Goal: Task Accomplishment & Management: Manage account settings

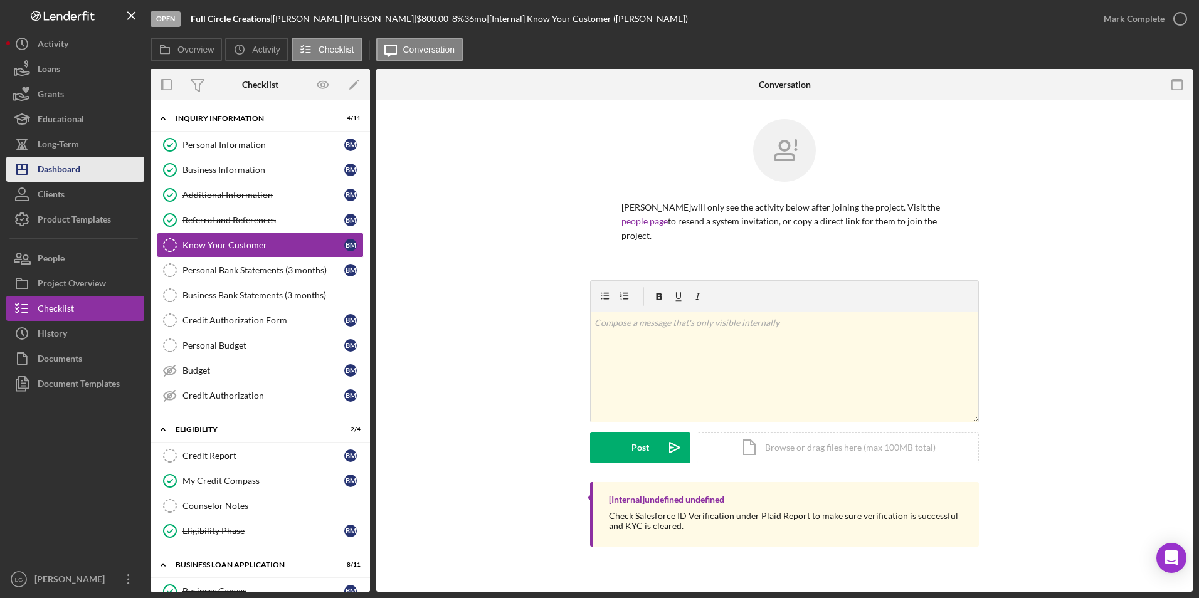
drag, startPoint x: 73, startPoint y: 166, endPoint x: 102, endPoint y: 157, distance: 30.2
click at [73, 166] on div "Dashboard" at bounding box center [59, 171] width 43 height 28
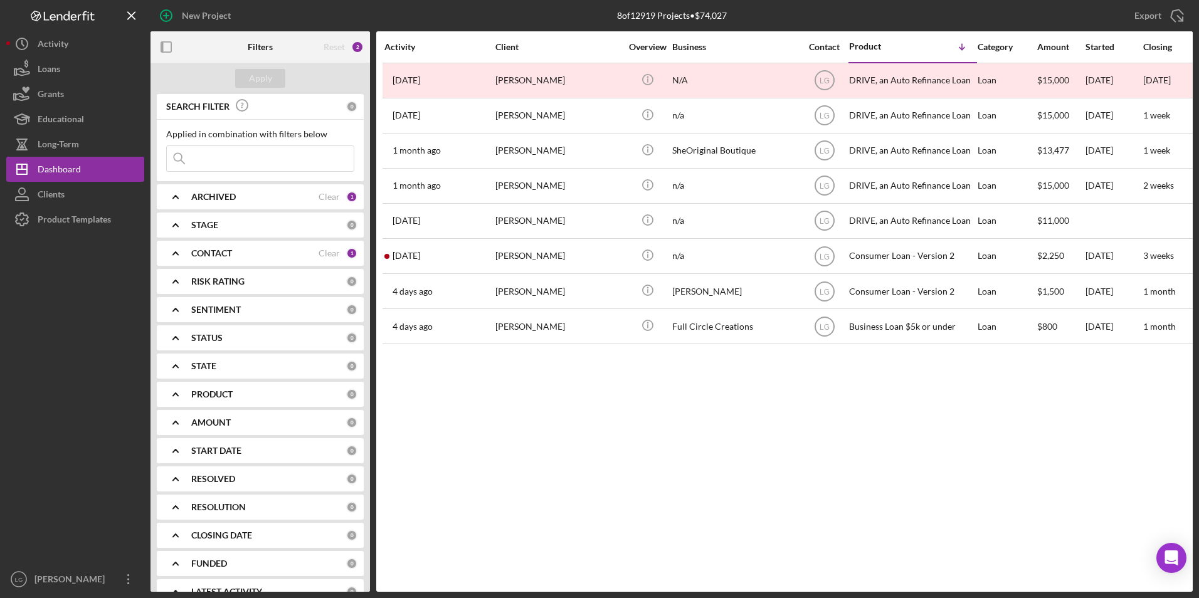
click at [624, 418] on div "Activity Client Overview Business Contact Product Icon/Table Sort Arrow Categor…" at bounding box center [784, 311] width 816 height 561
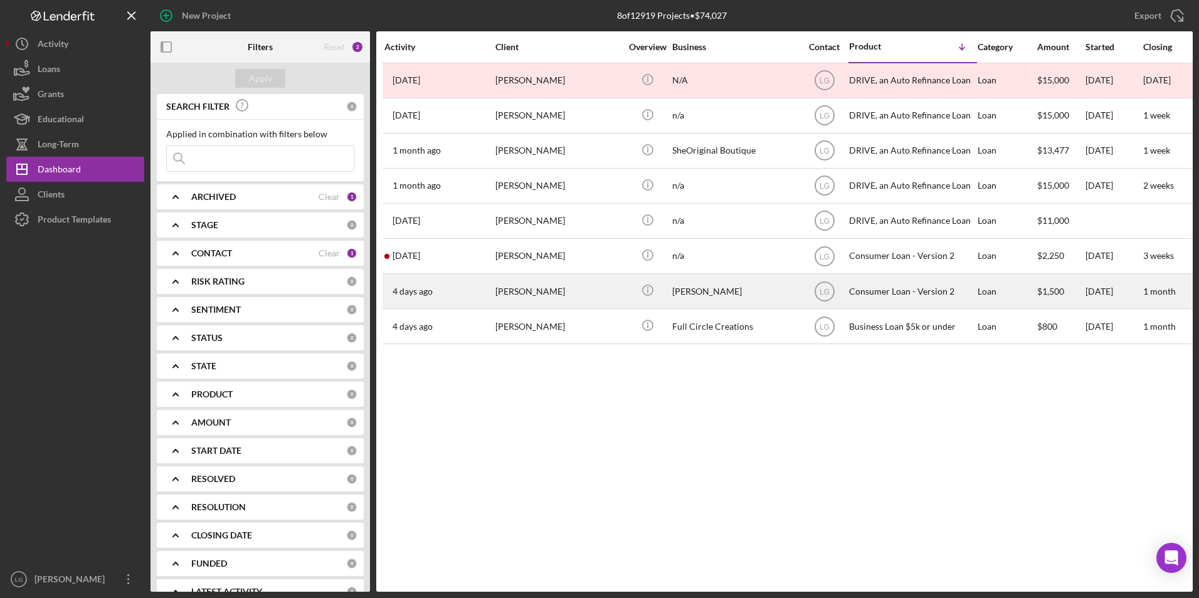
click at [522, 299] on div "[PERSON_NAME]" at bounding box center [557, 291] width 125 height 33
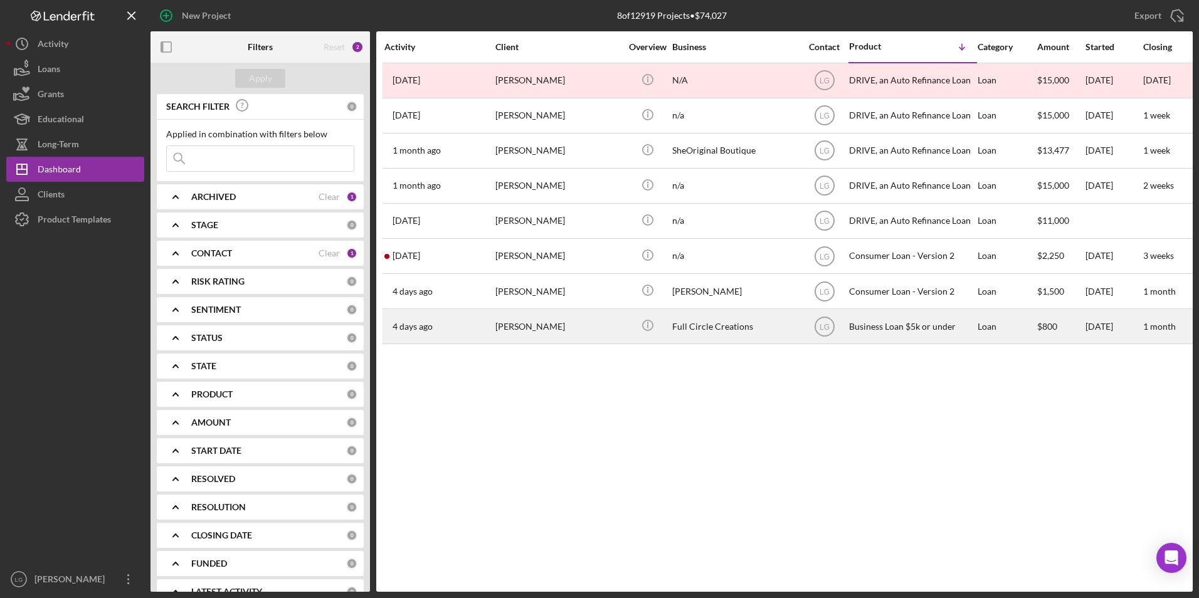
click at [517, 329] on div "Betty Mosby" at bounding box center [557, 326] width 125 height 33
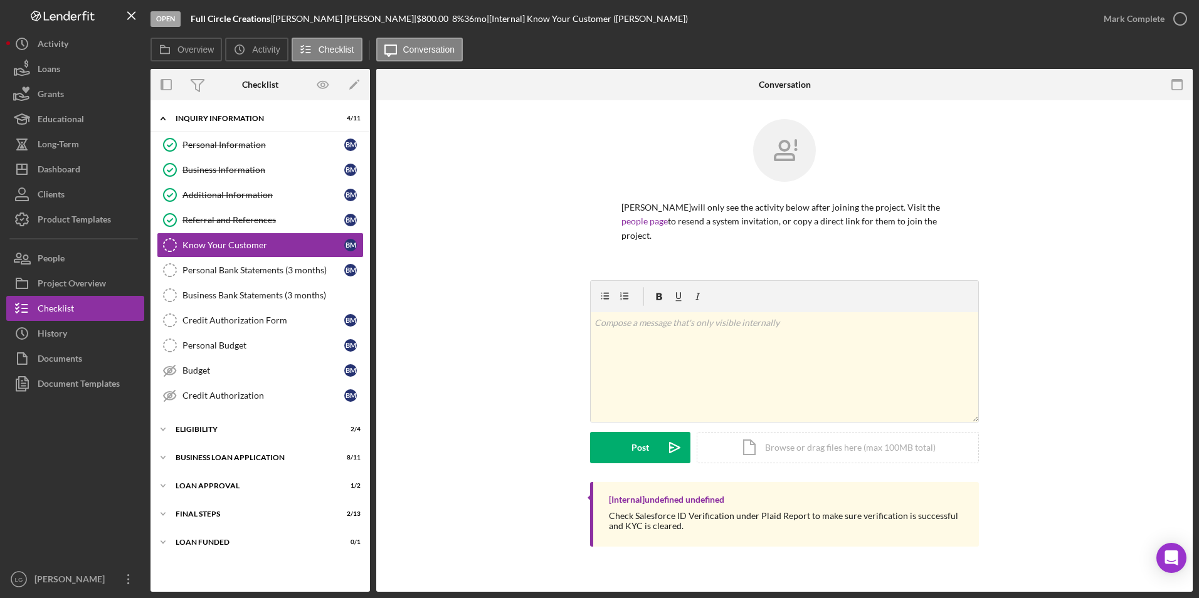
drag, startPoint x: 206, startPoint y: 546, endPoint x: 203, endPoint y: 530, distance: 16.1
click at [205, 544] on div "LOAN FUNDED" at bounding box center [253, 543] width 154 height 8
drag, startPoint x: 203, startPoint y: 527, endPoint x: 208, endPoint y: 497, distance: 29.9
click at [203, 526] on div "Icon/Expander Final Steps 2 / 13" at bounding box center [259, 514] width 219 height 25
click at [208, 483] on div "Loan Approval" at bounding box center [265, 486] width 179 height 8
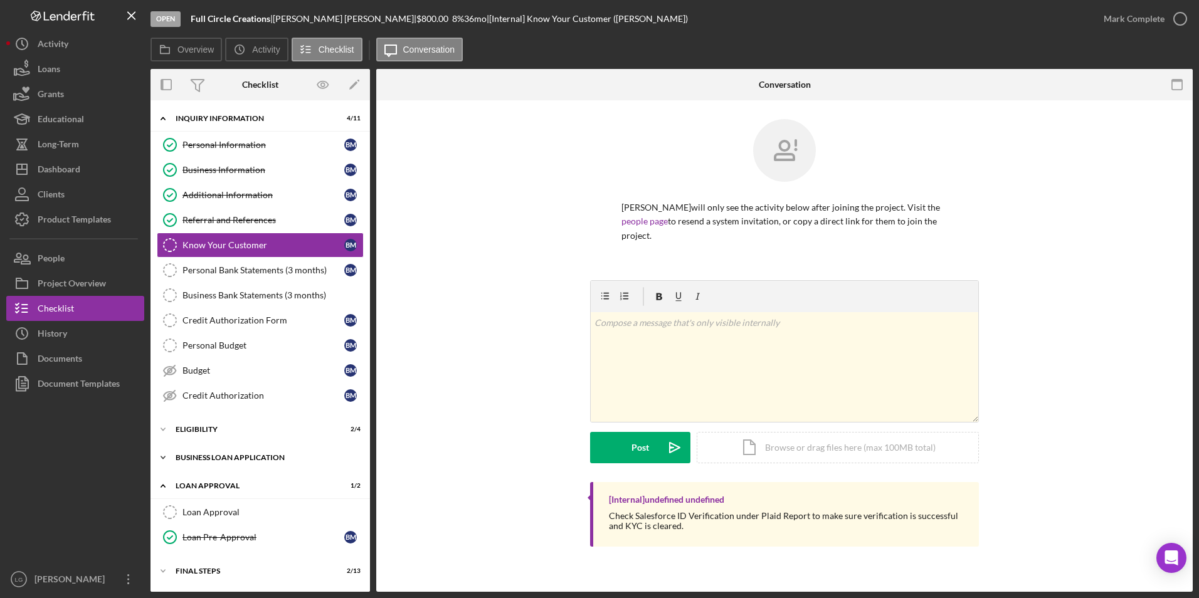
click at [206, 458] on div "BUSINESS LOAN APPLICATION" at bounding box center [265, 458] width 179 height 8
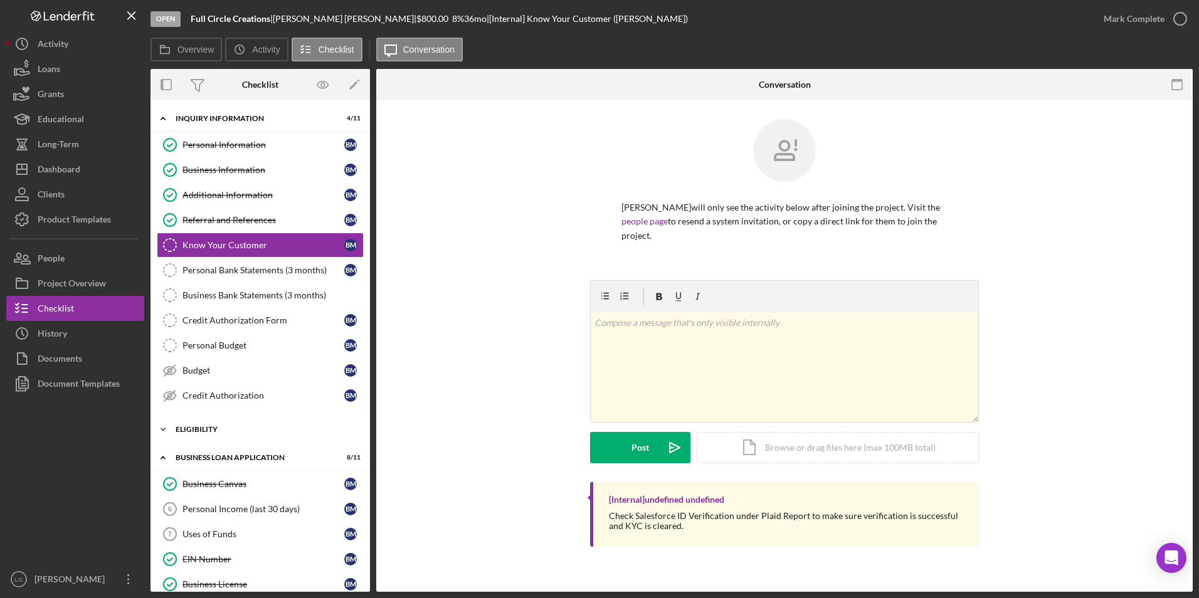
click at [201, 426] on div "Eligibility" at bounding box center [265, 430] width 179 height 8
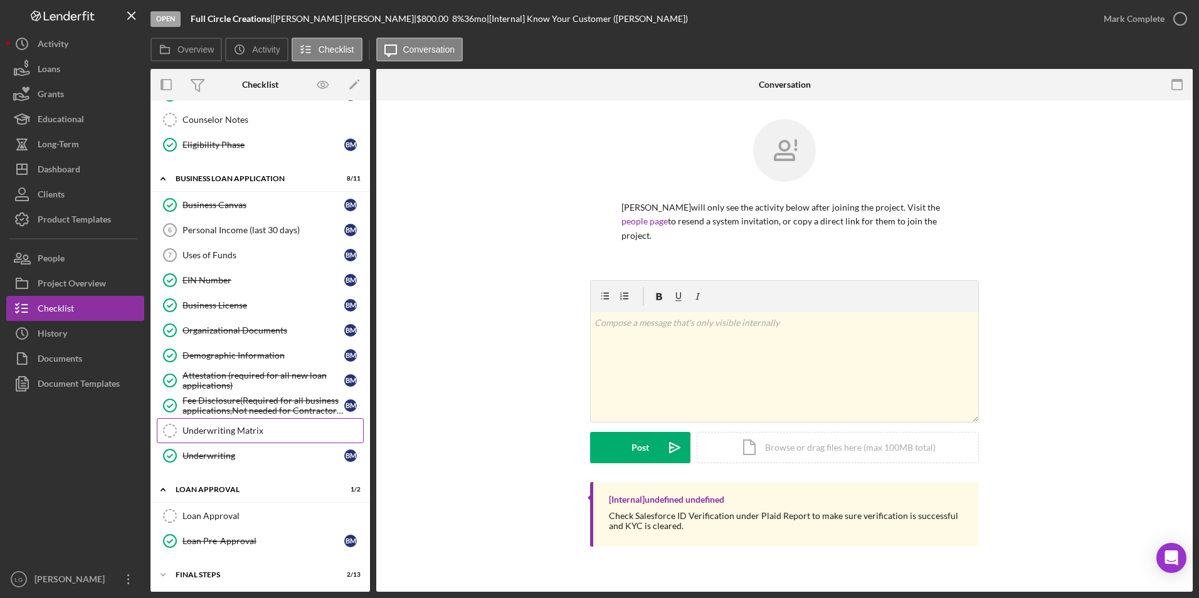
scroll to position [449, 0]
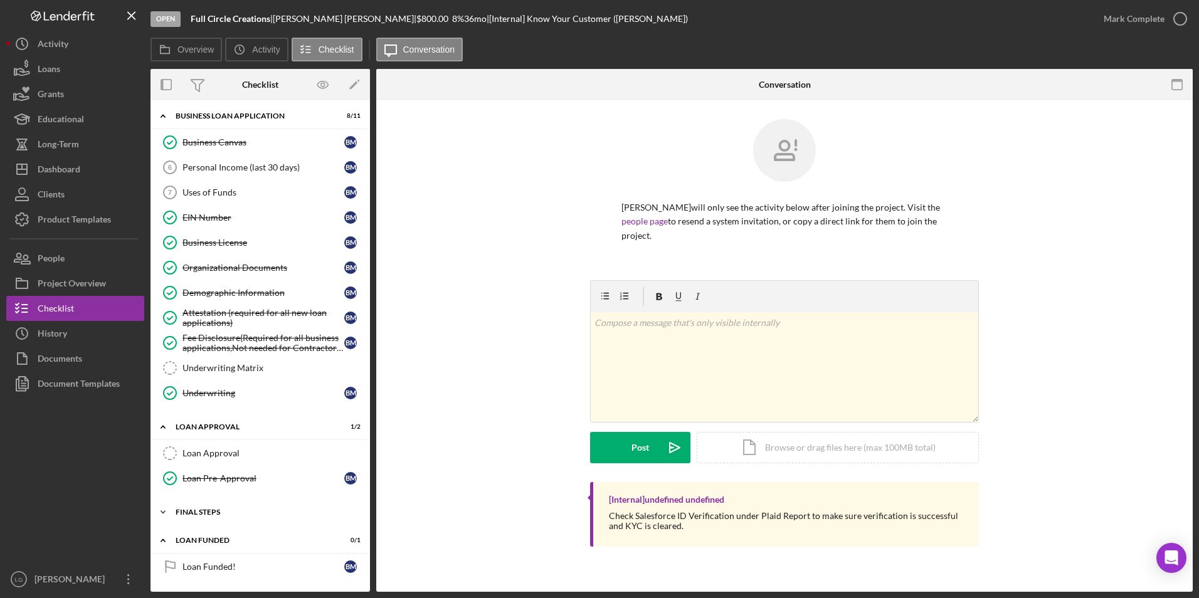
click at [189, 510] on div "Final Steps" at bounding box center [265, 513] width 179 height 8
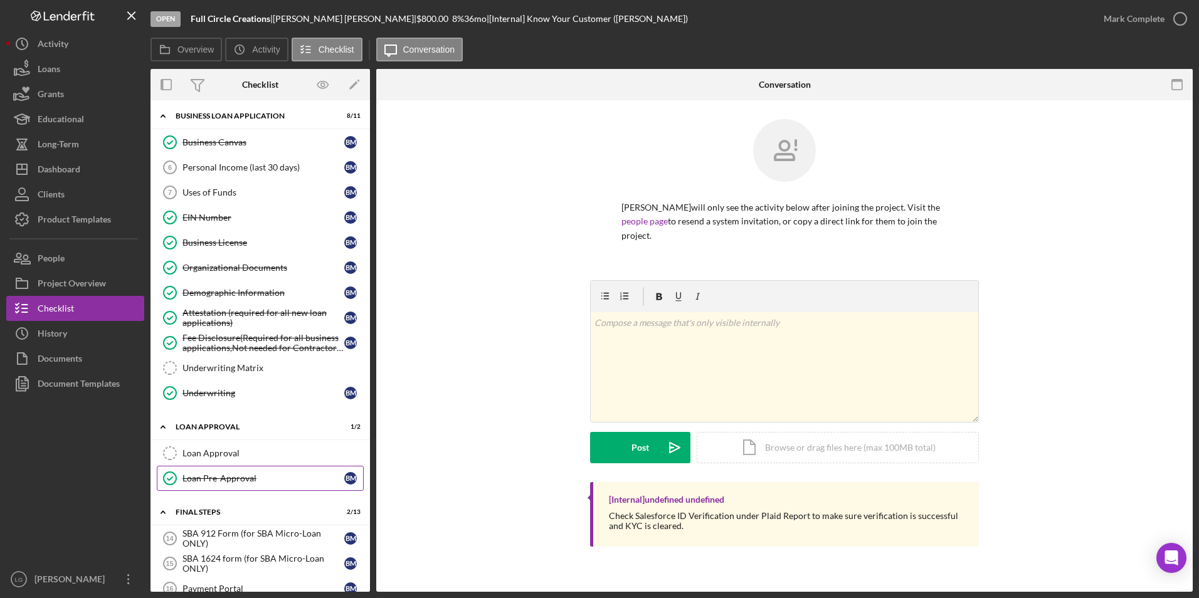
scroll to position [637, 0]
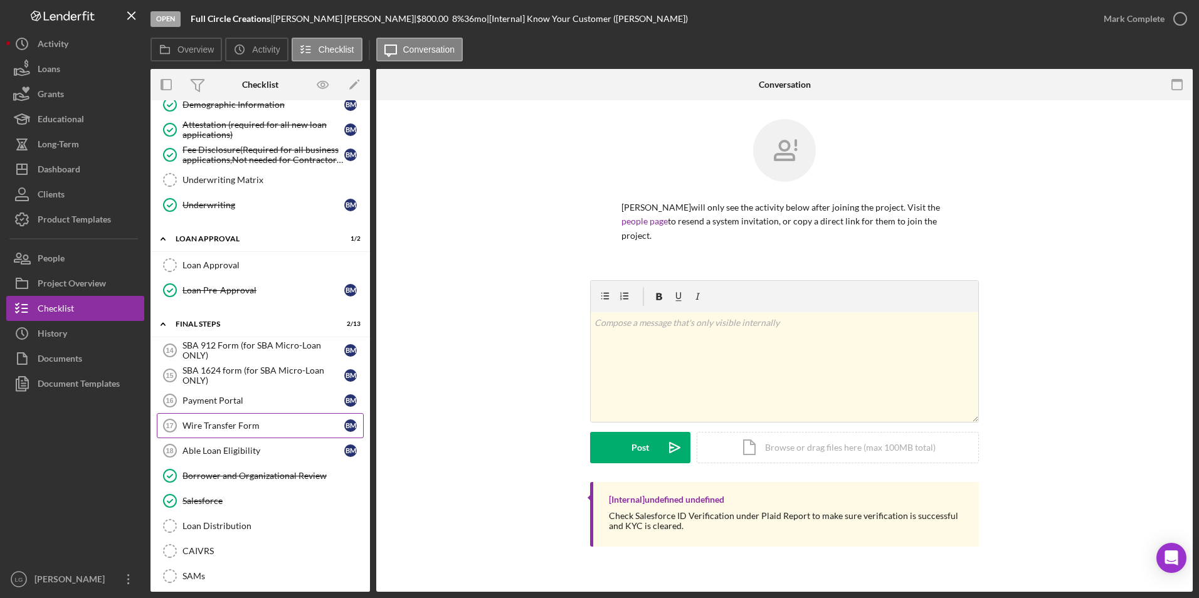
click at [226, 434] on link "Wire Transfer Form 17 Wire Transfer Form B M" at bounding box center [260, 425] width 207 height 25
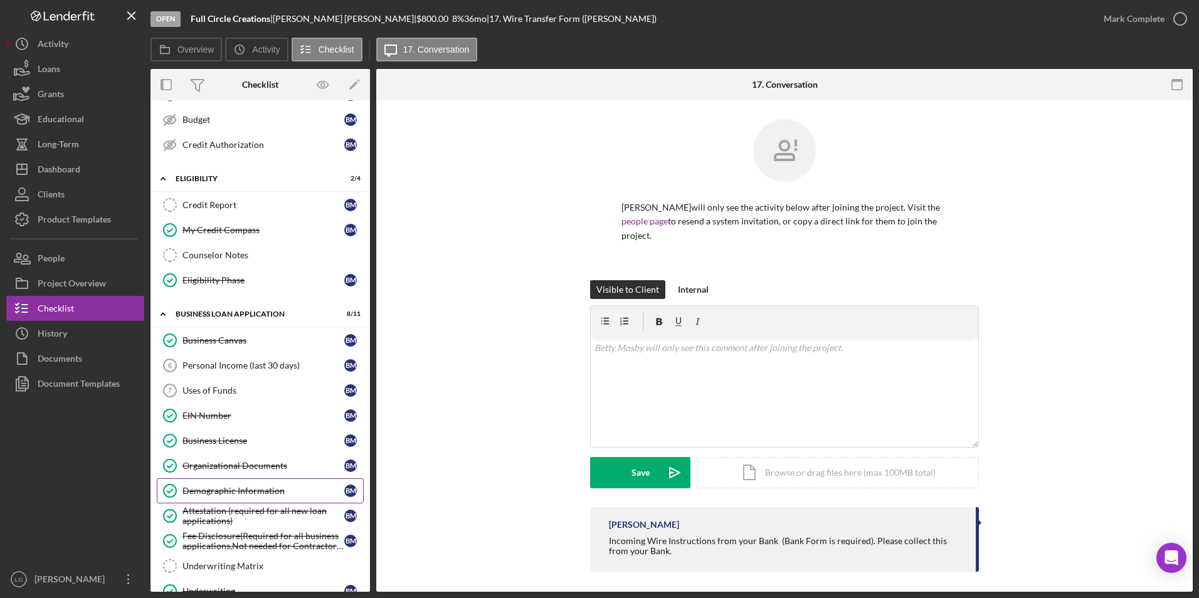
scroll to position [502, 0]
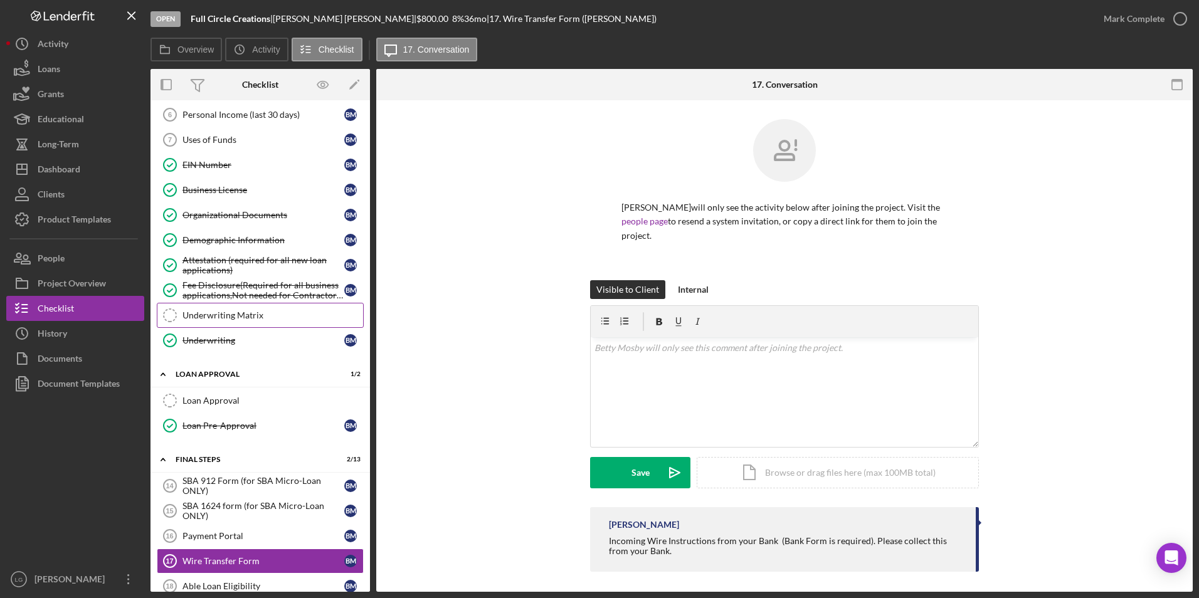
click at [248, 307] on link "Underwriting Matrix Underwriting Matrix" at bounding box center [260, 315] width 207 height 25
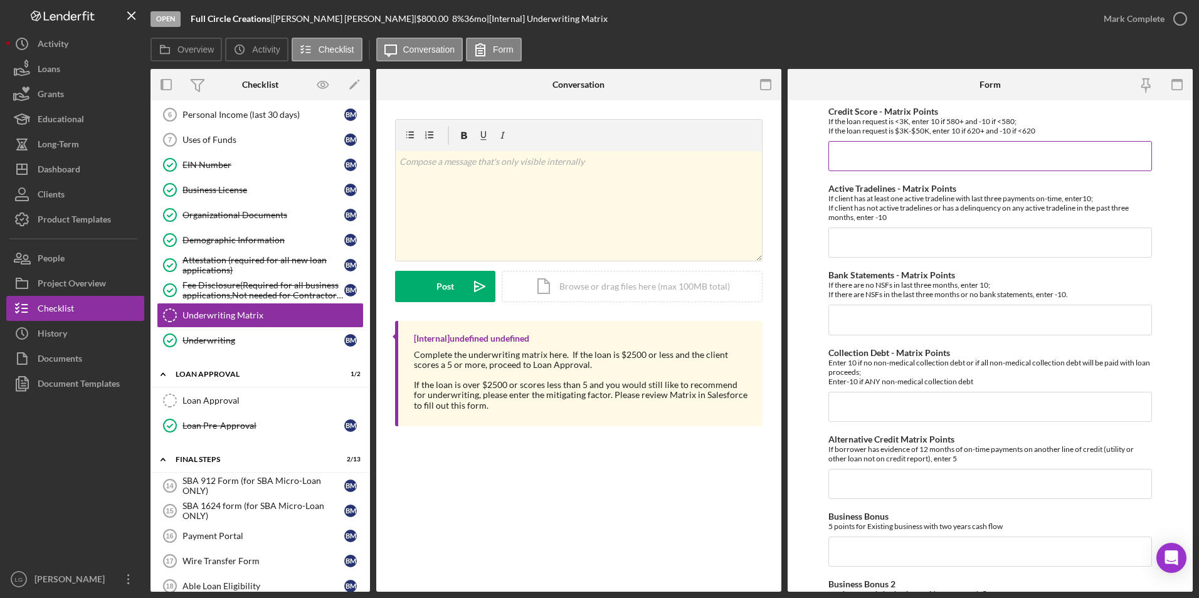
click at [891, 136] on div "Credit Score - Matrix Points If the loan request is <3K, enter 10 if 580+ and -…" at bounding box center [990, 139] width 324 height 65
click at [879, 149] on input "Credit Score - Matrix Points" at bounding box center [990, 156] width 324 height 30
type input "10"
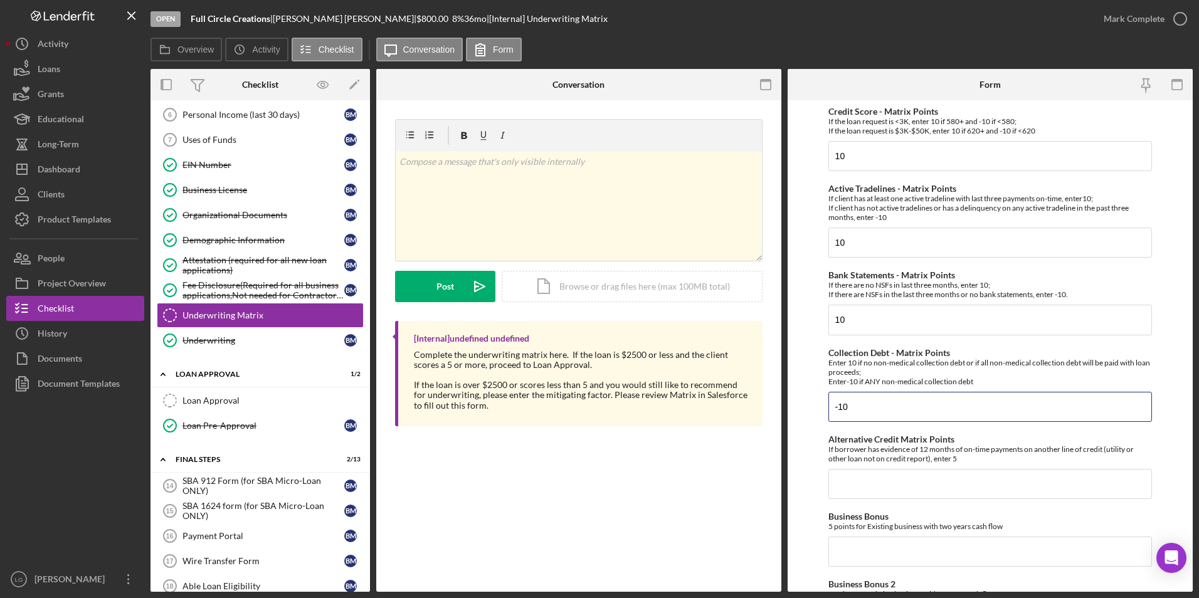
type input "-10"
type input "0"
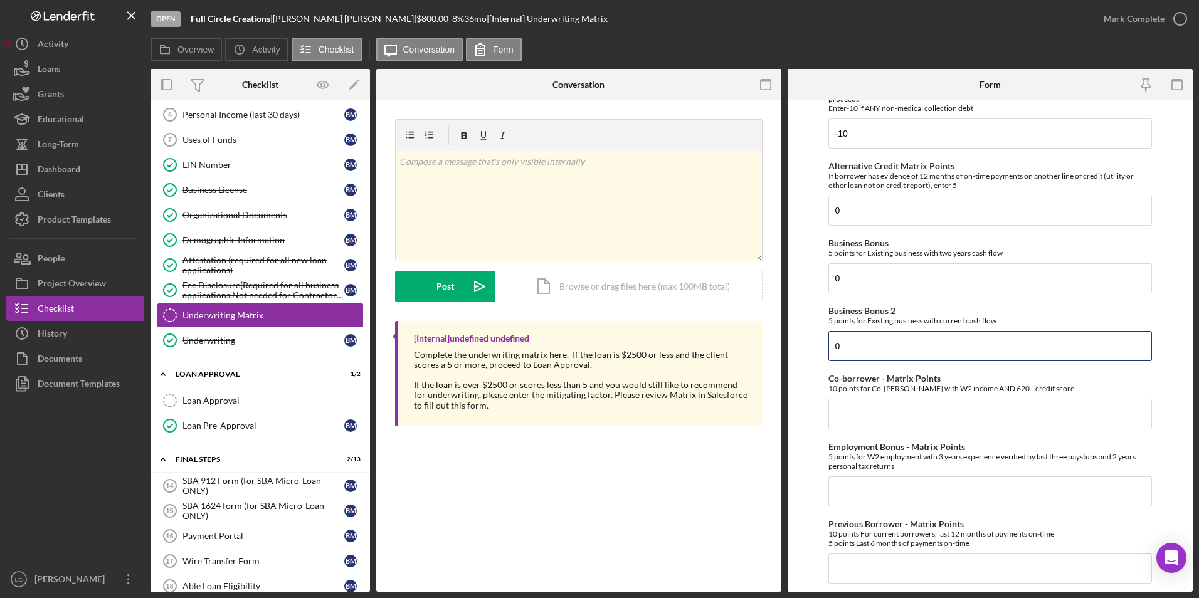
type input "0"
type input "10"
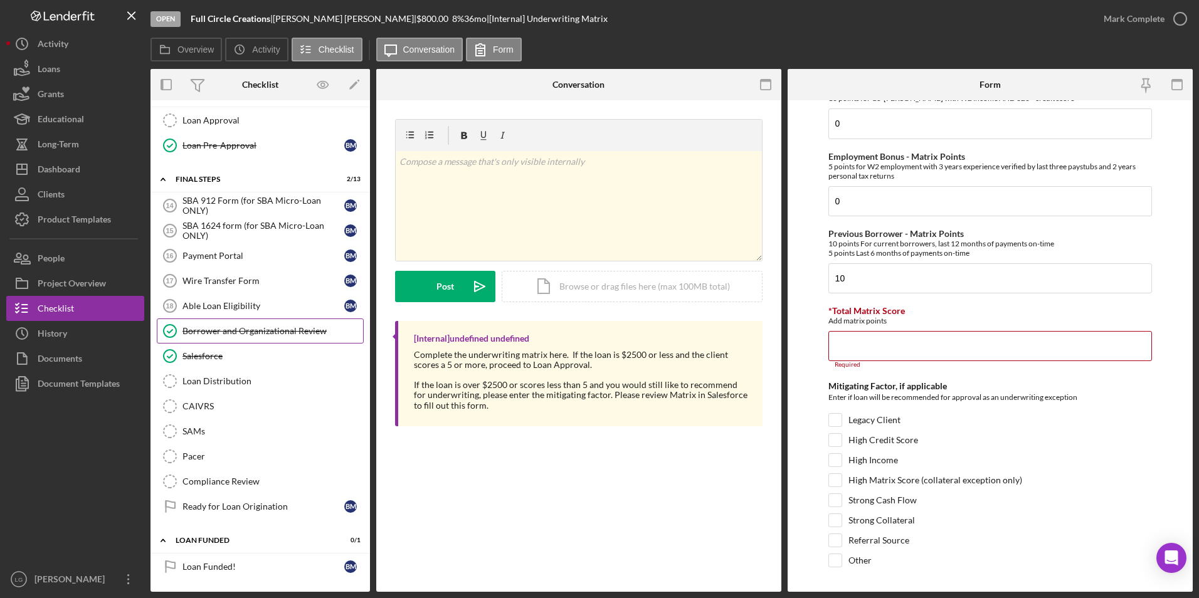
scroll to position [468, 0]
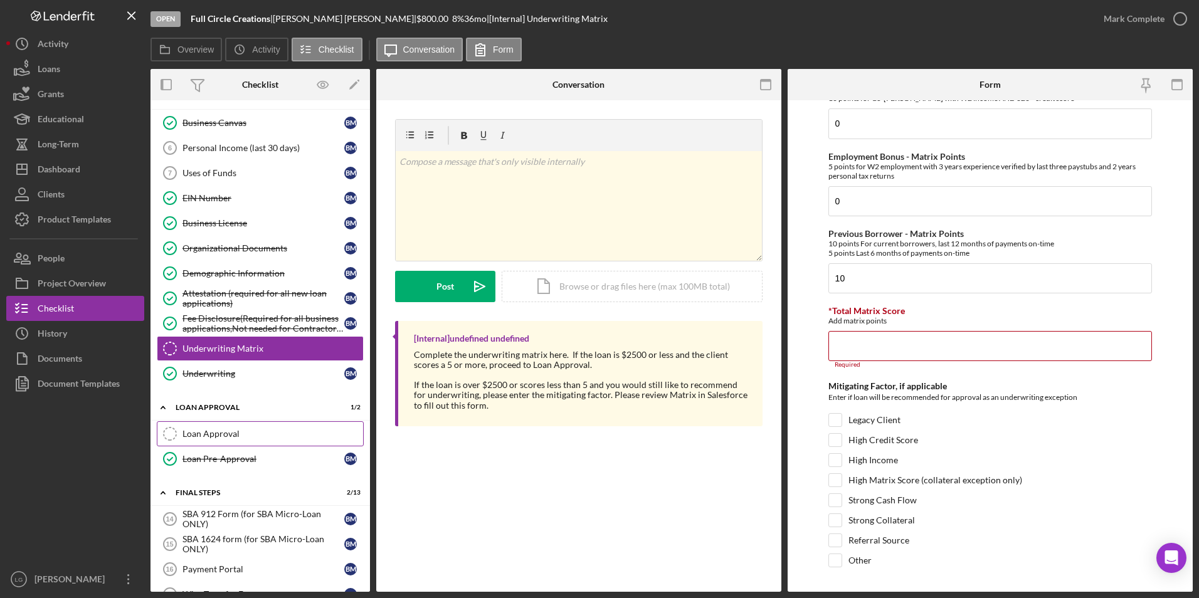
click at [208, 431] on div "Loan Approval" at bounding box center [272, 434] width 181 height 10
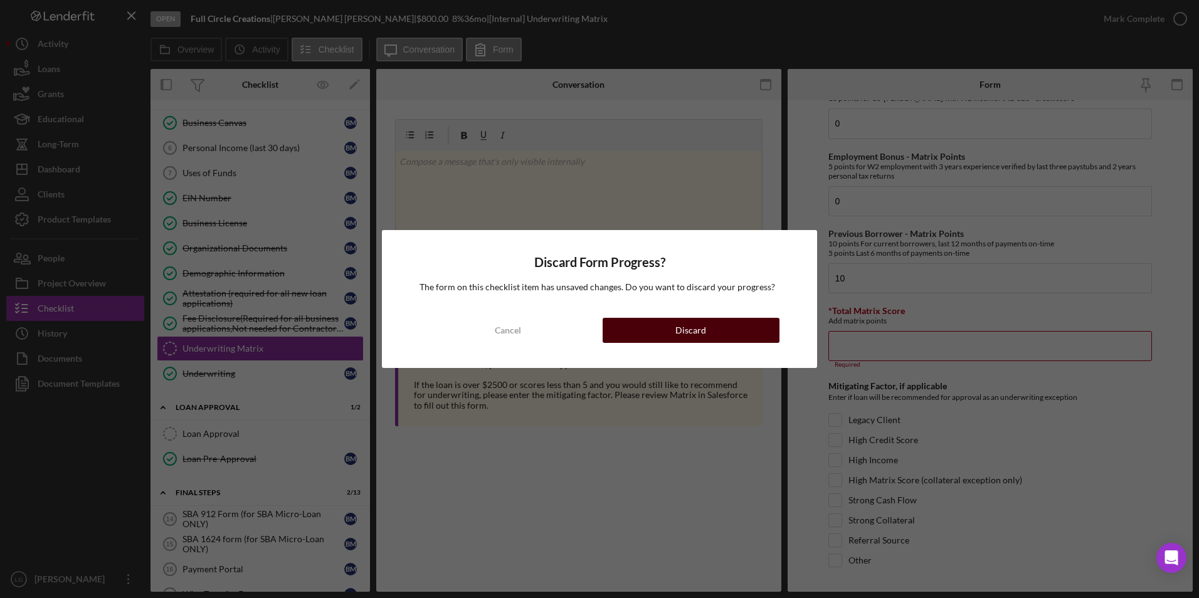
click at [648, 330] on button "Discard" at bounding box center [691, 330] width 177 height 25
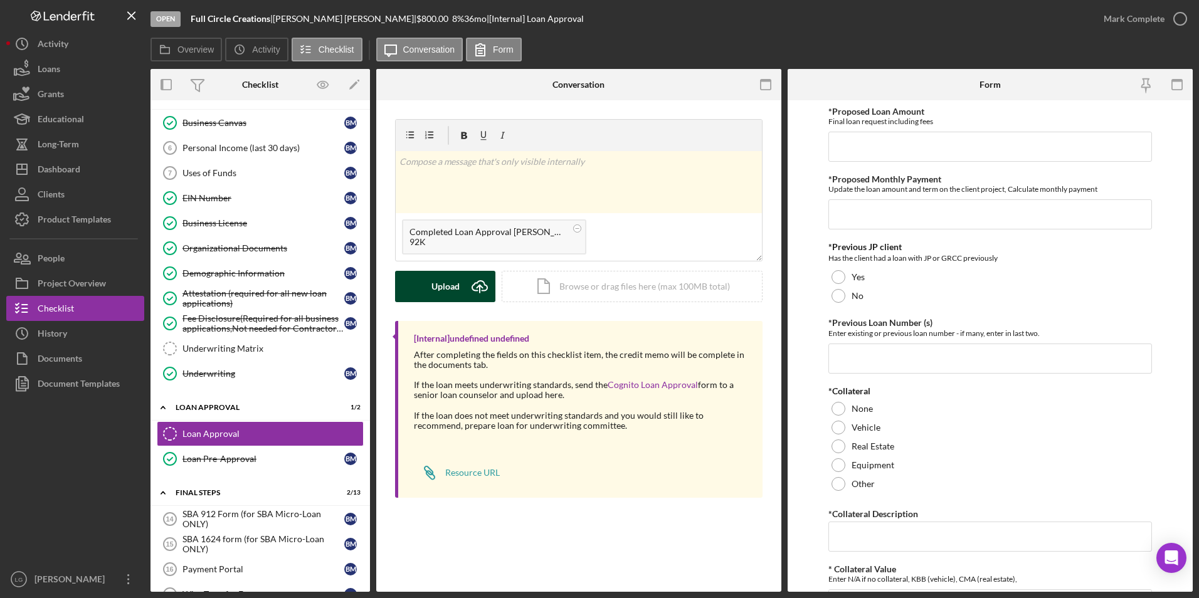
click at [446, 288] on div "Upload" at bounding box center [445, 286] width 28 height 31
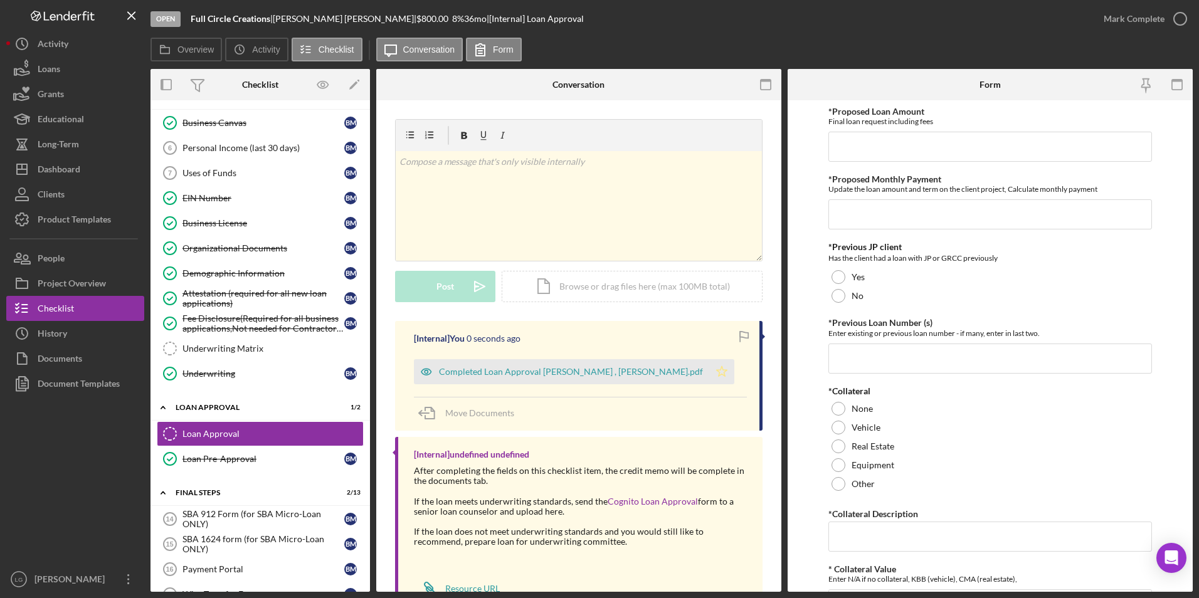
click at [709, 369] on icon "Icon/Star" at bounding box center [721, 371] width 25 height 25
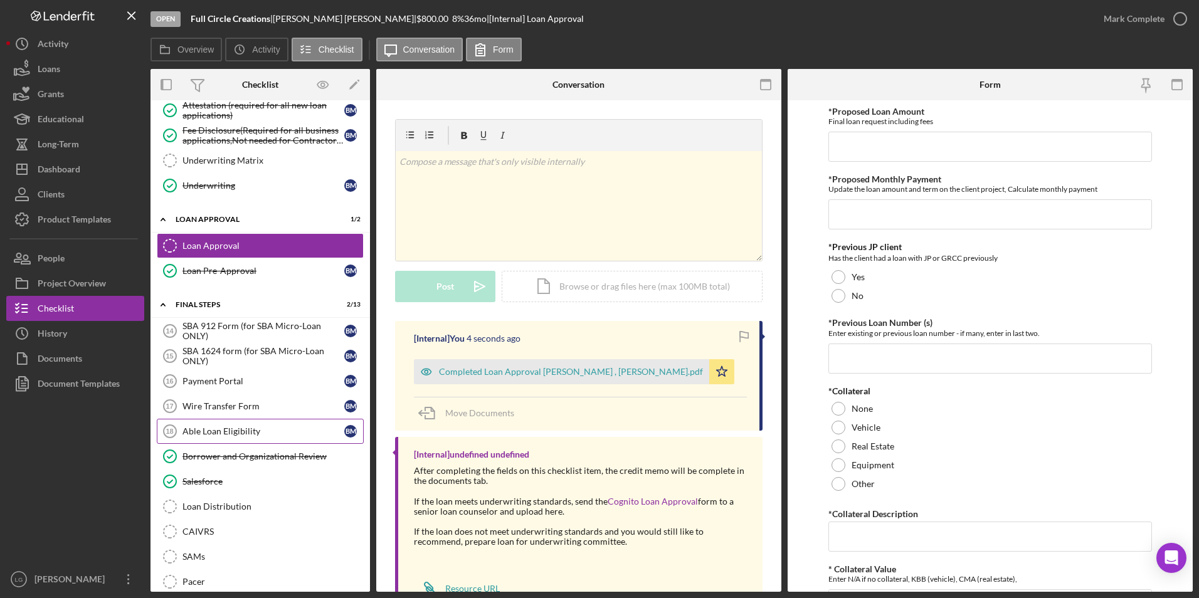
scroll to position [782, 0]
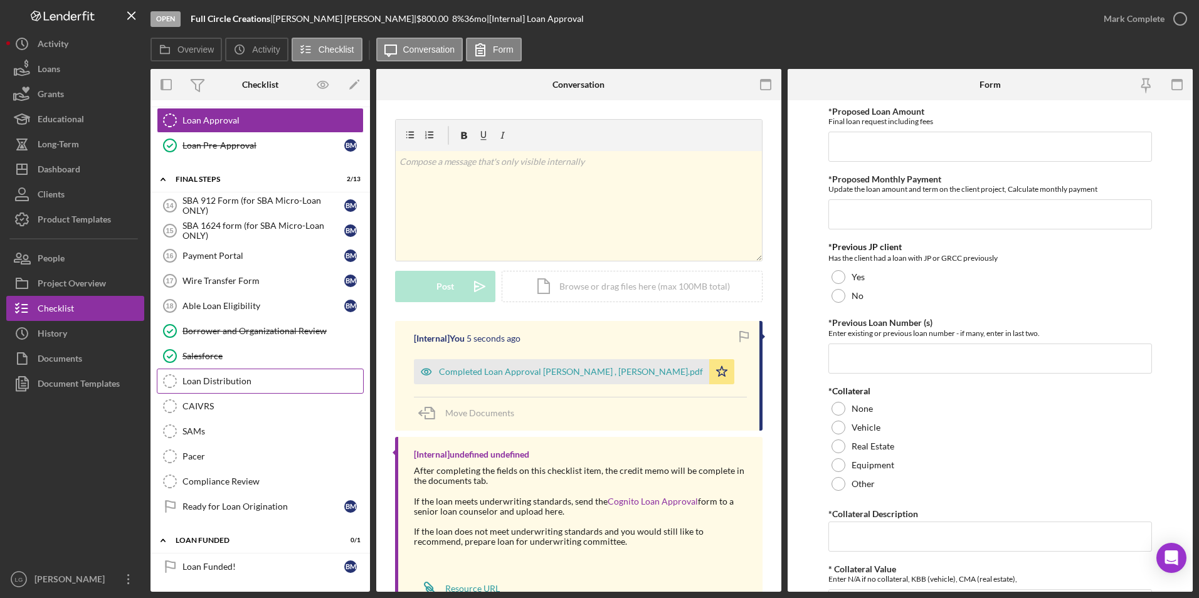
click at [269, 379] on div "Loan Distribution" at bounding box center [272, 381] width 181 height 10
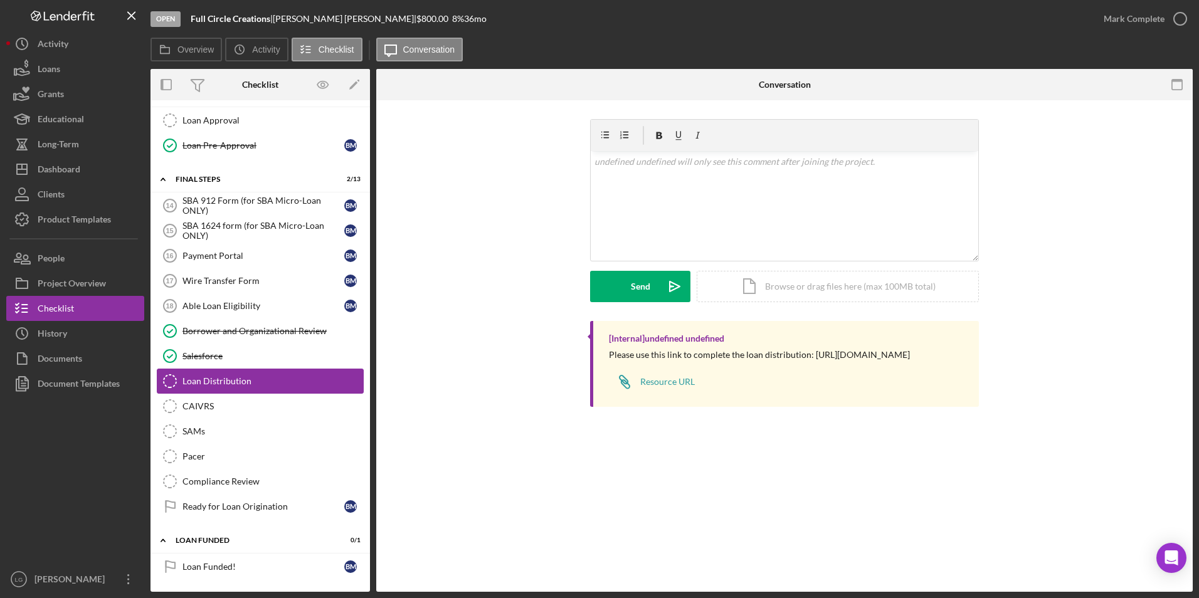
scroll to position [781, 0]
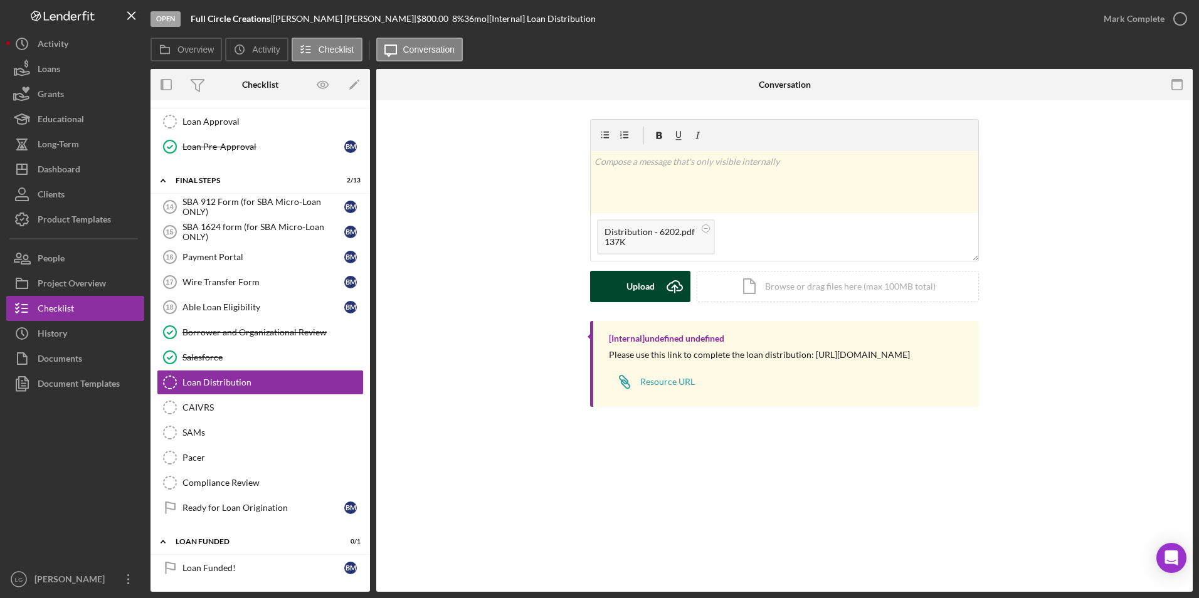
click at [624, 290] on button "Upload Icon/Upload" at bounding box center [640, 286] width 100 height 31
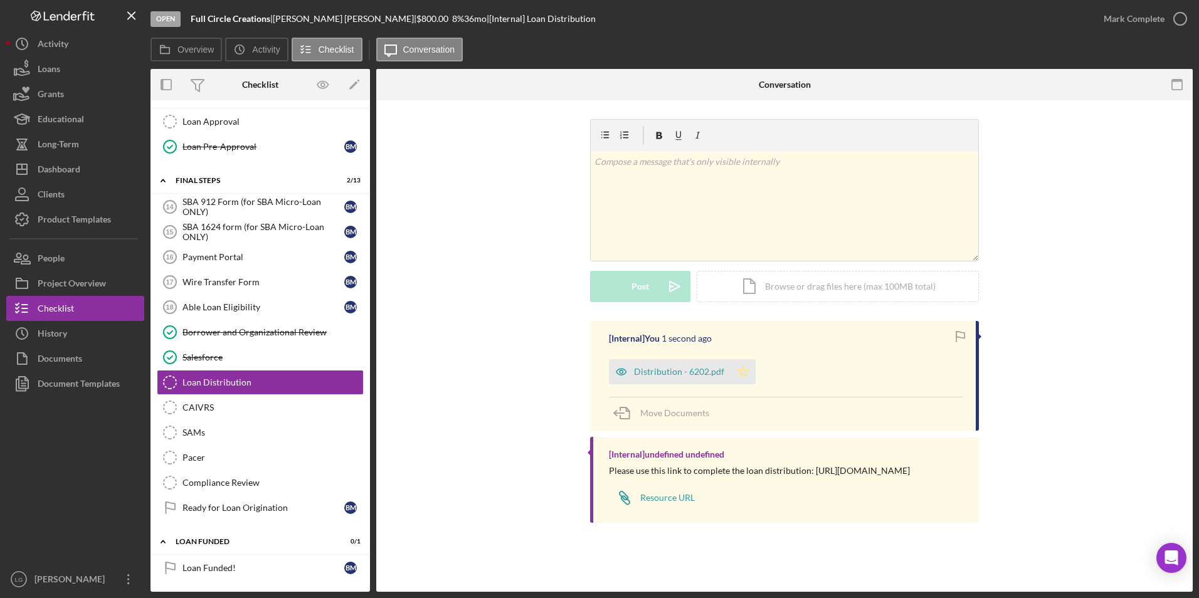
click at [739, 376] on polygon "button" at bounding box center [743, 371] width 11 height 10
click at [1119, 20] on div "Mark Complete" at bounding box center [1134, 18] width 61 height 25
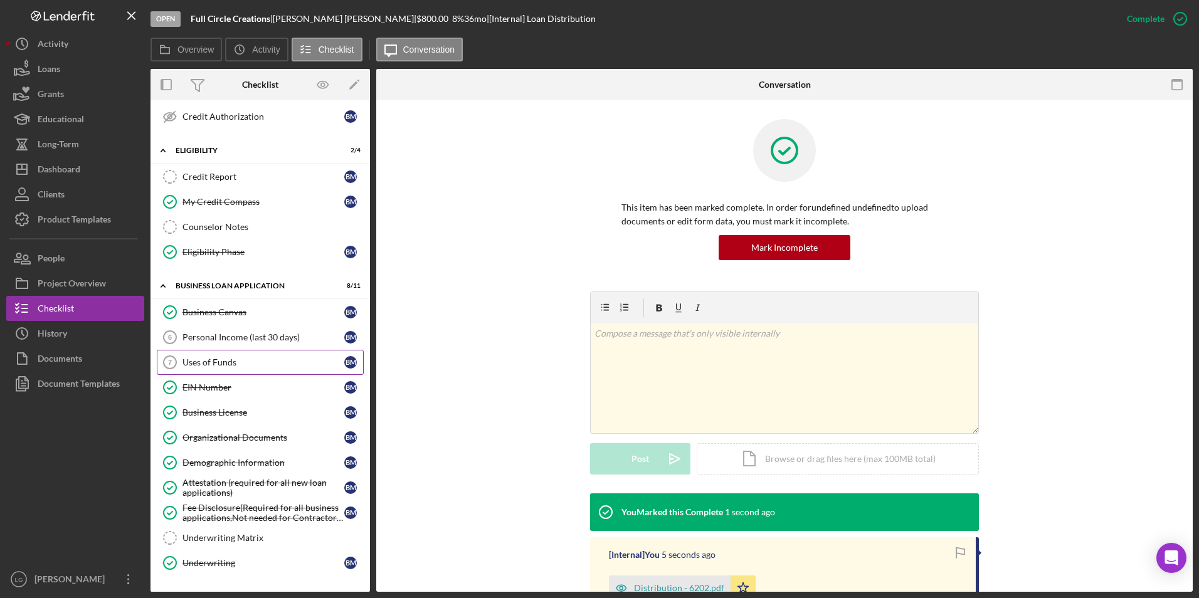
scroll to position [530, 0]
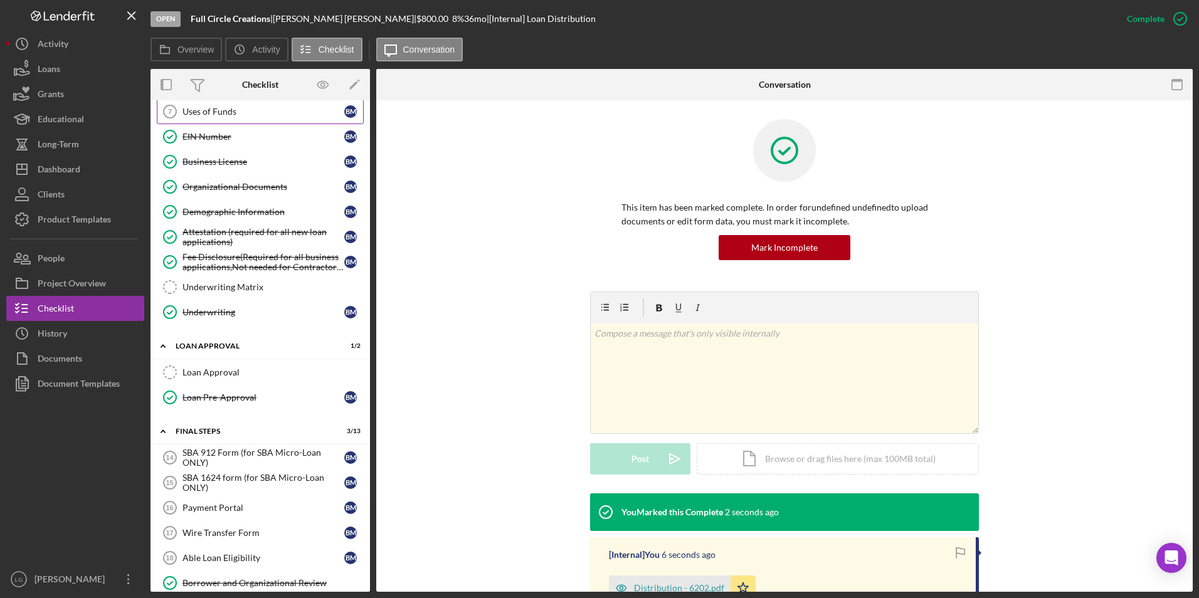
click at [248, 372] on div "Loan Approval" at bounding box center [272, 372] width 181 height 10
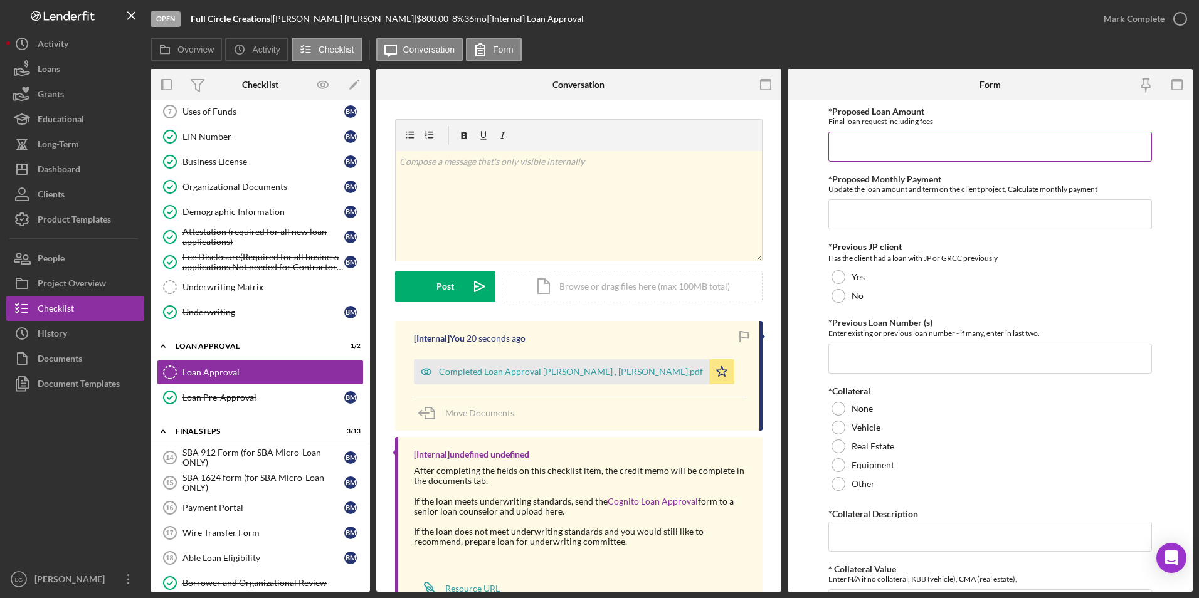
click at [838, 147] on input "*Proposed Loan Amount" at bounding box center [990, 147] width 324 height 30
drag, startPoint x: 573, startPoint y: 370, endPoint x: 641, endPoint y: 346, distance: 72.6
click at [574, 369] on div "Completed Loan Approval Gandy, LaTrisha , Betty Mosby.pdf" at bounding box center [571, 372] width 264 height 10
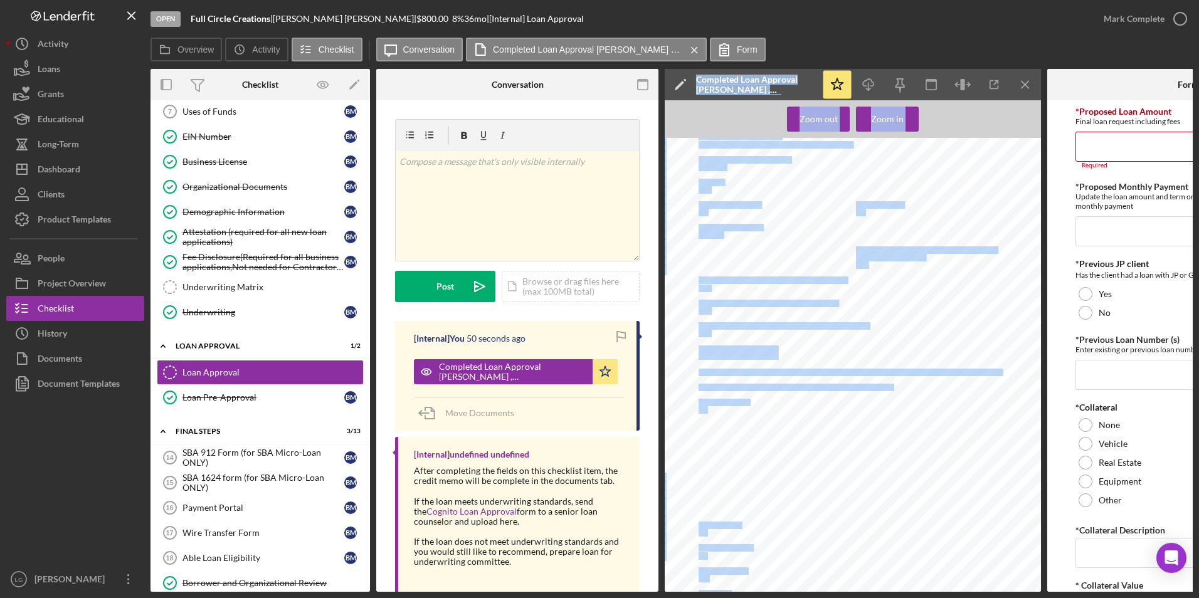
drag, startPoint x: 625, startPoint y: 587, endPoint x: 821, endPoint y: 573, distance: 196.8
click at [821, 573] on div "Overview Internal Workflow Stage Open Icon/Dropdown Arrow Archive (can unarchiv…" at bounding box center [671, 330] width 1042 height 523
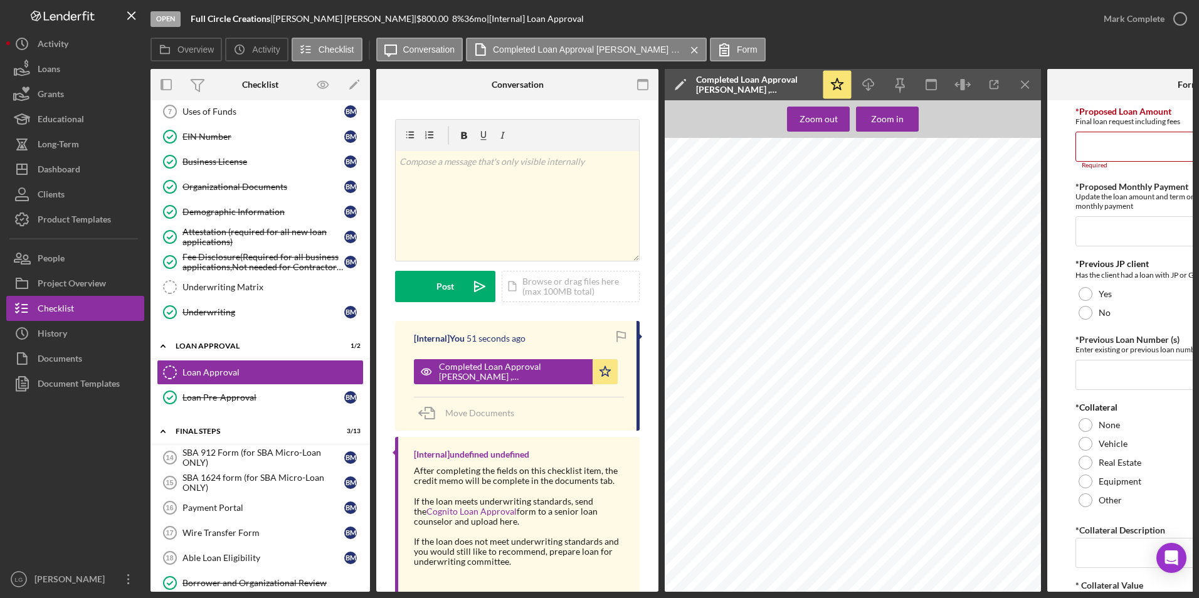
drag, startPoint x: 821, startPoint y: 573, endPoint x: 941, endPoint y: 504, distance: 138.8
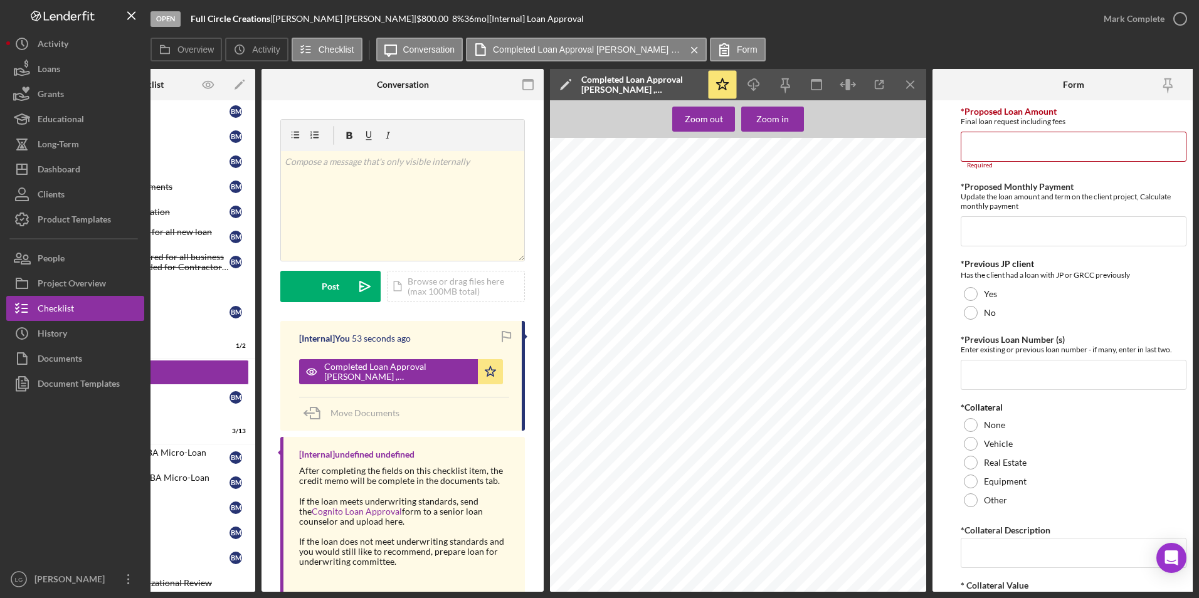
scroll to position [0, 137]
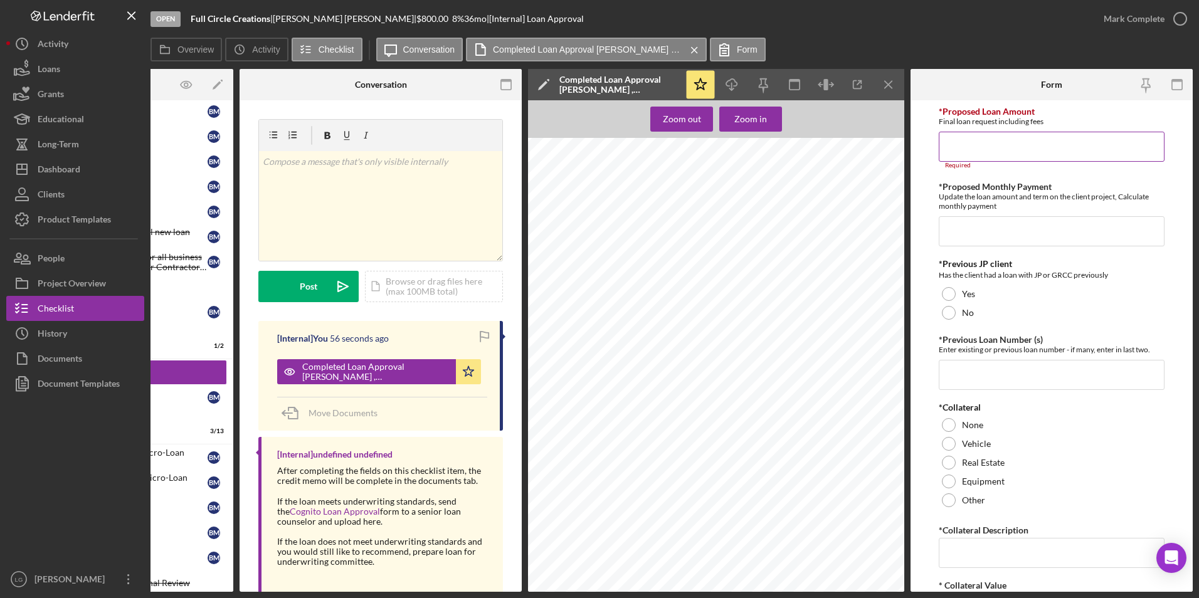
click at [1005, 150] on input "*Proposed Loan Amount" at bounding box center [1052, 147] width 226 height 30
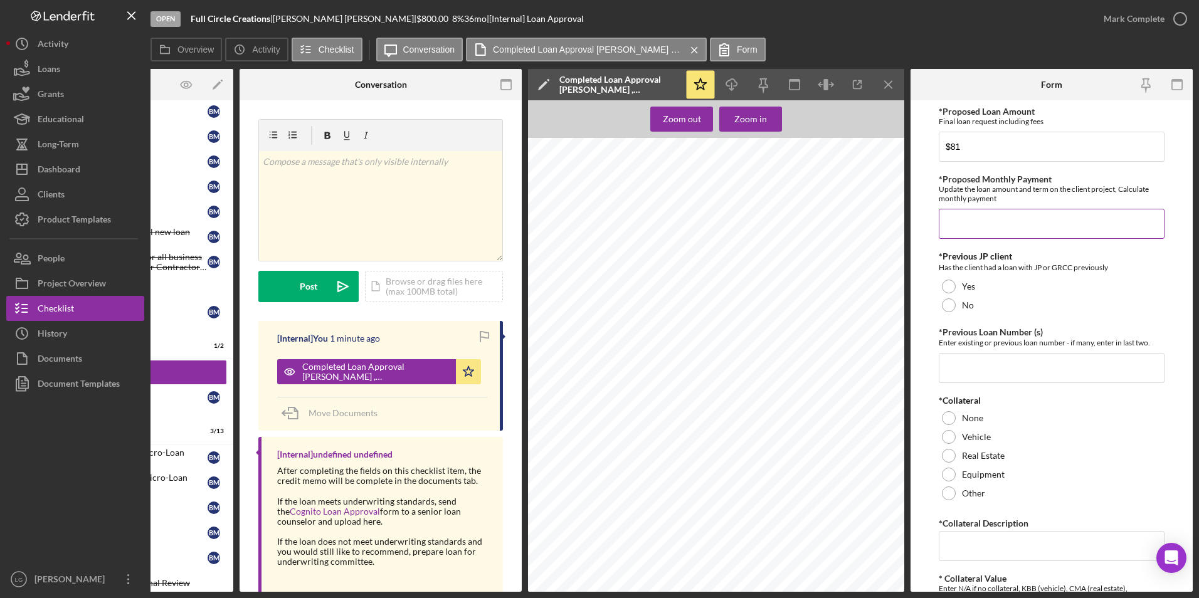
click at [983, 224] on input "*Proposed Monthly Payment" at bounding box center [1052, 224] width 226 height 30
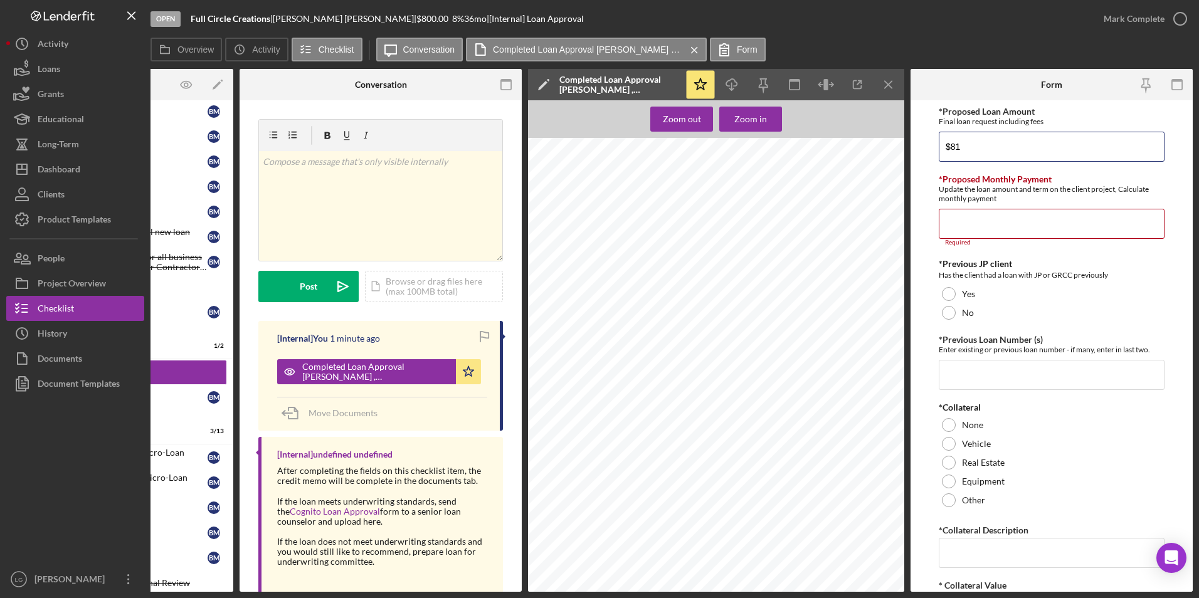
drag, startPoint x: 969, startPoint y: 150, endPoint x: 897, endPoint y: 154, distance: 72.2
click at [897, 154] on div "Overview Internal Workflow Stage Open Icon/Dropdown Arrow Archive (can unarchiv…" at bounding box center [671, 330] width 1042 height 523
type input "$3"
type input "$2,992.00"
click at [995, 235] on input "*Proposed Monthly Payment" at bounding box center [1052, 224] width 226 height 30
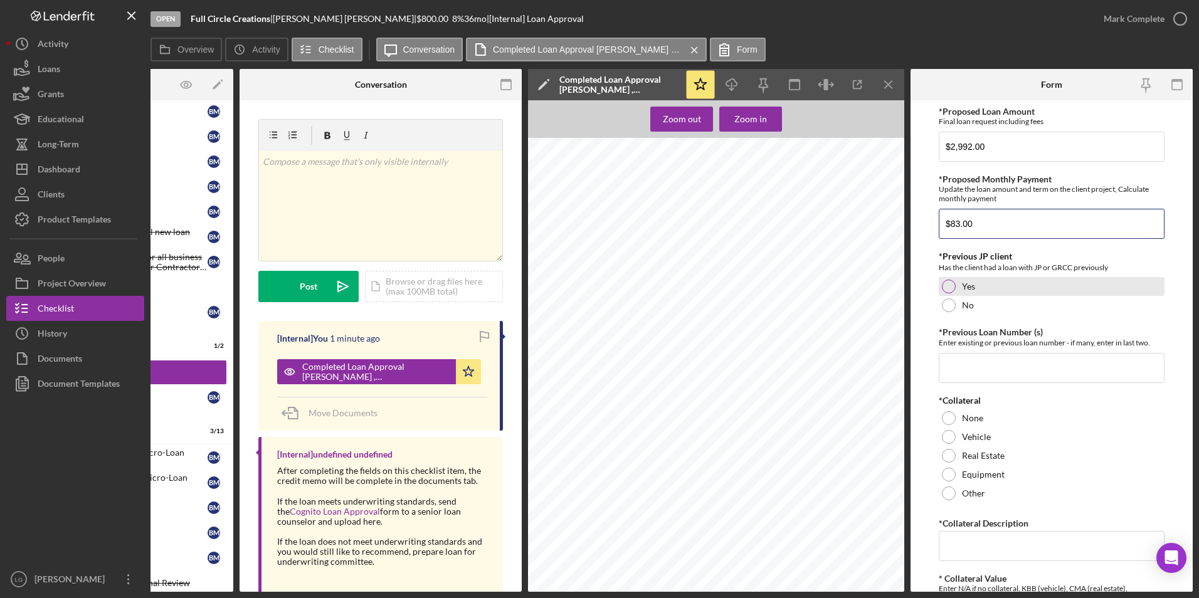
type input "$83.00"
click at [951, 282] on div at bounding box center [949, 287] width 14 height 14
click at [979, 367] on input "*Previous Loan Number (s)" at bounding box center [1052, 368] width 226 height 30
type input "2024-327"
click at [953, 421] on div at bounding box center [949, 418] width 14 height 14
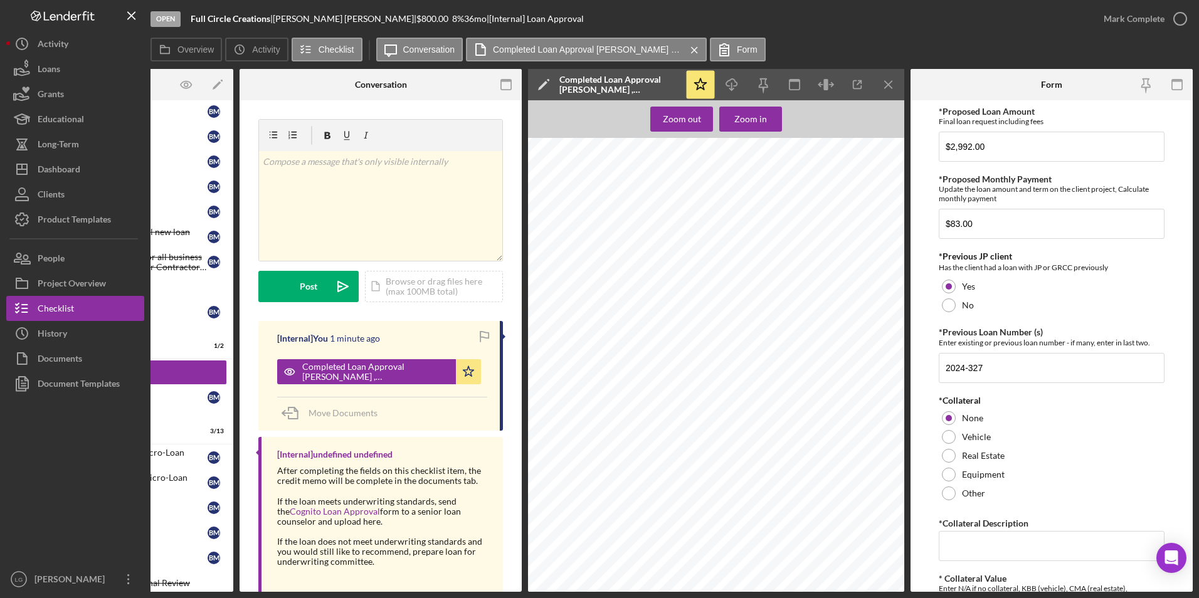
scroll to position [251, 0]
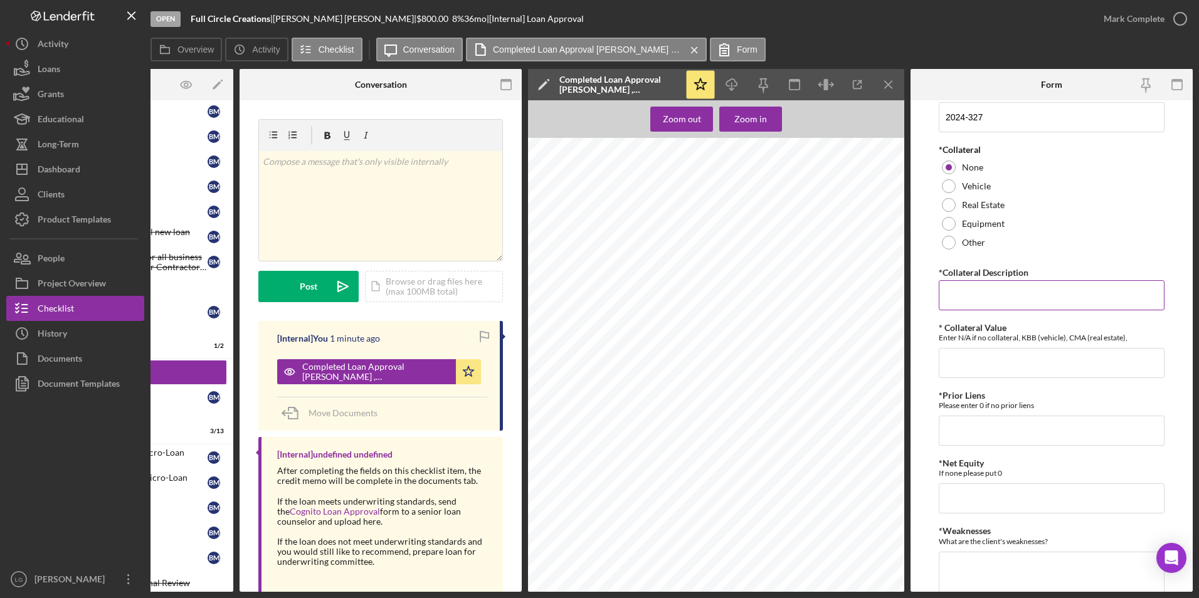
click at [975, 297] on input "*Collateral Description" at bounding box center [1052, 295] width 226 height 30
type input "n/a"
click at [984, 430] on input "*Prior Liens" at bounding box center [1052, 431] width 226 height 30
type input "0"
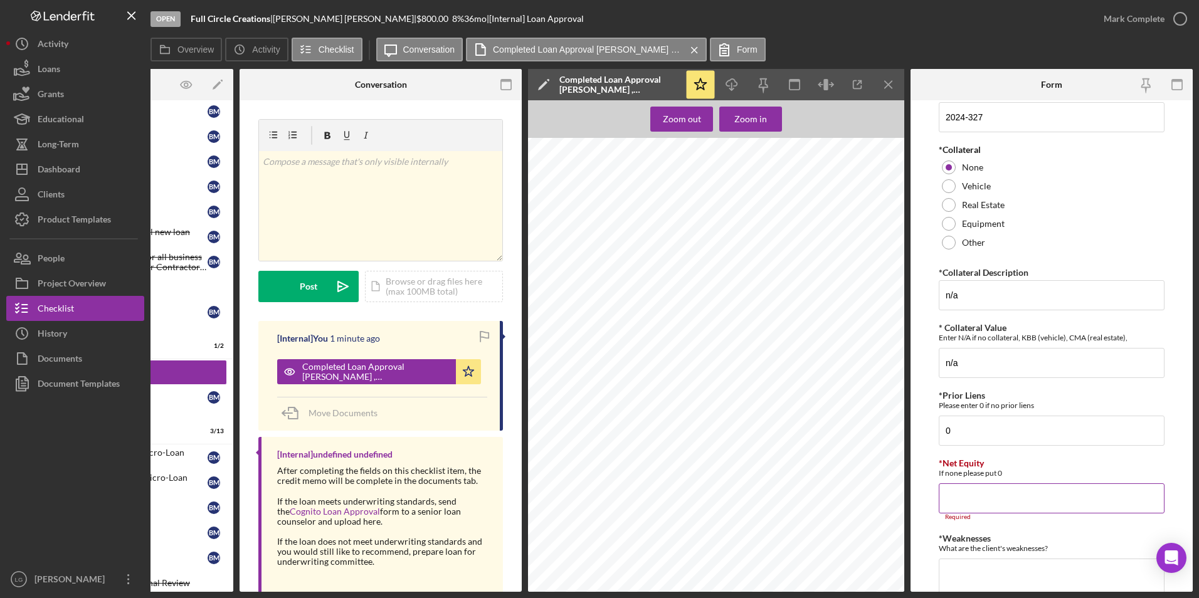
click at [1011, 487] on input "*Net Equity" at bounding box center [1052, 498] width 226 height 30
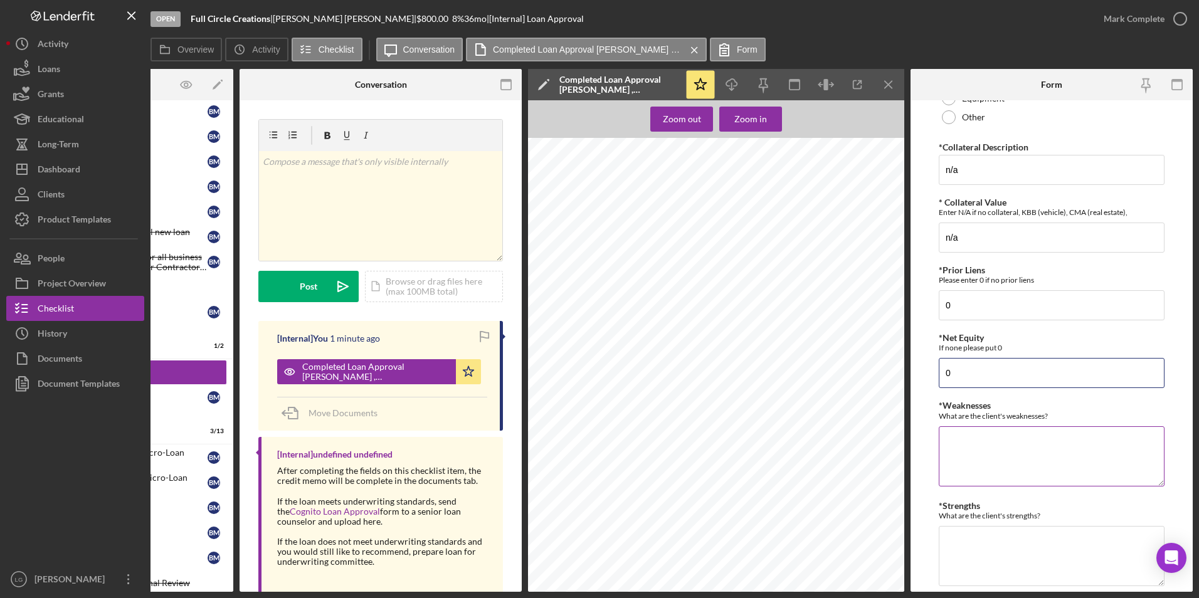
type input "0"
click at [996, 452] on textarea "*Weaknesses" at bounding box center [1052, 456] width 226 height 60
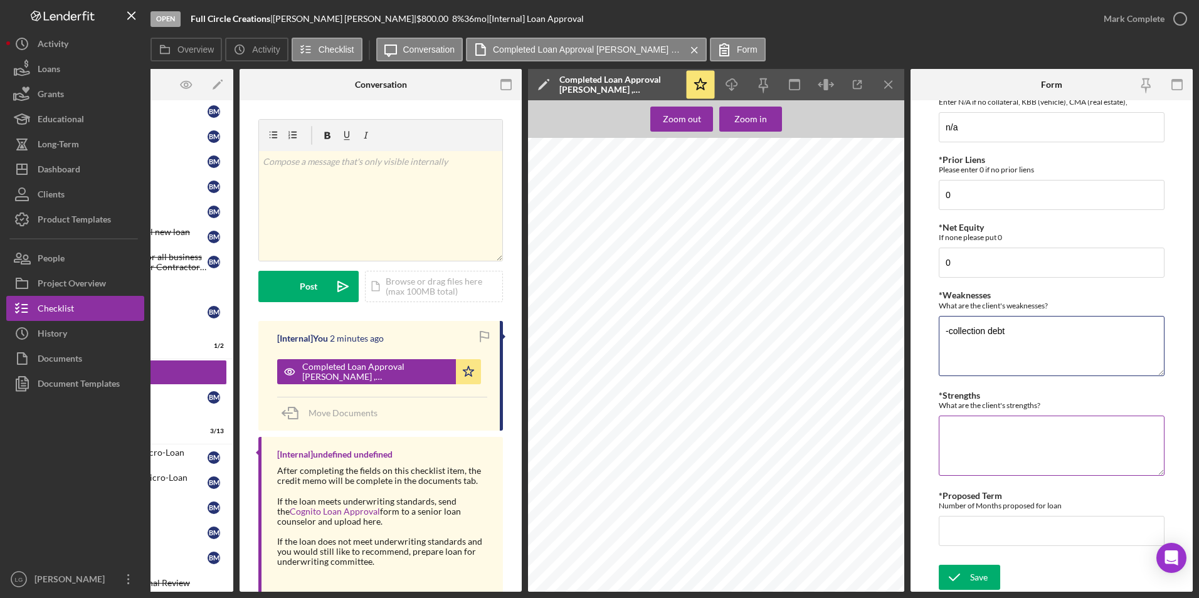
type textarea "-collection debt"
click at [961, 433] on textarea "*Strengths" at bounding box center [1052, 446] width 226 height 60
drag, startPoint x: 993, startPoint y: 428, endPoint x: 947, endPoint y: 428, distance: 45.8
click at [947, 428] on textarea "-vreciyt" at bounding box center [1052, 446] width 226 height 60
click at [953, 434] on textarea "-credit score =" at bounding box center [1052, 446] width 226 height 60
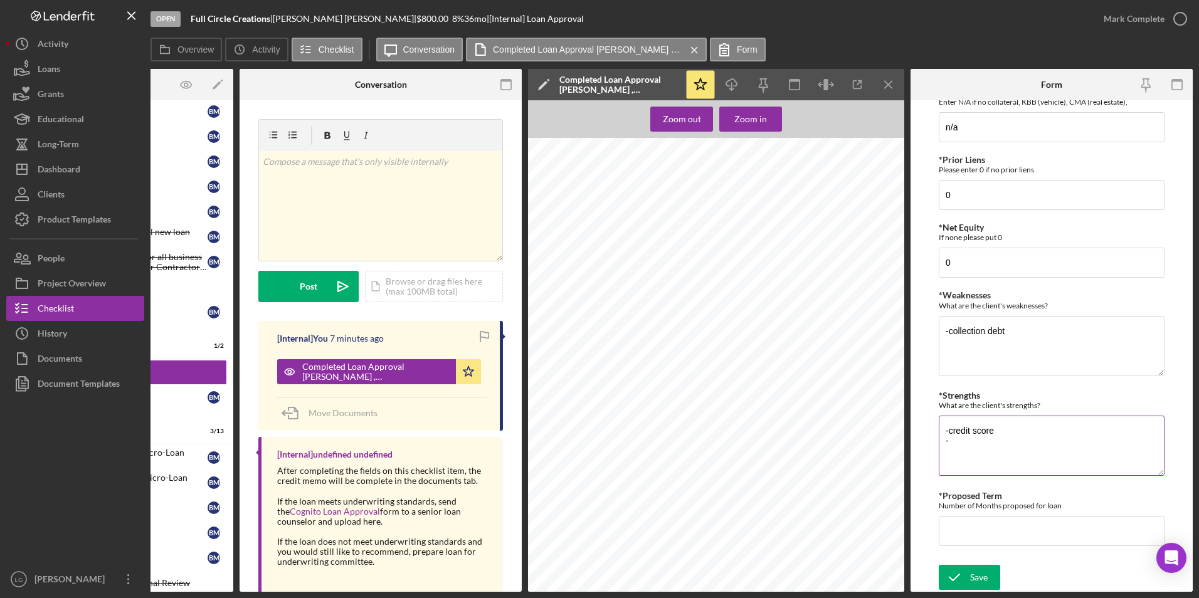
click at [959, 439] on textarea "-credit score -" at bounding box center [1052, 446] width 226 height 60
drag, startPoint x: 1027, startPoint y: 443, endPoint x: 996, endPoint y: 450, distance: 31.0
click at [996, 450] on textarea "-credit score -active lines -bank statem,ernats" at bounding box center [1052, 446] width 226 height 60
type textarea "-credit score -active lines -bank statements"
click at [988, 524] on input "*Proposed Term" at bounding box center [1052, 531] width 226 height 30
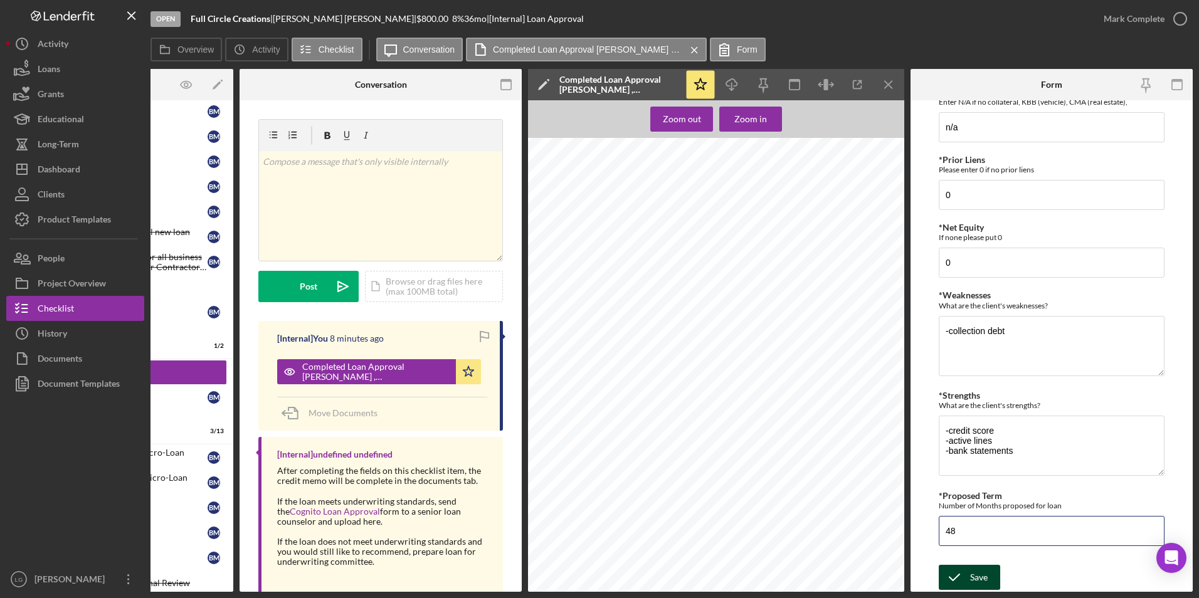
type input "48"
click at [956, 574] on polyline "submit" at bounding box center [954, 577] width 10 height 6
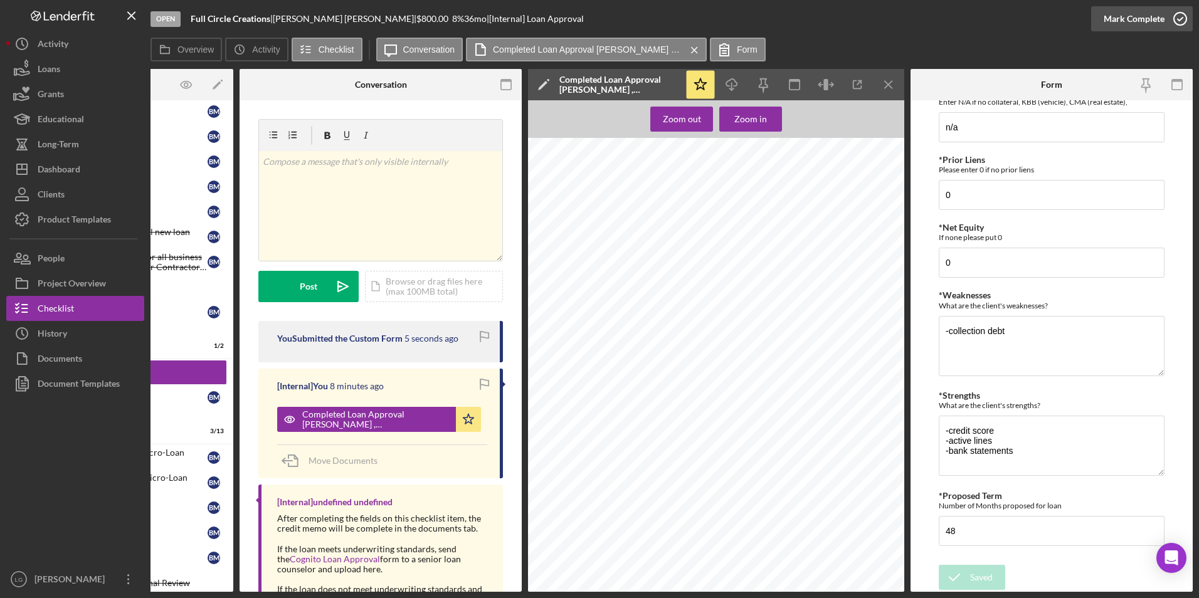
click at [1132, 20] on div "Mark Complete" at bounding box center [1134, 18] width 61 height 25
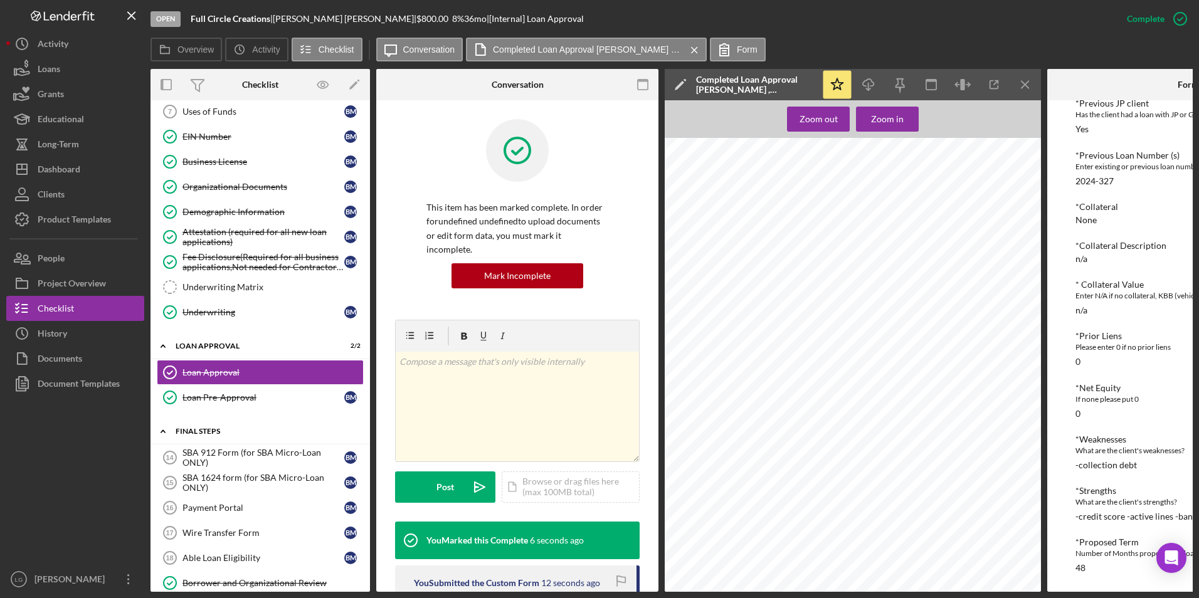
scroll to position [593, 0]
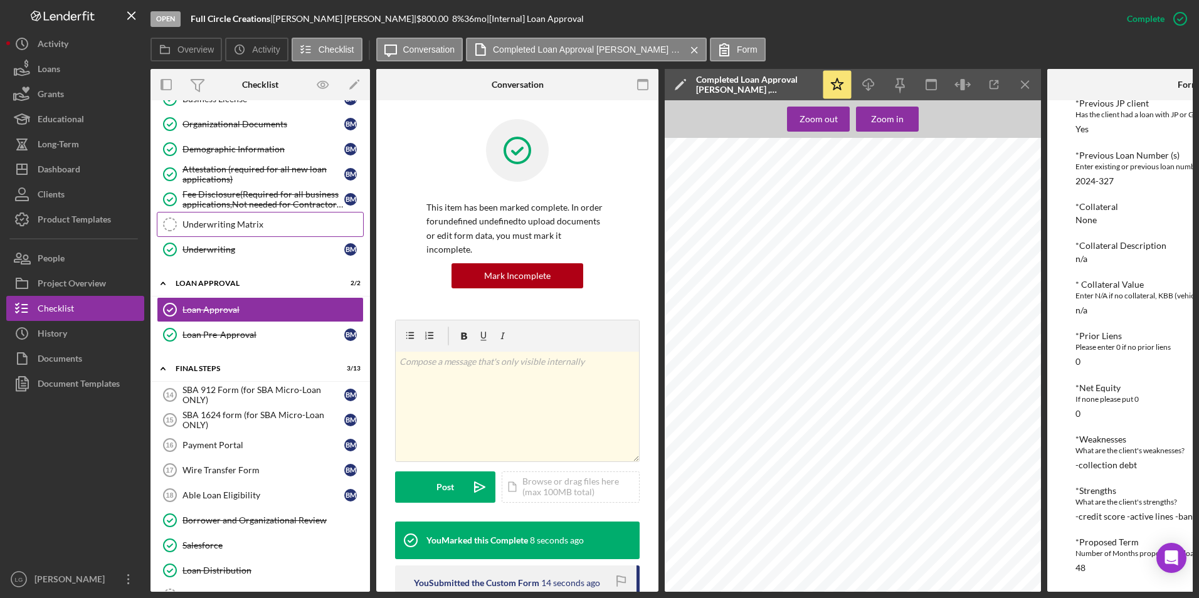
drag, startPoint x: 221, startPoint y: 230, endPoint x: 292, endPoint y: 219, distance: 70.9
click at [221, 230] on div "Underwriting Matrix" at bounding box center [272, 224] width 181 height 10
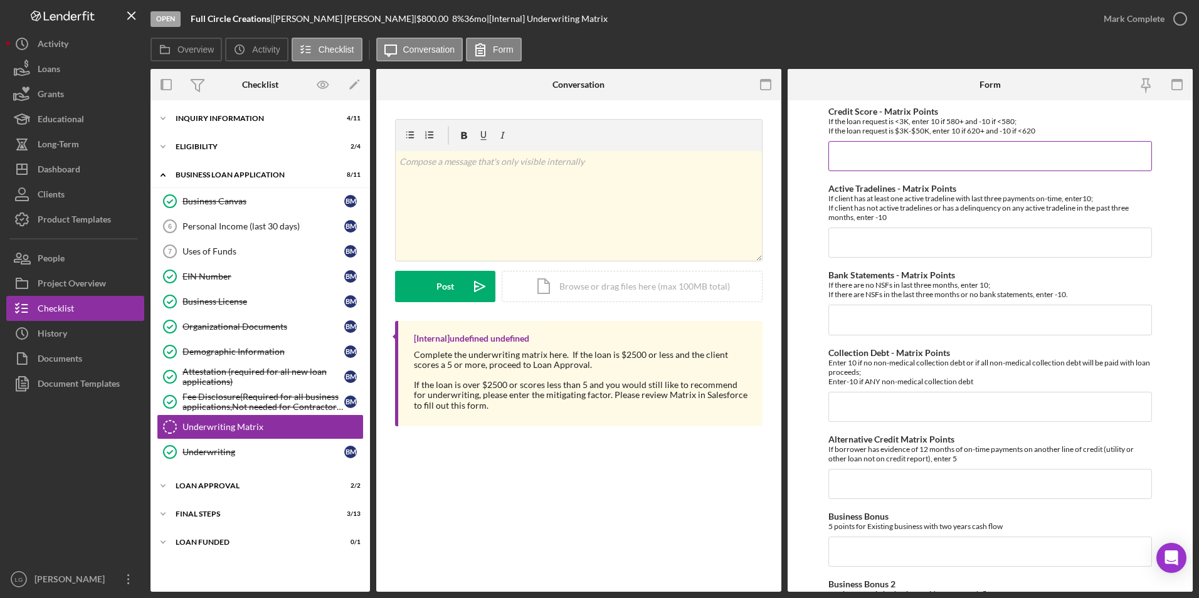
click at [915, 148] on input "Credit Score - Matrix Points" at bounding box center [990, 156] width 324 height 30
type input "10"
click at [857, 235] on input "Active Tradelines - Matrix Points" at bounding box center [990, 243] width 324 height 30
type input "10"
click at [848, 315] on input "Bank Statements - Matrix Points" at bounding box center [990, 320] width 324 height 30
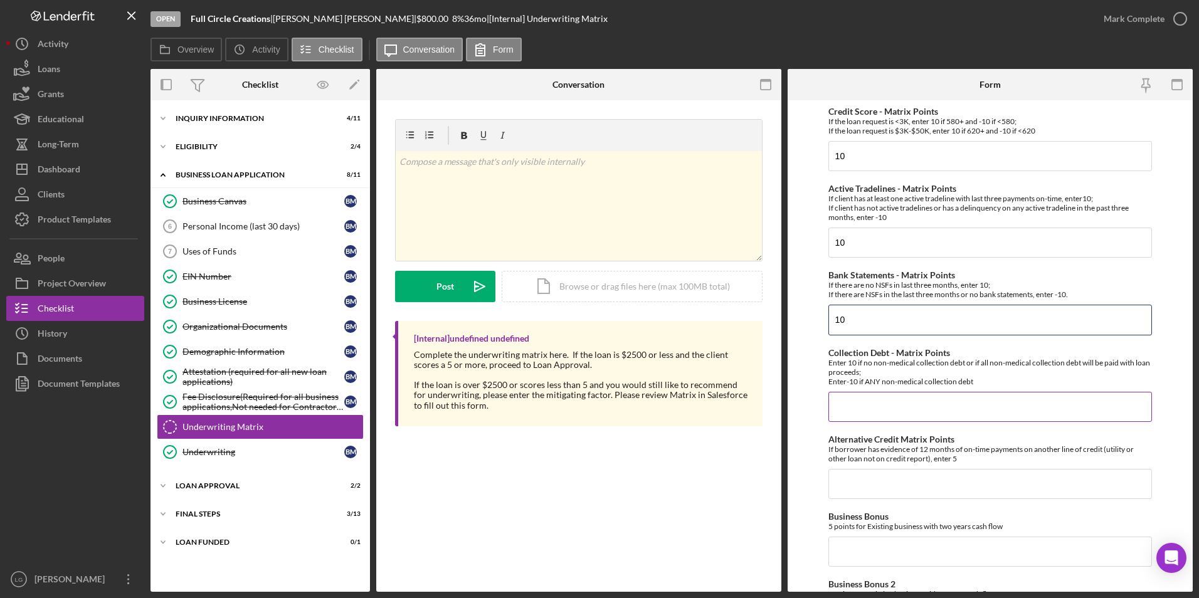
type input "10"
click at [840, 406] on input "Collection Debt - Matrix Points" at bounding box center [990, 407] width 324 height 30
type input "-10"
type input "0"
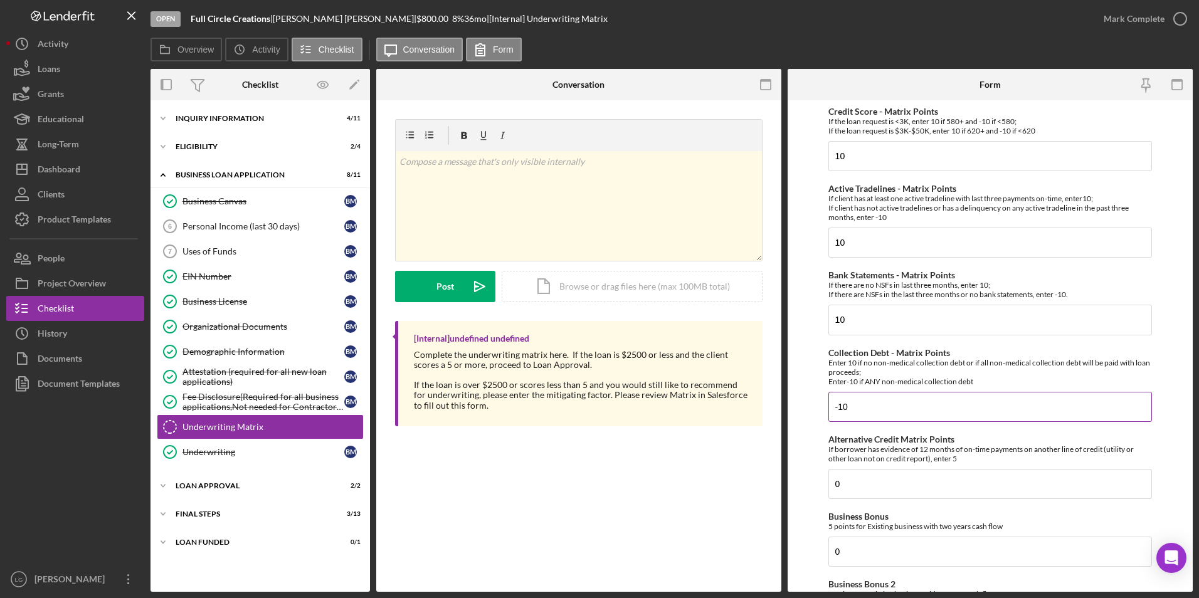
type input "0"
type input "10"
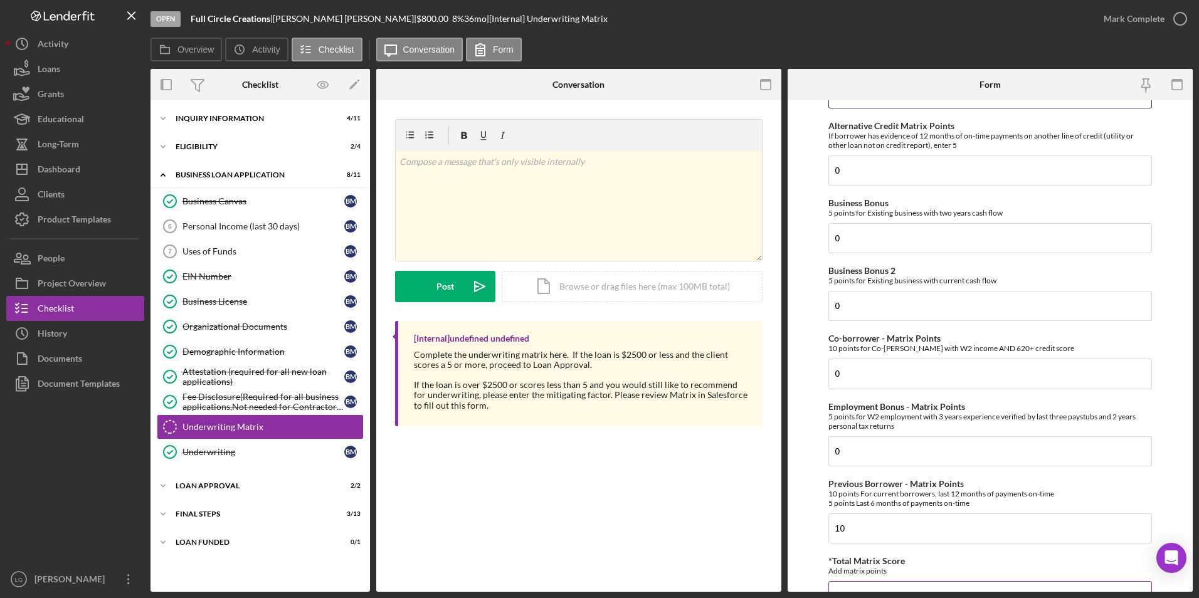
scroll to position [502, 0]
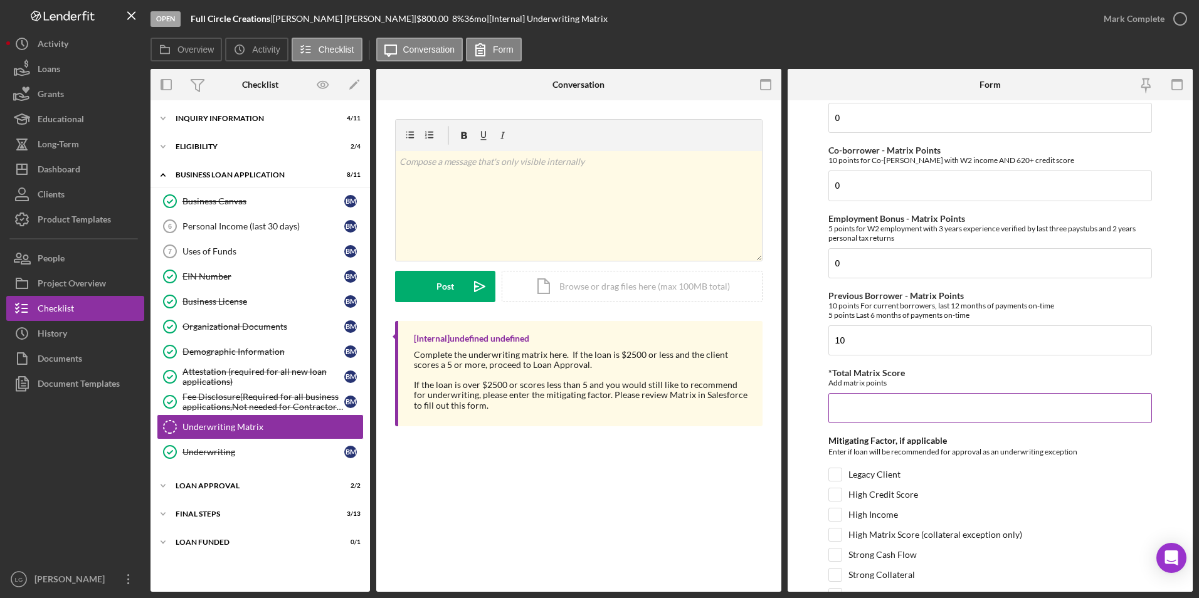
click at [867, 413] on input "*Total Matrix Score" at bounding box center [990, 408] width 324 height 30
type input "0"
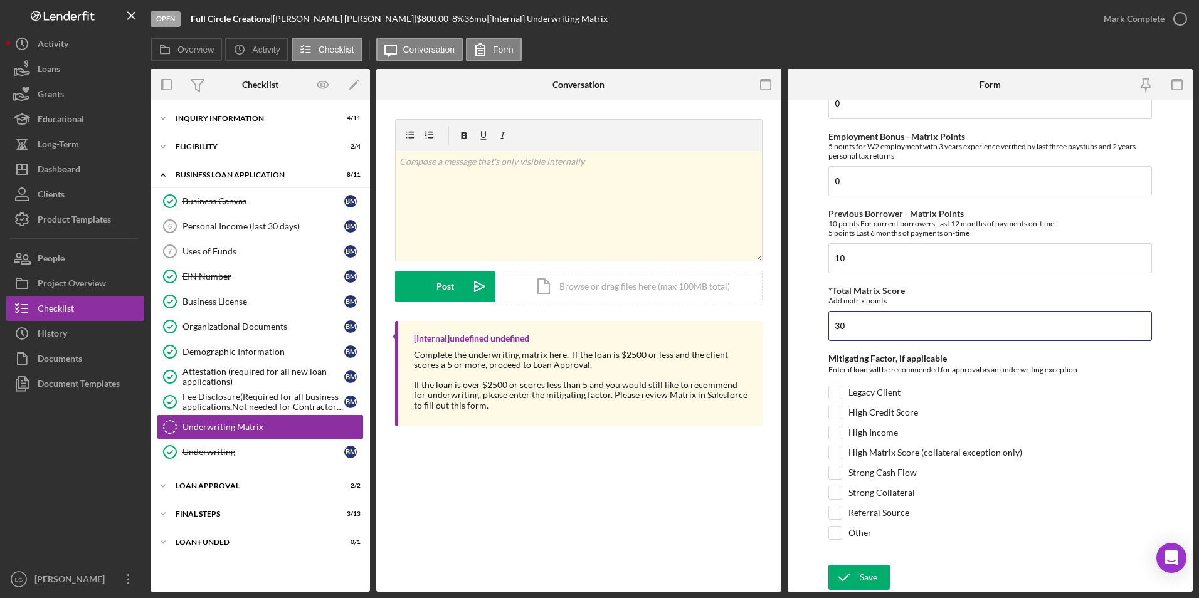
type input "30"
click at [827, 388] on form "Credit Score - Matrix Points If the loan request is <3K, enter 10 if 580+ and -…" at bounding box center [990, 346] width 405 height 492
click at [837, 393] on input "Legacy Client" at bounding box center [835, 392] width 13 height 13
checkbox input "true"
click at [860, 578] on div "Save" at bounding box center [869, 577] width 18 height 25
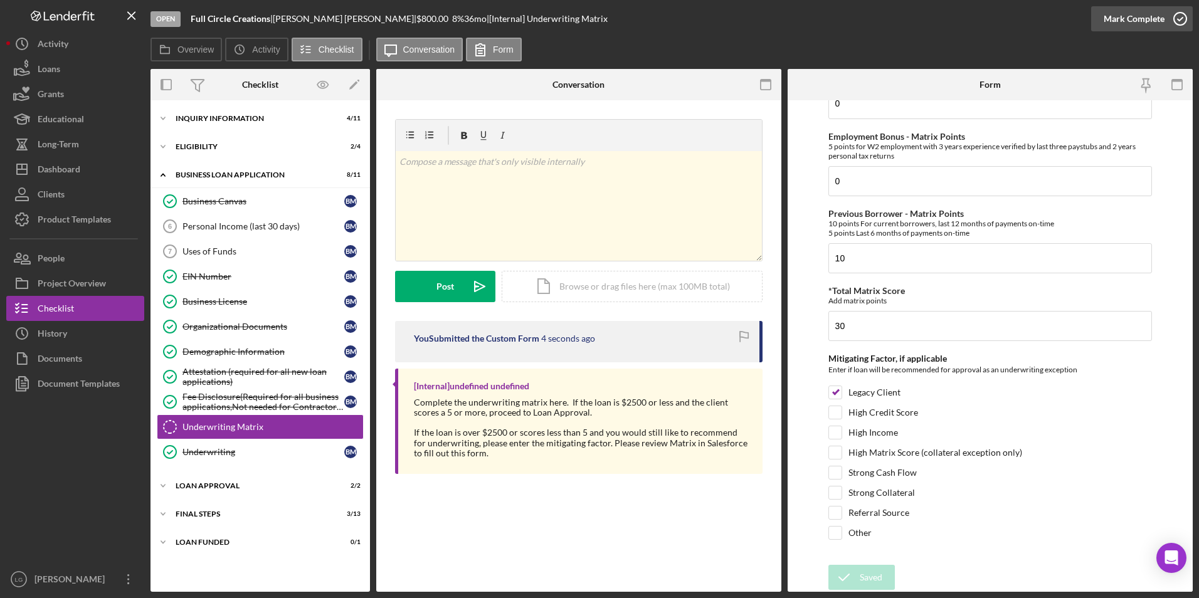
click at [1131, 14] on div "Mark Complete" at bounding box center [1134, 18] width 61 height 25
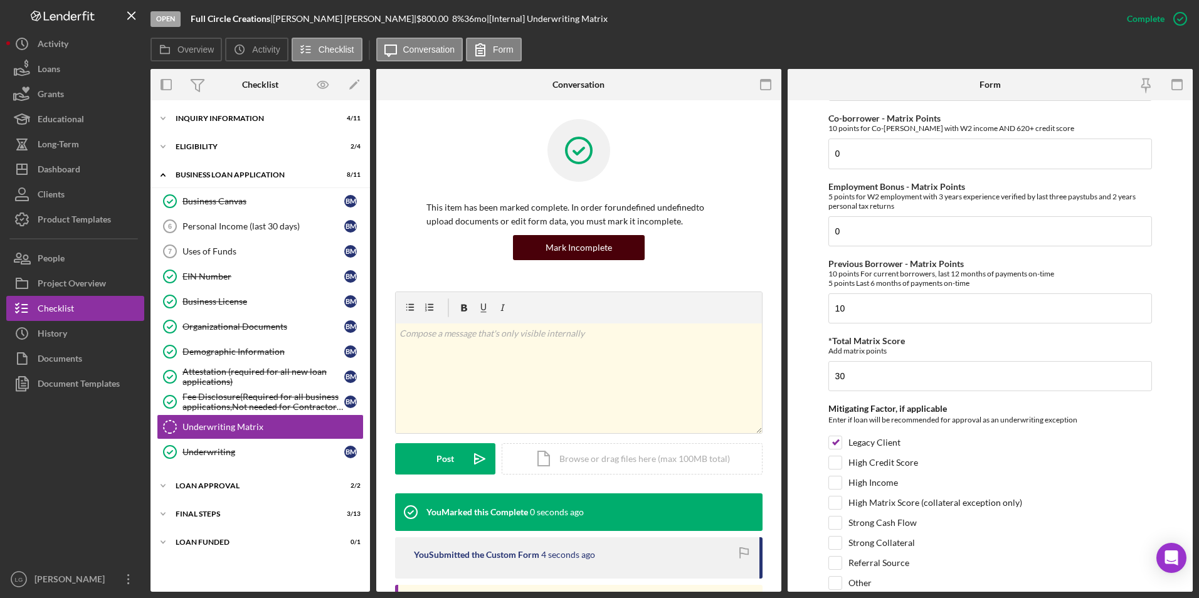
scroll to position [634, 0]
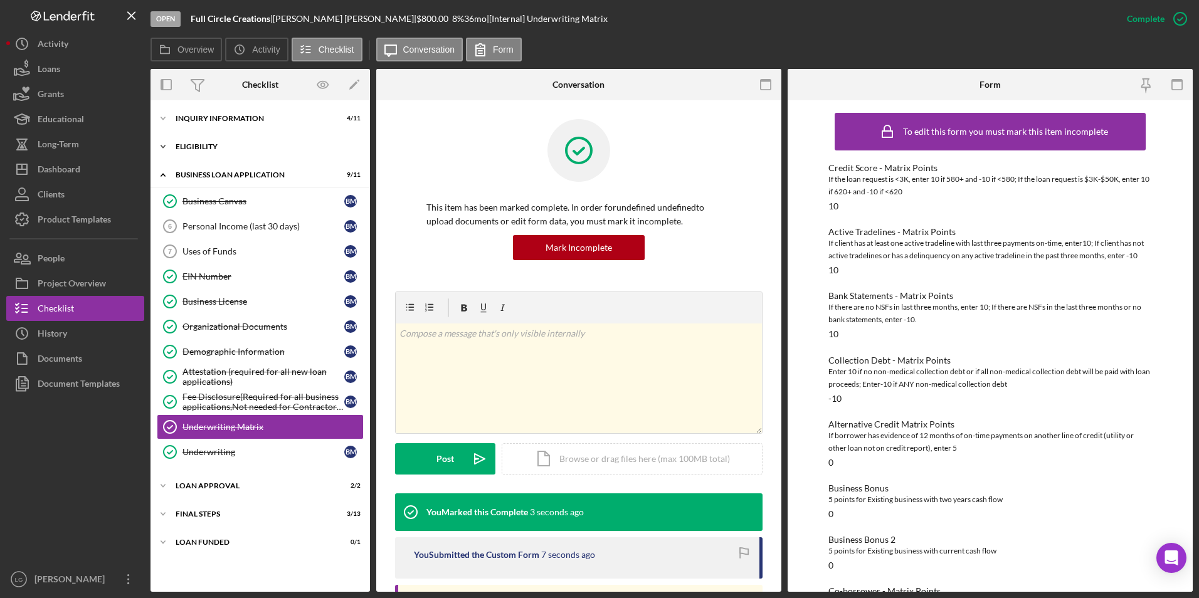
click at [191, 143] on div "Eligibility" at bounding box center [265, 147] width 179 height 8
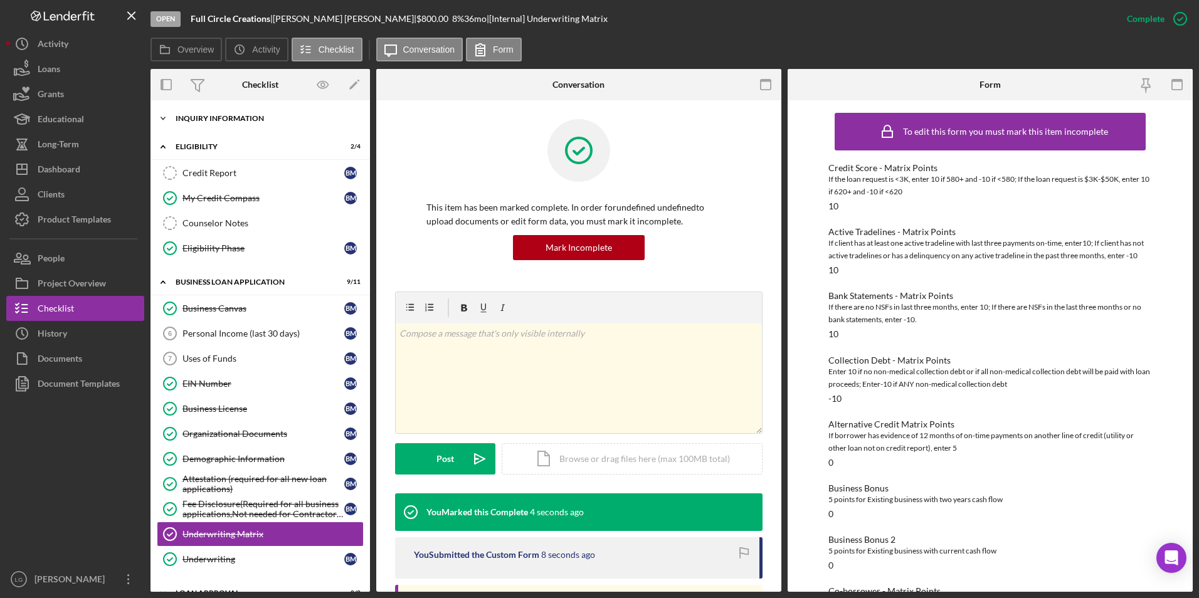
click at [205, 118] on div "INQUIRY INFORMATION" at bounding box center [265, 119] width 179 height 8
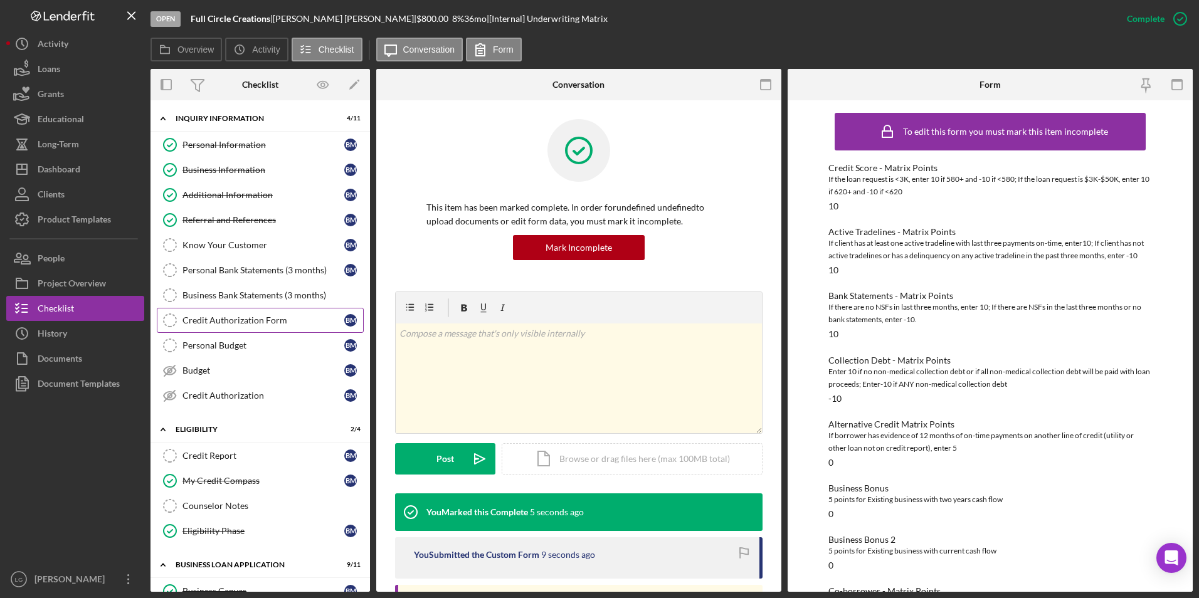
scroll to position [125, 0]
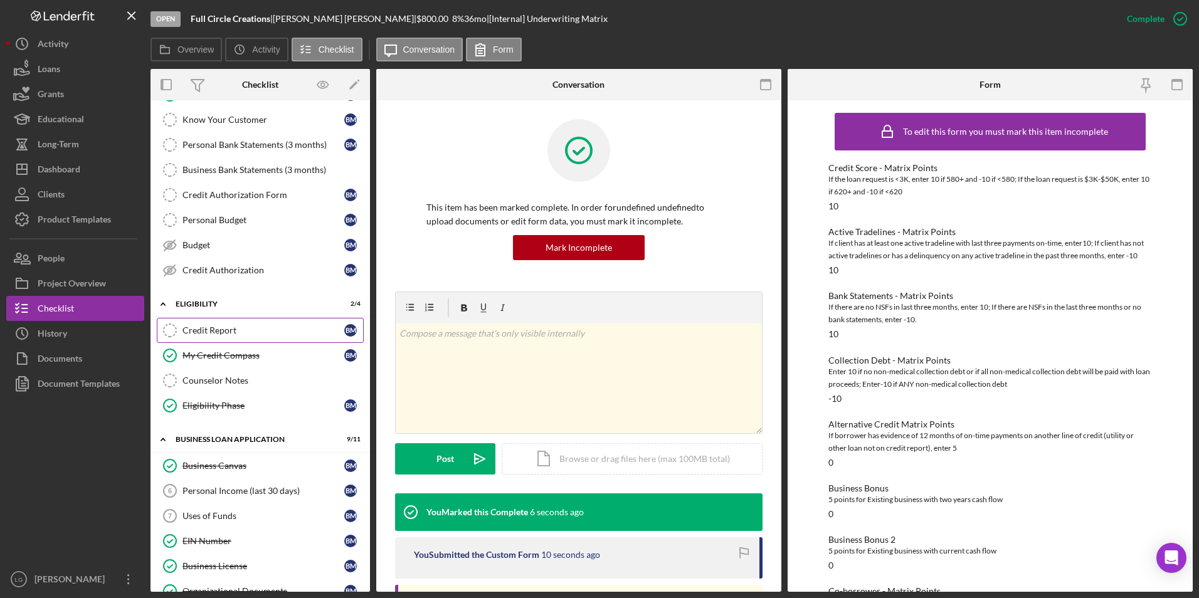
click at [230, 333] on div "Credit Report" at bounding box center [263, 330] width 162 height 10
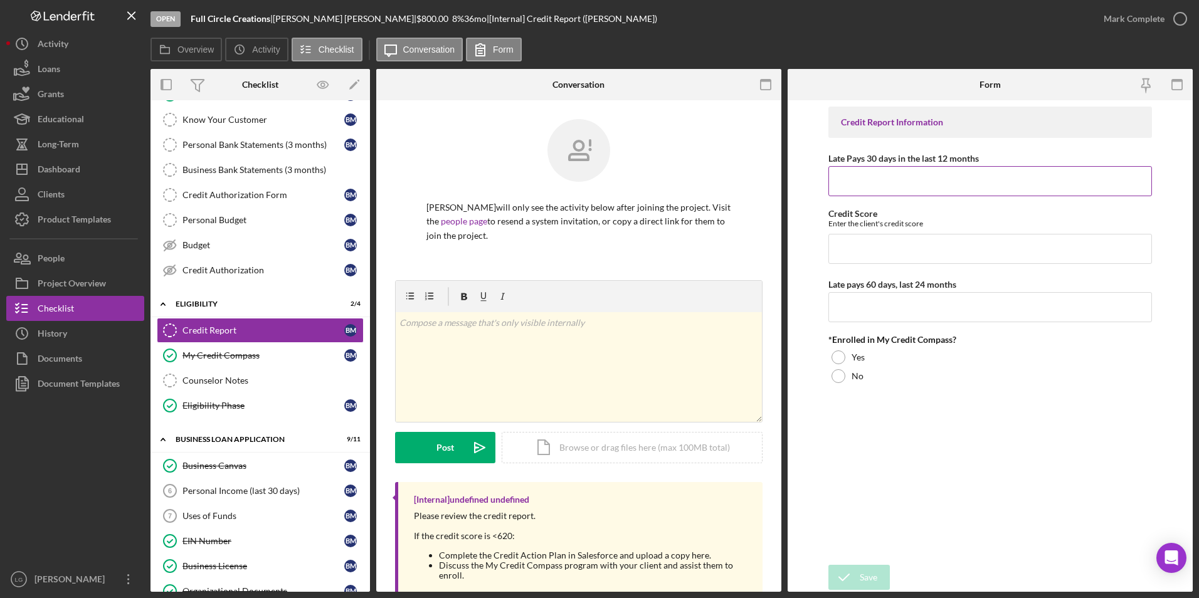
click at [905, 172] on input "Late Pays 30 days in the last 12 months" at bounding box center [990, 181] width 324 height 30
click at [879, 181] on input "Late Pays 30 days in the last 12 months" at bounding box center [990, 181] width 324 height 30
type input "625"
type input "0"
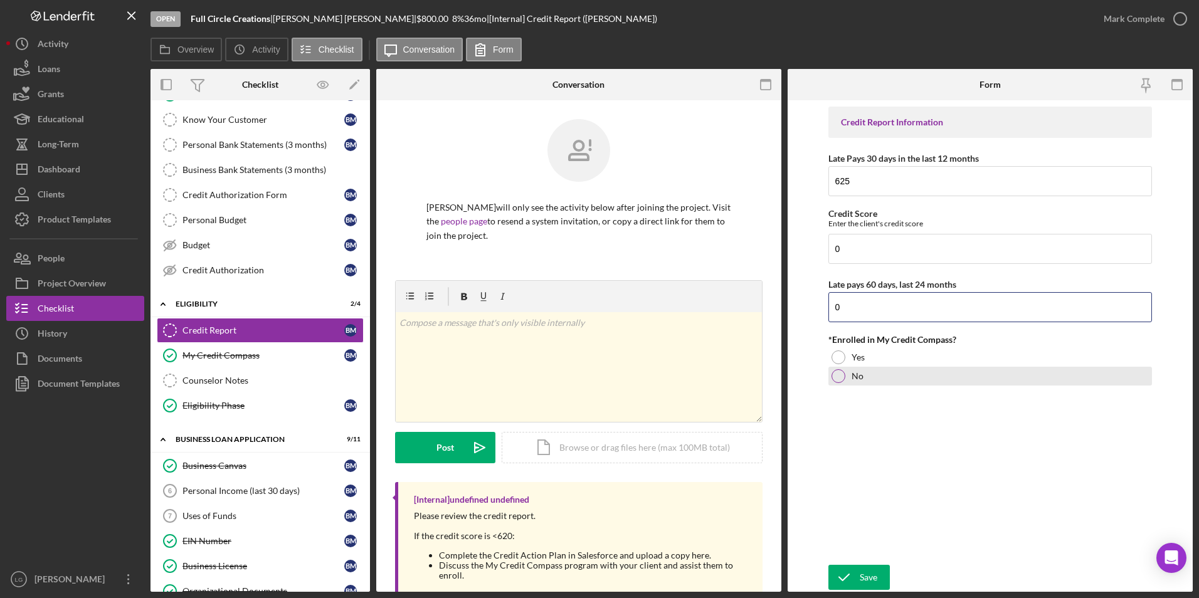
type input "0"
click at [841, 379] on div at bounding box center [838, 376] width 14 height 14
click at [855, 574] on icon "submit" at bounding box center [843, 577] width 31 height 31
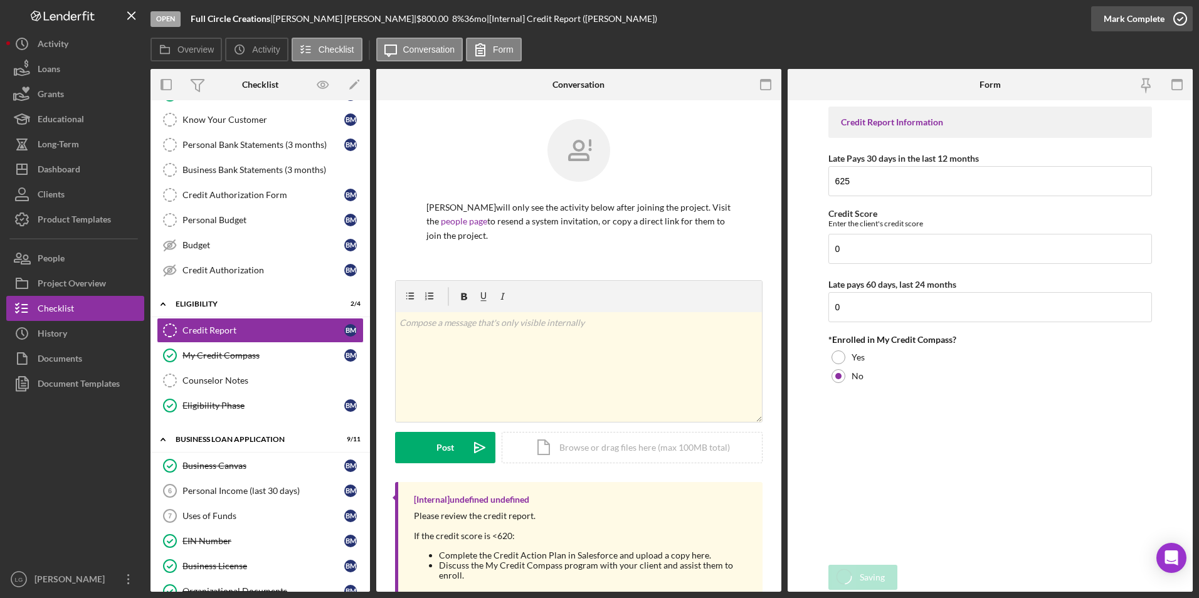
click at [1119, 16] on div "Mark Complete" at bounding box center [1134, 18] width 61 height 25
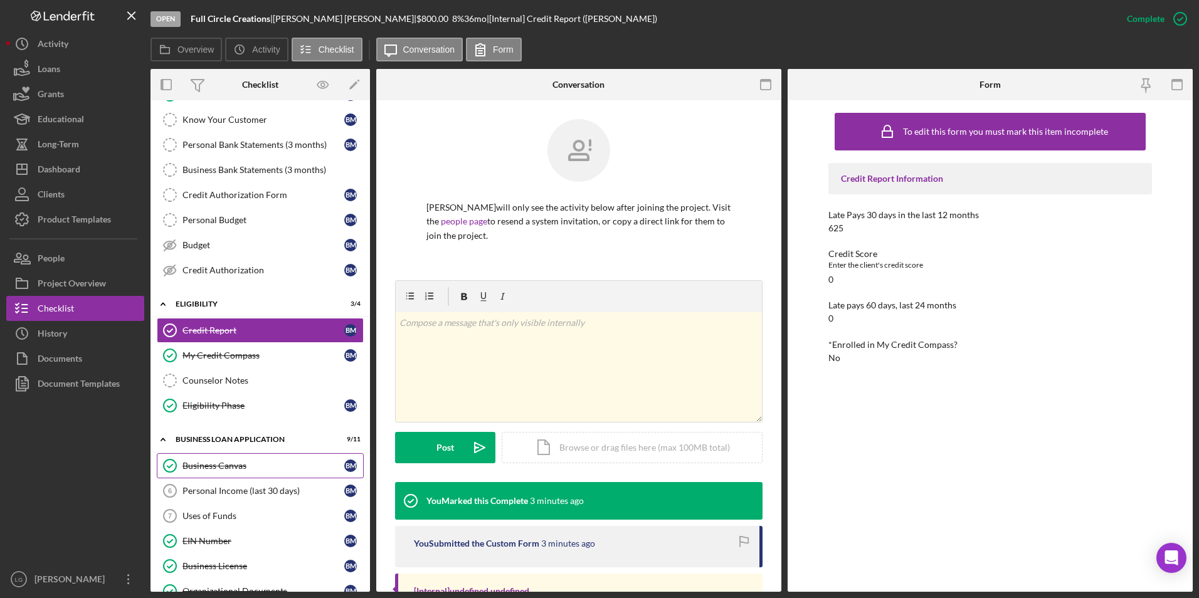
scroll to position [314, 0]
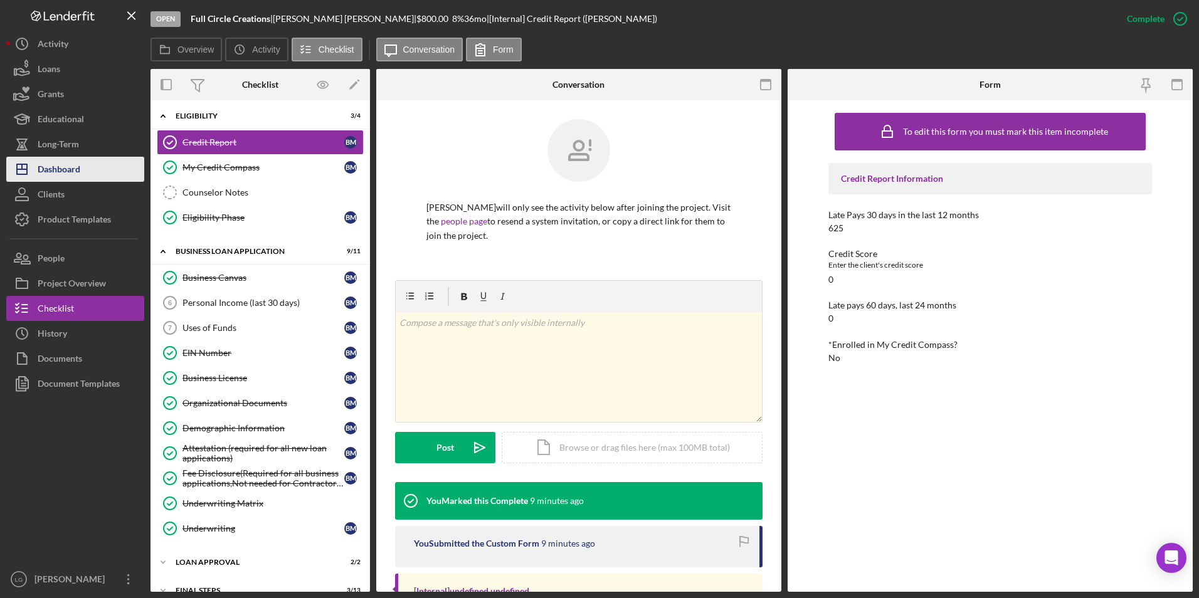
click at [60, 169] on div "Dashboard" at bounding box center [59, 171] width 43 height 28
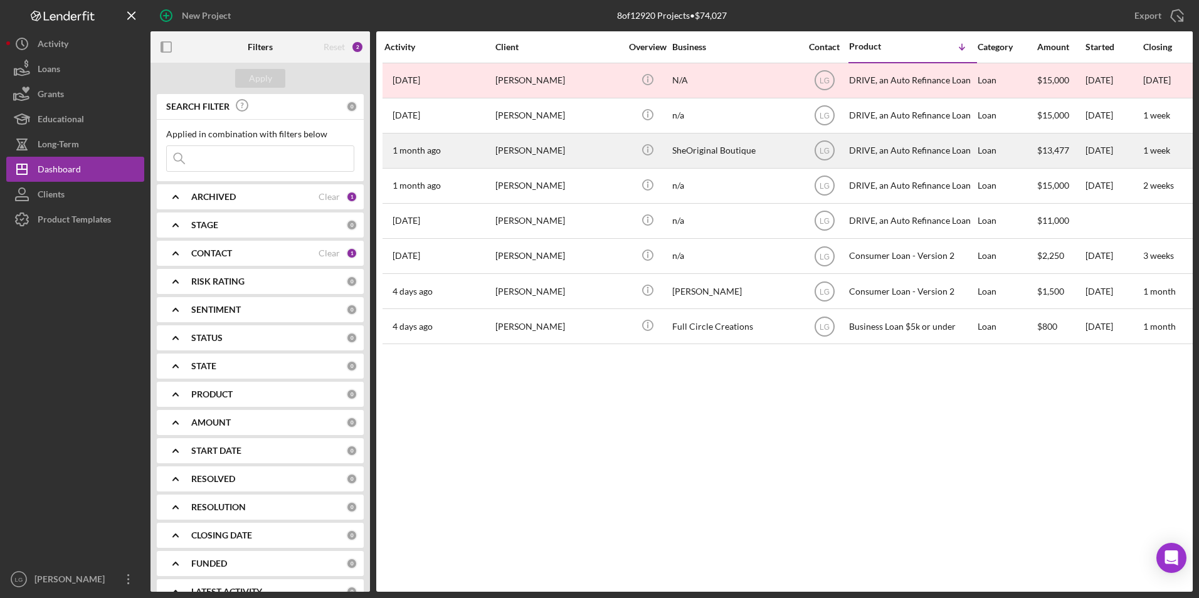
click at [594, 159] on div "[PERSON_NAME]" at bounding box center [557, 150] width 125 height 33
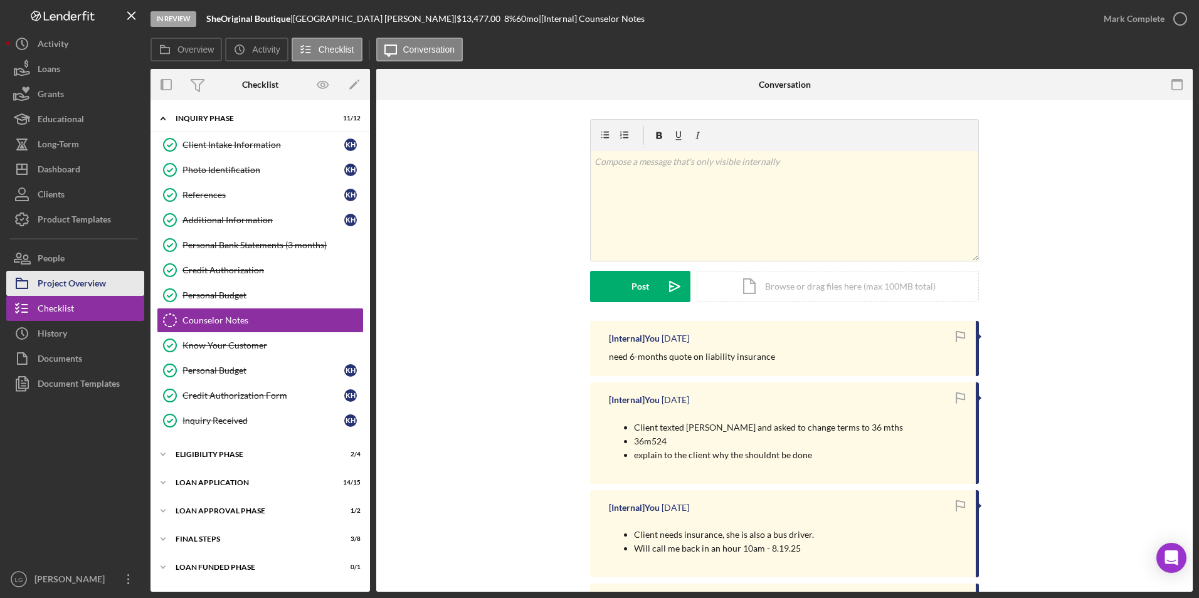
click at [108, 286] on button "Project Overview" at bounding box center [75, 283] width 138 height 25
click at [216, 453] on div "Eligibility Phase" at bounding box center [265, 455] width 179 height 8
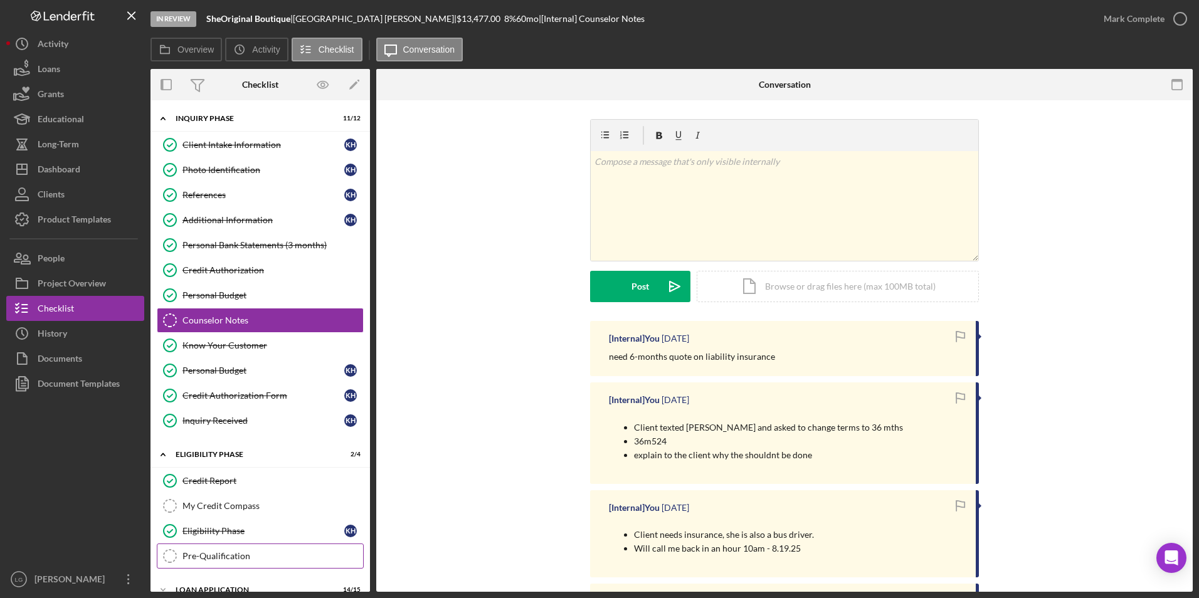
scroll to position [102, 0]
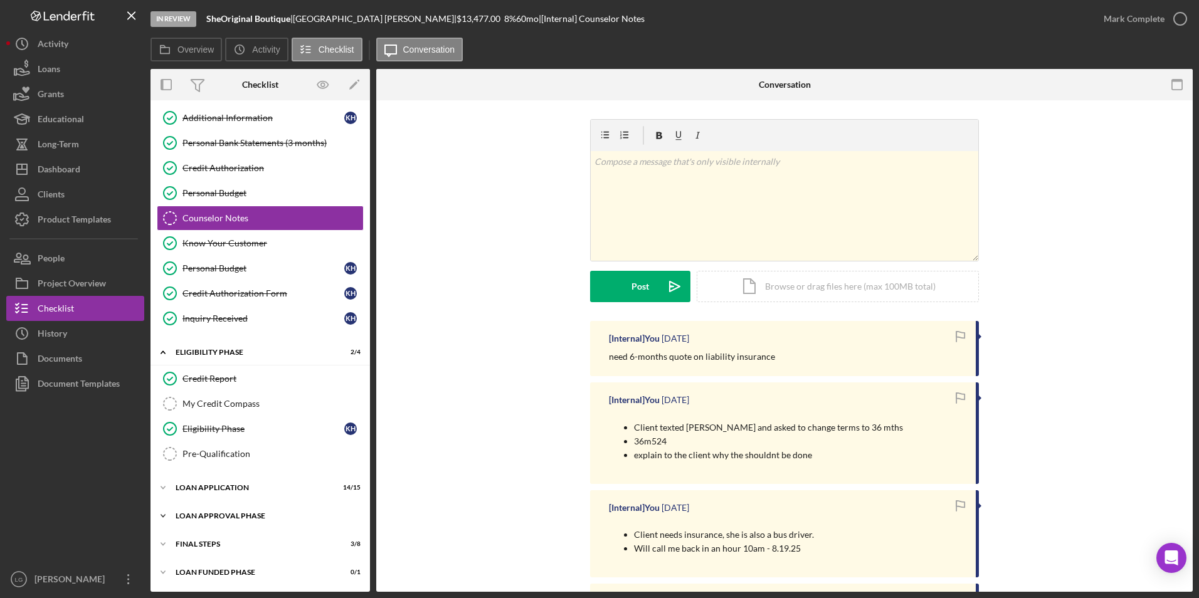
click at [214, 515] on div "Loan Approval Phase" at bounding box center [265, 516] width 179 height 8
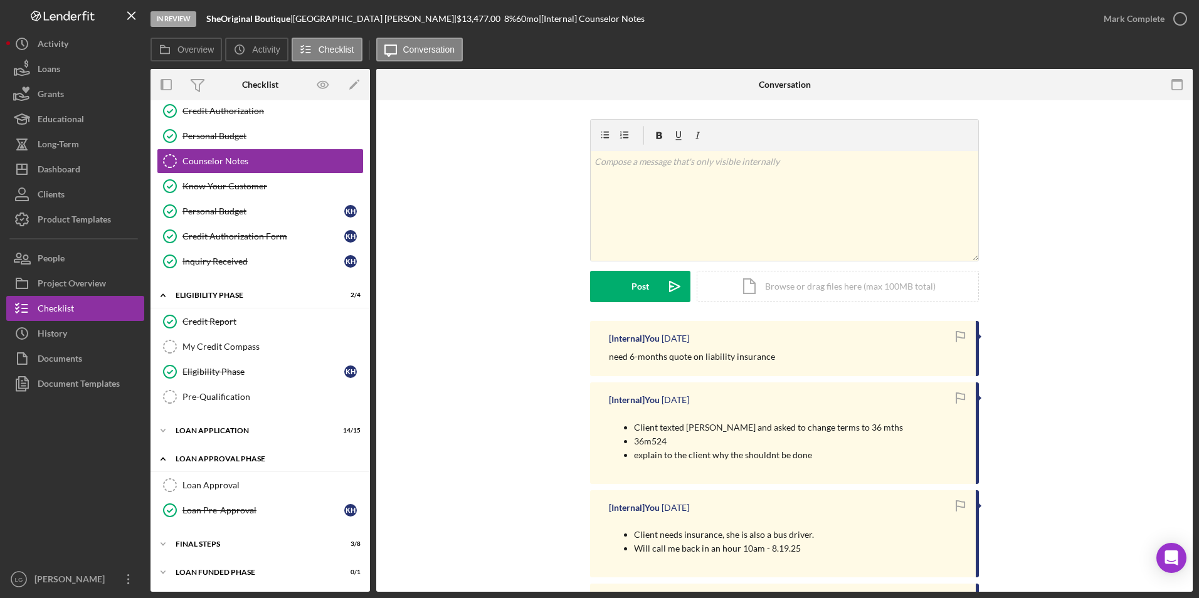
click at [221, 489] on div "Loan Approval" at bounding box center [272, 485] width 181 height 10
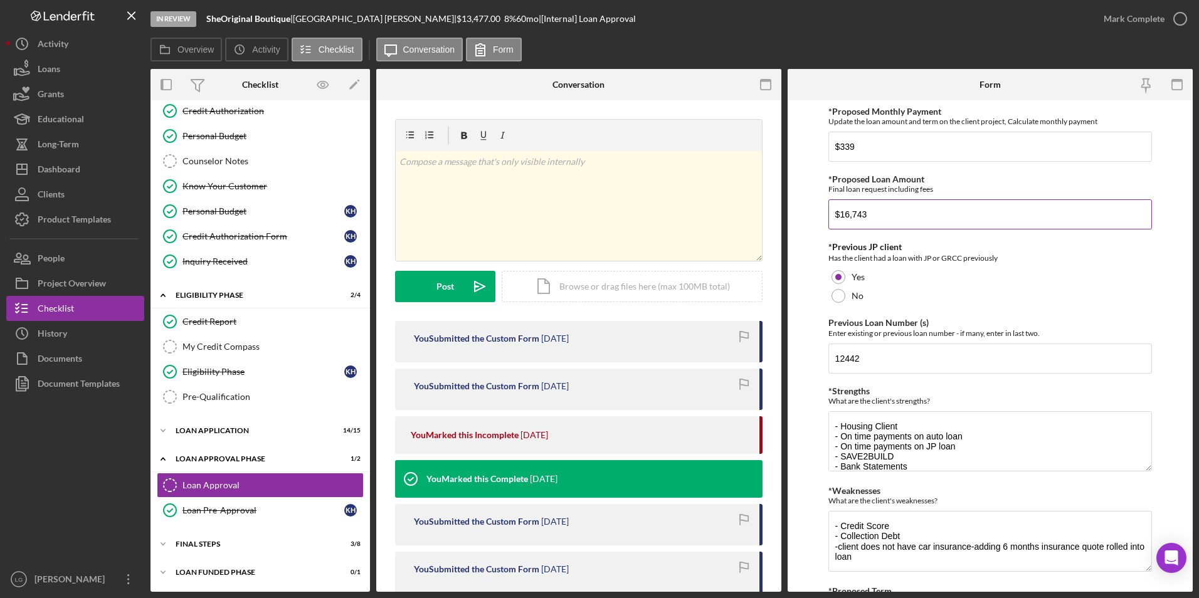
drag, startPoint x: 883, startPoint y: 215, endPoint x: 829, endPoint y: 214, distance: 53.9
click at [829, 214] on input "$16,743" at bounding box center [990, 214] width 324 height 30
type input "$15,334.00"
click at [911, 255] on div "Has the client had a loan with JP or GRCC previously" at bounding box center [990, 258] width 324 height 13
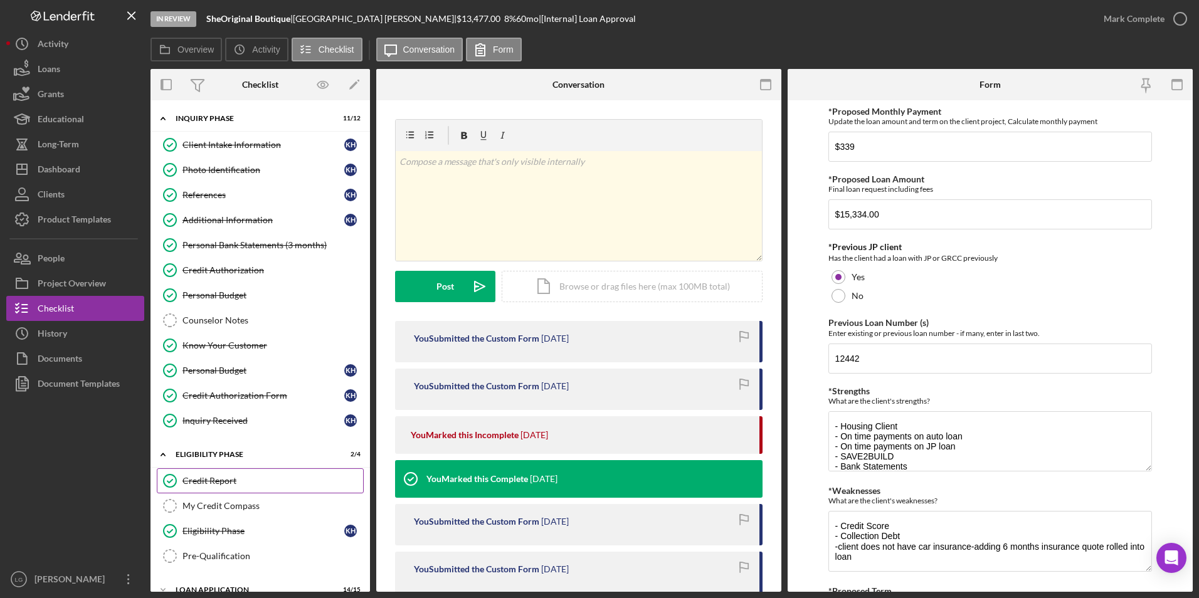
scroll to position [125, 0]
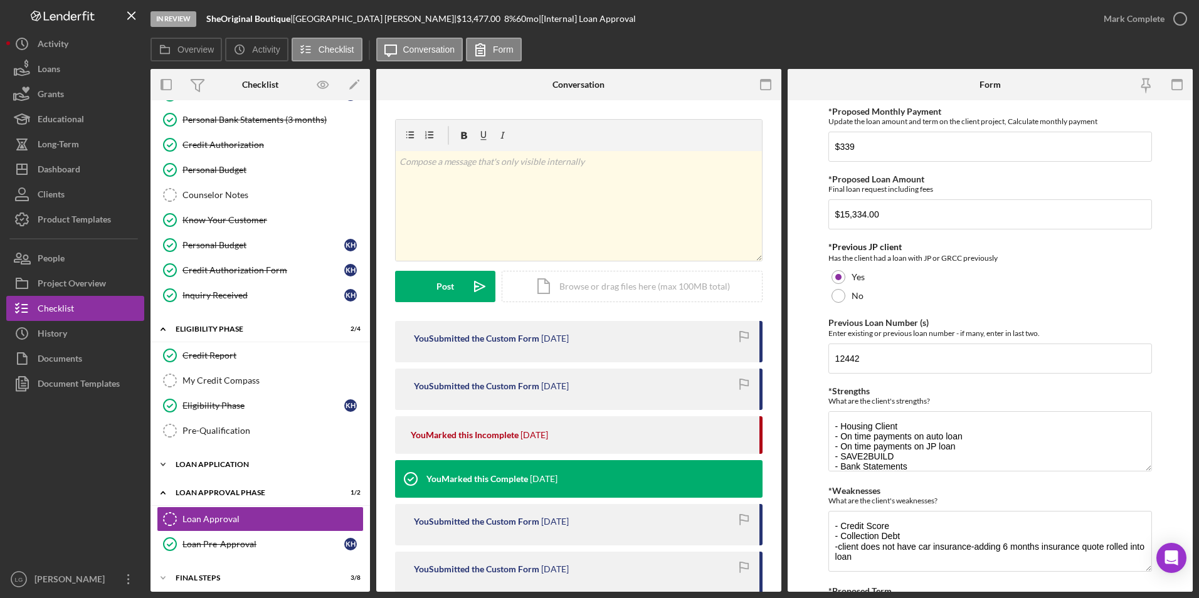
click at [224, 466] on div "Loan Application" at bounding box center [265, 465] width 179 height 8
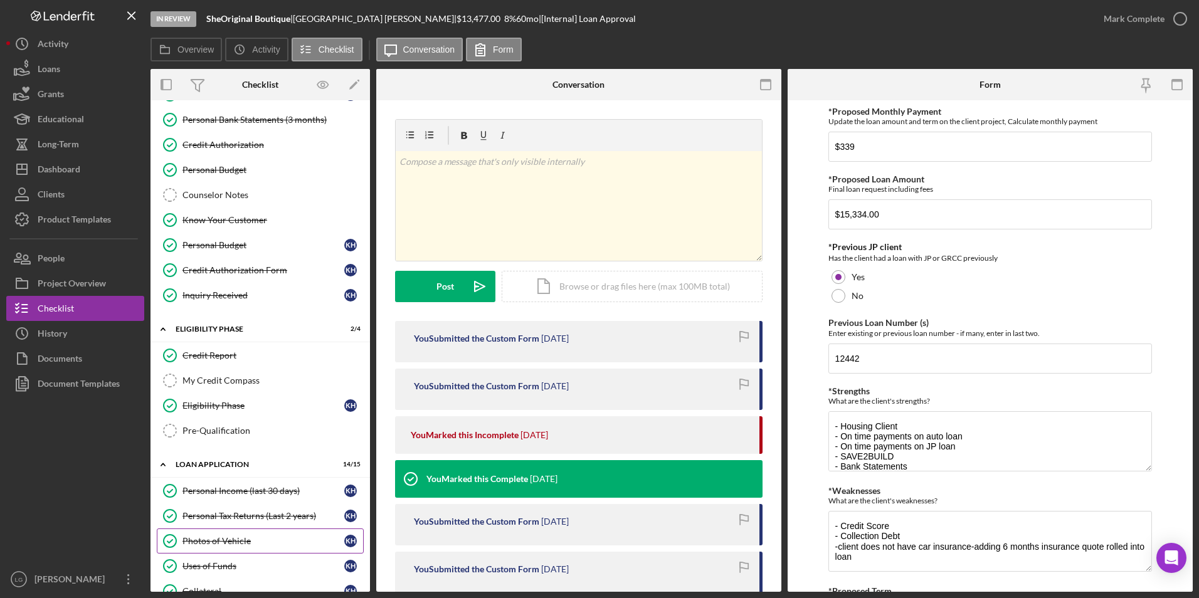
scroll to position [314, 0]
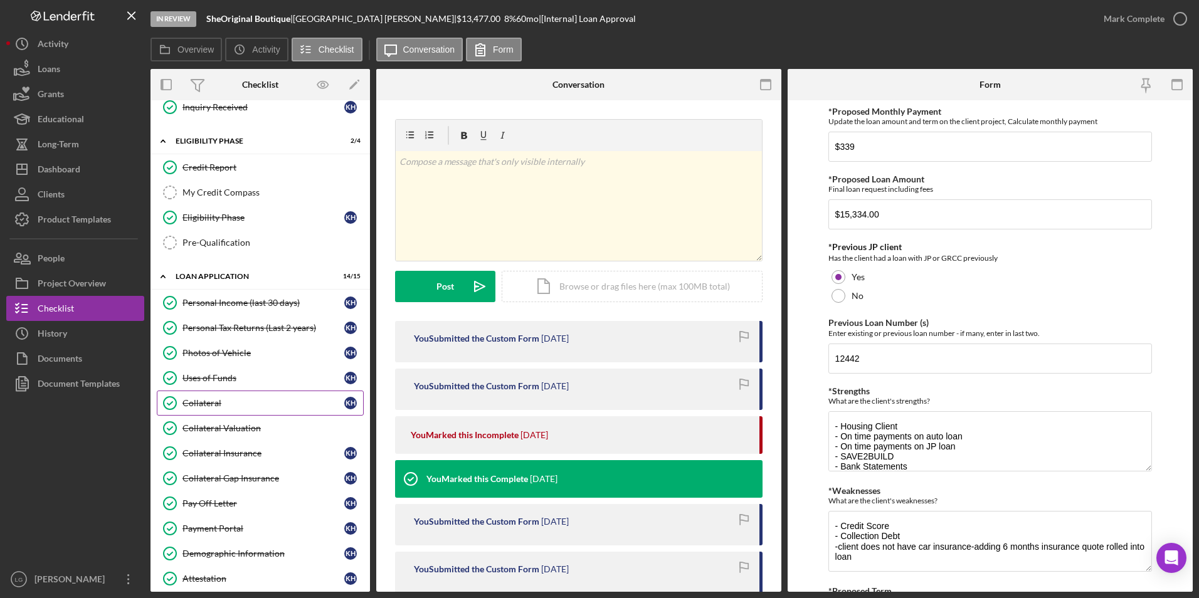
click at [235, 405] on div "Collateral" at bounding box center [263, 403] width 162 height 10
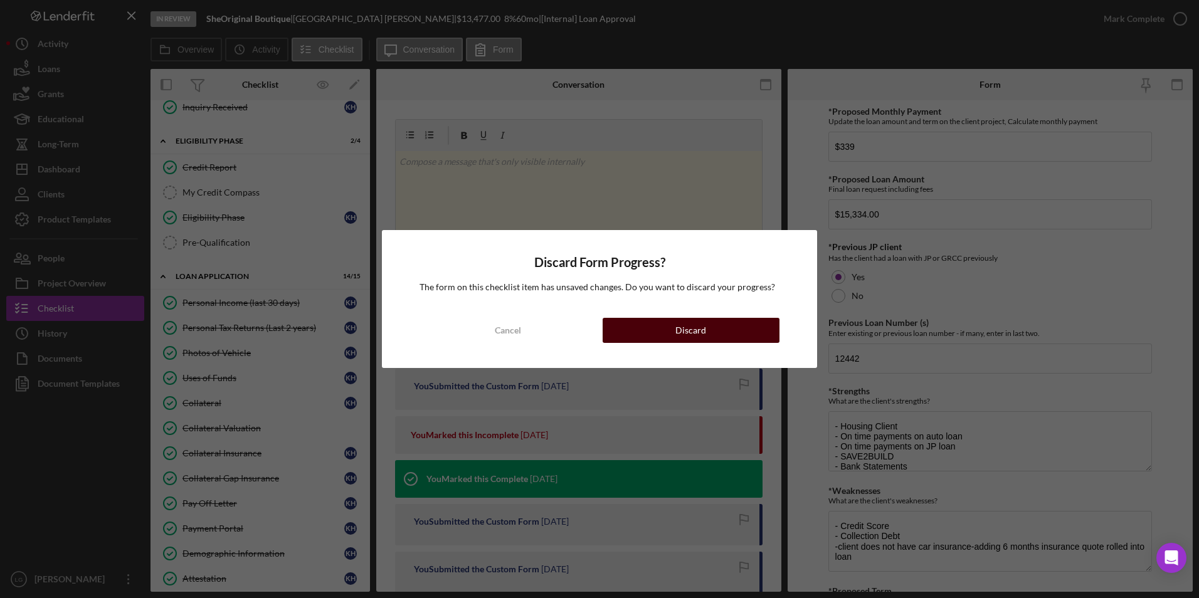
click at [687, 333] on div "Discard" at bounding box center [690, 330] width 31 height 25
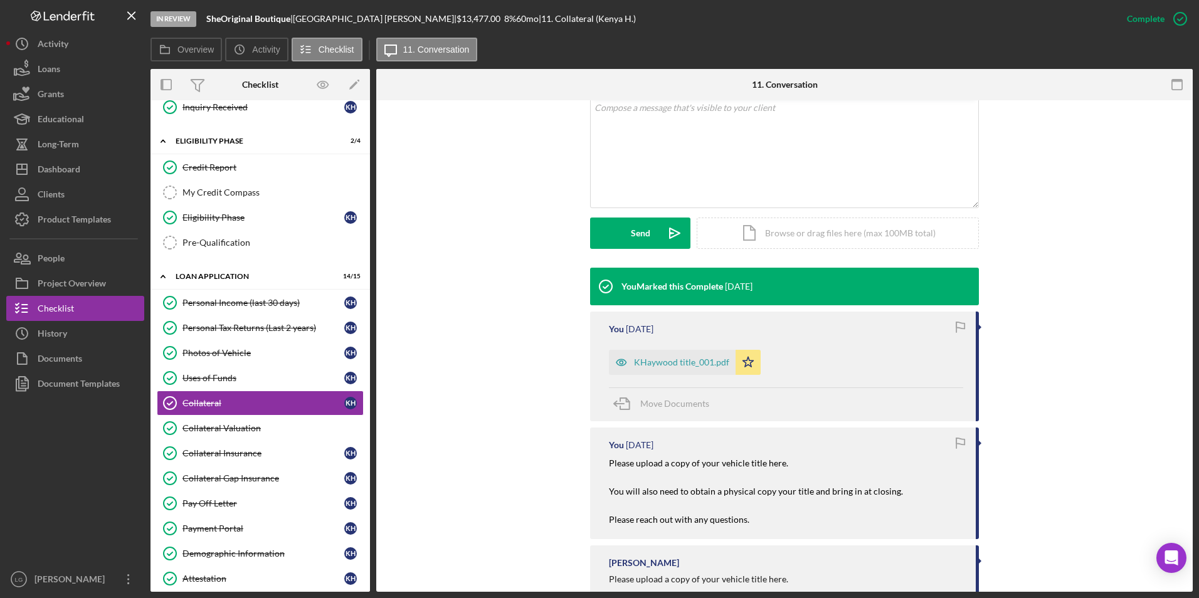
scroll to position [325, 0]
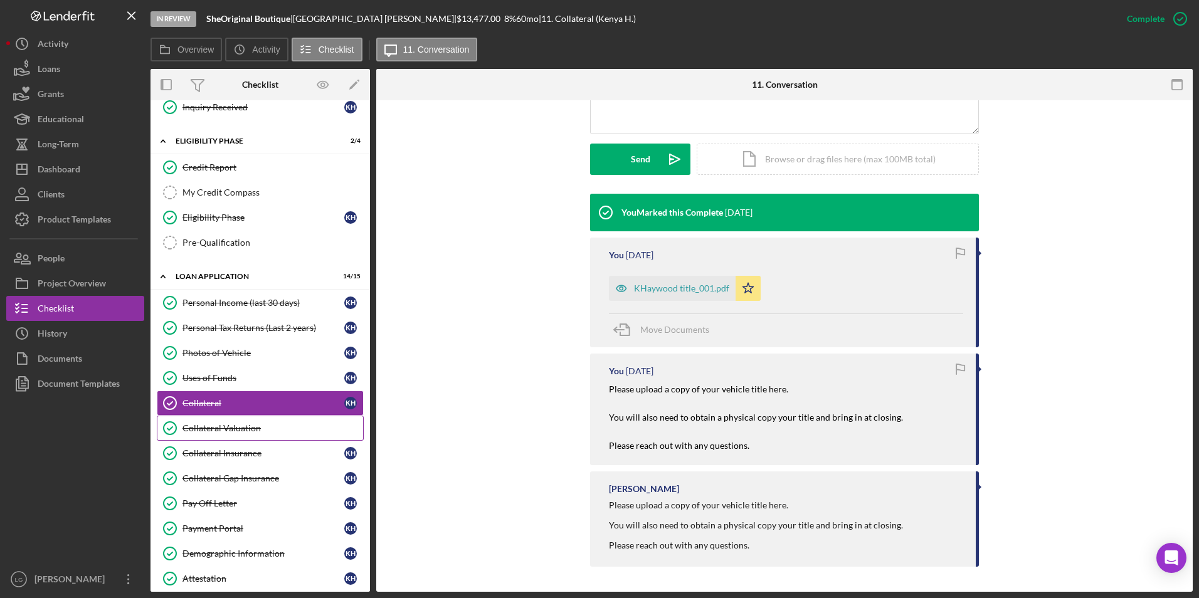
click at [265, 420] on link "Collateral Valuation Collateral Valuation" at bounding box center [260, 428] width 207 height 25
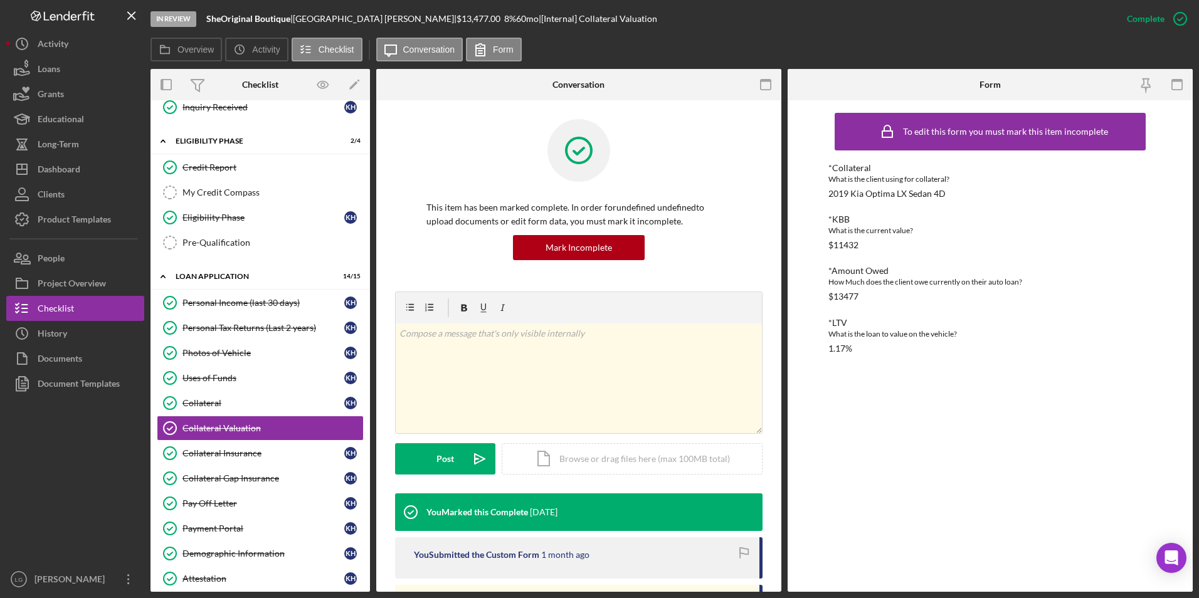
scroll to position [189, 0]
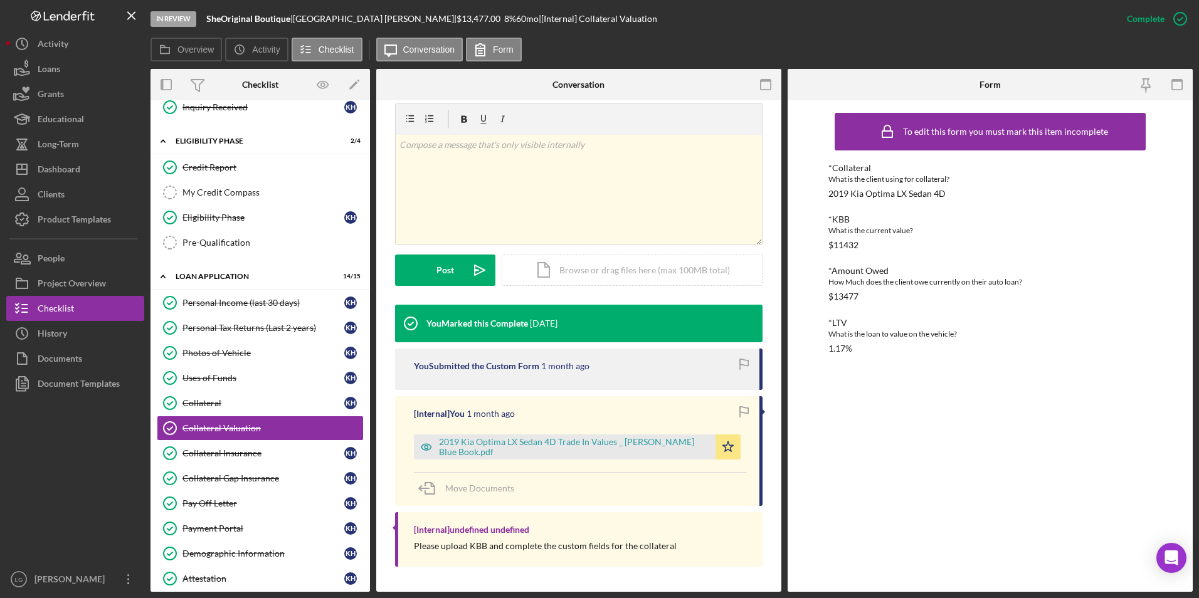
click at [238, 374] on div "Uses of Funds" at bounding box center [263, 378] width 162 height 10
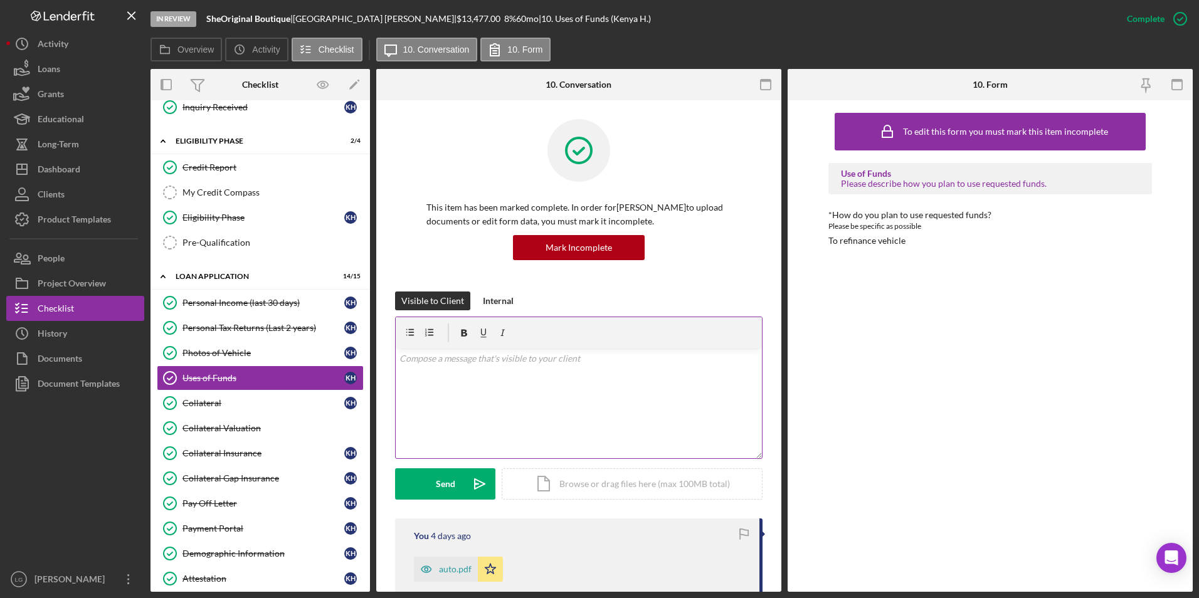
scroll to position [188, 0]
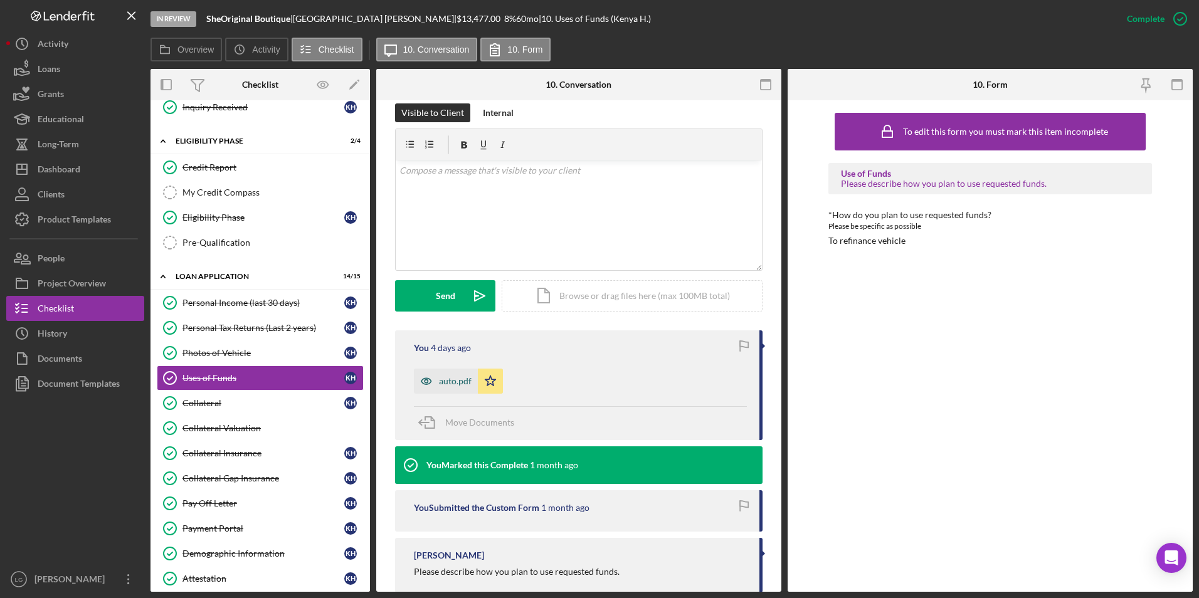
click at [454, 381] on div "auto.pdf" at bounding box center [455, 381] width 33 height 10
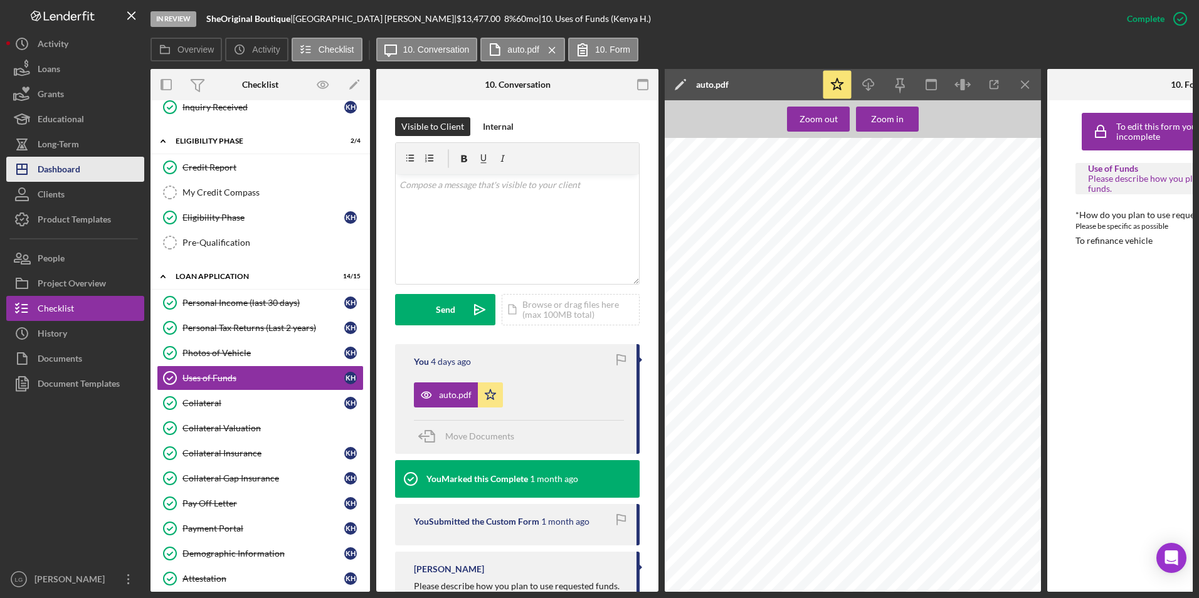
click at [65, 170] on div "Dashboard" at bounding box center [59, 171] width 43 height 28
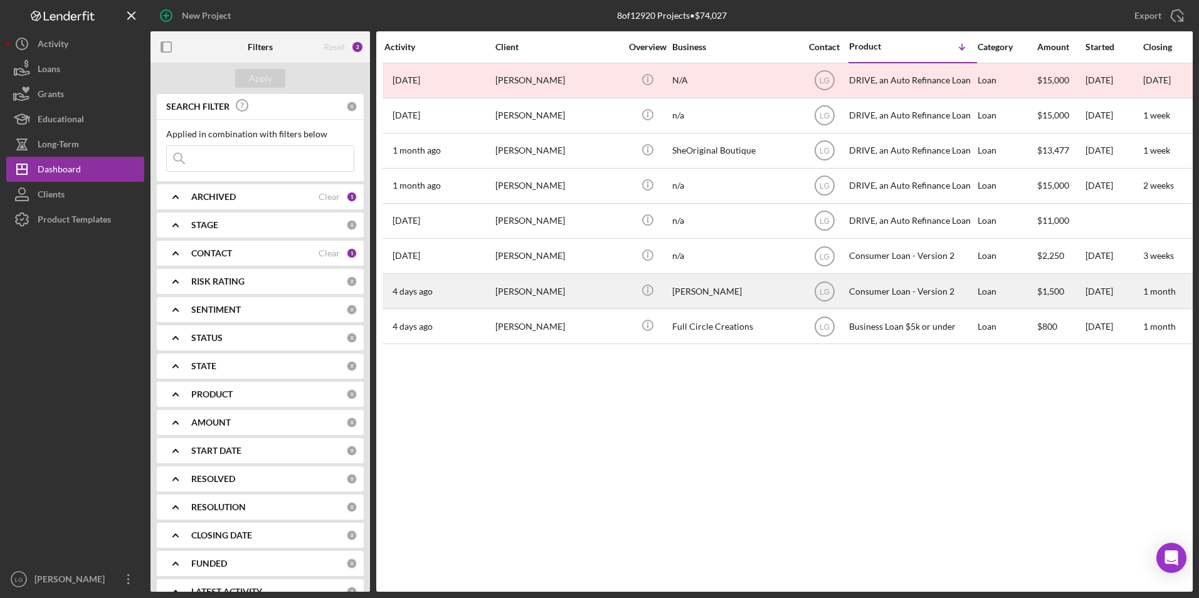
click at [505, 294] on div "[PERSON_NAME]" at bounding box center [557, 291] width 125 height 33
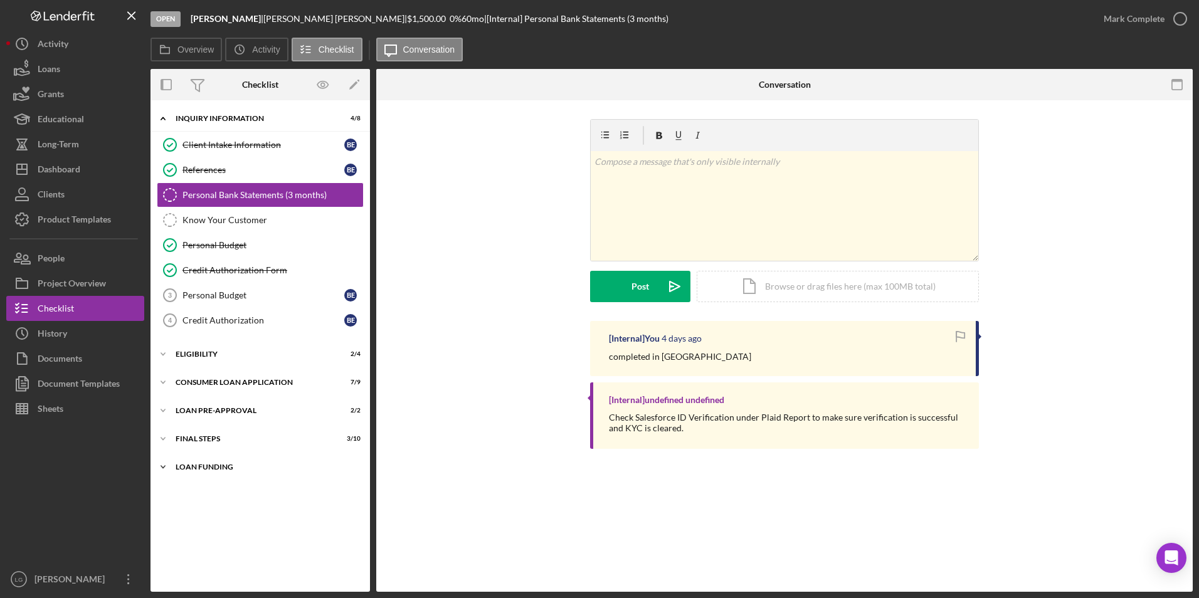
click at [216, 475] on div "Icon/Expander Loan Funding 0 / 1" at bounding box center [259, 467] width 219 height 25
drag, startPoint x: 199, startPoint y: 441, endPoint x: 198, endPoint y: 414, distance: 27.0
click at [199, 438] on div "FINAL STEPS" at bounding box center [253, 439] width 154 height 8
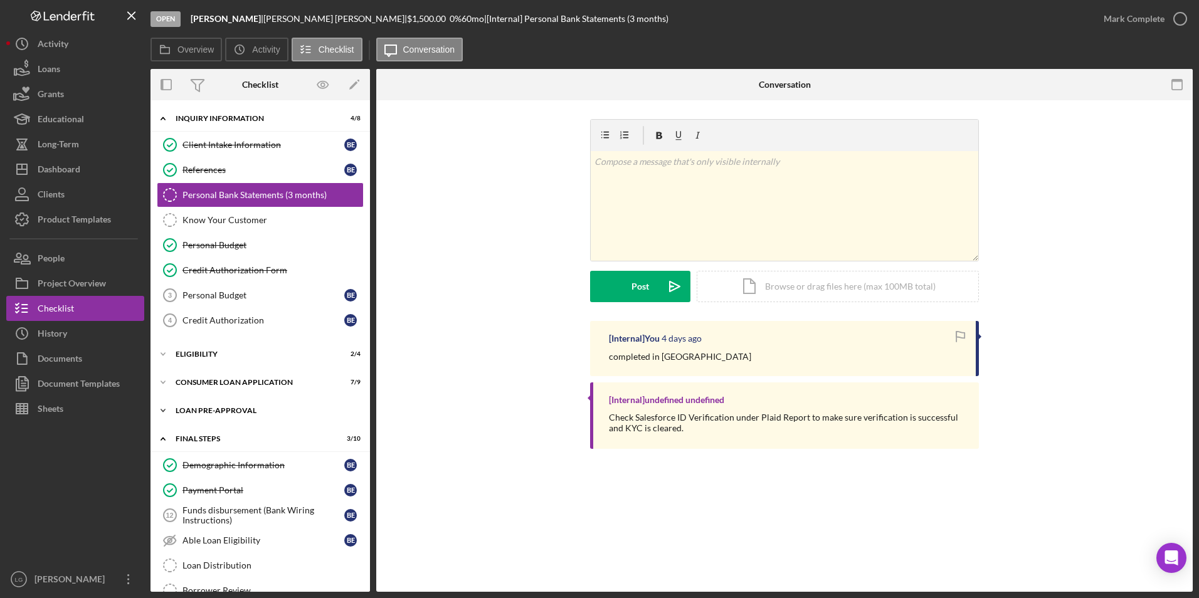
drag, startPoint x: 198, startPoint y: 409, endPoint x: 198, endPoint y: 401, distance: 8.8
click at [198, 406] on div "Icon/Expander Loan Pre-Approval 2 / 2" at bounding box center [259, 410] width 219 height 25
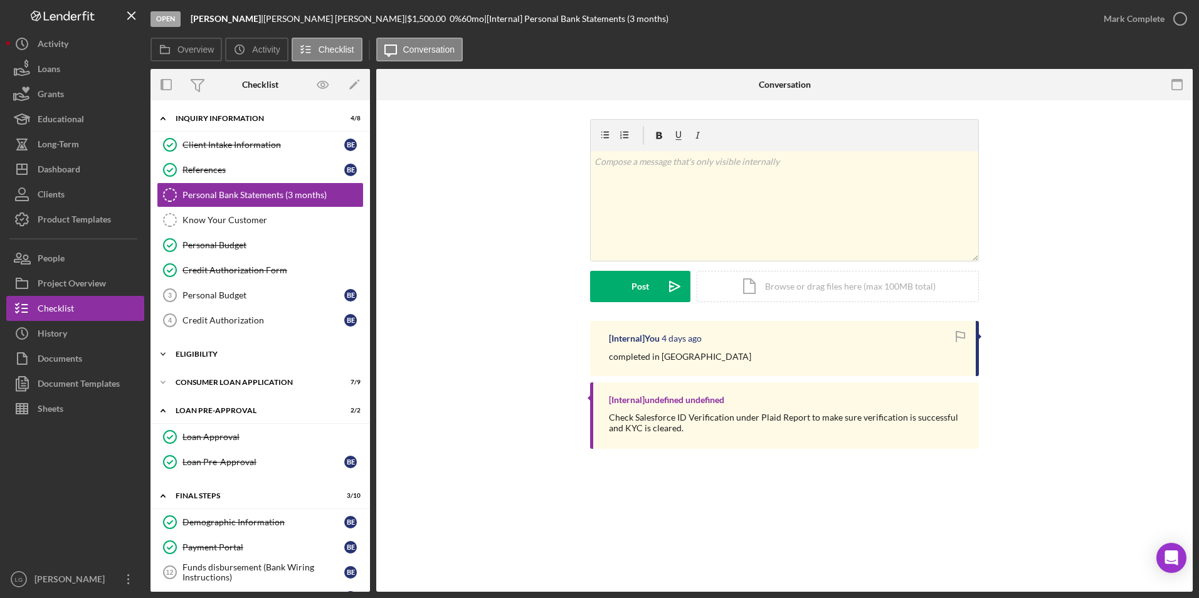
drag, startPoint x: 197, startPoint y: 389, endPoint x: 190, endPoint y: 358, distance: 32.1
click at [196, 382] on div "Icon/Expander Consumer Loan Application 7 / 9" at bounding box center [259, 382] width 219 height 25
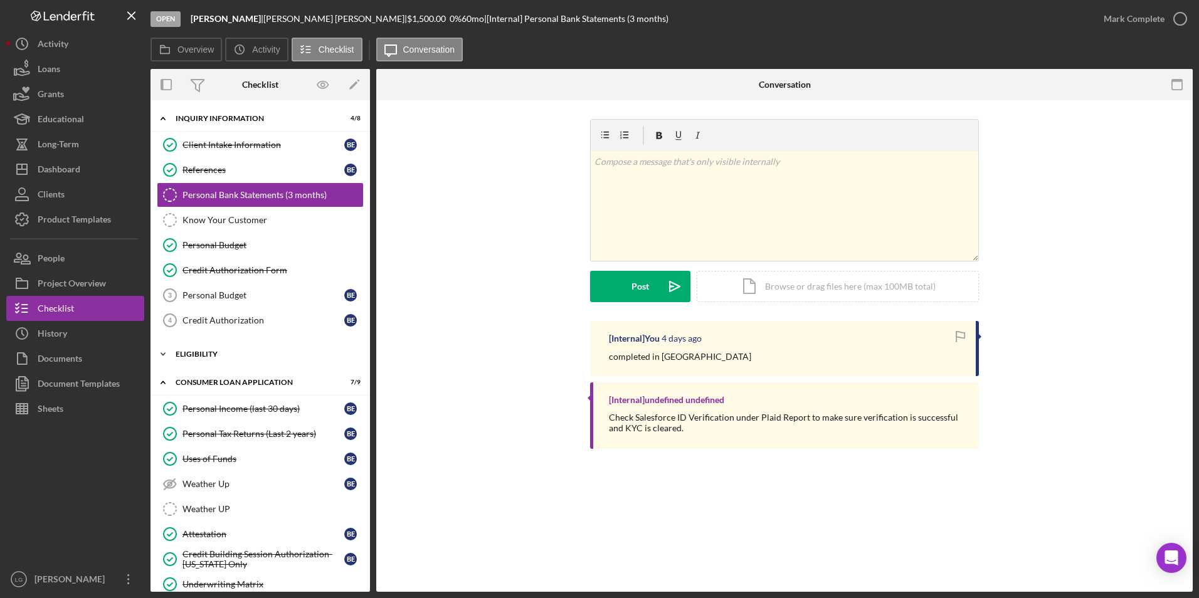
click at [189, 354] on div "Eligibility" at bounding box center [265, 355] width 179 height 8
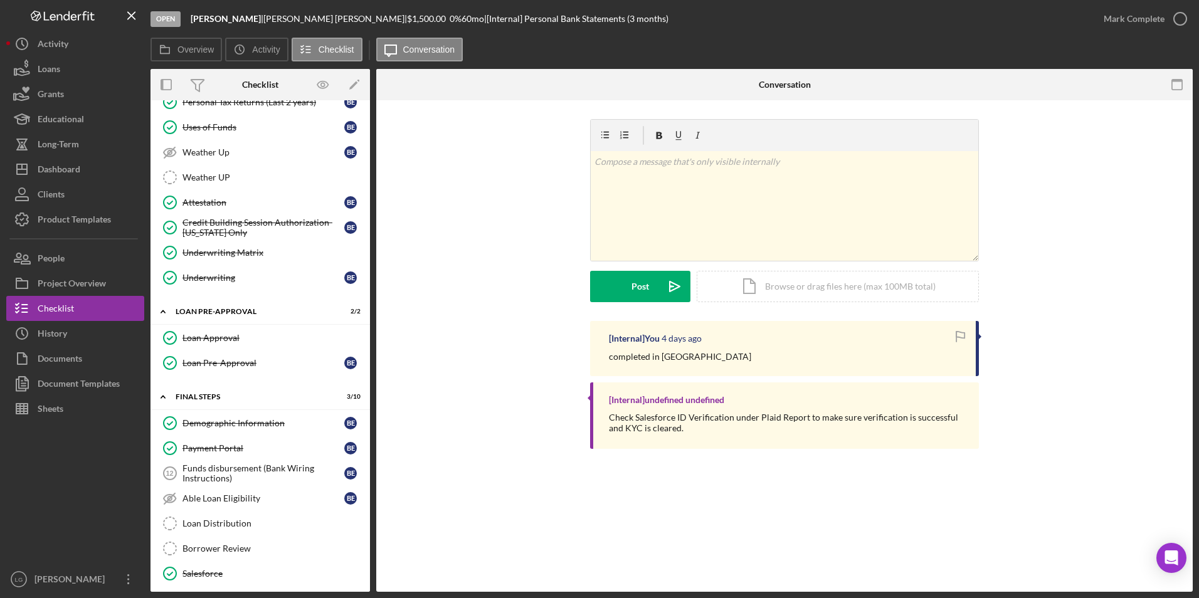
scroll to position [502, 0]
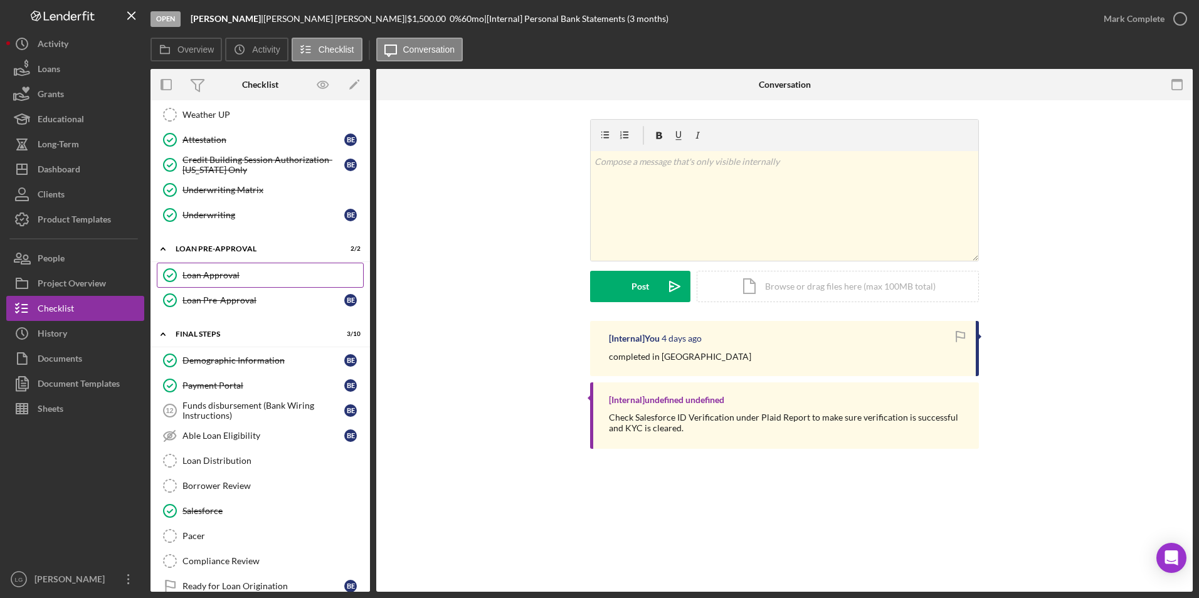
click at [242, 268] on link "Loan Approval Loan Approval" at bounding box center [260, 275] width 207 height 25
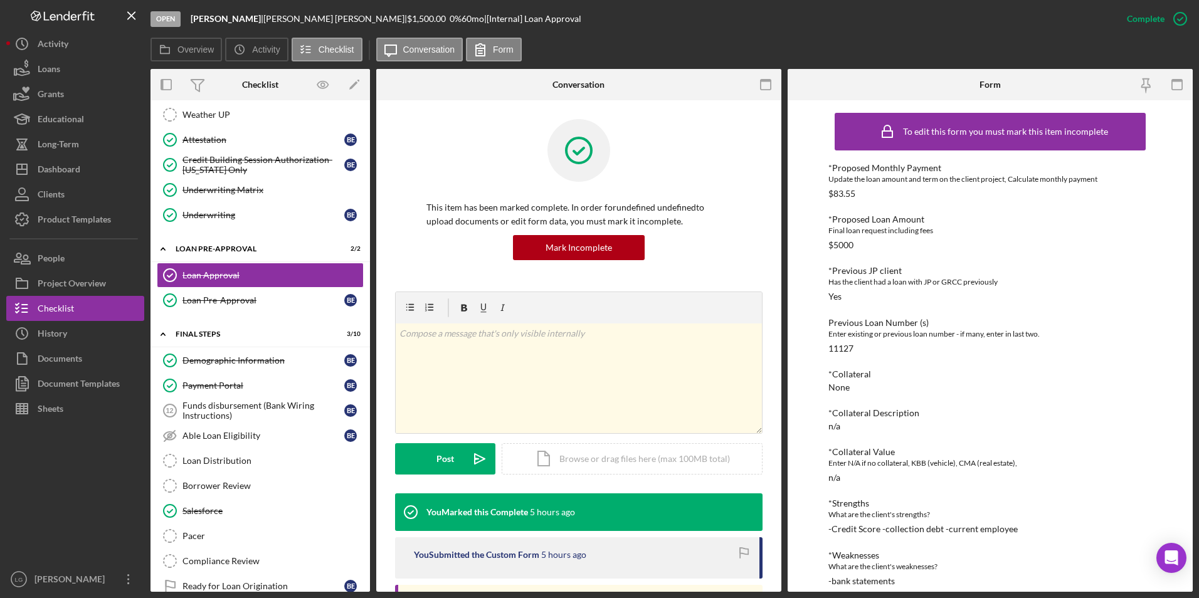
scroll to position [188, 0]
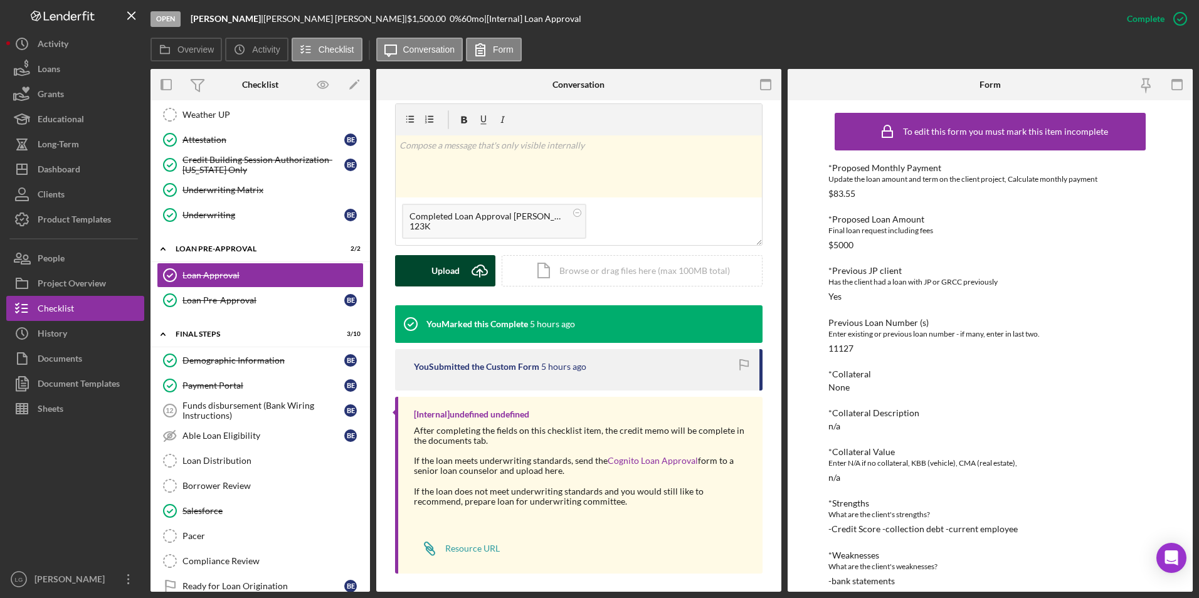
click at [446, 269] on div "Upload" at bounding box center [445, 270] width 28 height 31
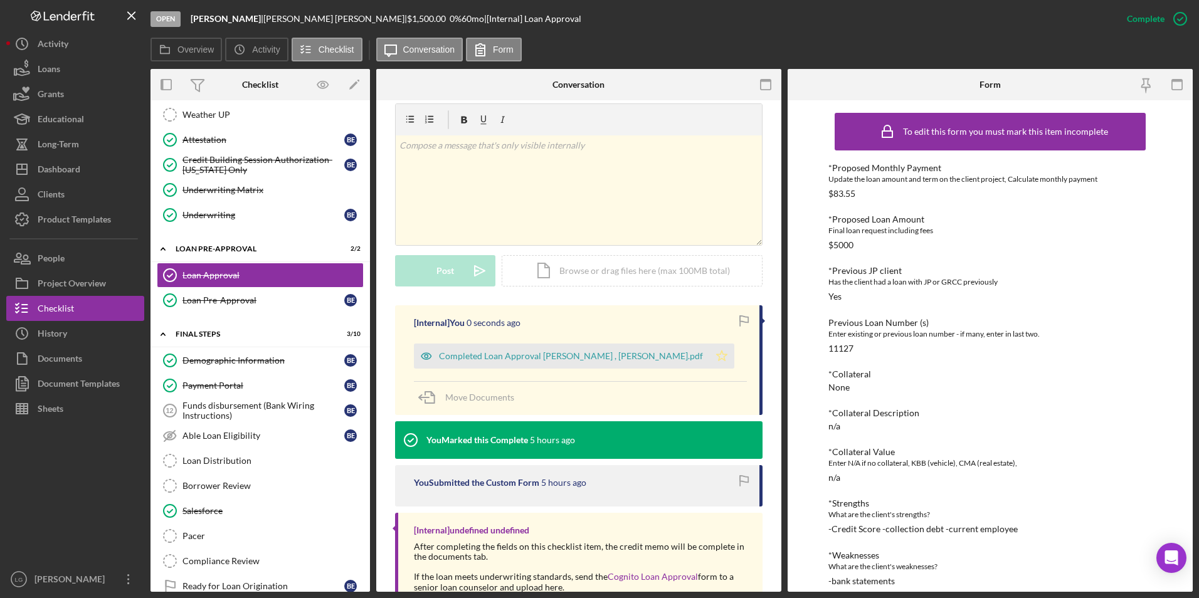
click at [709, 356] on icon "Icon/Star" at bounding box center [721, 356] width 25 height 25
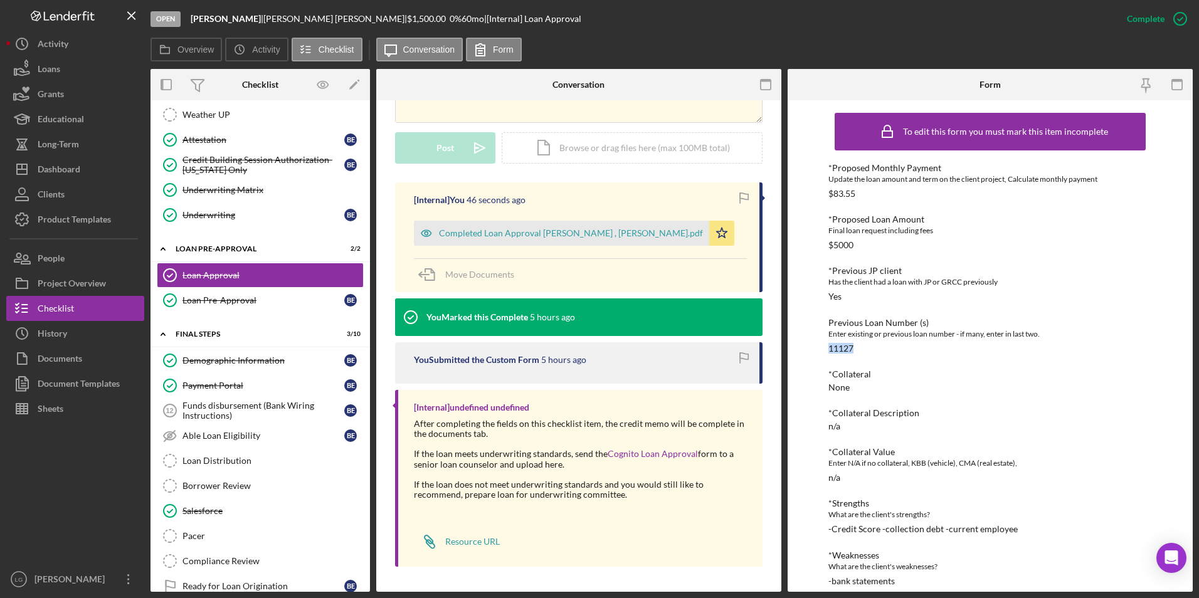
drag, startPoint x: 860, startPoint y: 346, endPoint x: 828, endPoint y: 350, distance: 32.9
click at [828, 350] on div "Previous Loan Number (s) Enter existing or previous loan number - if many, ente…" at bounding box center [990, 336] width 324 height 36
drag, startPoint x: 828, startPoint y: 350, endPoint x: 843, endPoint y: 349, distance: 15.1
copy div "11127"
click at [47, 251] on div "People" at bounding box center [51, 260] width 27 height 28
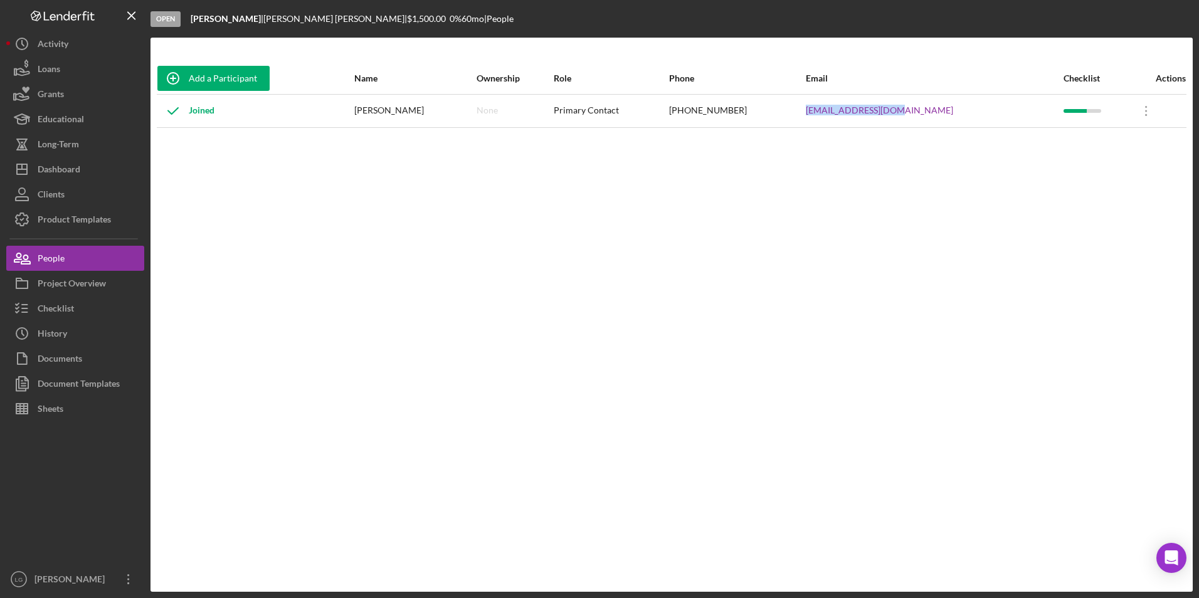
drag, startPoint x: 964, startPoint y: 106, endPoint x: 840, endPoint y: 107, distance: 124.8
click at [840, 107] on tr "Joined Barbara Ewing None Primary Contact (314) 448-8915 bewing036@gmail.com Ic…" at bounding box center [672, 110] width 1030 height 33
drag, startPoint x: 840, startPoint y: 107, endPoint x: 870, endPoint y: 111, distance: 31.0
copy tr "bewing036@gmail.com"
click at [100, 298] on button "Checklist" at bounding box center [75, 308] width 138 height 25
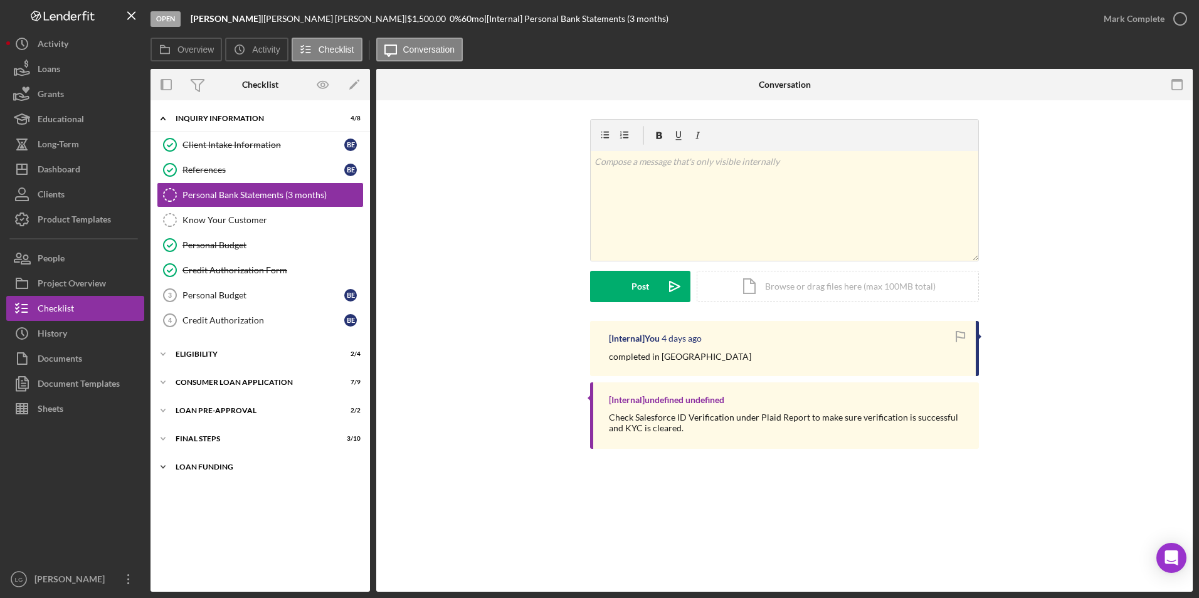
drag, startPoint x: 206, startPoint y: 470, endPoint x: 204, endPoint y: 461, distance: 8.9
click at [206, 466] on div "Loan Funding" at bounding box center [265, 467] width 179 height 8
drag, startPoint x: 198, startPoint y: 436, endPoint x: 200, endPoint y: 407, distance: 28.9
click at [198, 435] on div "FINAL STEPS" at bounding box center [253, 439] width 154 height 8
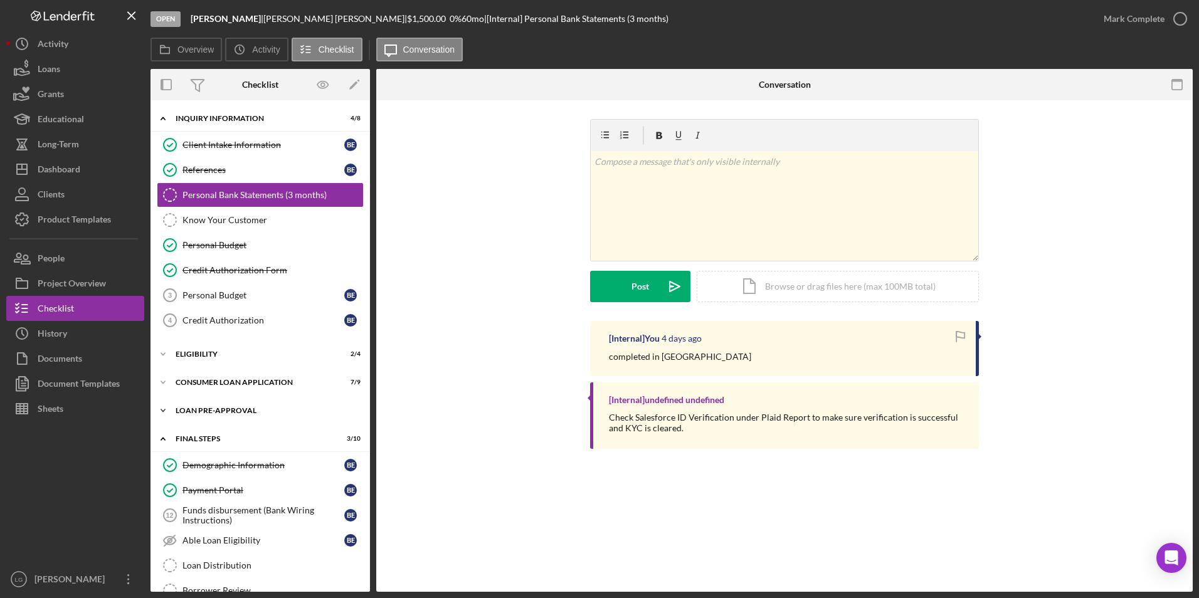
click at [200, 405] on div "Icon/Expander Loan Pre-Approval 2 / 2" at bounding box center [259, 410] width 219 height 25
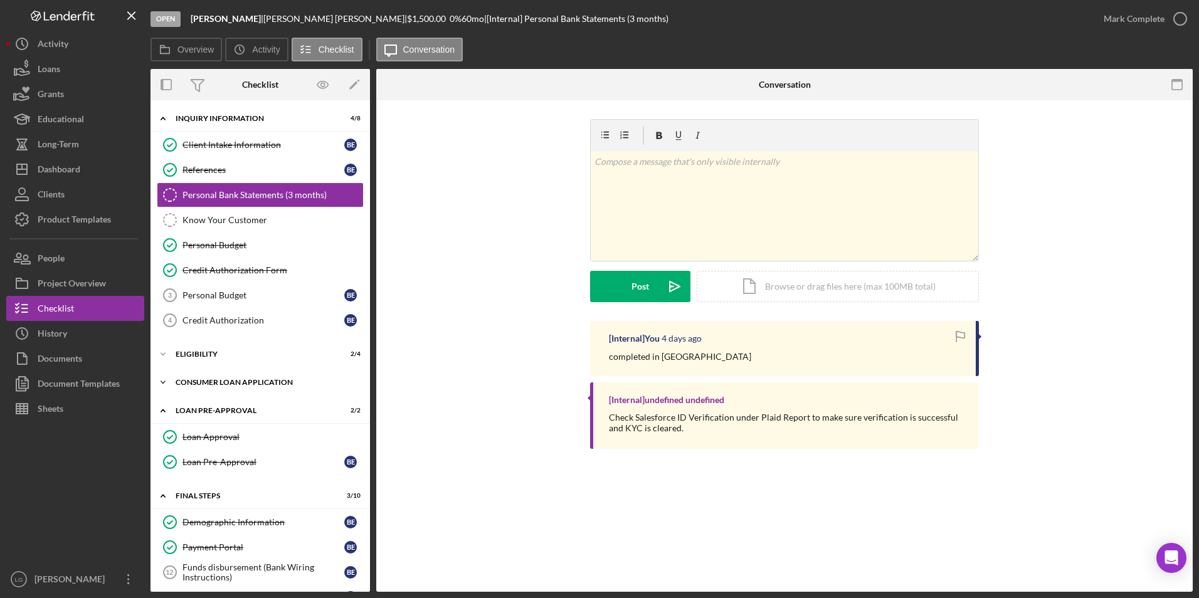
drag, startPoint x: 203, startPoint y: 386, endPoint x: 202, endPoint y: 371, distance: 15.7
click at [203, 385] on div "Icon/Expander Consumer Loan Application 7 / 9" at bounding box center [259, 382] width 219 height 25
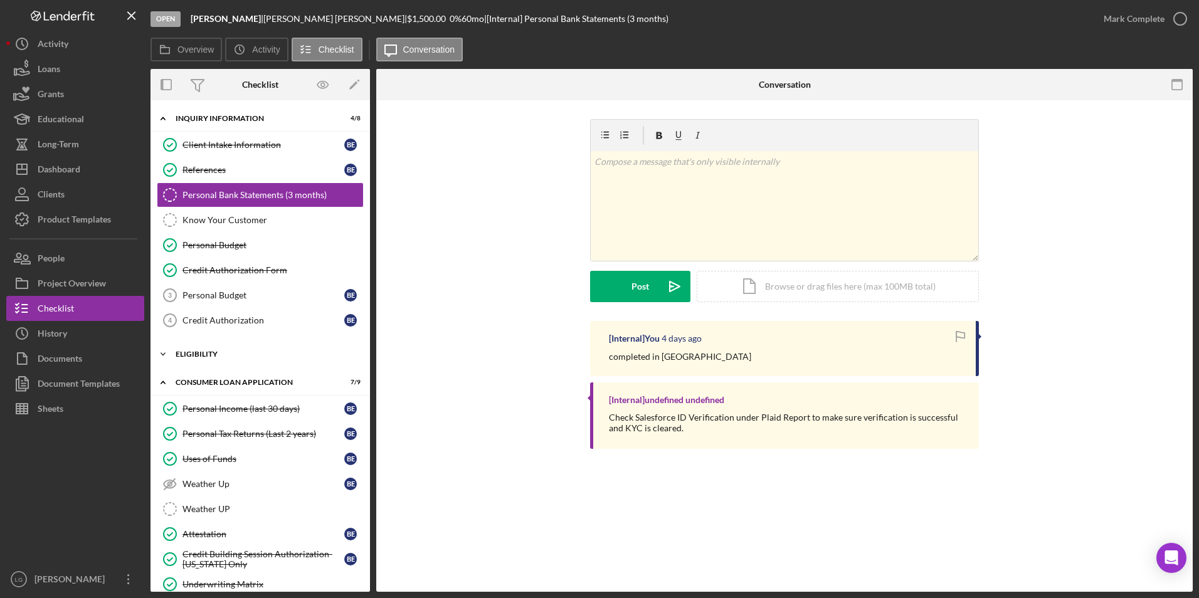
click at [200, 362] on div "Icon/Expander Eligibility 2 / 4" at bounding box center [259, 354] width 219 height 25
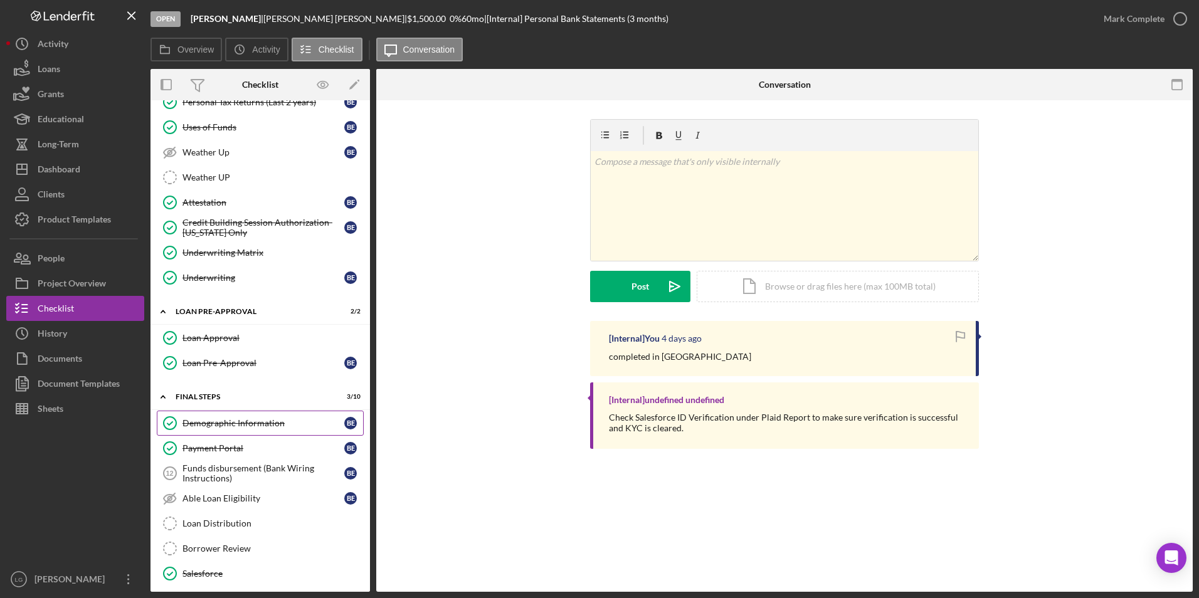
scroll to position [581, 0]
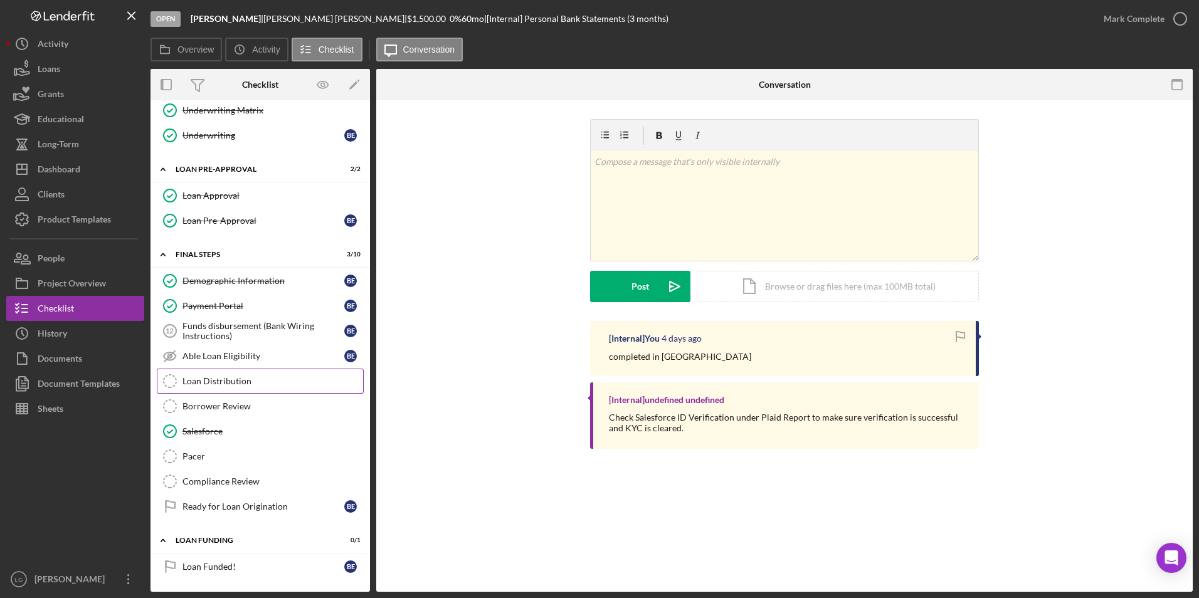
click at [204, 379] on div "Loan Distribution" at bounding box center [272, 381] width 181 height 10
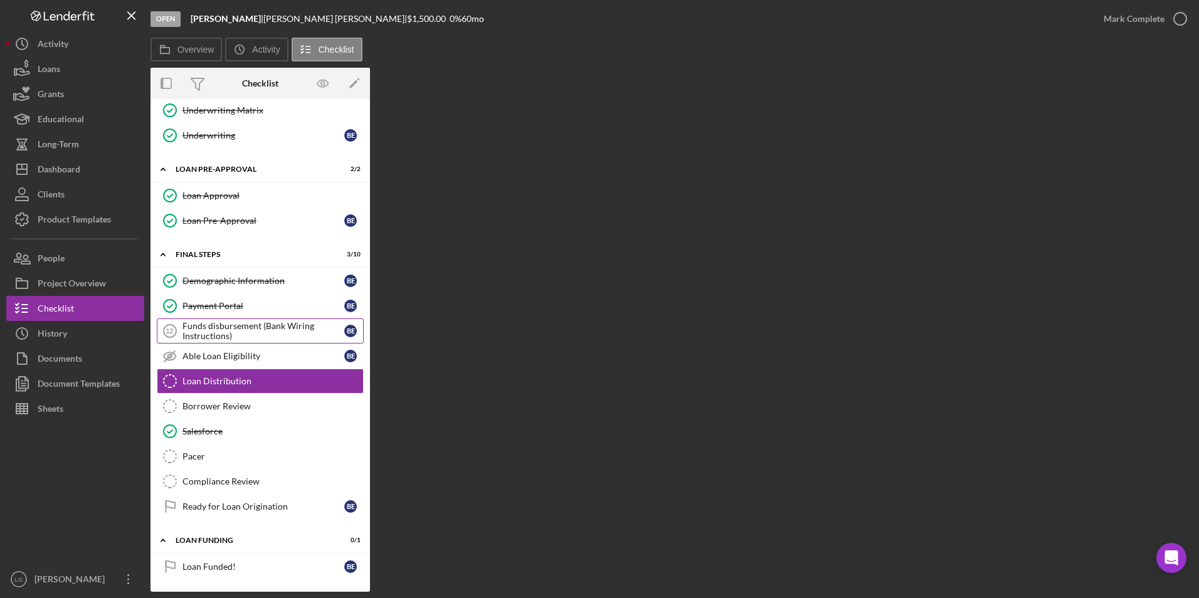
scroll to position [581, 0]
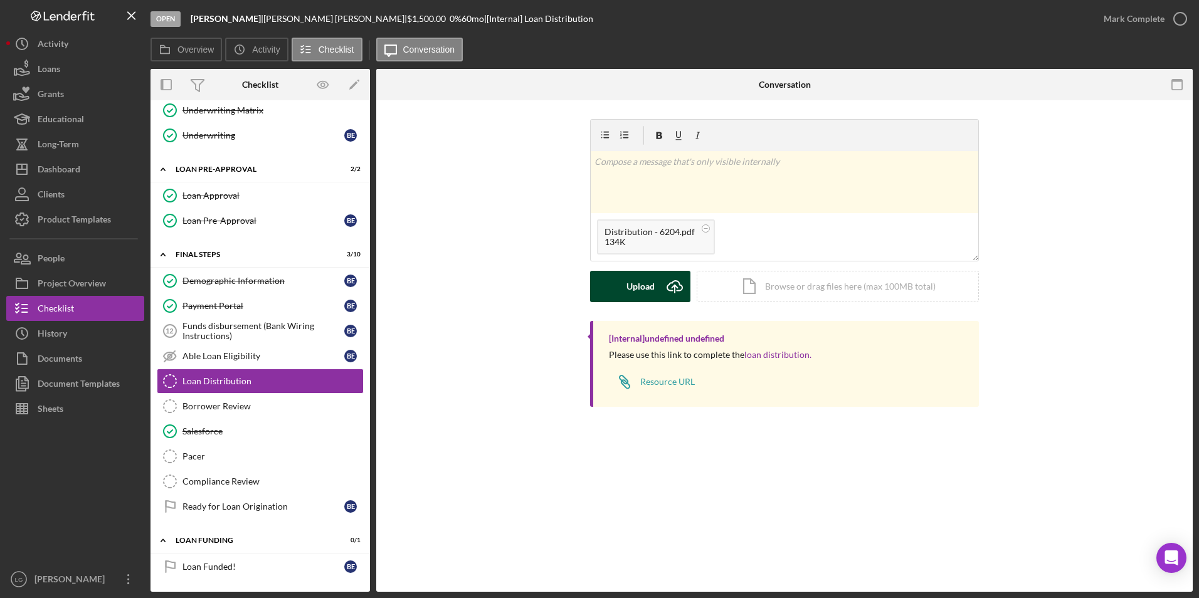
click at [633, 280] on div "Upload" at bounding box center [640, 286] width 28 height 31
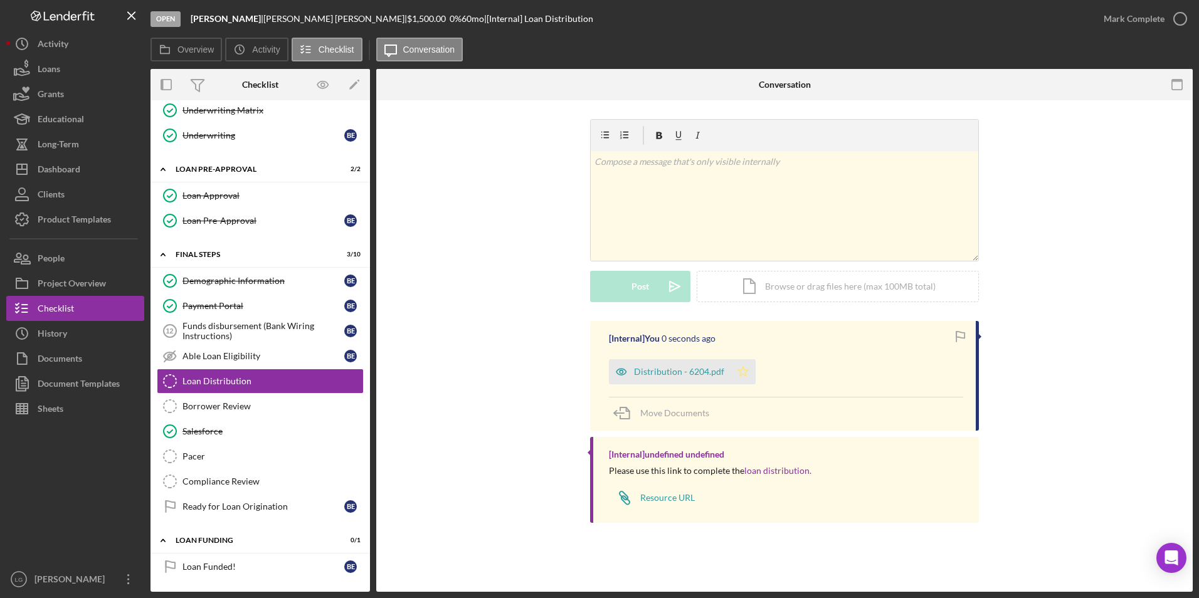
click at [744, 366] on icon "Icon/Star" at bounding box center [743, 371] width 25 height 25
click at [82, 171] on button "Icon/Dashboard Dashboard" at bounding box center [75, 169] width 138 height 25
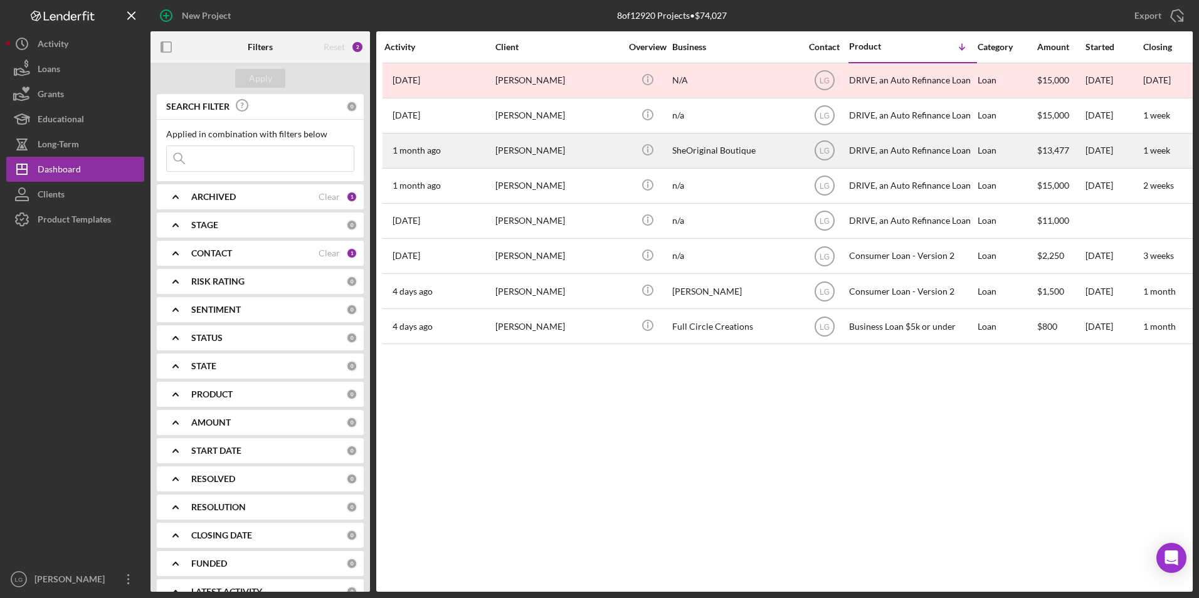
click at [579, 155] on div "Kenya Haywood" at bounding box center [557, 150] width 125 height 33
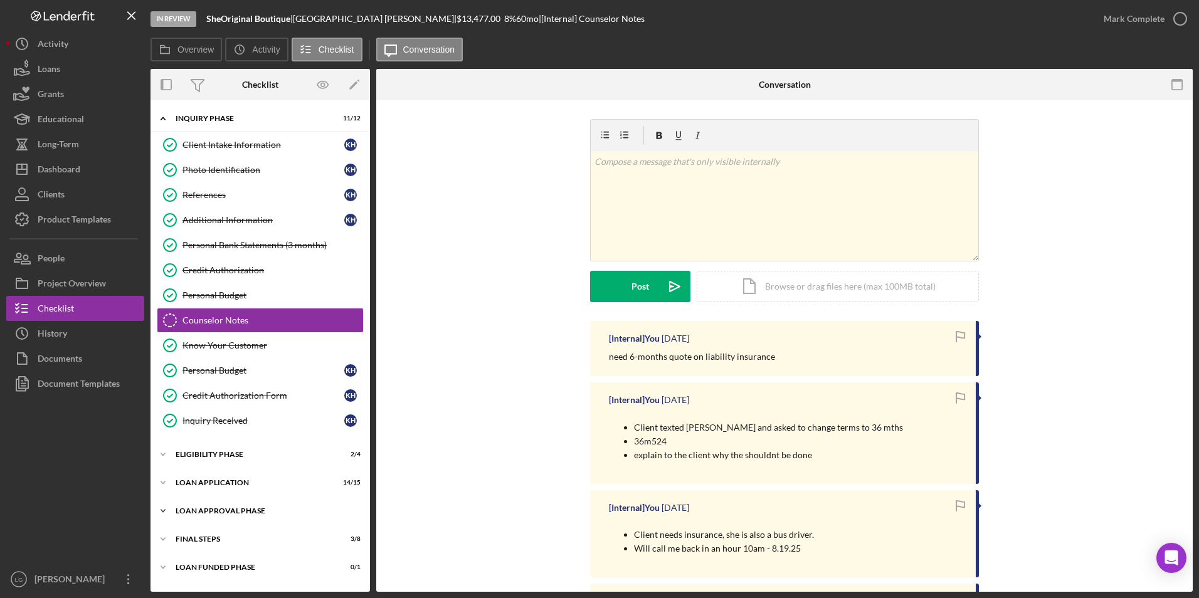
click at [238, 507] on div "Icon/Expander Loan Approval Phase 1 / 2" at bounding box center [259, 511] width 219 height 25
drag, startPoint x: 238, startPoint y: 483, endPoint x: 237, endPoint y: 465, distance: 18.2
click at [238, 482] on div "Loan Application" at bounding box center [253, 483] width 154 height 8
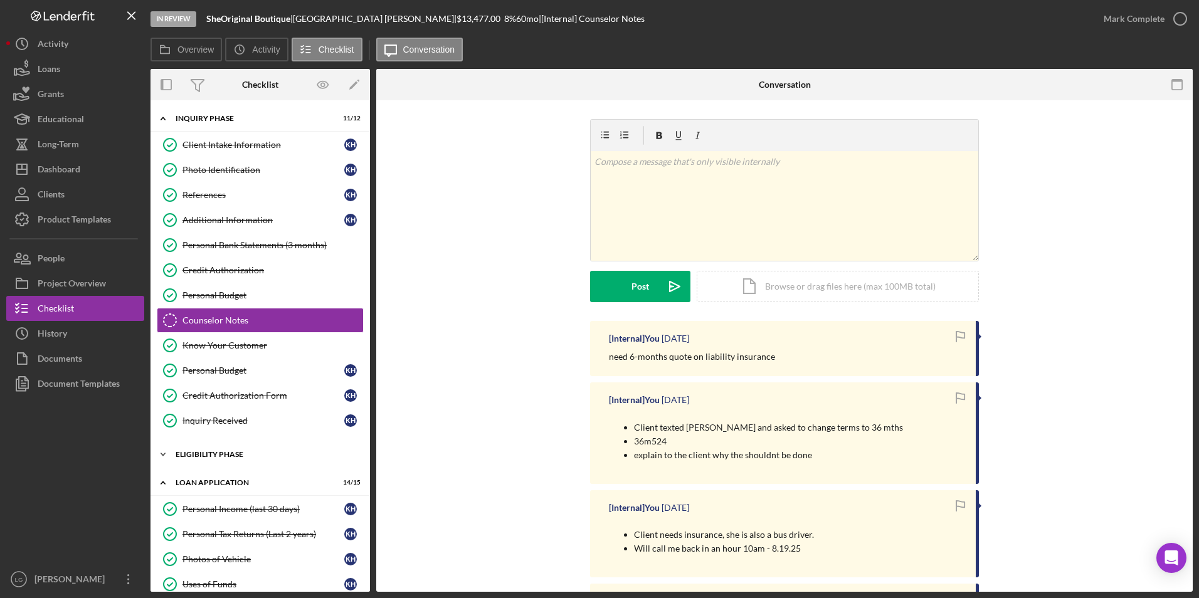
click at [232, 446] on div "Icon/Expander Eligibility Phase 2 / 4" at bounding box center [259, 454] width 219 height 25
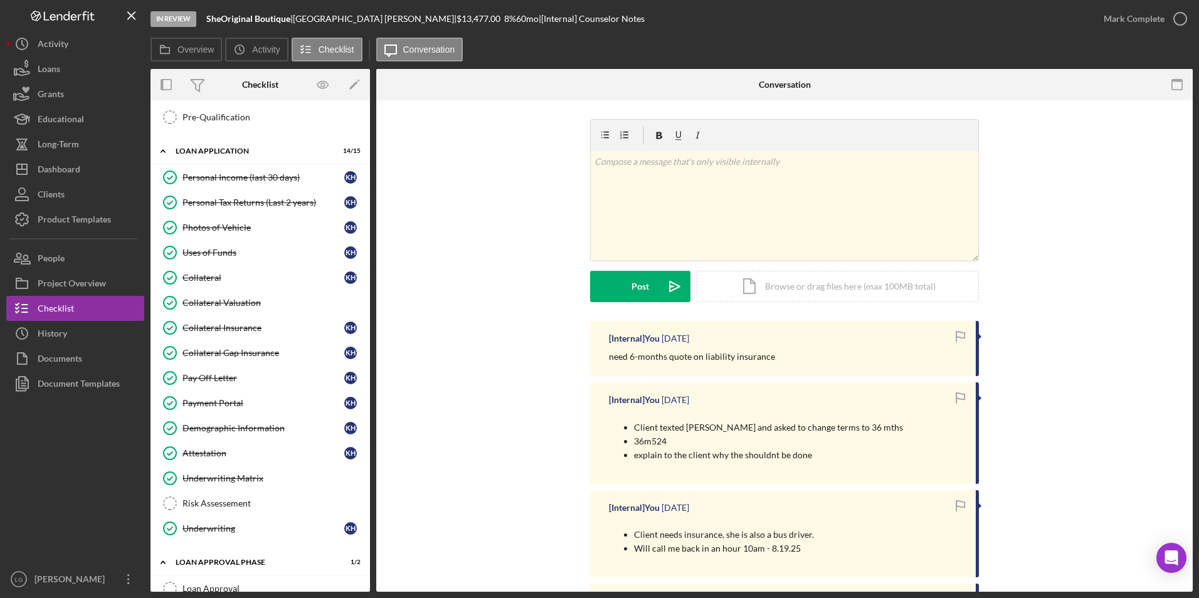
scroll to position [542, 0]
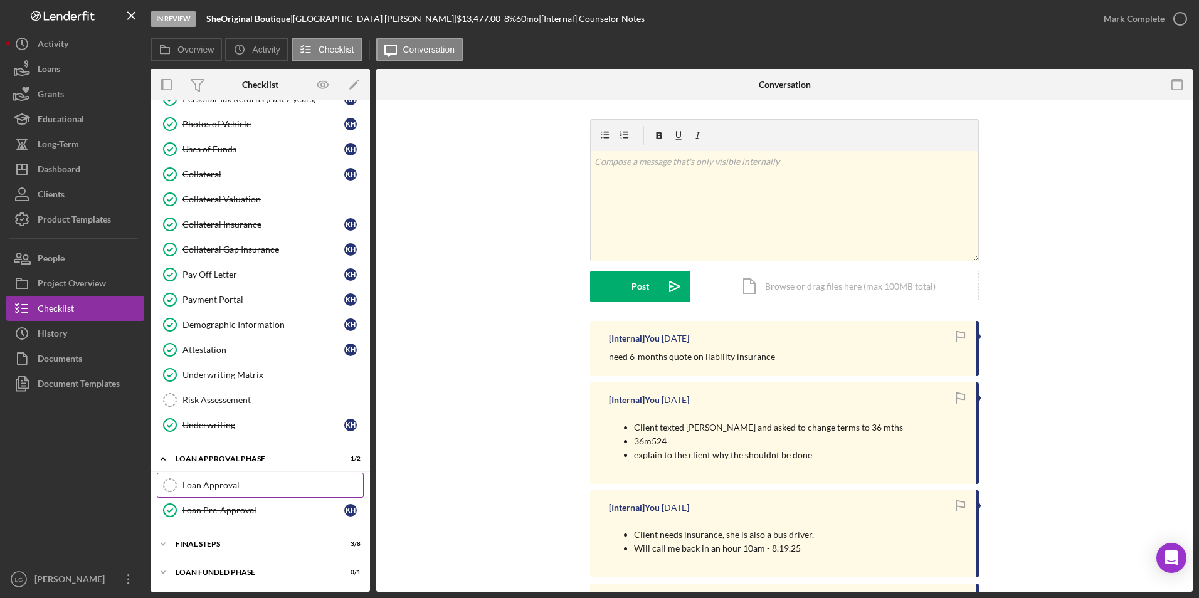
click at [230, 484] on div "Loan Approval" at bounding box center [272, 485] width 181 height 10
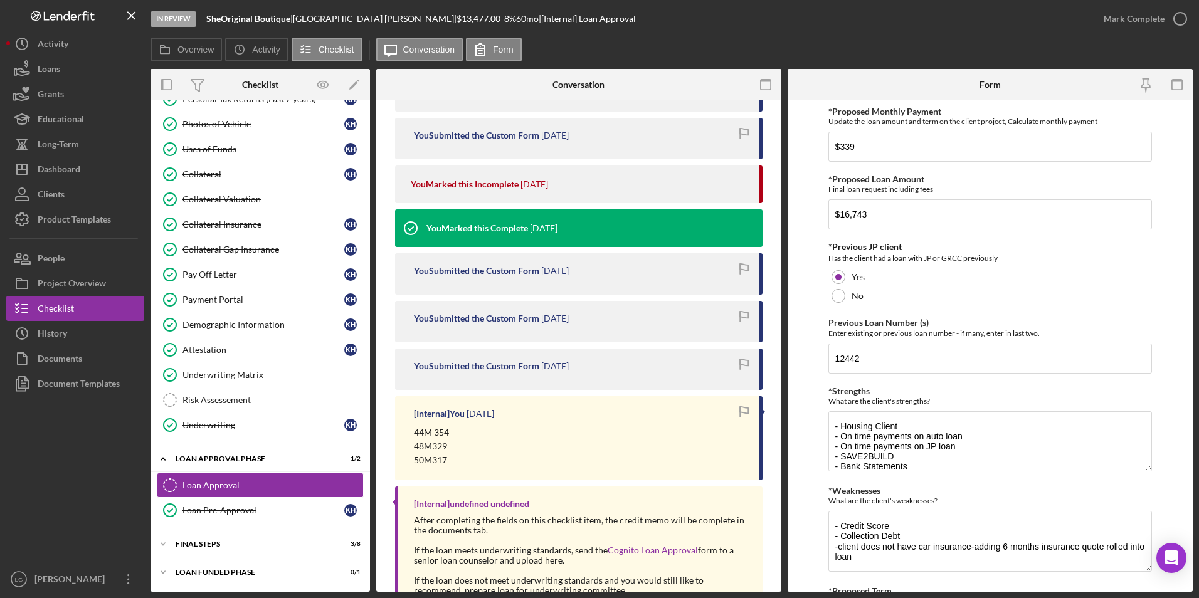
scroll to position [63, 0]
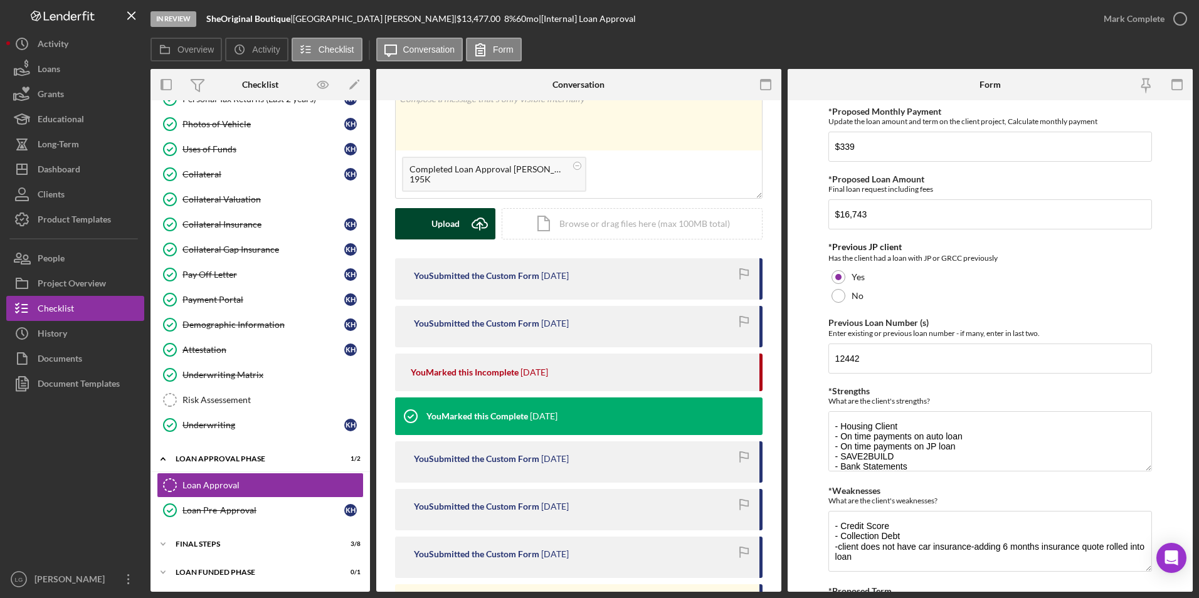
click at [449, 230] on div "Upload" at bounding box center [445, 223] width 28 height 31
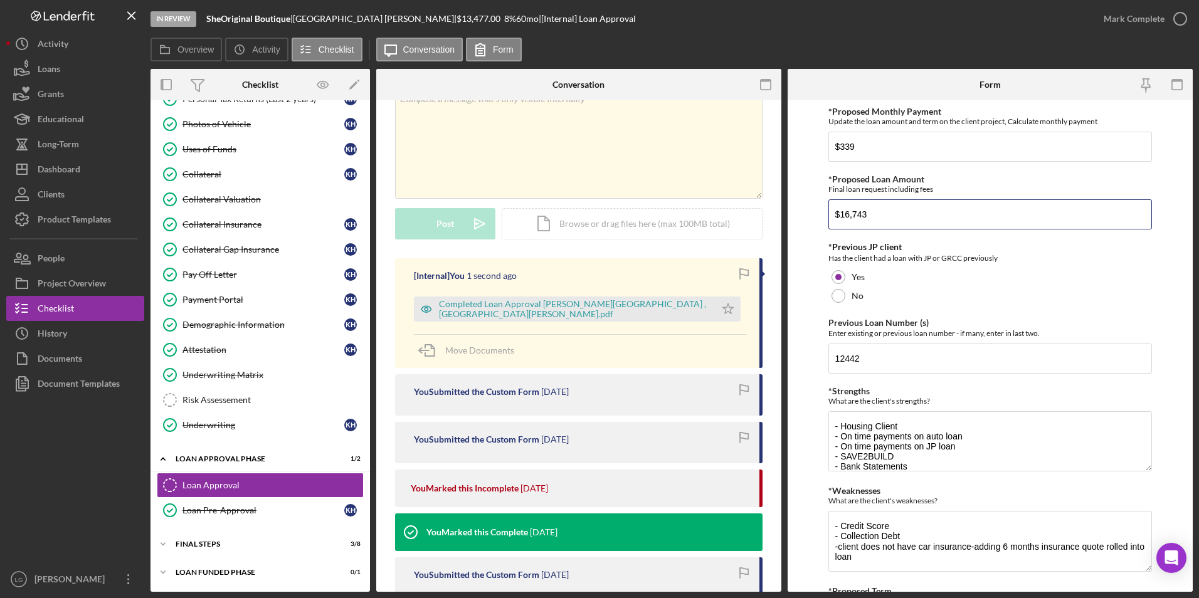
drag, startPoint x: 871, startPoint y: 214, endPoint x: 823, endPoint y: 214, distance: 47.7
click at [823, 214] on form "*Proposed Monthly Payment Update the loan amount and term on the client project…" at bounding box center [990, 346] width 405 height 492
type input "$15,334.00"
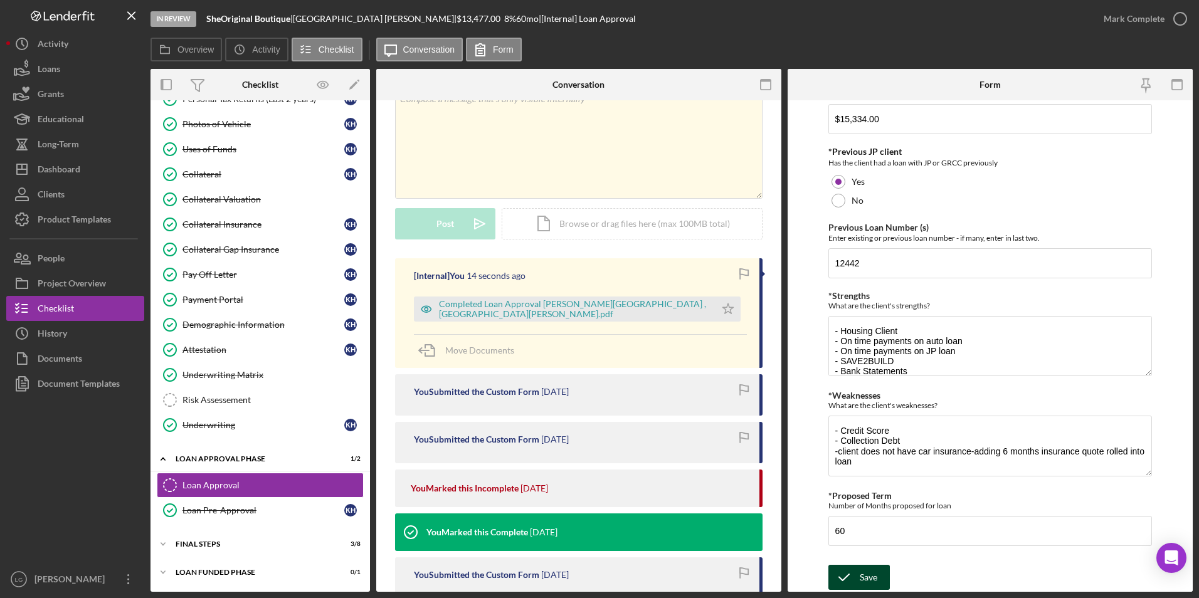
click at [854, 578] on icon "submit" at bounding box center [843, 577] width 31 height 31
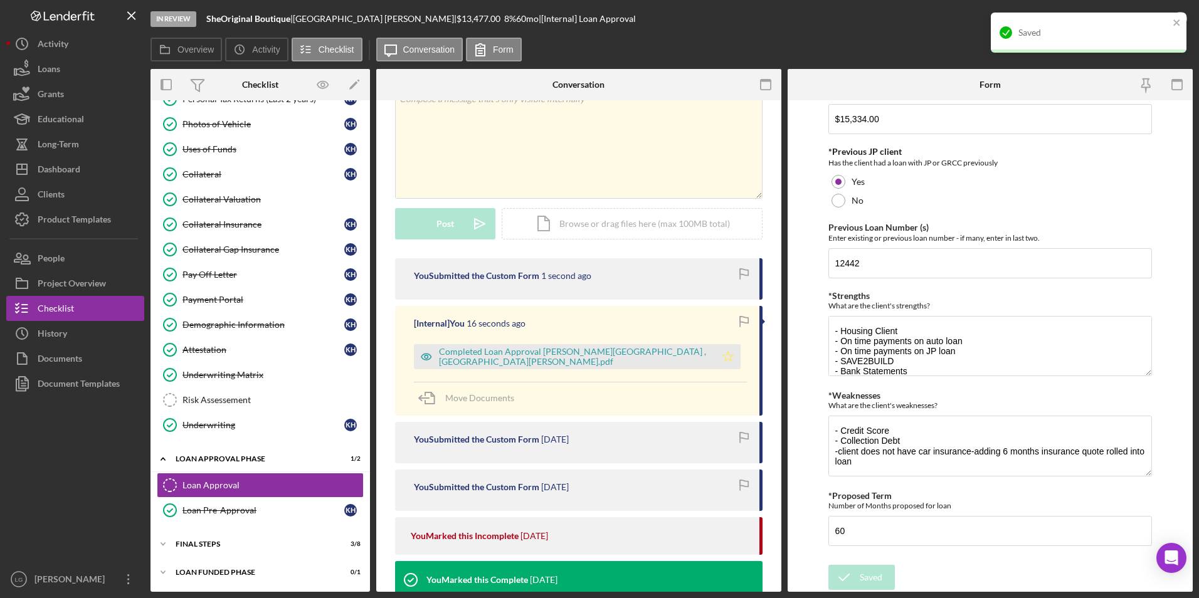
click at [715, 357] on icon "Icon/Star" at bounding box center [727, 356] width 25 height 25
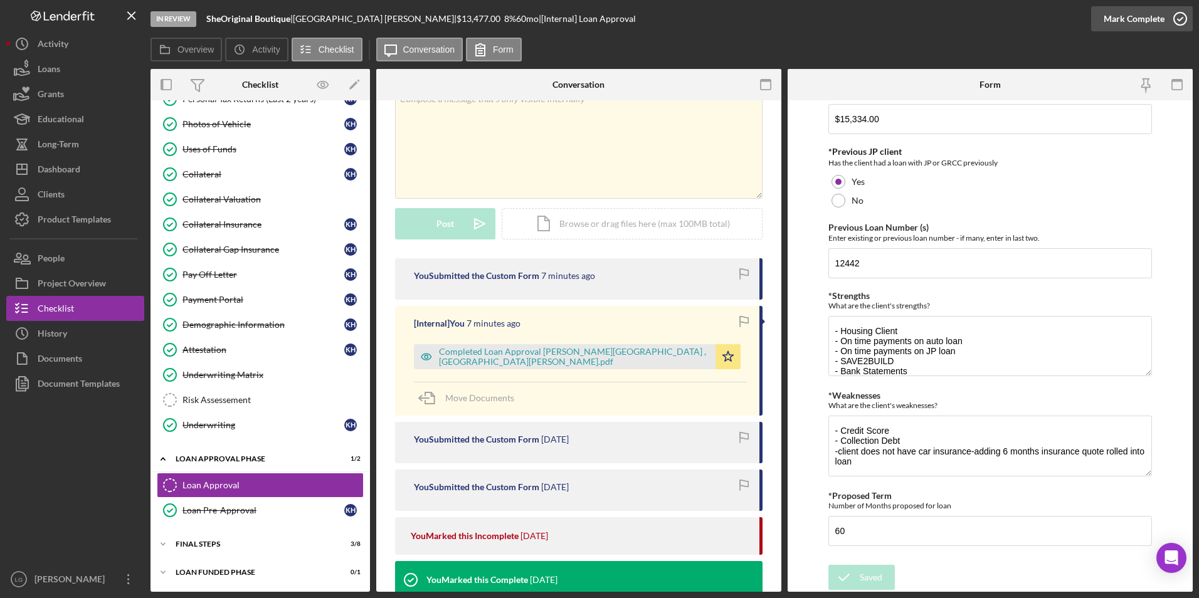
click at [1137, 17] on div "Mark Complete" at bounding box center [1134, 18] width 61 height 25
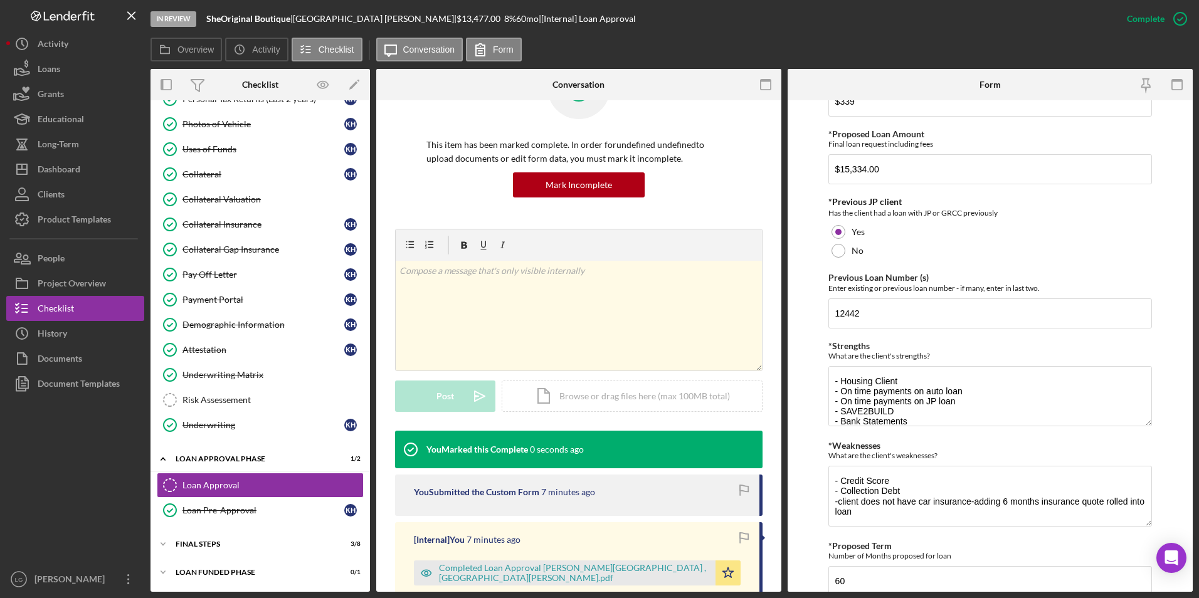
scroll to position [145, 0]
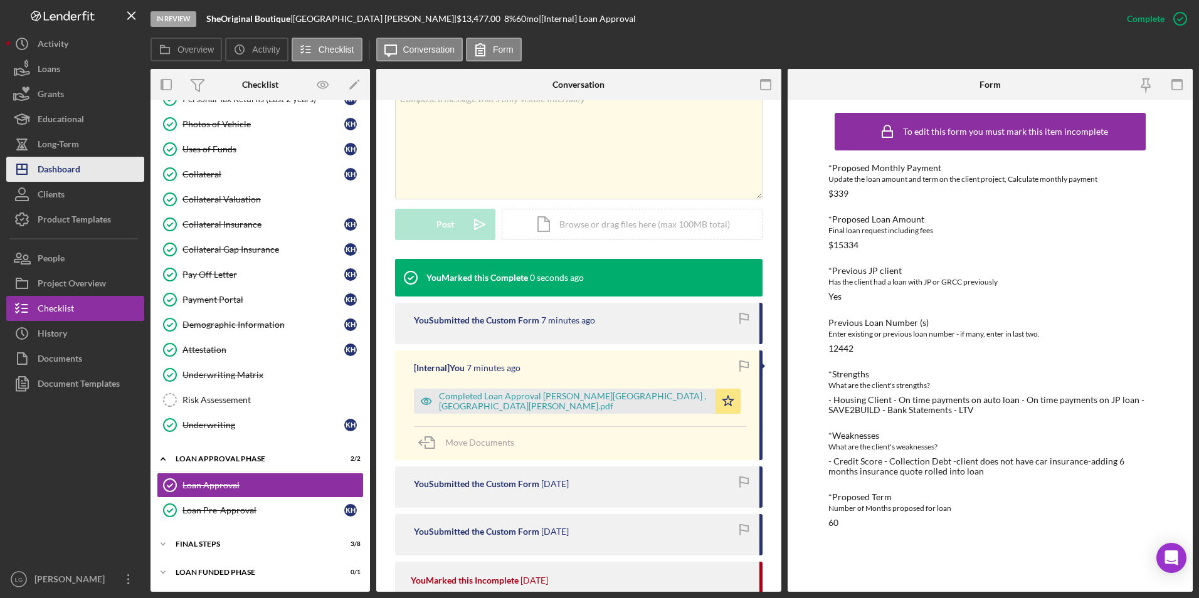
click at [74, 162] on div "Dashboard" at bounding box center [59, 171] width 43 height 28
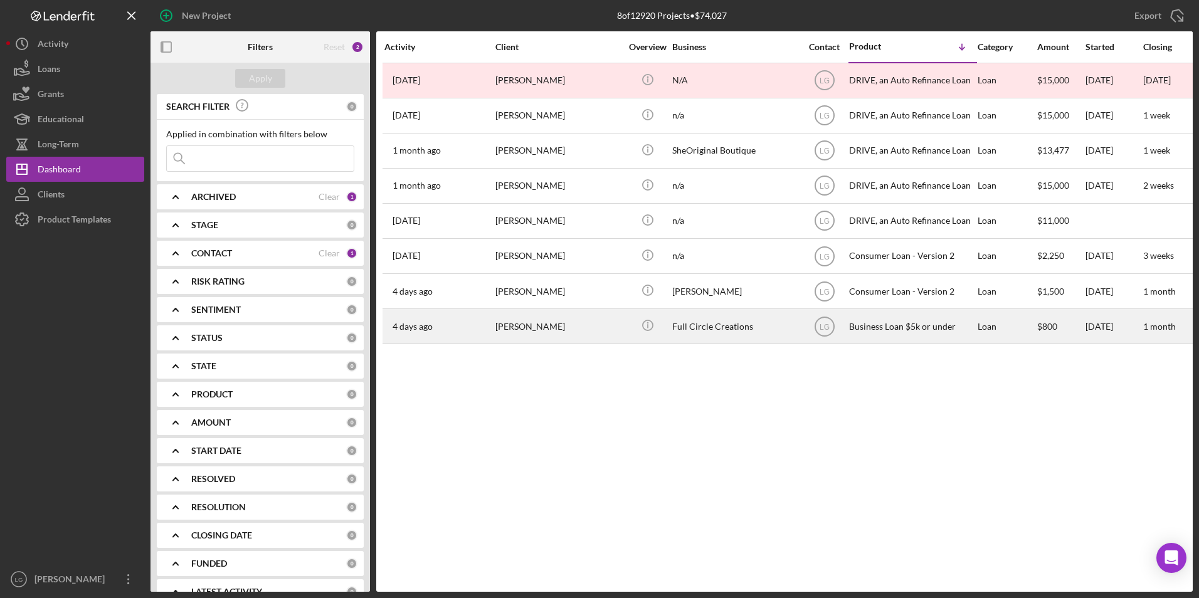
click at [527, 324] on div "Betty Mosby" at bounding box center [557, 326] width 125 height 33
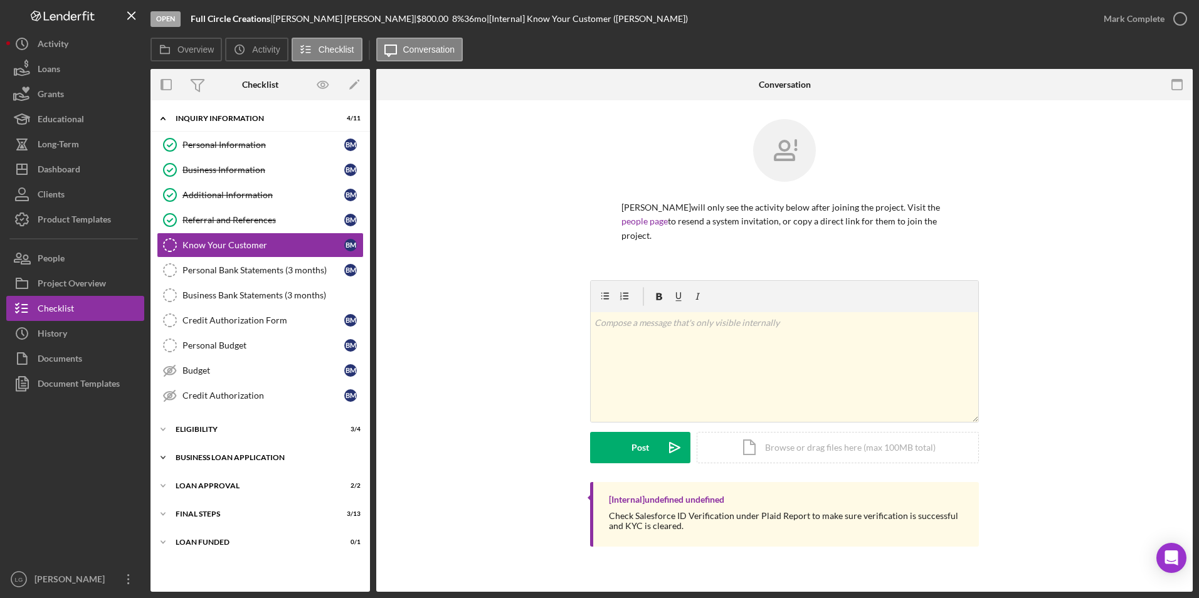
click at [207, 458] on div "BUSINESS LOAN APPLICATION" at bounding box center [265, 458] width 179 height 8
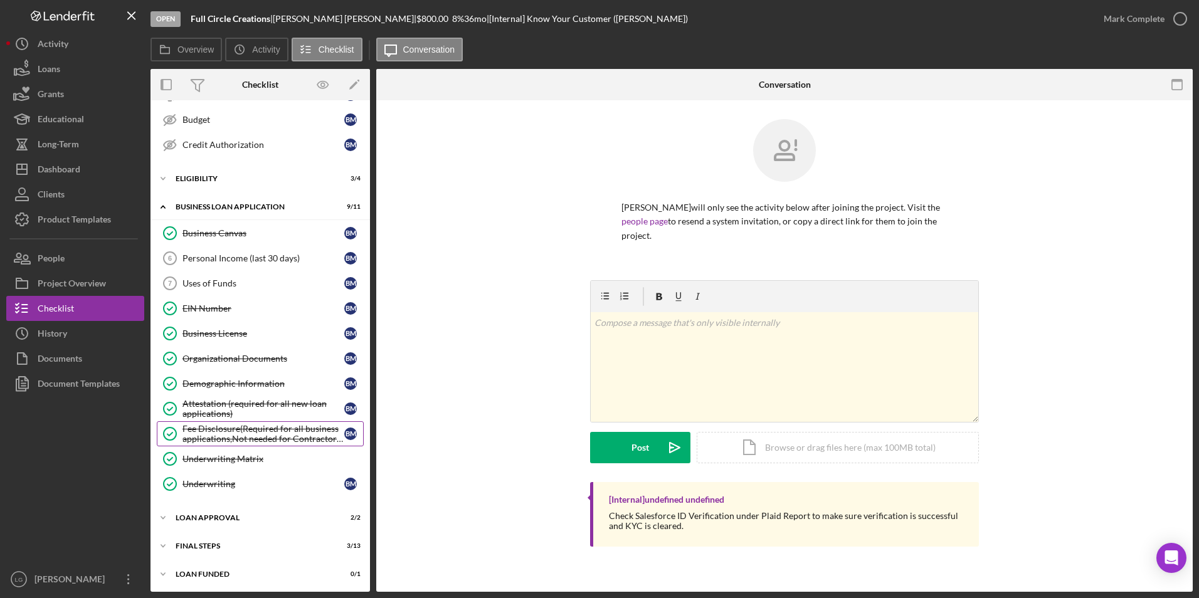
scroll to position [253, 0]
click at [210, 514] on div "Loan Approval" at bounding box center [265, 516] width 179 height 8
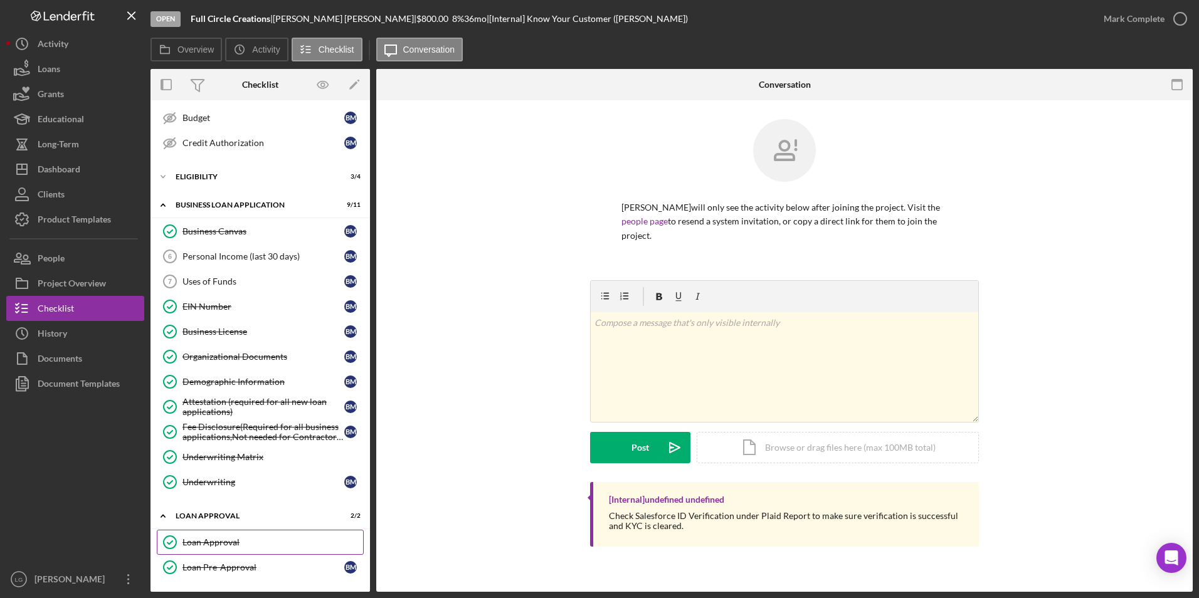
scroll to position [310, 0]
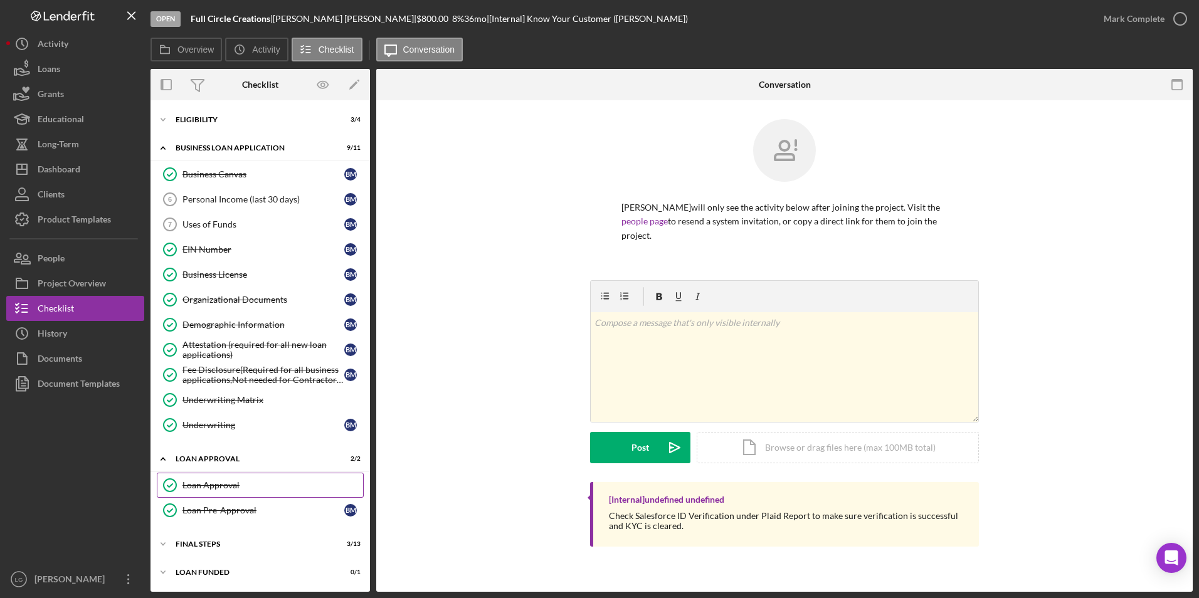
click at [233, 478] on link "Loan Approval Loan Approval" at bounding box center [260, 485] width 207 height 25
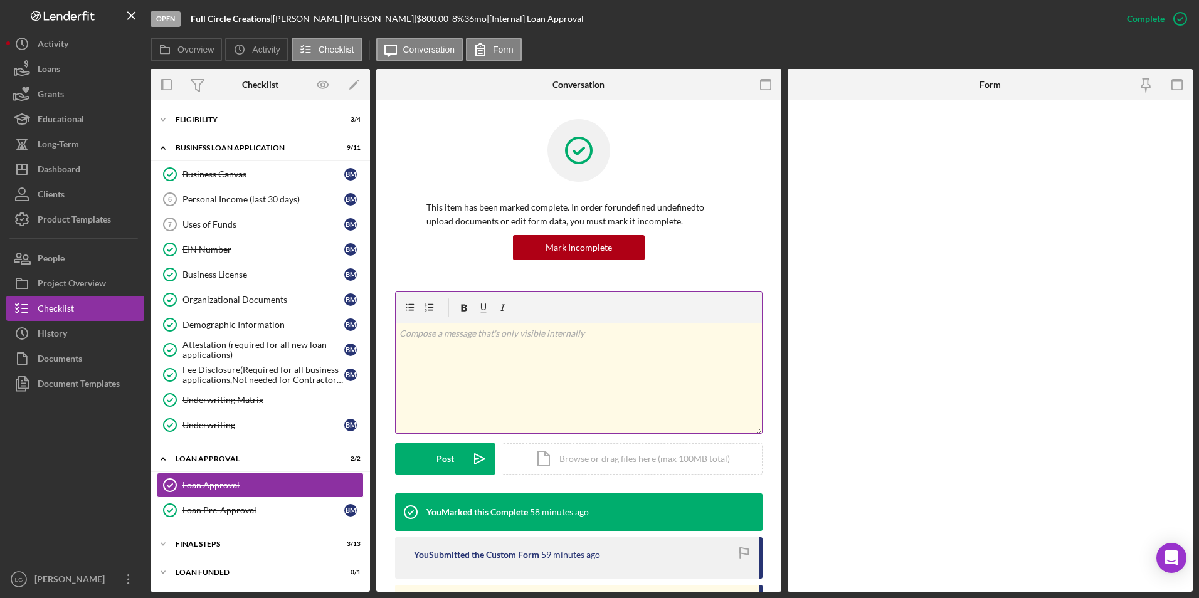
scroll to position [310, 0]
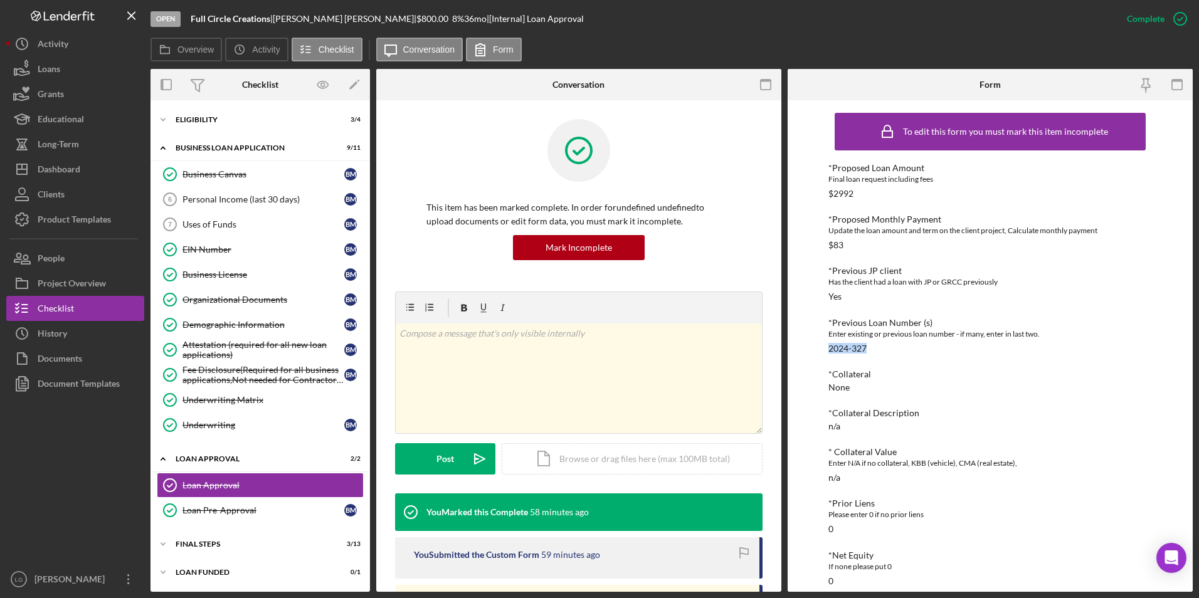
drag, startPoint x: 874, startPoint y: 348, endPoint x: 823, endPoint y: 351, distance: 50.9
click at [823, 351] on div "To edit this form you must mark this item incomplete *Proposed Loan Amount Fina…" at bounding box center [990, 346] width 405 height 492
drag, startPoint x: 823, startPoint y: 351, endPoint x: 836, endPoint y: 345, distance: 14.6
copy div "2024-327"
drag, startPoint x: 72, startPoint y: 256, endPoint x: 125, endPoint y: 238, distance: 55.7
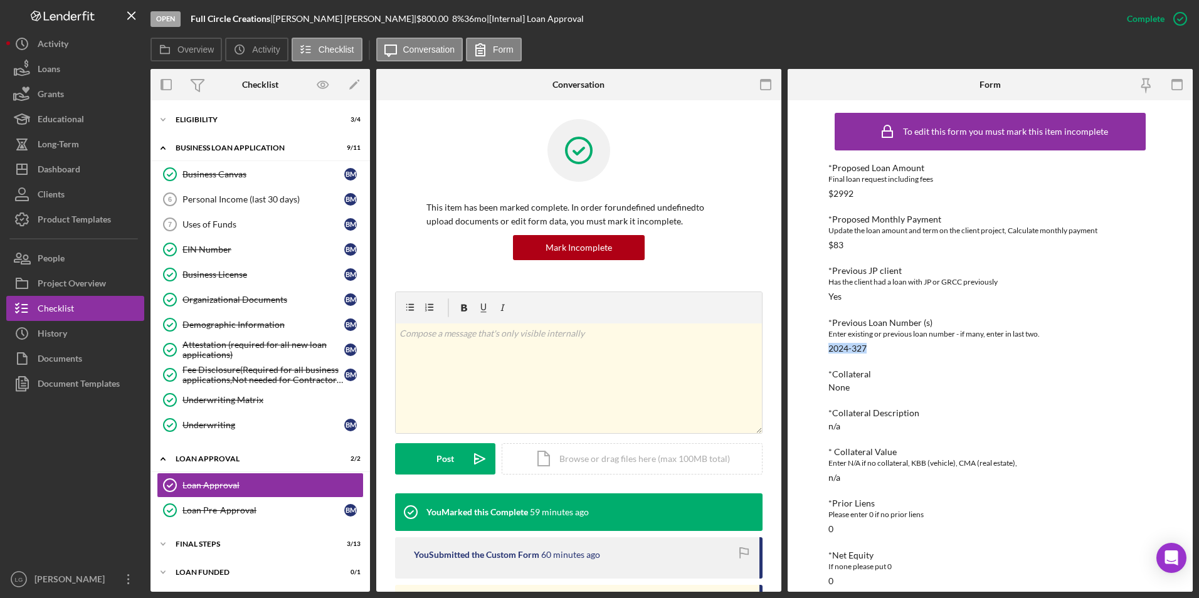
click at [72, 256] on button "People" at bounding box center [75, 258] width 138 height 25
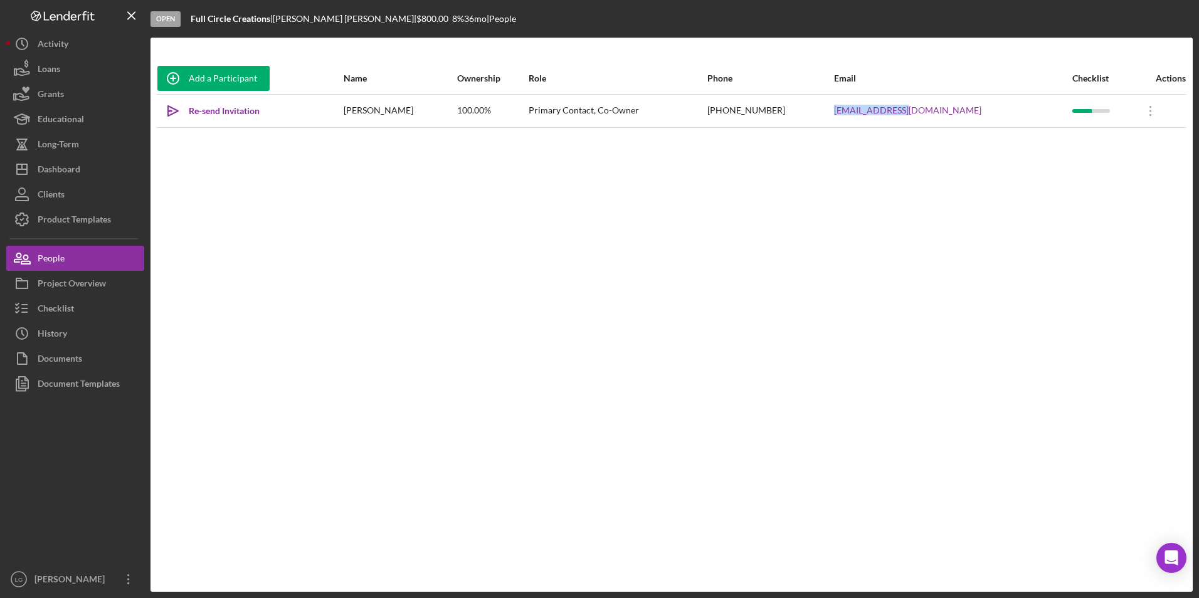
drag, startPoint x: 999, startPoint y: 105, endPoint x: 903, endPoint y: 110, distance: 96.0
click at [903, 110] on tr "Icon/icon-invite-send Re-send Invitation Betty Mosby 100.00% Primary Contact, C…" at bounding box center [672, 110] width 1030 height 33
drag, startPoint x: 903, startPoint y: 110, endPoint x: 914, endPoint y: 108, distance: 10.8
copy tr "mosbybj@aol.com"
click at [244, 102] on div "Re-send Invitation" at bounding box center [224, 110] width 71 height 25
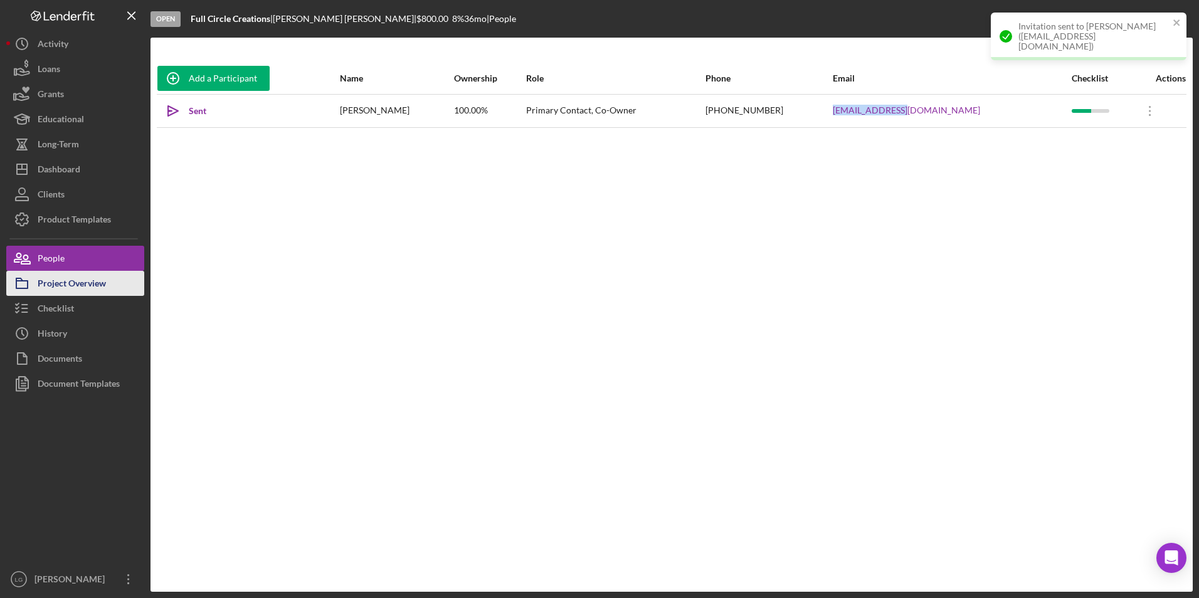
drag, startPoint x: 63, startPoint y: 318, endPoint x: 111, endPoint y: 287, distance: 57.6
click at [63, 318] on div "Checklist" at bounding box center [56, 310] width 36 height 28
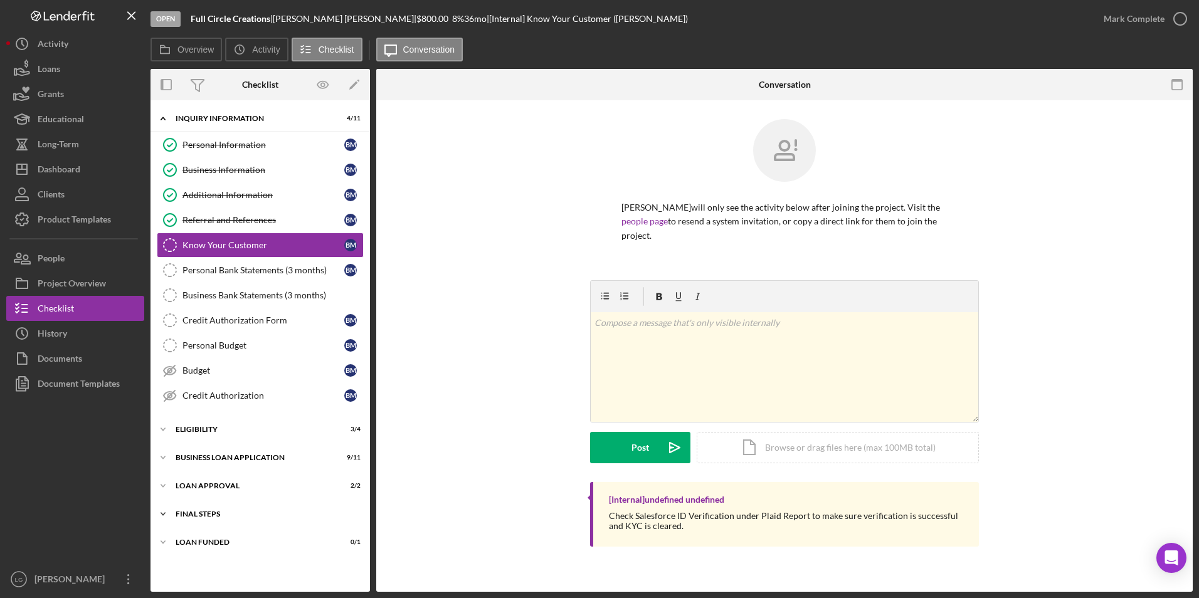
drag, startPoint x: 200, startPoint y: 546, endPoint x: 201, endPoint y: 515, distance: 30.1
click at [200, 543] on div "LOAN FUNDED" at bounding box center [253, 543] width 154 height 8
click at [201, 515] on div "Final Steps" at bounding box center [265, 514] width 179 height 8
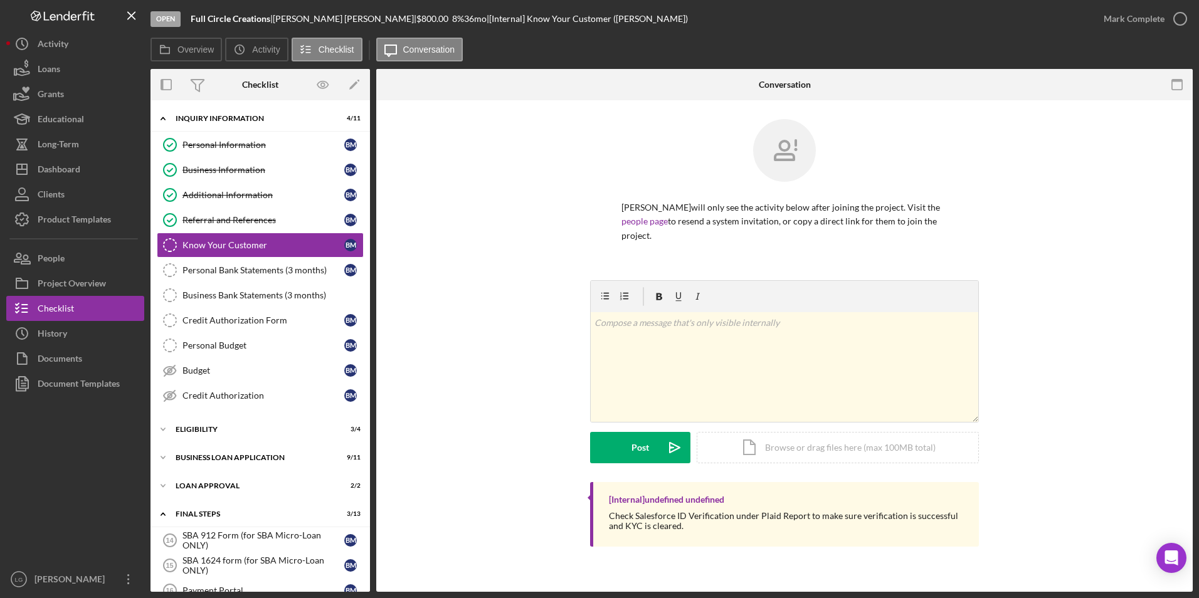
drag, startPoint x: 204, startPoint y: 493, endPoint x: 203, endPoint y: 472, distance: 21.4
click at [204, 492] on div "Icon/Expander Loan Approval 2 / 2" at bounding box center [259, 485] width 219 height 25
click at [202, 463] on div "Icon/Expander BUSINESS LOAN APPLICATION 9 / 11" at bounding box center [259, 457] width 219 height 25
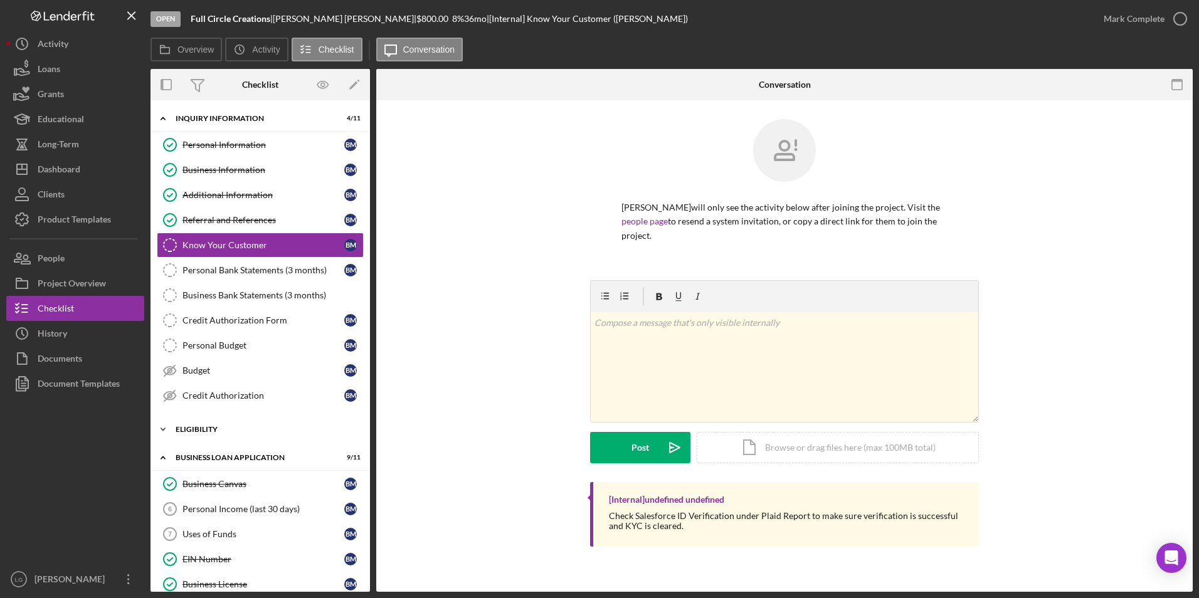
click at [200, 430] on div "Eligibility" at bounding box center [265, 430] width 179 height 8
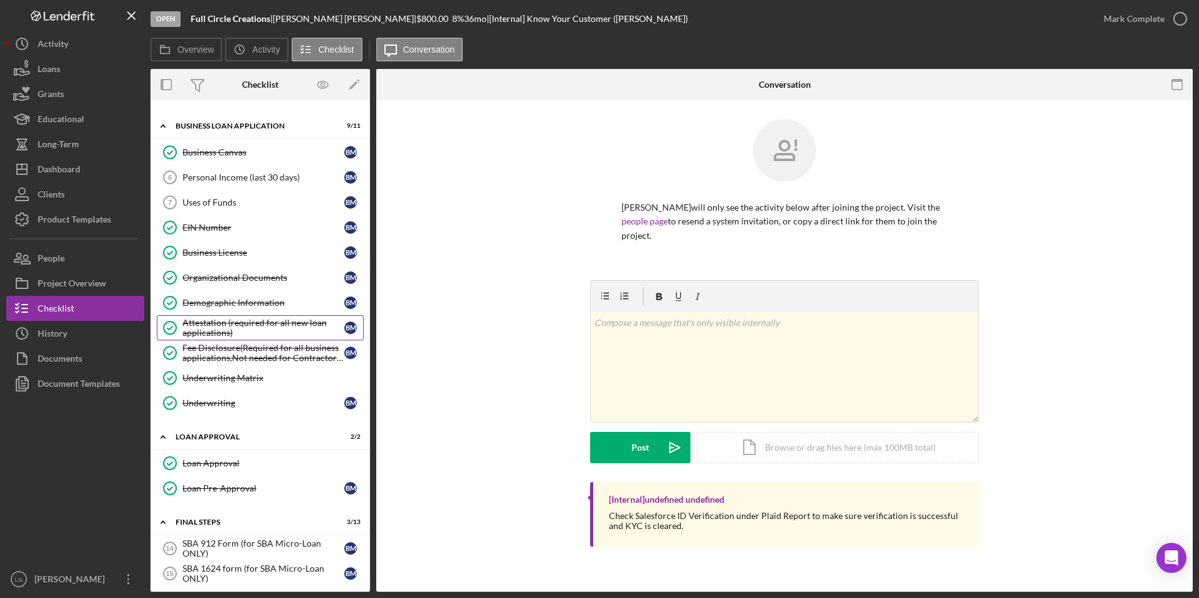
scroll to position [188, 0]
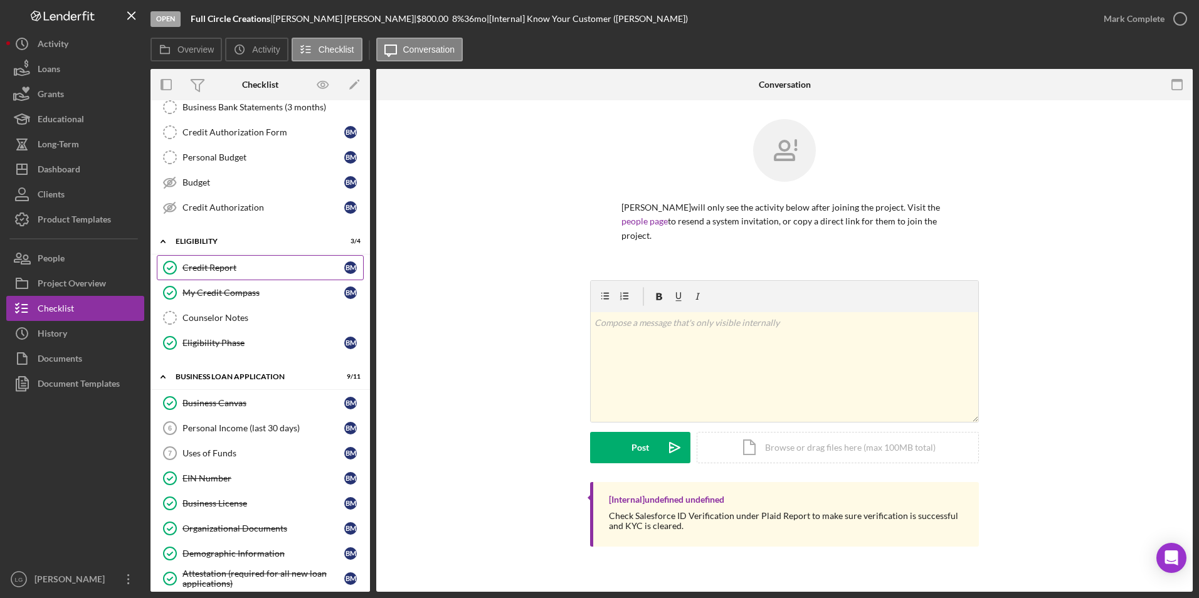
click at [230, 261] on link "Credit Report Credit Report B M" at bounding box center [260, 267] width 207 height 25
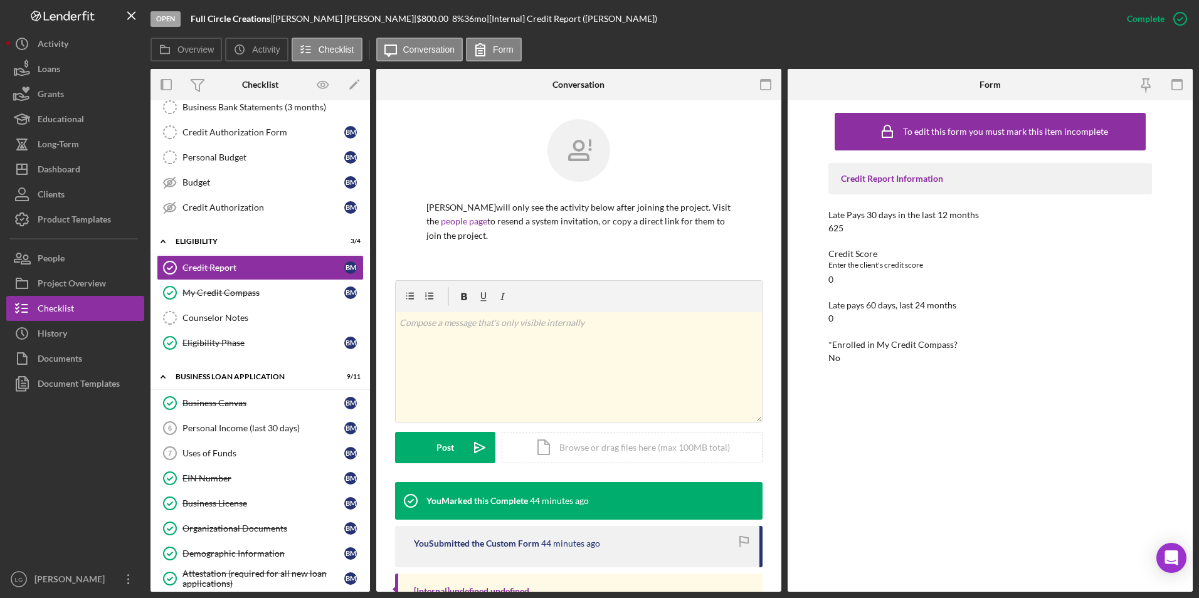
scroll to position [130, 0]
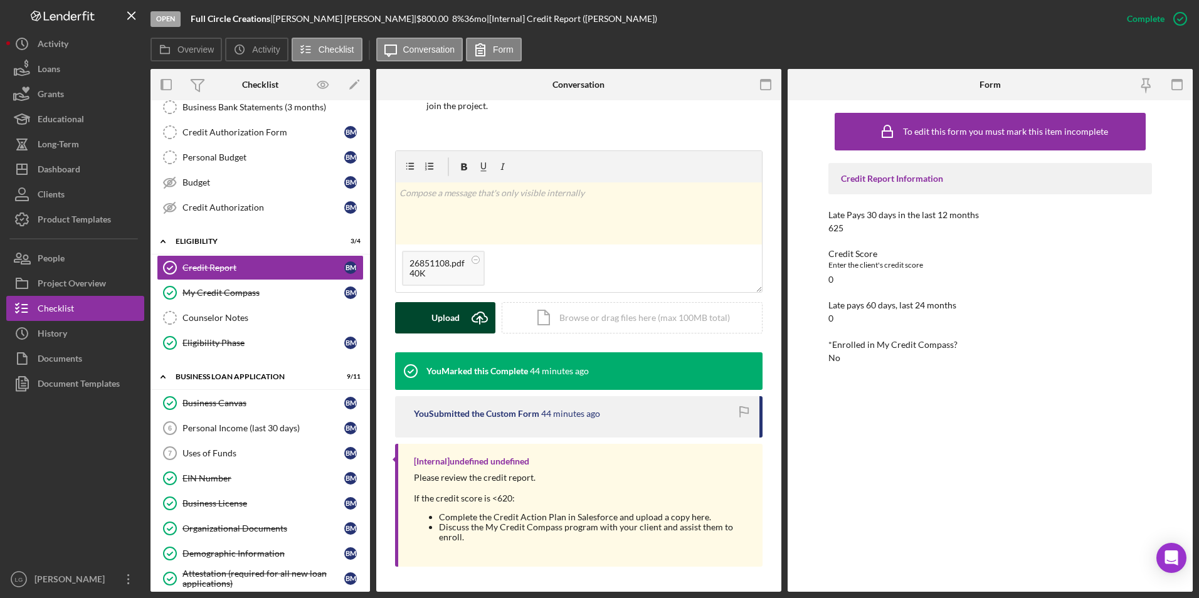
click at [446, 319] on div "Upload" at bounding box center [445, 317] width 28 height 31
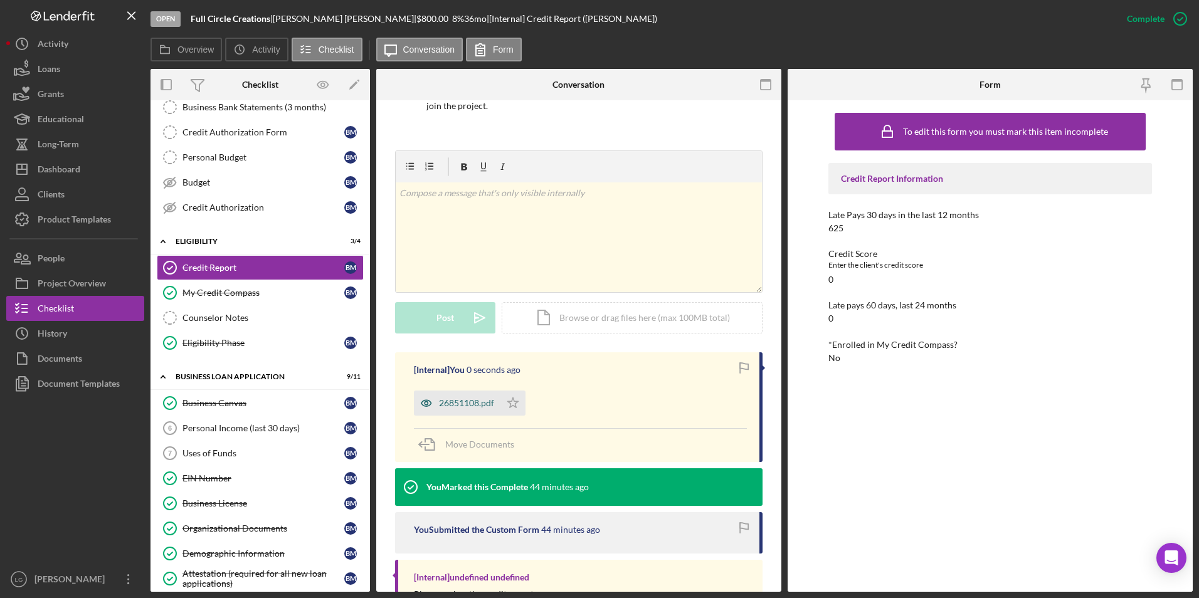
click at [469, 394] on div "26851108.pdf" at bounding box center [457, 403] width 87 height 25
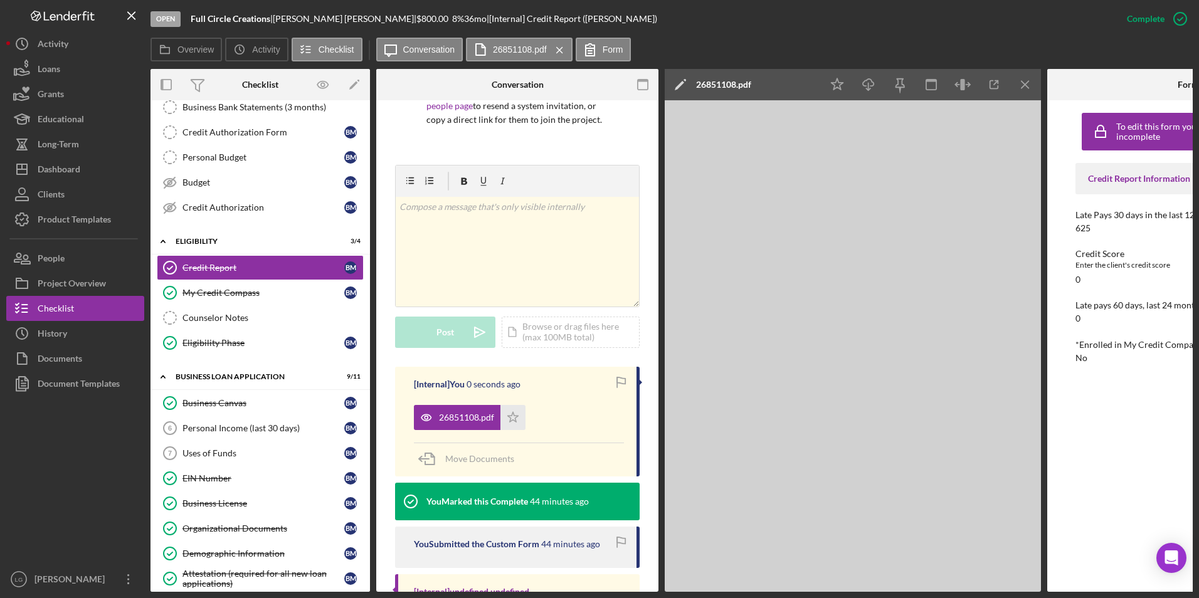
scroll to position [144, 0]
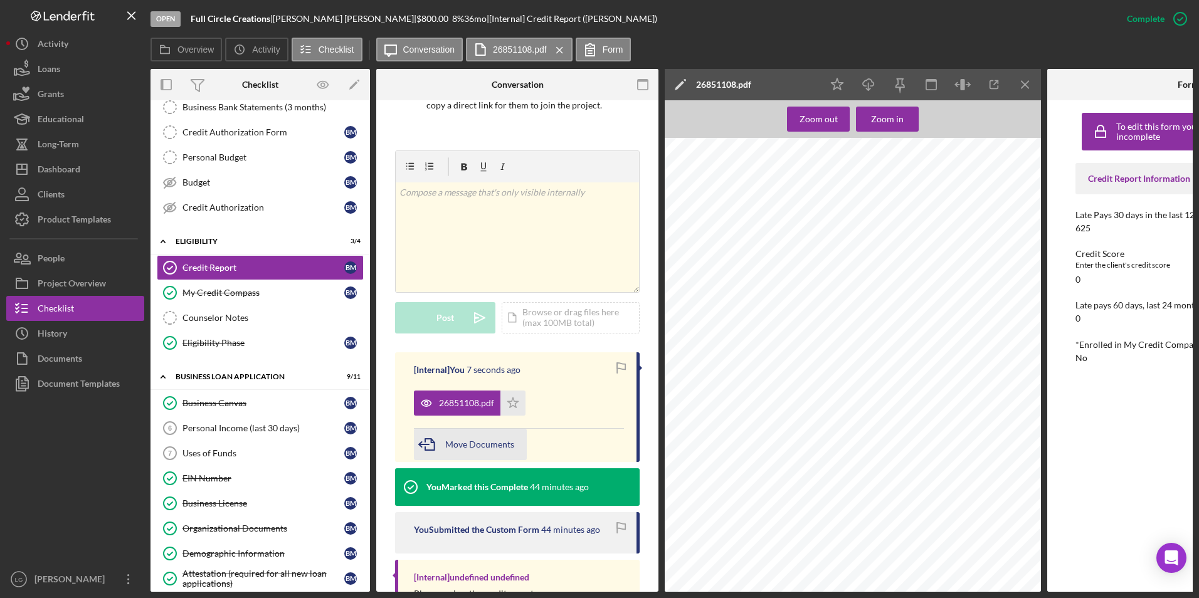
click at [462, 440] on span "Move Documents" at bounding box center [479, 444] width 69 height 11
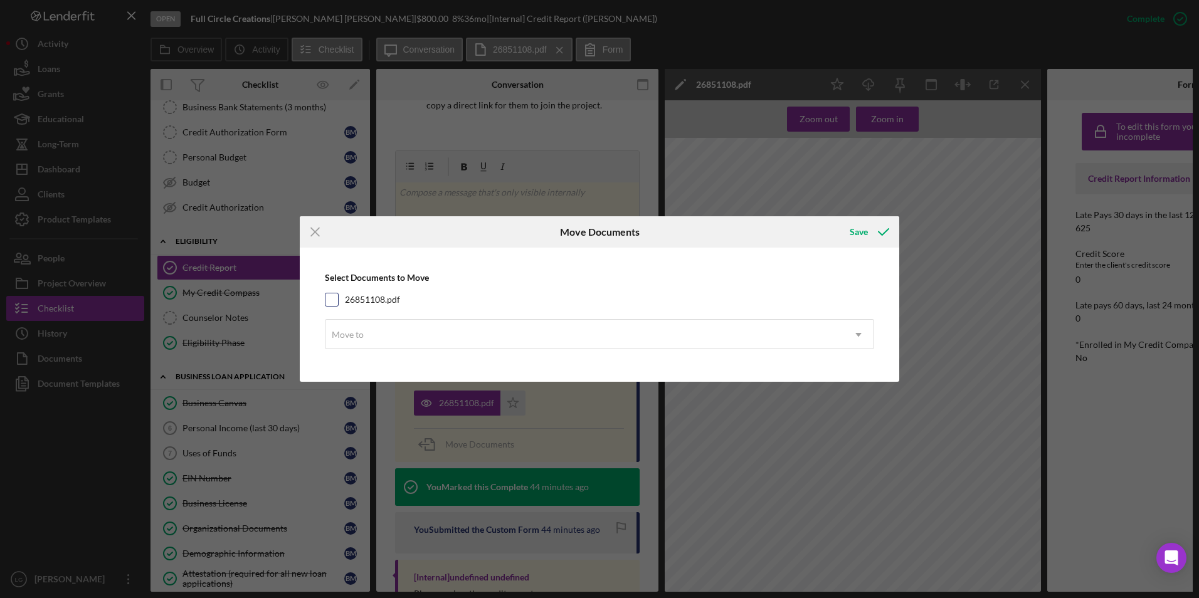
click at [329, 293] on input "26851108.pdf" at bounding box center [331, 299] width 13 height 13
checkbox input "true"
click at [367, 339] on div "Move to" at bounding box center [584, 334] width 518 height 29
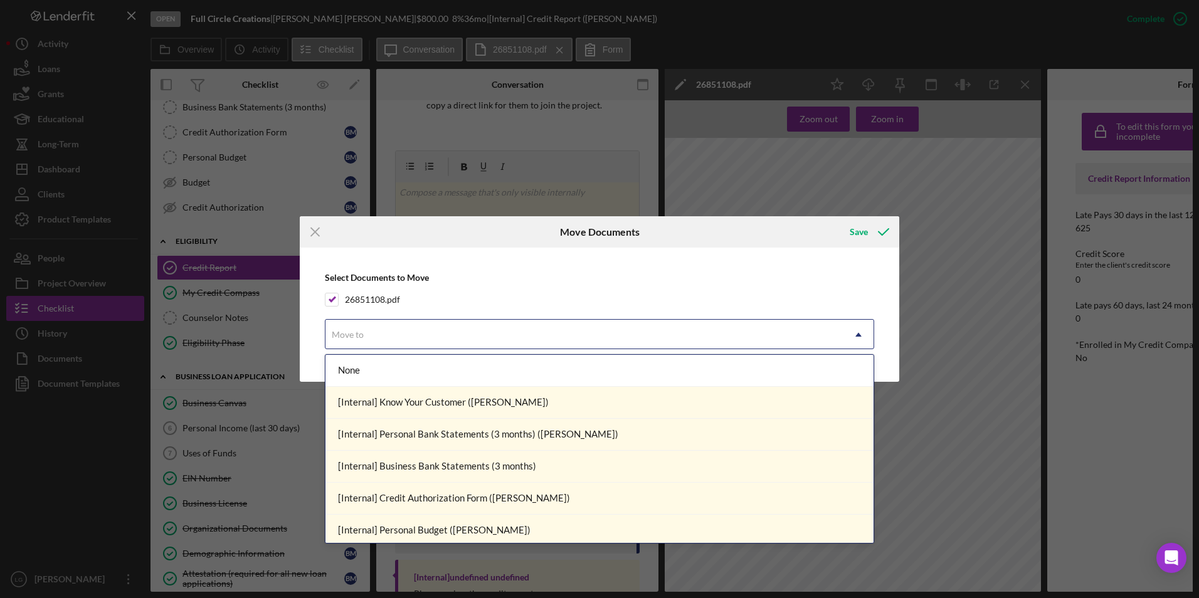
scroll to position [356, 0]
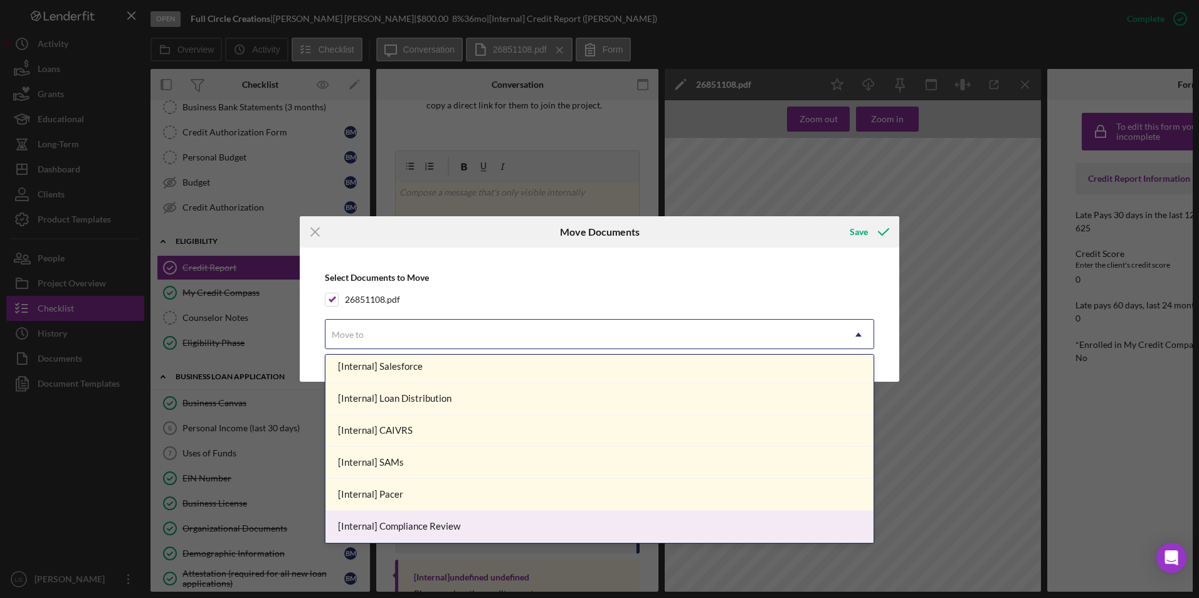
click at [409, 512] on div "[Internal] Compliance Review" at bounding box center [599, 527] width 548 height 32
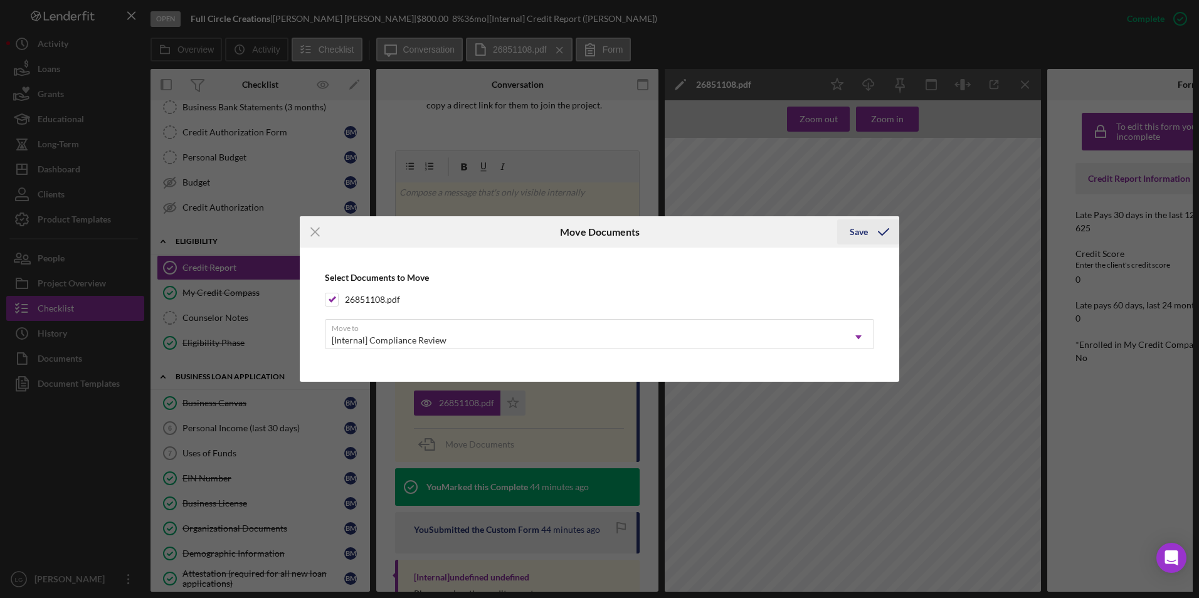
click at [854, 233] on div "Save" at bounding box center [859, 231] width 18 height 25
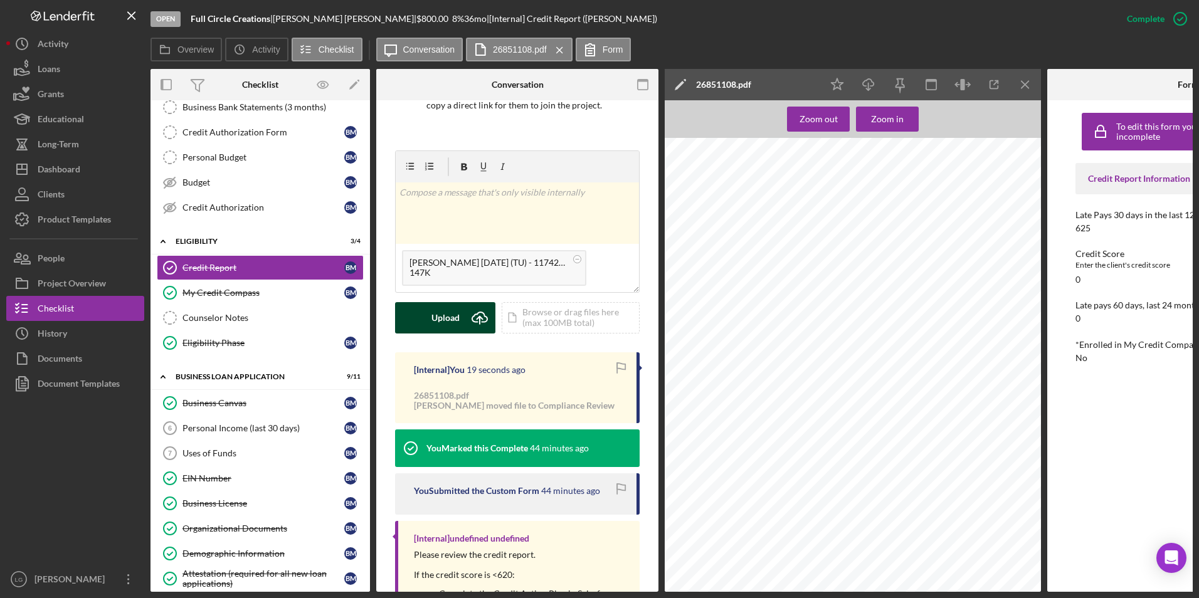
click at [435, 325] on div "Upload" at bounding box center [445, 317] width 28 height 31
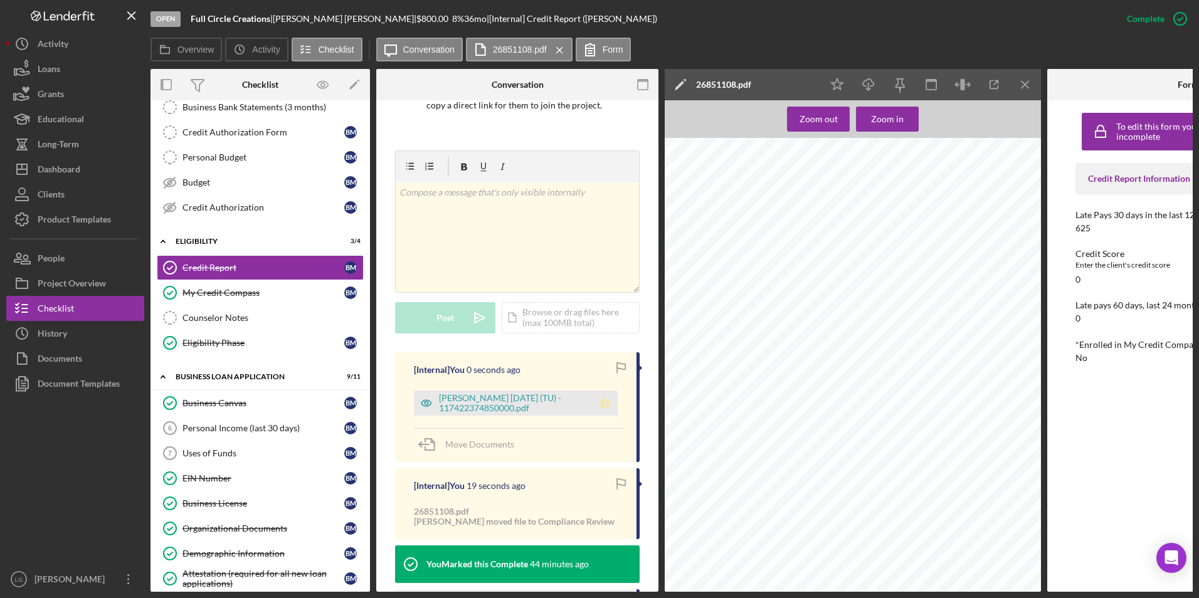
click at [608, 398] on icon "Icon/Star" at bounding box center [605, 403] width 25 height 25
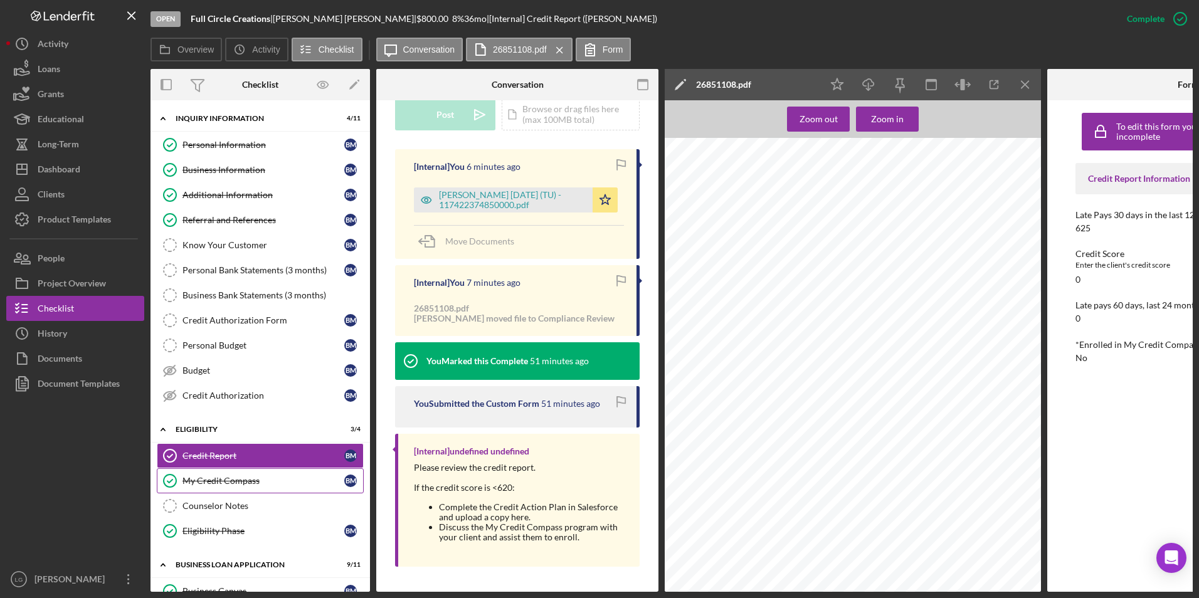
scroll to position [125, 0]
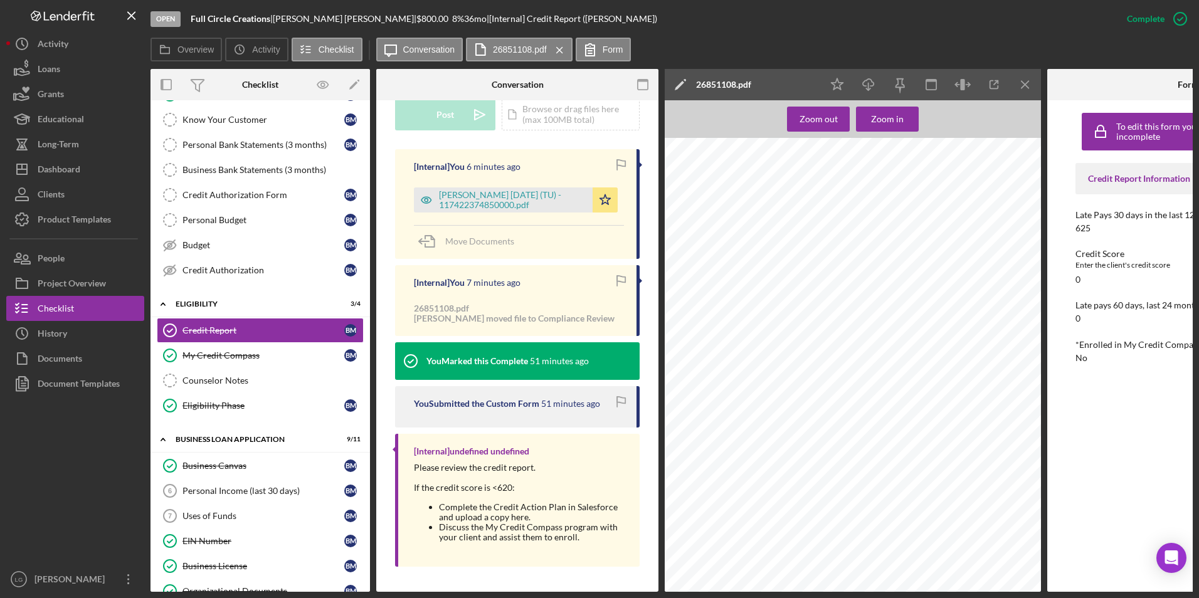
click at [265, 490] on div "Personal Income (last 30 days)" at bounding box center [263, 491] width 162 height 10
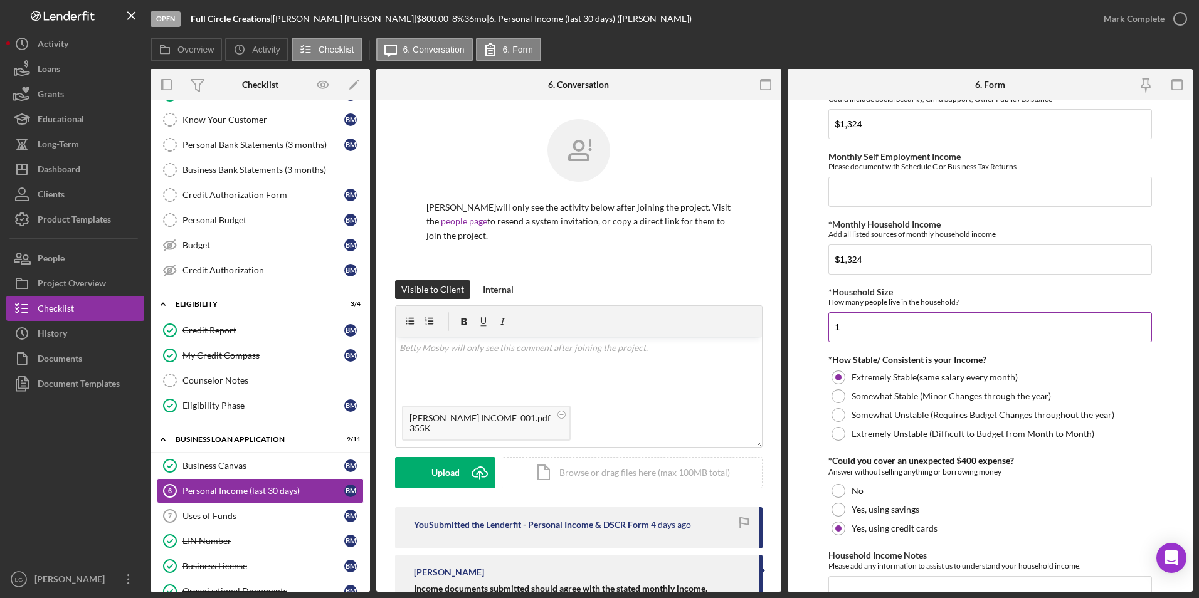
scroll to position [594, 0]
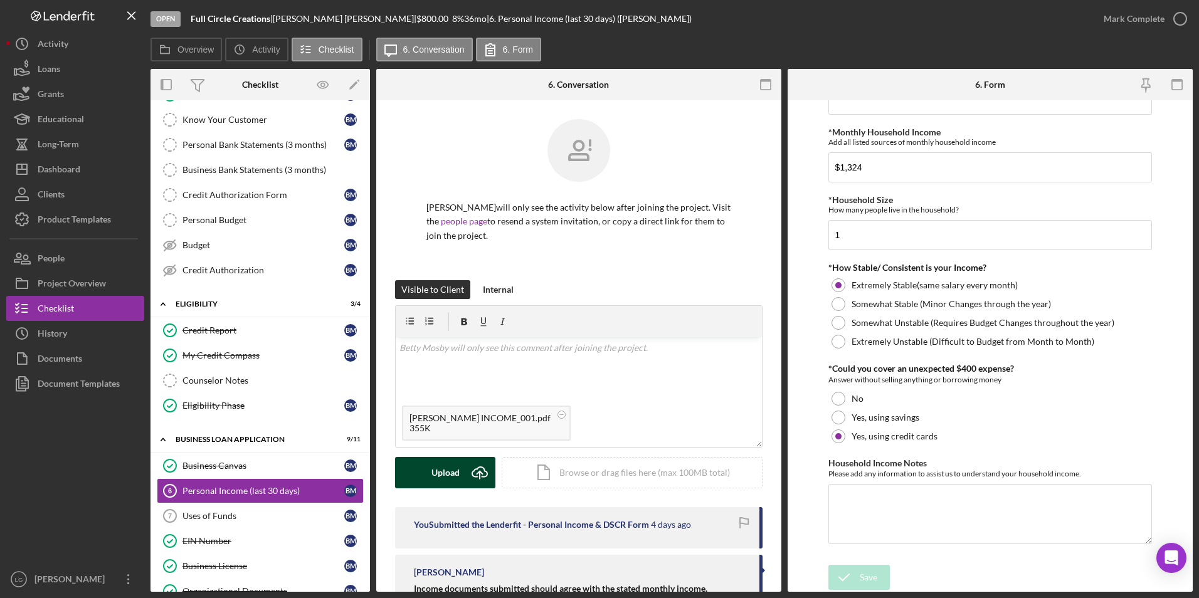
click at [441, 475] on div "Upload" at bounding box center [445, 472] width 28 height 31
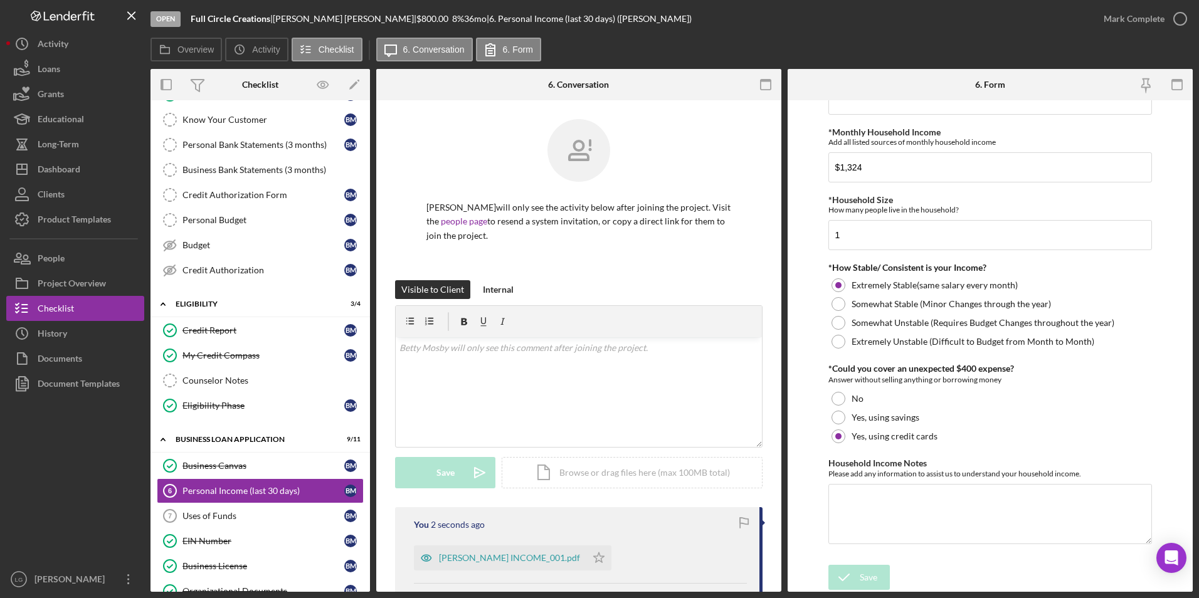
drag, startPoint x: 592, startPoint y: 558, endPoint x: 1085, endPoint y: 2, distance: 743.6
click at [592, 557] on icon "Icon/Star" at bounding box center [598, 558] width 25 height 25
click at [587, 354] on p at bounding box center [578, 348] width 359 height 14
click at [494, 289] on div "Internal" at bounding box center [498, 289] width 31 height 19
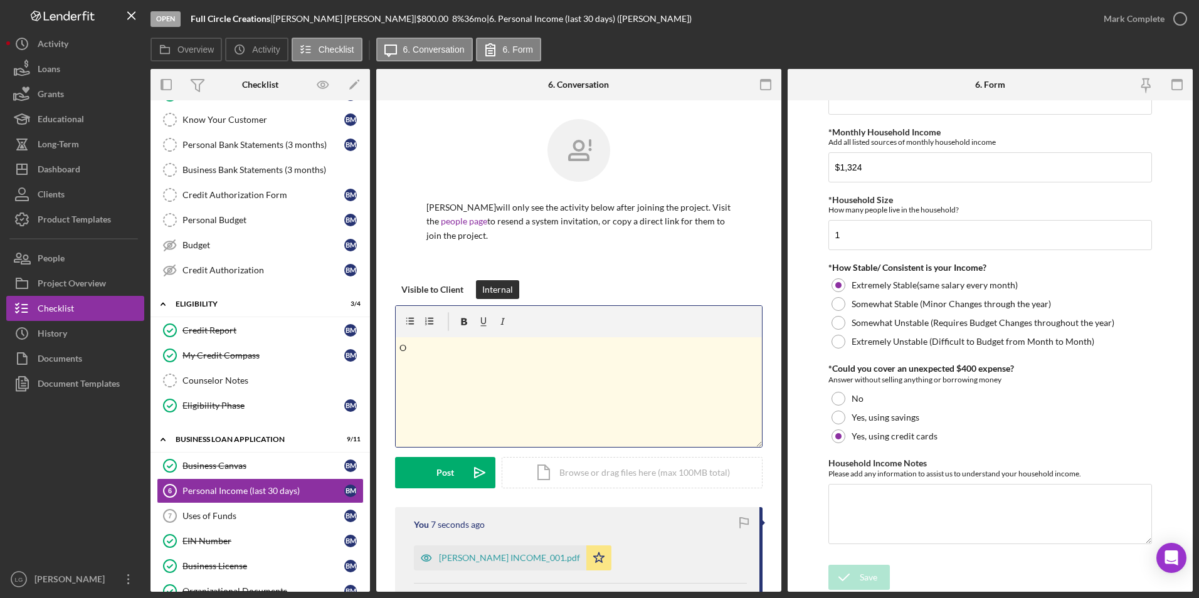
click at [414, 349] on p "O" at bounding box center [578, 348] width 359 height 14
click at [408, 342] on p "Oncome highlighted through bank statements" at bounding box center [578, 348] width 359 height 14
click at [461, 472] on button "Post Icon/icon-invite-send" at bounding box center [445, 472] width 100 height 31
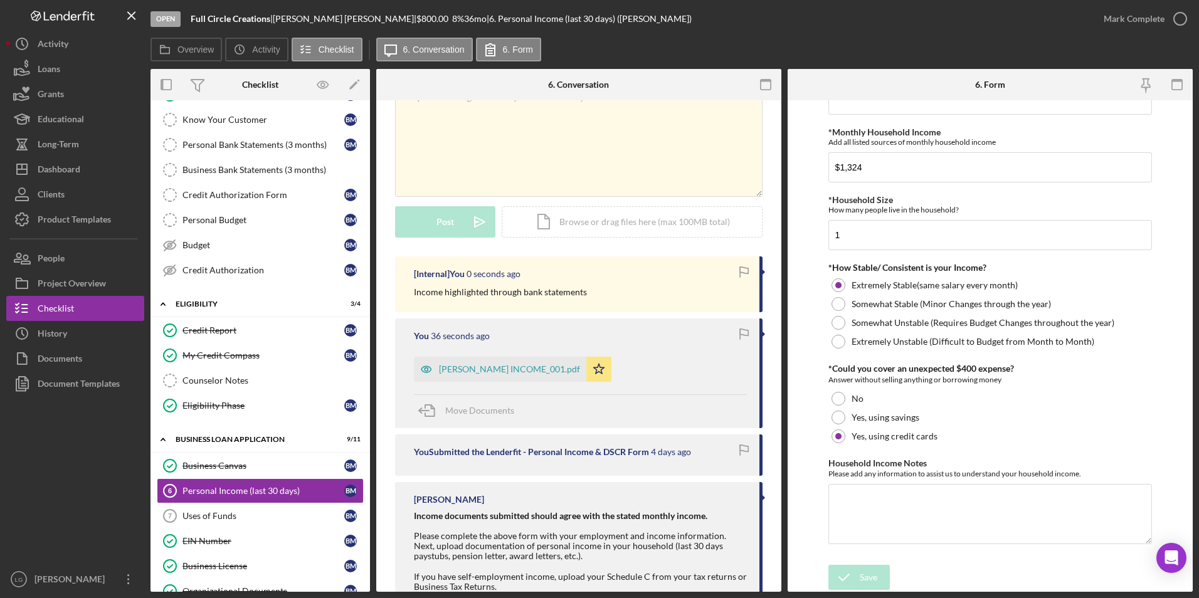
scroll to position [312, 0]
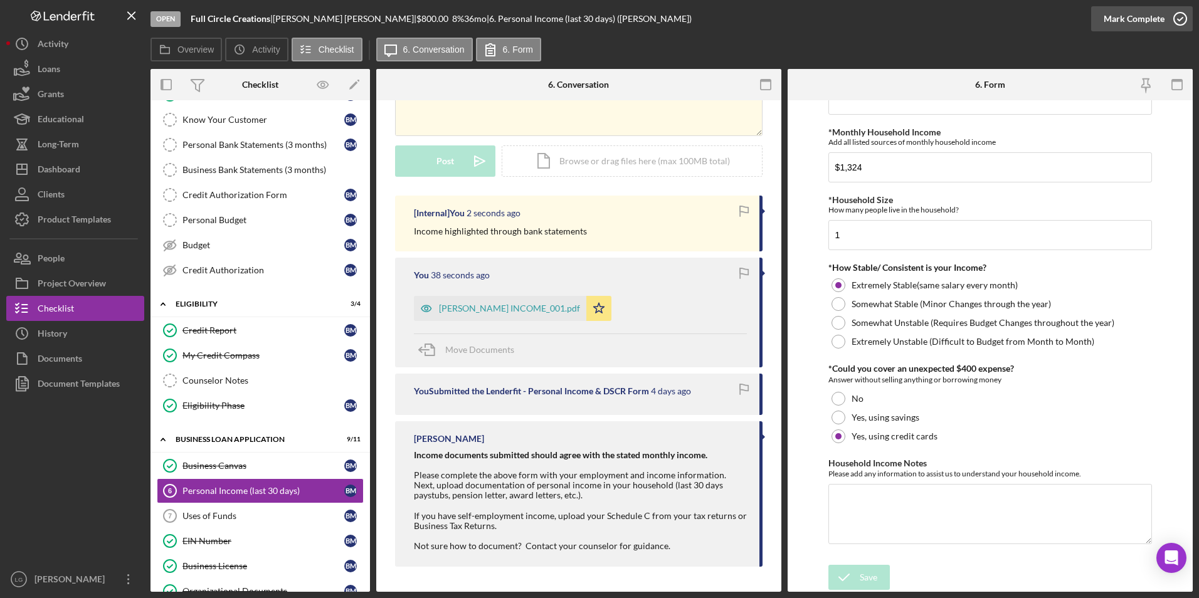
click at [1129, 17] on div "Mark Complete" at bounding box center [1134, 18] width 61 height 25
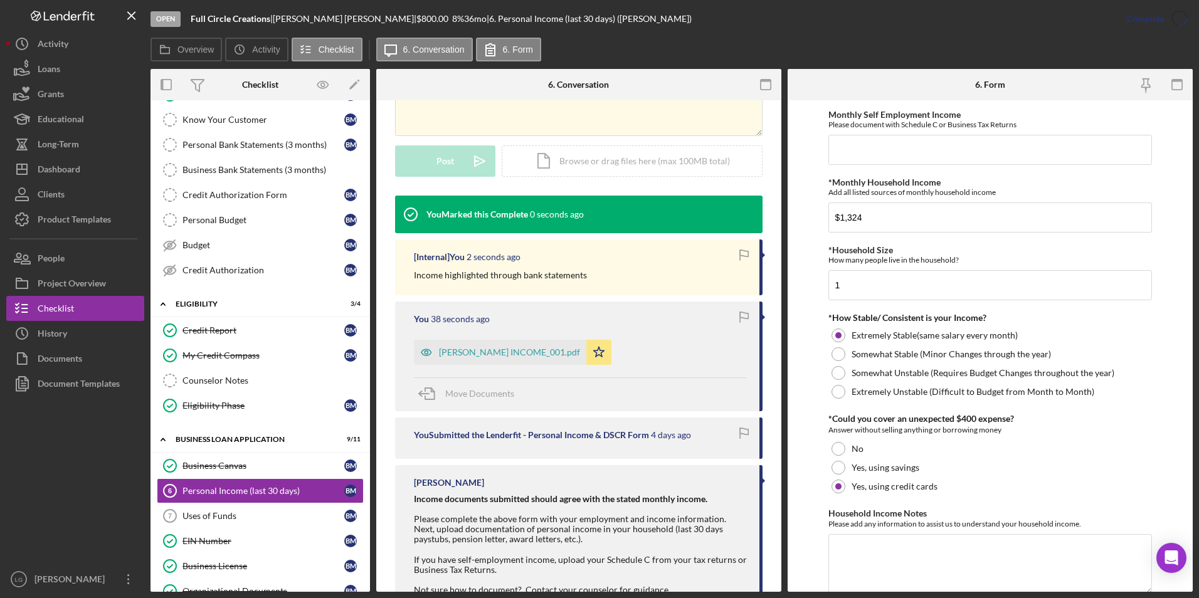
scroll to position [644, 0]
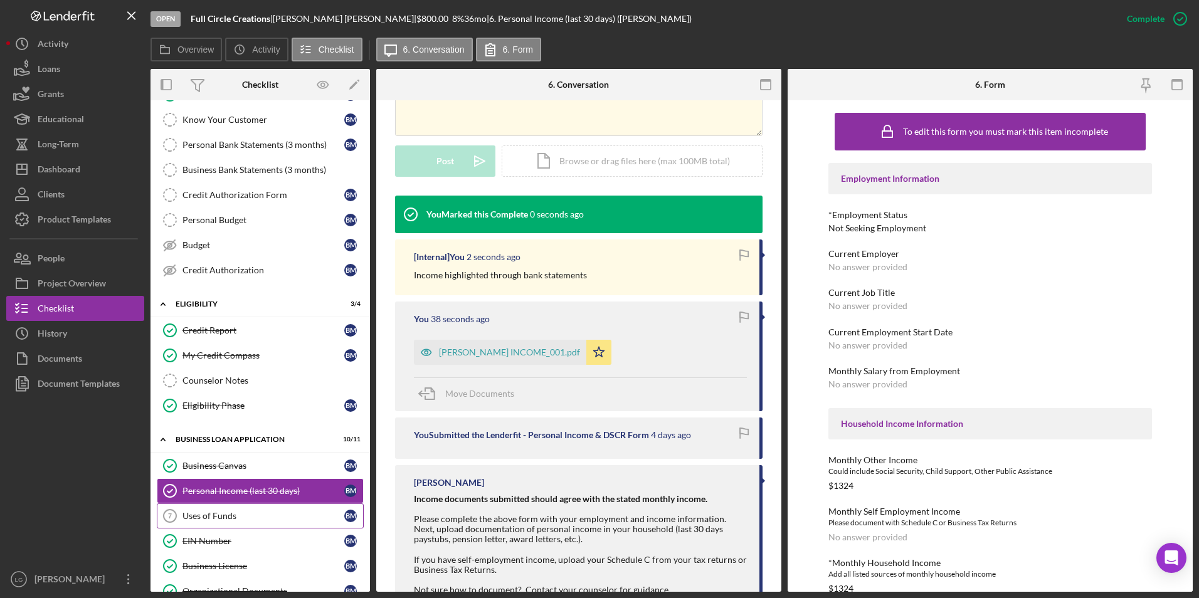
click at [231, 523] on link "Uses of Funds 7 Uses of Funds B M" at bounding box center [260, 516] width 207 height 25
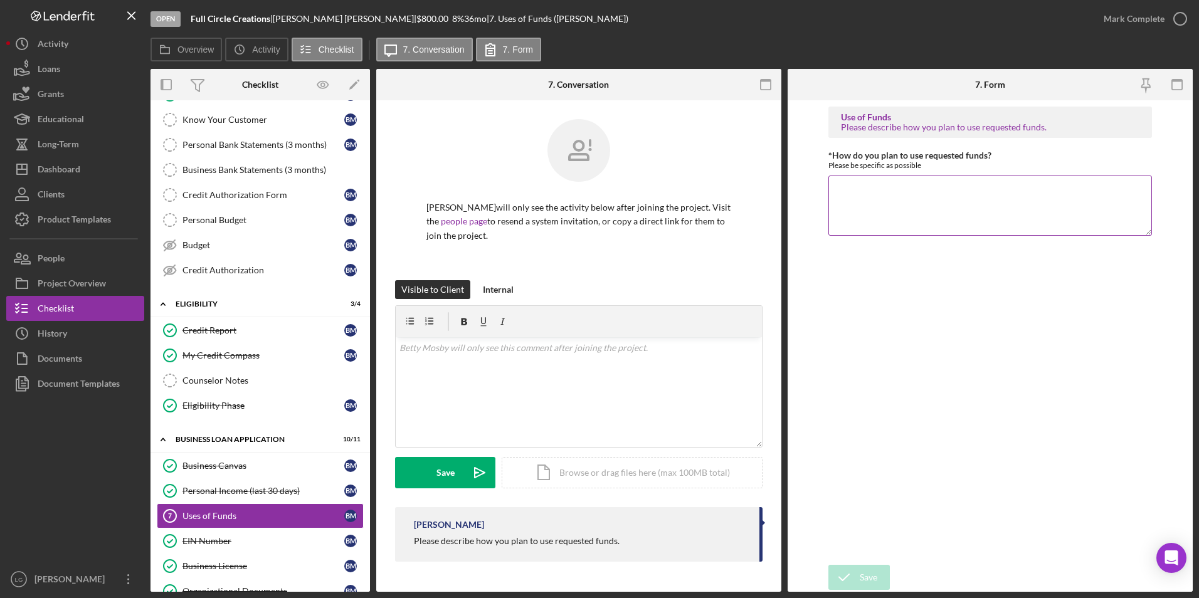
click at [861, 211] on textarea "*How do you plan to use requested funds?" at bounding box center [990, 206] width 324 height 60
type textarea "Pay for medications"
click at [846, 573] on icon "submit" at bounding box center [843, 577] width 31 height 31
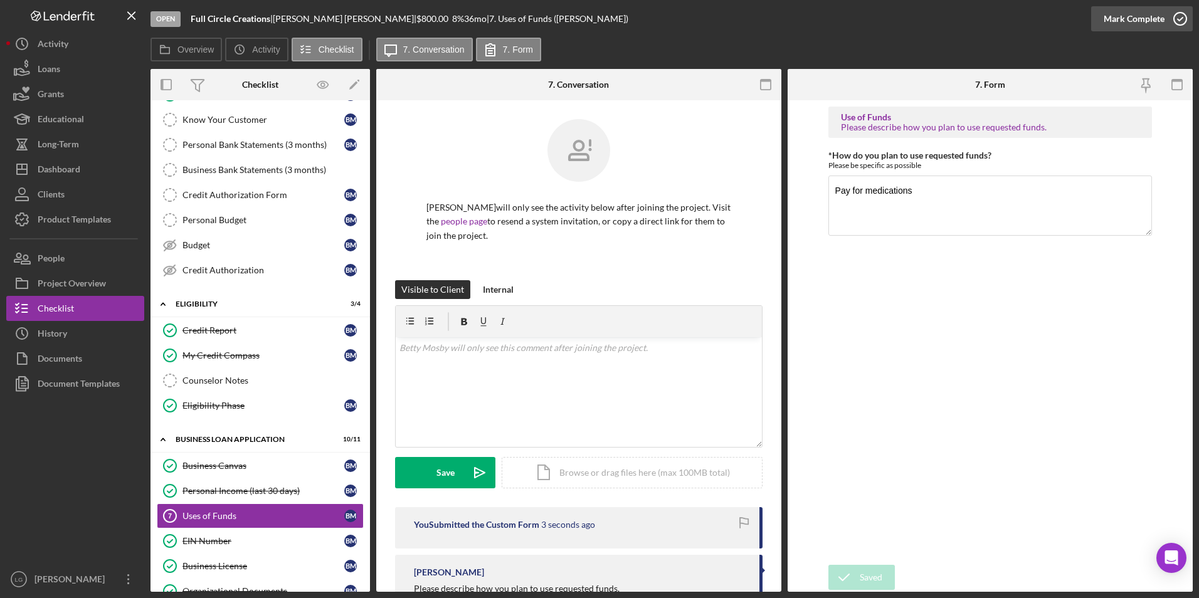
click at [1138, 19] on div "Mark Complete" at bounding box center [1134, 18] width 61 height 25
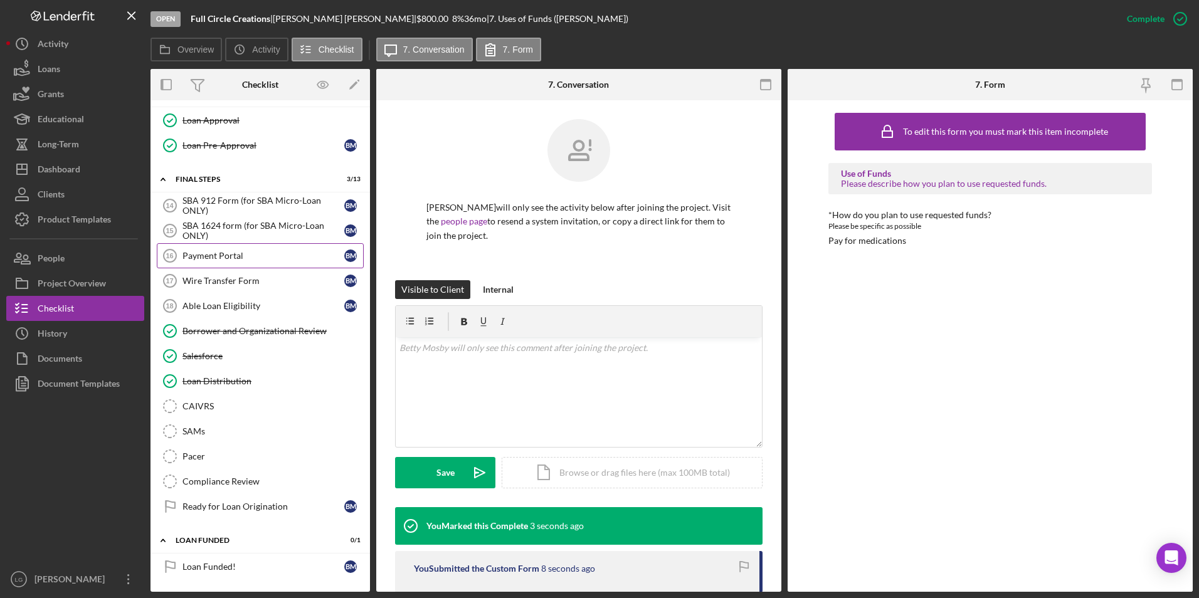
scroll to position [719, 0]
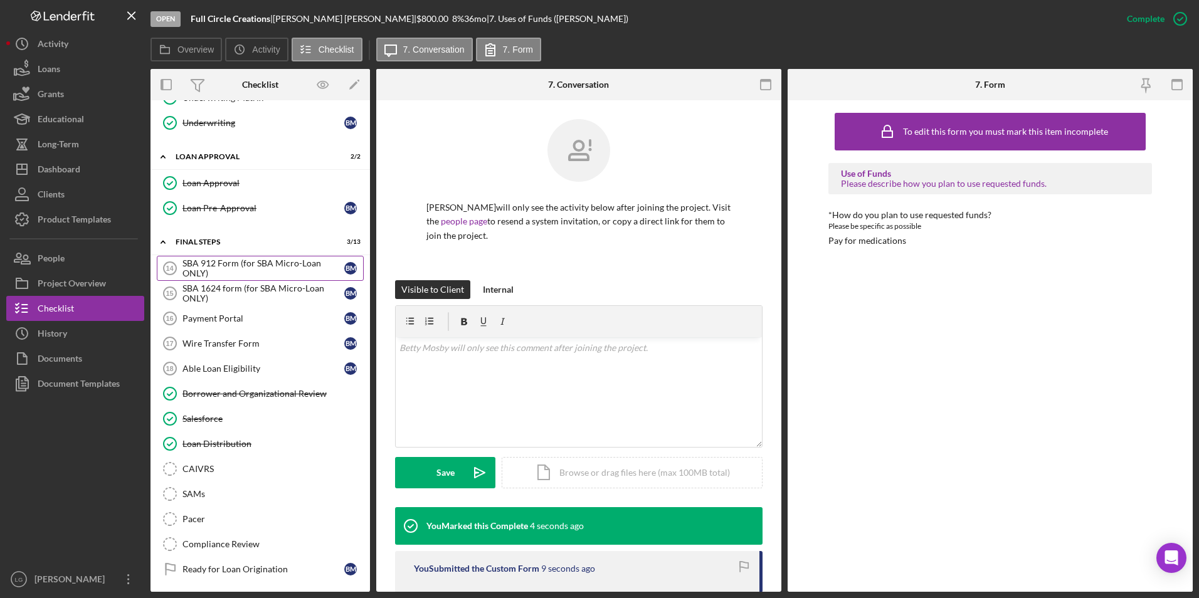
drag, startPoint x: 251, startPoint y: 262, endPoint x: 344, endPoint y: 262, distance: 92.8
click at [251, 262] on div "SBA 912 Form (for SBA Micro-Loan ONLY)" at bounding box center [263, 268] width 162 height 20
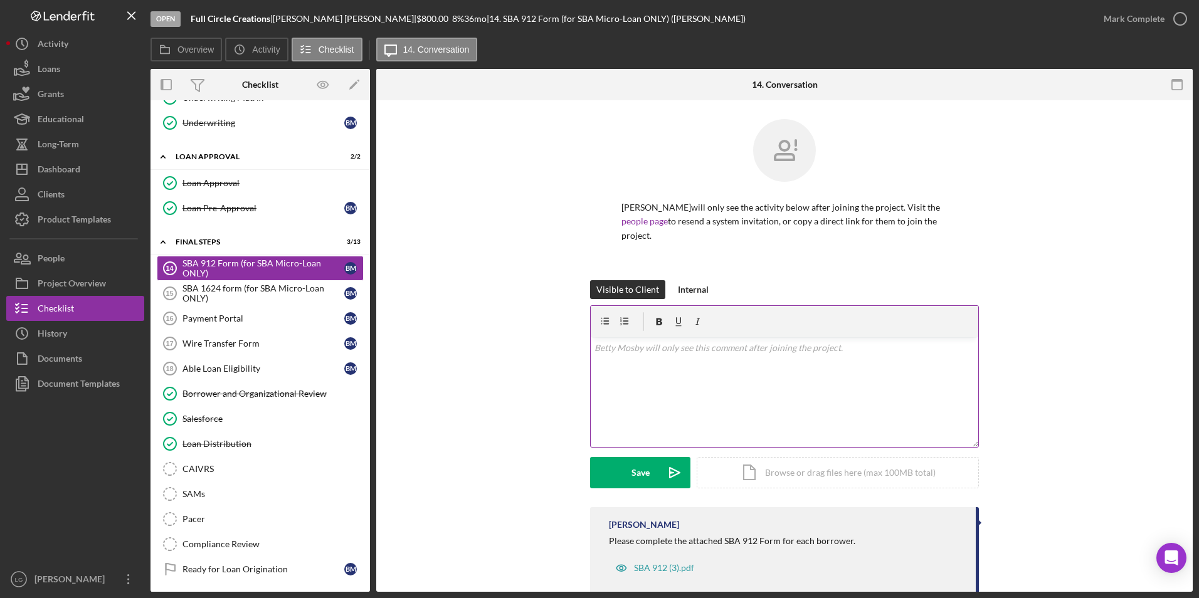
scroll to position [13, 0]
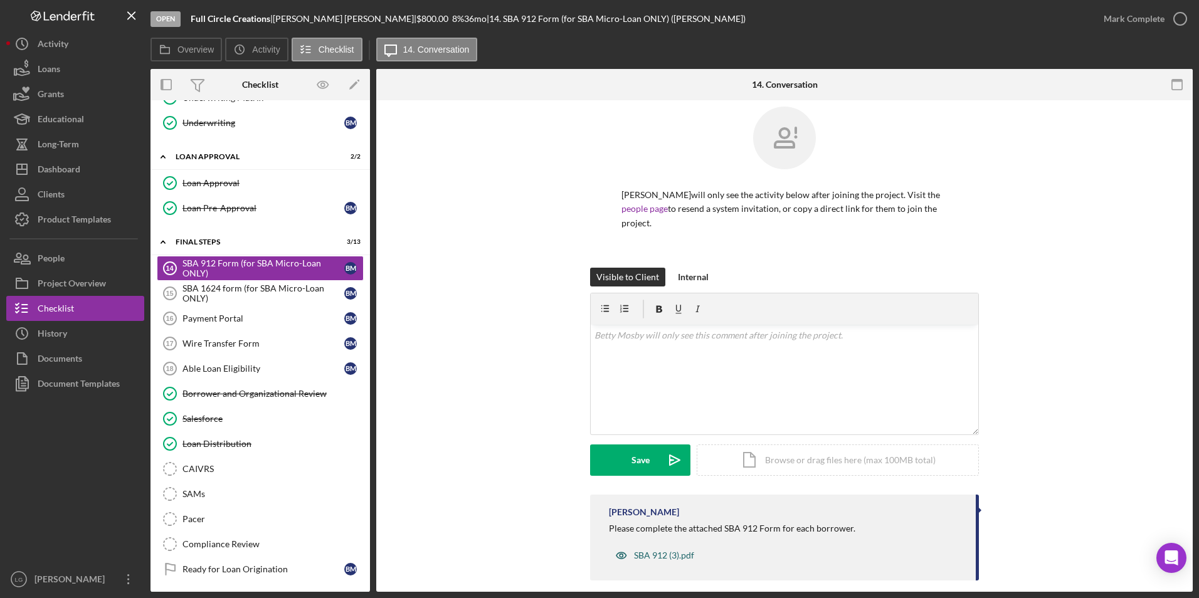
click at [682, 551] on div "SBA 912 (3).pdf" at bounding box center [664, 556] width 60 height 10
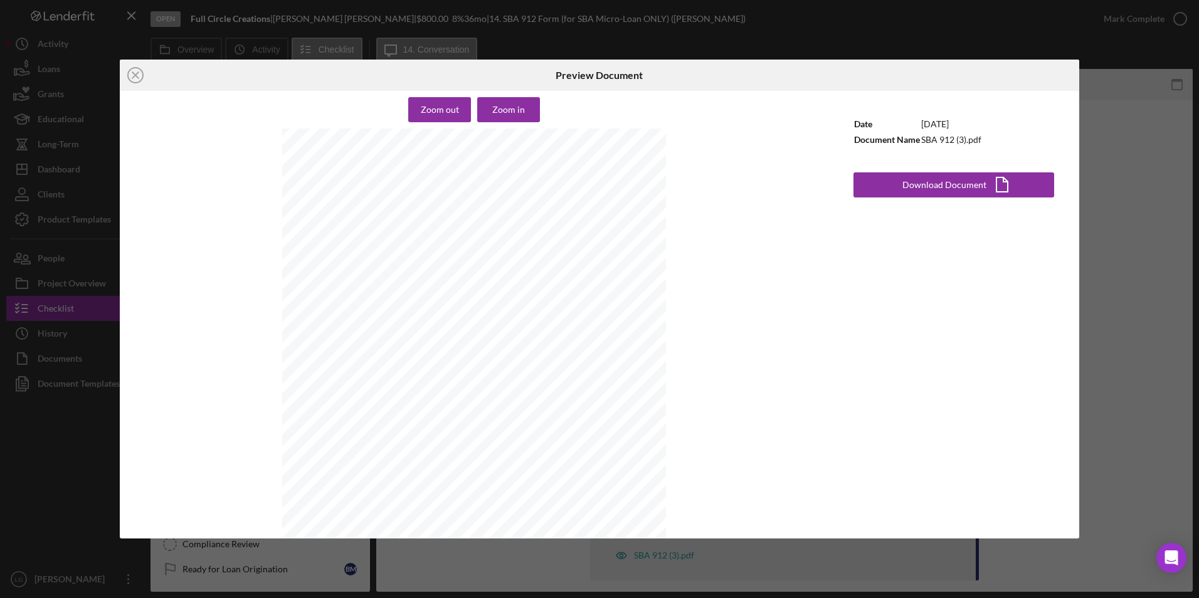
scroll to position [583, 0]
click at [902, 185] on button "Download Document Icon/Document" at bounding box center [953, 184] width 201 height 25
click at [132, 71] on icon "Icon/Close" at bounding box center [135, 75] width 31 height 31
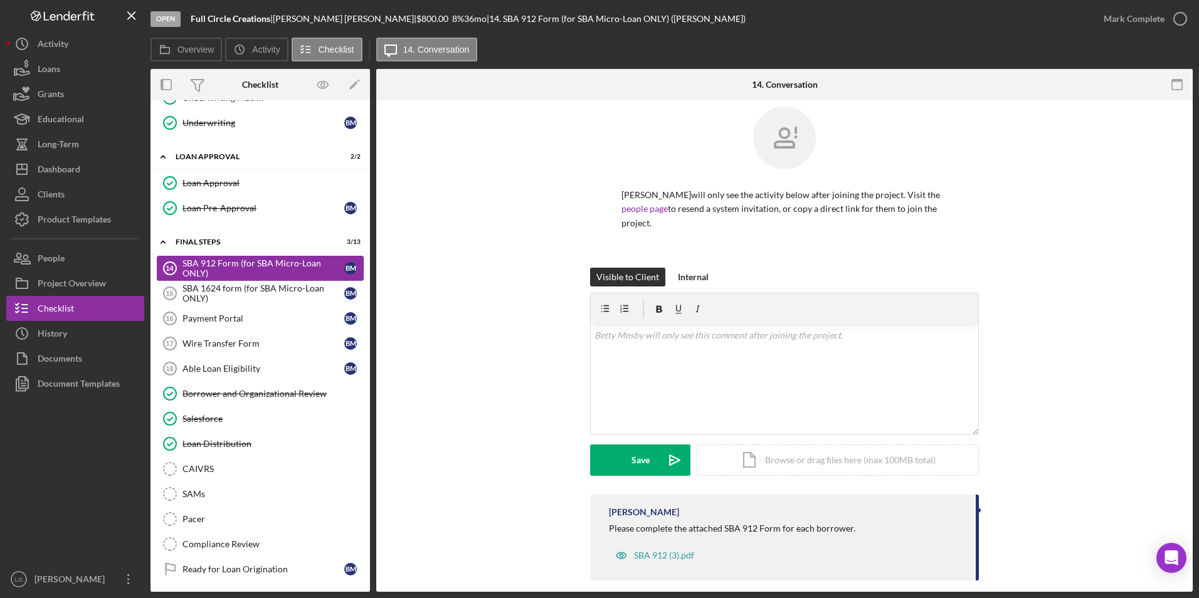
drag, startPoint x: 209, startPoint y: 290, endPoint x: 355, endPoint y: 272, distance: 147.3
click at [209, 290] on div "SBA 1624 form (for SBA Micro-Loan ONLY)" at bounding box center [263, 293] width 162 height 20
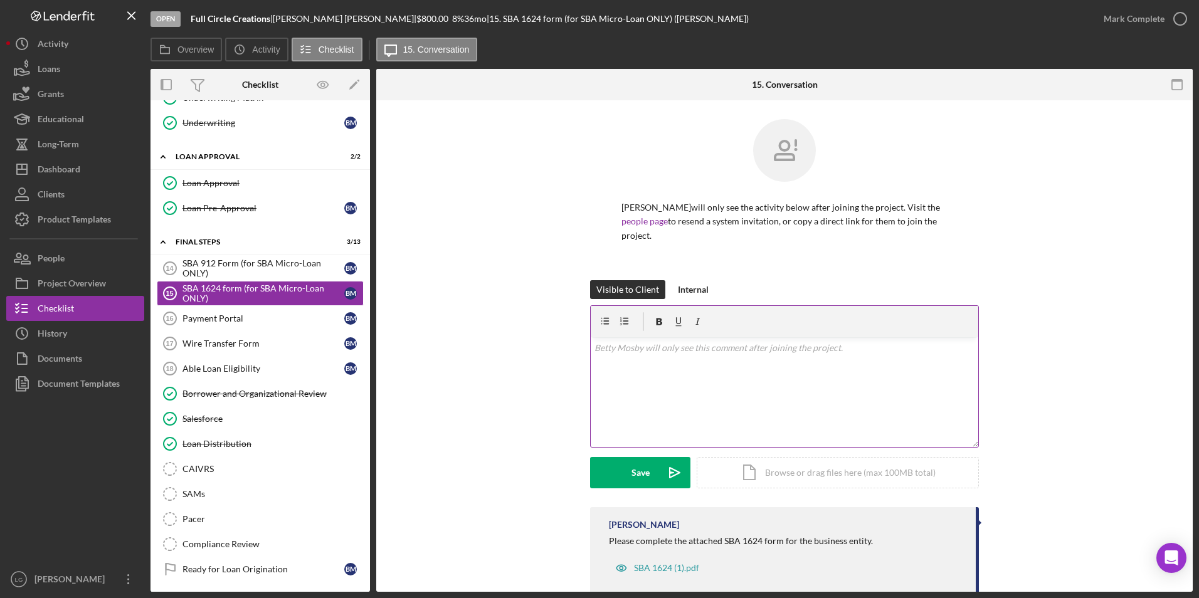
scroll to position [13, 0]
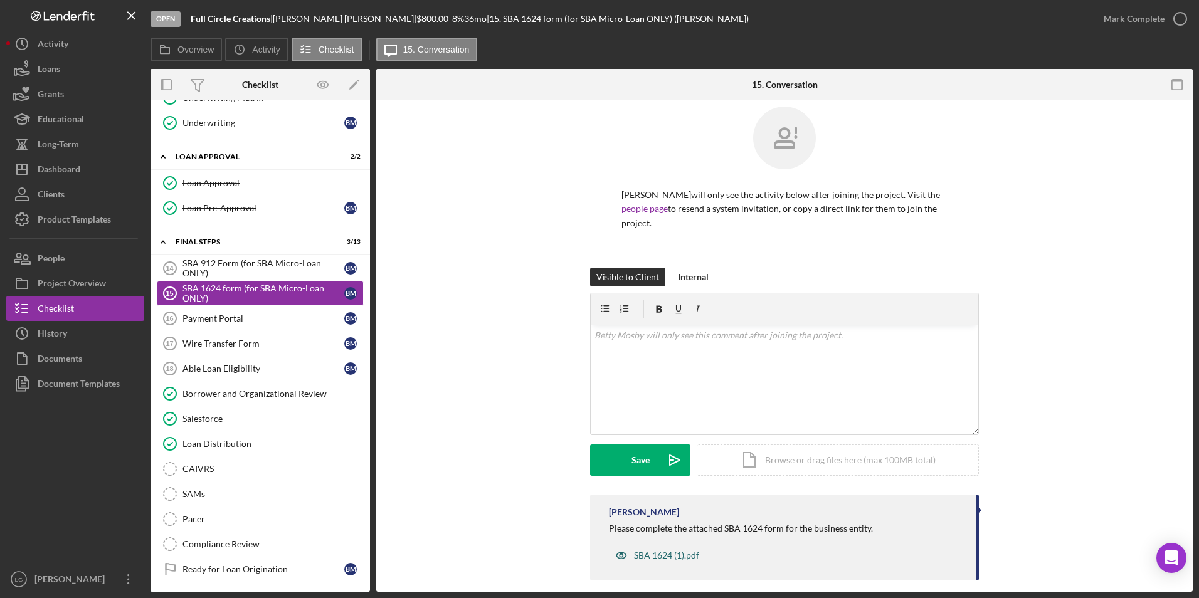
click at [648, 551] on div "SBA 1624 (1).pdf" at bounding box center [666, 556] width 65 height 10
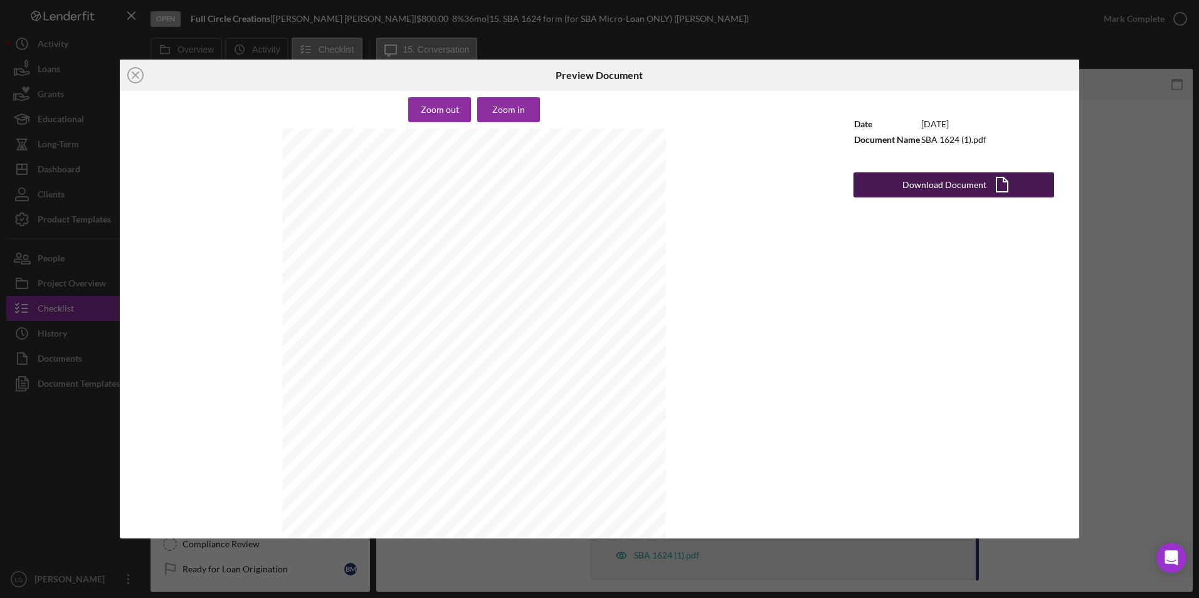
click at [951, 189] on div "Download Document" at bounding box center [944, 184] width 84 height 25
click at [127, 71] on icon "Icon/Close" at bounding box center [135, 75] width 31 height 31
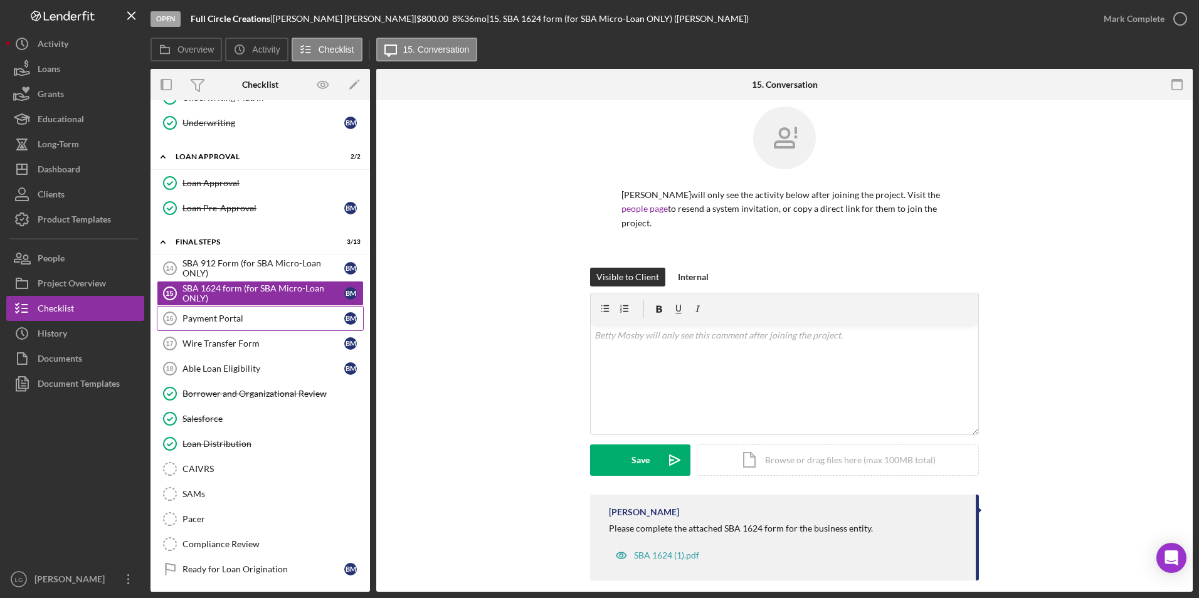
click at [210, 322] on div "Payment Portal" at bounding box center [263, 319] width 162 height 10
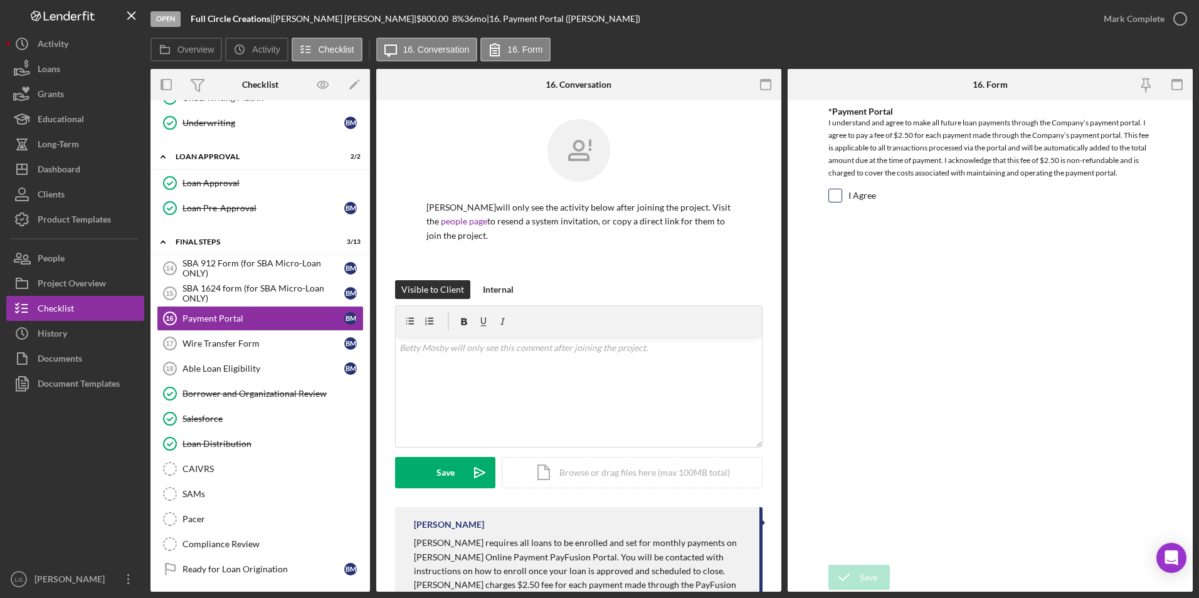
click at [838, 196] on input "I Agree" at bounding box center [835, 195] width 13 height 13
checkbox input "true"
click at [858, 576] on icon "submit" at bounding box center [843, 577] width 31 height 31
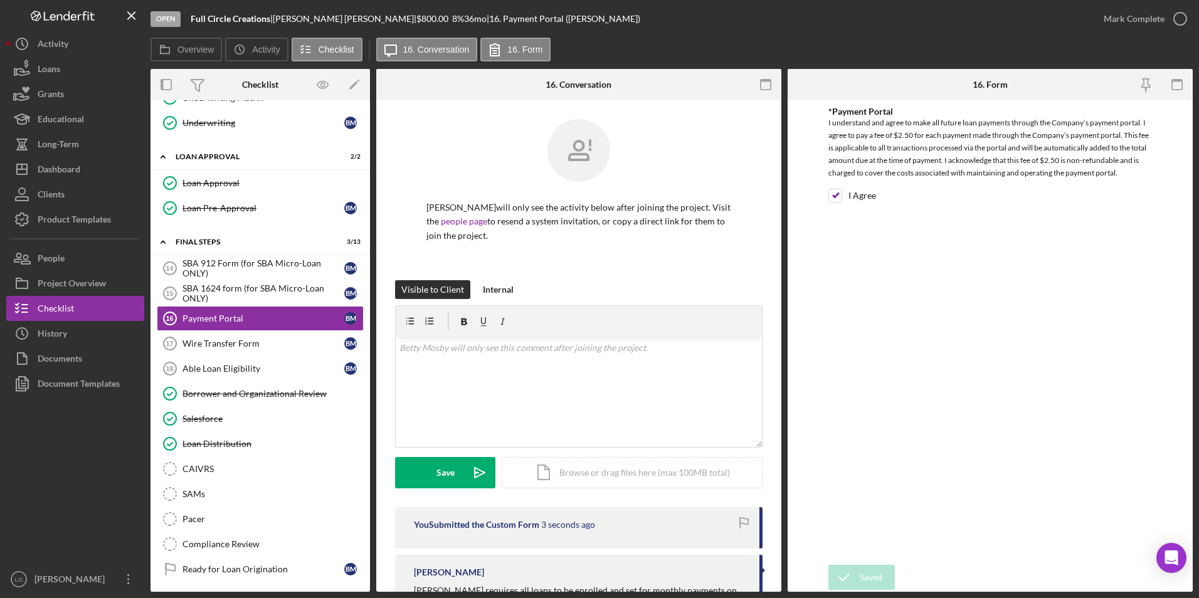
click at [1143, 18] on div "Saved" at bounding box center [1088, 37] width 201 height 55
click at [1123, 25] on div "Mark Complete" at bounding box center [1134, 18] width 61 height 25
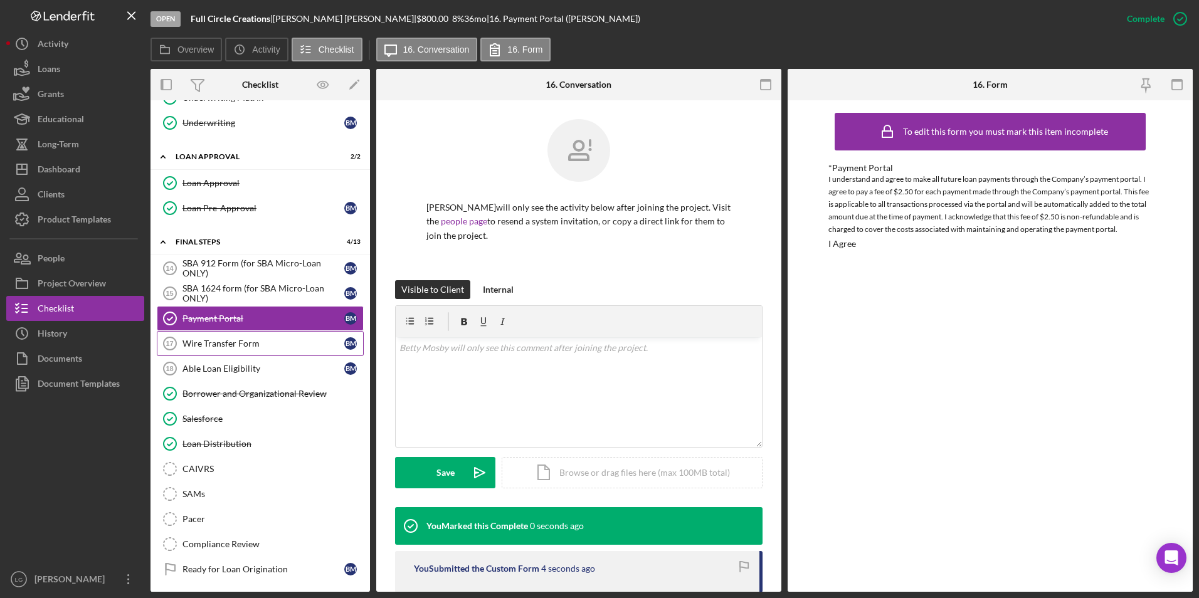
click at [206, 347] on div "Wire Transfer Form" at bounding box center [263, 344] width 162 height 10
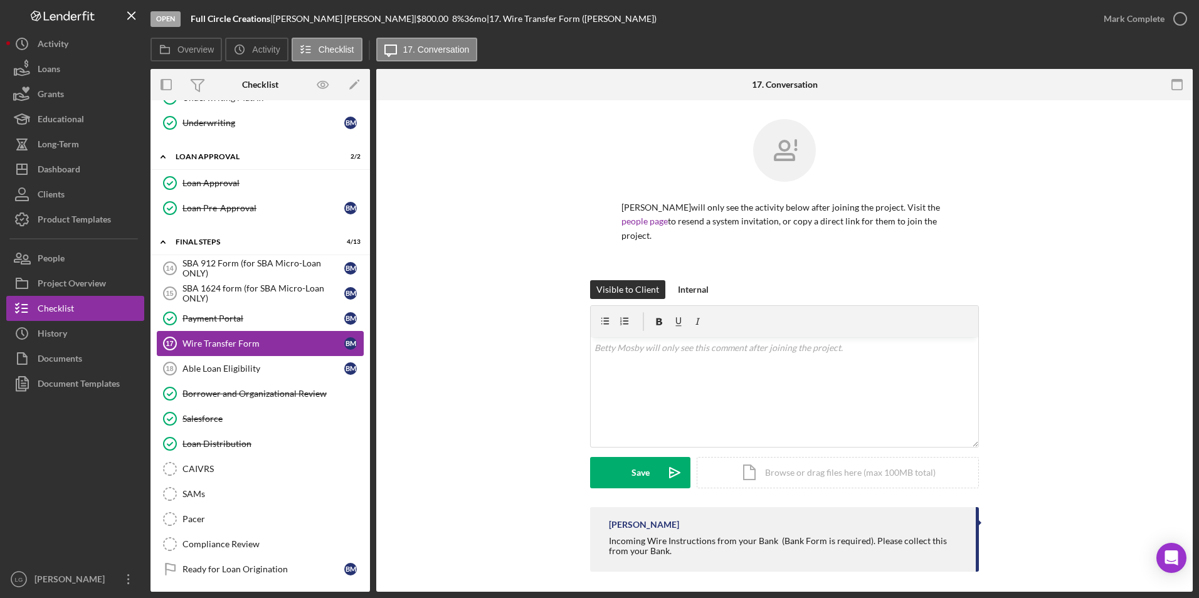
scroll to position [782, 0]
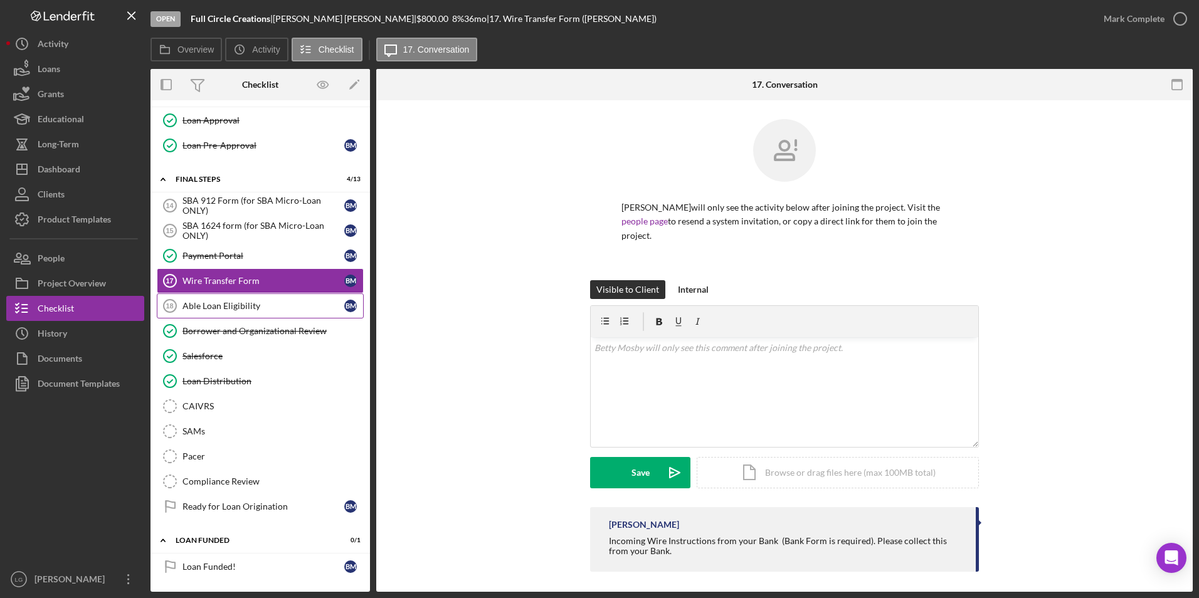
click at [260, 312] on link "Able Loan Eligibility 18 Able Loan Eligibility B M" at bounding box center [260, 305] width 207 height 25
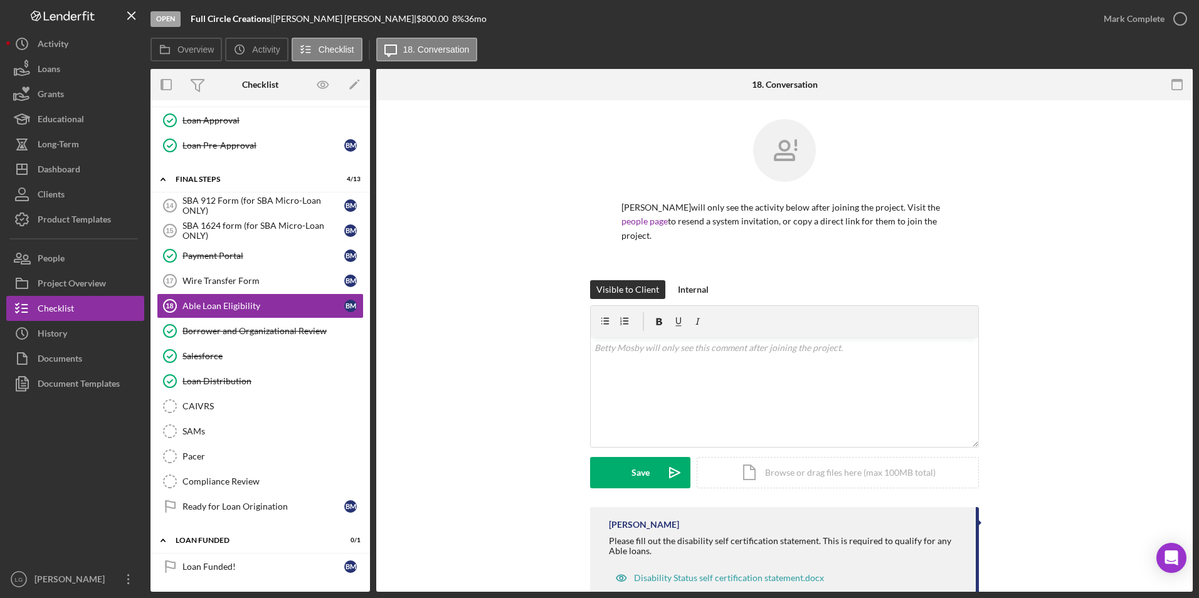
scroll to position [782, 0]
click at [1114, 17] on div "Mark Complete" at bounding box center [1134, 18] width 61 height 25
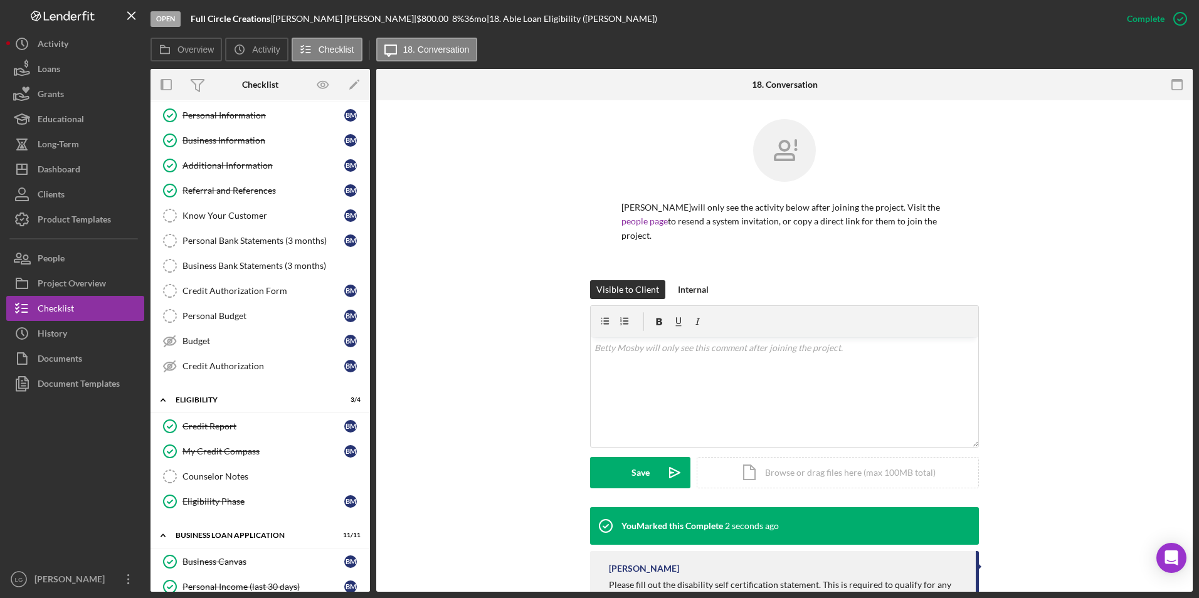
scroll to position [0, 0]
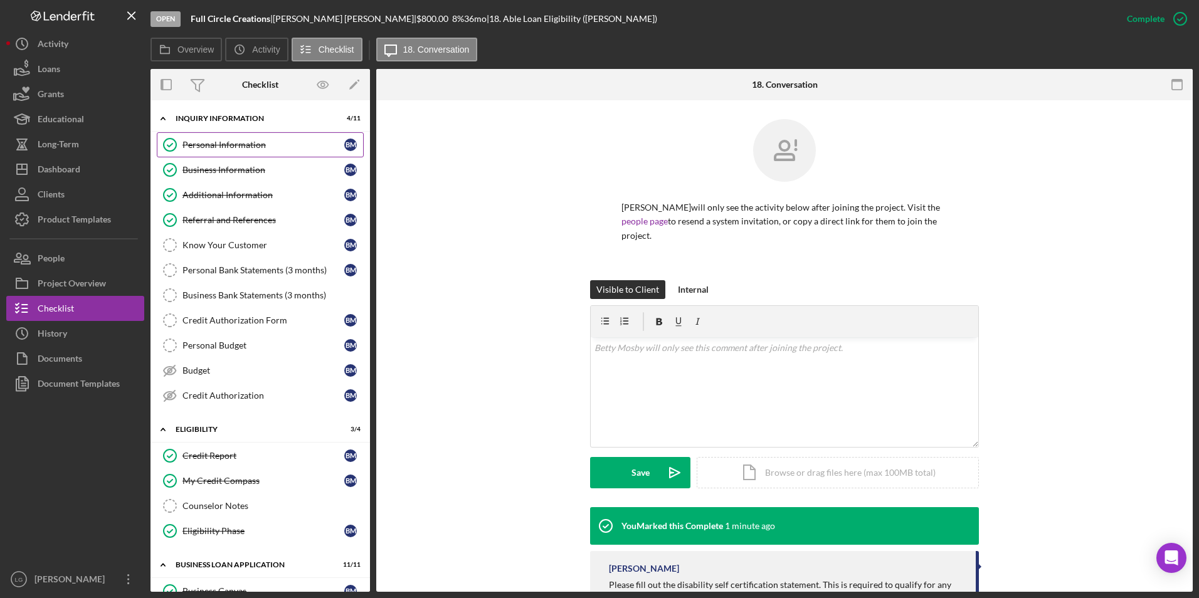
click at [246, 145] on div "Personal Information" at bounding box center [263, 145] width 162 height 10
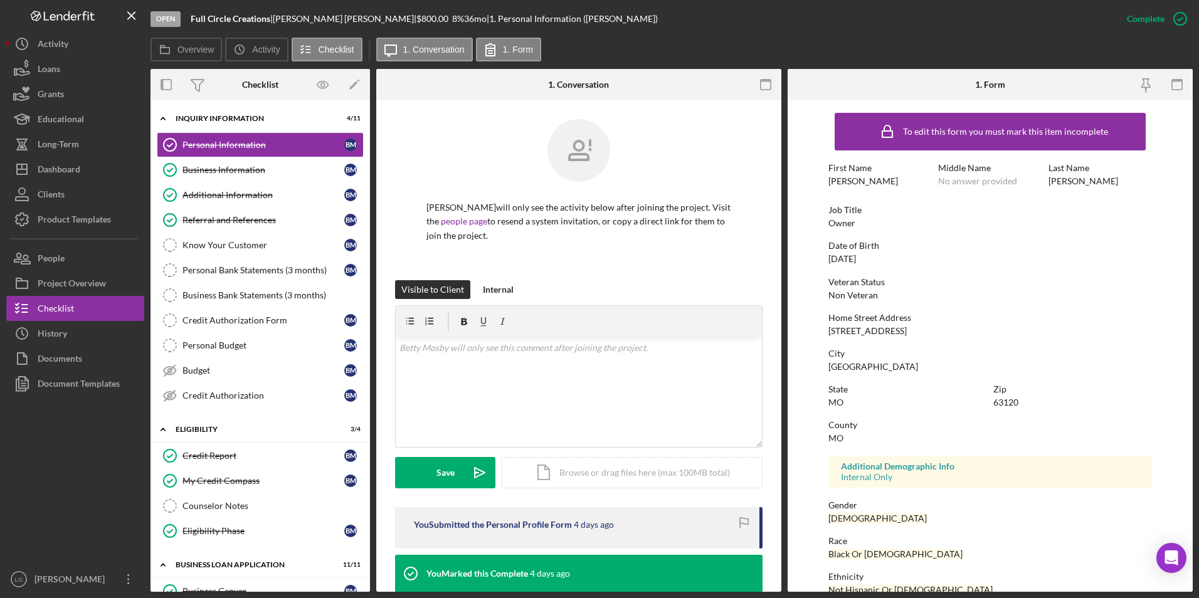
scroll to position [93, 0]
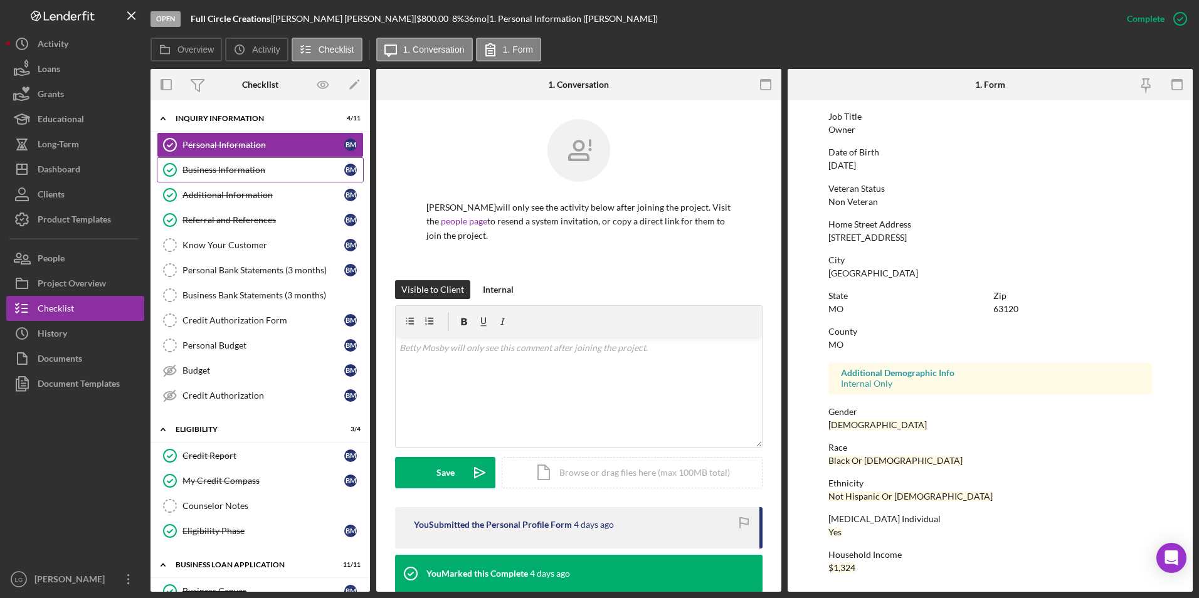
click at [253, 176] on link "Business Information Business Information B M" at bounding box center [260, 169] width 207 height 25
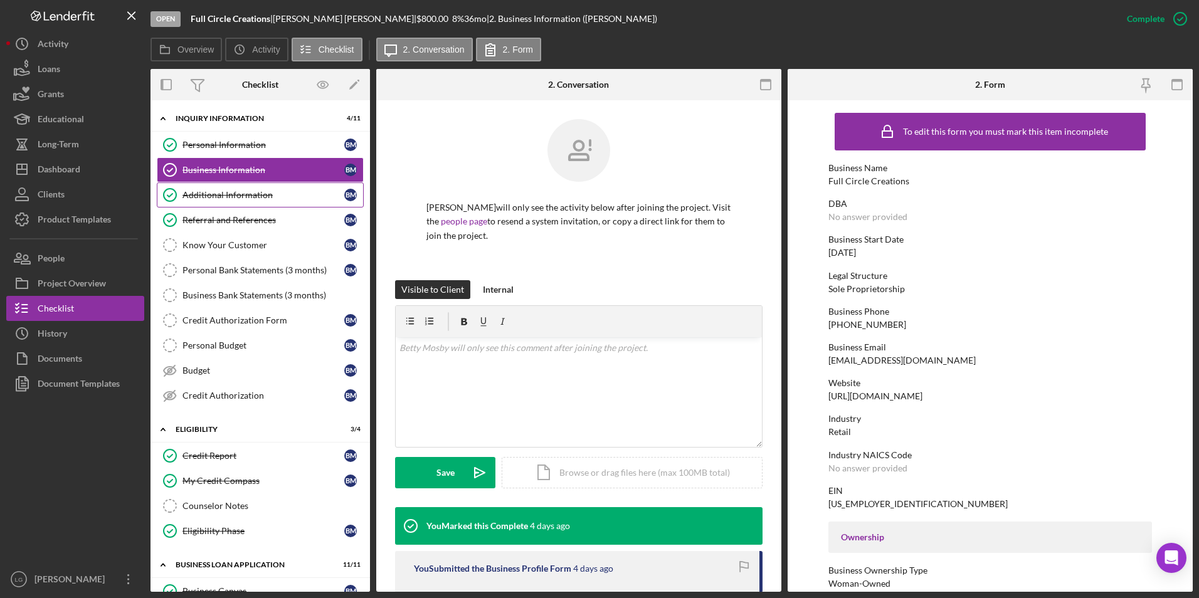
click at [243, 190] on div "Additional Information" at bounding box center [263, 195] width 162 height 10
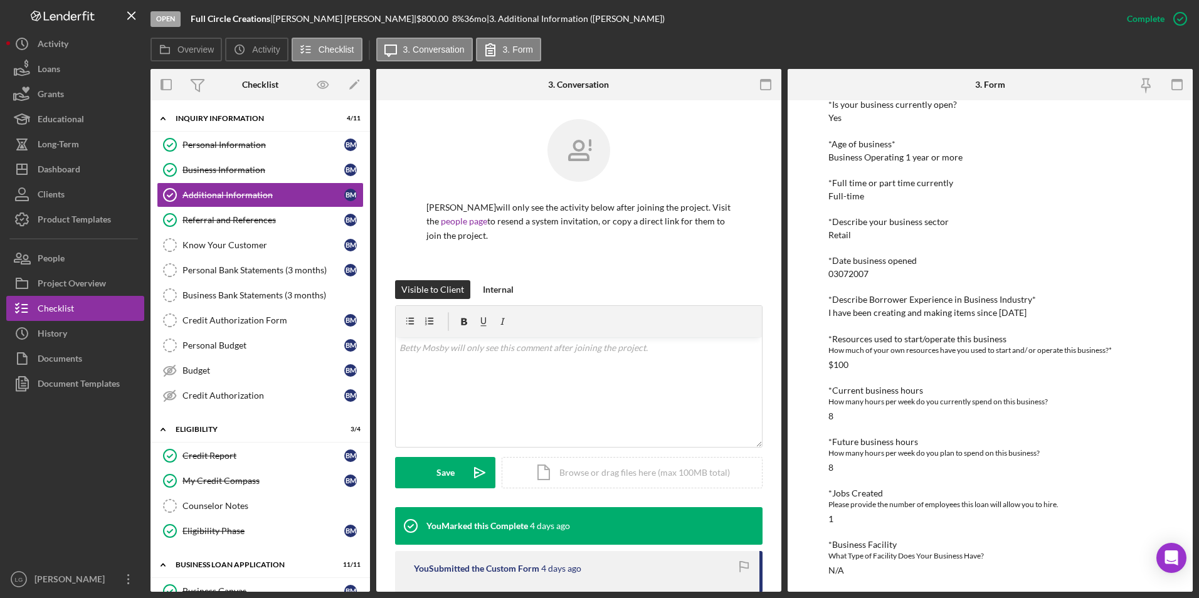
scroll to position [422, 0]
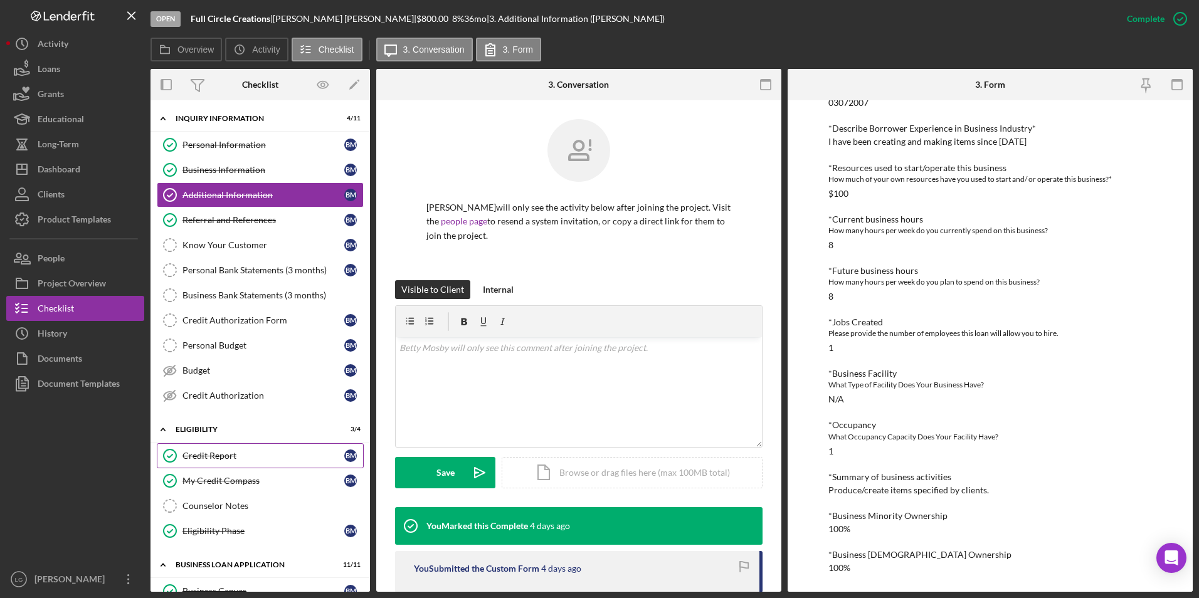
click at [205, 457] on div "Credit Report" at bounding box center [263, 456] width 162 height 10
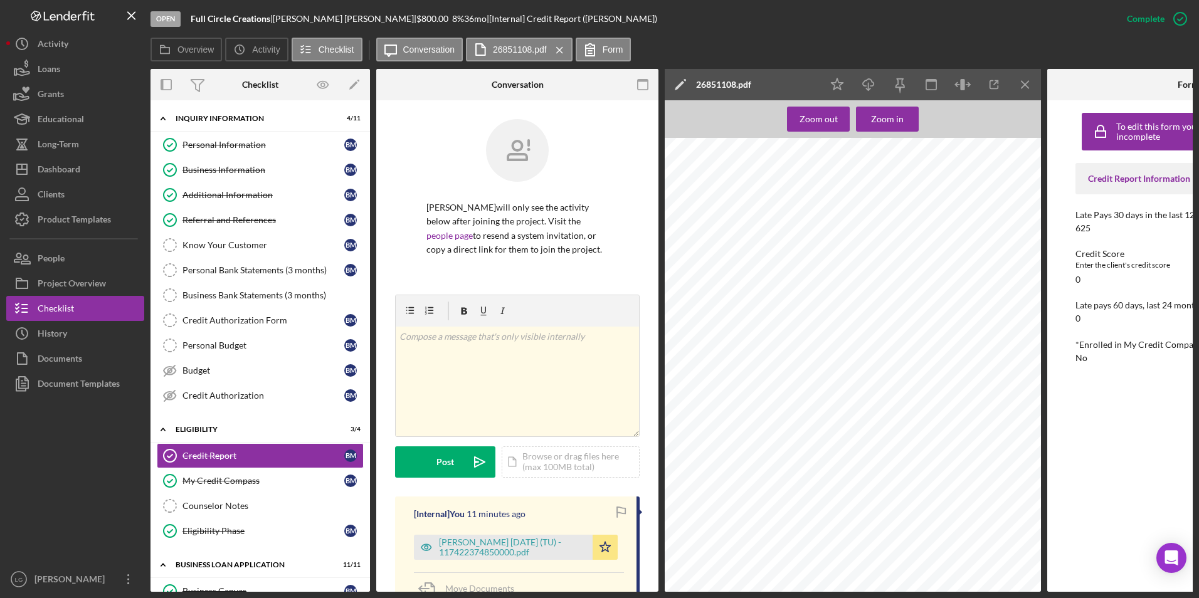
scroll to position [251, 0]
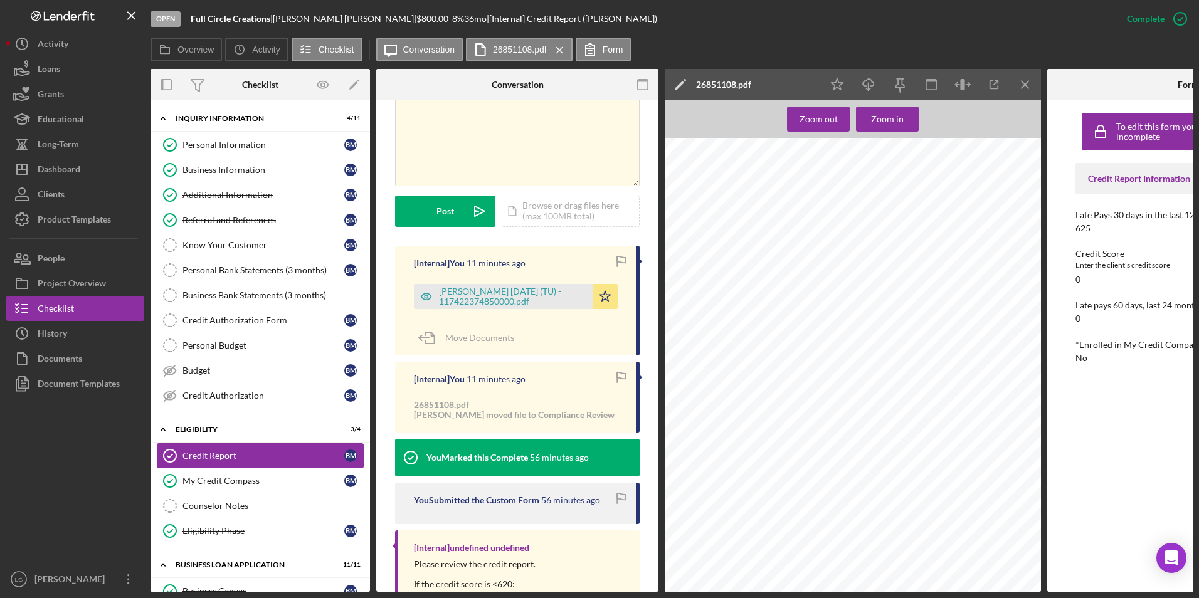
click at [237, 451] on div "Credit Report" at bounding box center [263, 456] width 162 height 10
click at [1023, 83] on icon "Icon/Menu Close" at bounding box center [1025, 85] width 28 height 28
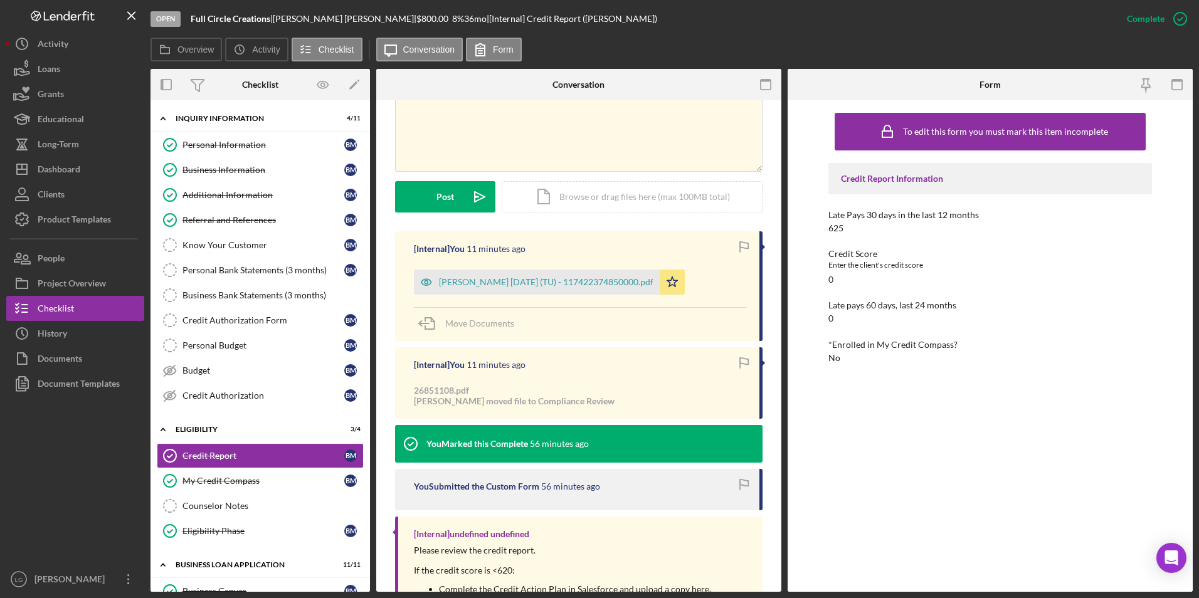
scroll to position [236, 0]
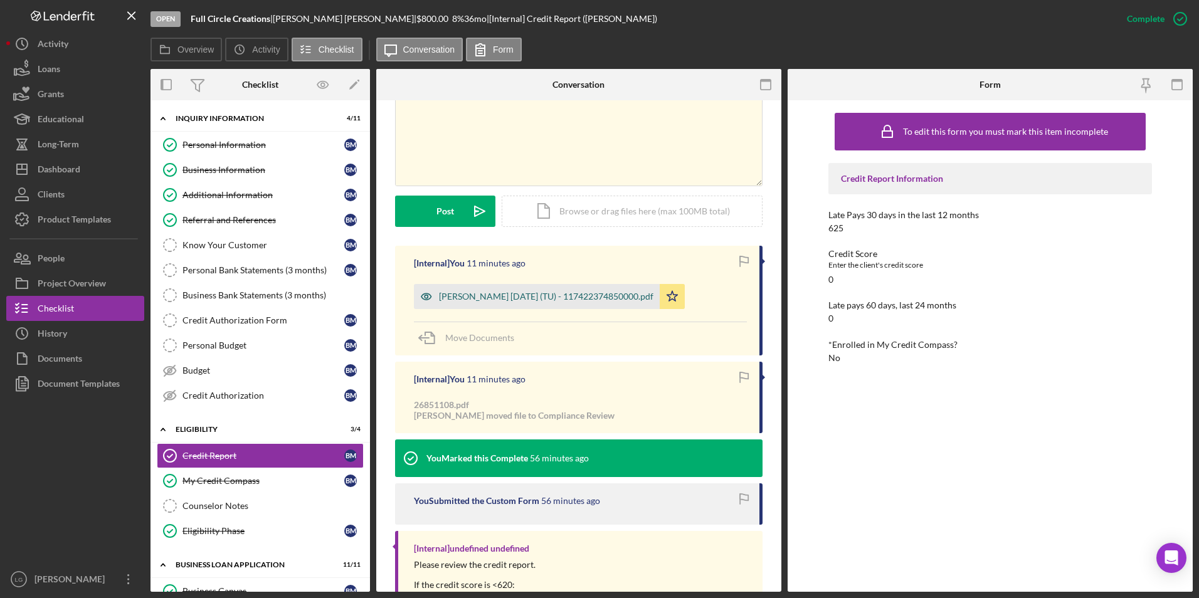
click at [491, 291] on div "Mosby, Betty 2025-09-02 (TU) - 117422374850000.pdf" at bounding box center [537, 296] width 246 height 25
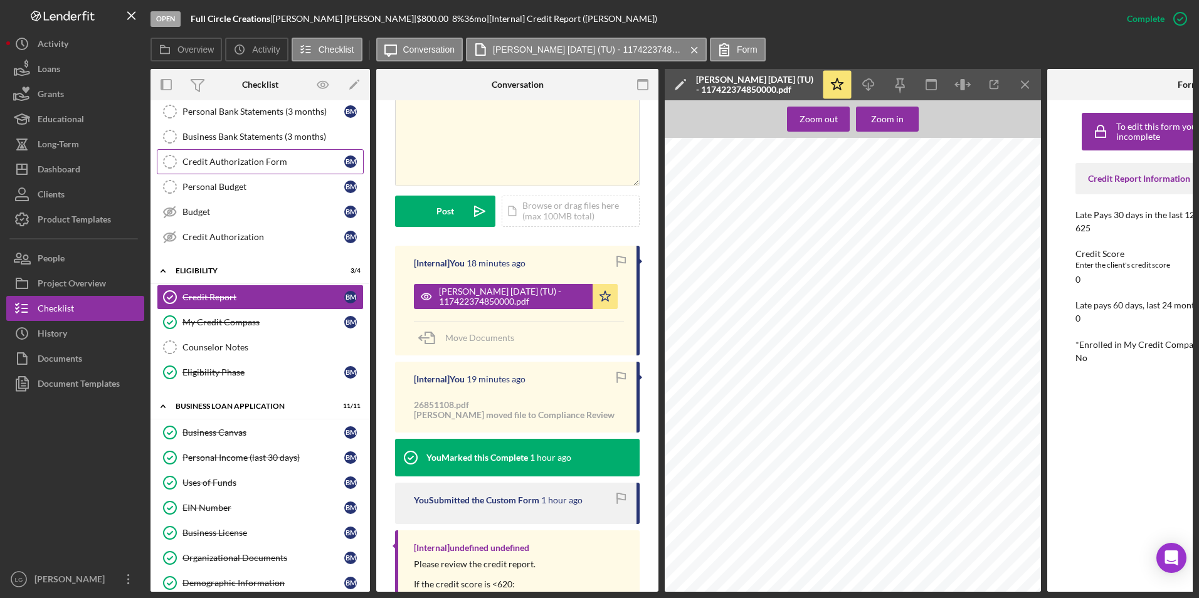
scroll to position [0, 0]
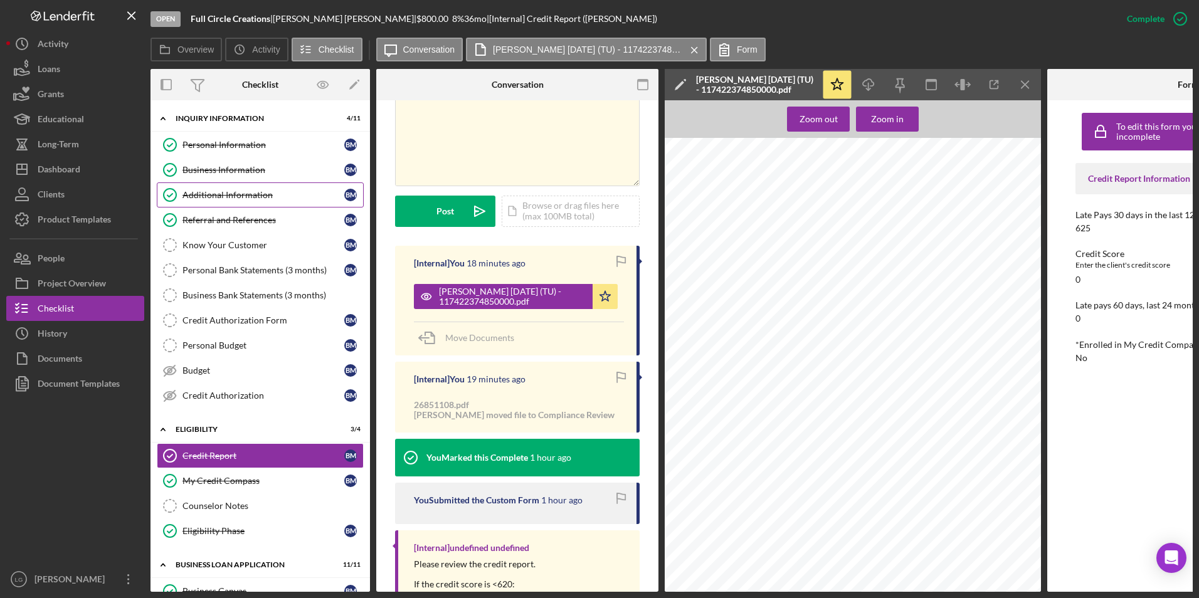
click at [251, 214] on link "Referral and References Referral and References B M" at bounding box center [260, 220] width 207 height 25
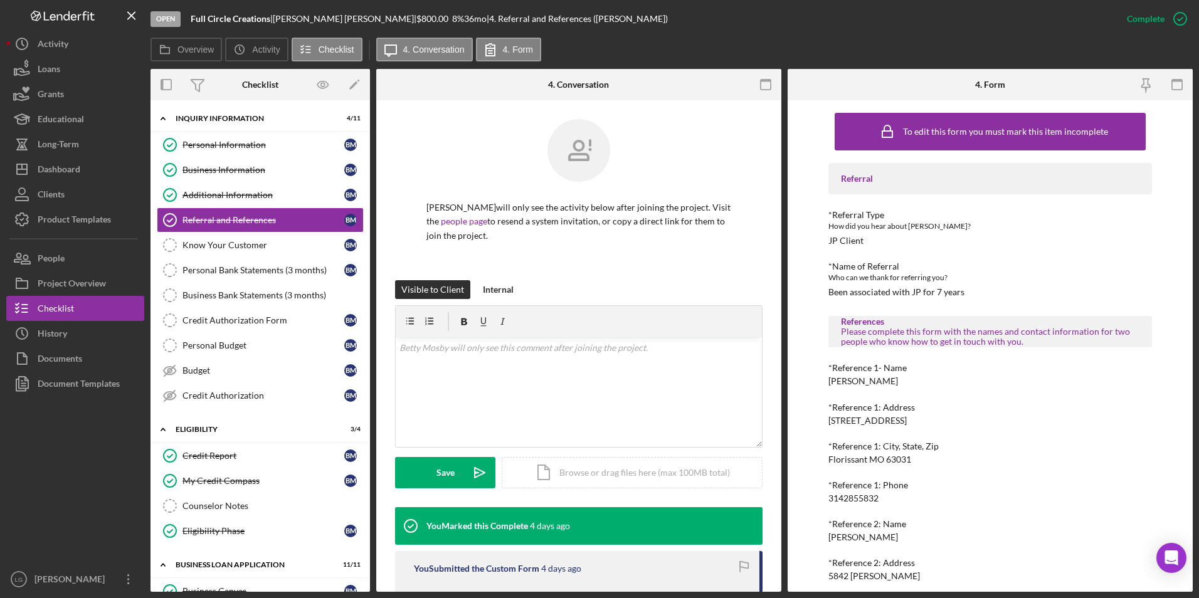
scroll to position [87, 0]
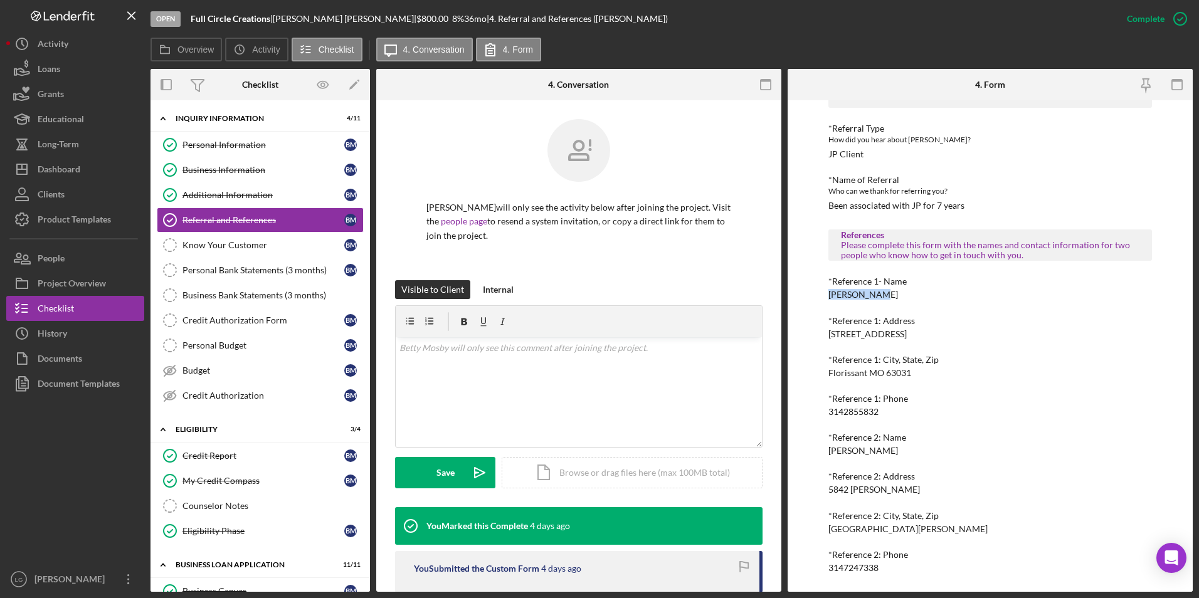
drag, startPoint x: 893, startPoint y: 289, endPoint x: 824, endPoint y: 292, distance: 69.0
click at [824, 292] on div "To edit this form you must mark this item incomplete Referral *Referral Type Ho…" at bounding box center [990, 346] width 405 height 492
drag, startPoint x: 824, startPoint y: 292, endPoint x: 852, endPoint y: 295, distance: 28.4
copy div "Deja Mcghaw"
drag, startPoint x: 887, startPoint y: 408, endPoint x: 816, endPoint y: 411, distance: 70.9
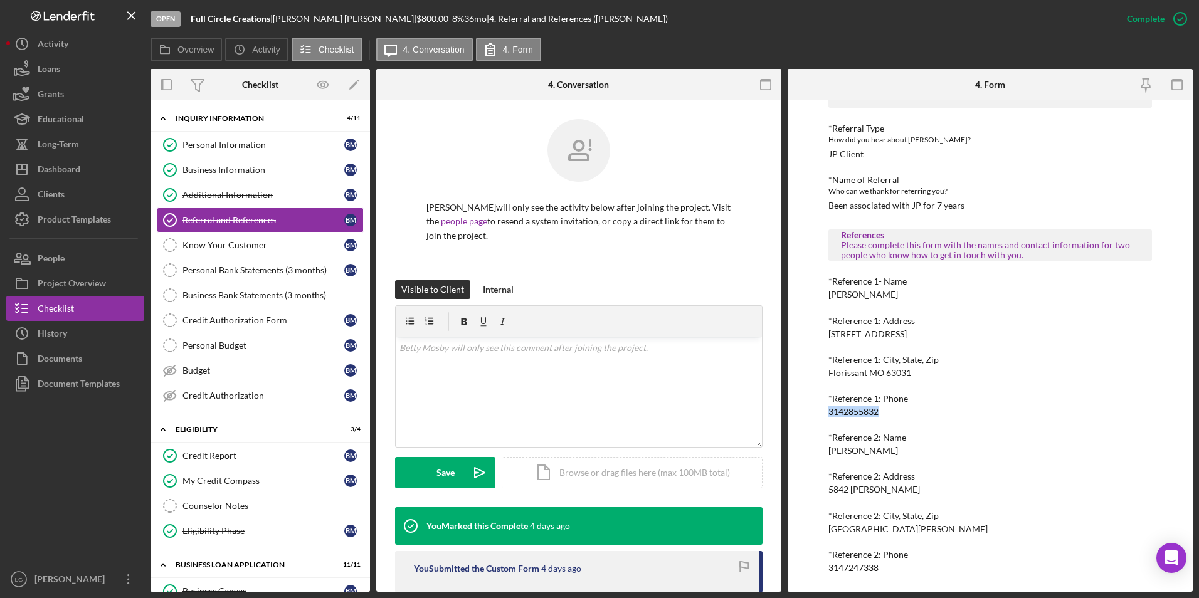
click at [816, 411] on div "To edit this form you must mark this item incomplete Referral *Referral Type Ho…" at bounding box center [990, 346] width 405 height 492
drag, startPoint x: 816, startPoint y: 411, endPoint x: 849, endPoint y: 409, distance: 32.7
copy div "3142855832"
drag, startPoint x: 905, startPoint y: 448, endPoint x: 816, endPoint y: 451, distance: 89.7
click at [816, 451] on div "To edit this form you must mark this item incomplete Referral *Referral Type Ho…" at bounding box center [990, 346] width 405 height 492
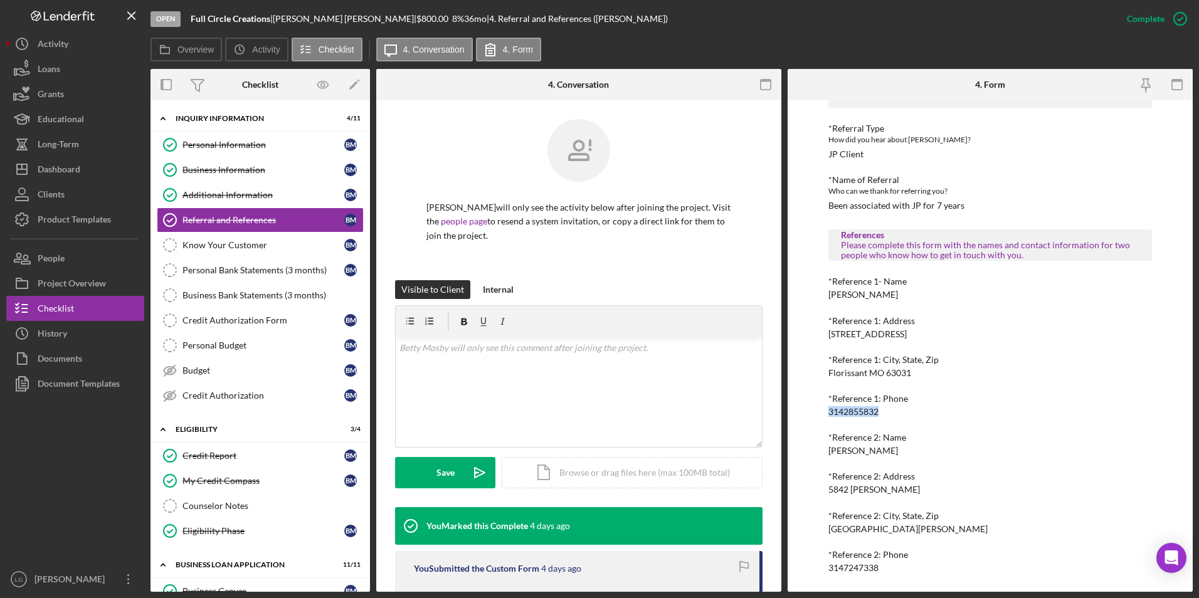
drag, startPoint x: 816, startPoint y: 451, endPoint x: 844, endPoint y: 446, distance: 28.8
copy div "Jannie Matthews"
drag, startPoint x: 889, startPoint y: 564, endPoint x: 829, endPoint y: 566, distance: 59.6
click at [829, 566] on div "*Reference 2: Phone 3147247338" at bounding box center [990, 561] width 324 height 23
drag, startPoint x: 829, startPoint y: 566, endPoint x: 847, endPoint y: 562, distance: 18.1
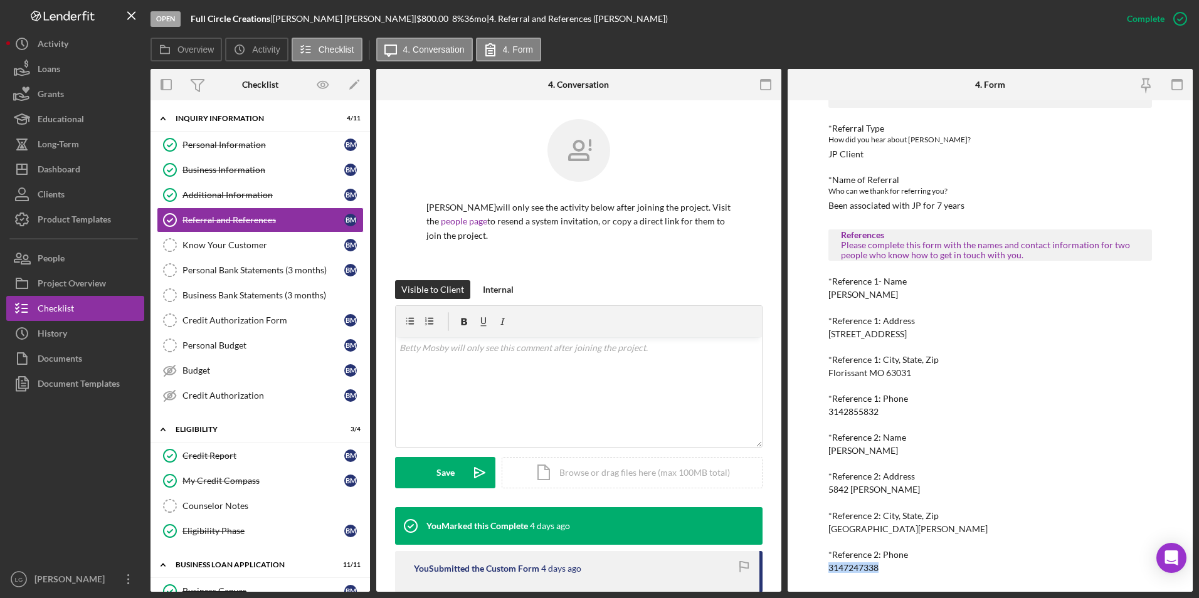
copy div "3147247338"
click at [256, 173] on div "Business Information" at bounding box center [263, 170] width 162 height 10
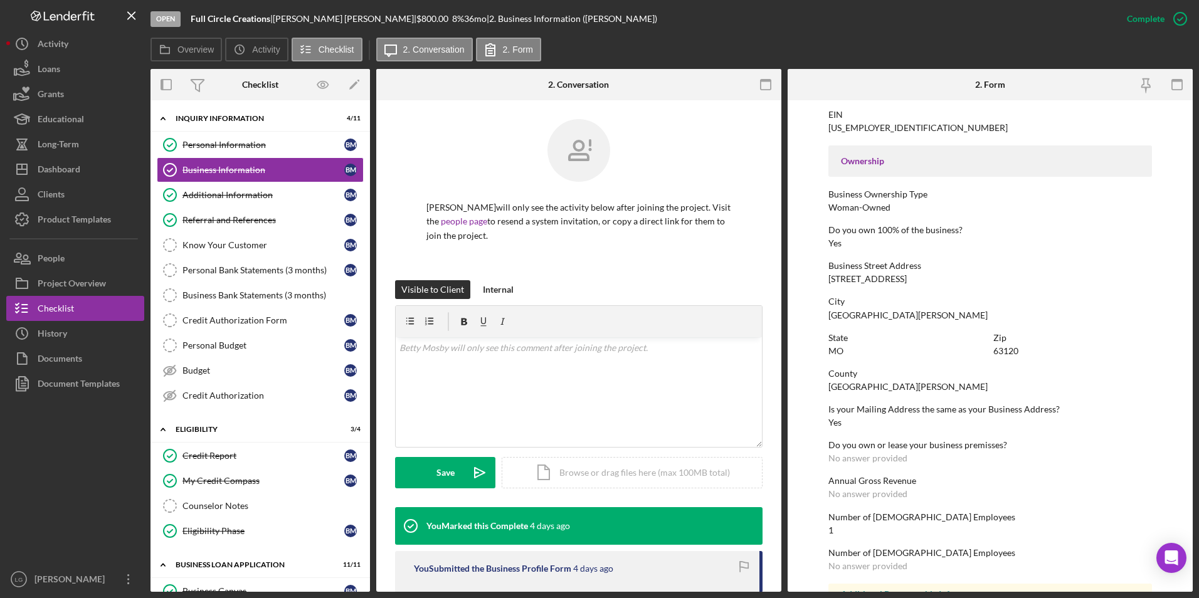
scroll to position [454, 0]
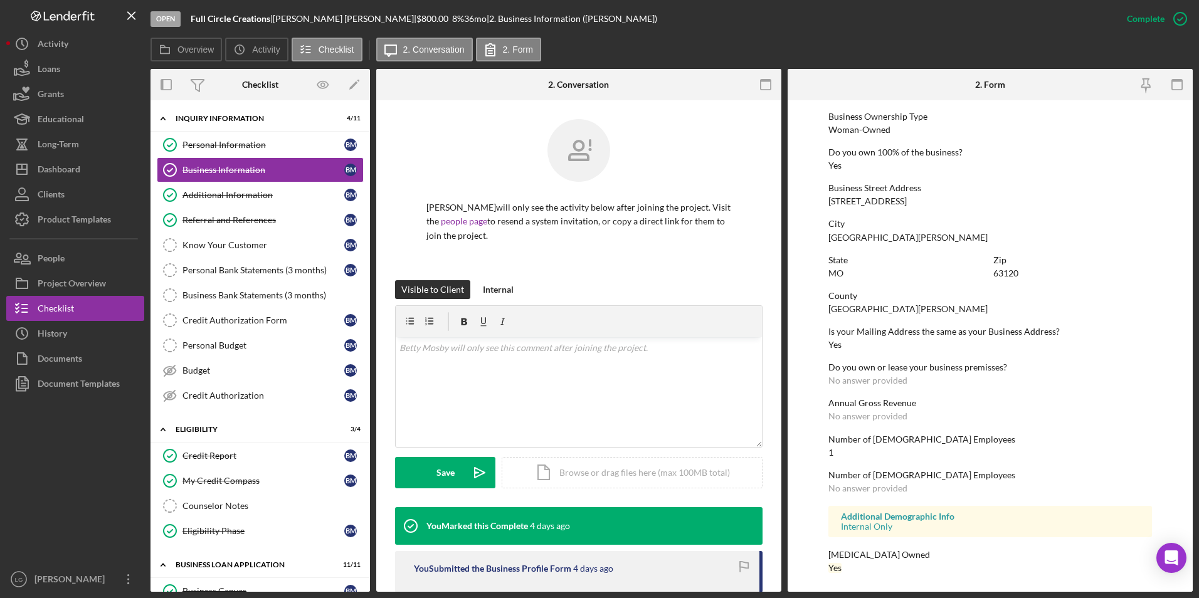
click at [256, 193] on div "Additional Information" at bounding box center [263, 195] width 162 height 10
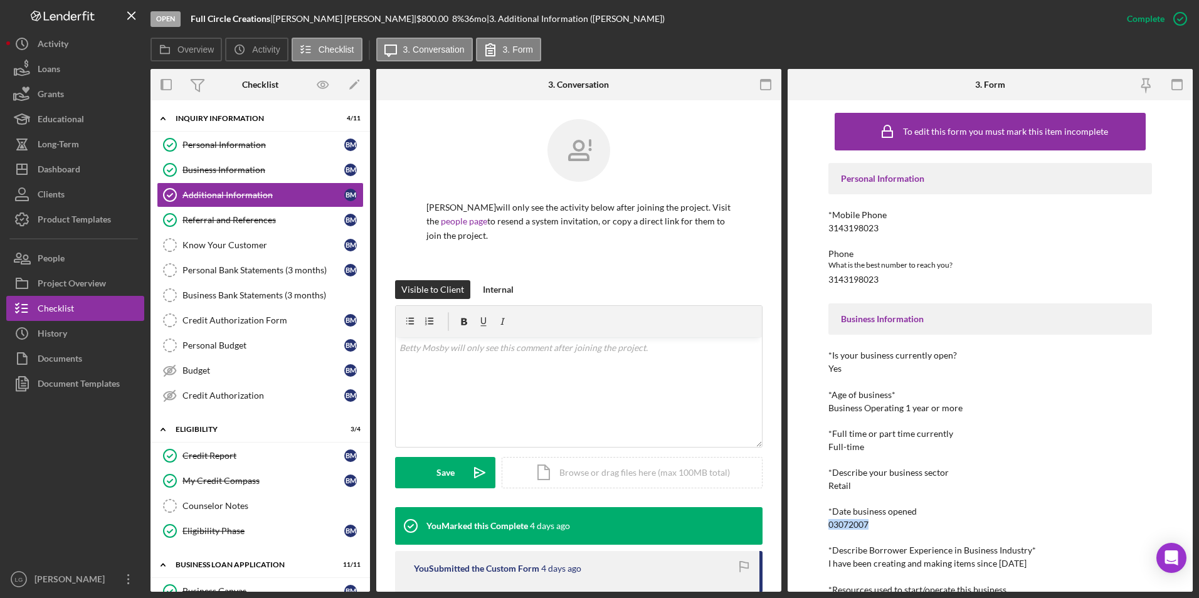
drag, startPoint x: 880, startPoint y: 527, endPoint x: 825, endPoint y: 524, distance: 55.9
click at [825, 524] on div "To edit this form you must mark this item incomplete Personal Information *Mobi…" at bounding box center [990, 346] width 405 height 492
drag, startPoint x: 825, startPoint y: 524, endPoint x: 848, endPoint y: 518, distance: 24.0
click at [280, 167] on div "Business Information" at bounding box center [263, 170] width 162 height 10
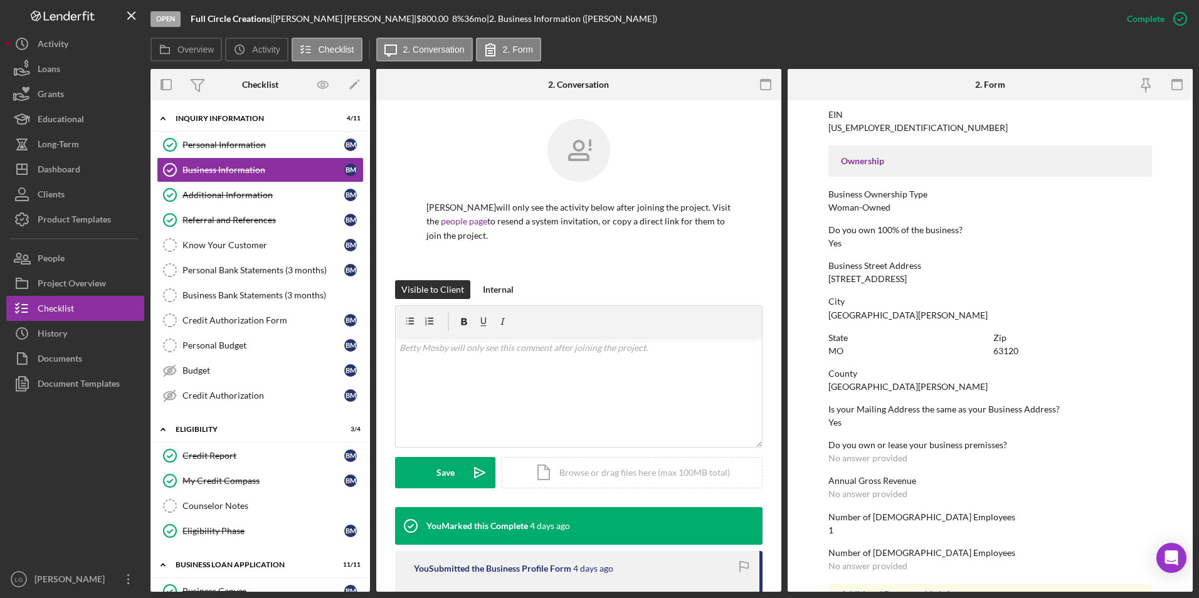
scroll to position [454, 0]
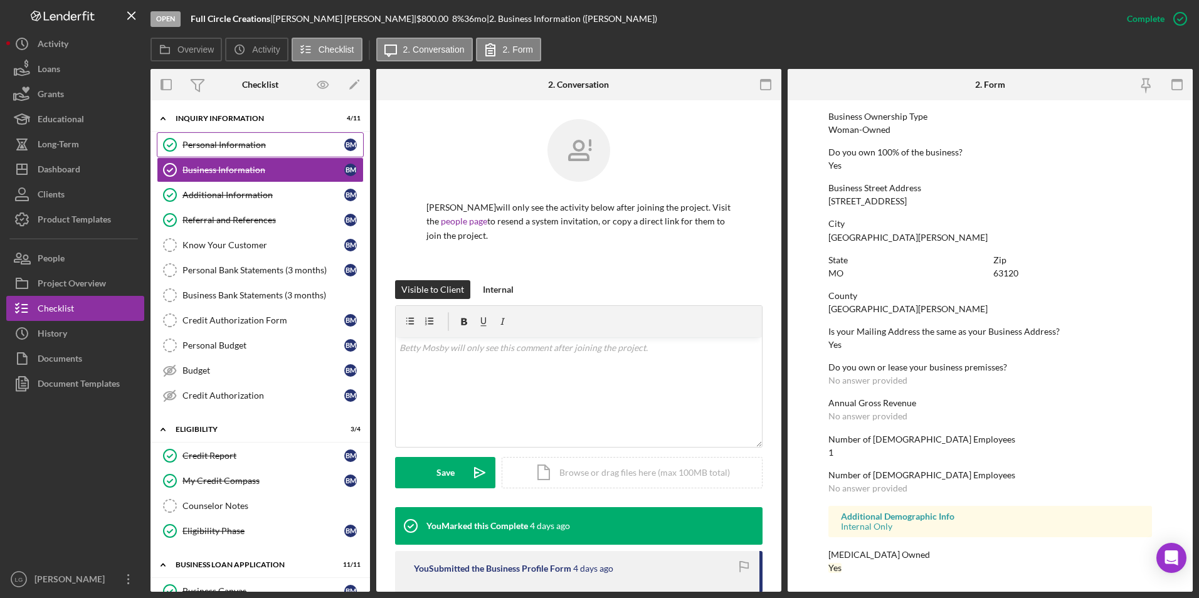
click at [270, 154] on link "Personal Information Personal Information B M" at bounding box center [260, 144] width 207 height 25
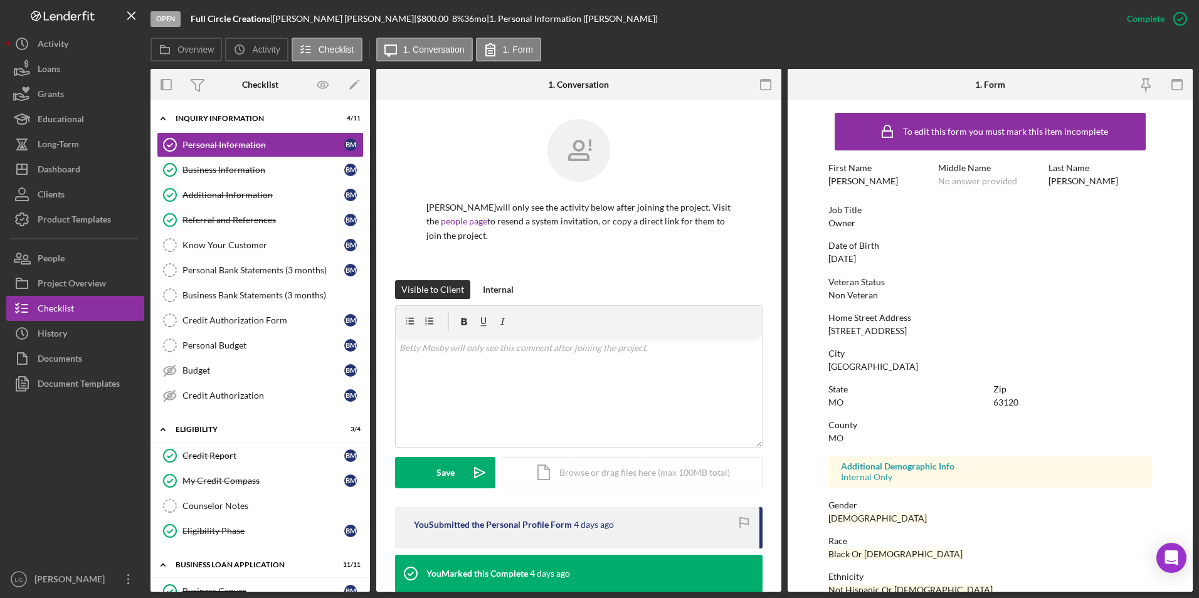
scroll to position [93, 0]
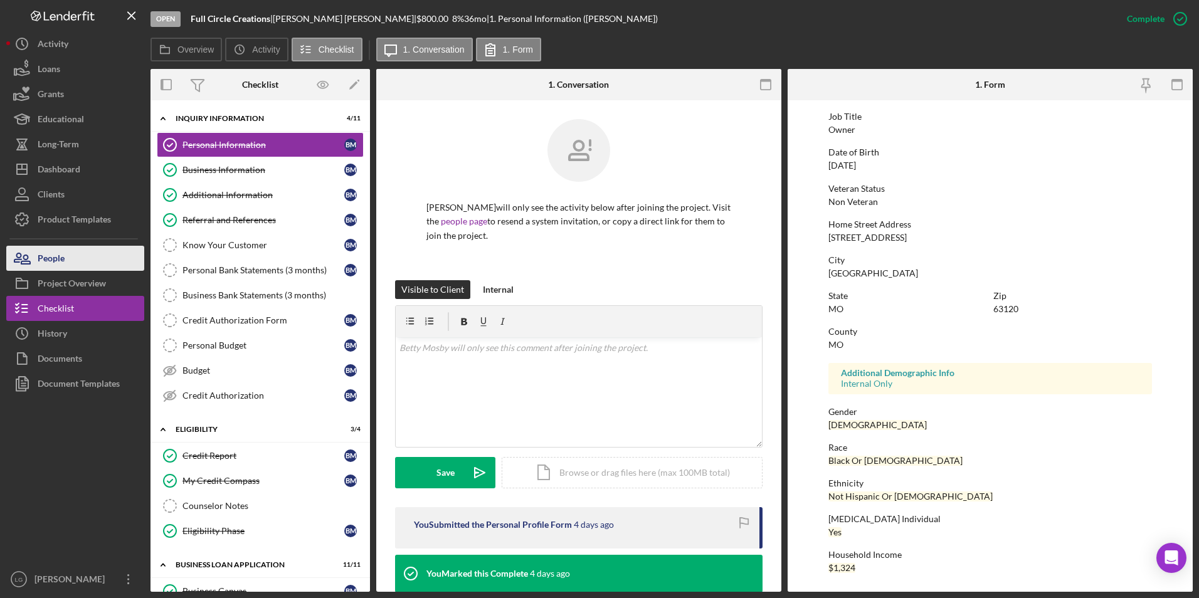
click at [81, 261] on button "People" at bounding box center [75, 258] width 138 height 25
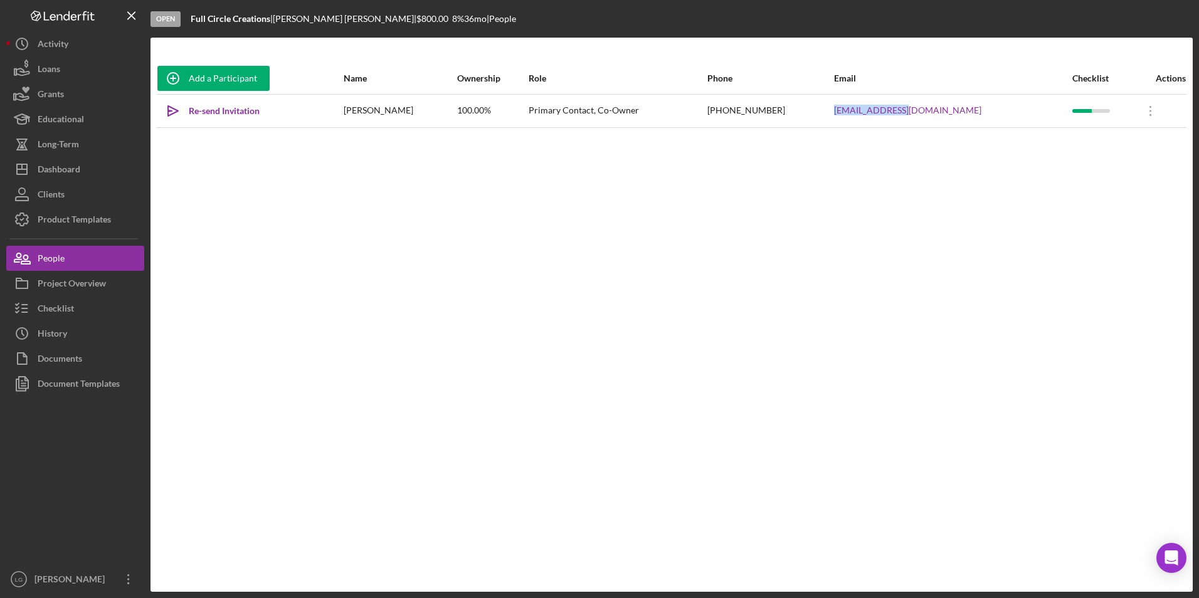
drag, startPoint x: 993, startPoint y: 107, endPoint x: 885, endPoint y: 113, distance: 107.4
click at [885, 113] on tr "Icon/icon-invite-send Re-send Invitation Betty Mosby 100.00% Primary Contact, C…" at bounding box center [672, 110] width 1030 height 33
drag, startPoint x: 885, startPoint y: 113, endPoint x: 931, endPoint y: 113, distance: 45.1
copy tr "mosbybj@aol.com"
drag, startPoint x: 77, startPoint y: 302, endPoint x: 134, endPoint y: 288, distance: 59.3
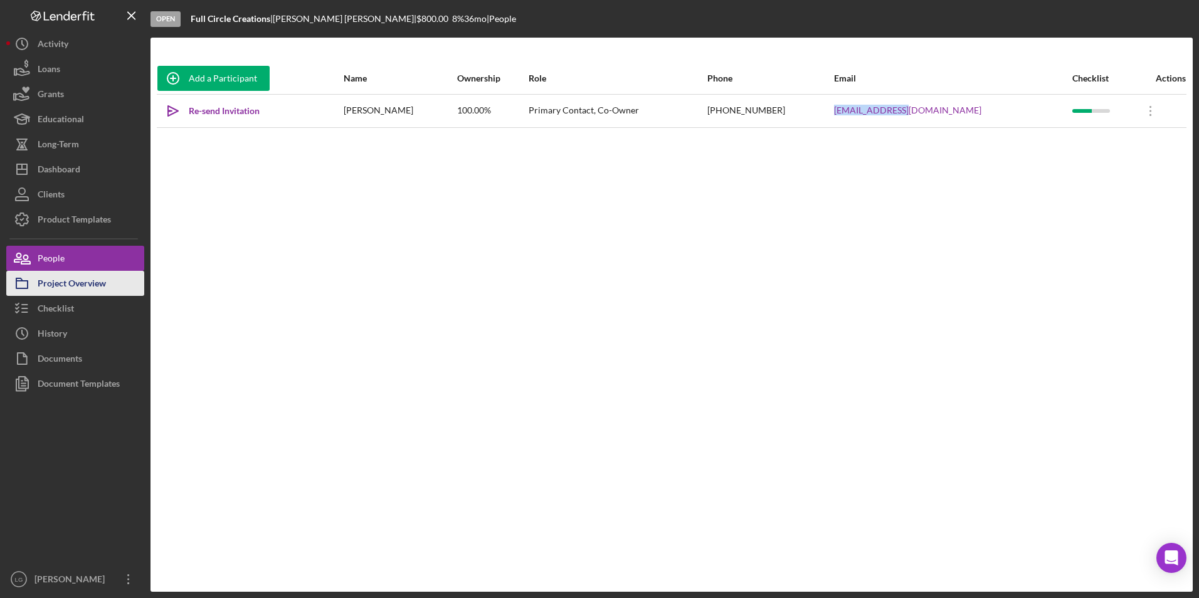
click at [77, 302] on button "Checklist" at bounding box center [75, 308] width 138 height 25
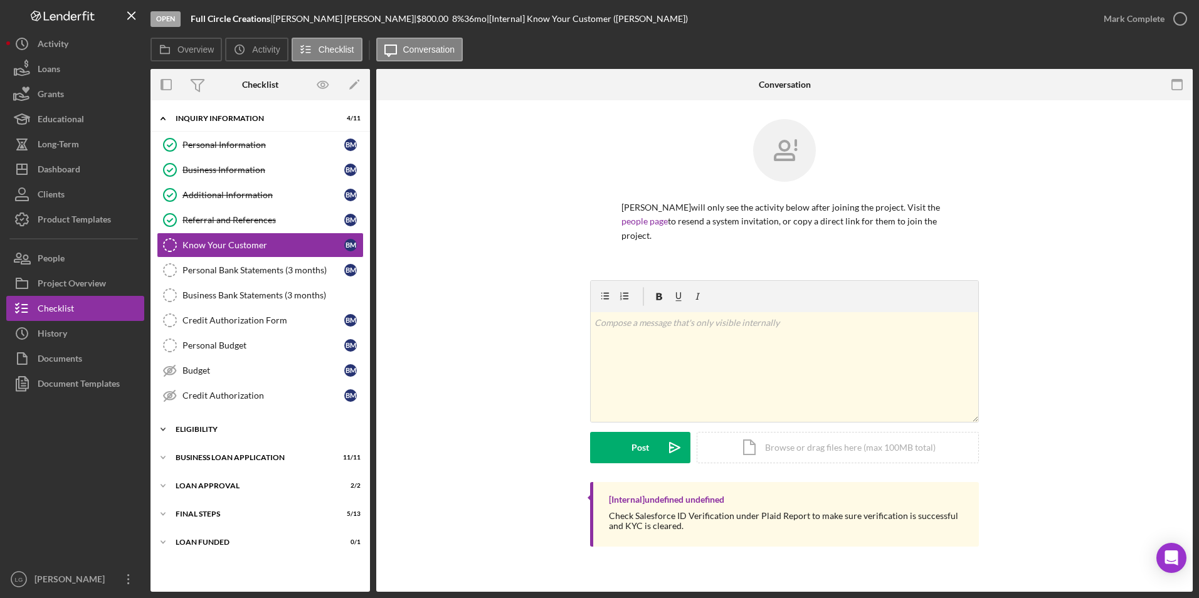
click at [202, 428] on div "Eligibility" at bounding box center [265, 430] width 179 height 8
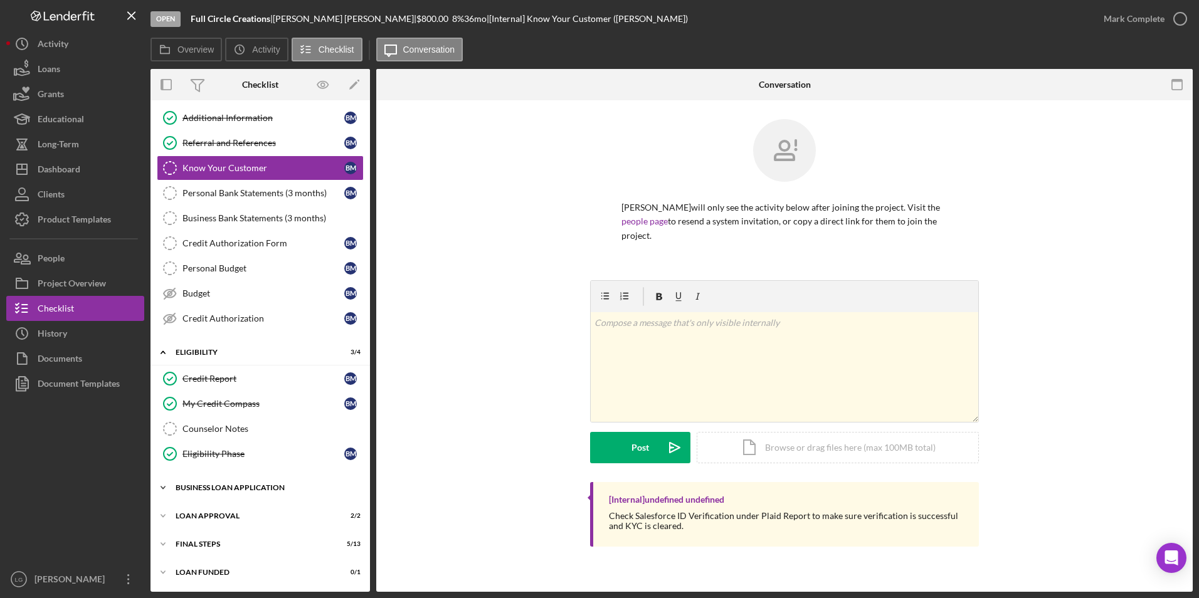
click at [256, 480] on div "Icon/Expander BUSINESS LOAN APPLICATION 11 / 11" at bounding box center [259, 487] width 219 height 25
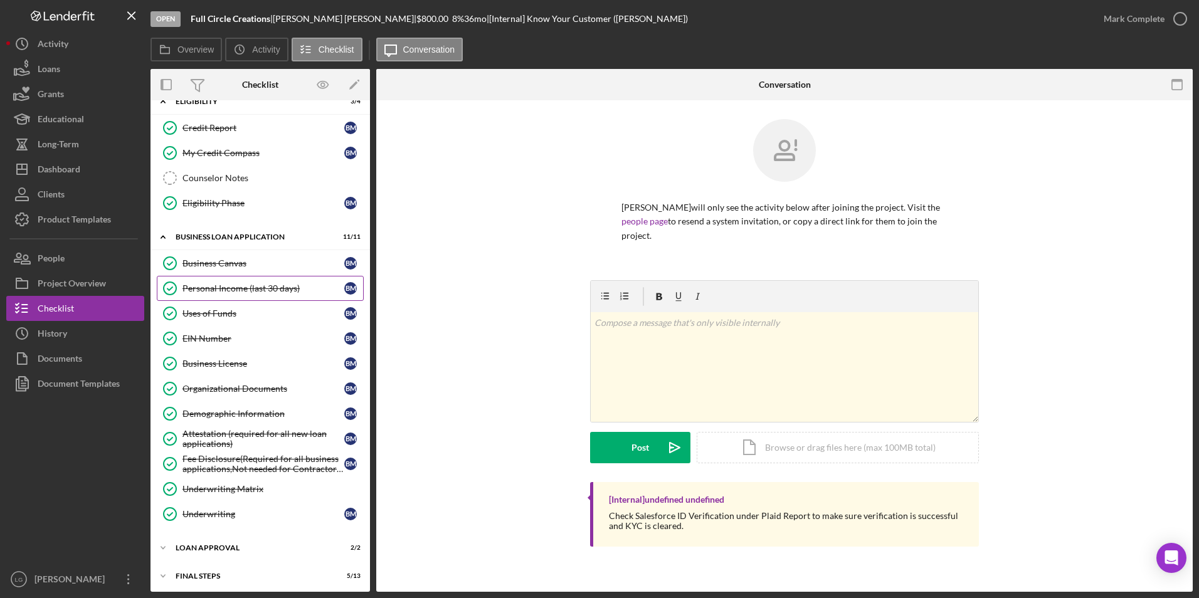
scroll to position [360, 0]
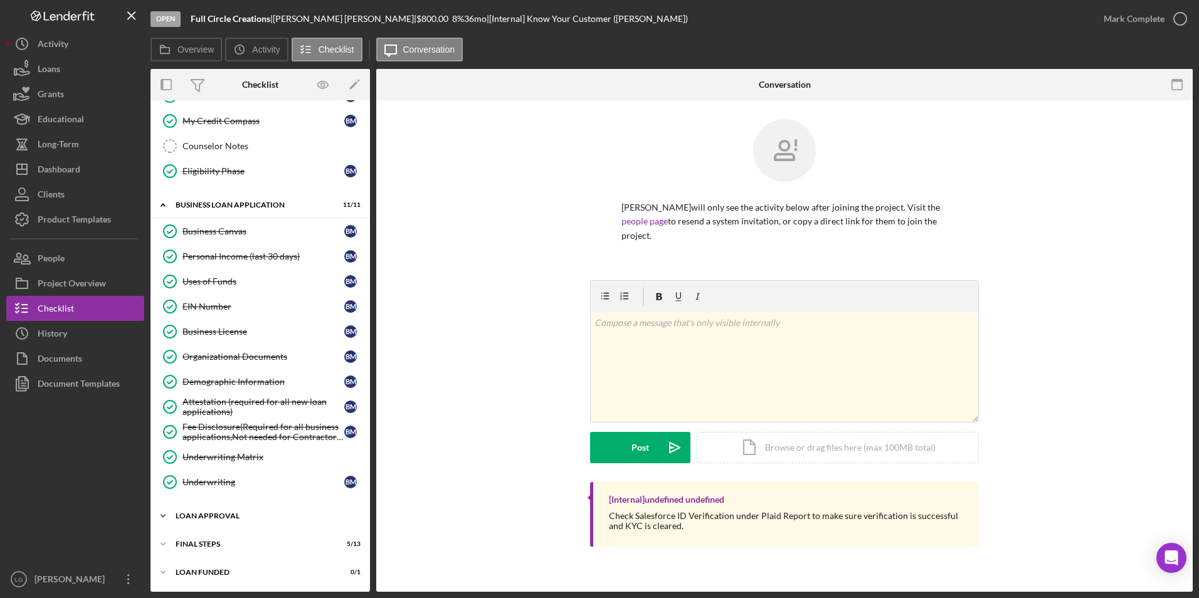
click at [213, 513] on div "Loan Approval" at bounding box center [265, 516] width 179 height 8
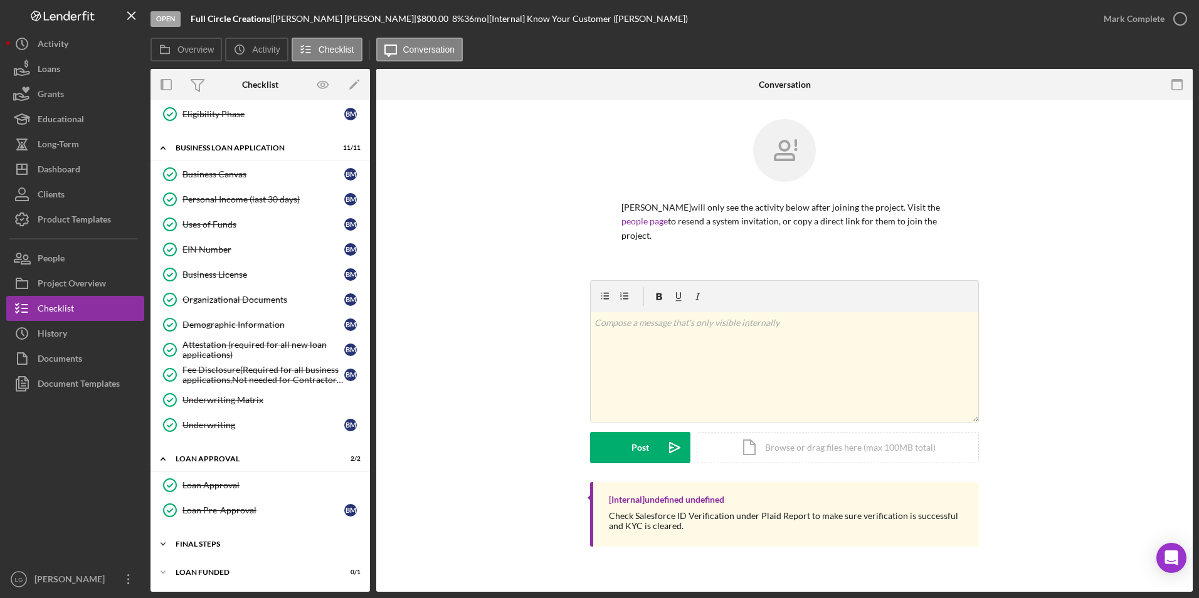
click at [206, 549] on div "Icon/Expander Final Steps 5 / 13" at bounding box center [259, 544] width 219 height 25
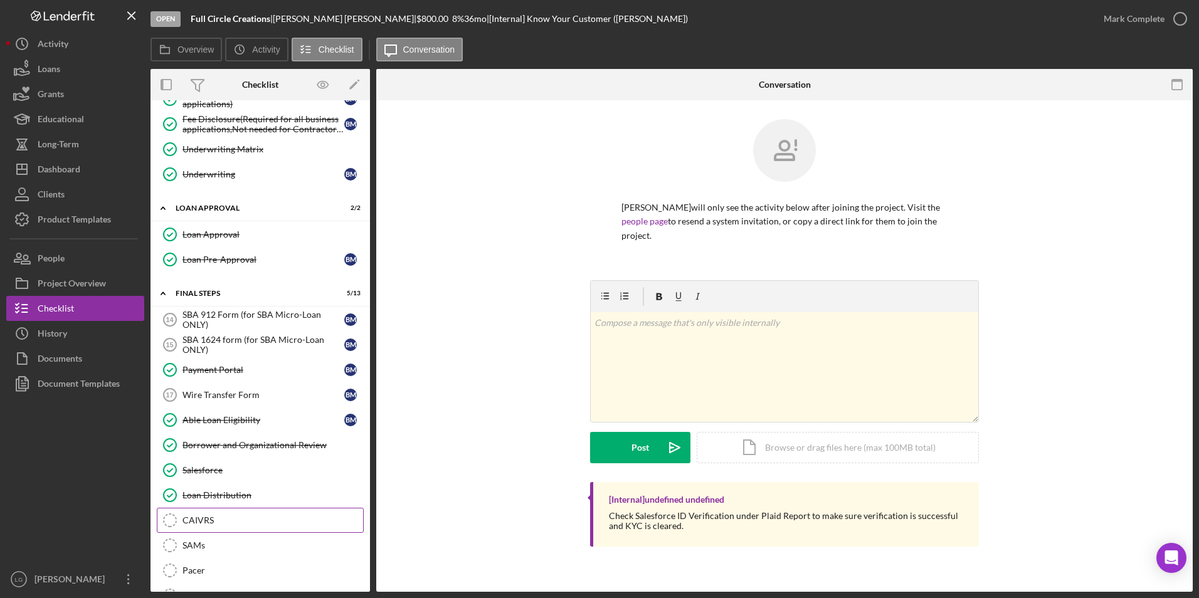
scroll to position [750, 0]
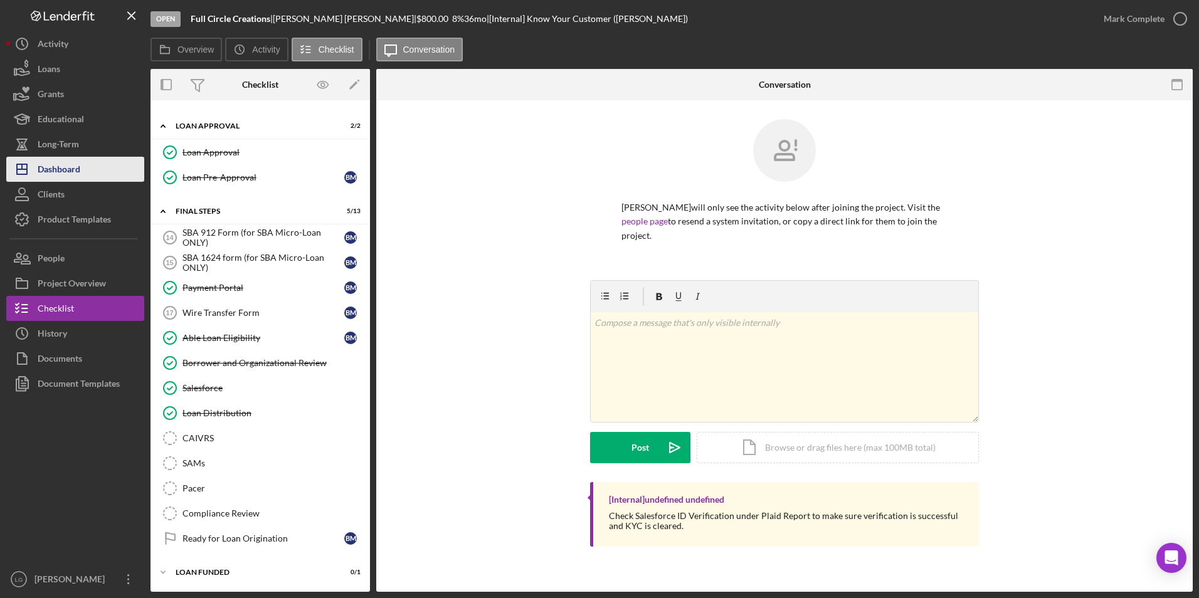
click at [62, 173] on div "Dashboard" at bounding box center [59, 171] width 43 height 28
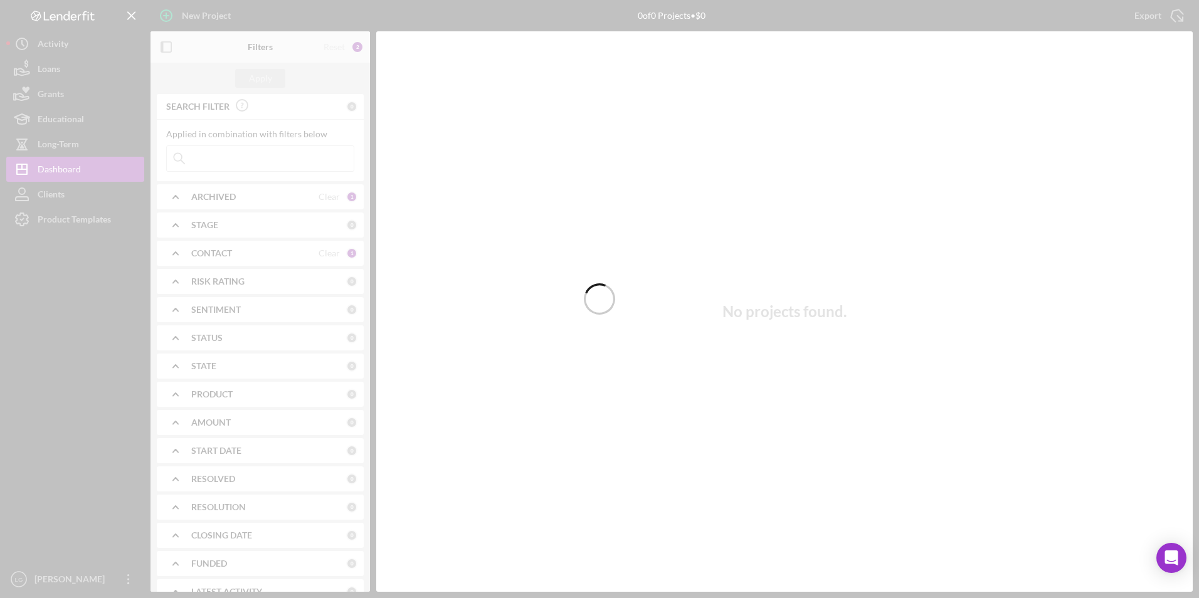
click at [226, 159] on div at bounding box center [599, 299] width 1199 height 598
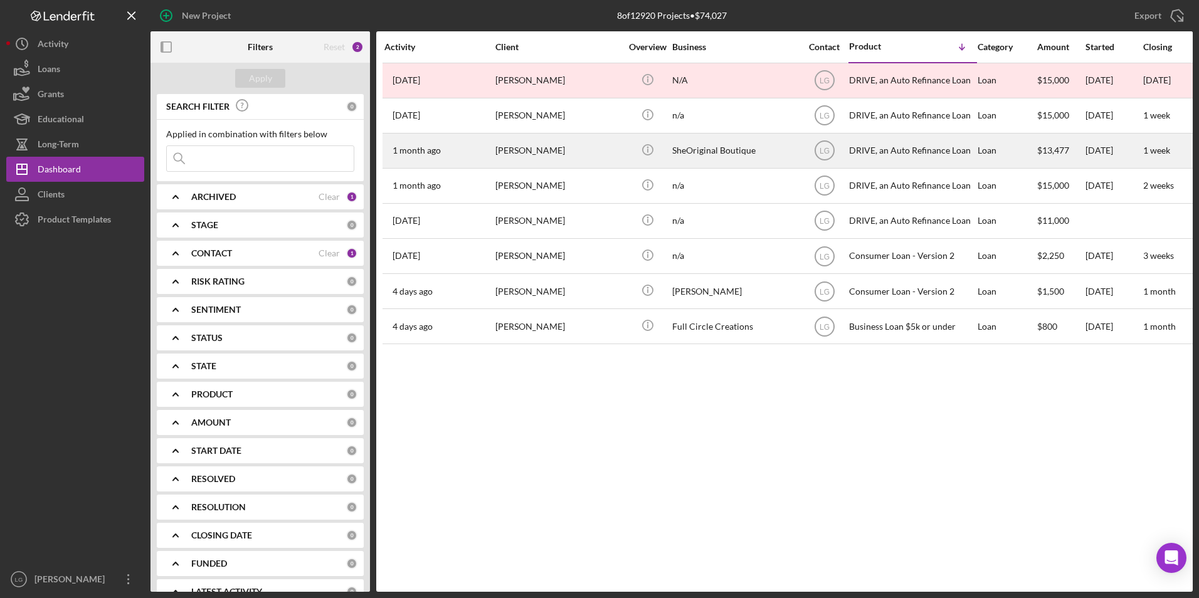
click at [550, 157] on div "Kenya Haywood" at bounding box center [557, 150] width 125 height 33
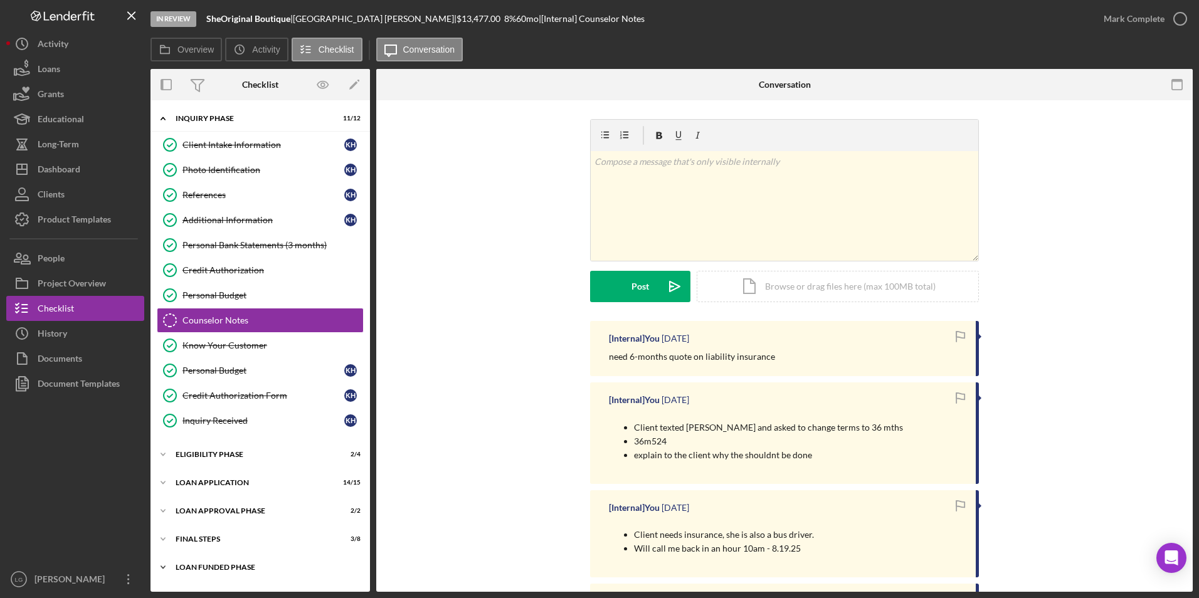
click at [203, 564] on div "Loan Funded Phase" at bounding box center [265, 568] width 179 height 8
click at [202, 539] on div "FINAL STEPS" at bounding box center [265, 540] width 179 height 8
click at [202, 502] on div "Icon/Expander Loan Approval Phase 2 / 2" at bounding box center [259, 511] width 219 height 25
drag, startPoint x: 199, startPoint y: 487, endPoint x: 199, endPoint y: 461, distance: 26.3
click at [199, 486] on div "Icon/Expander Loan Application 14 / 15" at bounding box center [259, 482] width 219 height 25
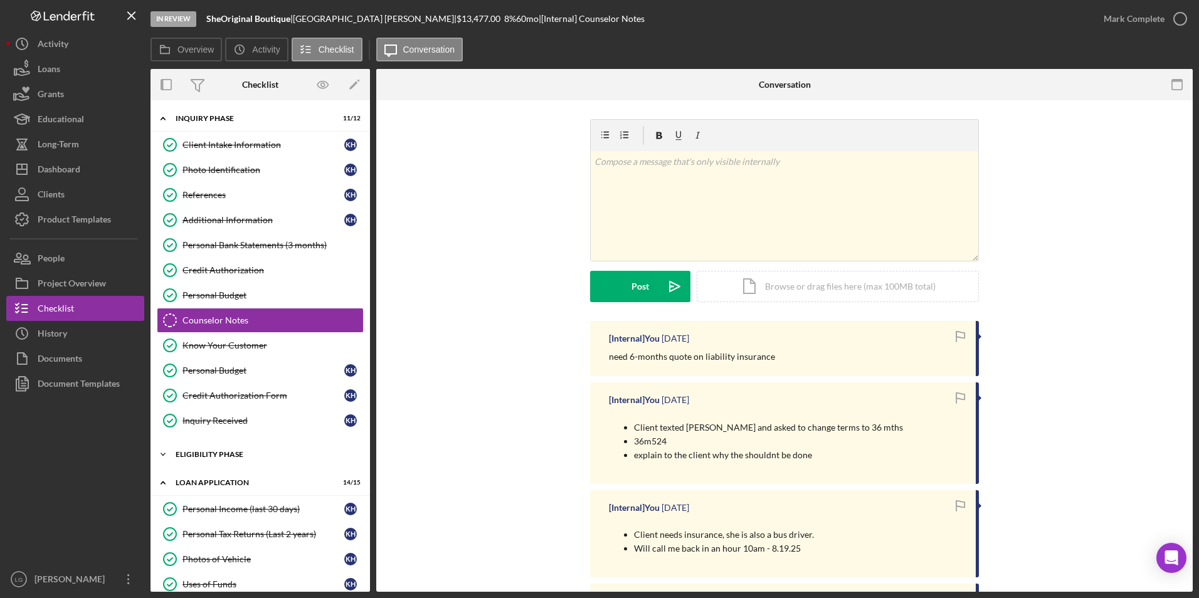
click at [199, 455] on div "Eligibility Phase" at bounding box center [265, 455] width 179 height 8
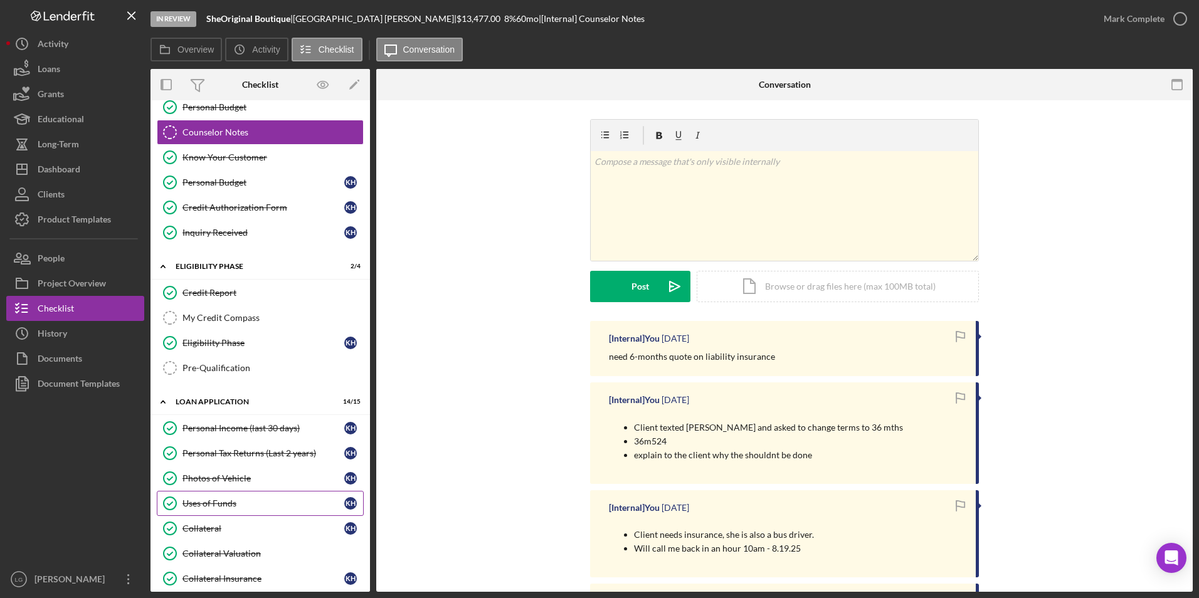
scroll to position [376, 0]
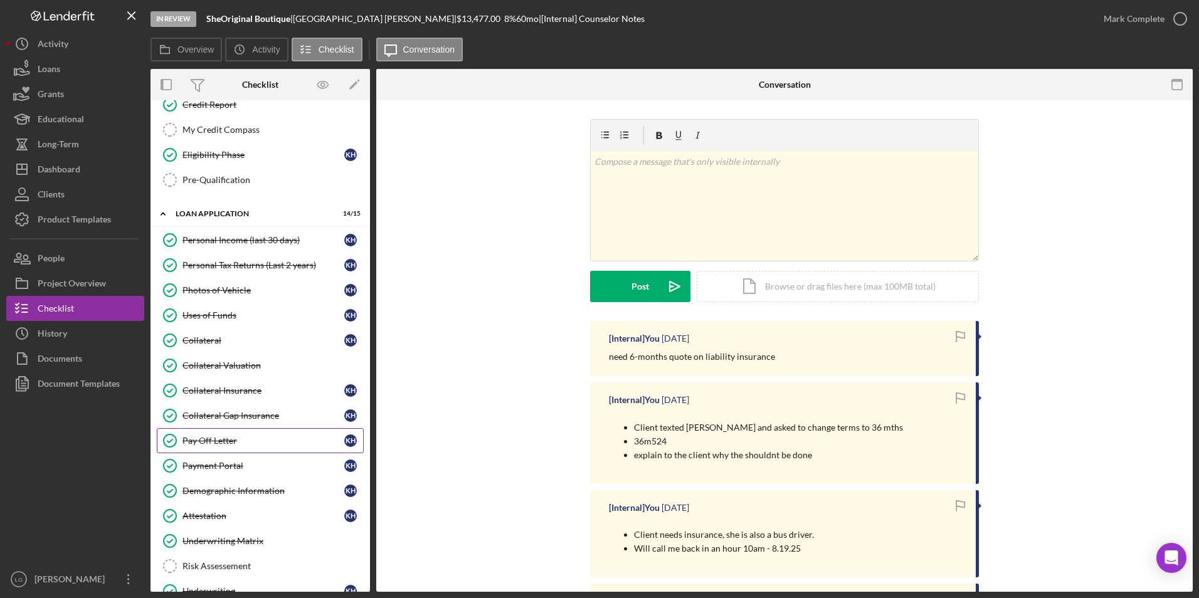
click at [221, 445] on div "Pay Off Letter" at bounding box center [263, 441] width 162 height 10
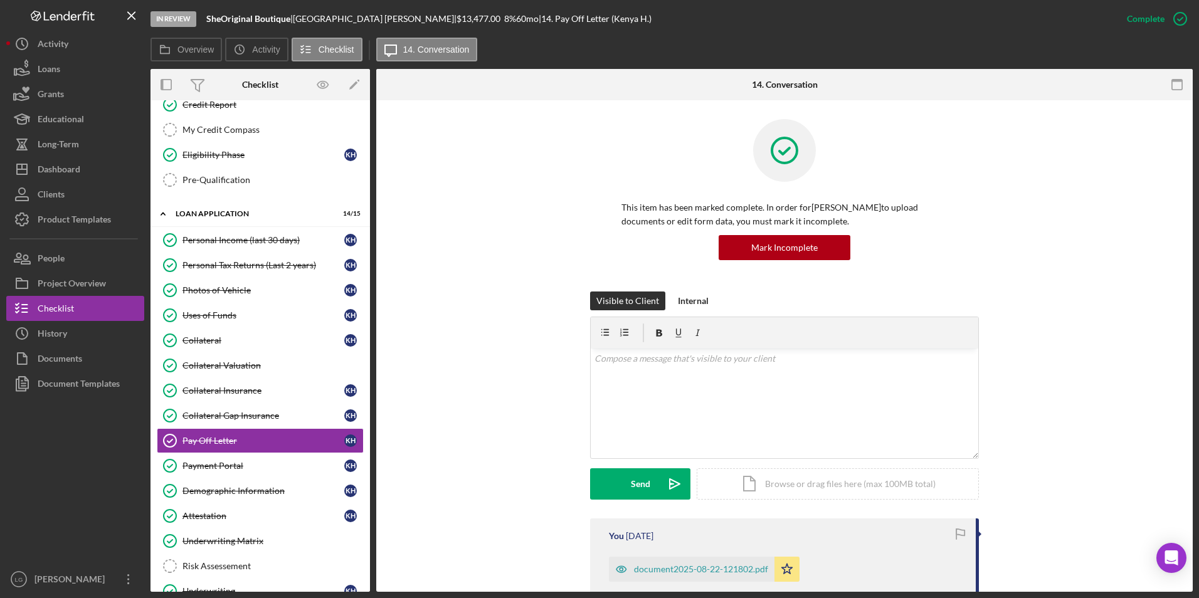
scroll to position [188, 0]
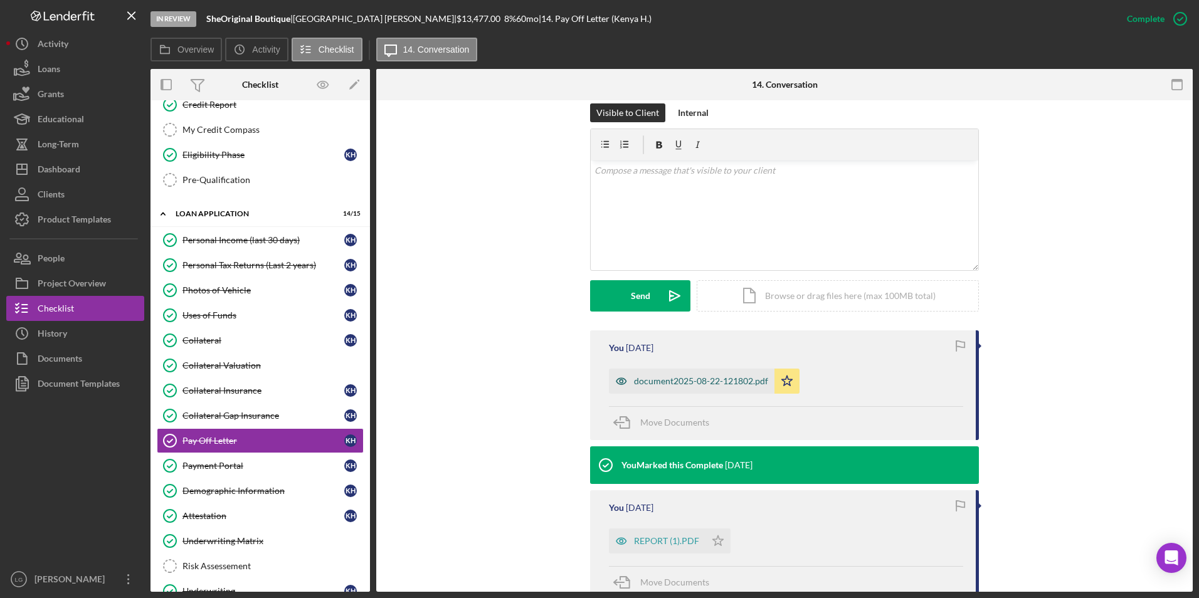
click at [657, 384] on div "document2025-08-22-121802.pdf" at bounding box center [701, 381] width 134 height 10
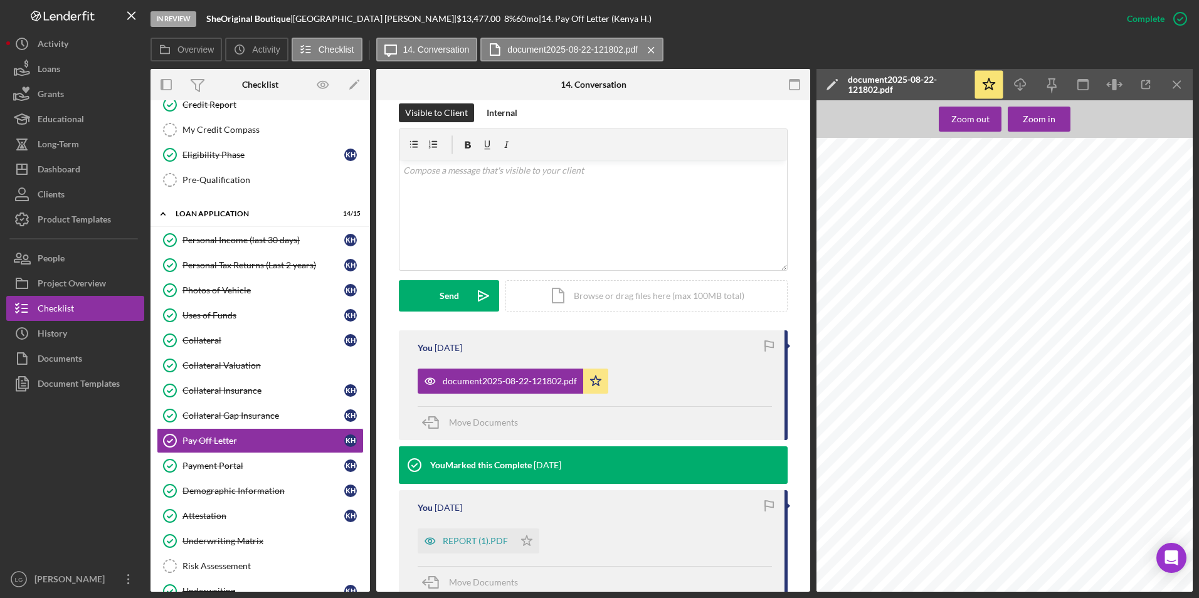
scroll to position [358, 0]
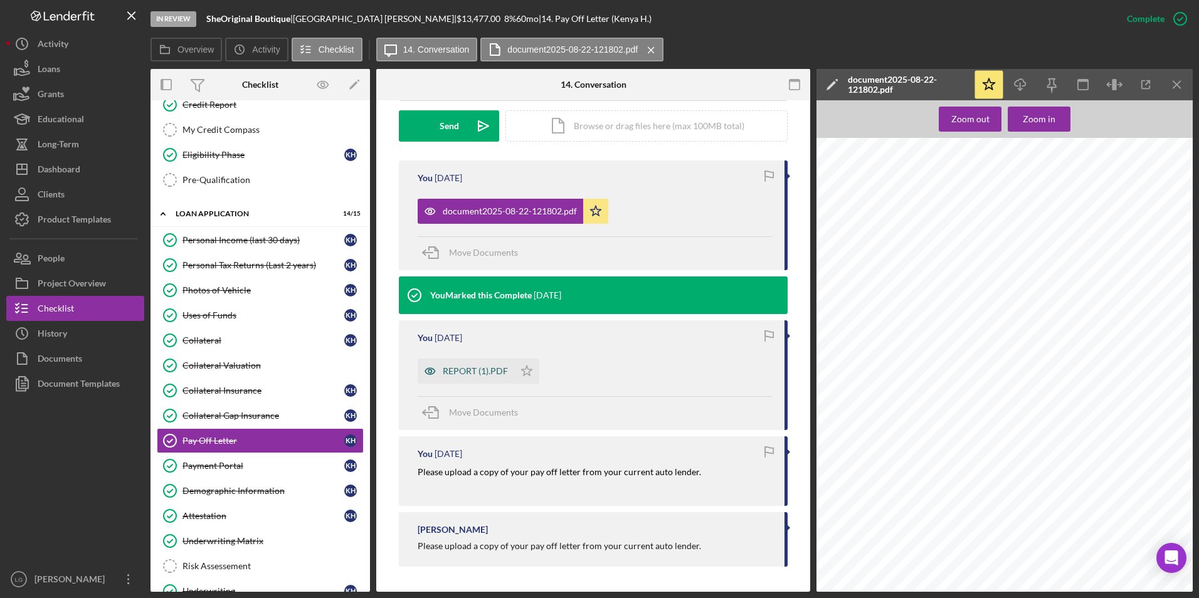
click at [448, 379] on div "REPORT (1).PDF" at bounding box center [466, 371] width 97 height 25
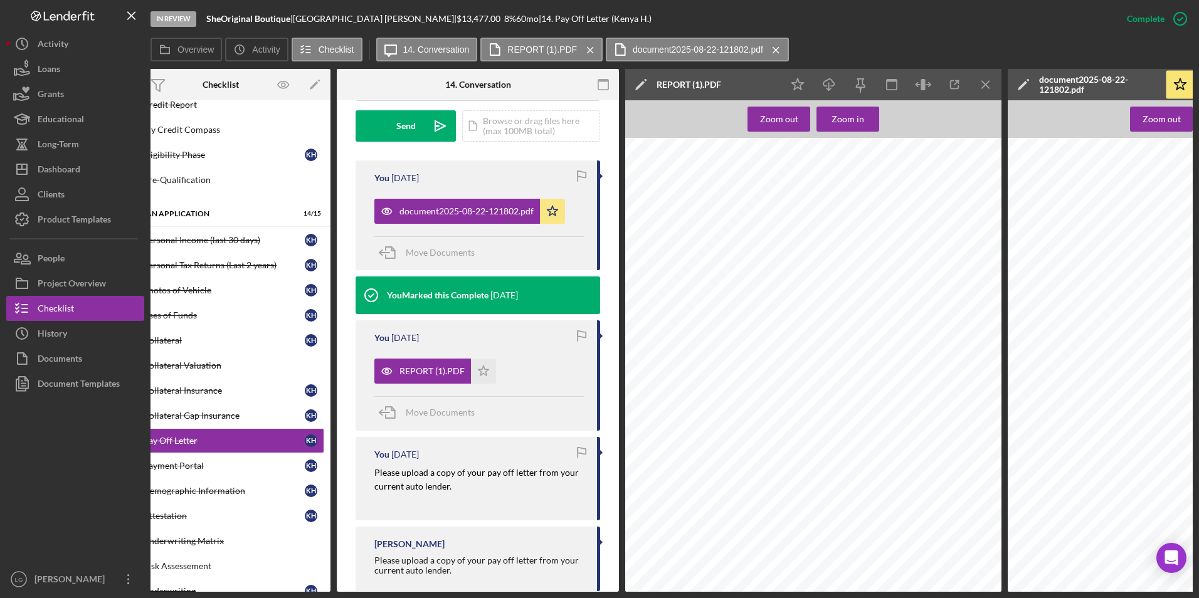
scroll to position [0, 0]
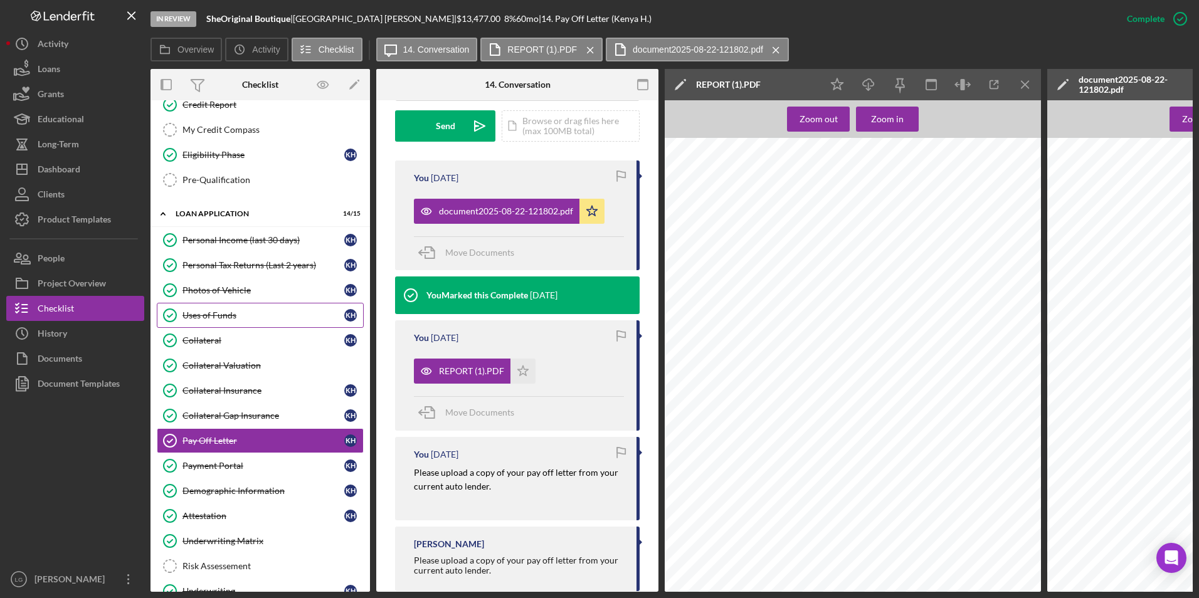
click at [215, 312] on div "Uses of Funds" at bounding box center [263, 315] width 162 height 10
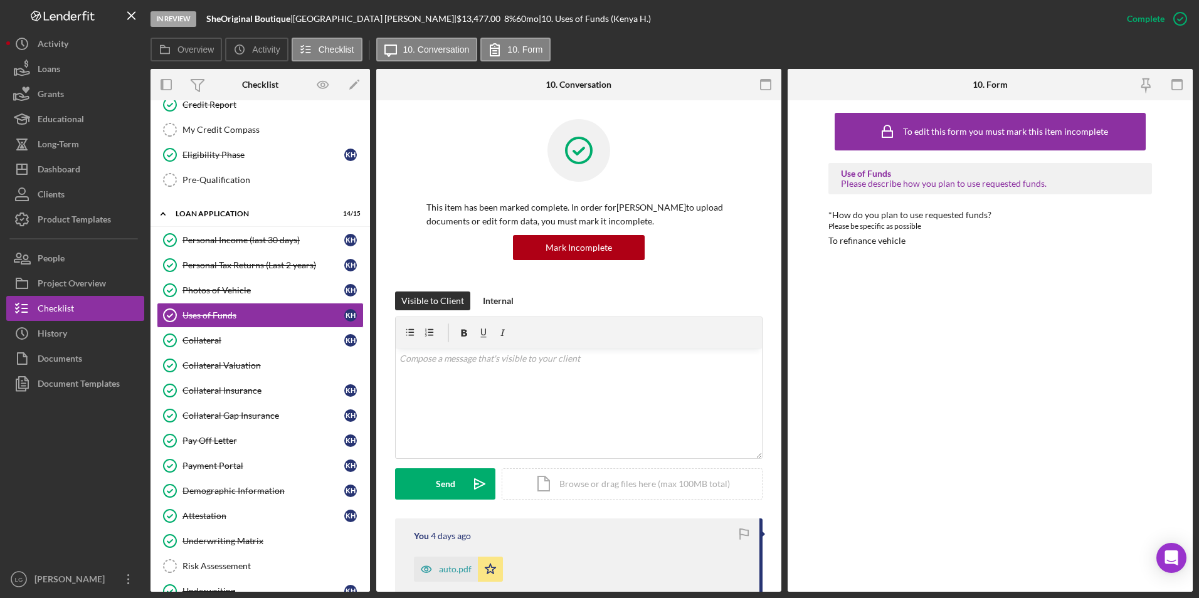
scroll to position [214, 0]
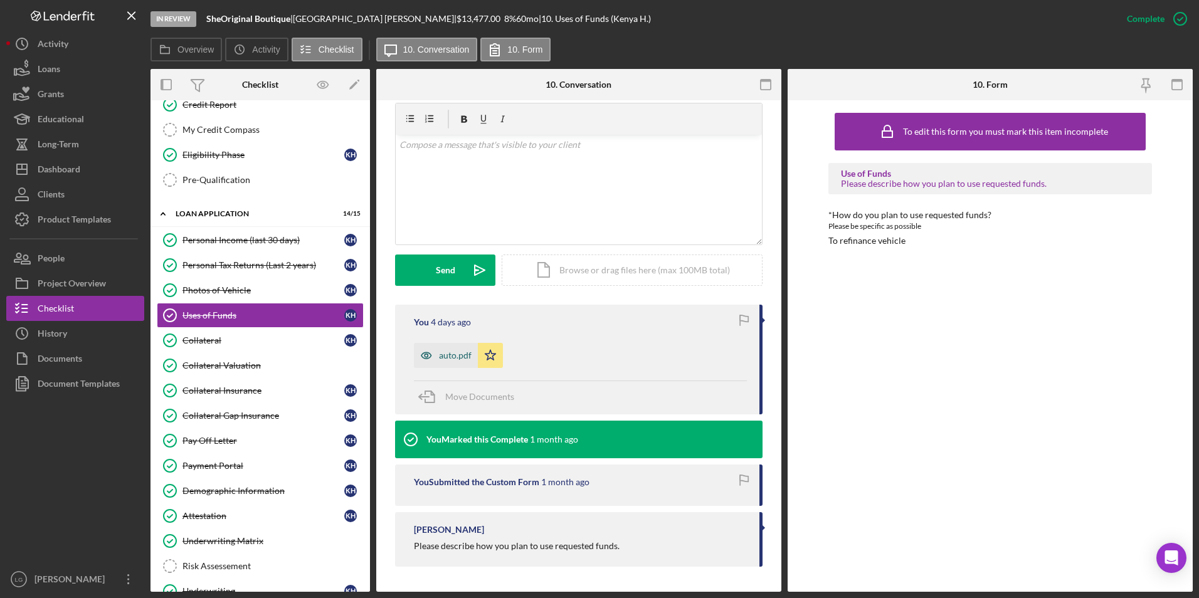
click at [449, 356] on div "auto.pdf" at bounding box center [455, 356] width 33 height 10
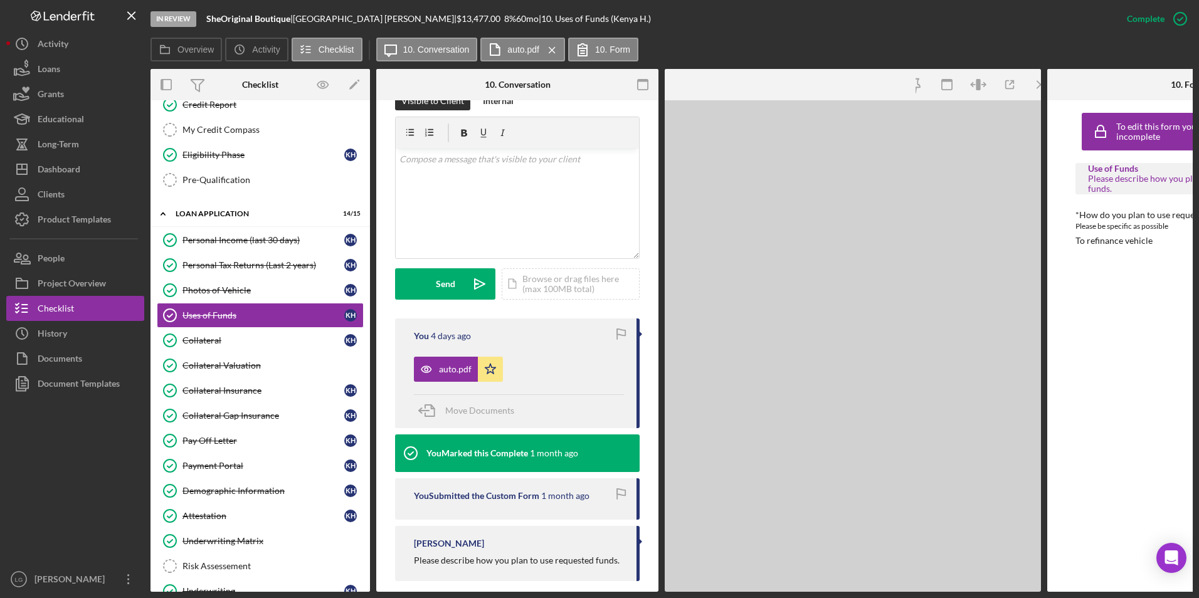
scroll to position [228, 0]
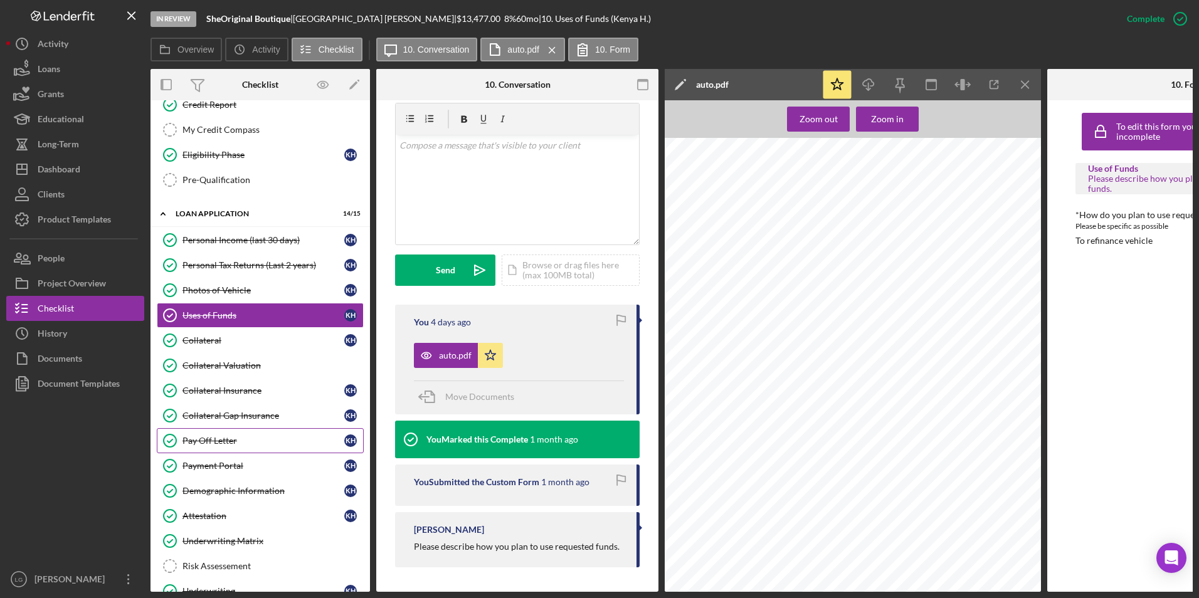
click at [206, 438] on div "Pay Off Letter" at bounding box center [263, 441] width 162 height 10
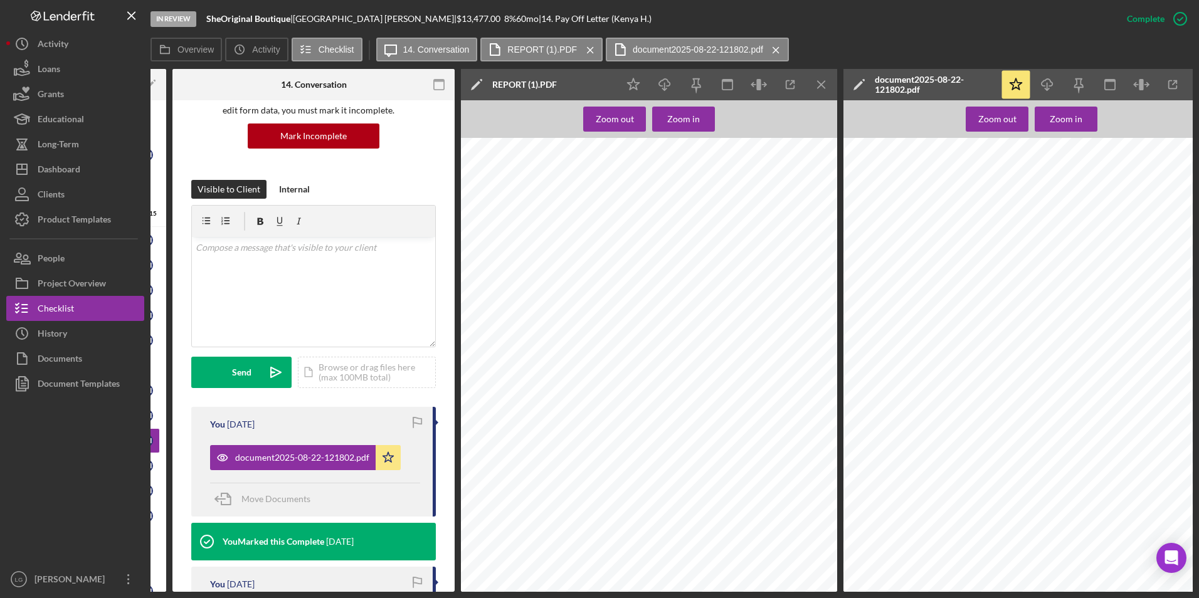
scroll to position [0, 231]
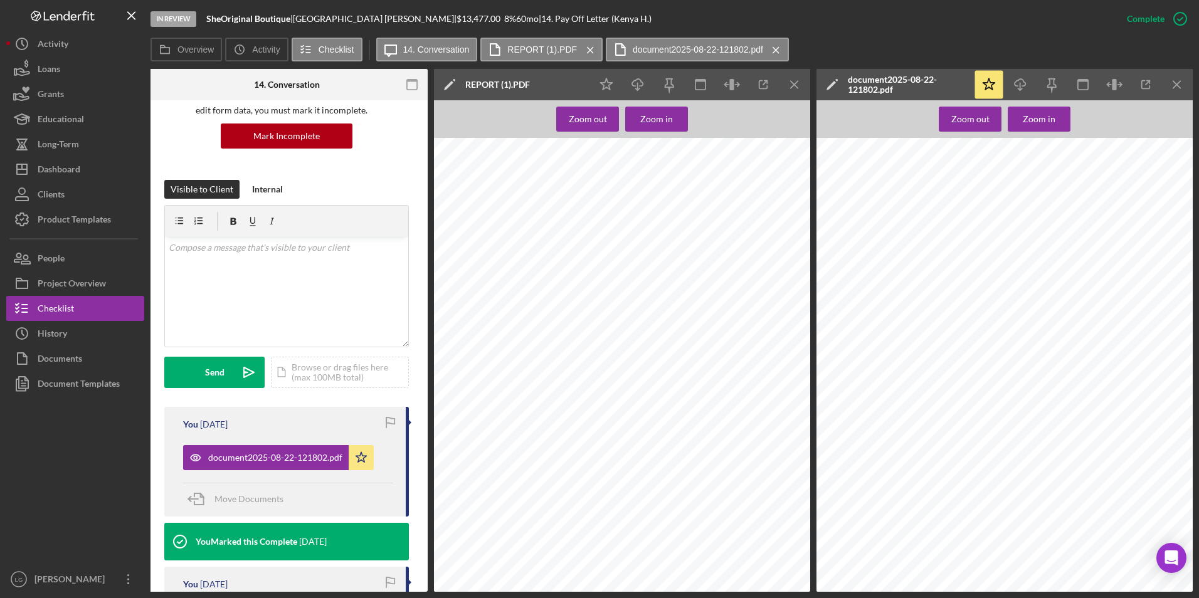
drag, startPoint x: 904, startPoint y: 290, endPoint x: 993, endPoint y: 380, distance: 126.4
click at [993, 380] on div at bounding box center [1008, 386] width 384 height 497
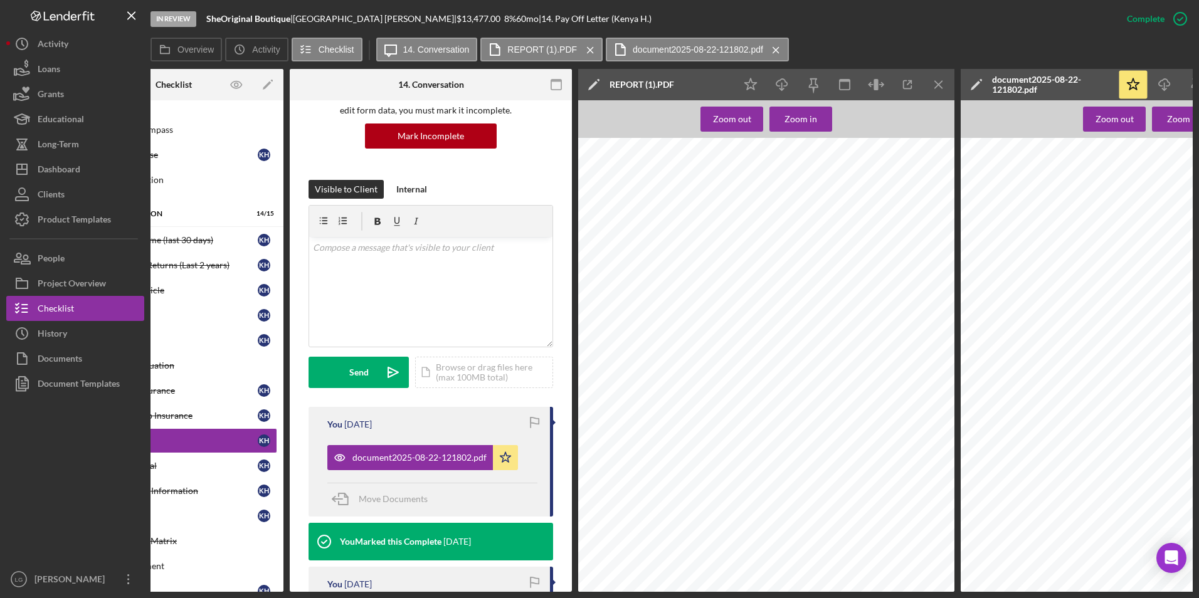
scroll to position [0, 0]
click at [912, 82] on icon "button" at bounding box center [908, 85] width 28 height 28
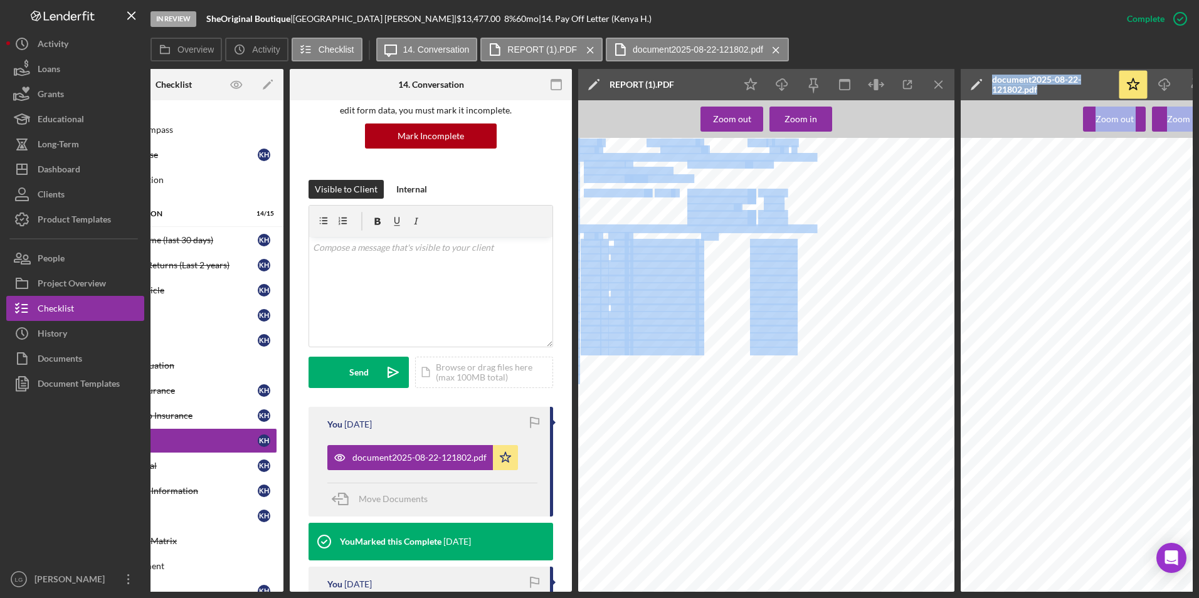
drag, startPoint x: 851, startPoint y: 593, endPoint x: 1021, endPoint y: 589, distance: 170.0
click at [1021, 589] on div "In Review SheOriginal Boutique | Kenya Haywood | $13,477.00 8 % 60 mo | 14. Pay…" at bounding box center [599, 299] width 1199 height 598
click at [1086, 597] on div "In Review SheOriginal Boutique | Kenya Haywood | $13,477.00 8 % 60 mo | 14. Pay…" at bounding box center [599, 299] width 1199 height 598
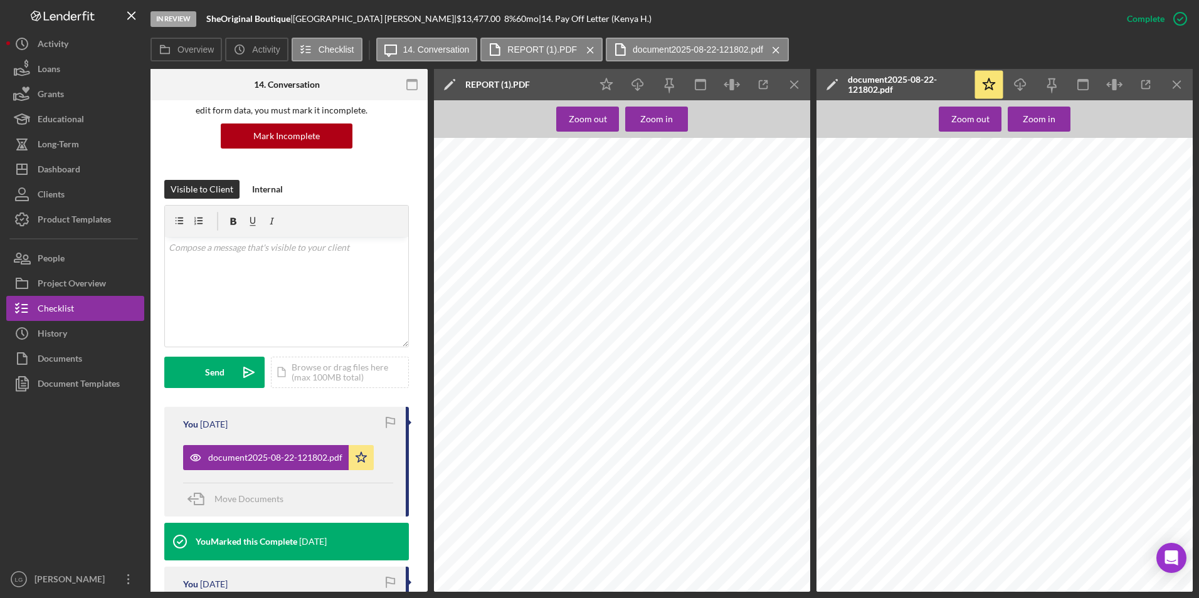
scroll to position [0, 0]
click at [79, 304] on button "Checklist" at bounding box center [75, 308] width 138 height 25
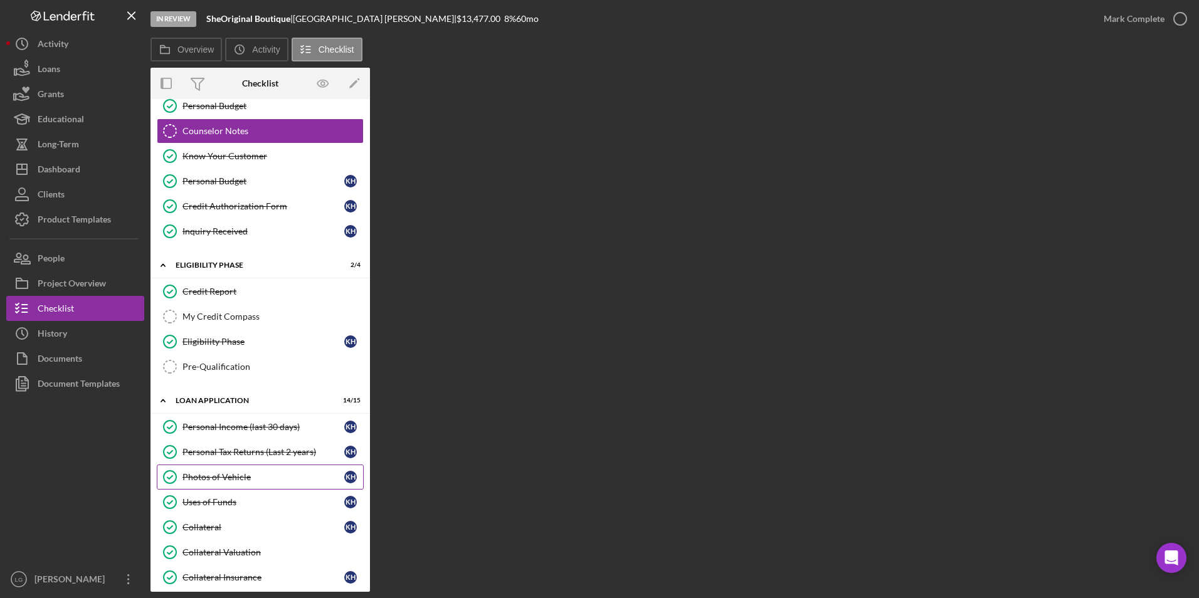
scroll to position [439, 0]
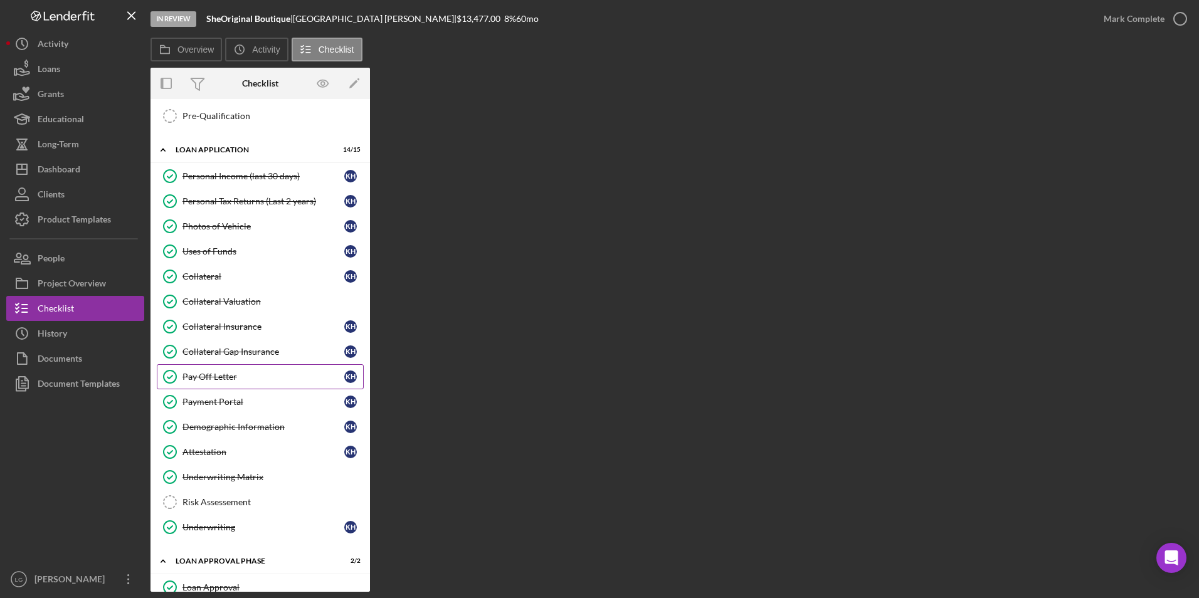
click at [204, 367] on link "Pay Off Letter Pay Off Letter K H" at bounding box center [260, 376] width 207 height 25
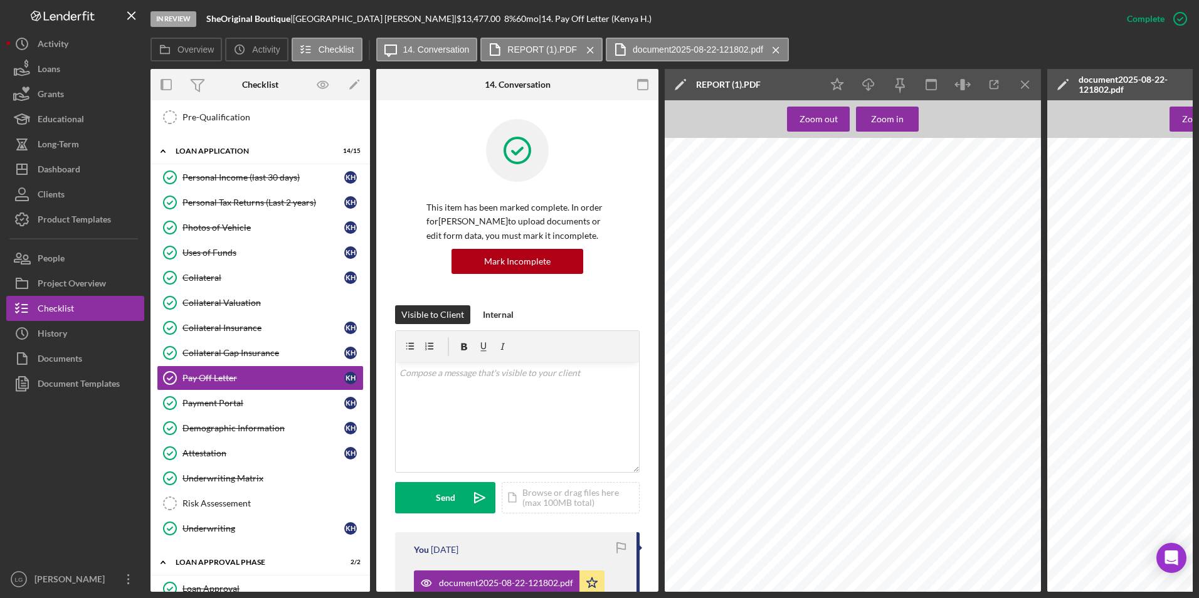
drag, startPoint x: 776, startPoint y: 593, endPoint x: 885, endPoint y: 586, distance: 109.4
click at [873, 589] on div "In Review SheOriginal Boutique | Kenya Haywood | $13,477.00 8 % 60 mo | 14. Pay…" at bounding box center [599, 299] width 1199 height 598
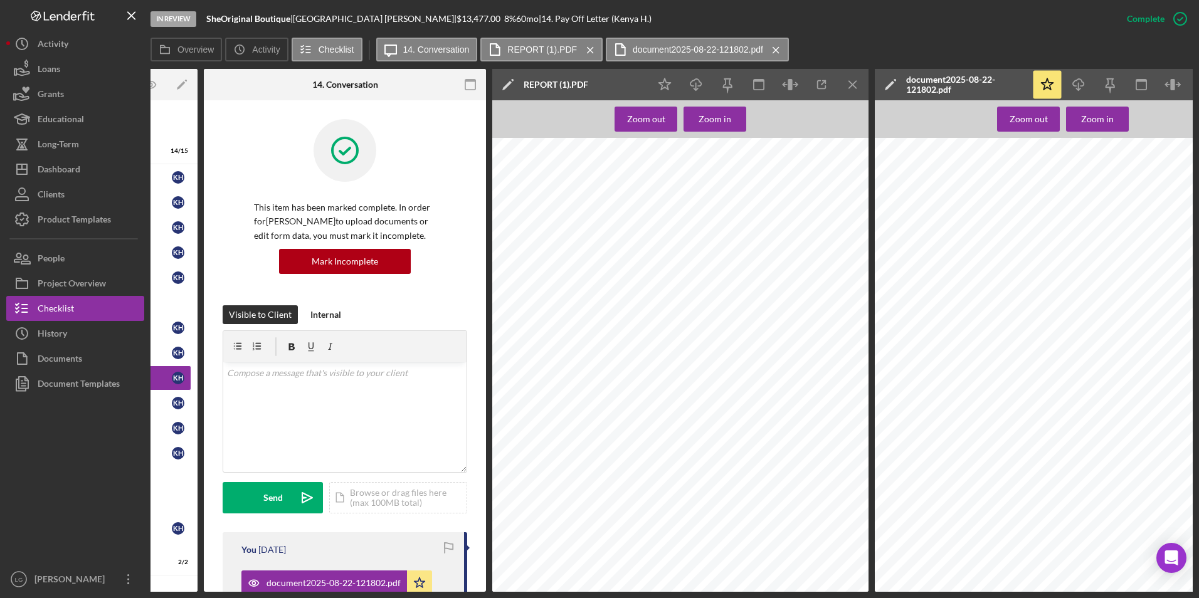
scroll to position [0, 231]
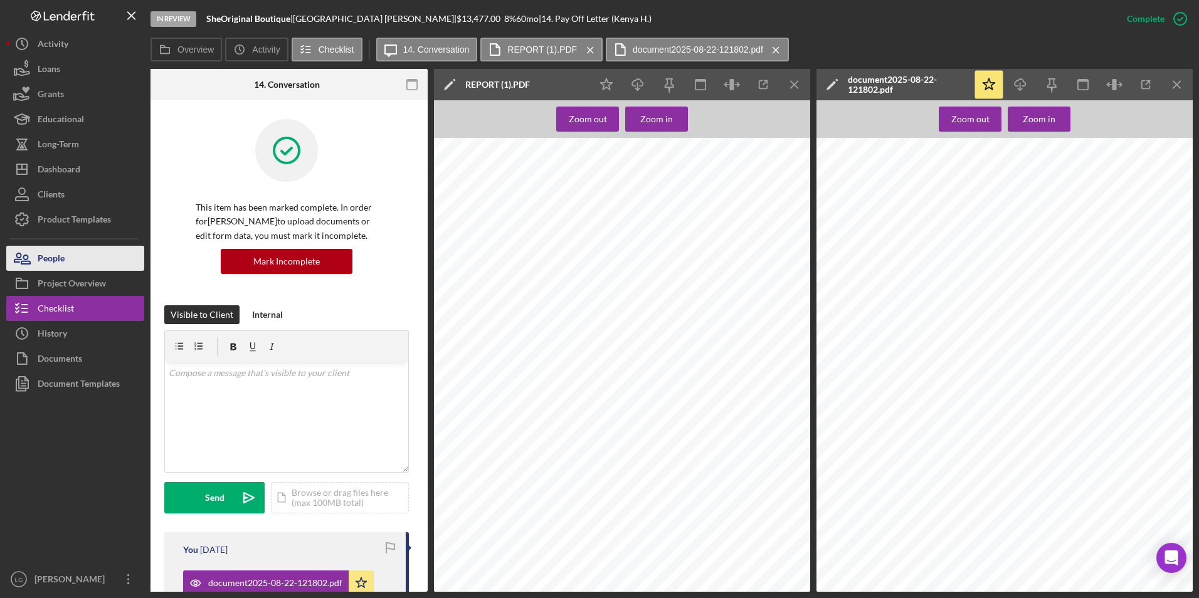
click at [51, 253] on div "People" at bounding box center [51, 260] width 27 height 28
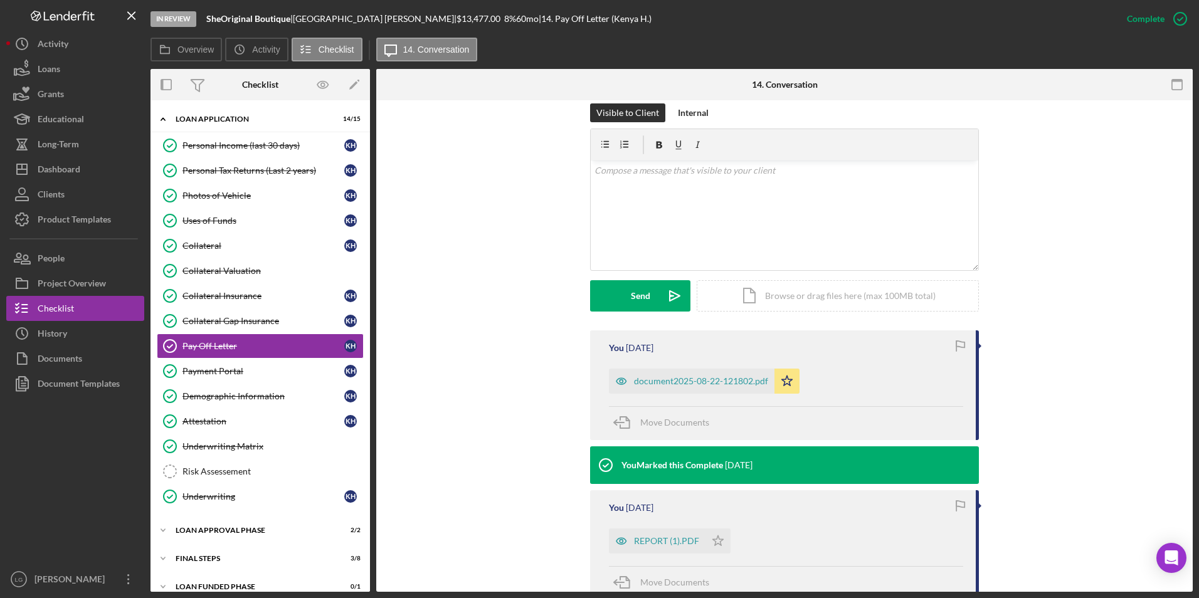
scroll to position [314, 0]
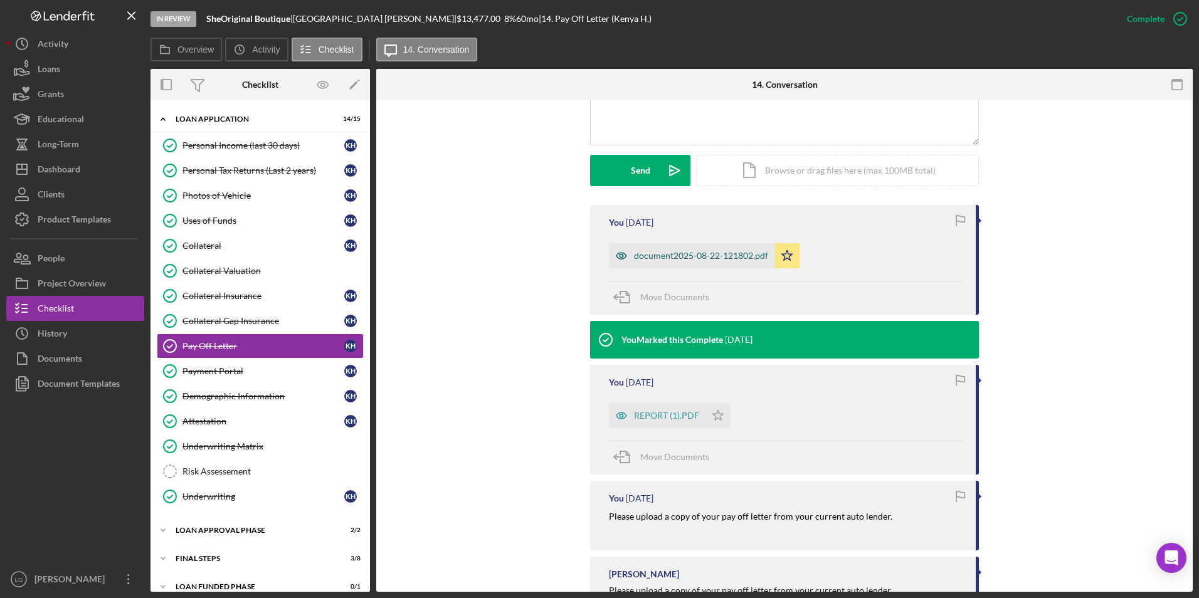
click at [675, 248] on div "document2025-08-22-121802.pdf" at bounding box center [692, 255] width 166 height 25
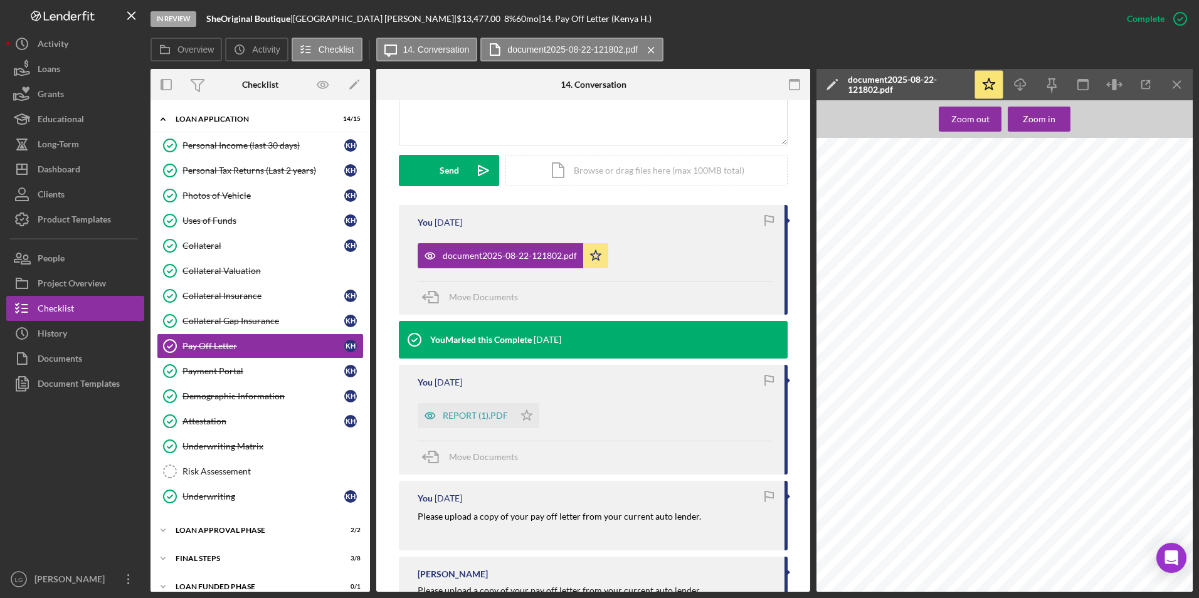
scroll to position [0, 17]
click at [448, 420] on div "REPORT (1).PDF" at bounding box center [475, 416] width 65 height 10
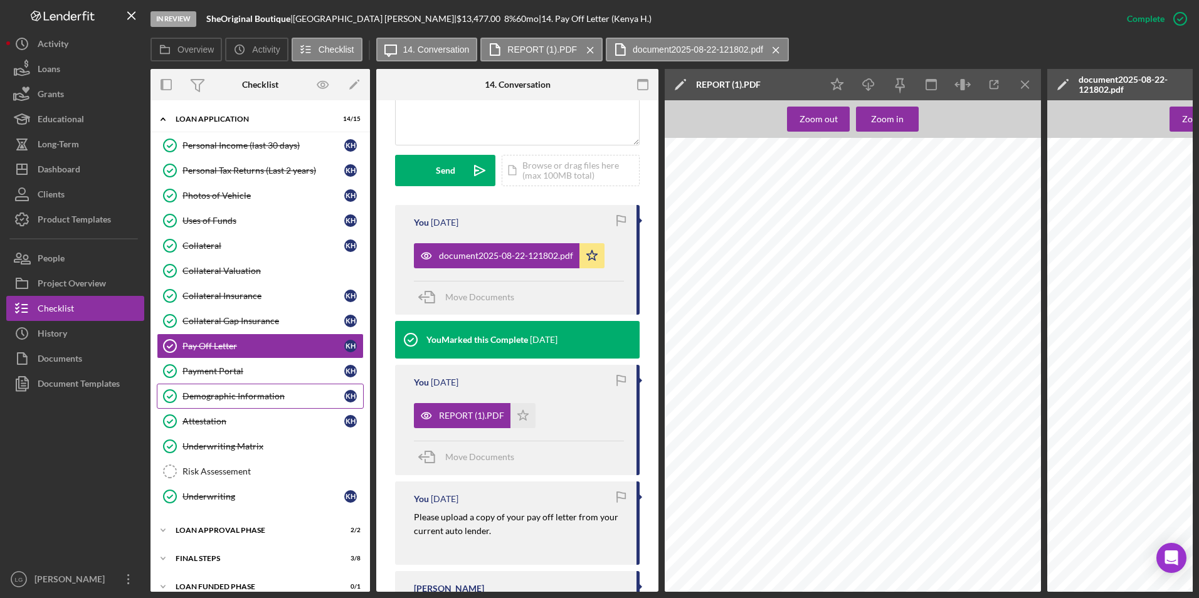
scroll to position [74, 0]
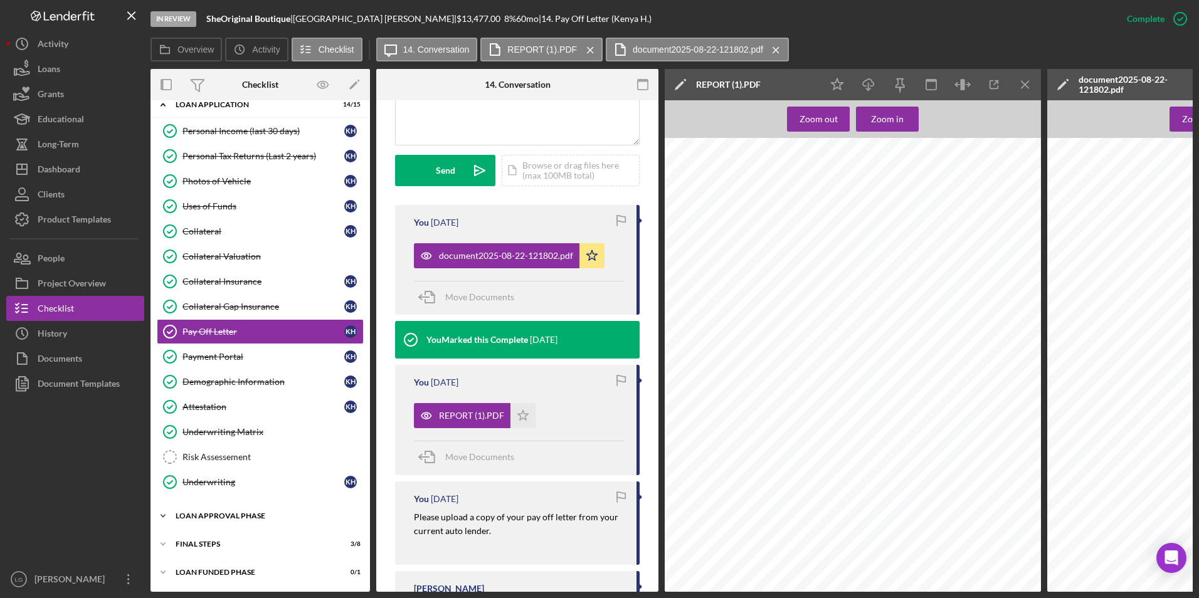
click at [210, 507] on div "Icon/Expander Loan Approval Phase 2 / 2" at bounding box center [259, 516] width 219 height 25
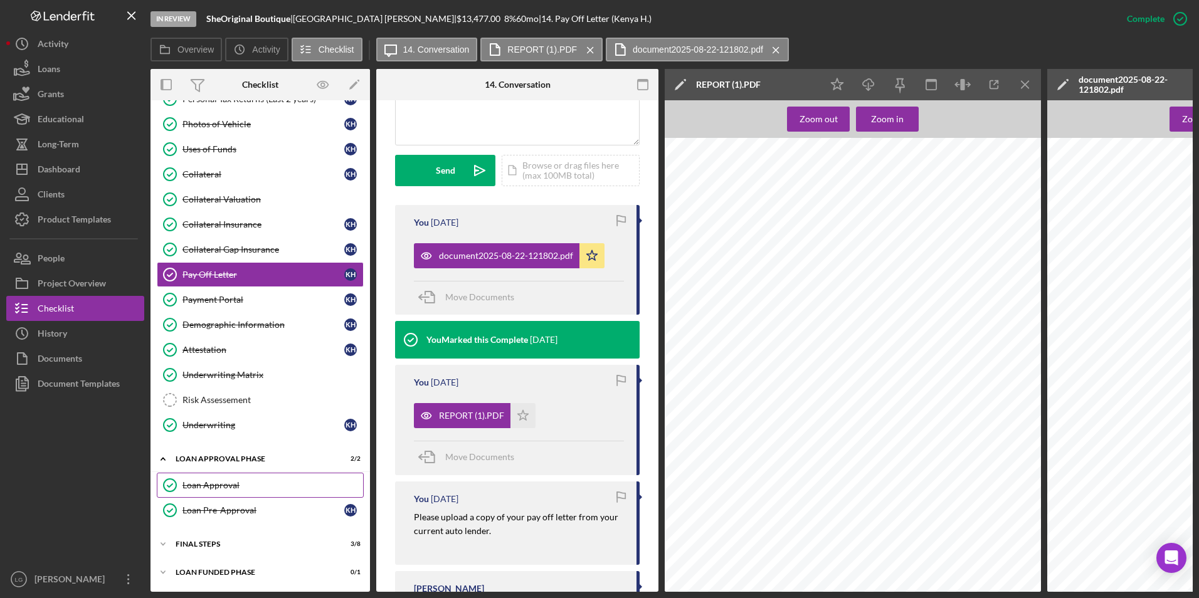
drag, startPoint x: 227, startPoint y: 480, endPoint x: 365, endPoint y: 410, distance: 154.8
click at [227, 480] on div "Loan Approval" at bounding box center [272, 485] width 181 height 10
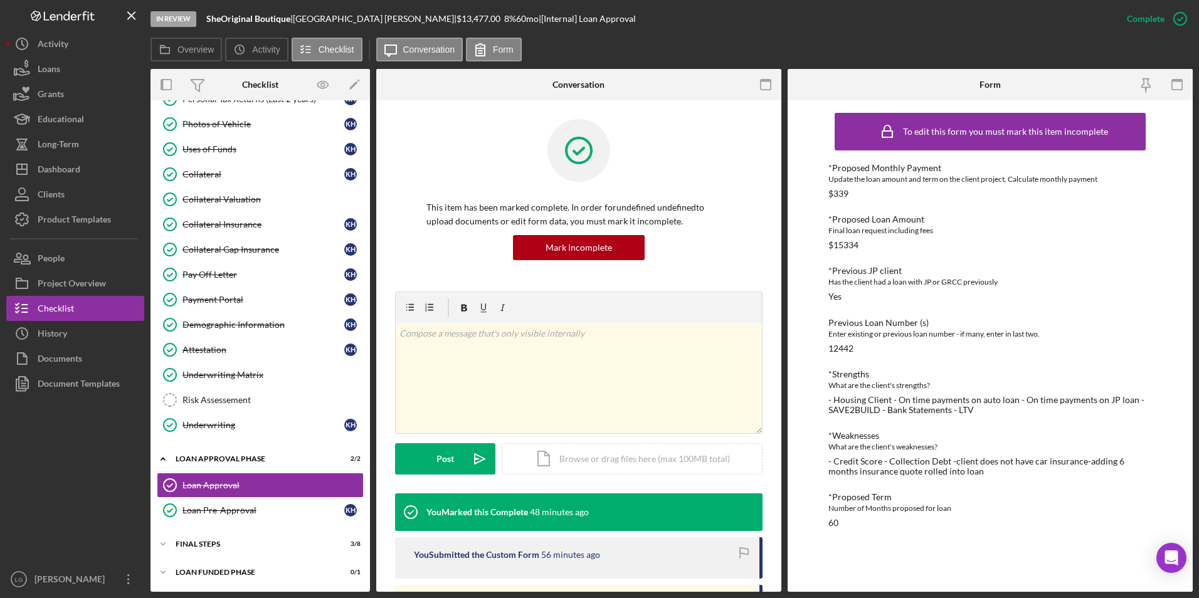
scroll to position [314, 0]
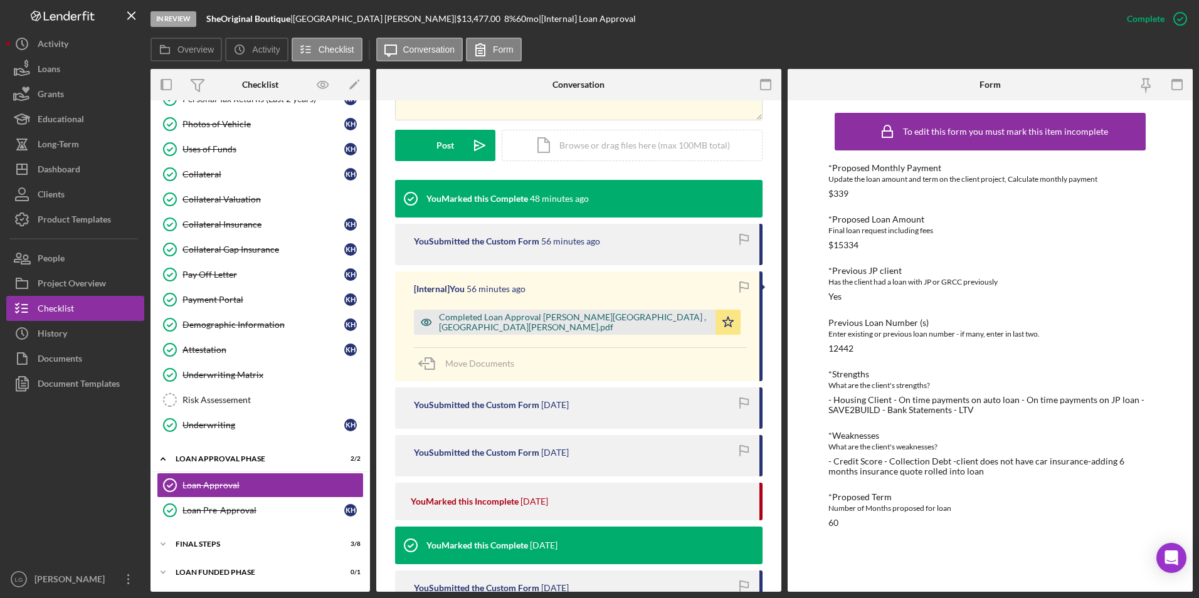
click at [543, 324] on div "Completed Loan Approval Gandy, LaTrisha , Kenya Haywood.pdf" at bounding box center [574, 322] width 270 height 20
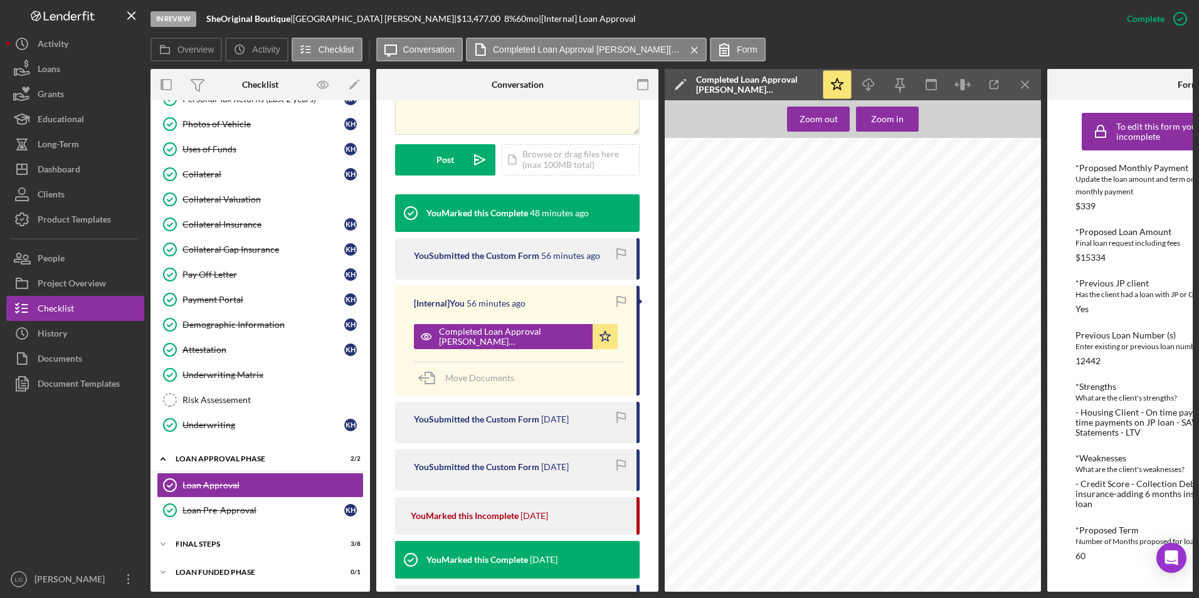
scroll to position [0, 0]
click at [224, 196] on div "Collateral Valuation" at bounding box center [272, 199] width 181 height 10
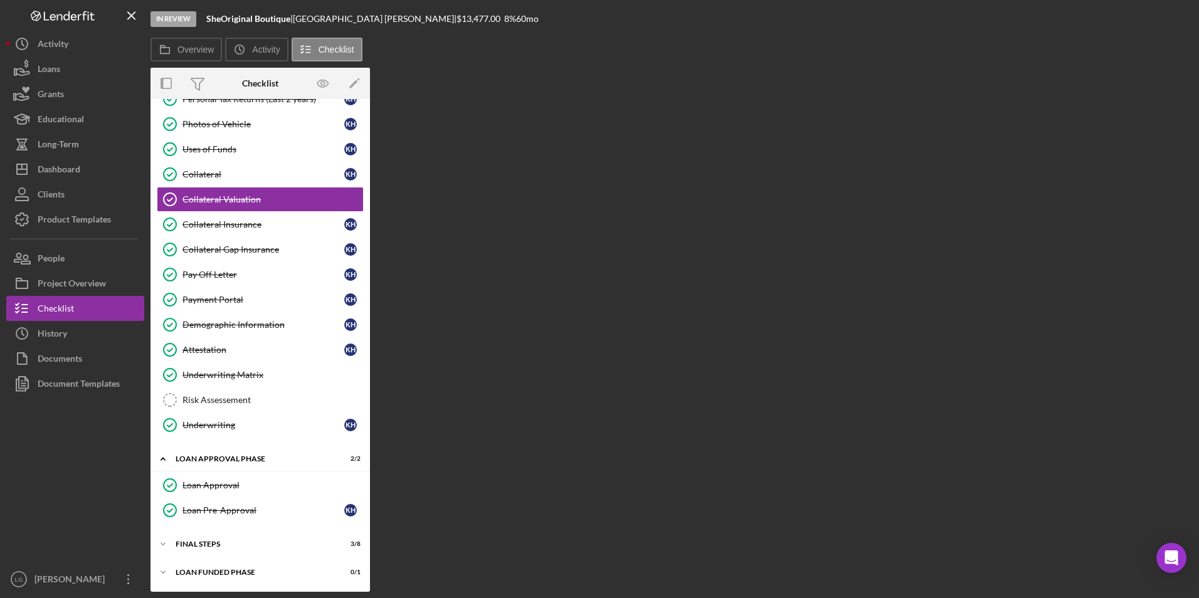
scroll to position [127, 0]
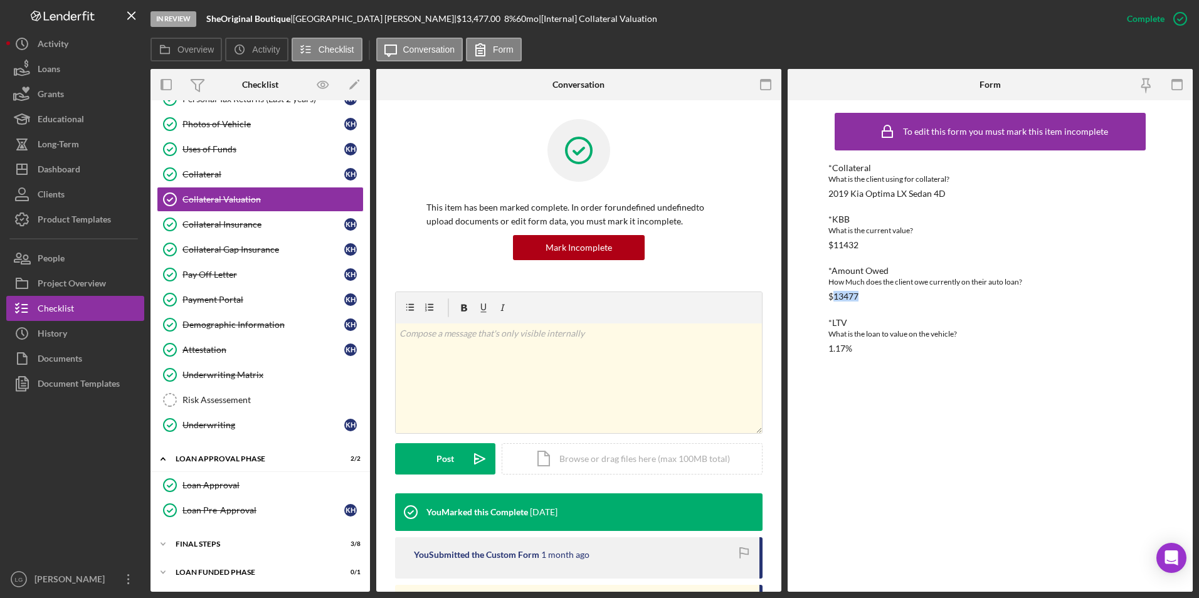
drag, startPoint x: 865, startPoint y: 293, endPoint x: 833, endPoint y: 295, distance: 31.4
click at [833, 295] on div "*Amount Owed How Much does the client owe currently on their auto loan? $13477" at bounding box center [990, 284] width 324 height 36
copy div "13477"
click at [213, 544] on div "FINAL STEPS" at bounding box center [265, 545] width 179 height 8
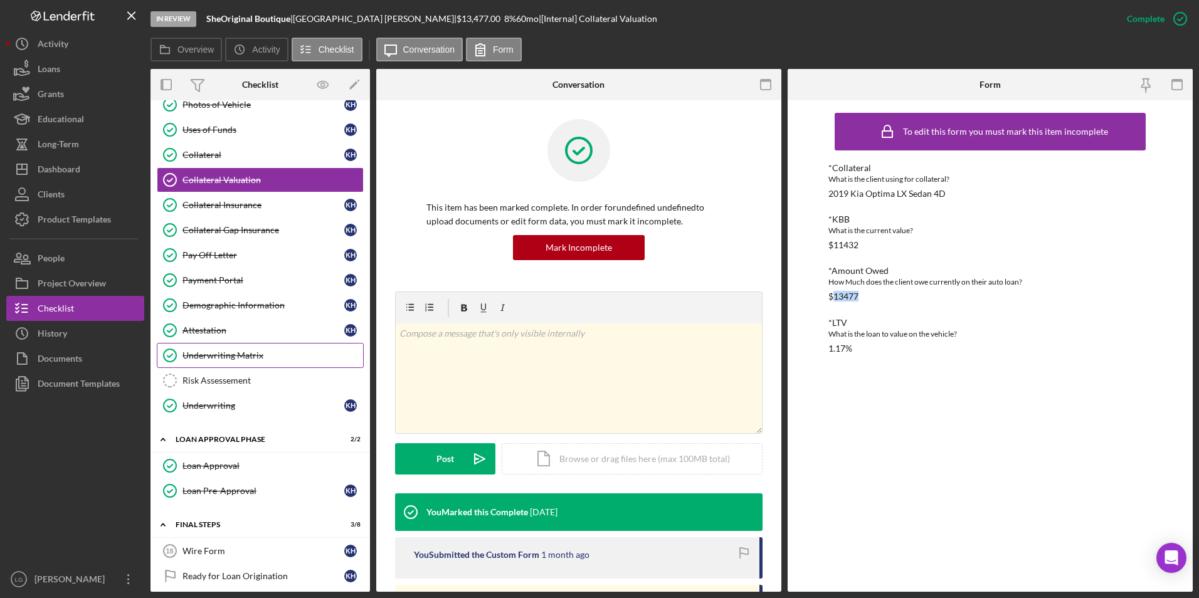
scroll to position [0, 0]
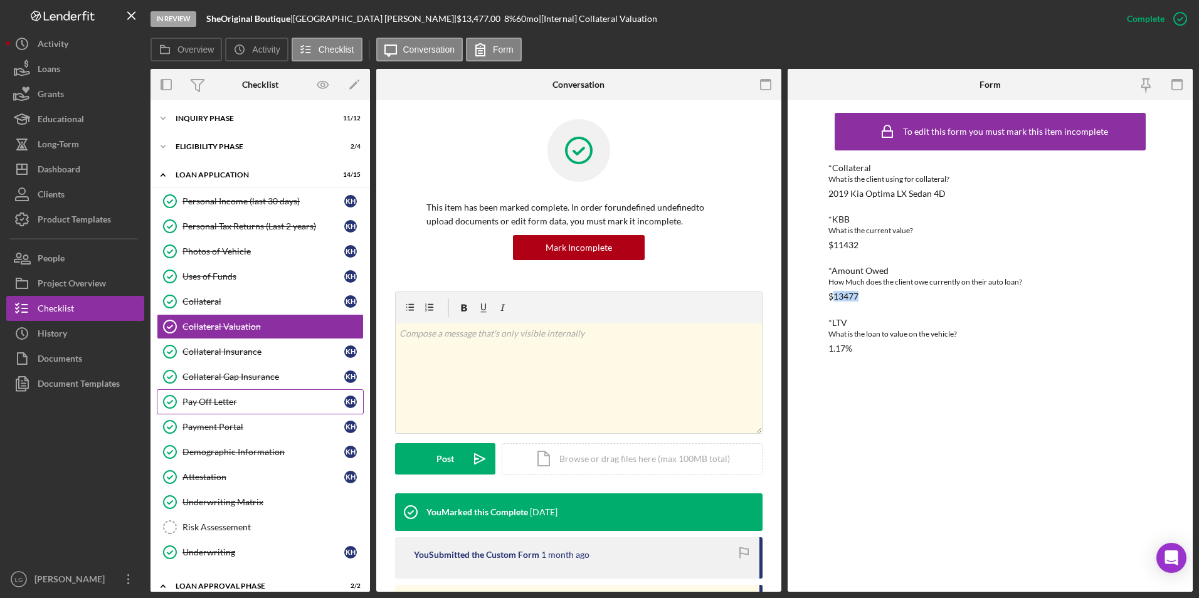
click at [209, 397] on div "Pay Off Letter" at bounding box center [263, 402] width 162 height 10
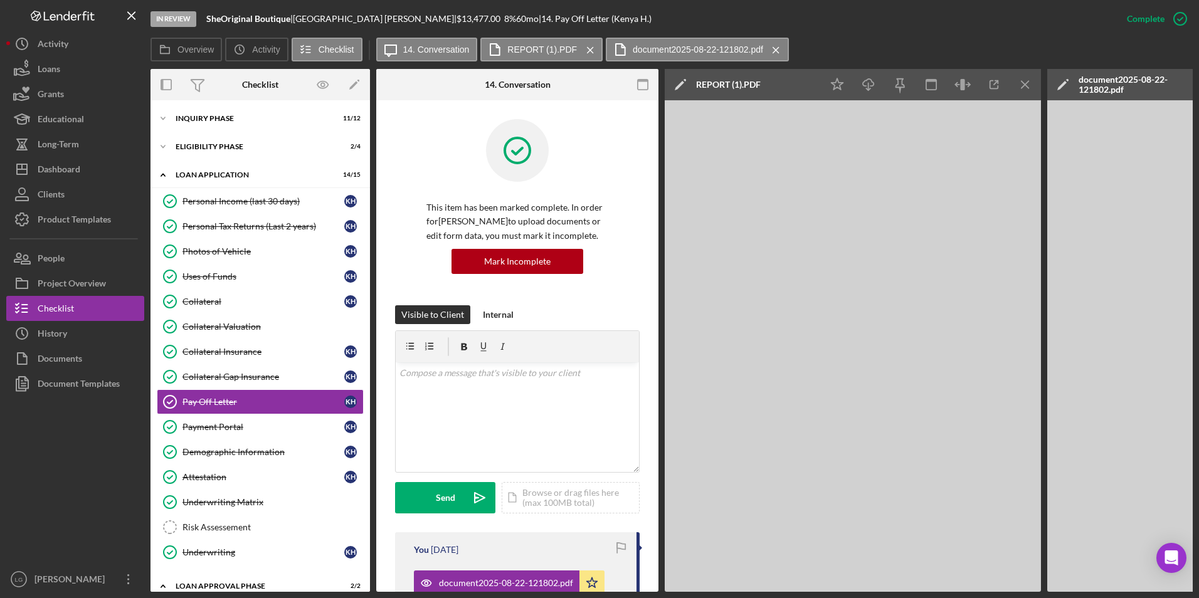
scroll to position [0, 231]
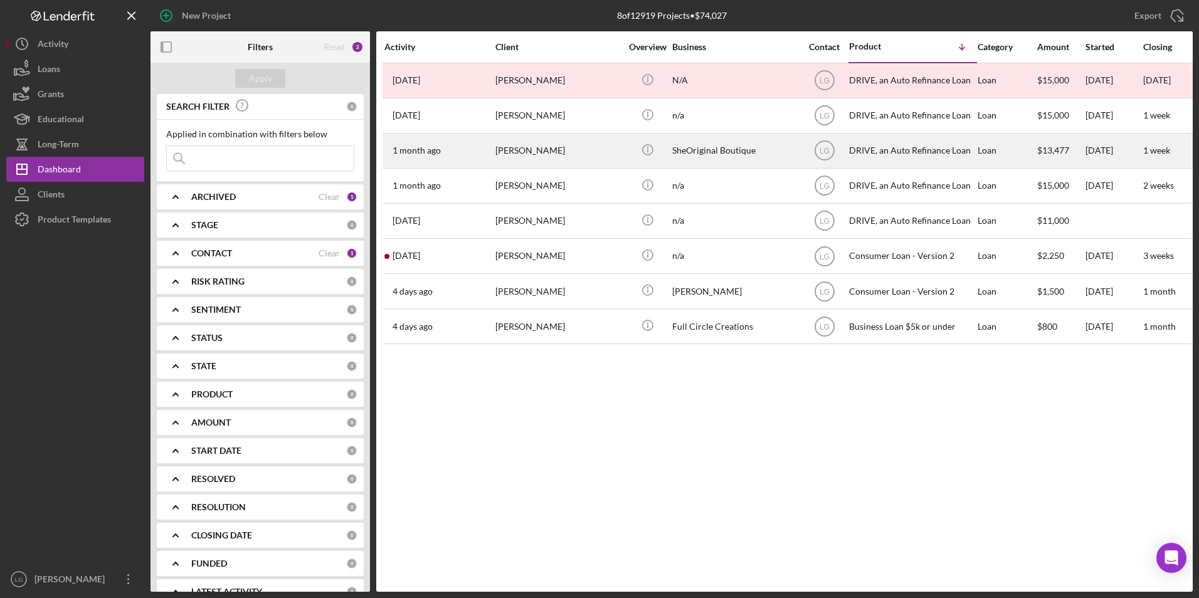
click at [529, 156] on div "[PERSON_NAME]" at bounding box center [557, 150] width 125 height 33
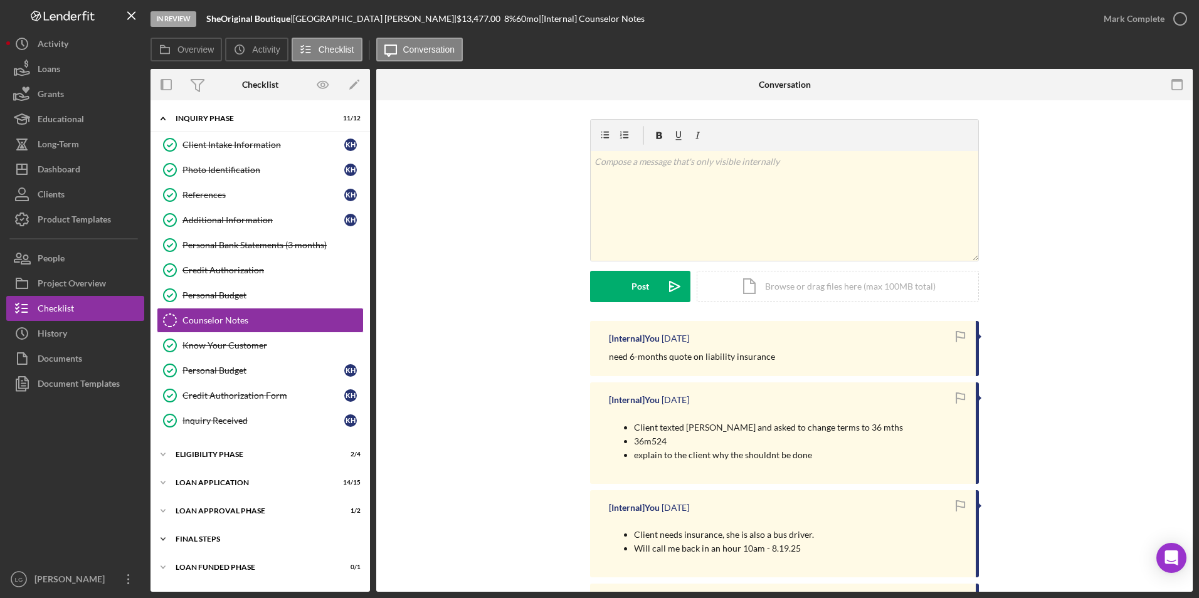
drag, startPoint x: 190, startPoint y: 571, endPoint x: 194, endPoint y: 551, distance: 21.0
click at [191, 562] on div "Icon/Expander Loan Funded Phase 0 / 1" at bounding box center [259, 567] width 219 height 25
drag, startPoint x: 197, startPoint y: 534, endPoint x: 205, endPoint y: 501, distance: 34.2
click at [198, 531] on div "Icon/Expander FINAL STEPS 3 / 8" at bounding box center [259, 539] width 219 height 25
click at [205, 500] on div "Icon/Expander Loan Approval Phase 1 / 2" at bounding box center [259, 511] width 219 height 25
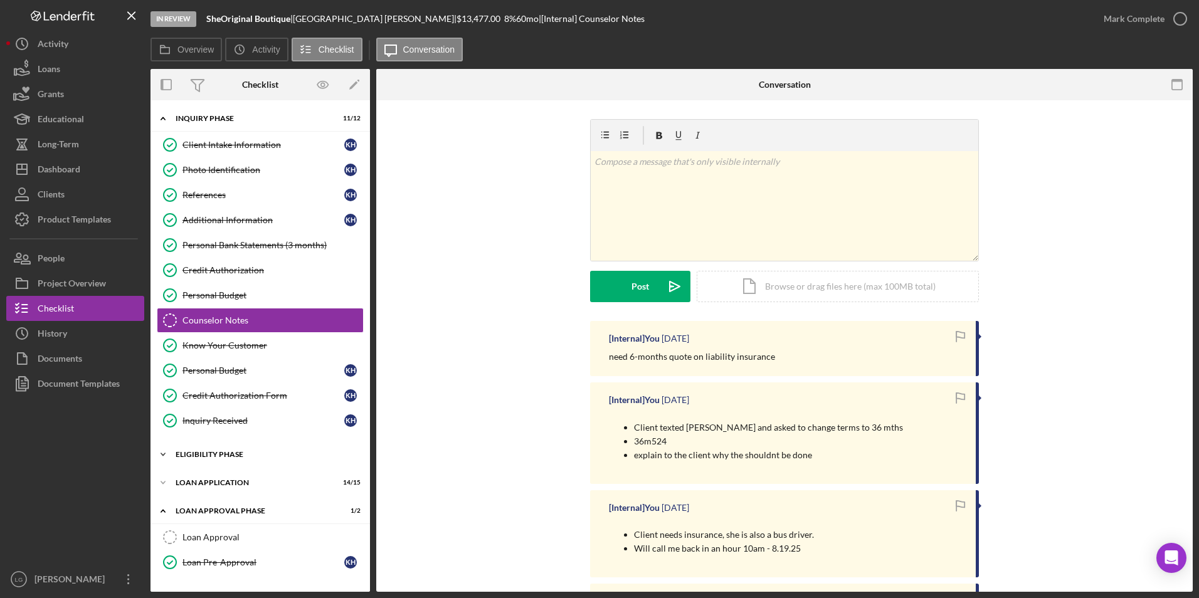
click at [208, 472] on div "Icon/Expander Loan Application 14 / 15" at bounding box center [259, 482] width 219 height 25
click at [211, 458] on div "Eligibility Phase" at bounding box center [265, 455] width 179 height 8
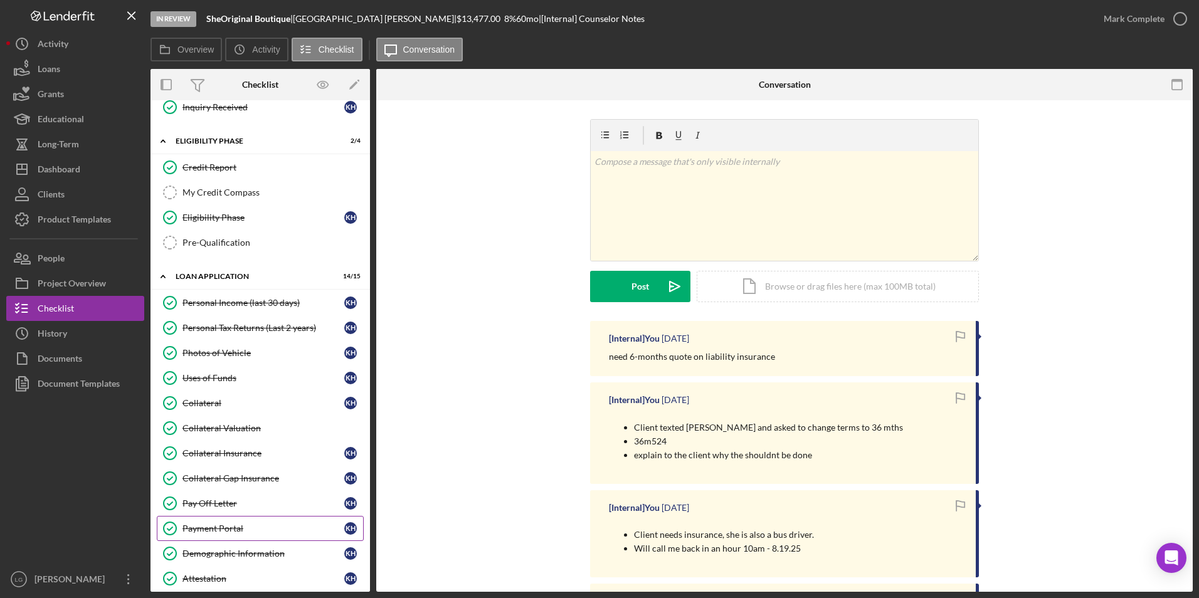
scroll to position [376, 0]
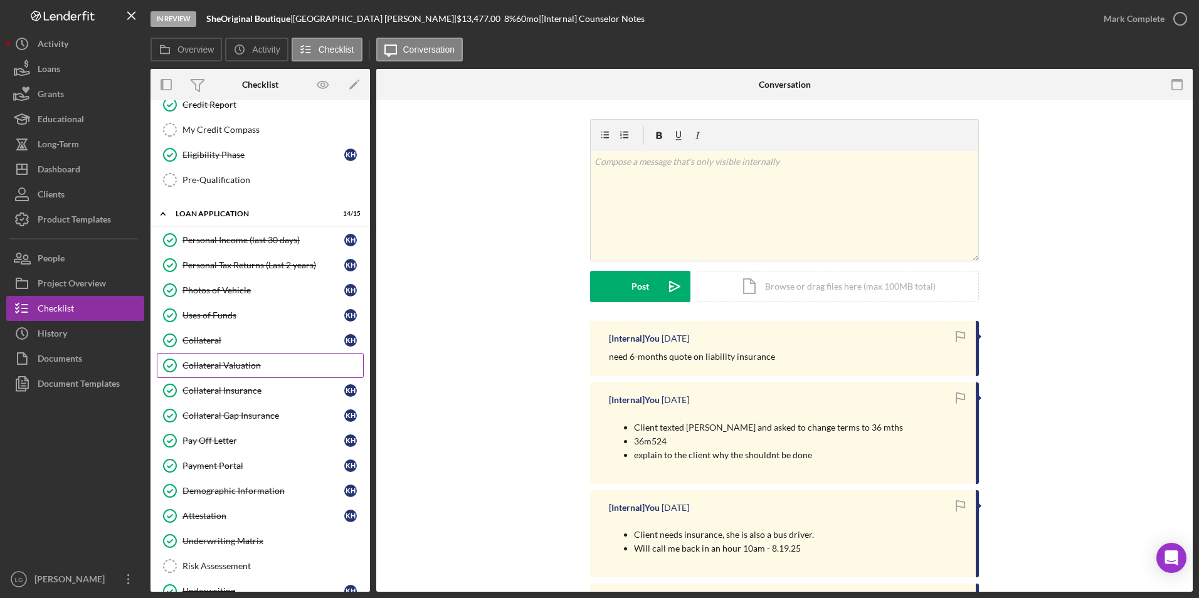
click at [213, 367] on div "Collateral Valuation" at bounding box center [272, 366] width 181 height 10
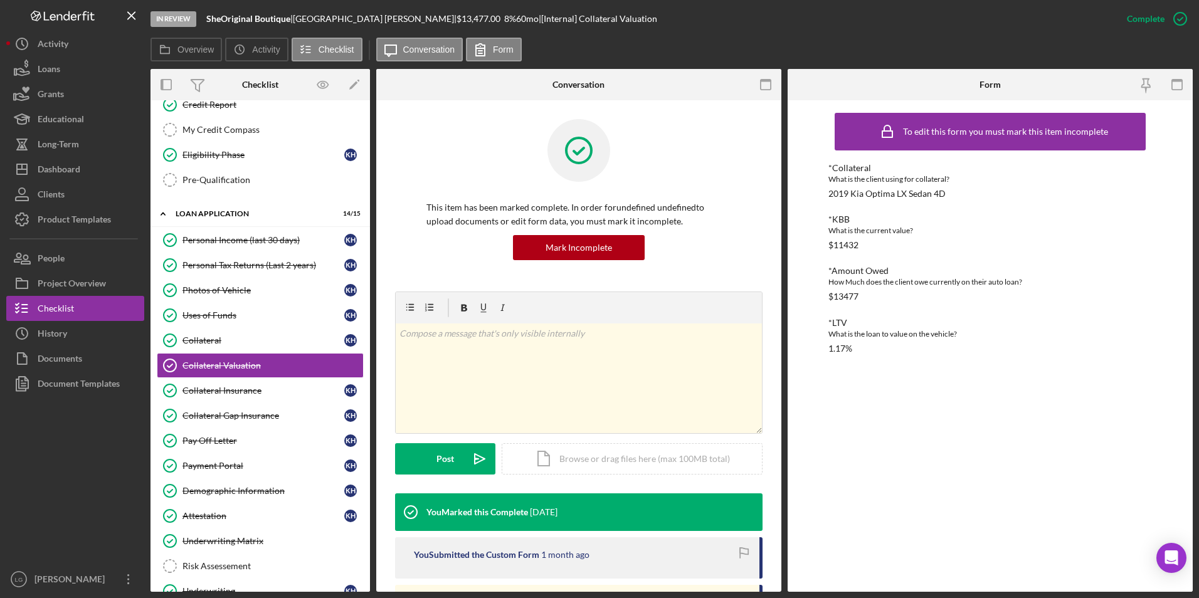
scroll to position [188, 0]
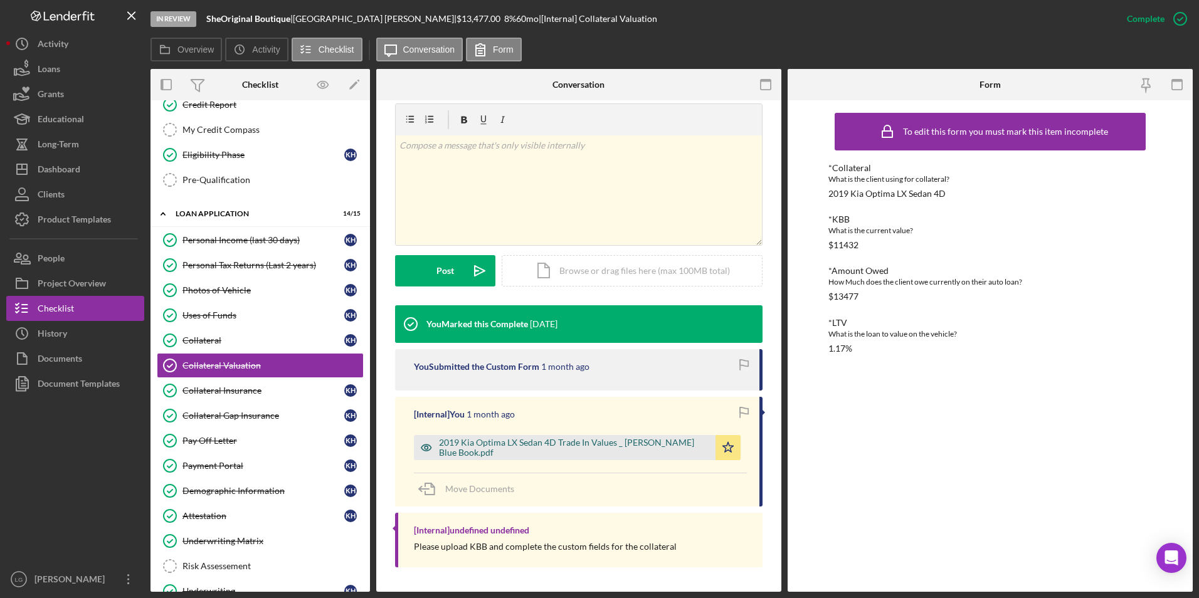
click at [552, 451] on div "2019 Kia Optima LX Sedan 4D Trade In Values _ [PERSON_NAME] Blue Book.pdf" at bounding box center [574, 448] width 270 height 20
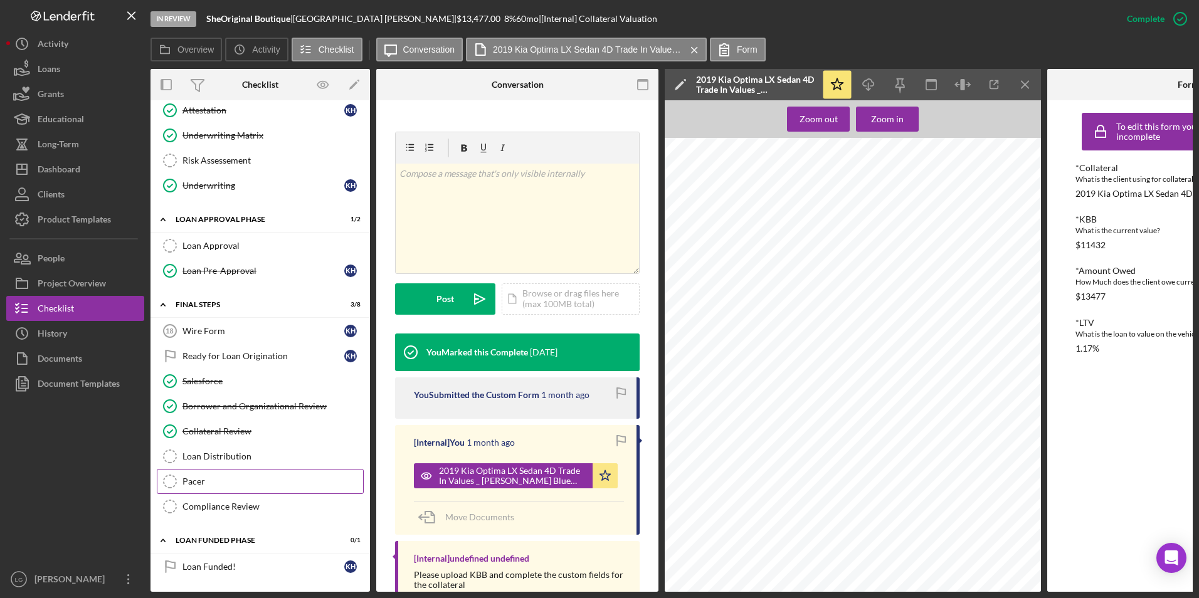
scroll to position [598, 0]
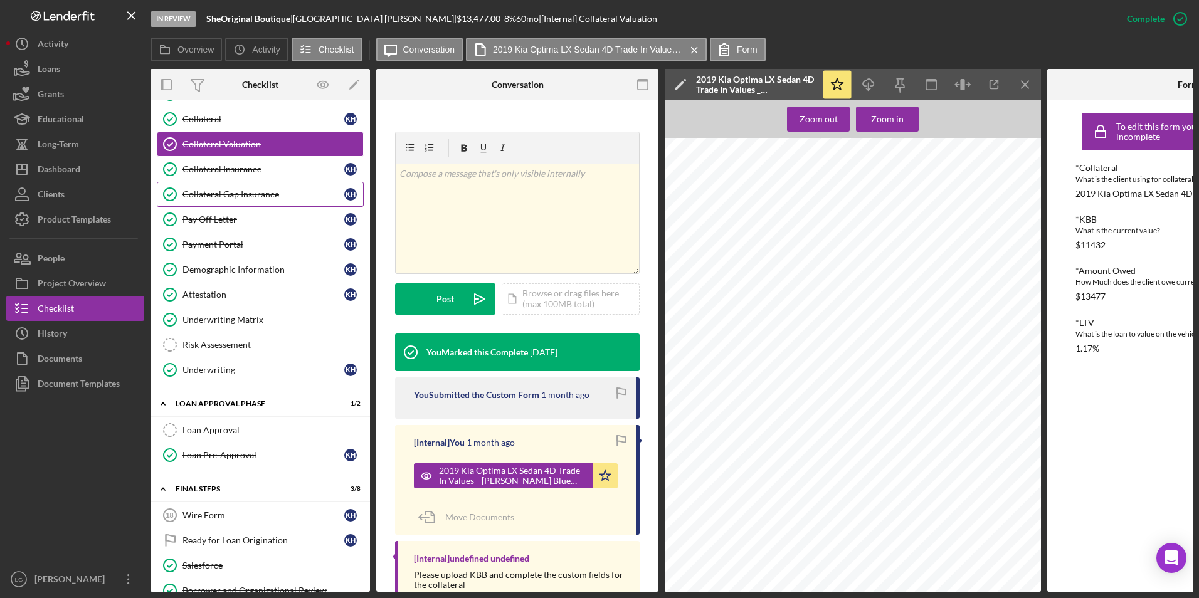
click at [269, 194] on div "Collateral Gap Insurance" at bounding box center [263, 194] width 162 height 10
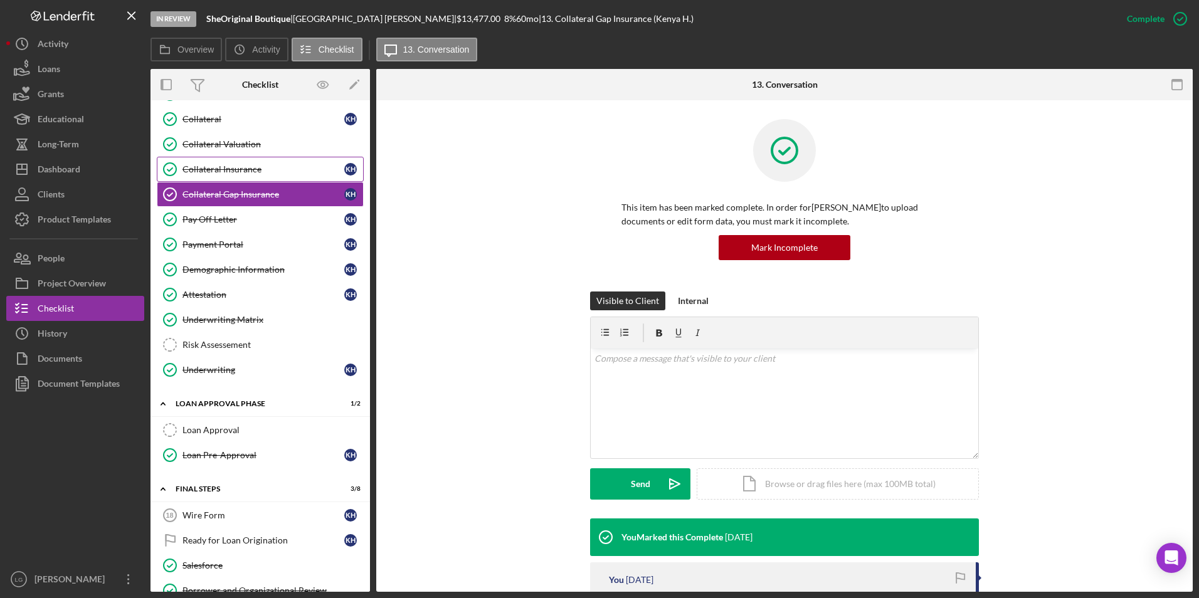
click at [269, 175] on link "Collateral Insurance Collateral Insurance K H" at bounding box center [260, 169] width 207 height 25
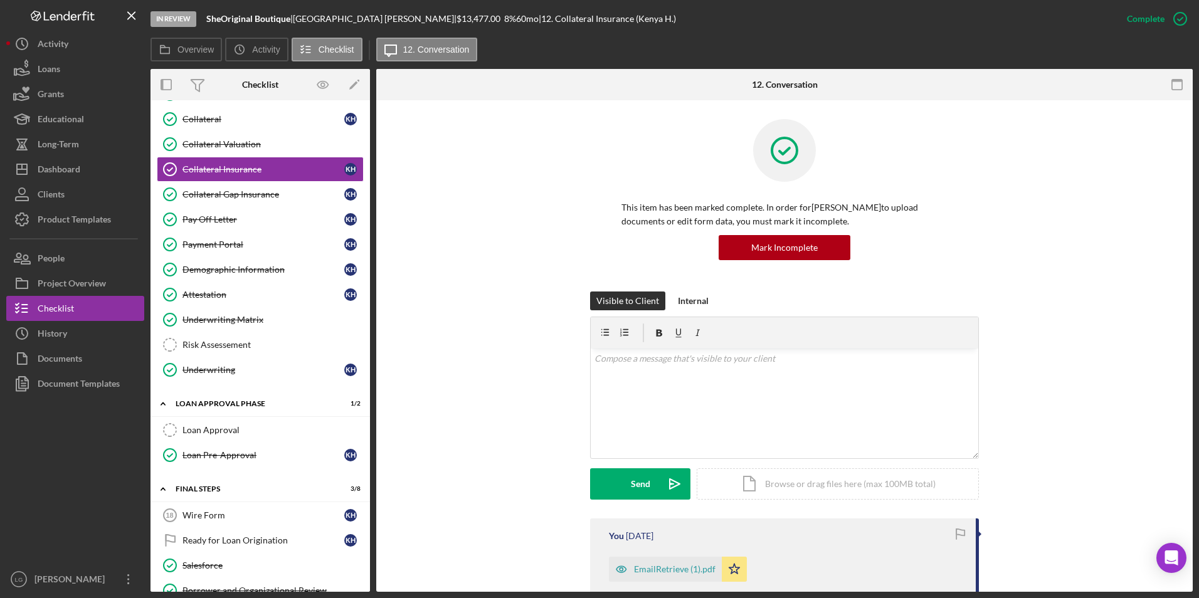
scroll to position [251, 0]
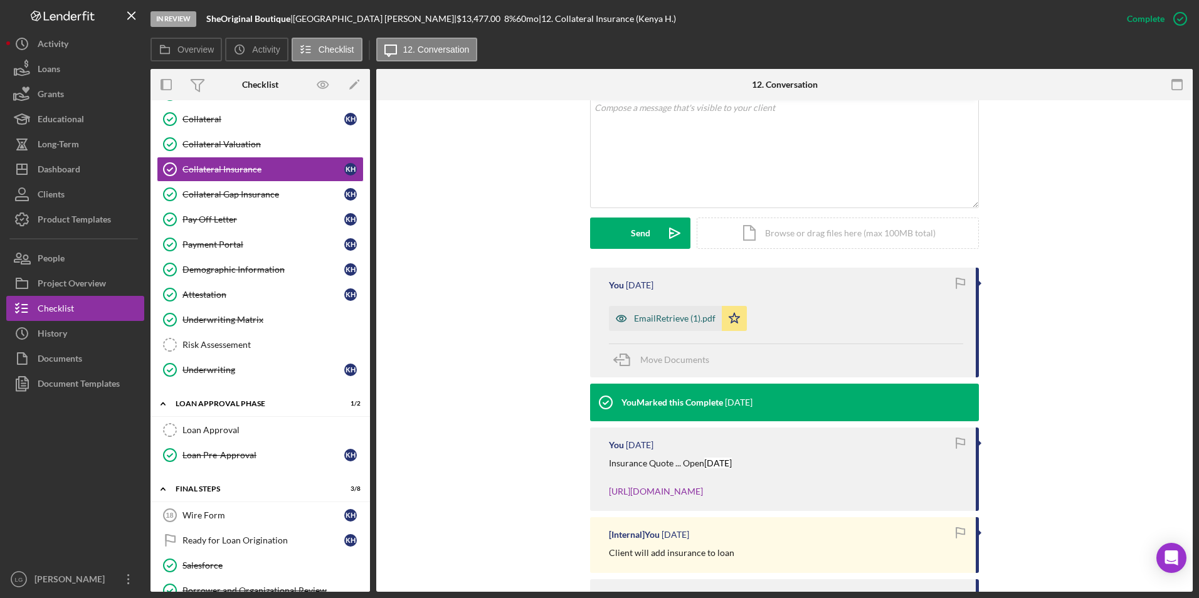
click at [660, 315] on div "EmailRetrieve (1).pdf" at bounding box center [675, 319] width 82 height 10
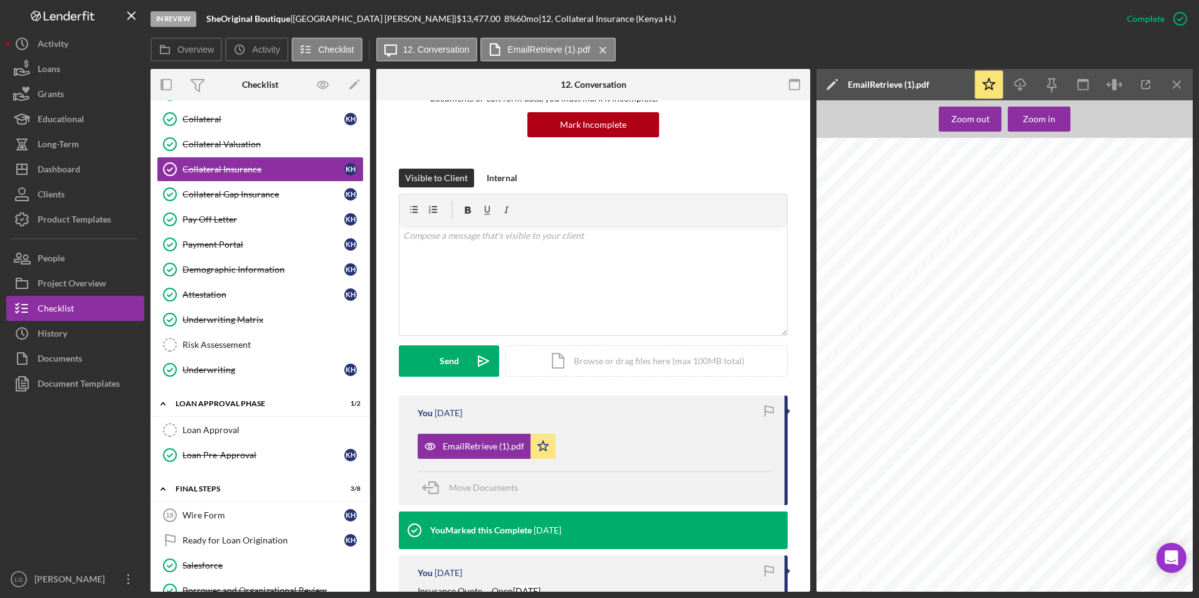
scroll to position [311, 0]
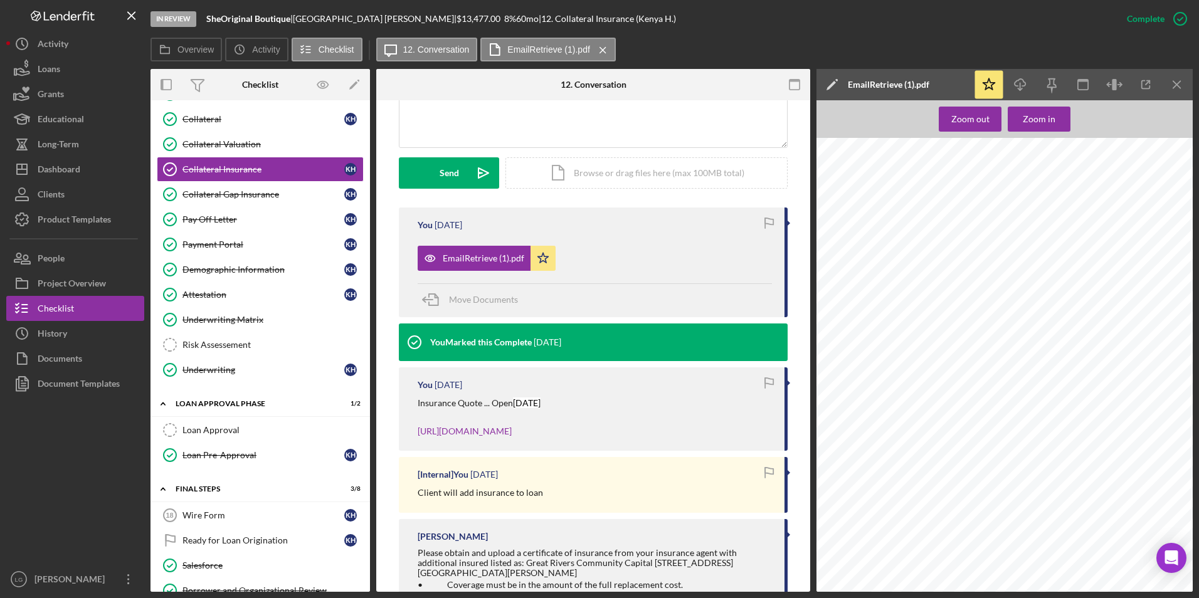
drag, startPoint x: 215, startPoint y: 194, endPoint x: 525, endPoint y: 244, distance: 313.7
click at [215, 194] on div "Collateral Gap Insurance" at bounding box center [263, 194] width 162 height 10
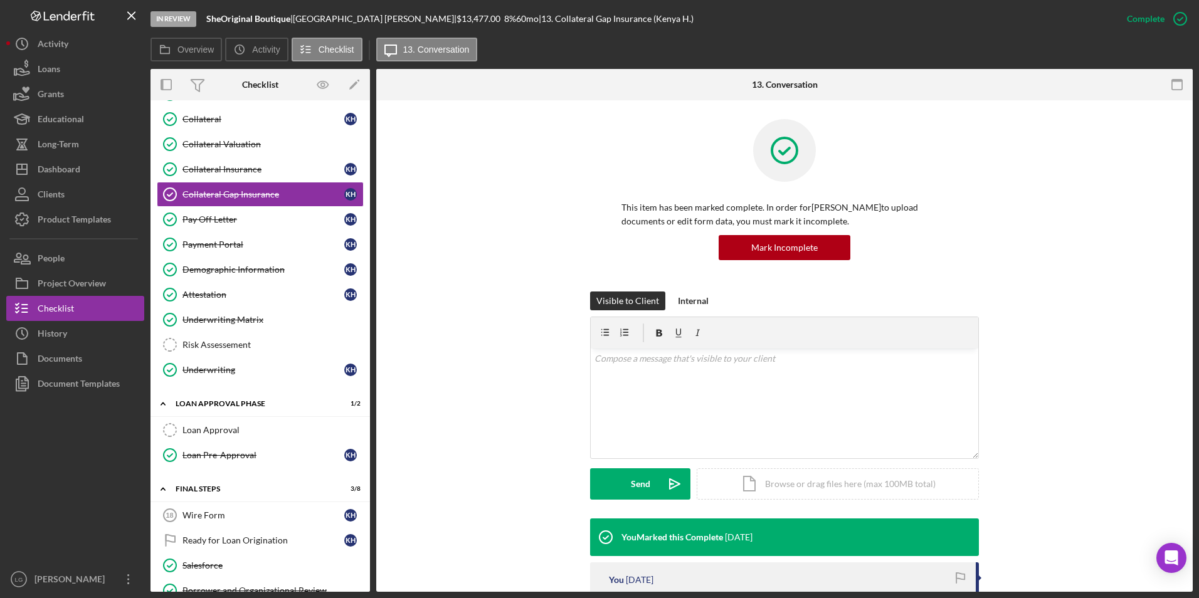
scroll to position [208, 0]
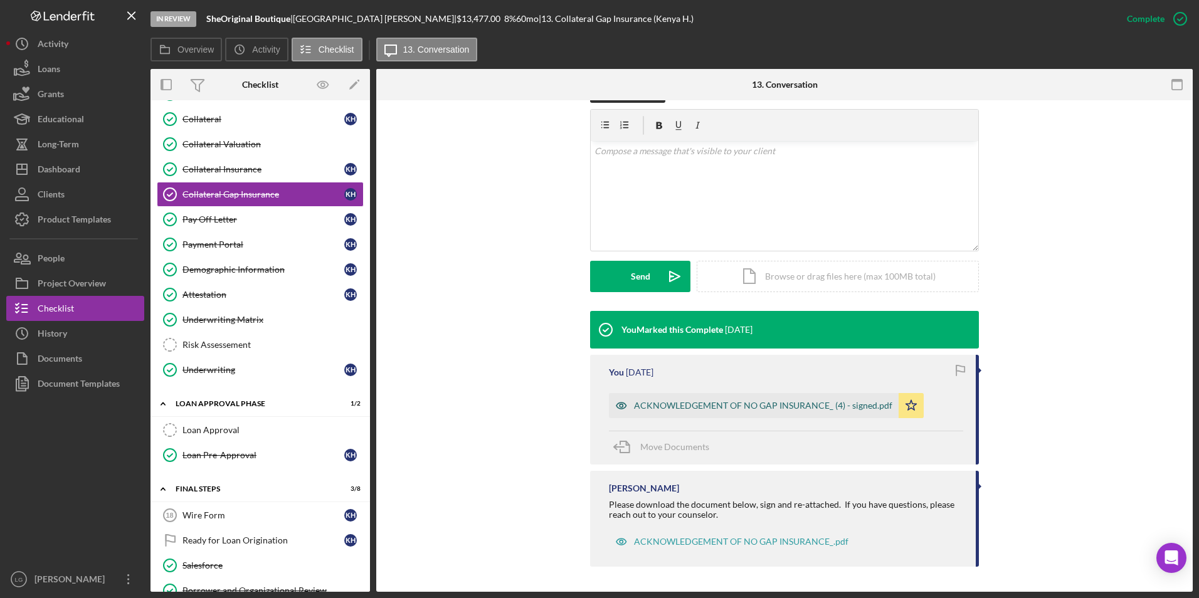
click at [682, 401] on div "ACKNOWLEDGEMENT OF NO GAP INSURANCE_ (4) - signed.pdf" at bounding box center [763, 406] width 258 height 10
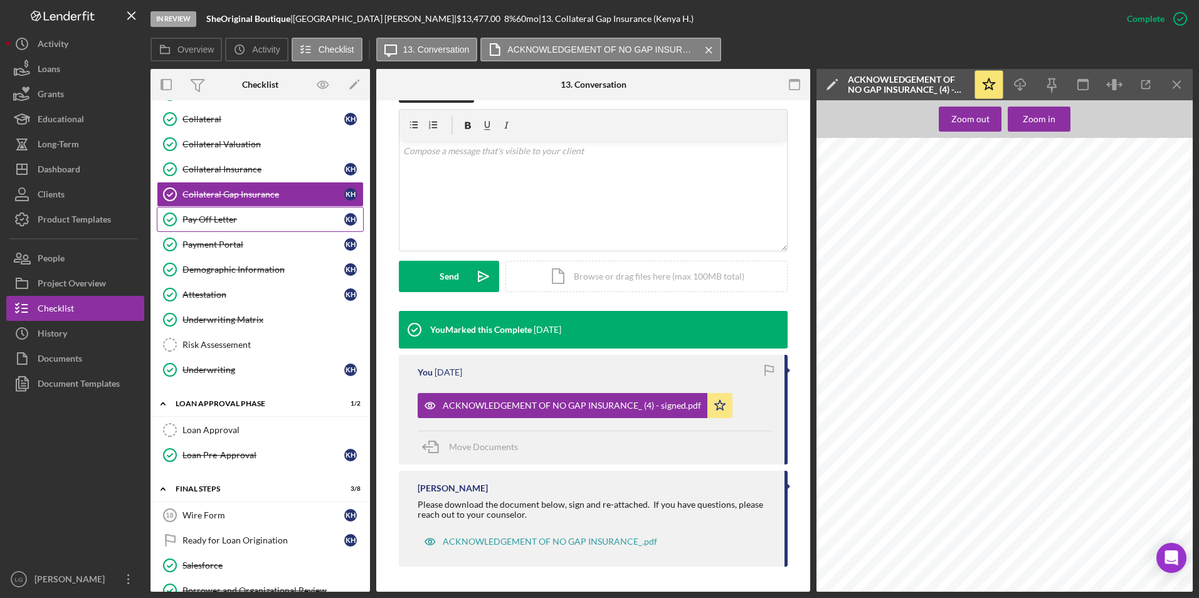
click at [218, 218] on div "Pay Off Letter" at bounding box center [263, 219] width 162 height 10
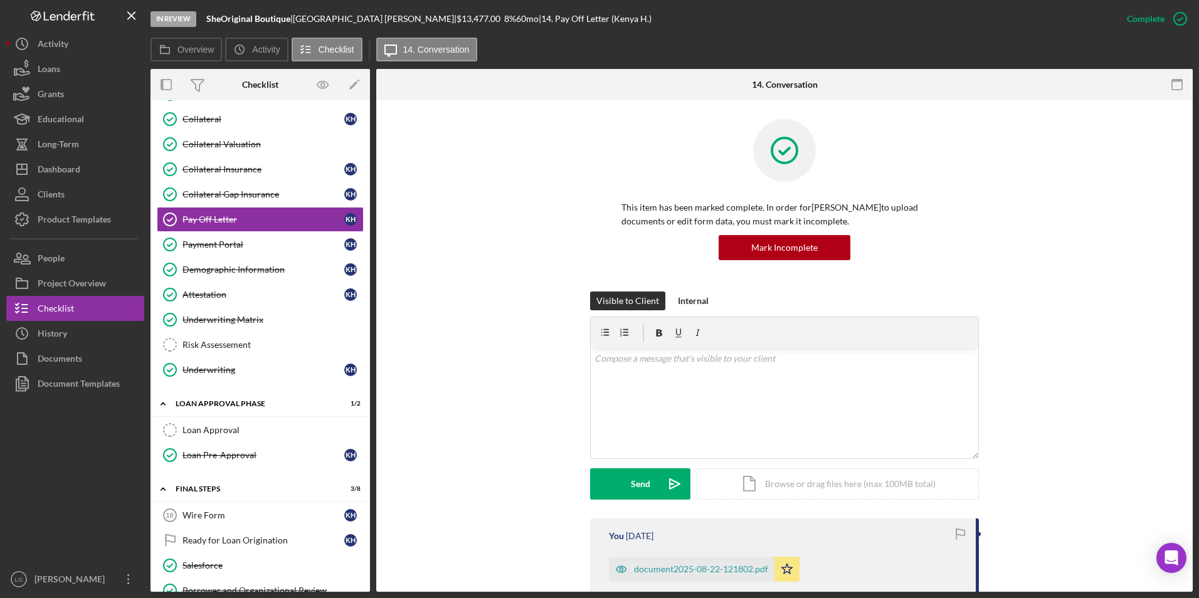
scroll to position [188, 0]
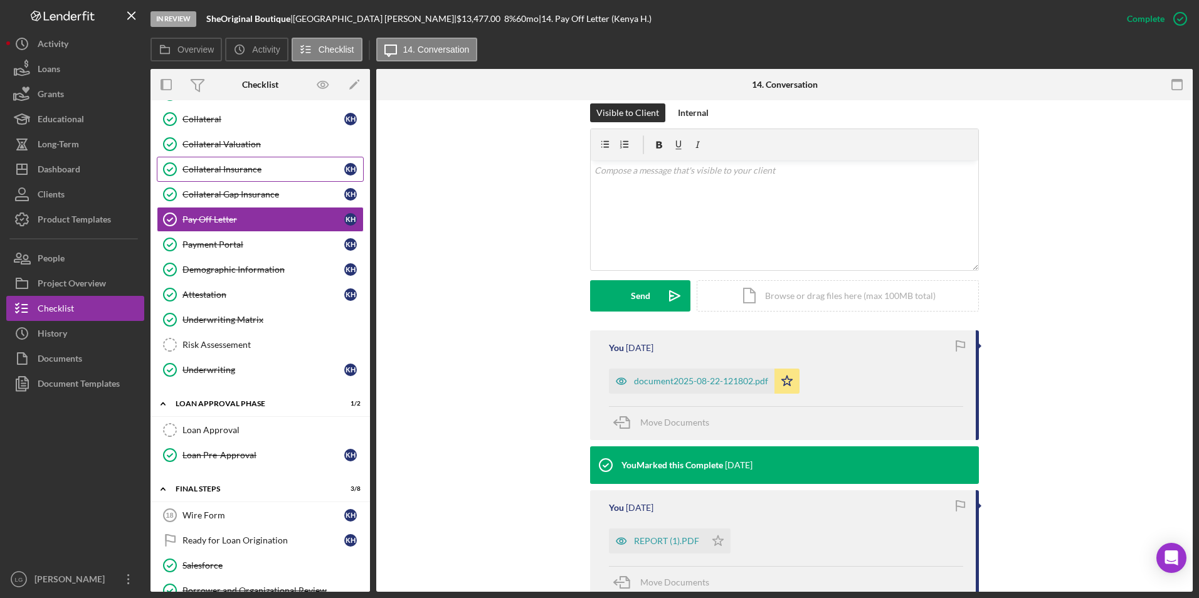
click at [221, 168] on div "Collateral Insurance" at bounding box center [263, 169] width 162 height 10
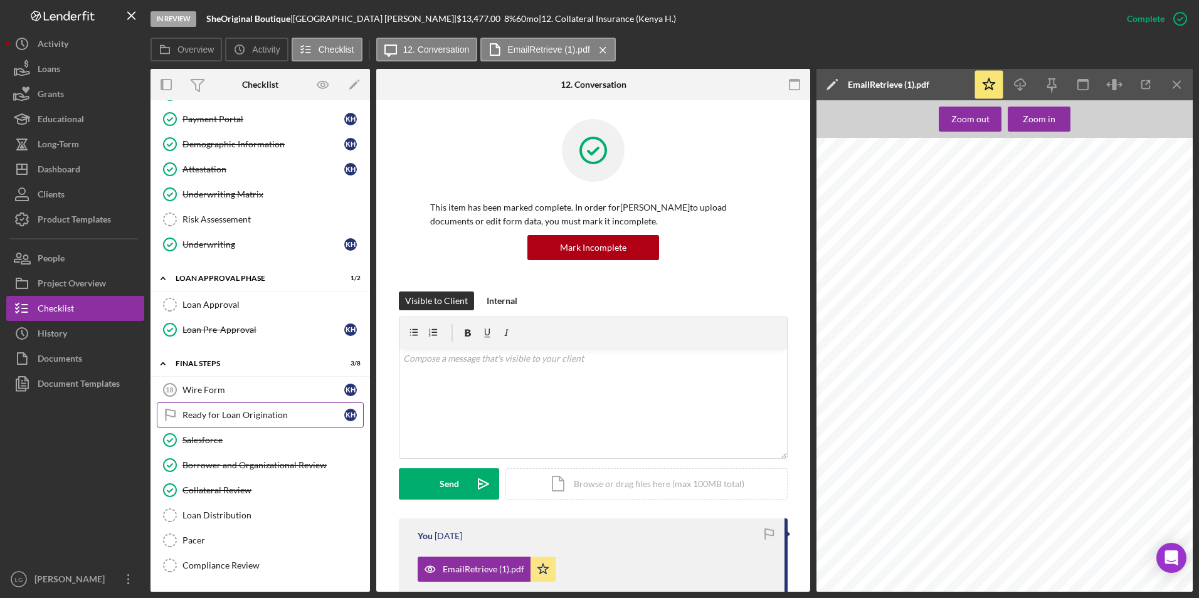
scroll to position [598, 0]
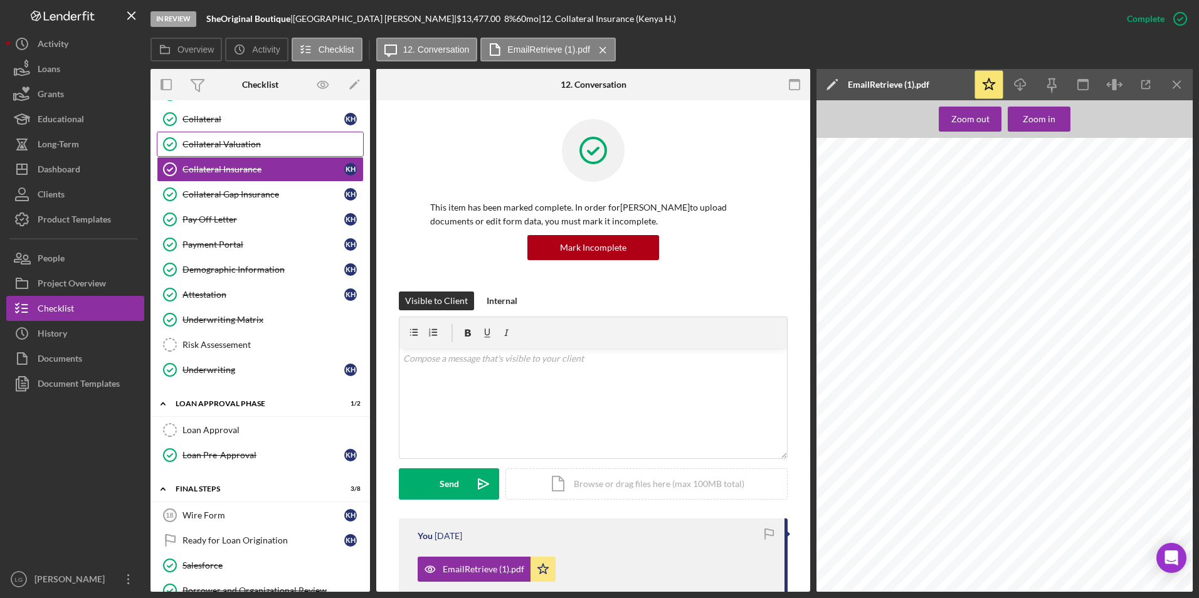
click at [231, 145] on div "Collateral Valuation" at bounding box center [272, 144] width 181 height 10
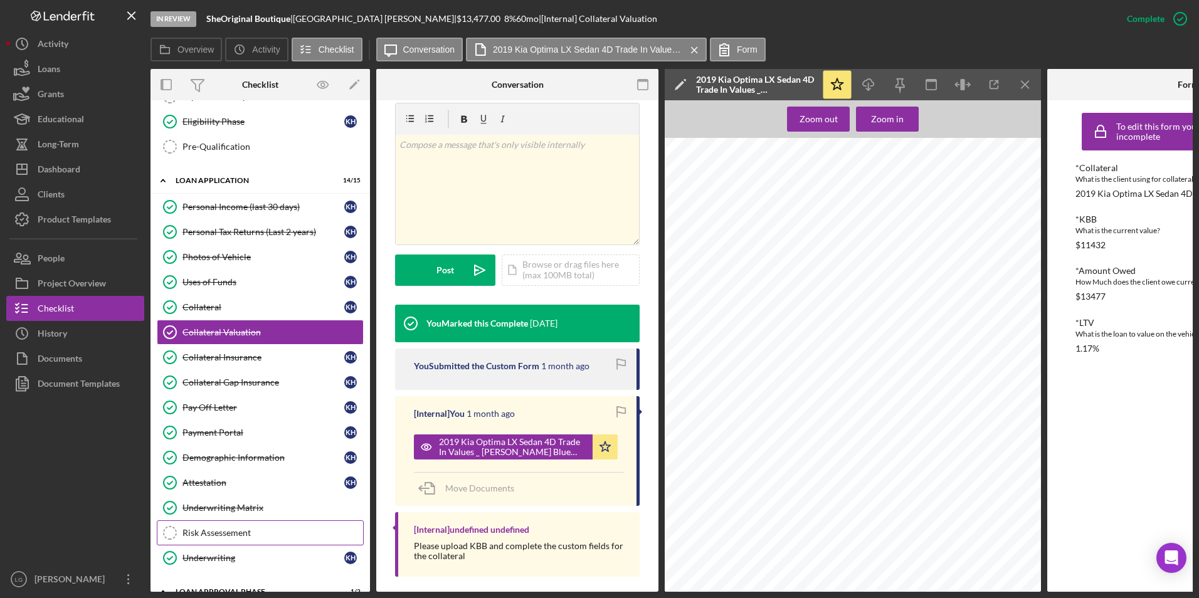
scroll to position [472, 0]
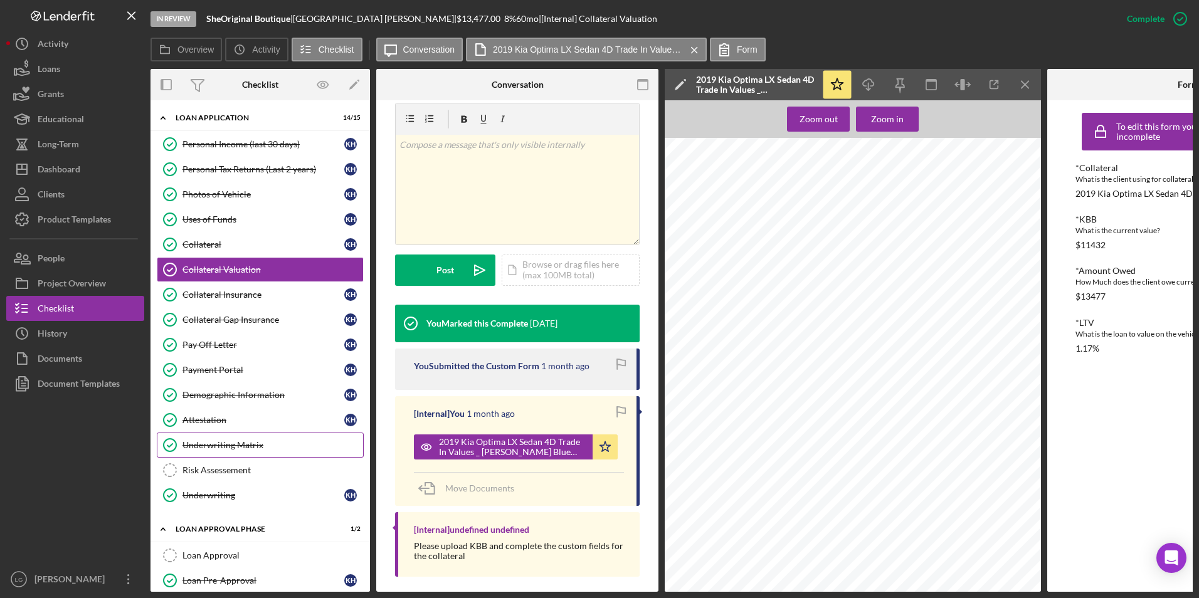
click at [252, 441] on div "Underwriting Matrix" at bounding box center [272, 445] width 181 height 10
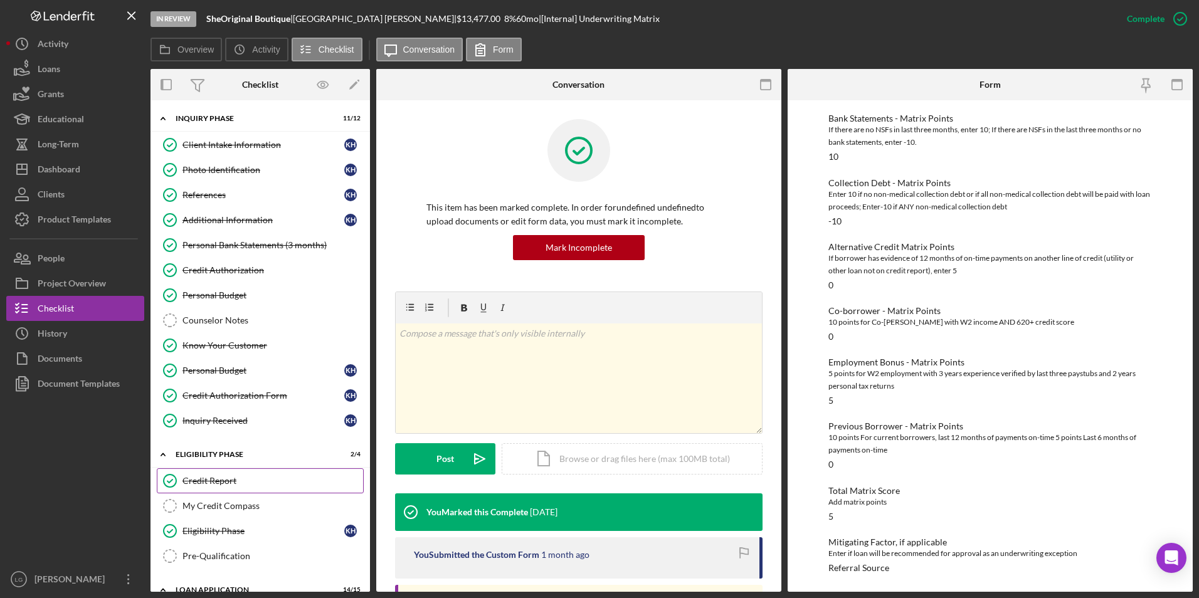
click at [234, 482] on div "Credit Report" at bounding box center [272, 481] width 181 height 10
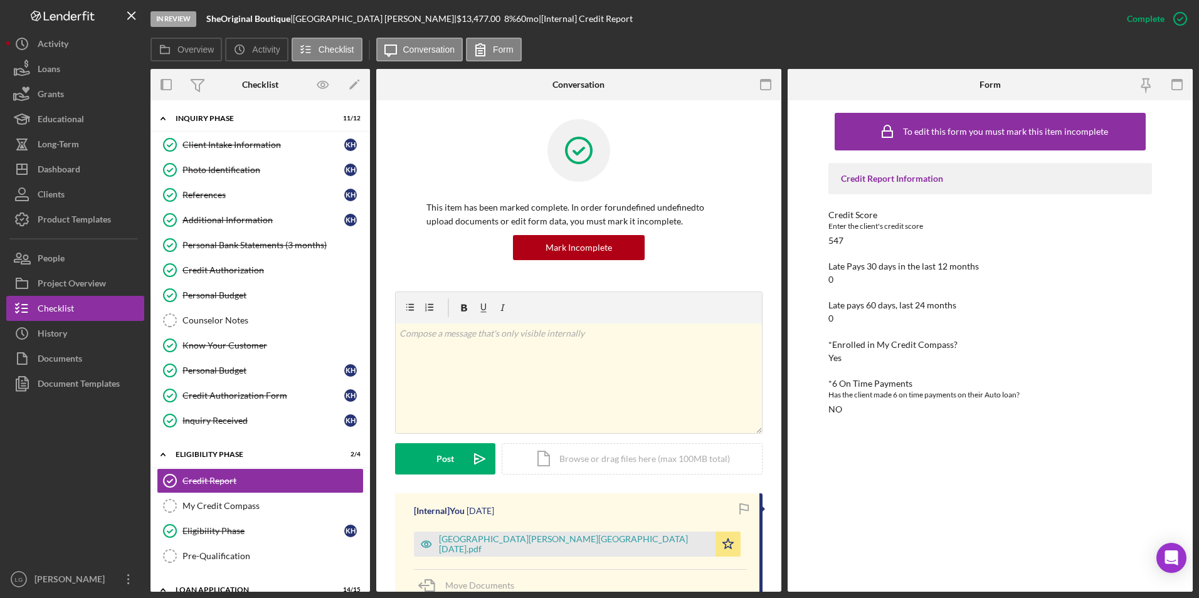
scroll to position [188, 0]
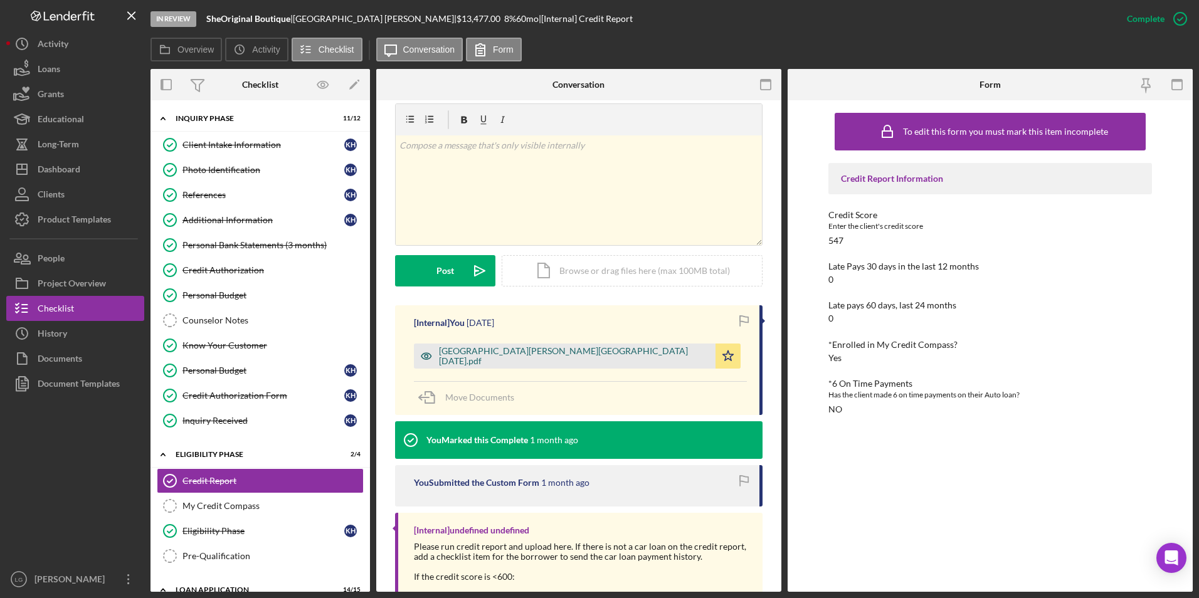
click at [502, 359] on div "[GEOGRAPHIC_DATA][PERSON_NAME][GEOGRAPHIC_DATA] [DATE].pdf" at bounding box center [574, 356] width 270 height 20
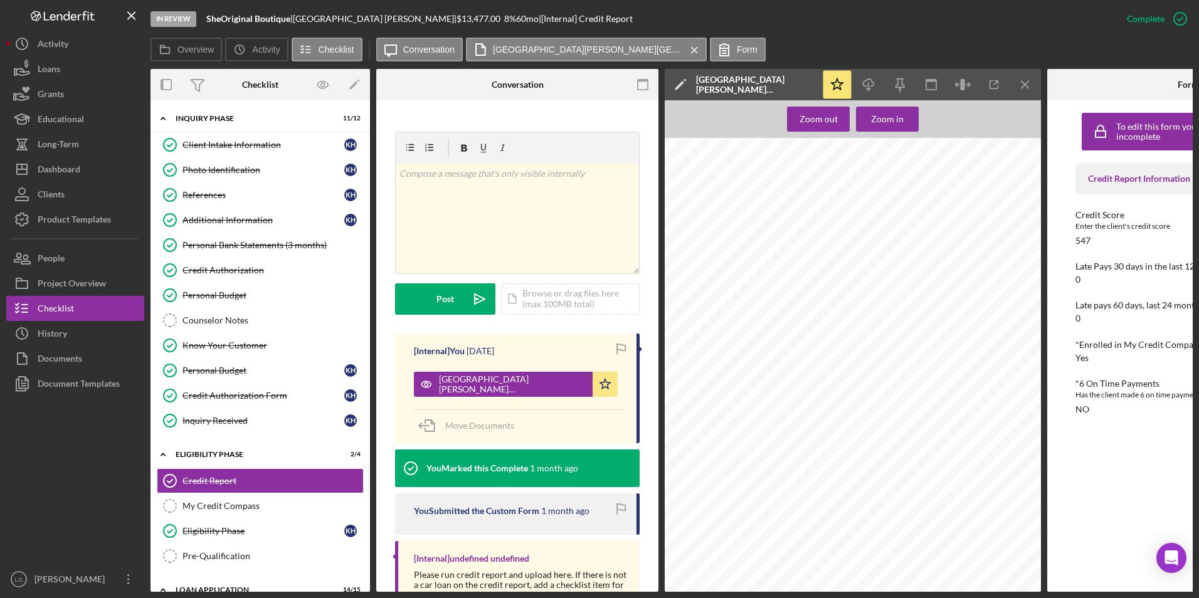
scroll to position [439, 0]
click at [992, 84] on icon "button" at bounding box center [994, 85] width 28 height 28
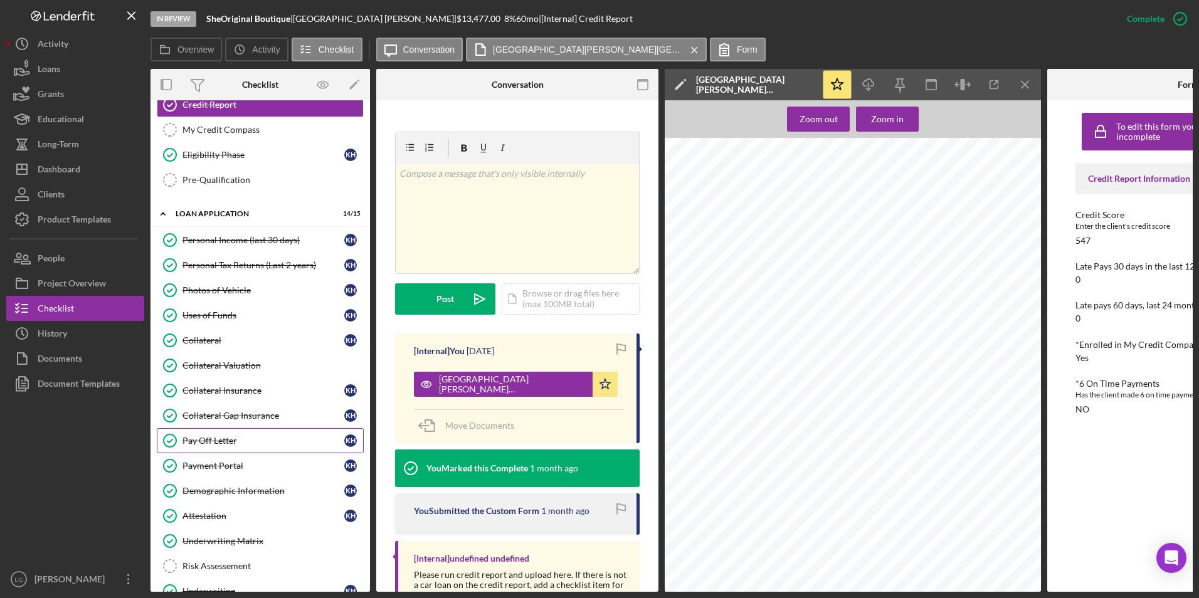
scroll to position [502, 0]
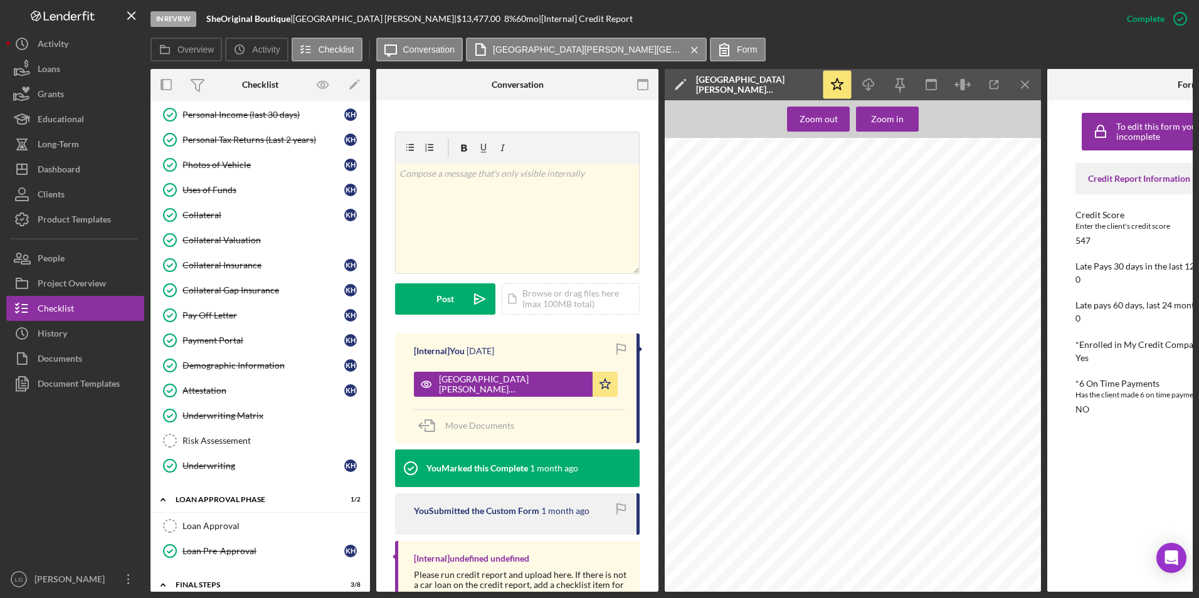
drag, startPoint x: 216, startPoint y: 194, endPoint x: 420, endPoint y: 233, distance: 208.1
click at [216, 194] on div "Uses of Funds" at bounding box center [263, 190] width 162 height 10
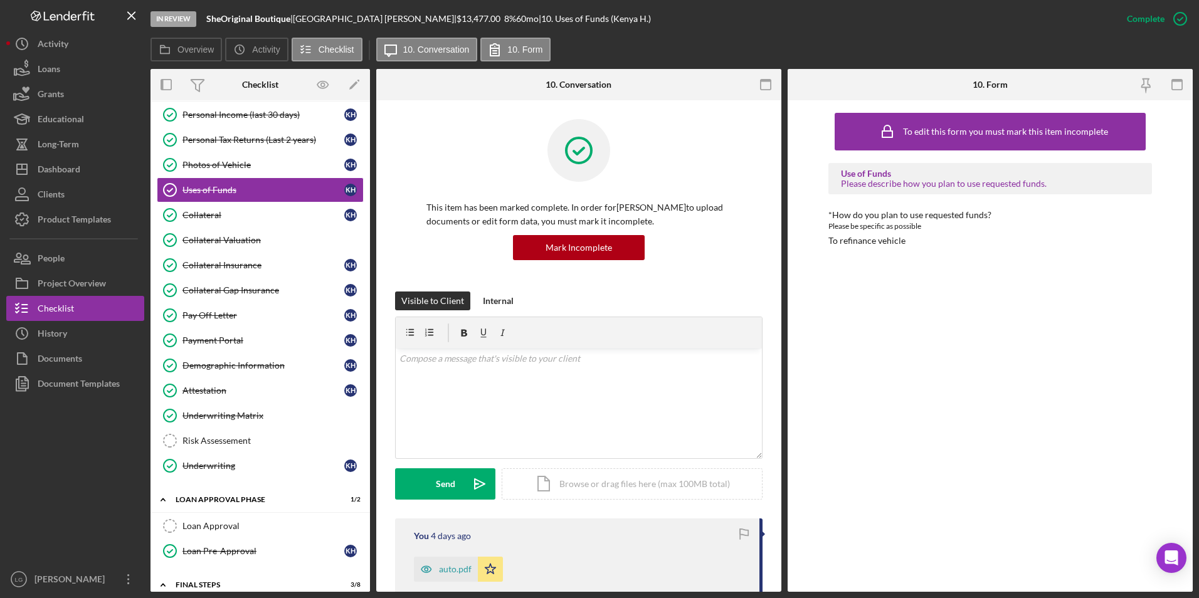
scroll to position [188, 0]
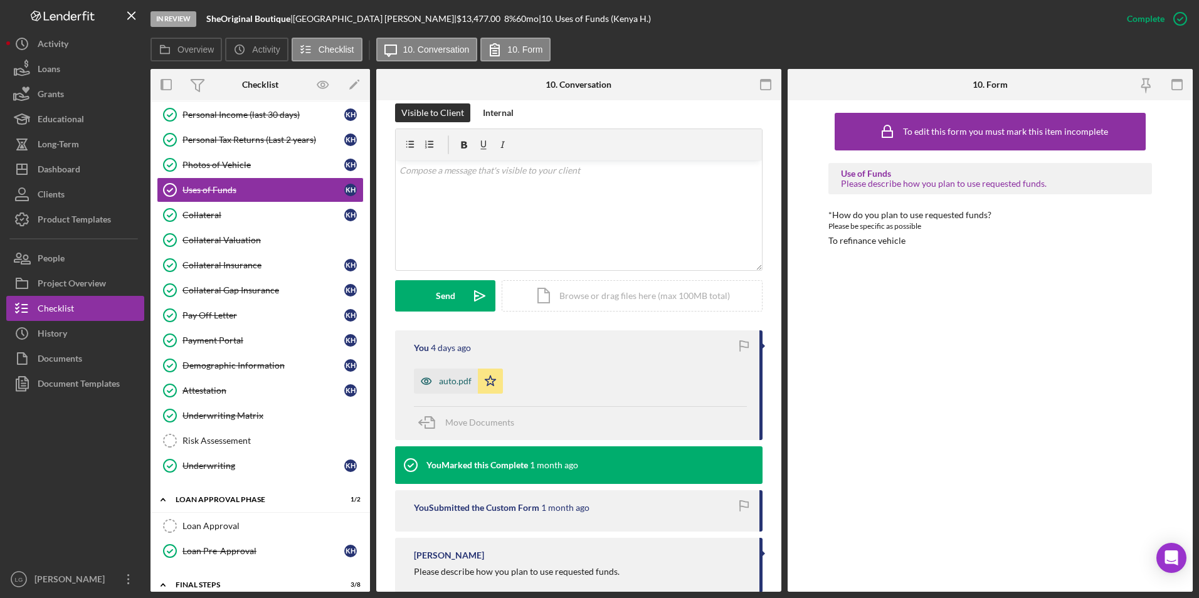
click at [433, 388] on icon "button" at bounding box center [426, 381] width 25 height 25
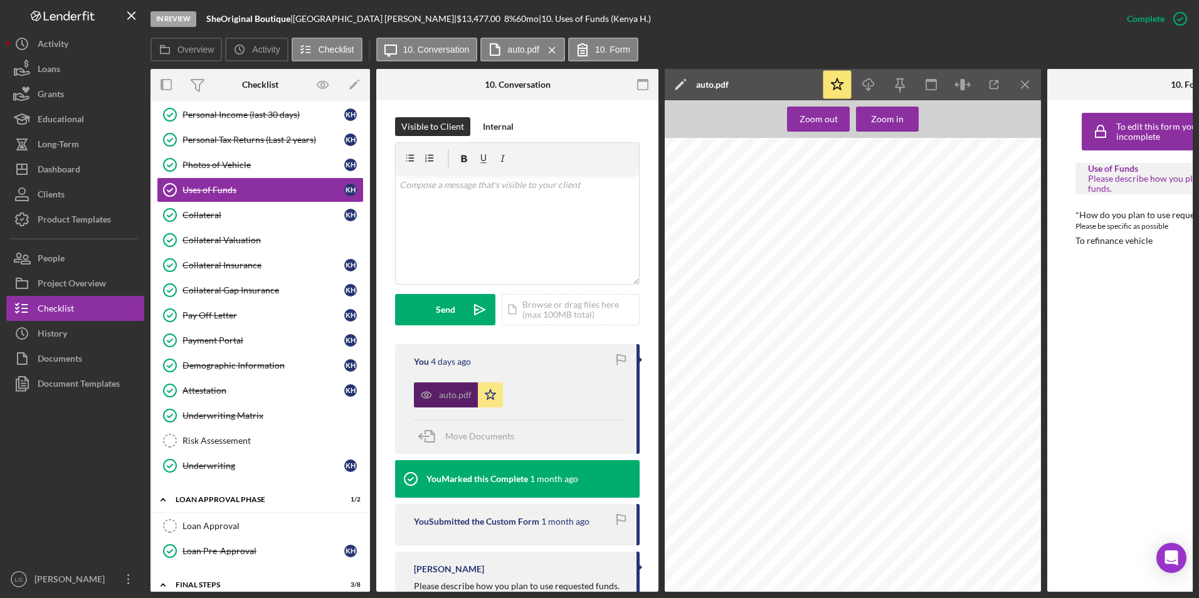
click at [457, 396] on div "auto.pdf" at bounding box center [455, 395] width 33 height 10
click at [77, 164] on div "Dashboard" at bounding box center [59, 171] width 43 height 28
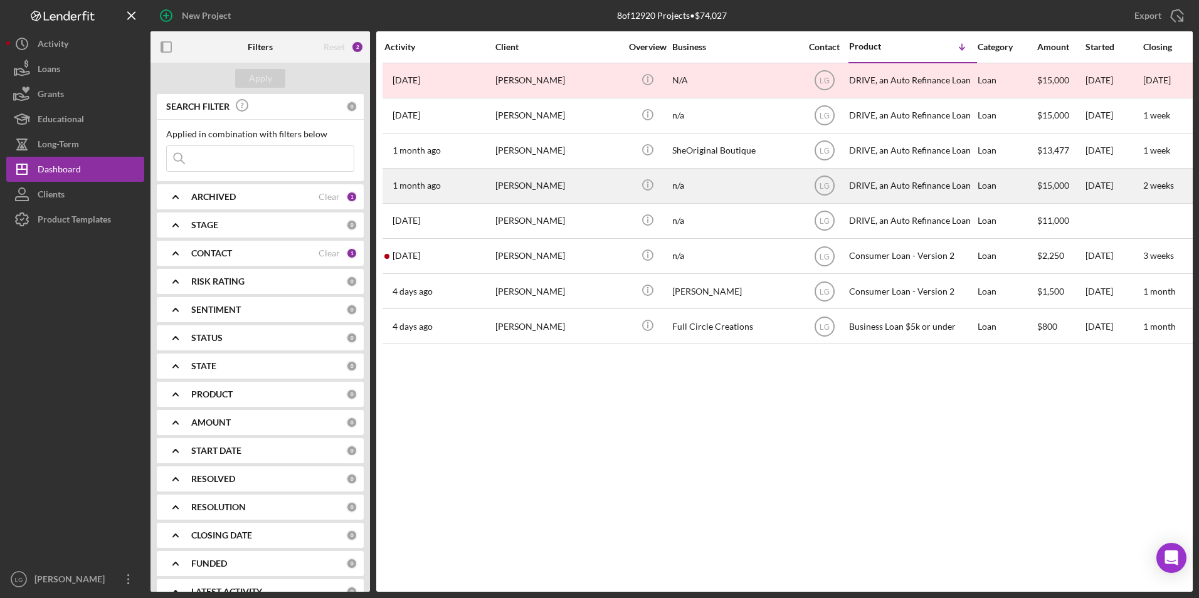
click at [514, 189] on div "[PERSON_NAME]" at bounding box center [557, 185] width 125 height 33
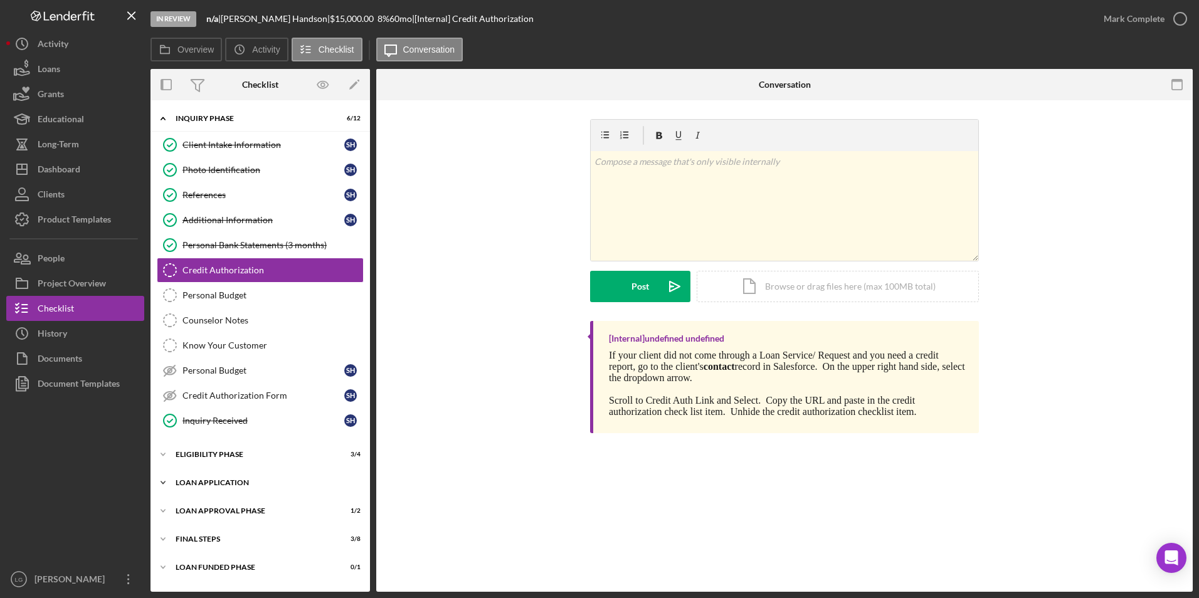
click at [214, 477] on div "Icon/Expander Loan Application 13 / 15" at bounding box center [259, 482] width 219 height 25
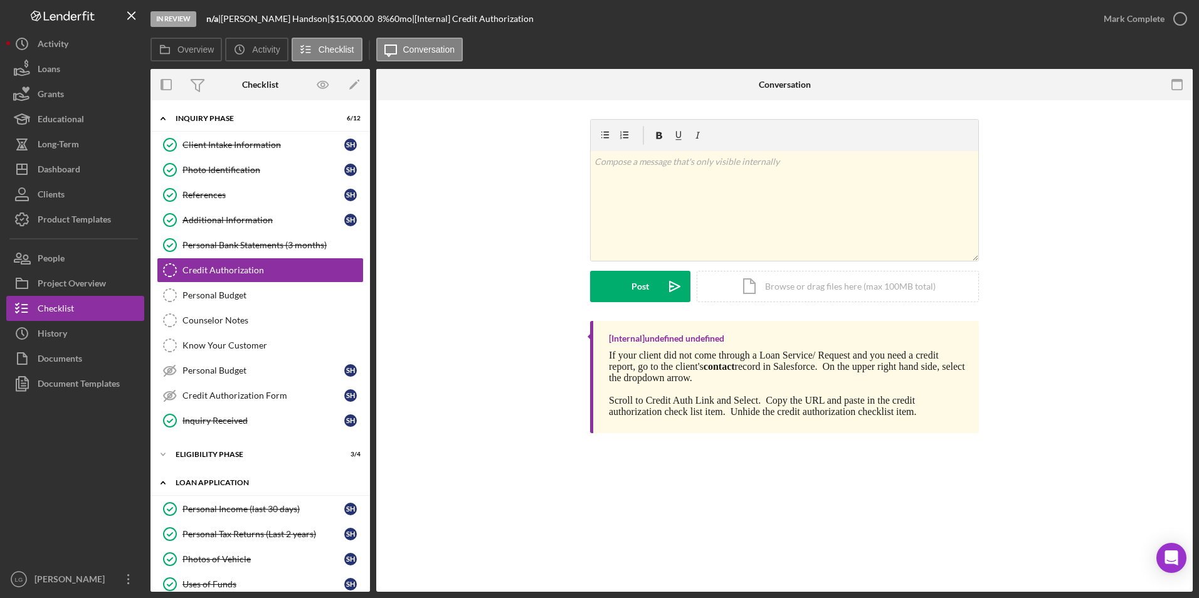
scroll to position [188, 0]
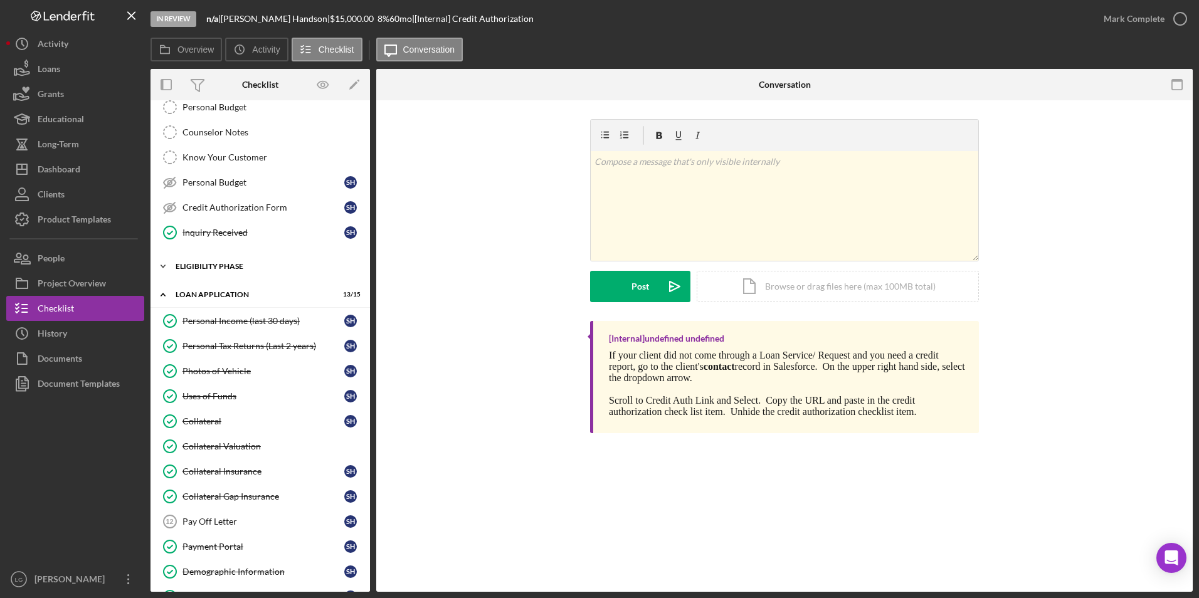
click at [201, 264] on div "Eligibility Phase" at bounding box center [265, 267] width 179 height 8
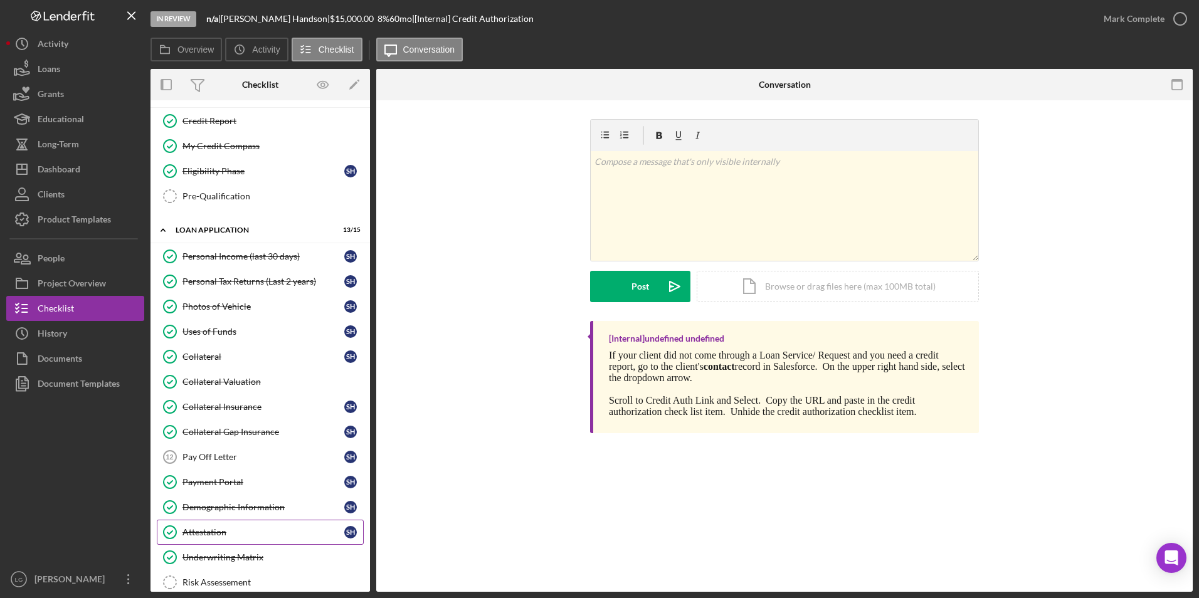
scroll to position [485, 0]
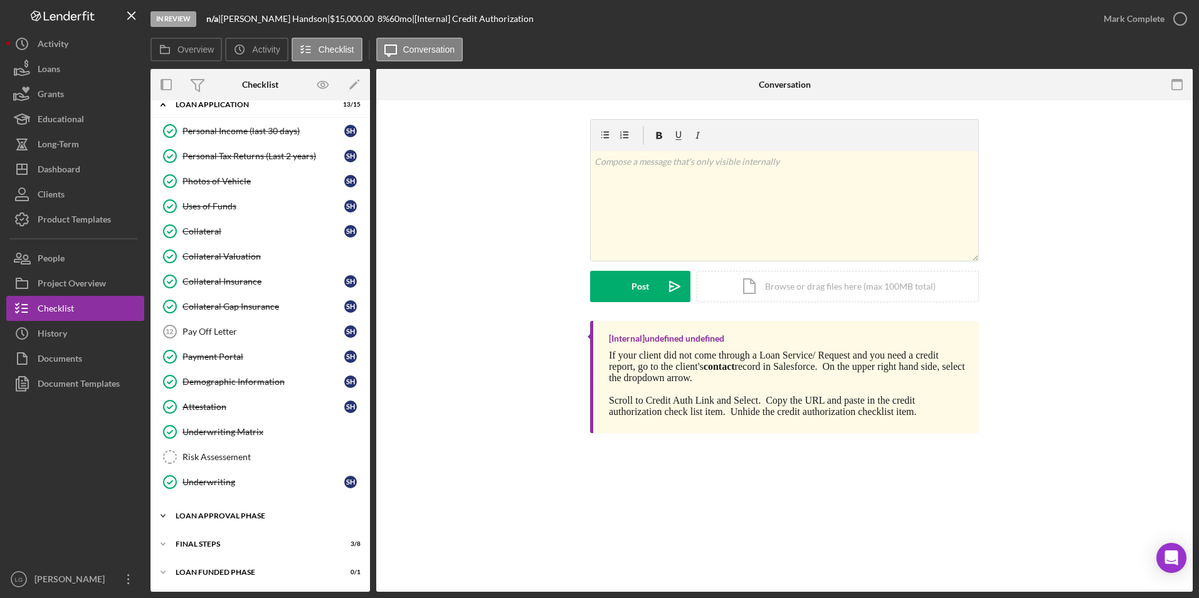
click at [211, 514] on div "Loan Approval Phase" at bounding box center [265, 516] width 179 height 8
click at [213, 542] on div "Loan Approval" at bounding box center [272, 542] width 181 height 10
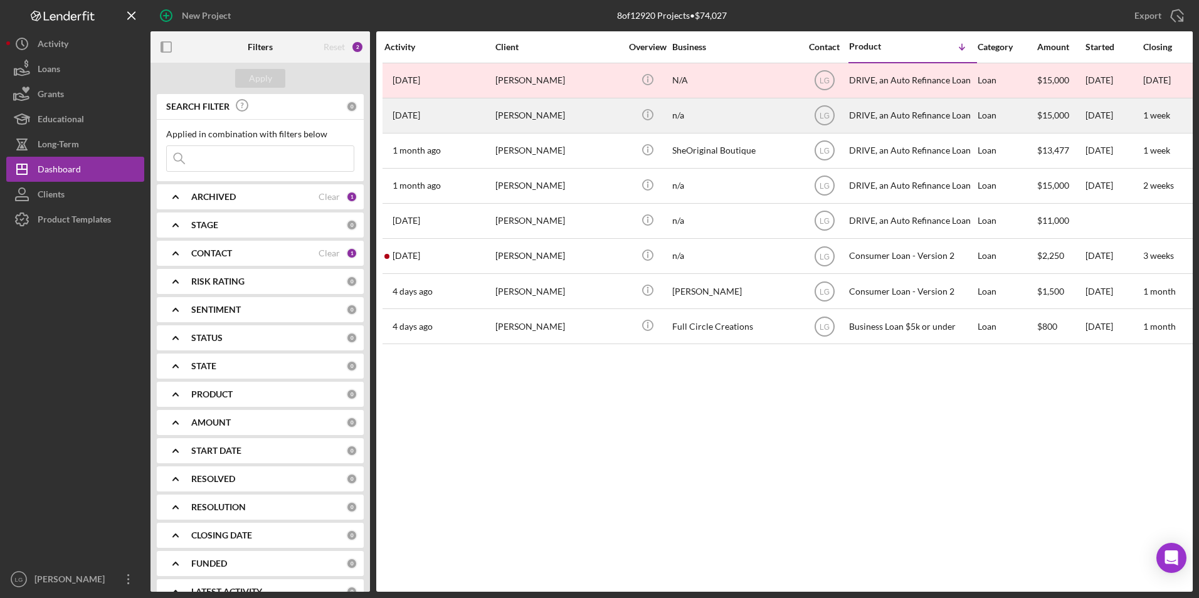
click at [557, 119] on div "[PERSON_NAME]" at bounding box center [557, 115] width 125 height 33
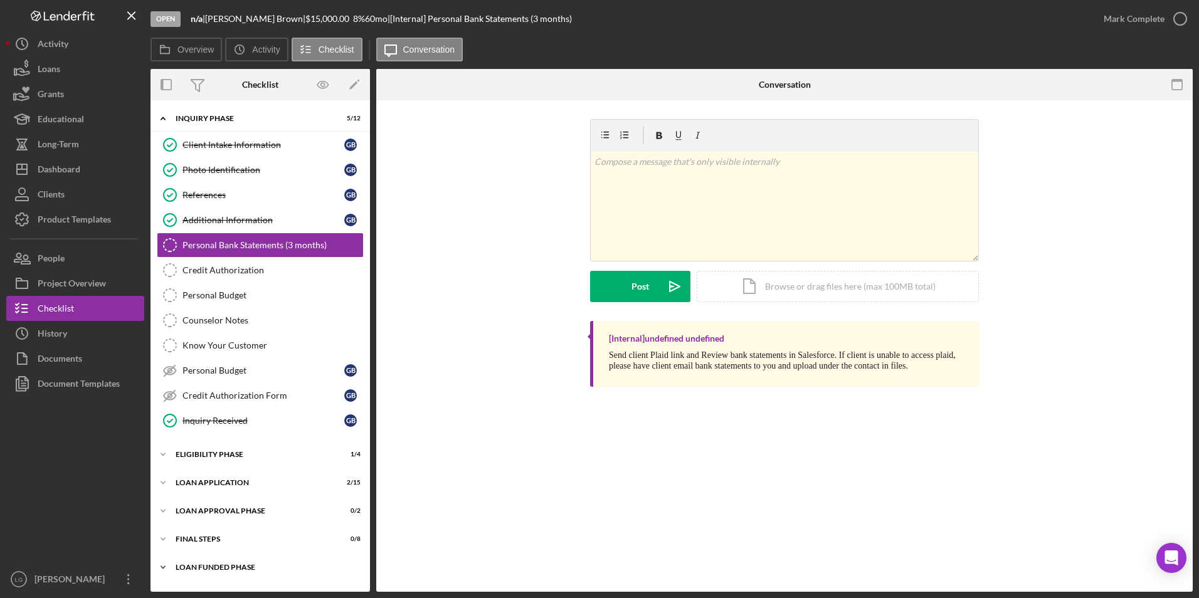
click at [180, 556] on div "Icon/Expander Loan Funded Phase 0 / 1" at bounding box center [259, 567] width 219 height 25
drag, startPoint x: 186, startPoint y: 538, endPoint x: 193, endPoint y: 511, distance: 27.7
click at [186, 537] on div "FINAL STEPS" at bounding box center [253, 540] width 154 height 8
drag, startPoint x: 193, startPoint y: 509, endPoint x: 196, endPoint y: 495, distance: 14.6
click at [194, 505] on div "Icon/Expander Loan Approval Phase 0 / 2" at bounding box center [259, 511] width 219 height 25
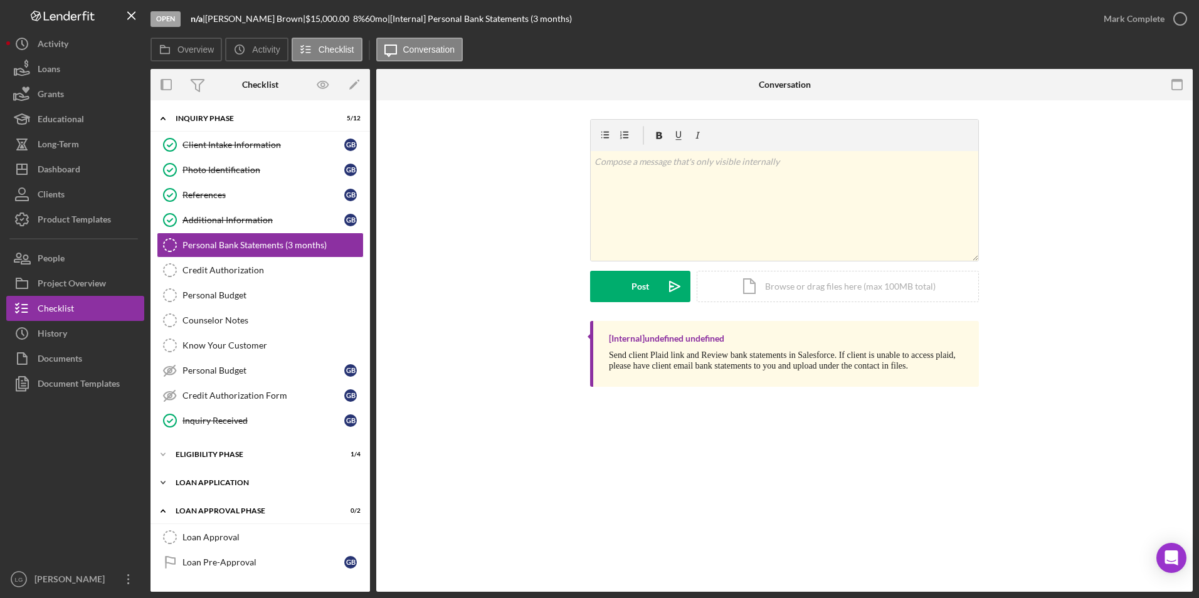
click at [196, 488] on div "Icon/Expander Loan Application 2 / 15" at bounding box center [259, 482] width 219 height 25
click at [201, 460] on div "Icon/Expander Eligibility Phase 1 / 4" at bounding box center [259, 454] width 219 height 25
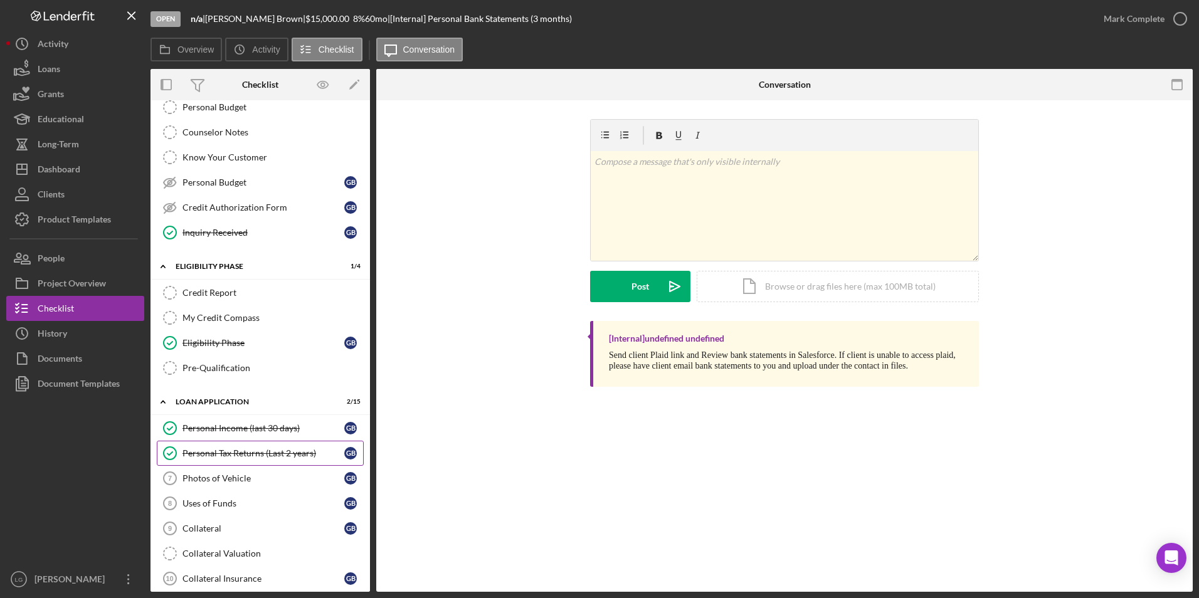
scroll to position [439, 0]
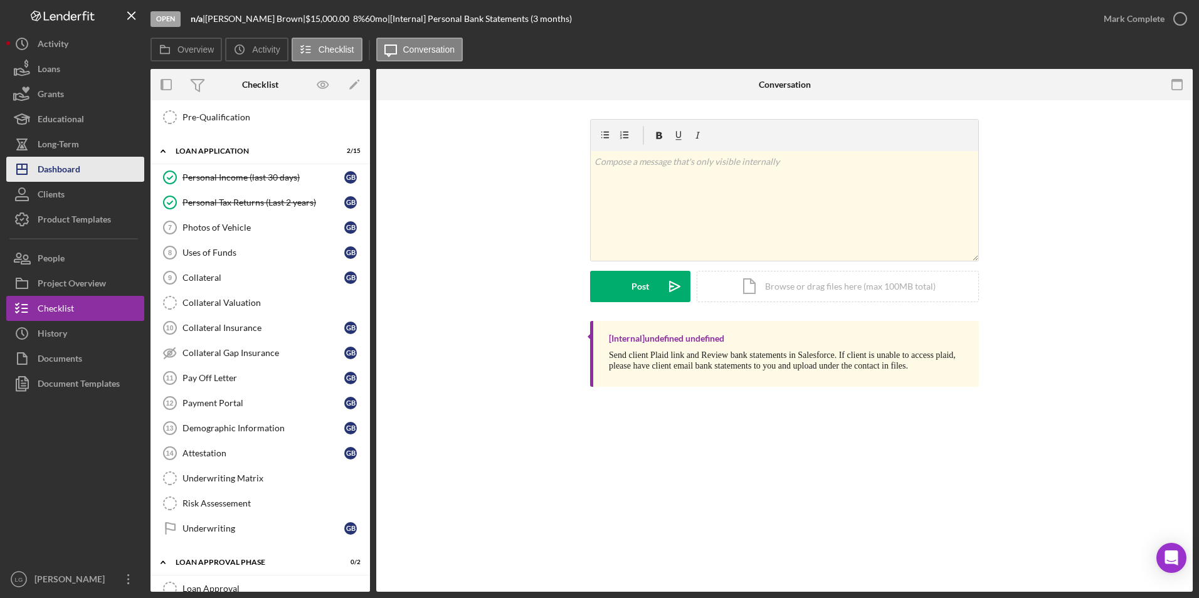
click at [48, 172] on div "Dashboard" at bounding box center [59, 171] width 43 height 28
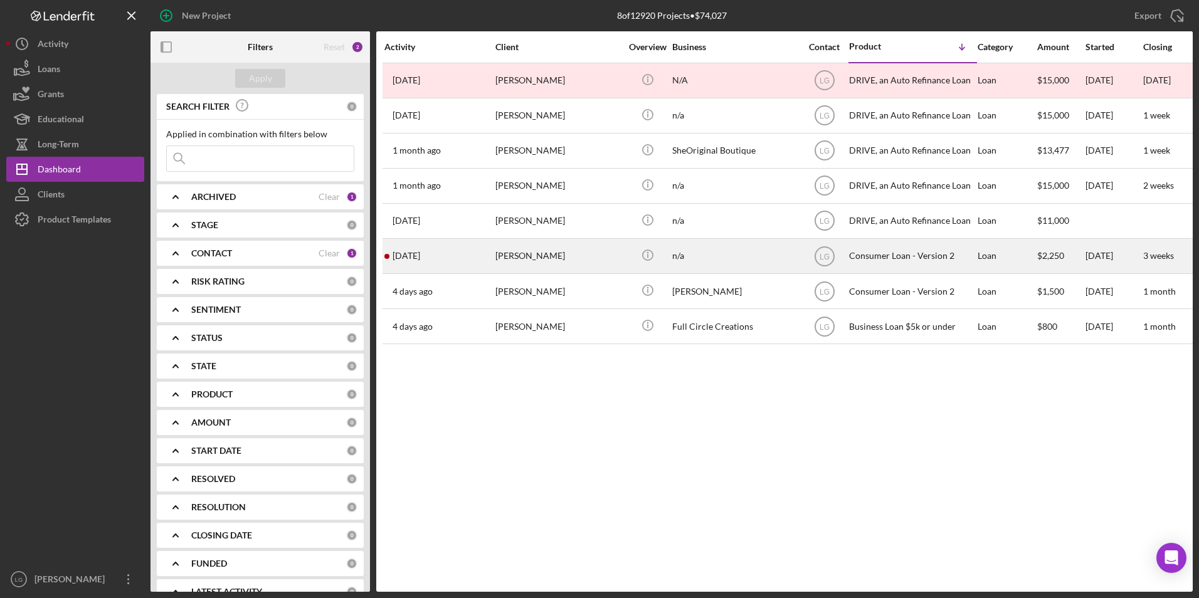
click at [534, 251] on div "[PERSON_NAME]" at bounding box center [557, 256] width 125 height 33
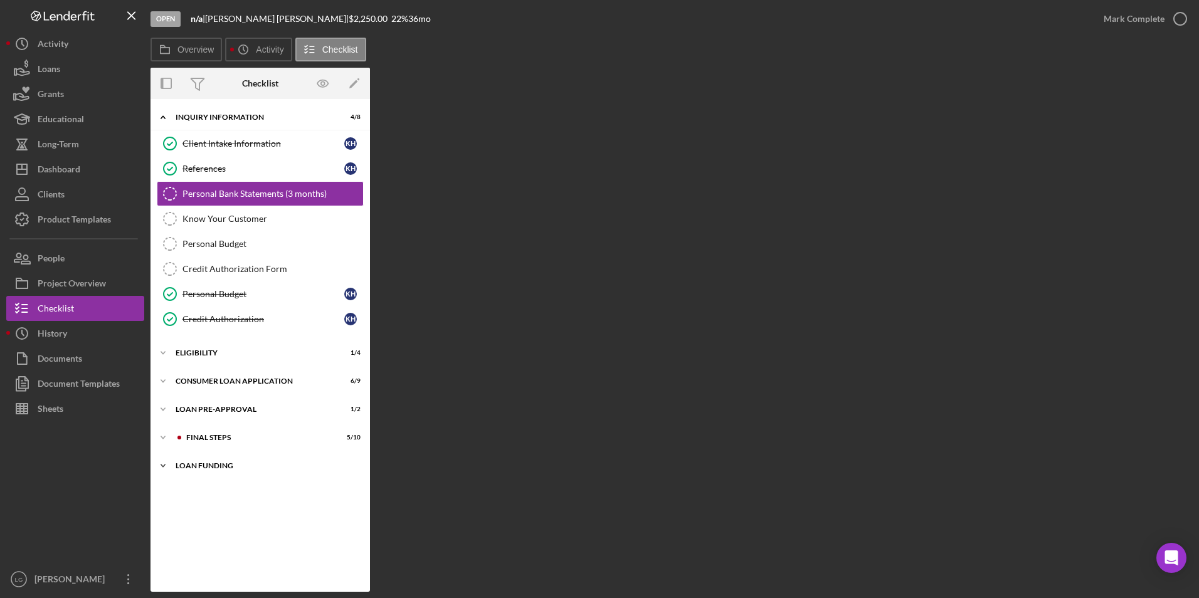
click at [209, 467] on div "Loan Funding" at bounding box center [265, 466] width 179 height 8
drag, startPoint x: 209, startPoint y: 446, endPoint x: 210, endPoint y: 433, distance: 13.2
click at [209, 445] on div "Icon/Expander FINAL STEPS 5 / 10" at bounding box center [259, 437] width 219 height 25
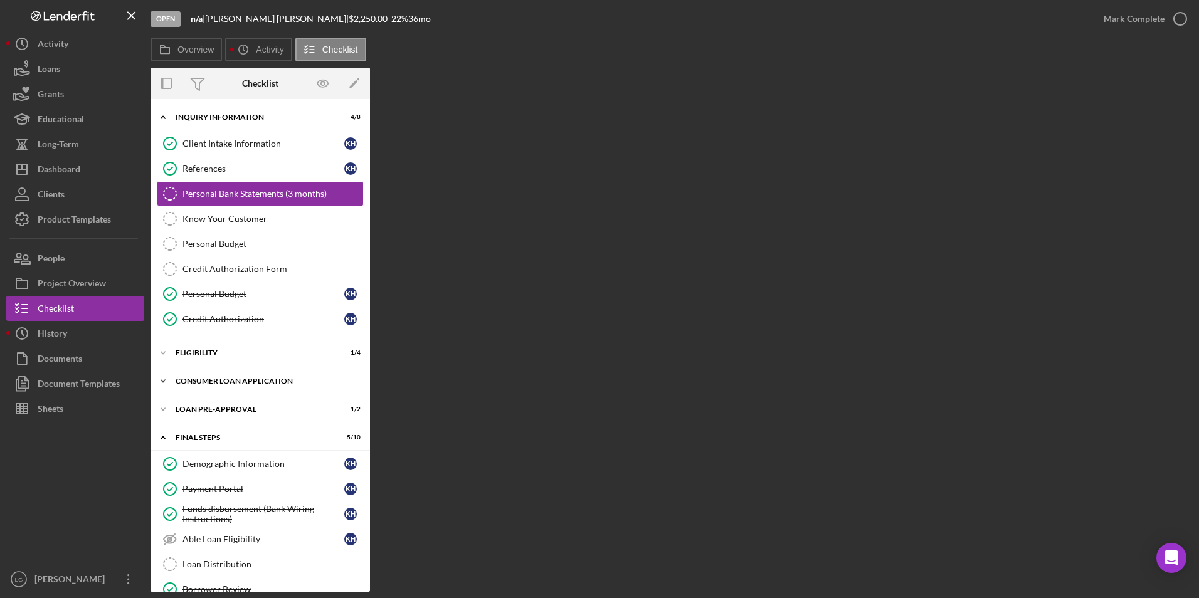
drag, startPoint x: 214, startPoint y: 409, endPoint x: 216, endPoint y: 393, distance: 17.1
click at [214, 408] on div "Loan Pre-Approval" at bounding box center [253, 410] width 154 height 8
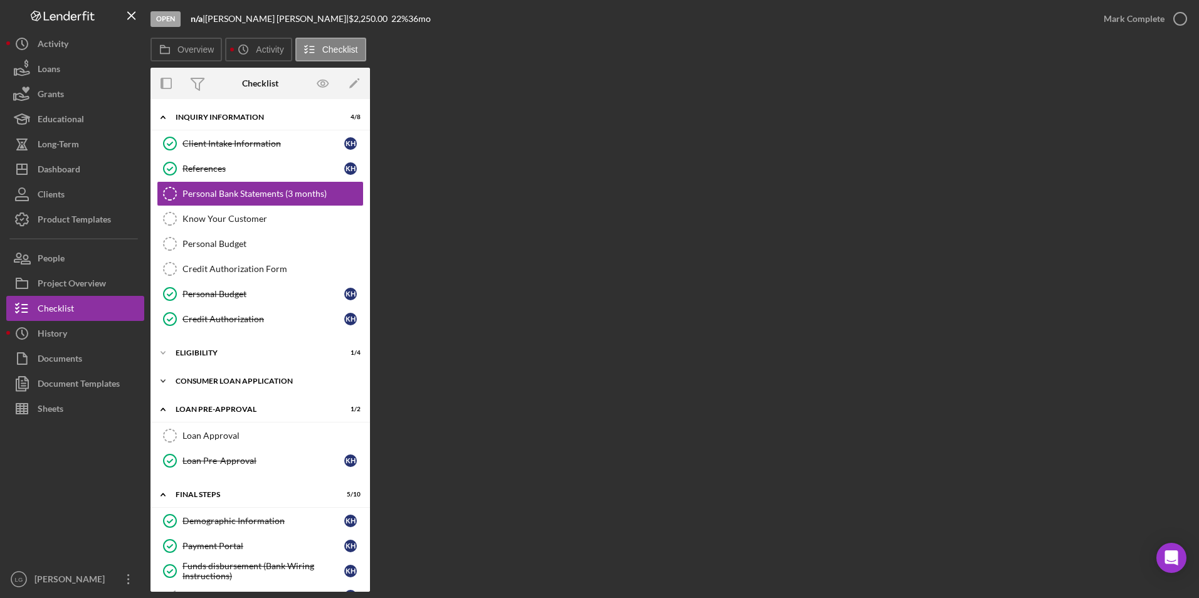
drag, startPoint x: 217, startPoint y: 383, endPoint x: 216, endPoint y: 369, distance: 13.8
click at [217, 377] on div "Icon/Expander Consumer Loan Application 6 / 9" at bounding box center [259, 381] width 219 height 25
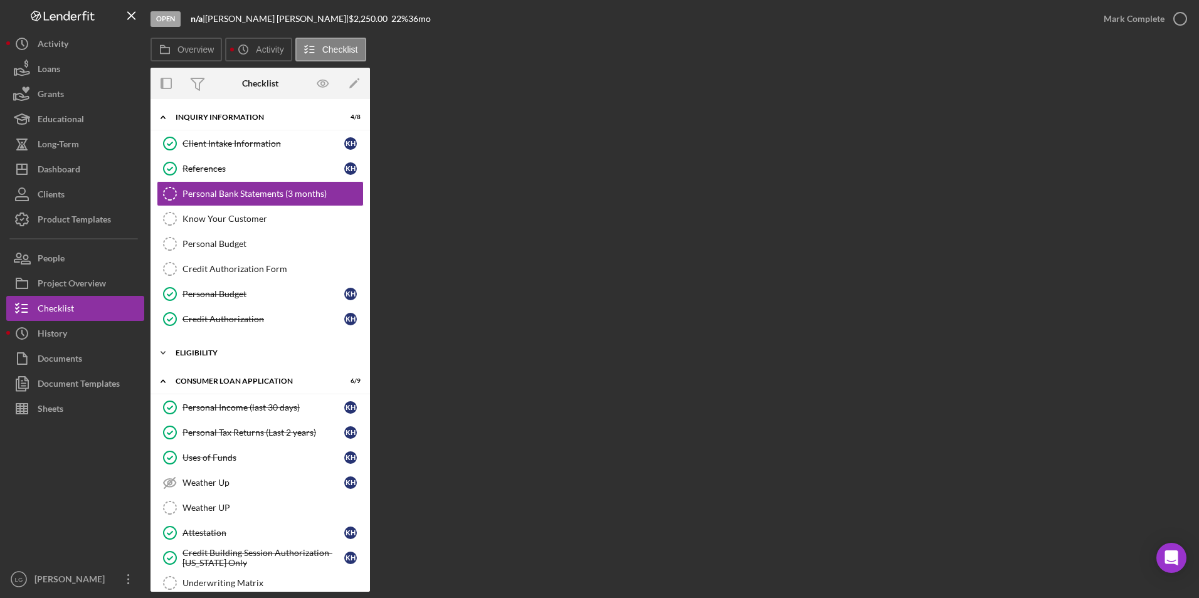
click at [213, 357] on div "Icon/Expander Eligibility 1 / 4" at bounding box center [259, 352] width 219 height 25
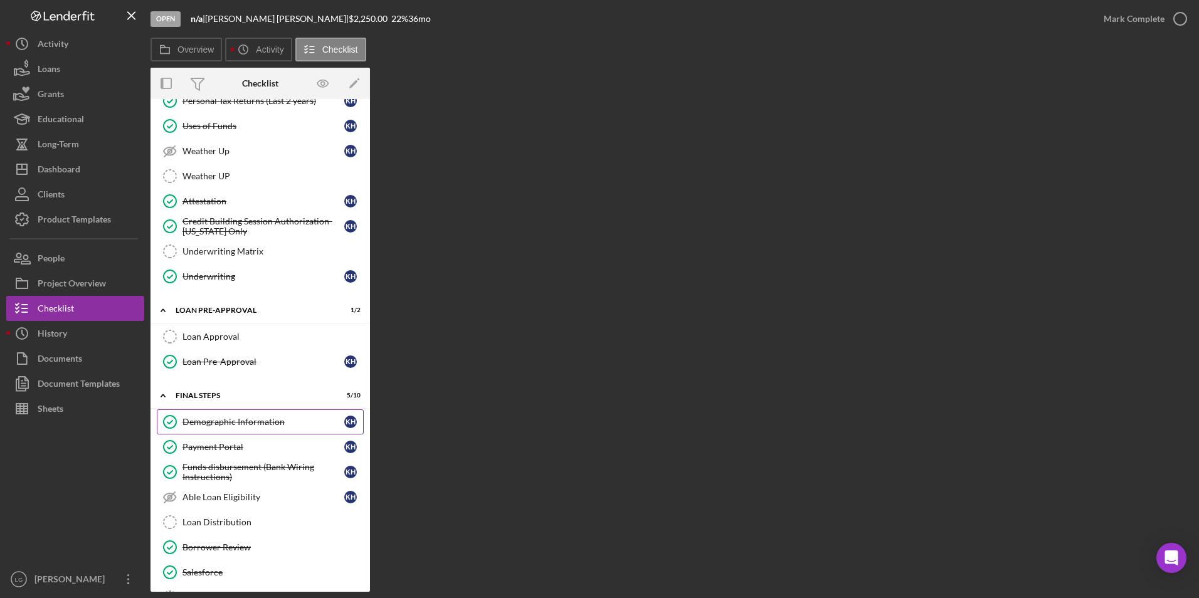
scroll to position [580, 0]
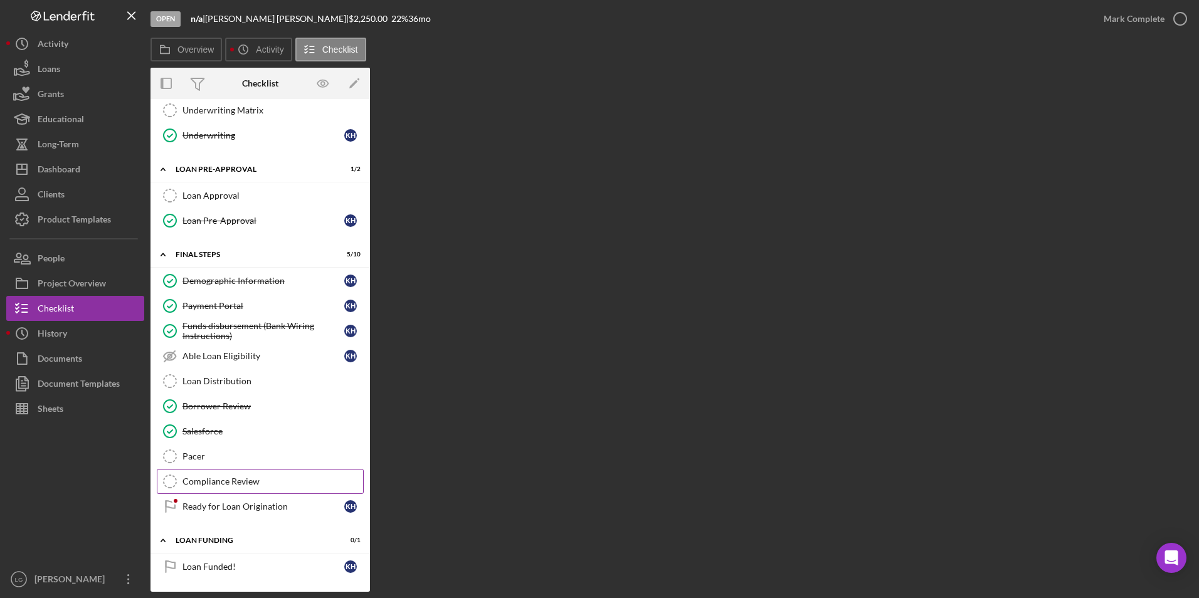
drag, startPoint x: 243, startPoint y: 510, endPoint x: 265, endPoint y: 485, distance: 33.3
click at [243, 510] on div "Ready for Loan Origination" at bounding box center [263, 507] width 162 height 10
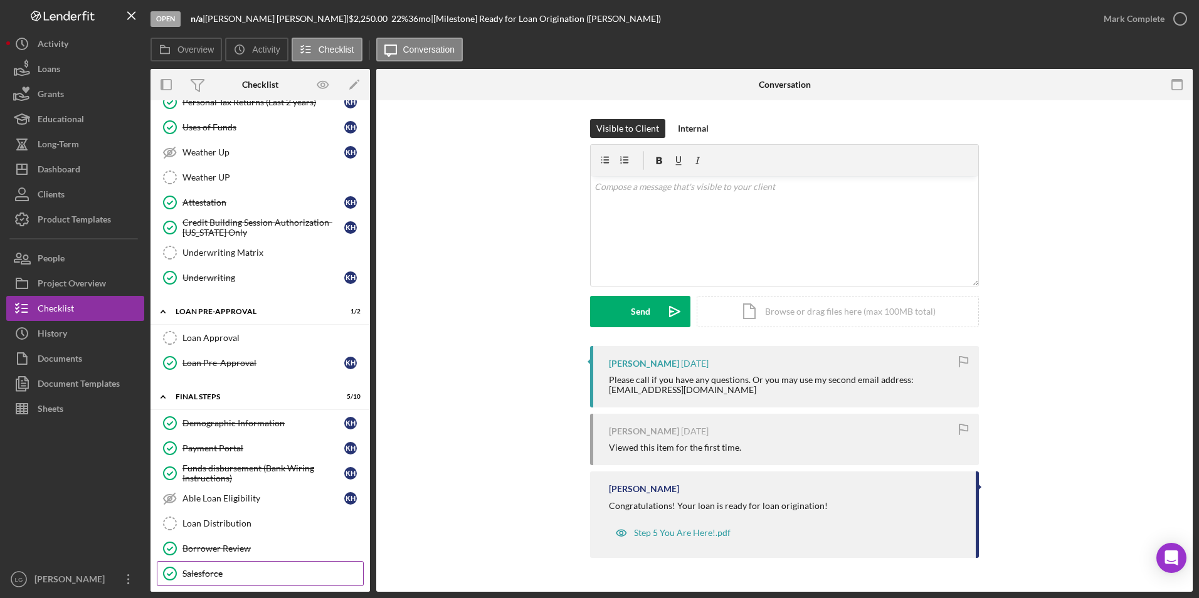
scroll to position [581, 0]
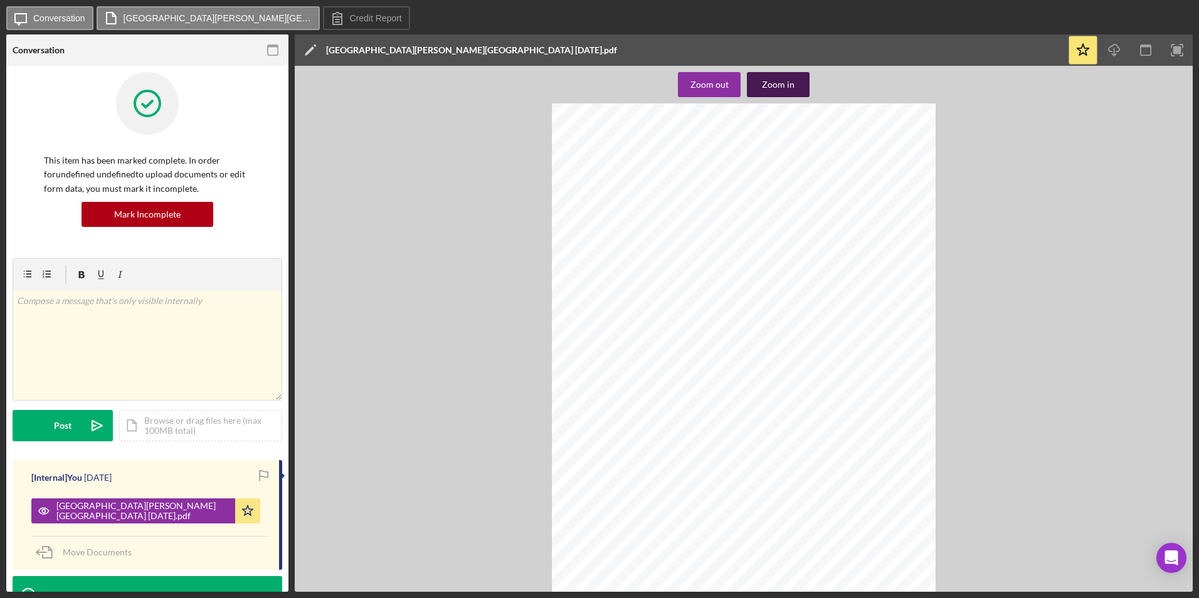
click at [794, 87] on button "Zoom in" at bounding box center [778, 84] width 63 height 25
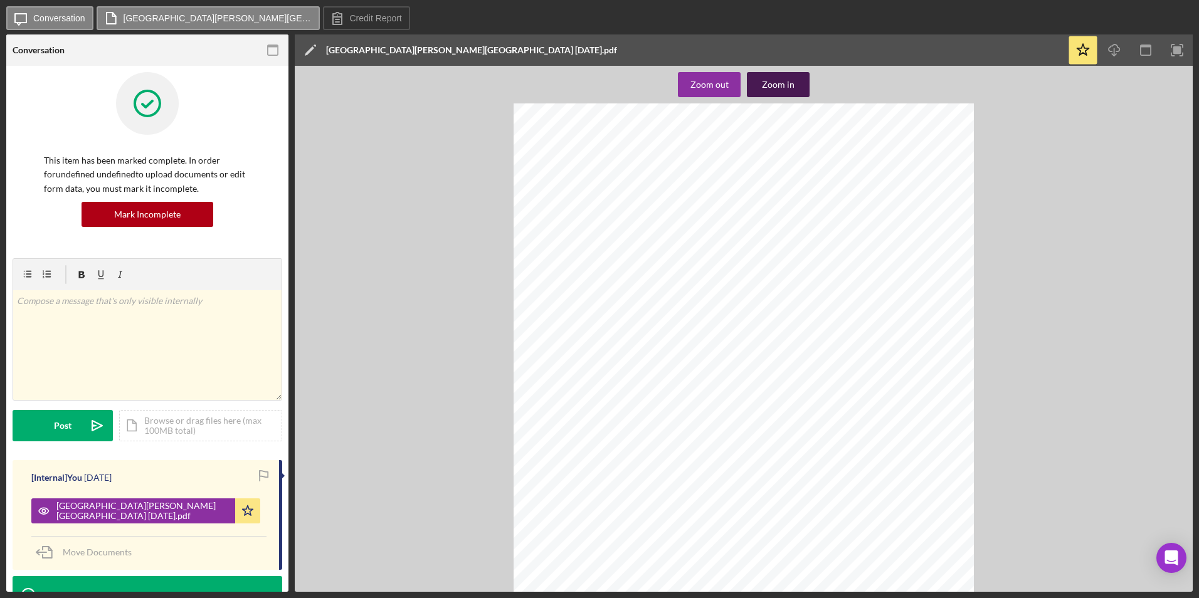
click at [795, 88] on button "Zoom in" at bounding box center [778, 84] width 63 height 25
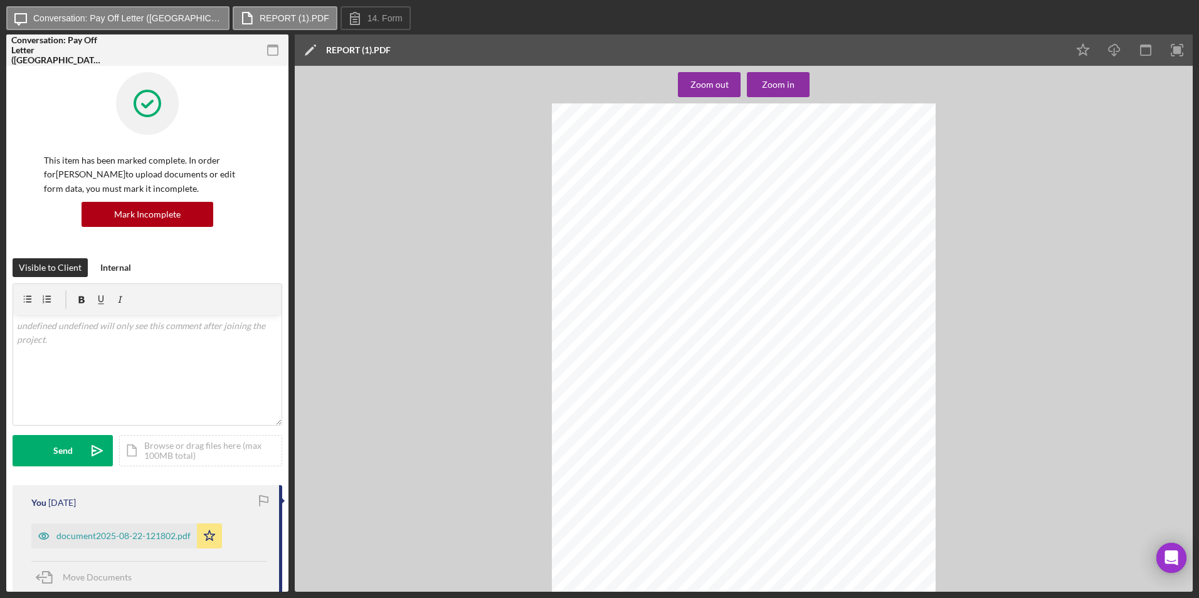
scroll to position [144, 0]
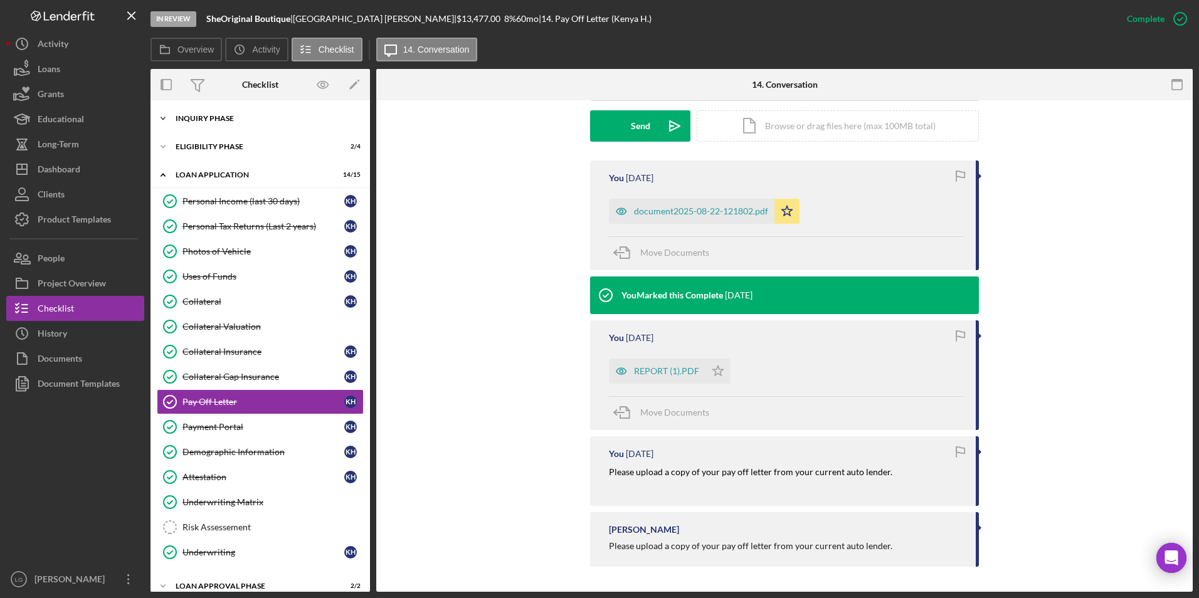
click at [255, 110] on div "Icon/Expander Inquiry Phase 11 / 12" at bounding box center [259, 118] width 219 height 25
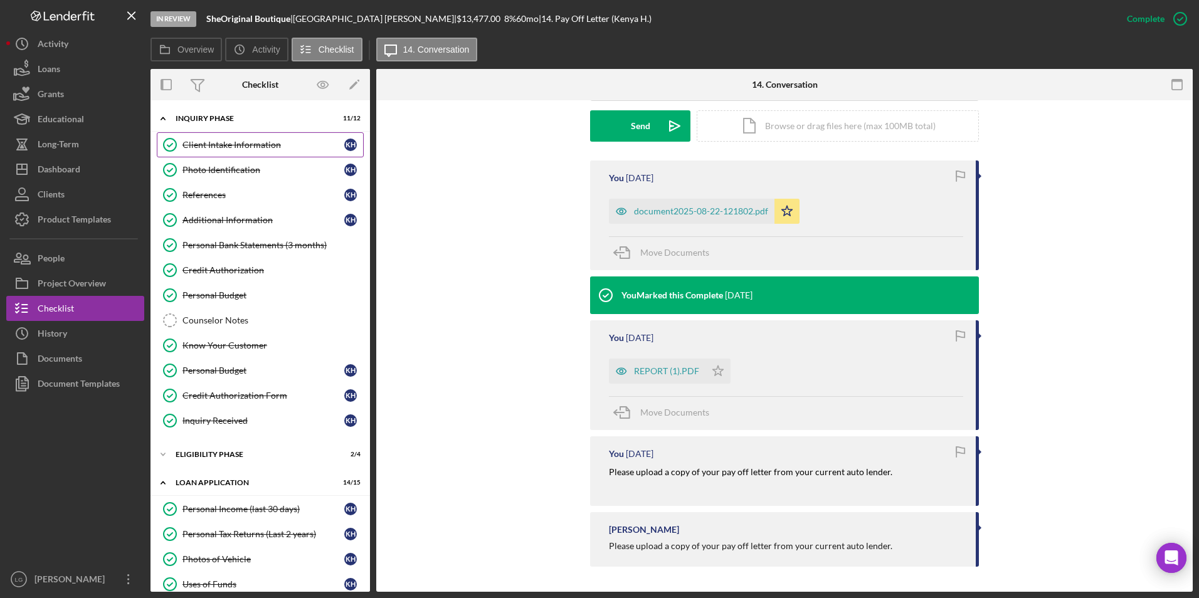
click at [259, 145] on div "Client Intake Information" at bounding box center [263, 145] width 162 height 10
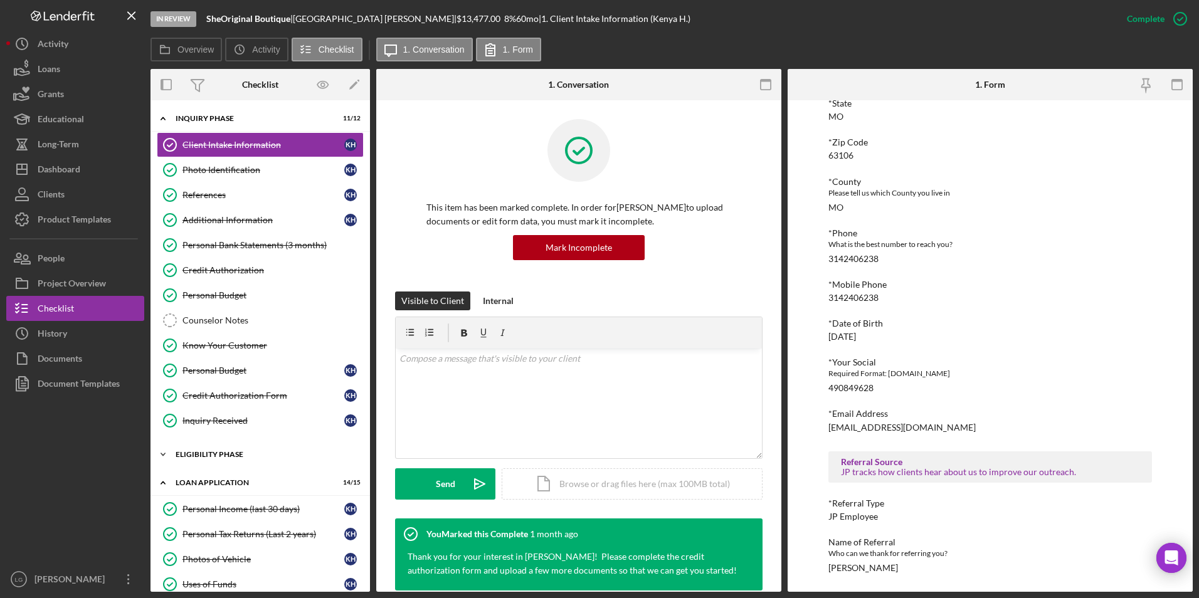
scroll to position [188, 0]
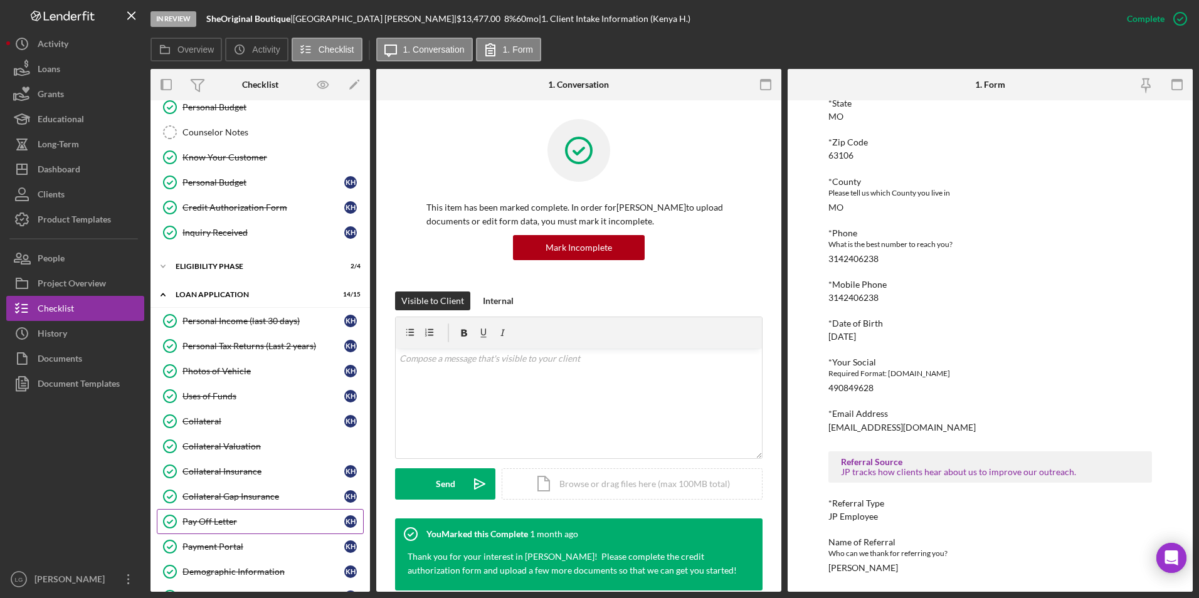
drag, startPoint x: 208, startPoint y: 522, endPoint x: 352, endPoint y: 499, distance: 146.7
click at [208, 522] on div "Pay Off Letter" at bounding box center [263, 522] width 162 height 10
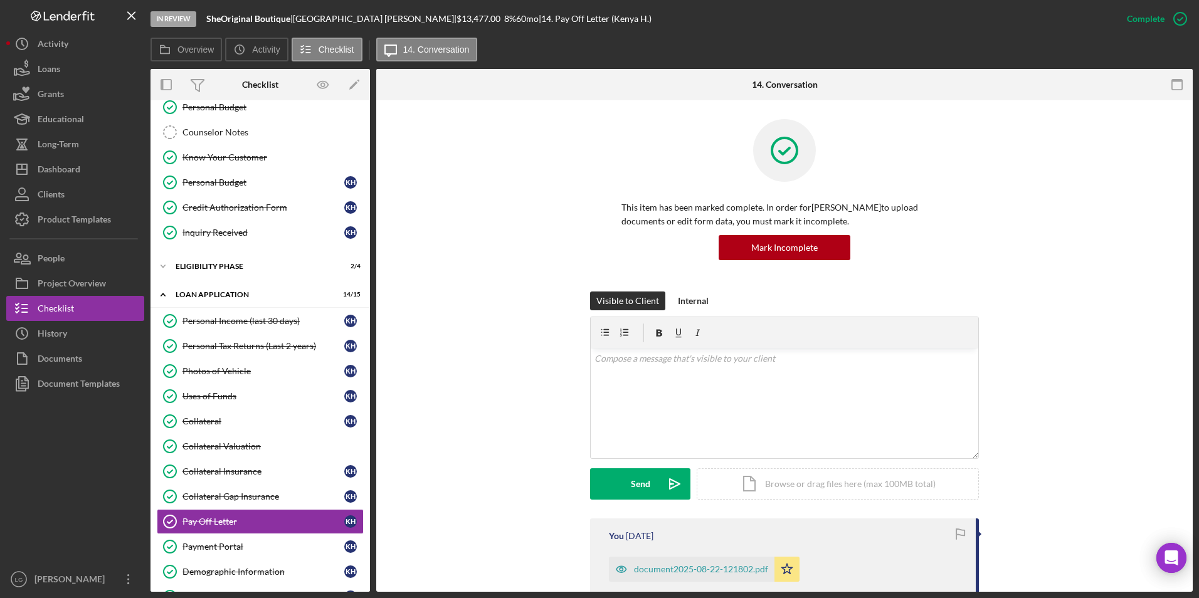
scroll to position [251, 0]
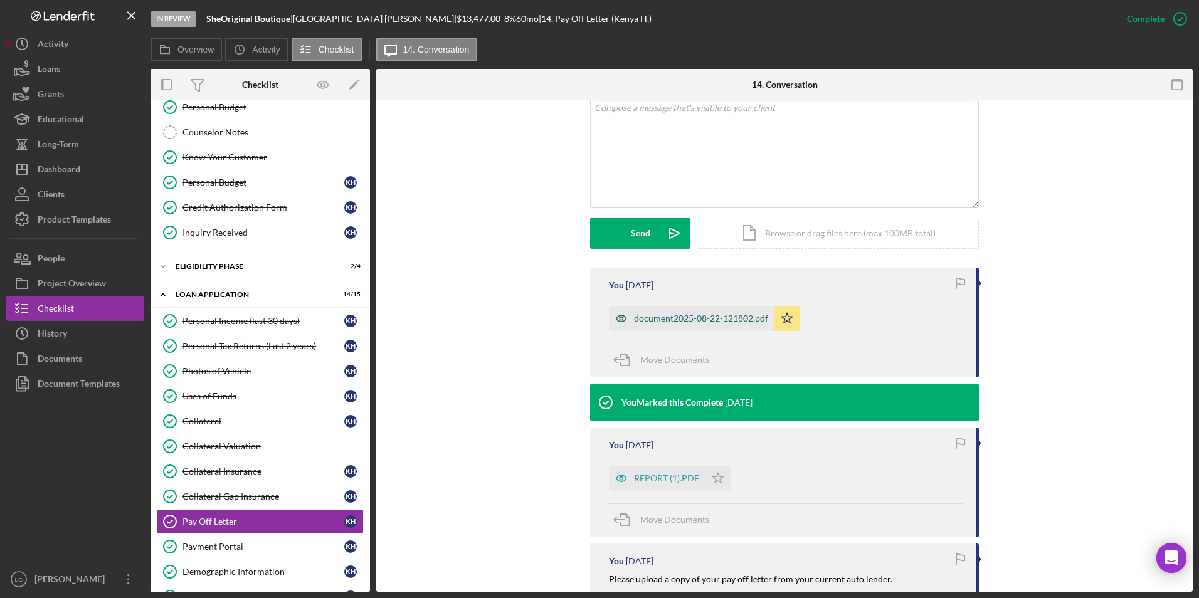
click at [684, 312] on div "document2025-08-22-121802.pdf" at bounding box center [692, 318] width 166 height 25
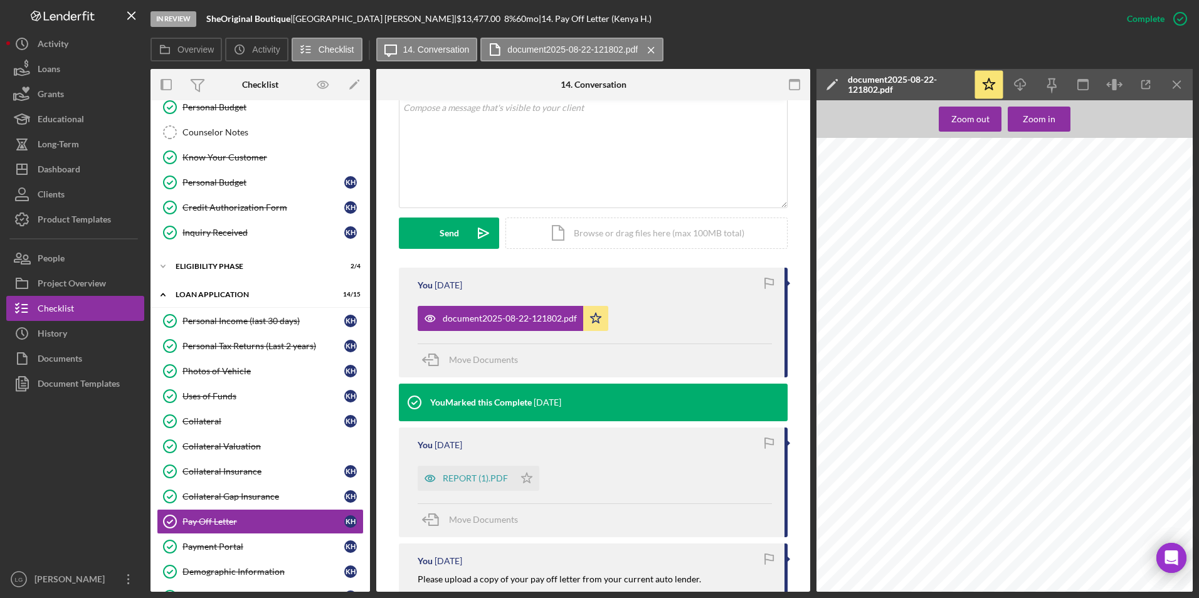
scroll to position [0, 0]
click at [462, 477] on div "REPORT (1).PDF" at bounding box center [475, 478] width 65 height 10
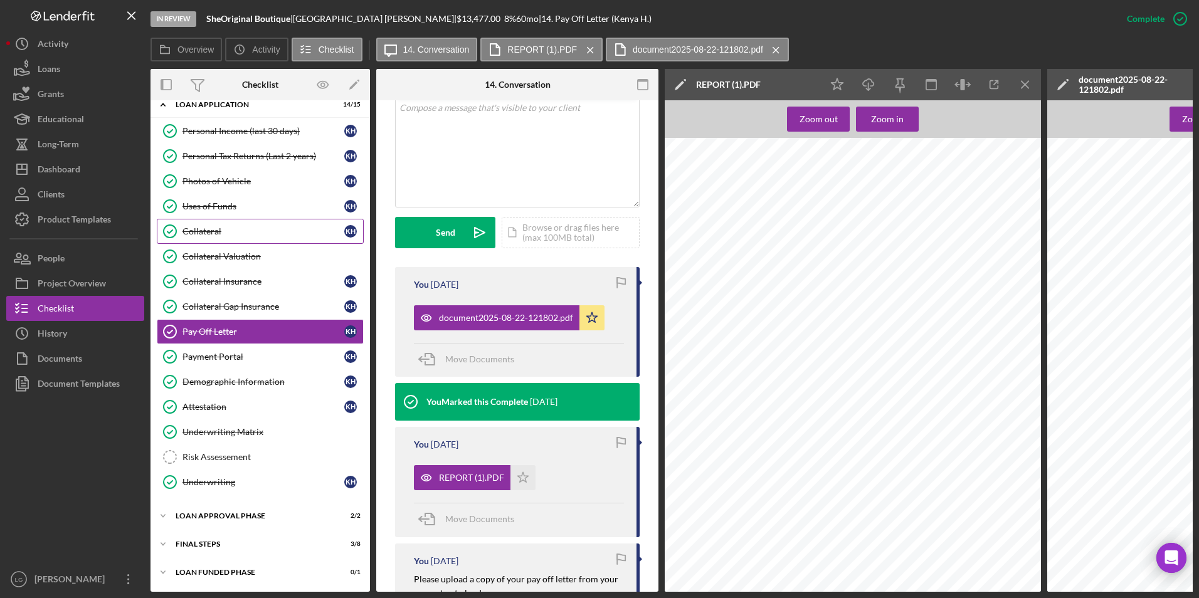
scroll to position [194, 0]
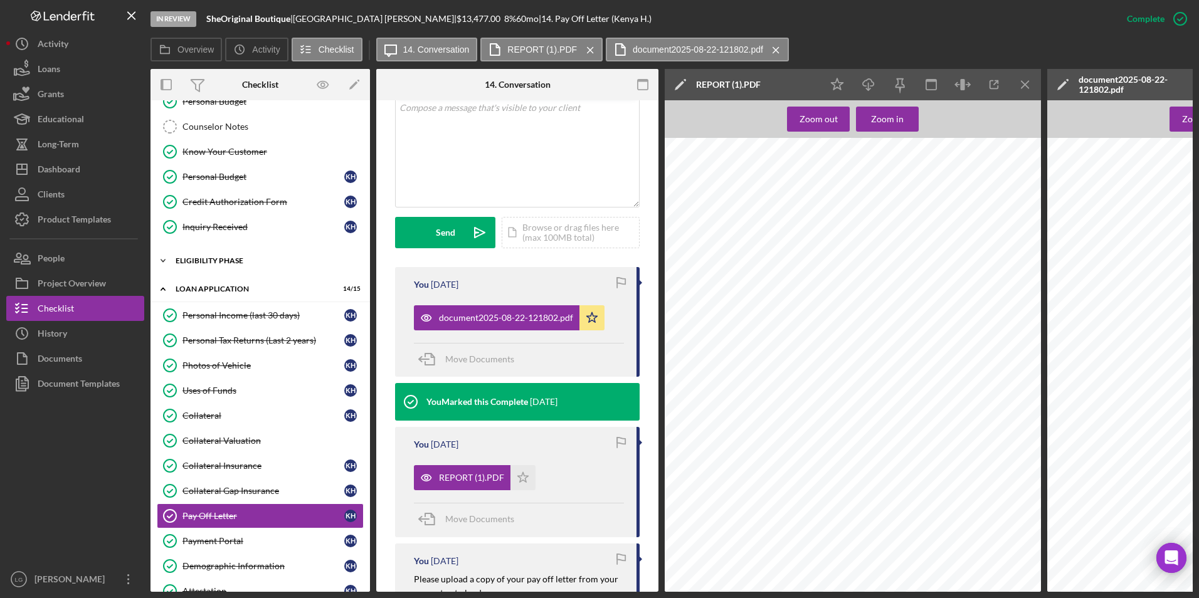
click at [228, 263] on div "Eligibility Phase" at bounding box center [265, 261] width 179 height 8
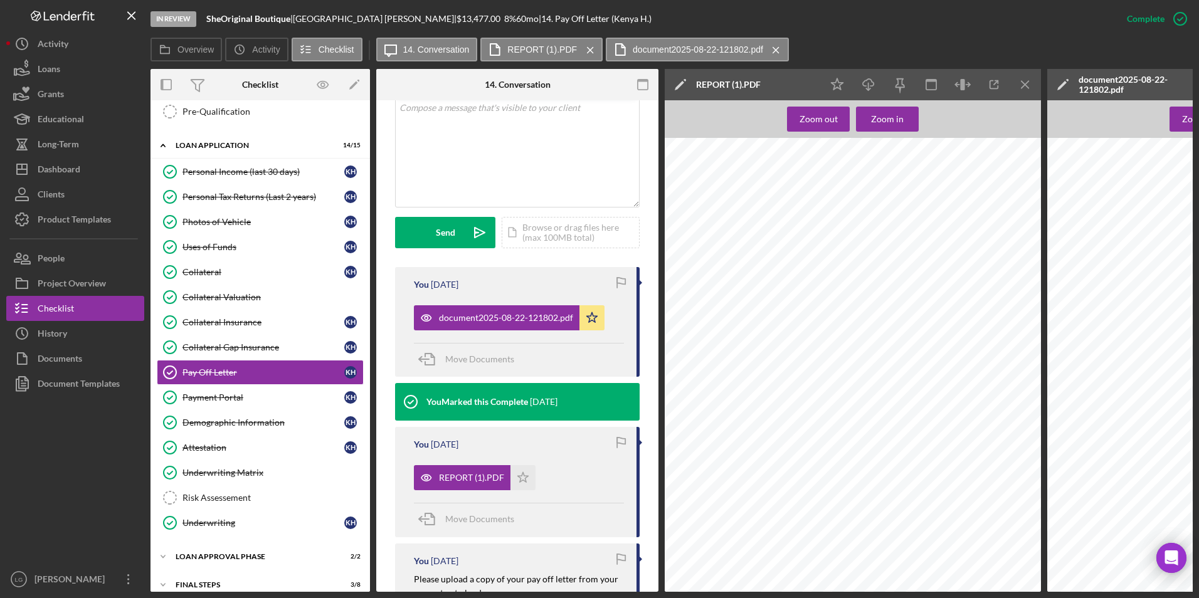
scroll to position [489, 0]
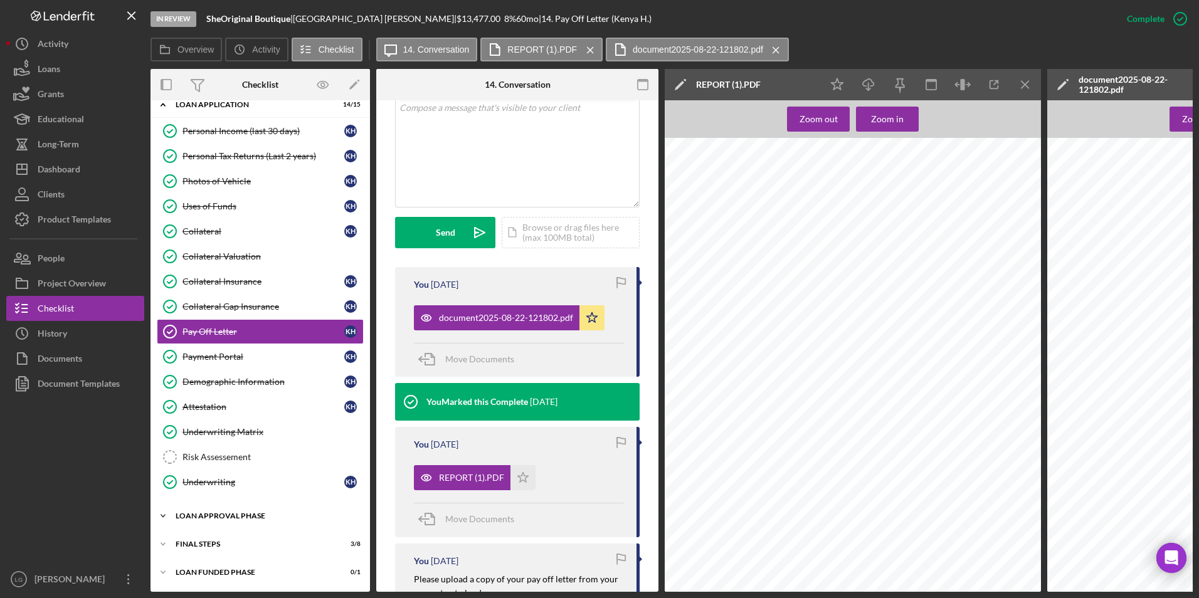
click at [211, 512] on div "Loan Approval Phase" at bounding box center [265, 516] width 179 height 8
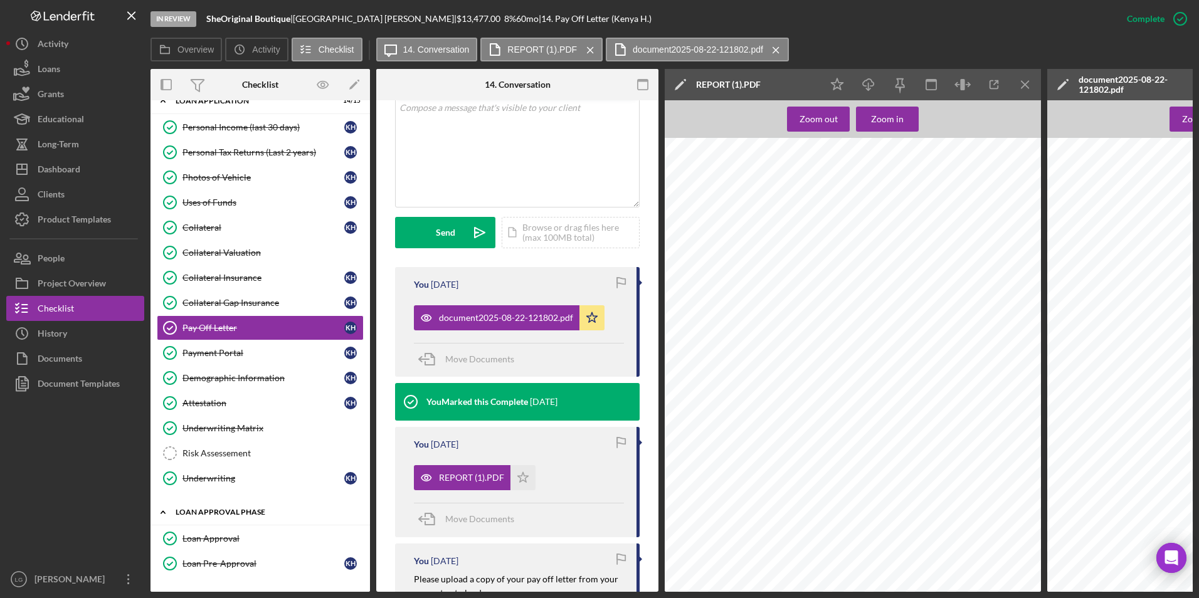
scroll to position [546, 0]
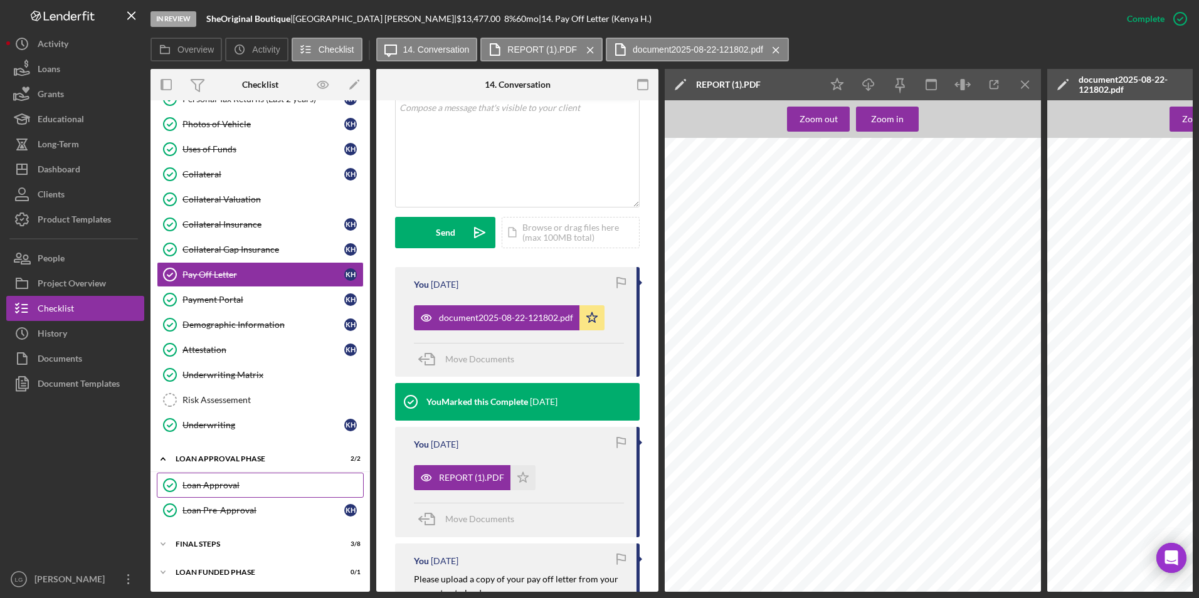
click at [213, 480] on div "Loan Approval" at bounding box center [272, 485] width 181 height 10
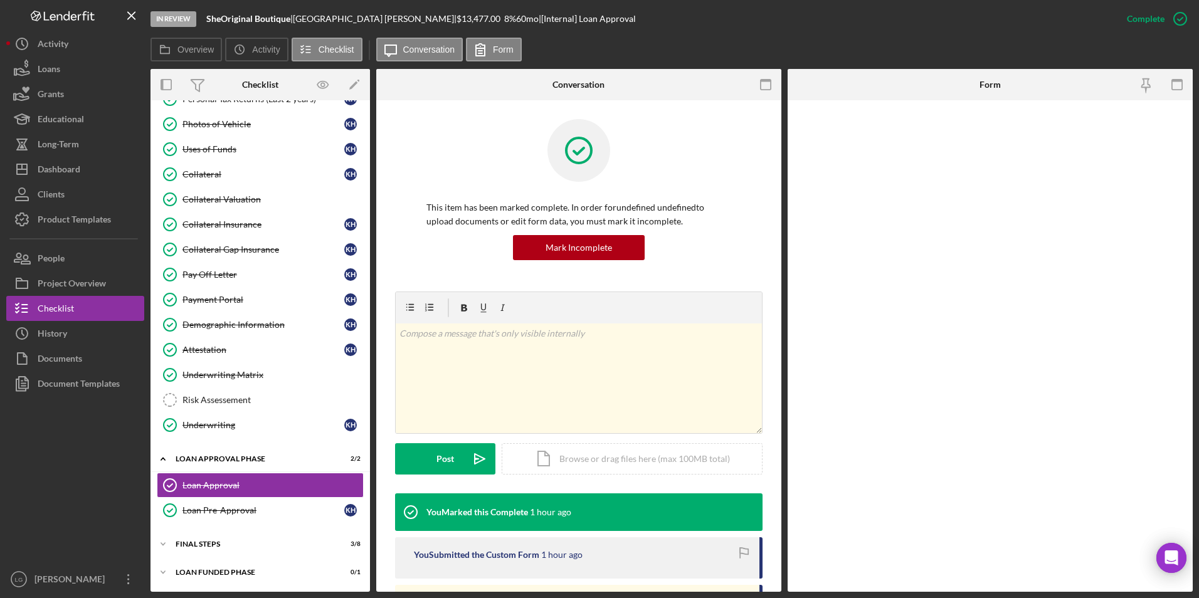
scroll to position [542, 0]
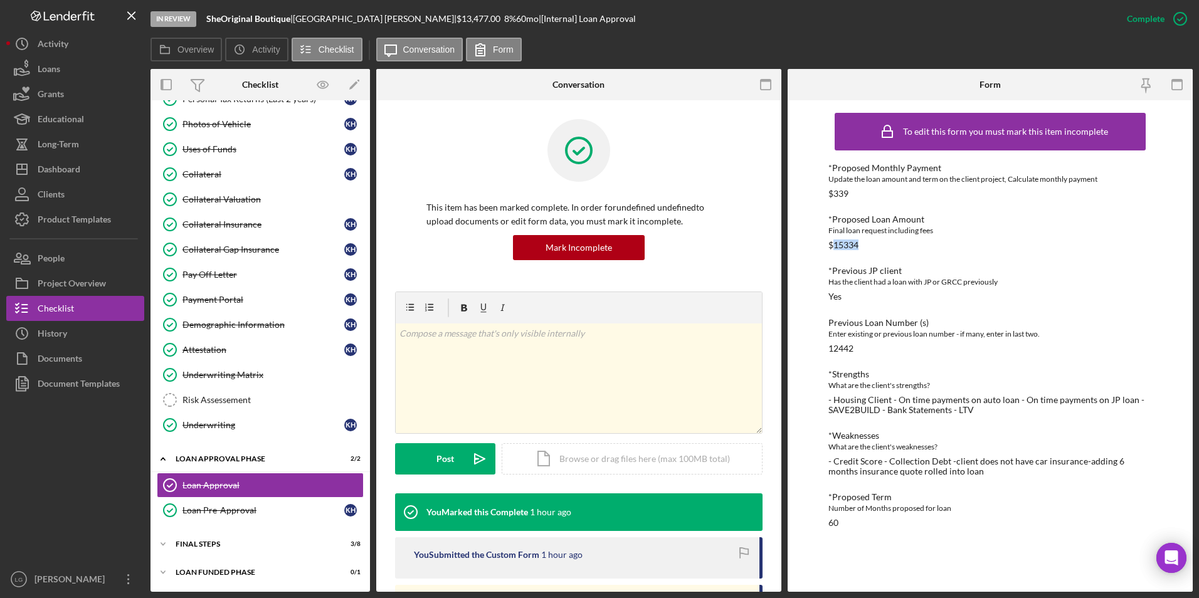
drag, startPoint x: 862, startPoint y: 243, endPoint x: 835, endPoint y: 242, distance: 26.3
click at [835, 242] on div "*Proposed Loan Amount Final loan request including fees $15334" at bounding box center [990, 232] width 324 height 36
drag, startPoint x: 835, startPoint y: 242, endPoint x: 844, endPoint y: 241, distance: 8.9
copy div "15334"
drag, startPoint x: 235, startPoint y: 201, endPoint x: 556, endPoint y: 241, distance: 324.1
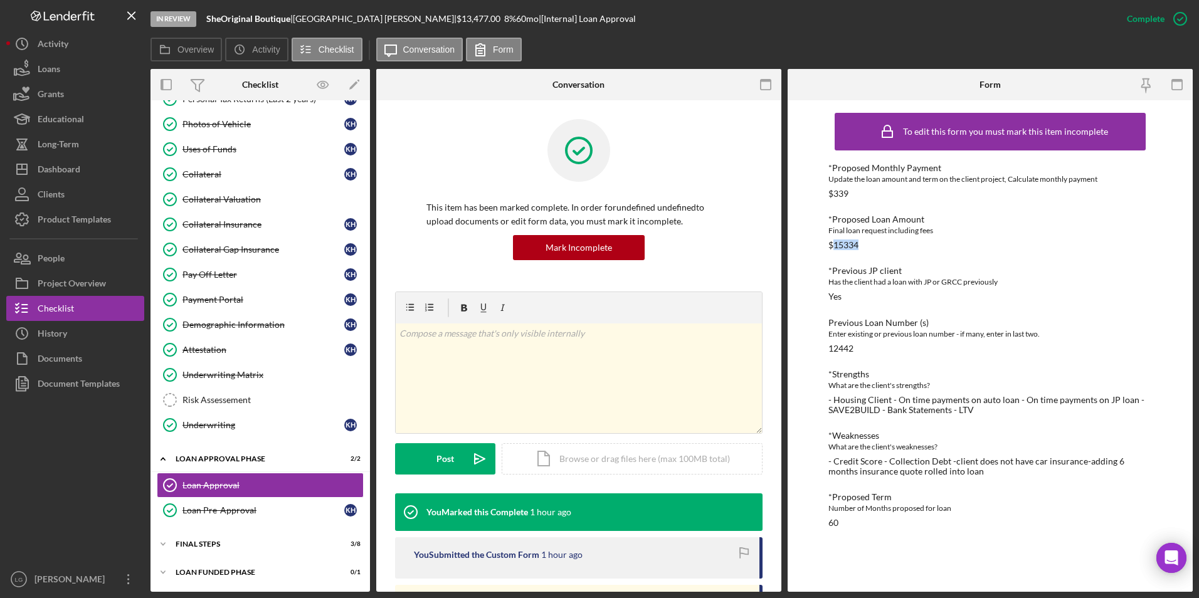
click at [235, 201] on div "Collateral Valuation" at bounding box center [272, 199] width 181 height 10
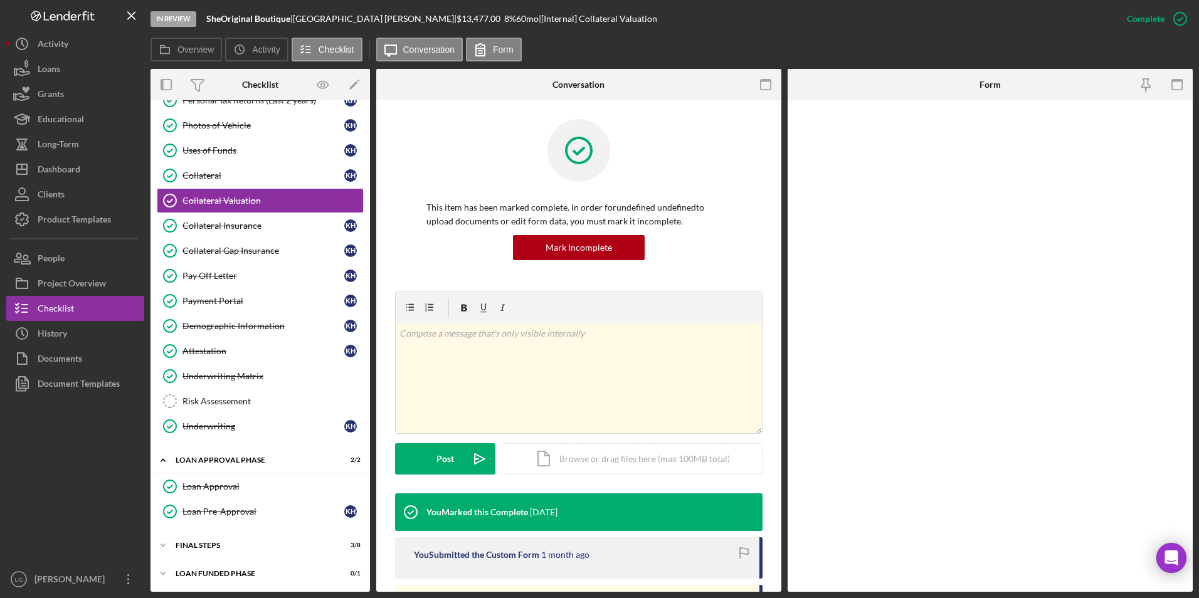
scroll to position [542, 0]
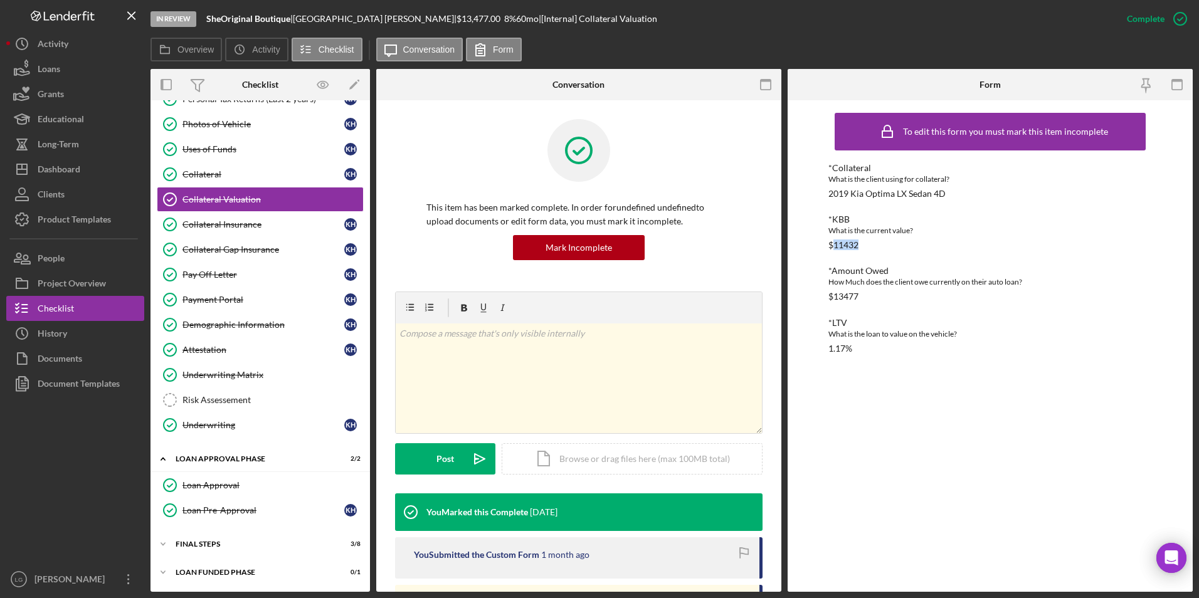
drag, startPoint x: 865, startPoint y: 240, endPoint x: 833, endPoint y: 244, distance: 32.8
click at [833, 244] on div "*KBB What is the current value? $11432" at bounding box center [990, 232] width 324 height 36
copy div "11432"
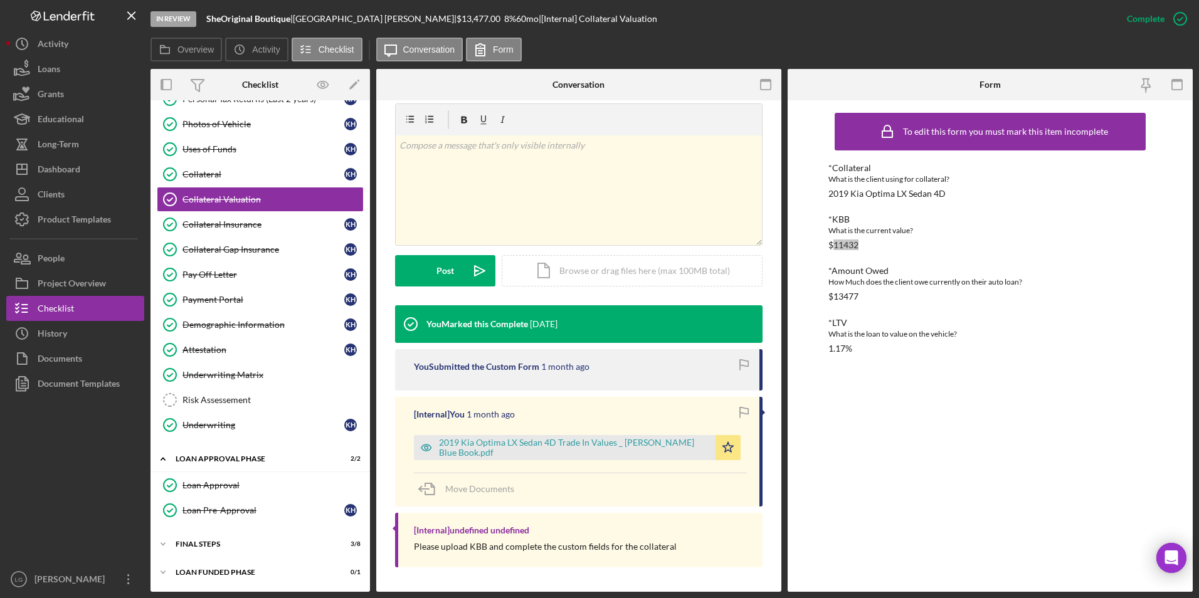
scroll to position [189, 0]
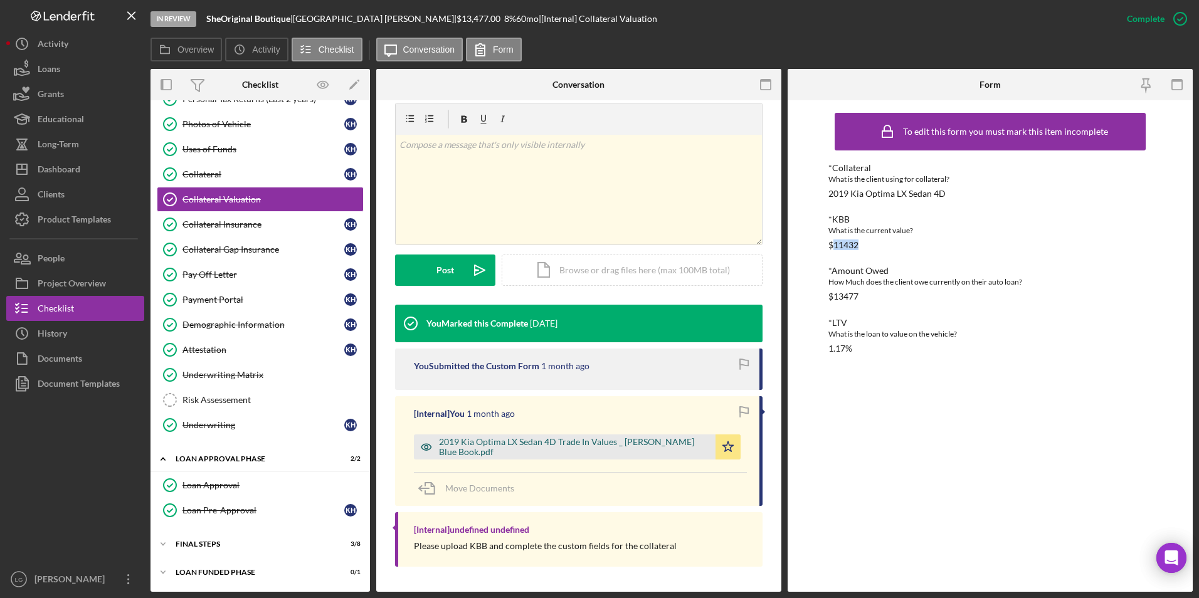
click at [517, 443] on div "2019 Kia Optima LX Sedan 4D Trade In Values _ [PERSON_NAME] Blue Book.pdf" at bounding box center [574, 447] width 270 height 20
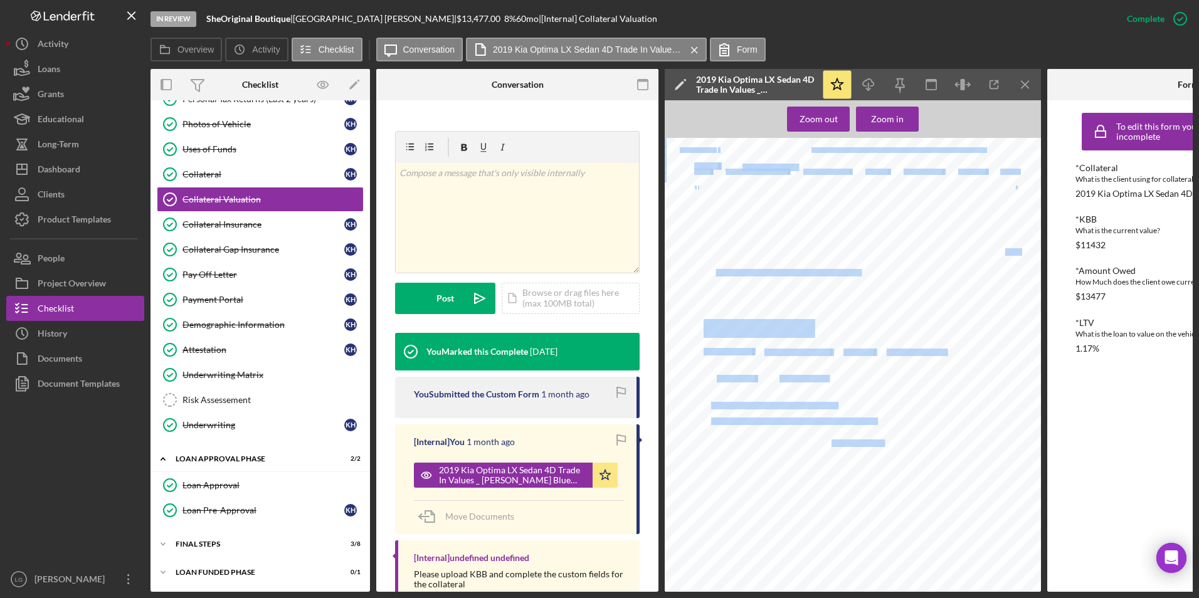
drag, startPoint x: 791, startPoint y: 275, endPoint x: 717, endPoint y: 274, distance: 73.4
click at [717, 274] on div "Advertisement My Car's Value 2019 Kia Optima LX Sedan 4D 4.1 ( 87 Ratings) Writ…" at bounding box center [857, 386] width 384 height 497
click at [721, 283] on div "Advertisement My Car's Value 2019 Kia Optima LX Sedan 4D 4.1 ( 87 Ratings) Writ…" at bounding box center [857, 386] width 384 height 497
click at [711, 291] on div "Advertisement My Car's Value 2019 Kia Optima LX Sedan 4D 4.1 ( 87 Ratings) Writ…" at bounding box center [857, 386] width 384 height 497
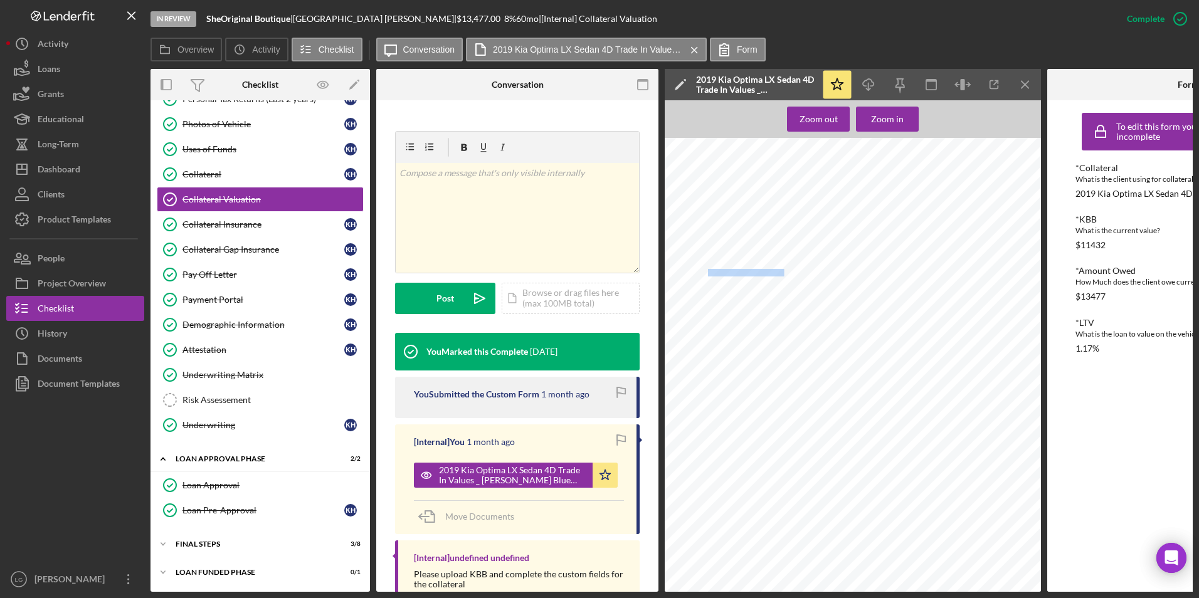
drag, startPoint x: 710, startPoint y: 275, endPoint x: 785, endPoint y: 275, distance: 75.3
click at [785, 275] on span "[US_VEHICLE_IDENTIFICATION_NUMBER]" at bounding box center [784, 273] width 152 height 7
drag, startPoint x: 785, startPoint y: 275, endPoint x: 779, endPoint y: 271, distance: 7.1
copy span "[US_VEHICLE_IDENTIFICATION_NUMBER]"
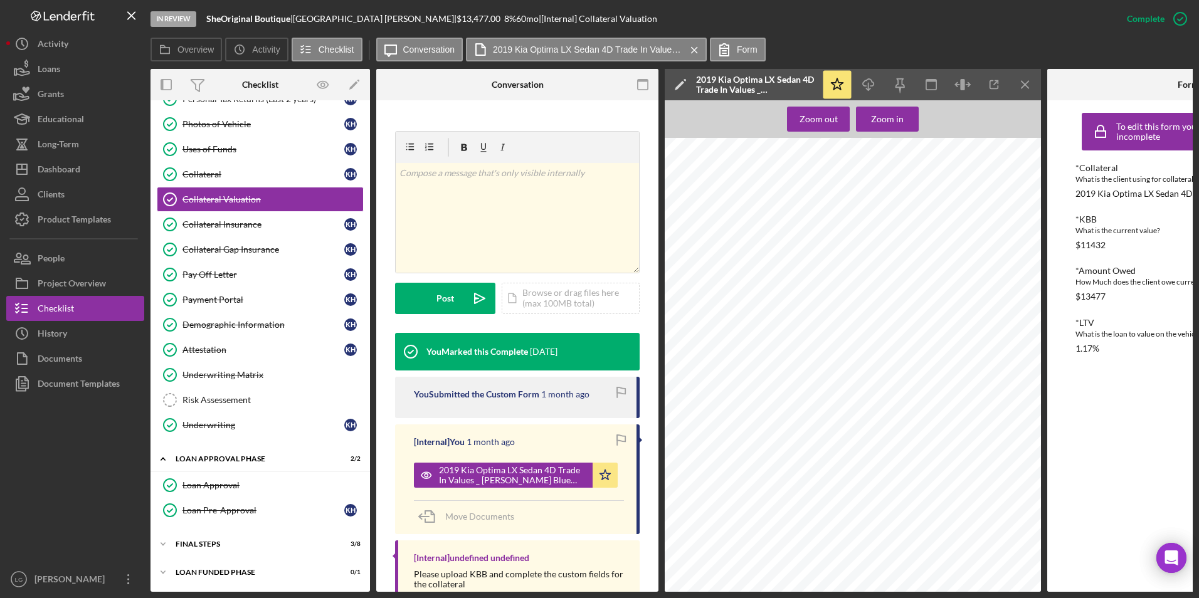
click at [837, 292] on div "Advertisement My Car's Value 2019 Kia Optima LX Sedan 4D 4.1 ( 87 Ratings) Writ…" at bounding box center [857, 386] width 384 height 497
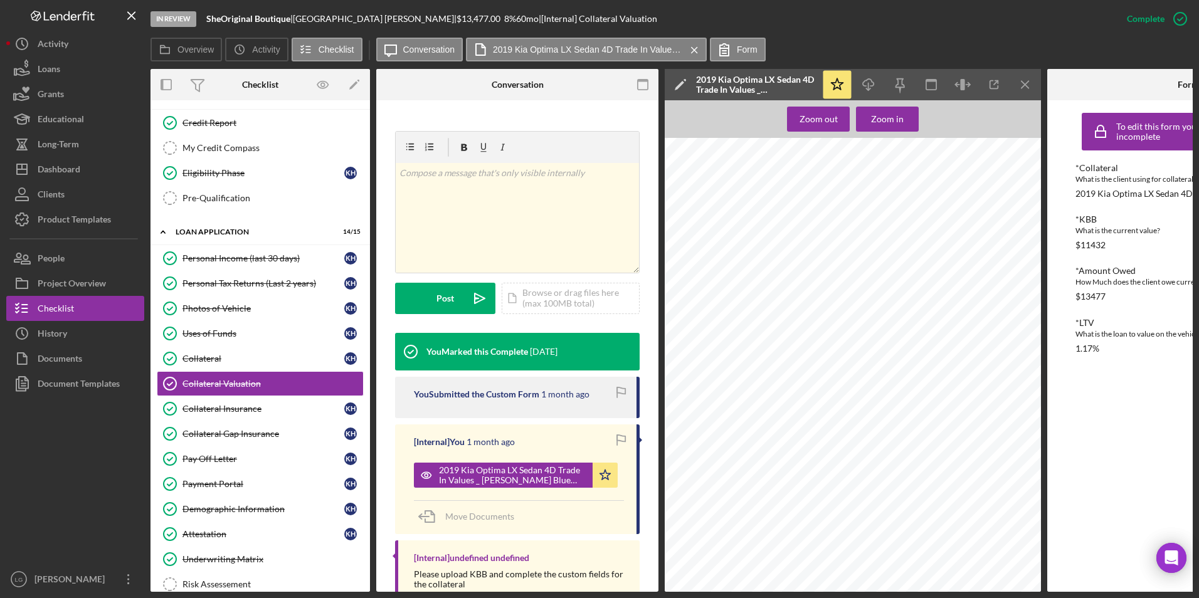
click at [204, 309] on div "Photos of Vehicle" at bounding box center [263, 309] width 162 height 10
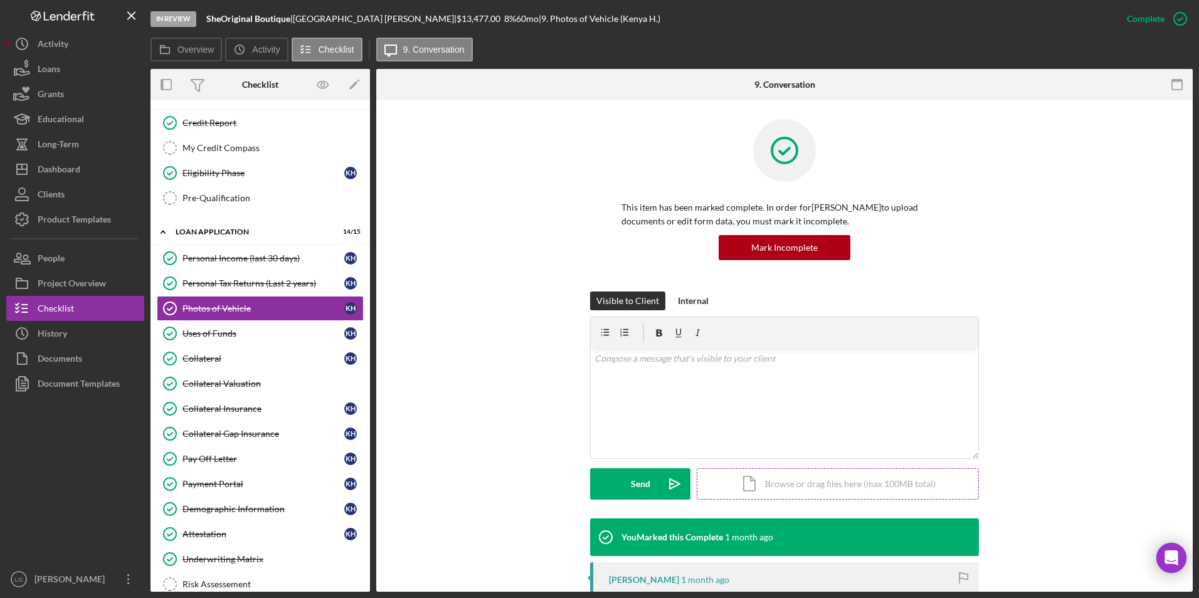
scroll to position [125, 0]
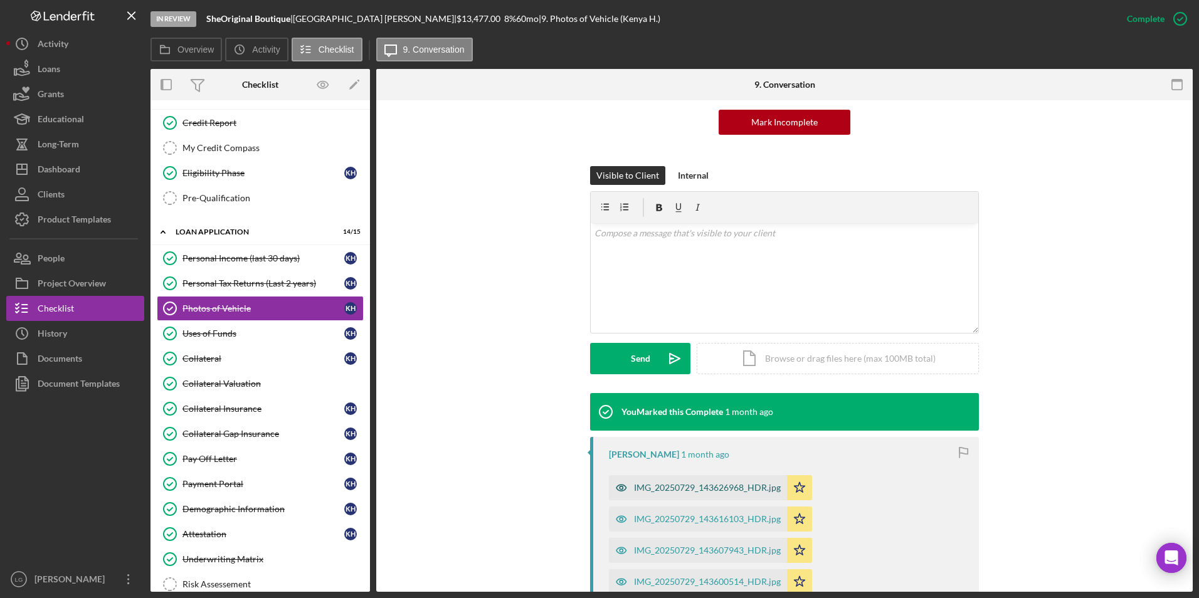
click at [668, 488] on div "IMG_20250729_143626968_HDR.jpg" at bounding box center [707, 488] width 147 height 10
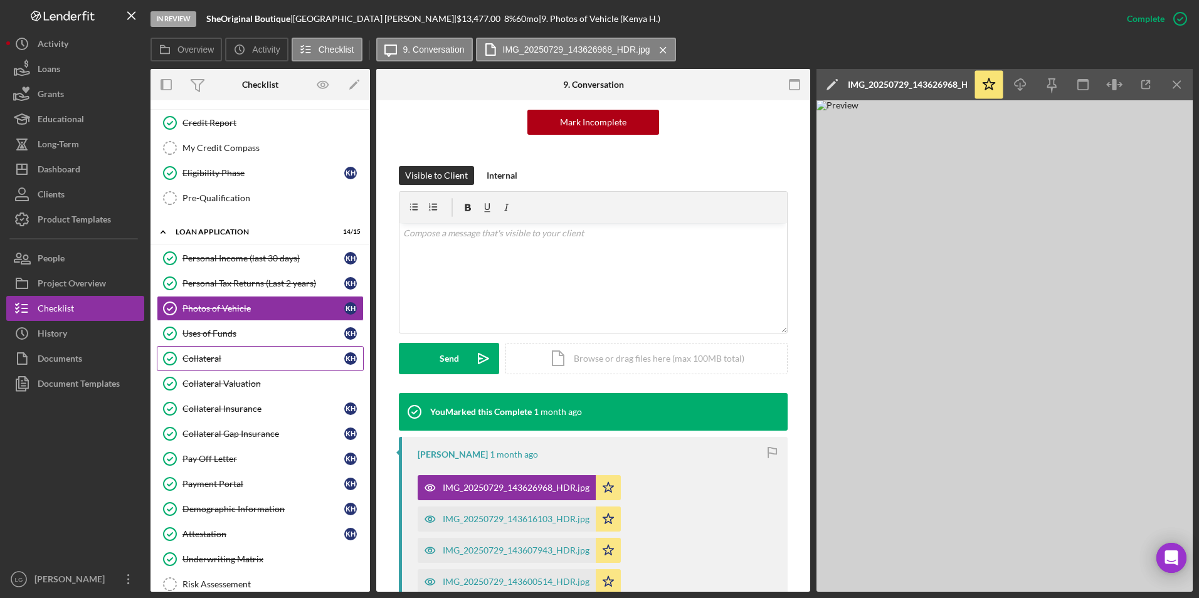
click at [224, 364] on div "Collateral" at bounding box center [263, 359] width 162 height 10
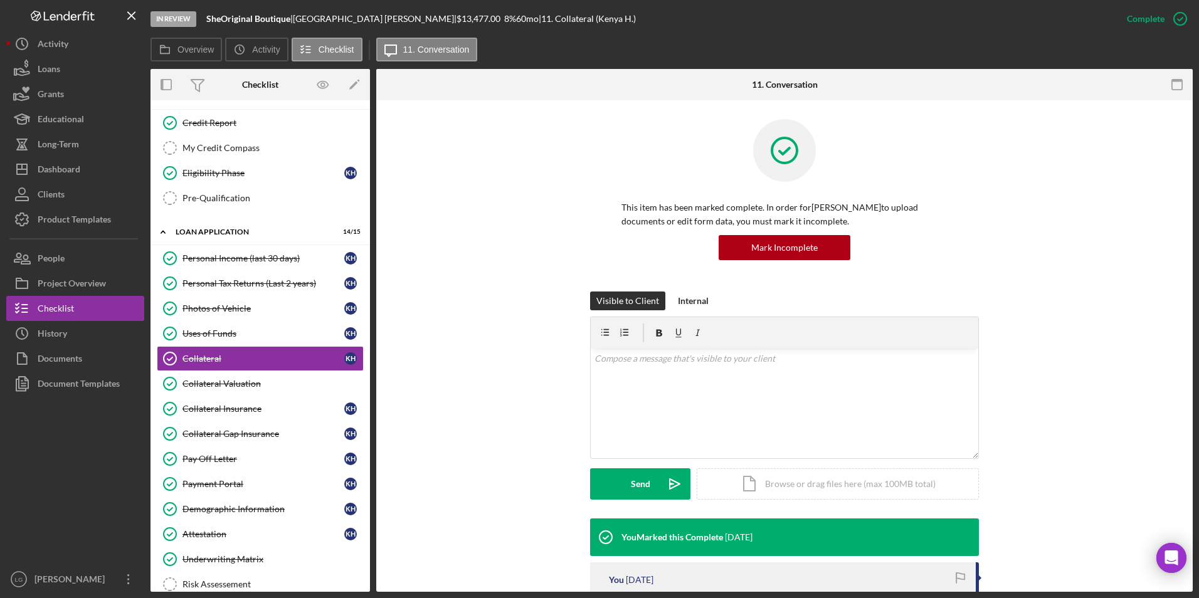
scroll to position [251, 0]
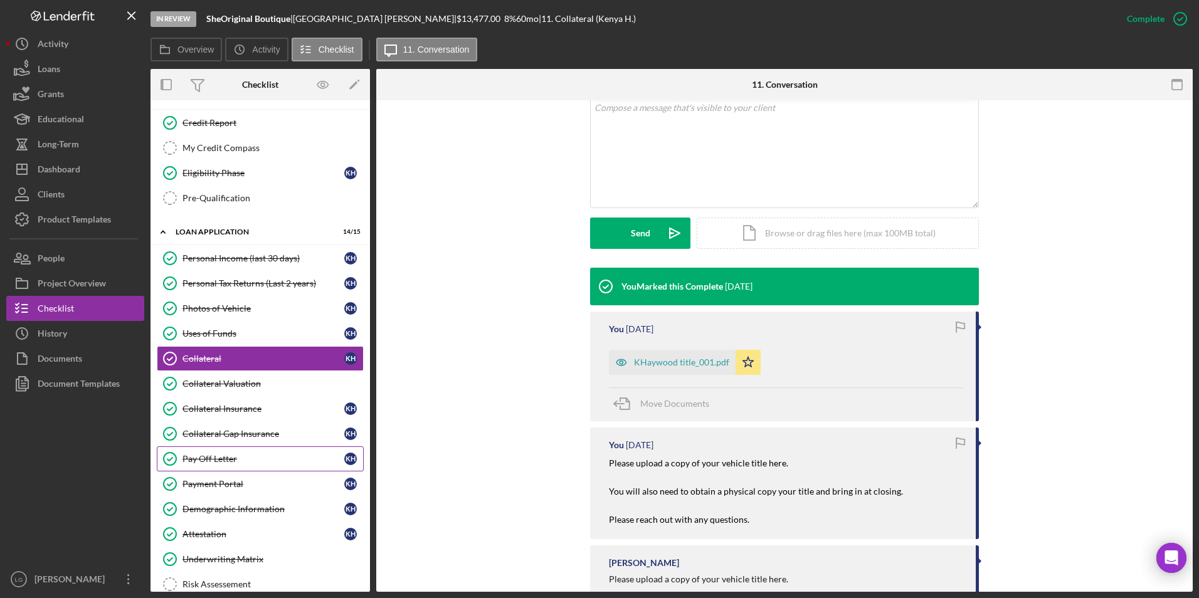
click at [211, 460] on div "Pay Off Letter" at bounding box center [263, 459] width 162 height 10
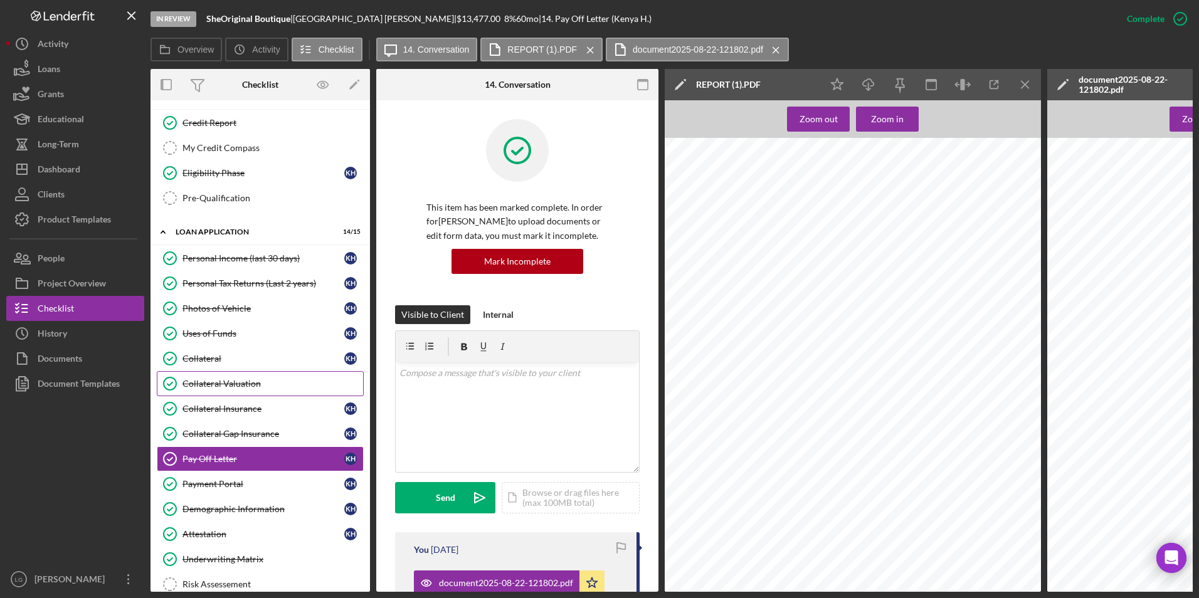
click at [239, 377] on link "Collateral Valuation Collateral Valuation" at bounding box center [260, 383] width 207 height 25
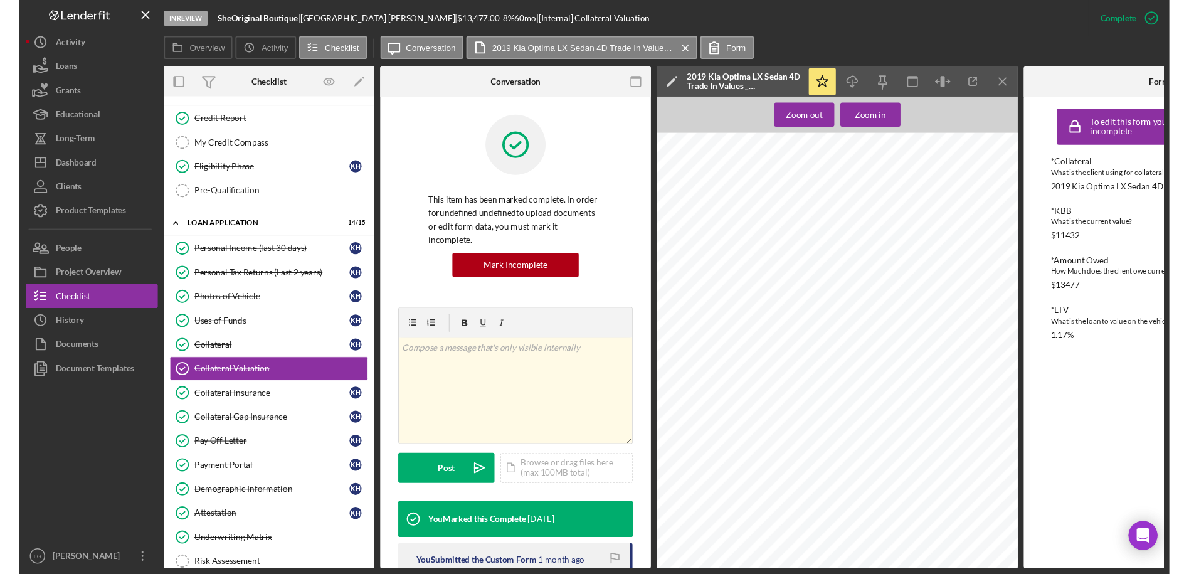
scroll to position [251, 0]
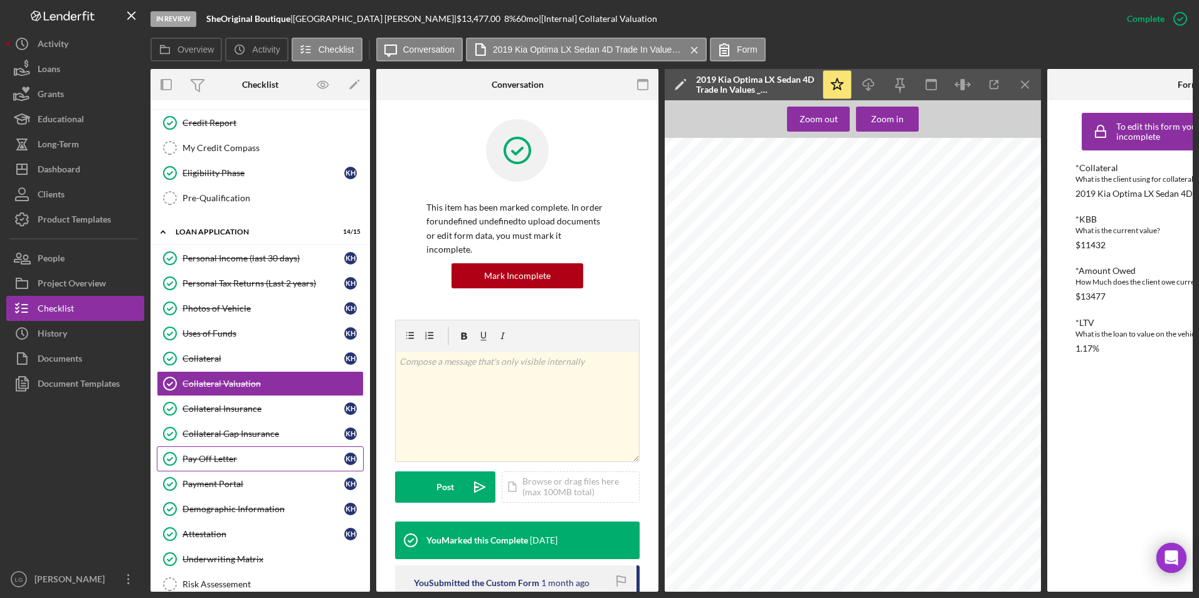
click at [225, 450] on link "Pay Off Letter Pay Off Letter K H" at bounding box center [260, 458] width 207 height 25
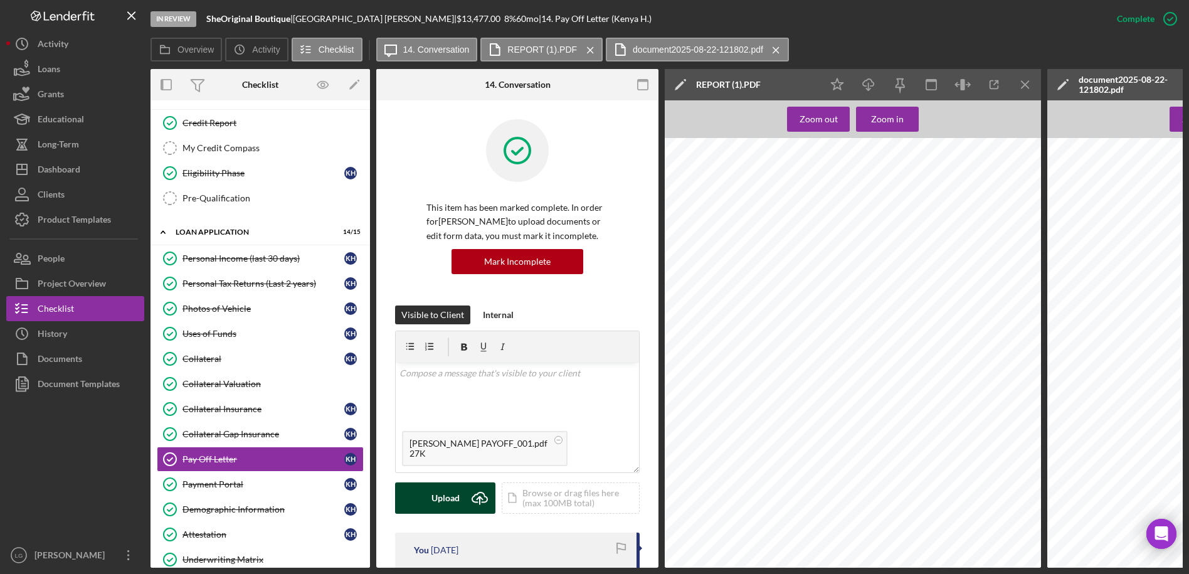
click at [462, 506] on button "Upload Icon/Upload" at bounding box center [445, 497] width 100 height 31
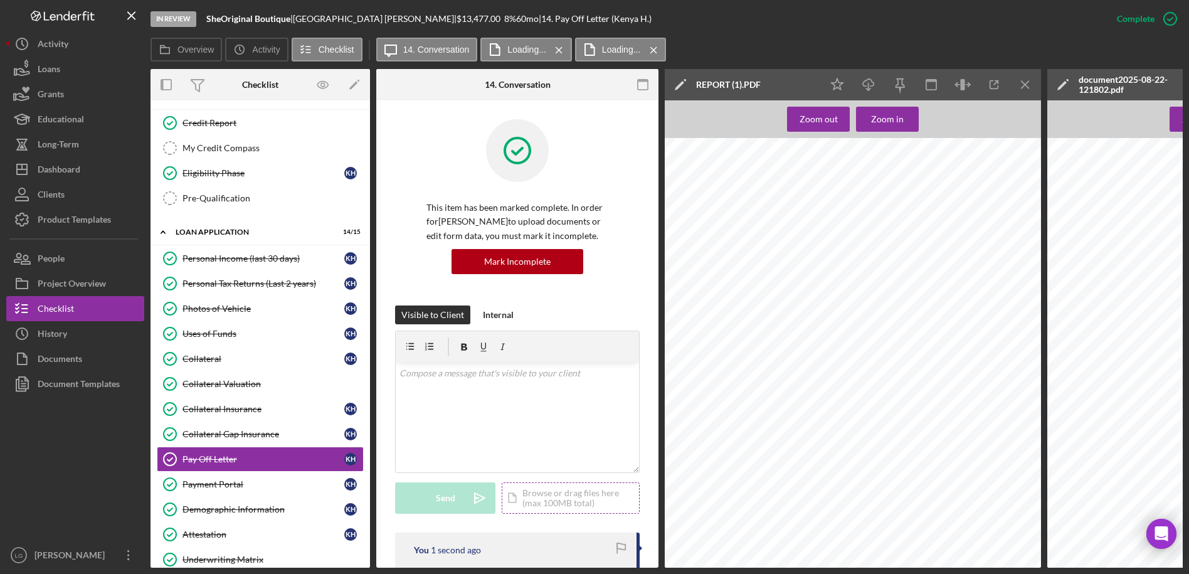
scroll to position [188, 0]
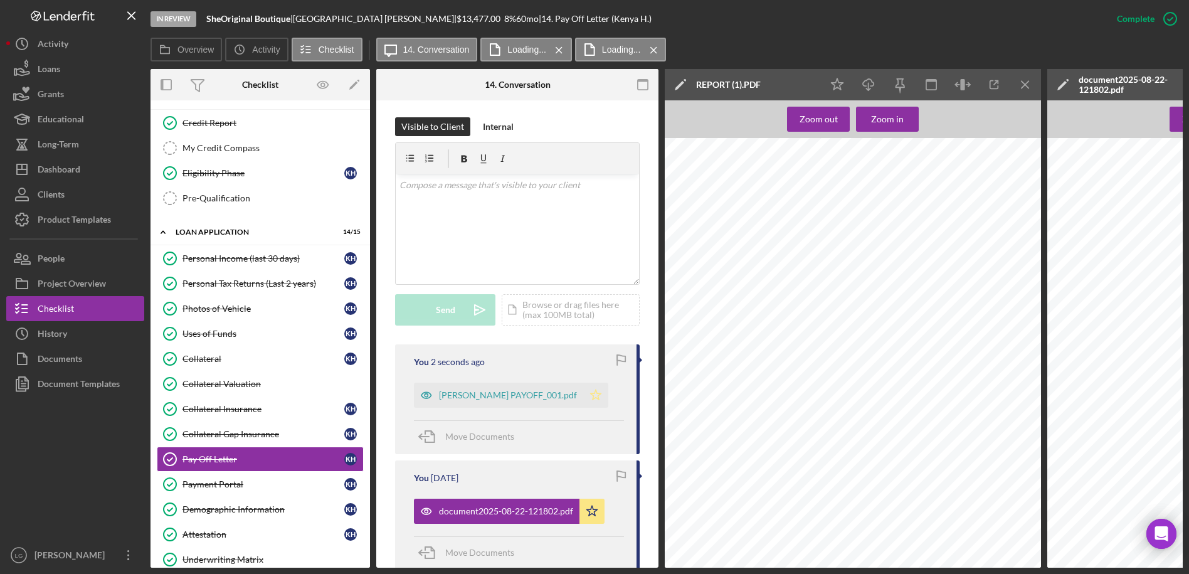
click at [591, 396] on polygon "button" at bounding box center [596, 394] width 11 height 10
click at [593, 512] on icon "Icon/Star" at bounding box center [591, 511] width 25 height 25
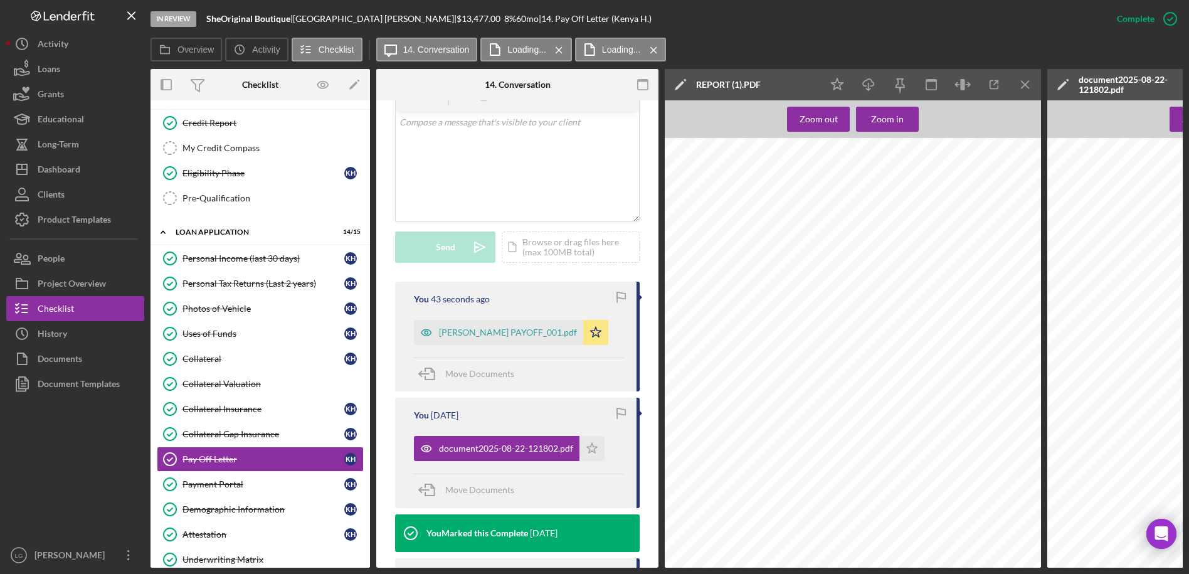
scroll to position [571, 0]
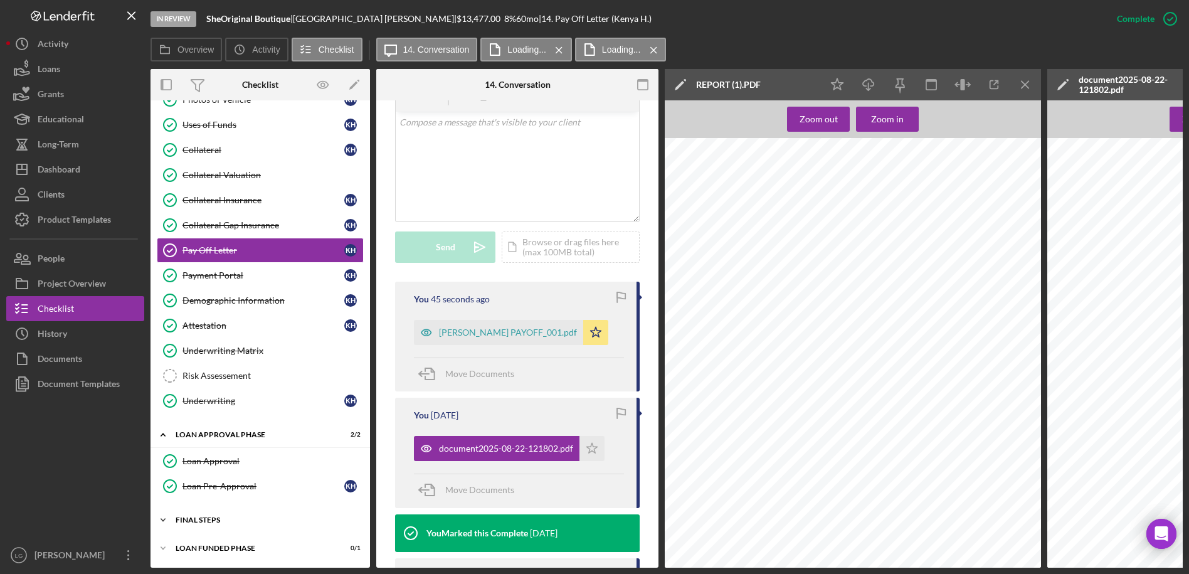
click at [223, 512] on div "Icon/Expander FINAL STEPS 3 / 8" at bounding box center [259, 519] width 219 height 25
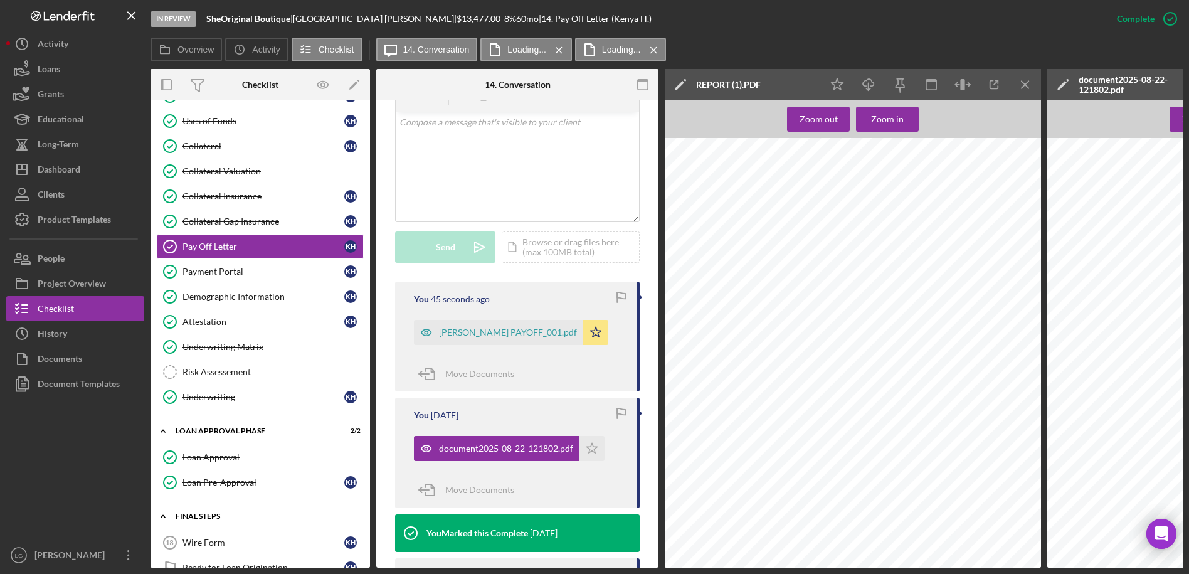
scroll to position [778, 0]
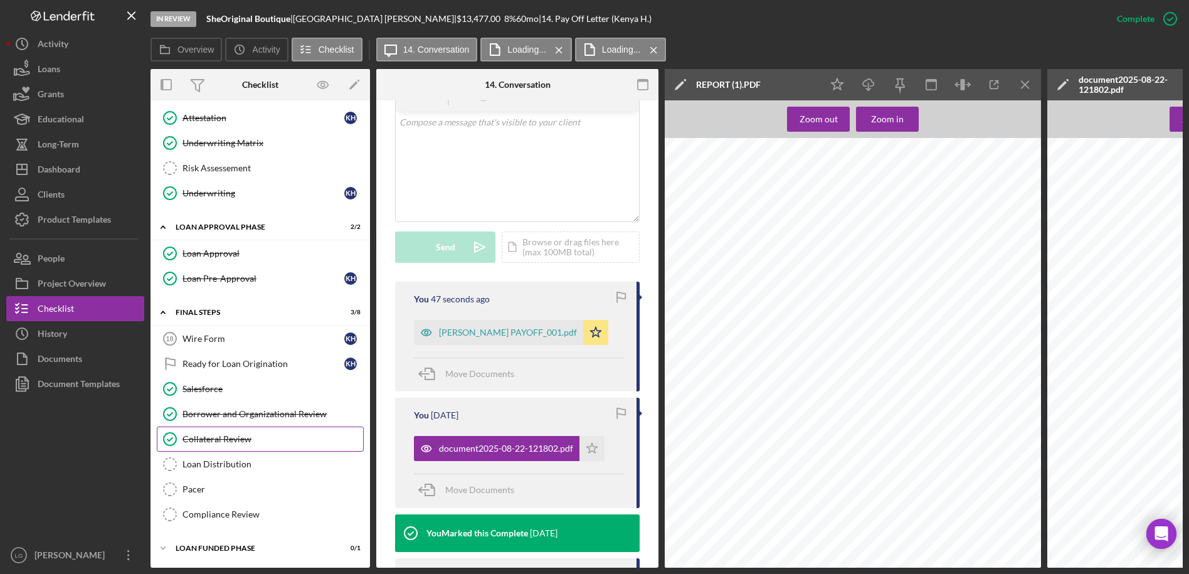
click at [228, 441] on link "Collateral Review Collateral Review" at bounding box center [260, 438] width 207 height 25
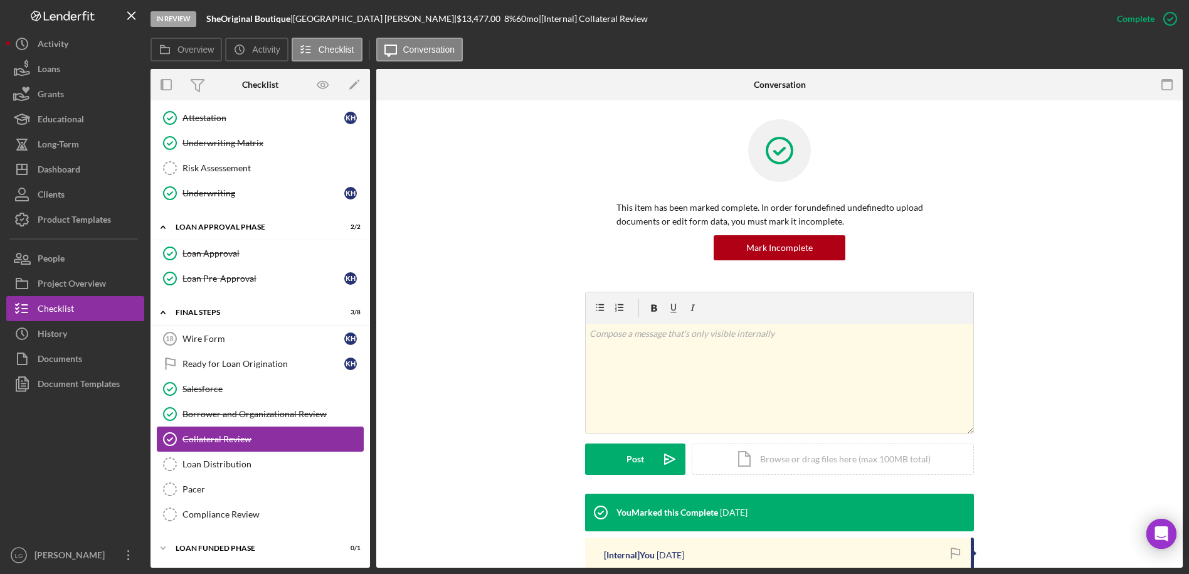
click at [227, 462] on div "Loan Distribution" at bounding box center [272, 464] width 181 height 10
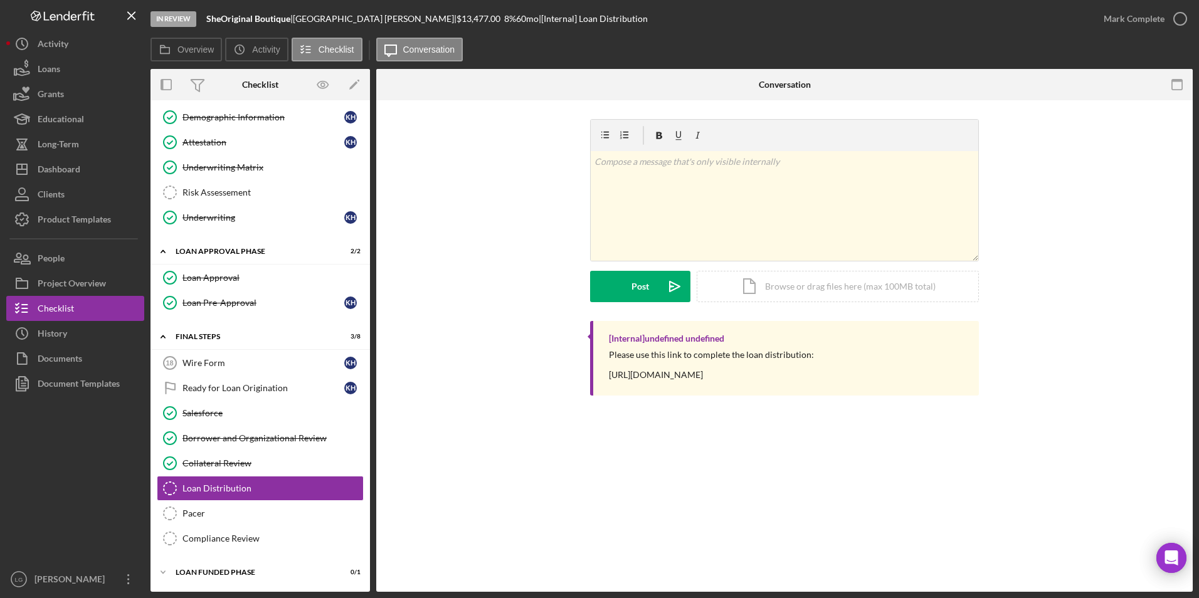
scroll to position [750, 0]
drag, startPoint x: 220, startPoint y: 359, endPoint x: 360, endPoint y: 291, distance: 155.6
click at [220, 359] on div "Wire Form" at bounding box center [263, 363] width 162 height 10
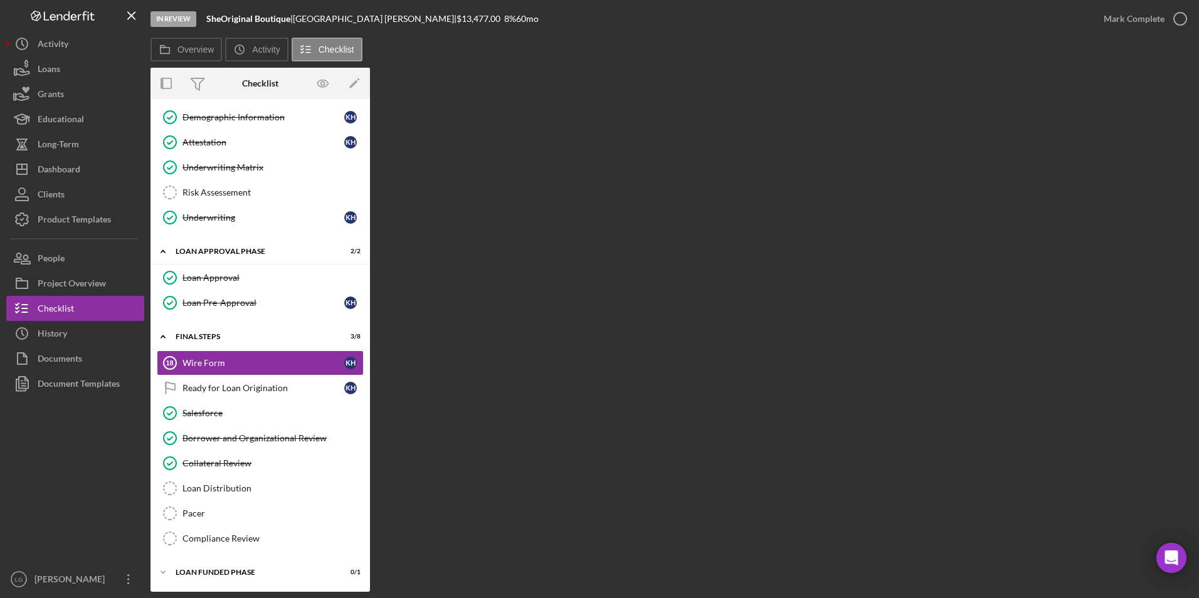
scroll to position [750, 0]
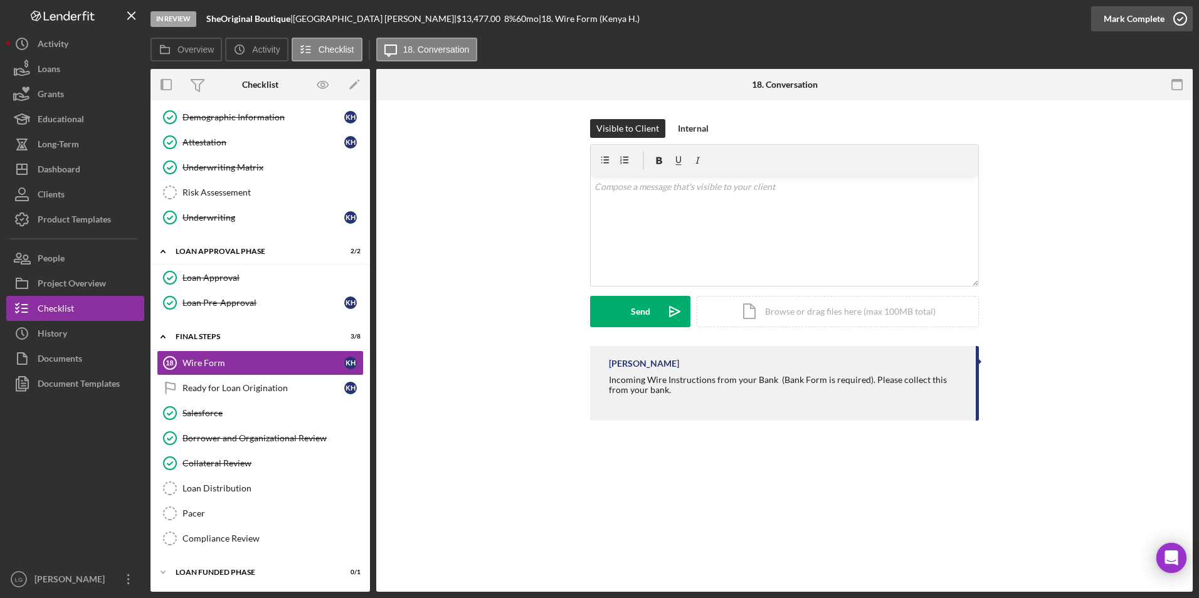
click at [1118, 16] on div "Mark Complete" at bounding box center [1134, 18] width 61 height 25
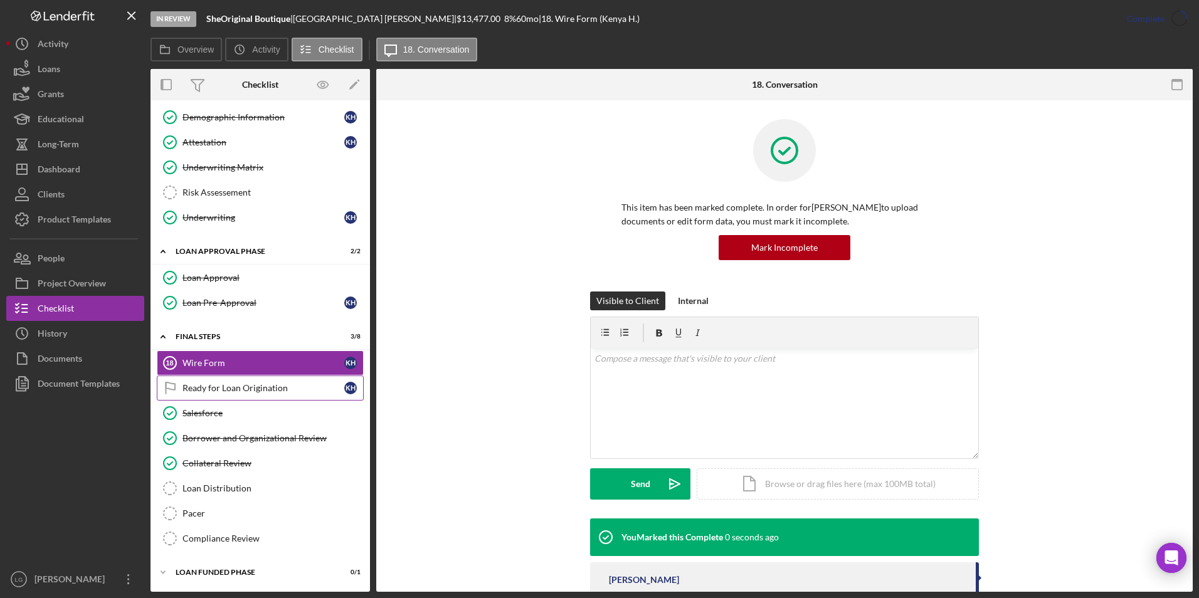
click at [191, 382] on link "Ready for Loan Origination Ready for Loan Origination K H" at bounding box center [260, 388] width 207 height 25
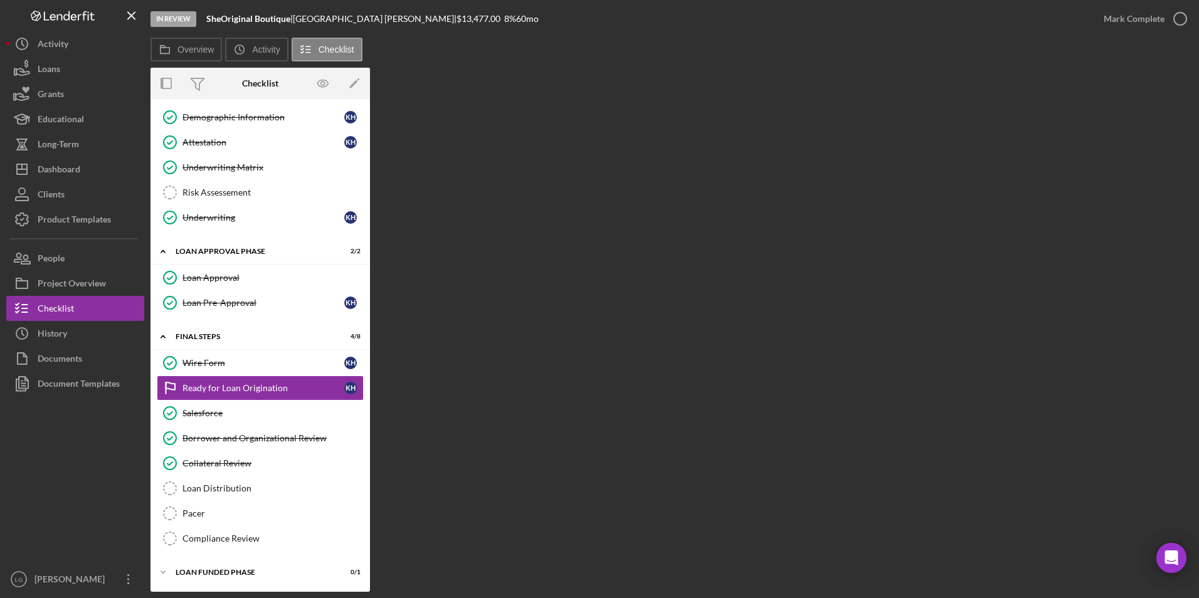
scroll to position [750, 0]
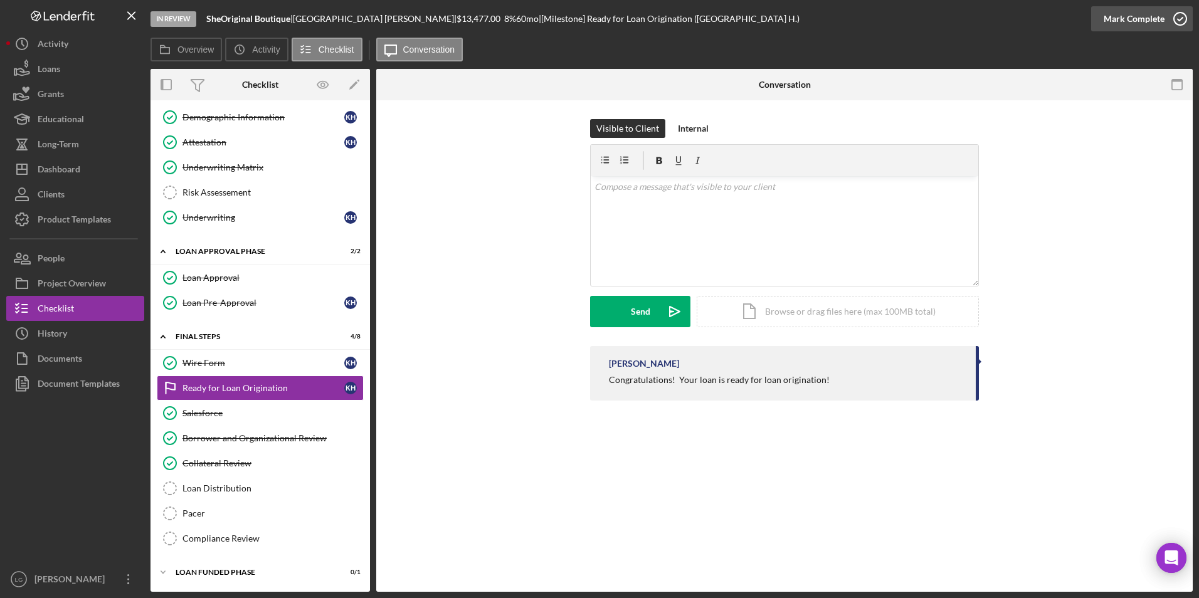
click at [1155, 16] on div "Mark Complete" at bounding box center [1134, 18] width 61 height 25
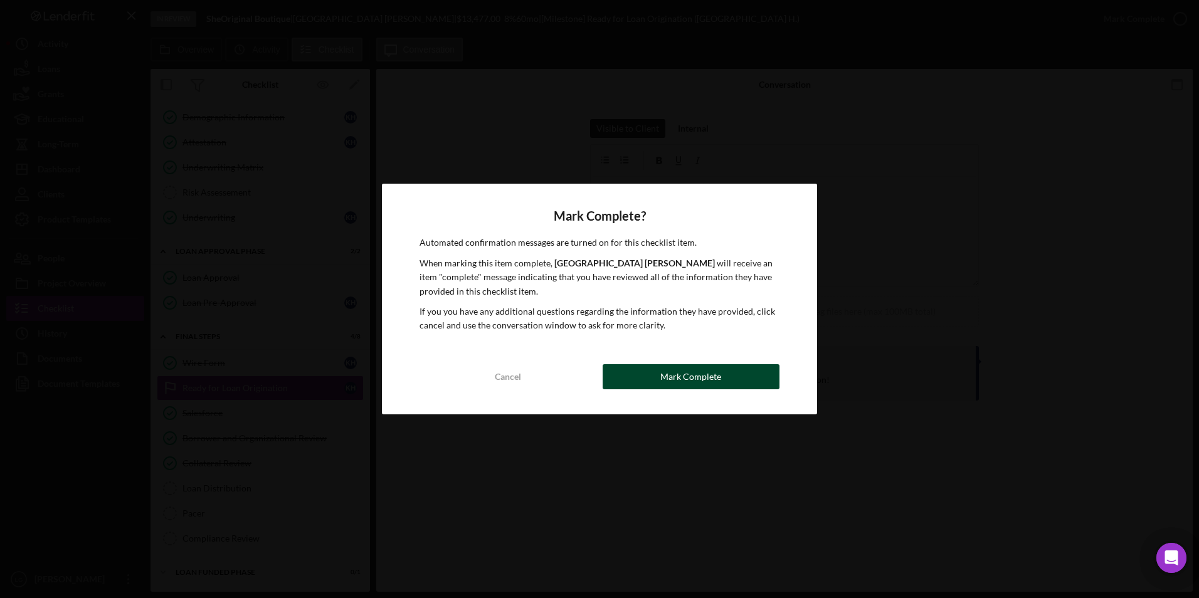
click at [650, 372] on button "Mark Complete" at bounding box center [691, 376] width 177 height 25
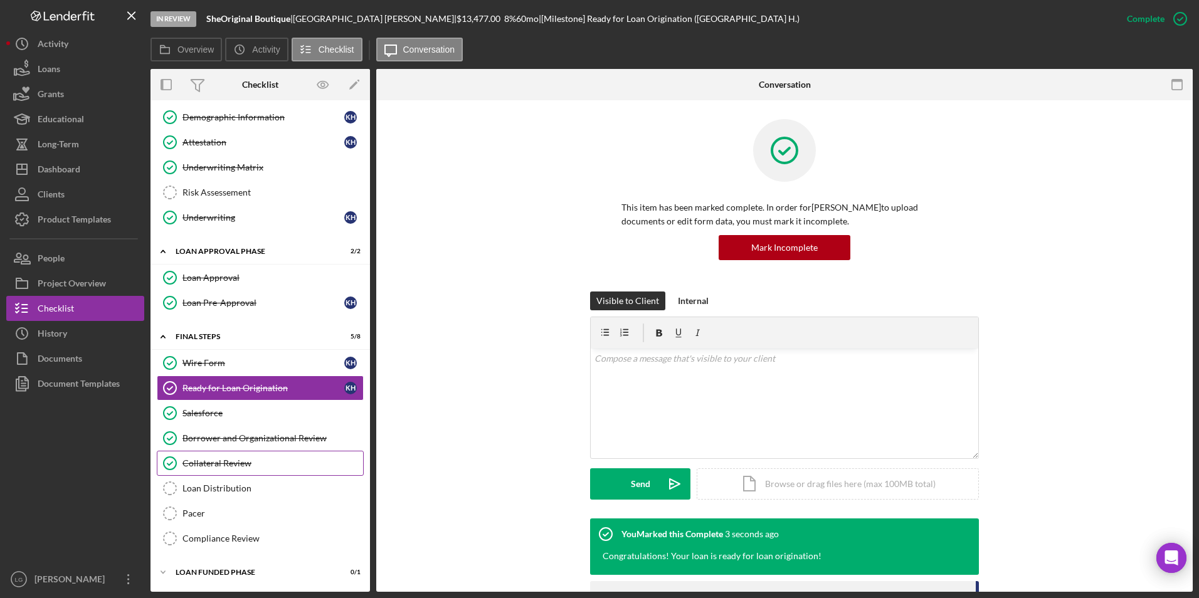
click at [214, 470] on link "Collateral Review Collateral Review" at bounding box center [260, 463] width 207 height 25
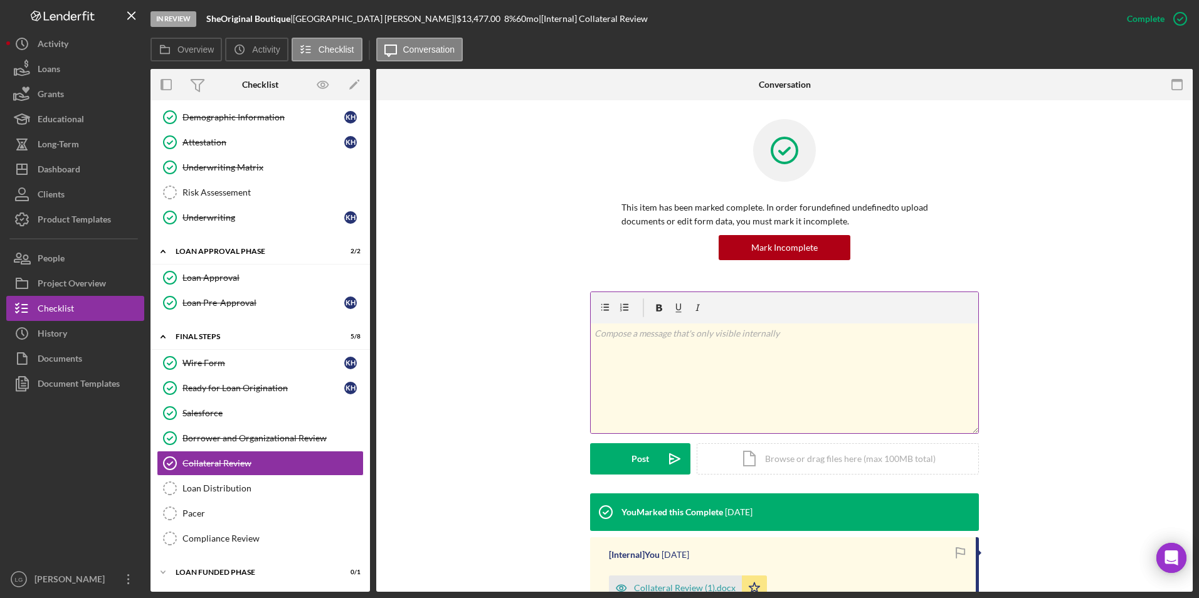
scroll to position [172, 0]
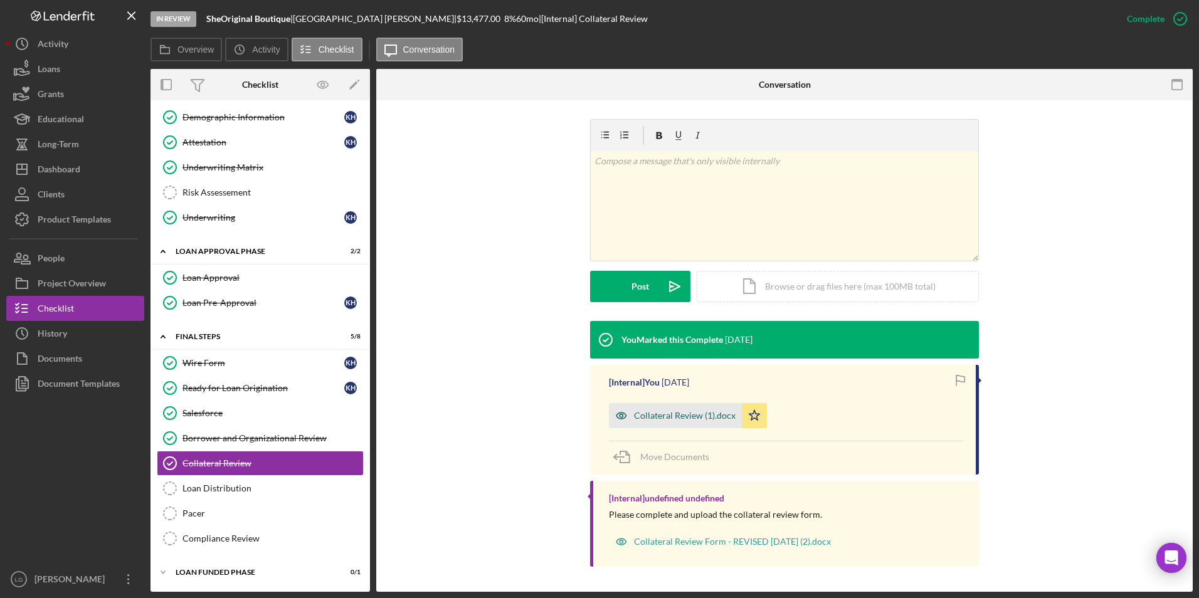
click at [659, 427] on div "Collateral Review (1).docx" at bounding box center [675, 415] width 133 height 25
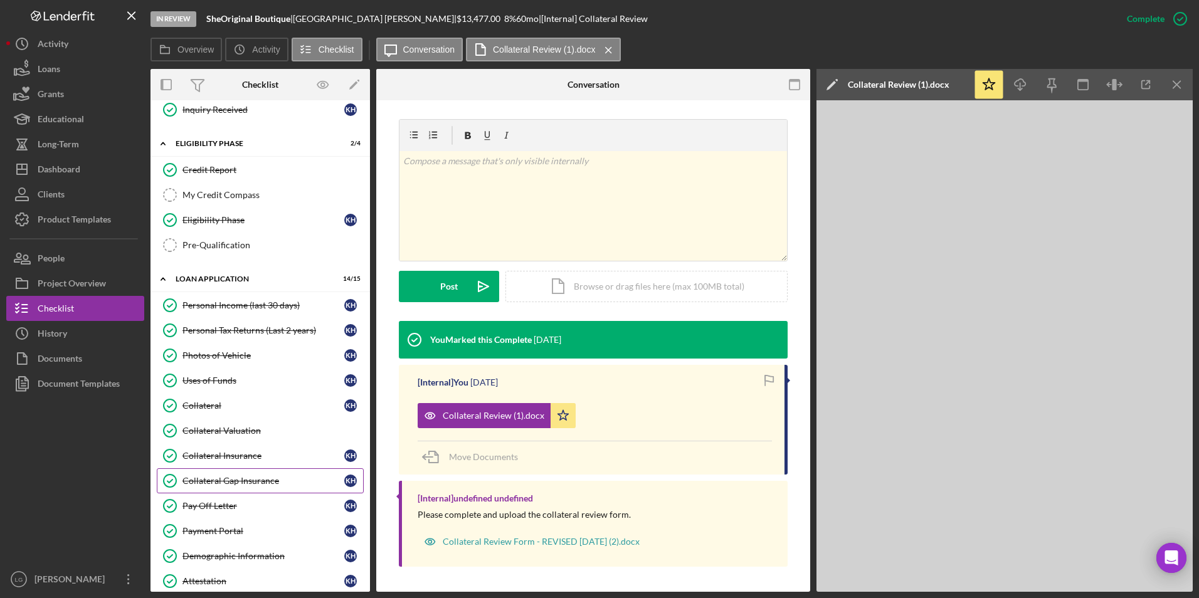
scroll to position [60, 0]
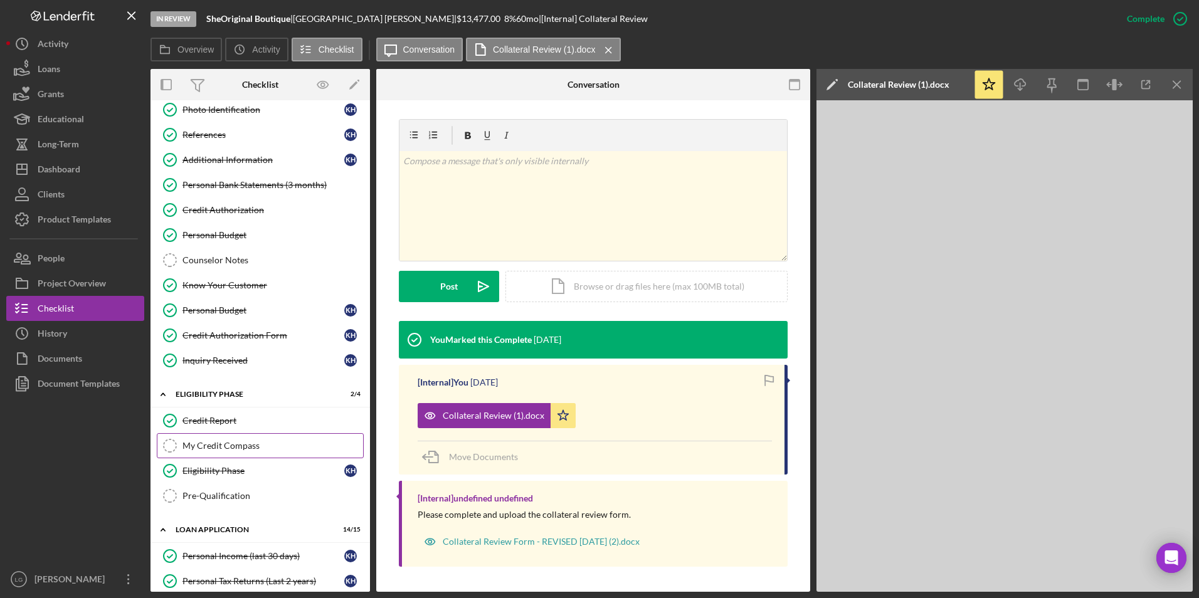
click at [226, 445] on div "My Credit Compass" at bounding box center [272, 446] width 181 height 10
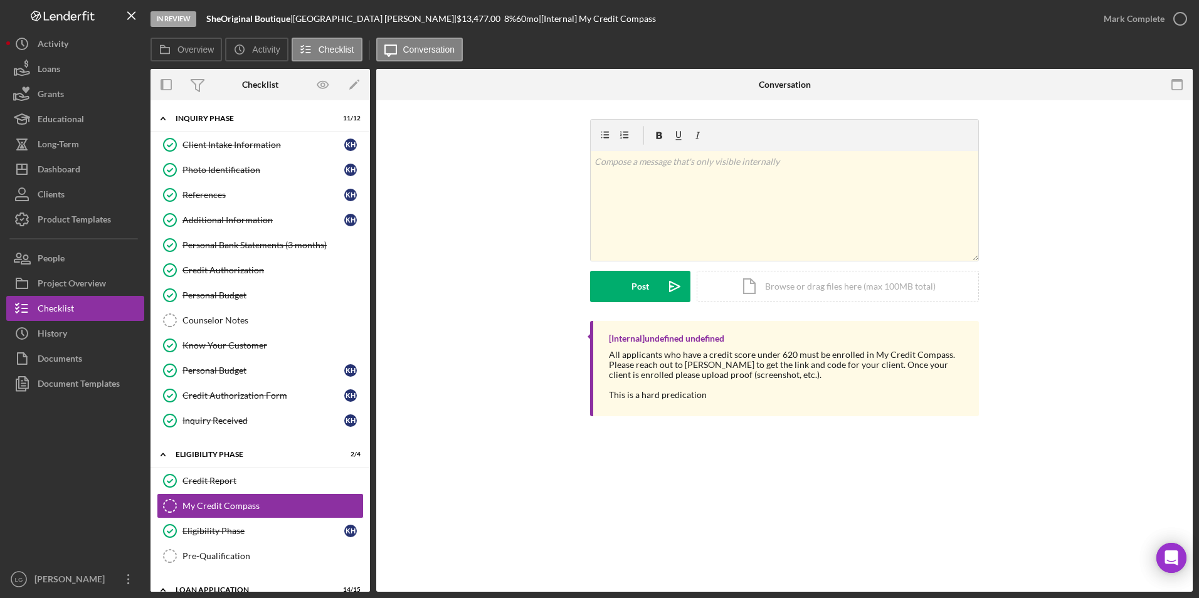
scroll to position [125, 0]
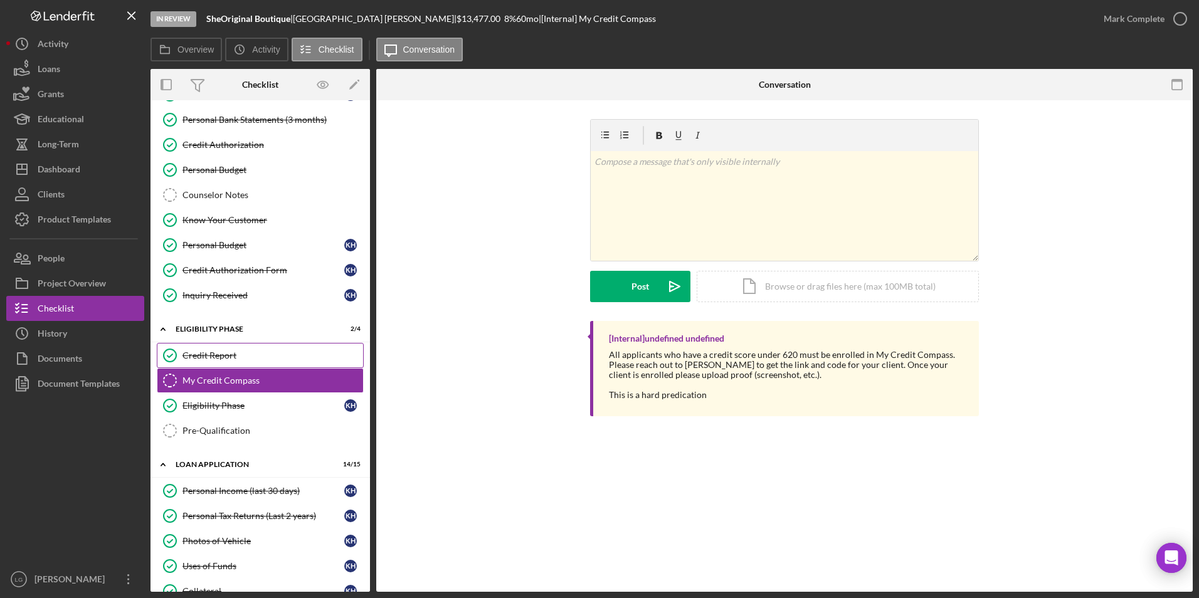
click at [212, 357] on div "Credit Report" at bounding box center [272, 356] width 181 height 10
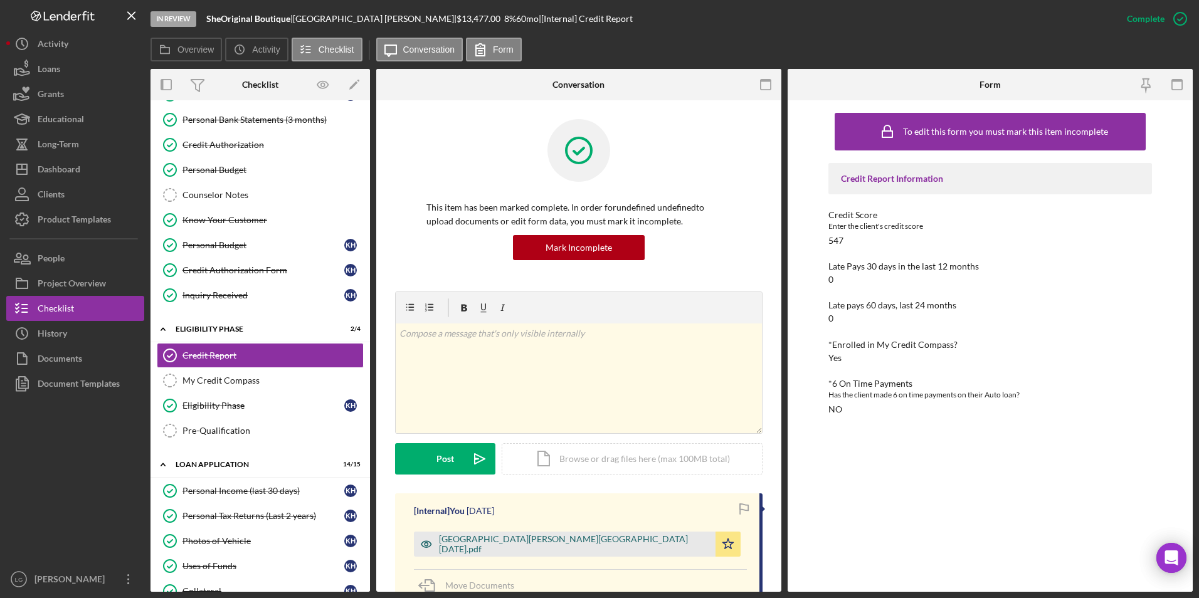
click at [514, 532] on div "[GEOGRAPHIC_DATA][PERSON_NAME][GEOGRAPHIC_DATA] [DATE].pdf" at bounding box center [565, 544] width 302 height 25
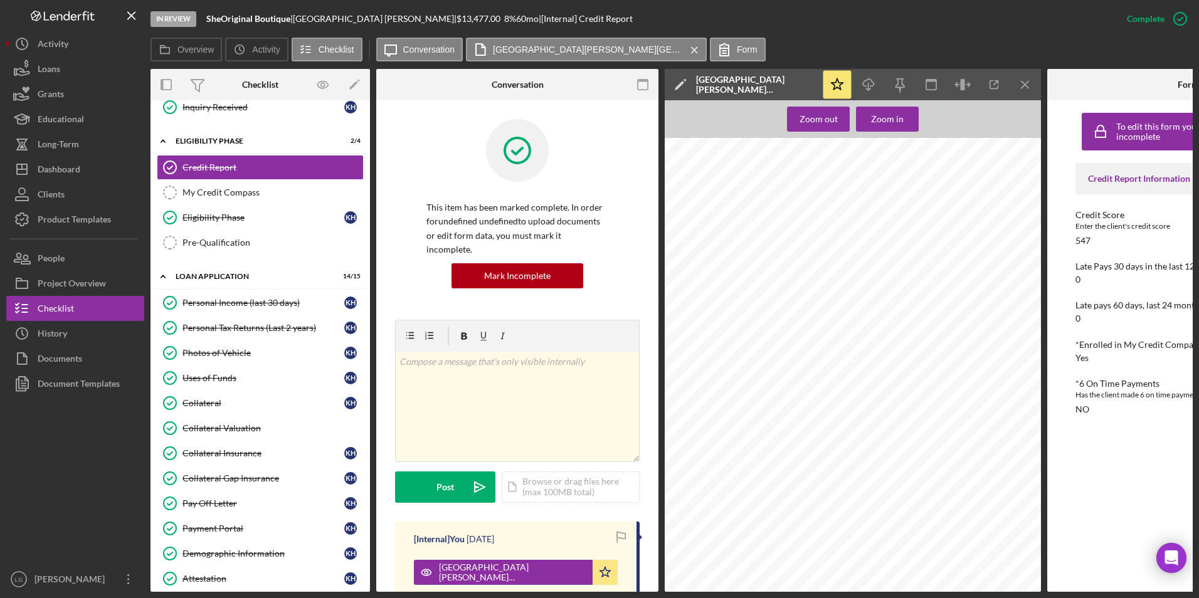
scroll to position [188, 0]
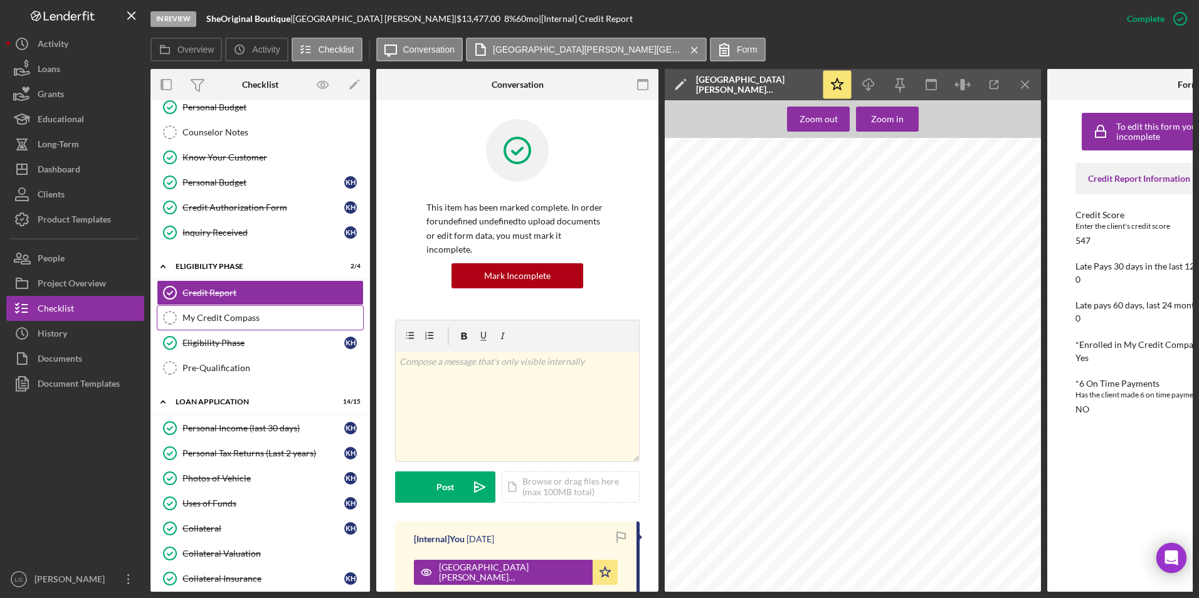
click at [241, 316] on div "My Credit Compass" at bounding box center [272, 318] width 181 height 10
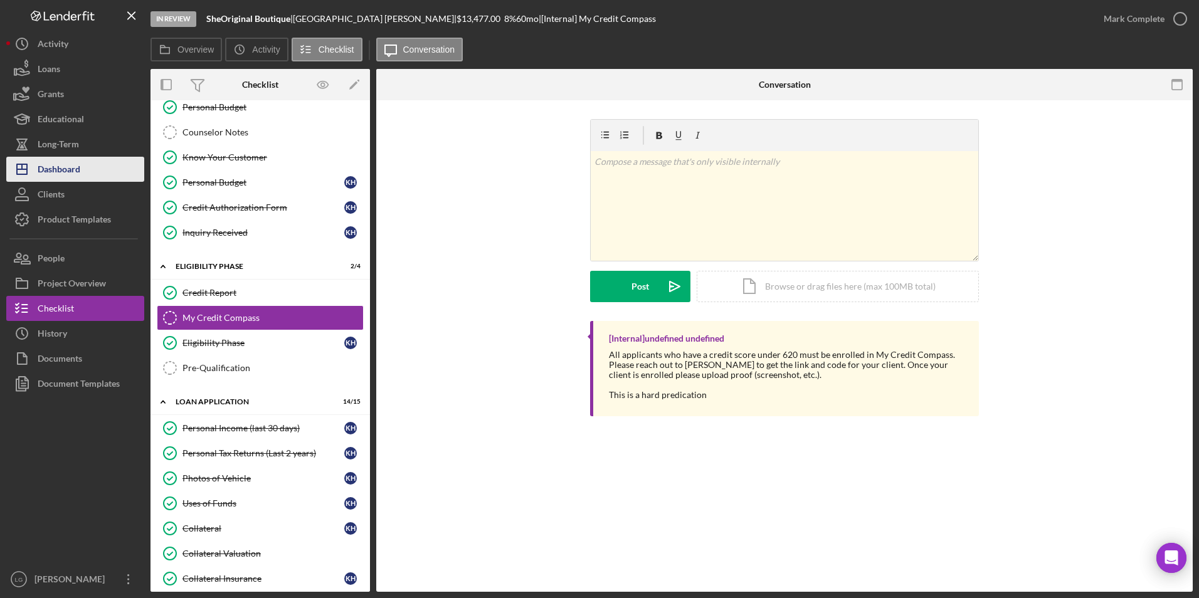
click at [80, 172] on div "Dashboard" at bounding box center [59, 171] width 43 height 28
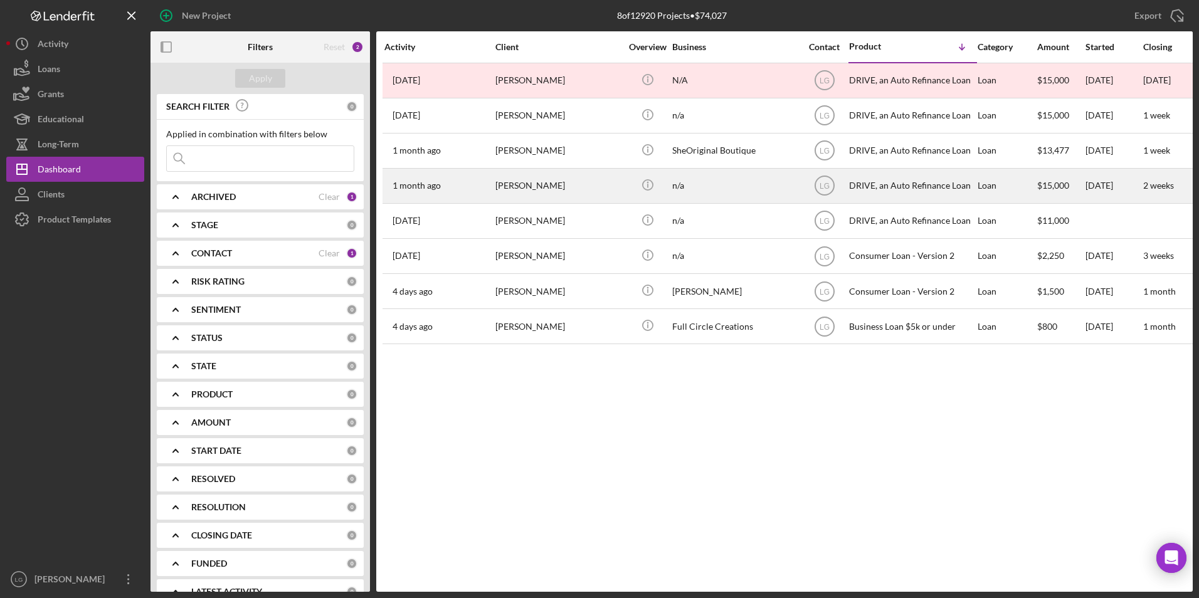
click at [475, 184] on div "1 month ago Sheila Handson" at bounding box center [439, 185] width 110 height 33
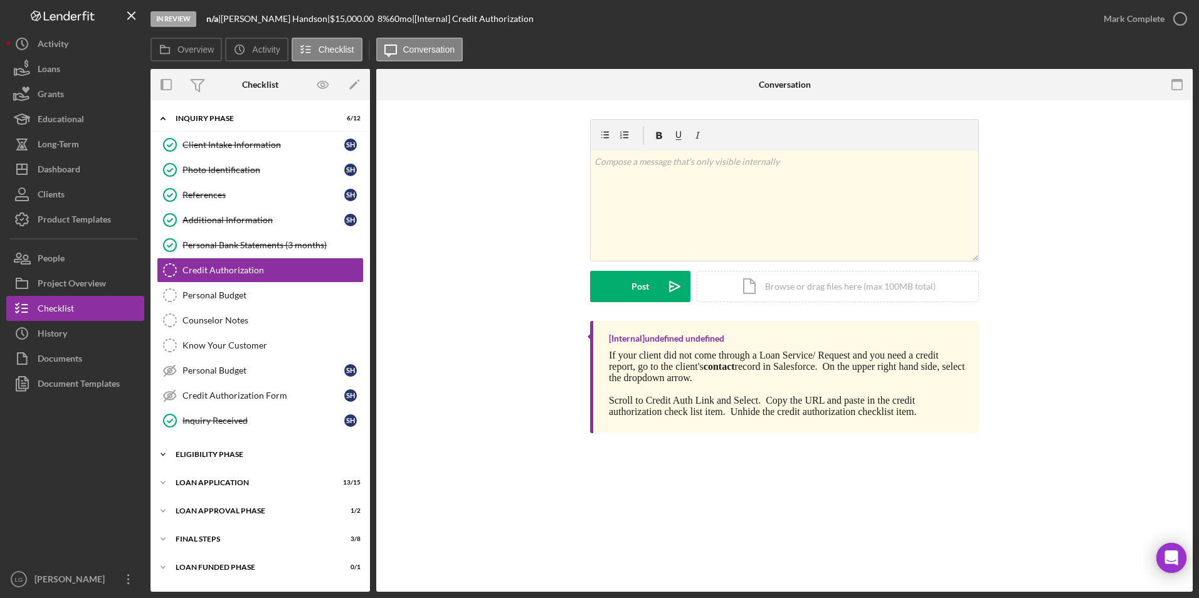
click at [231, 462] on div "Icon/Expander Eligibility Phase 3 / 4" at bounding box center [259, 454] width 219 height 25
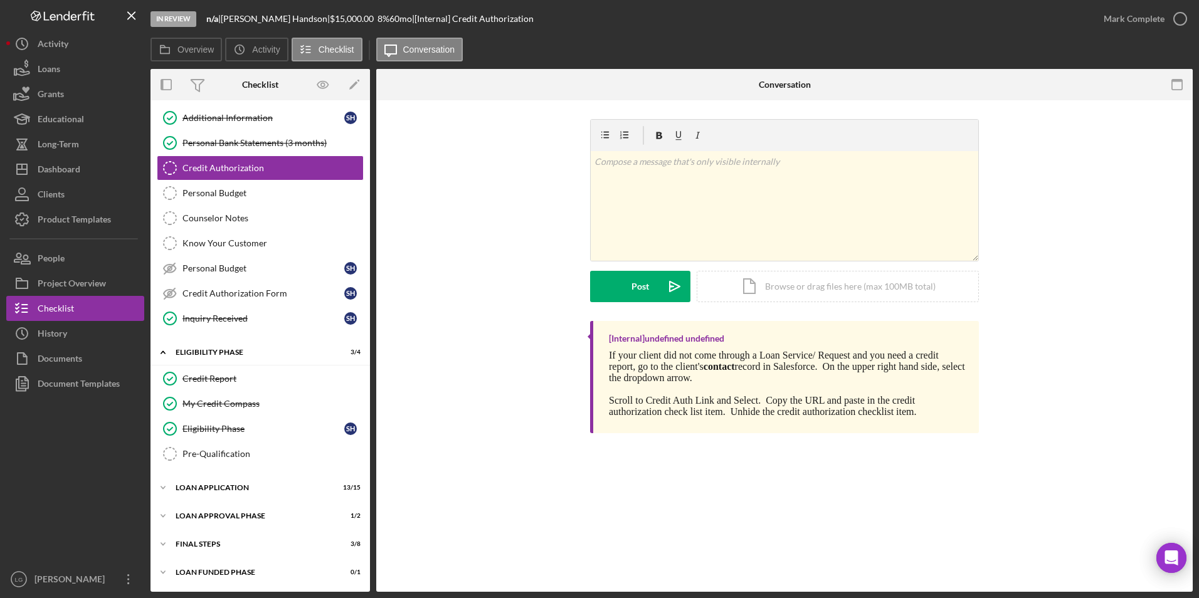
click at [221, 473] on div "Icon/Expander Inquiry Phase 6 / 12 Client Intake Information Client Intake Info…" at bounding box center [259, 294] width 219 height 581
click at [221, 494] on div "Icon/Expander Loan Application 13 / 15" at bounding box center [259, 487] width 219 height 25
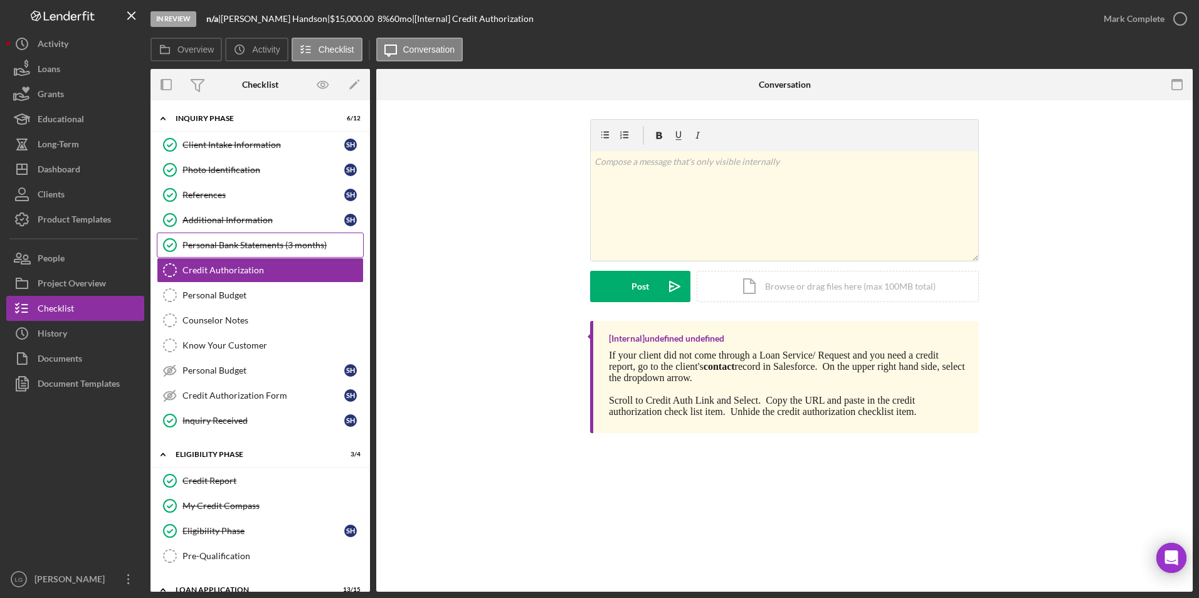
click at [290, 241] on div "Personal Bank Statements (3 months)" at bounding box center [272, 245] width 181 height 10
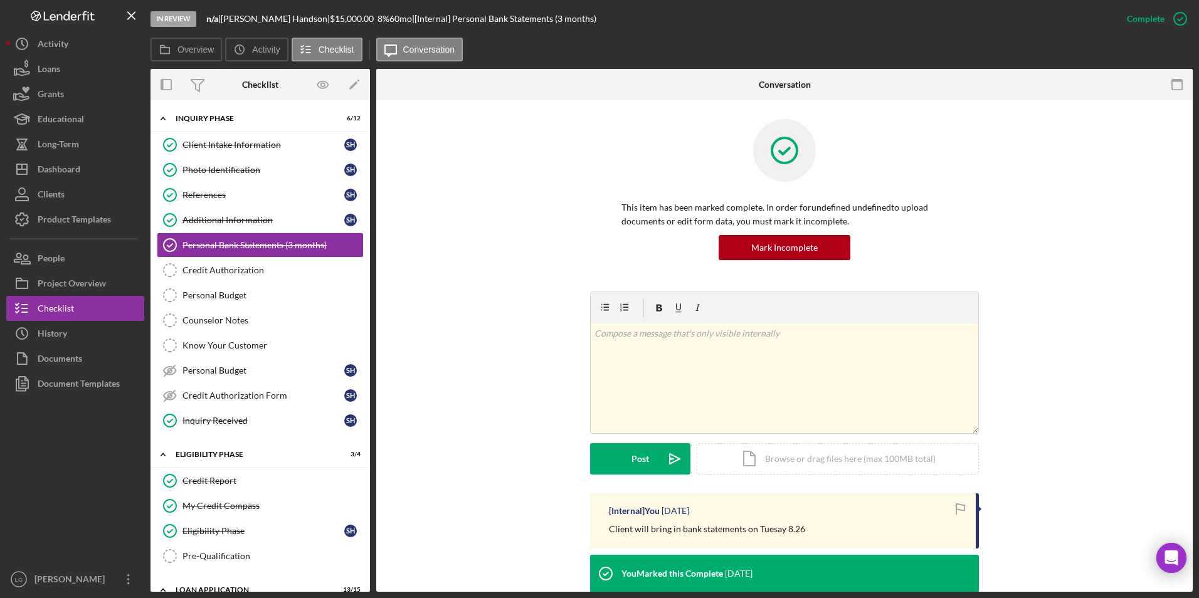
scroll to position [188, 0]
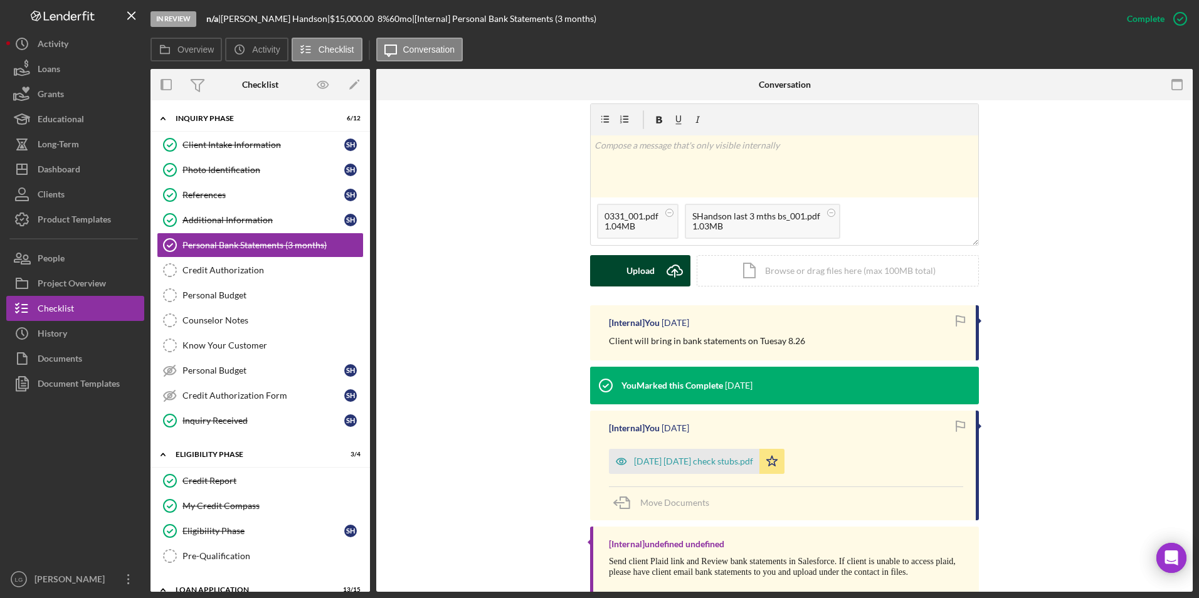
click at [630, 275] on div "Upload" at bounding box center [640, 270] width 28 height 31
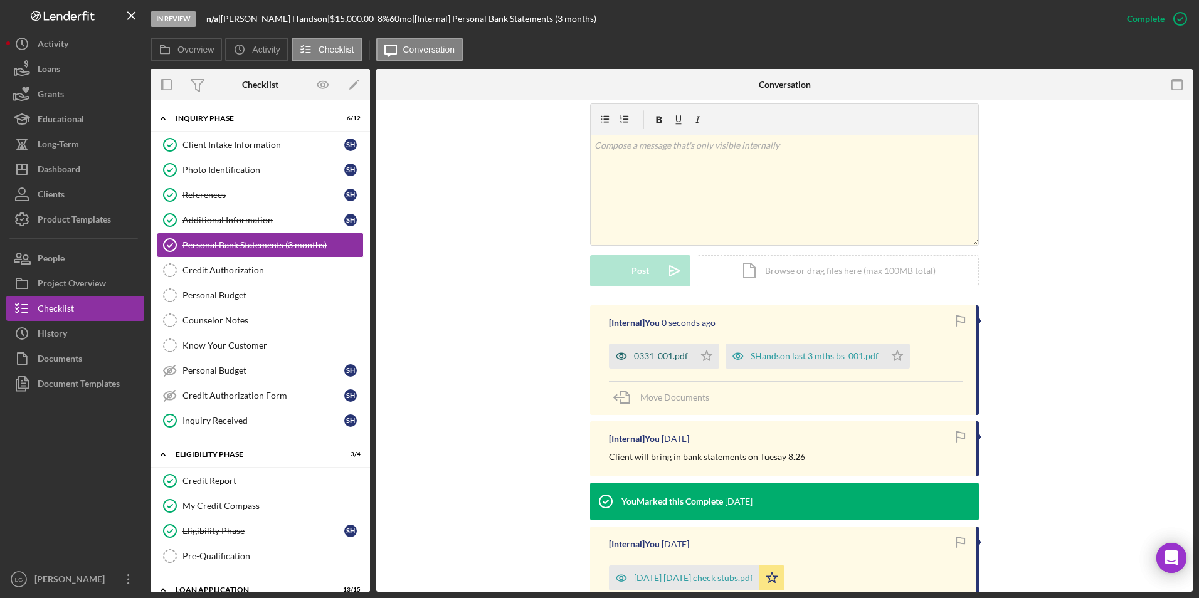
click at [660, 357] on div "0331_001.pdf" at bounding box center [661, 356] width 54 height 10
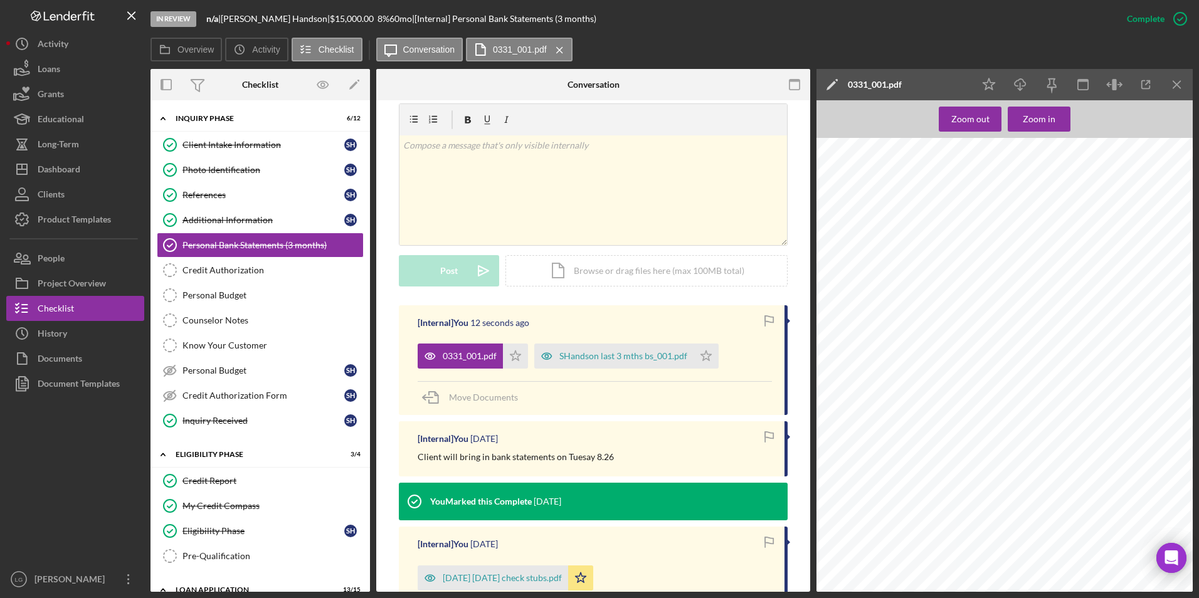
scroll to position [6508, 0]
click at [621, 359] on div "SHandson last 3 mths bs_001.pdf" at bounding box center [623, 356] width 128 height 10
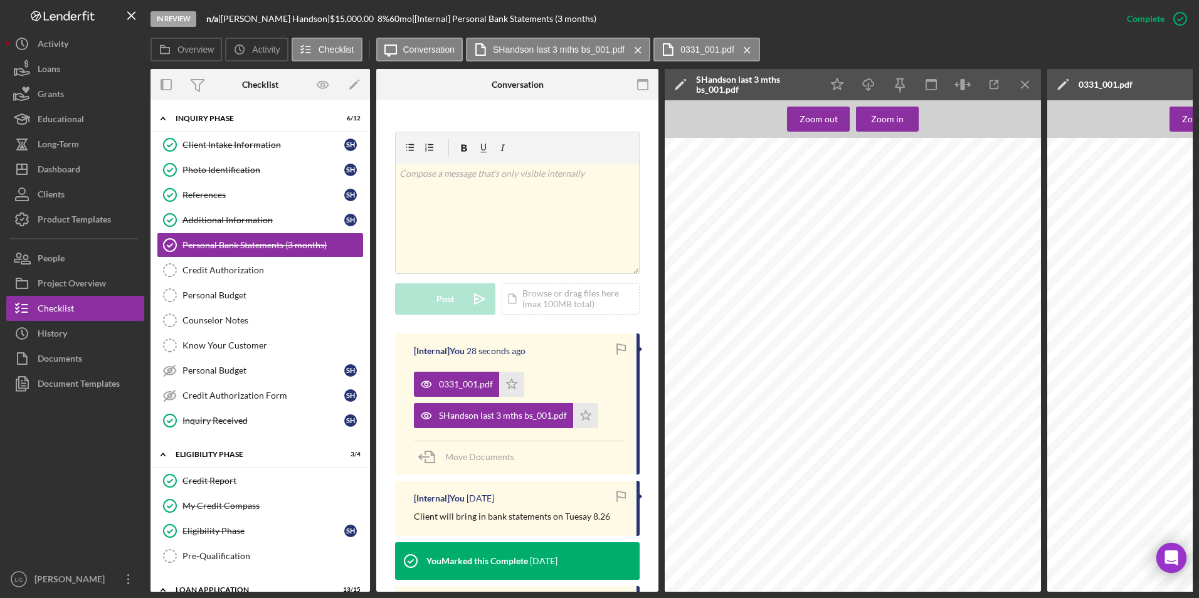
scroll to position [6512, 0]
click at [589, 403] on icon "Icon/Star" at bounding box center [585, 415] width 25 height 25
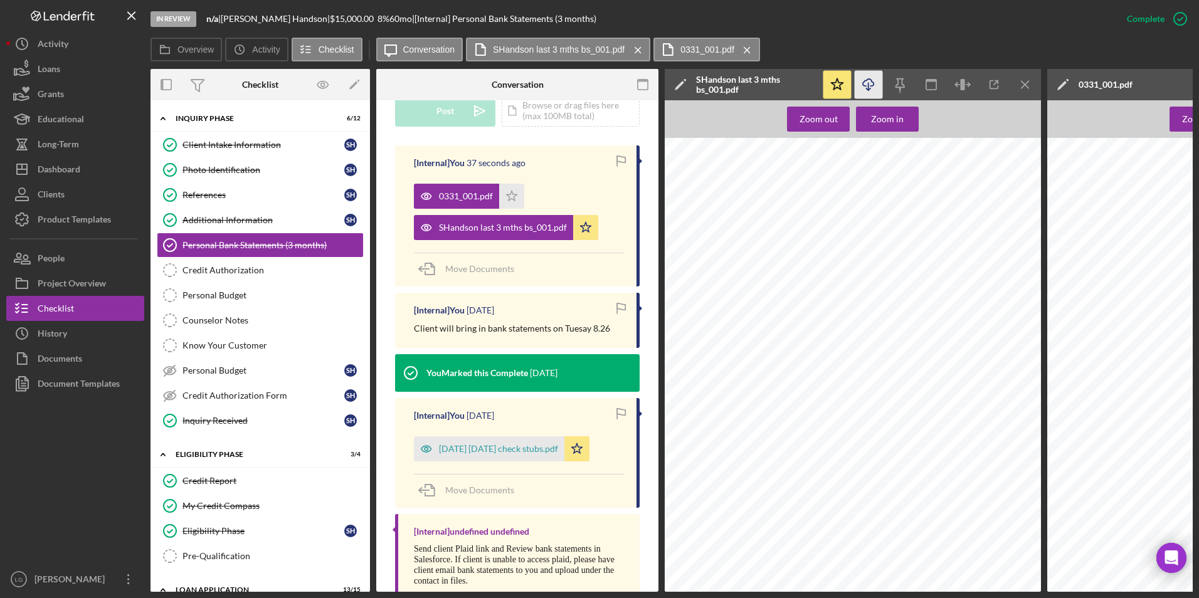
click at [863, 85] on icon "button" at bounding box center [868, 82] width 11 height 7
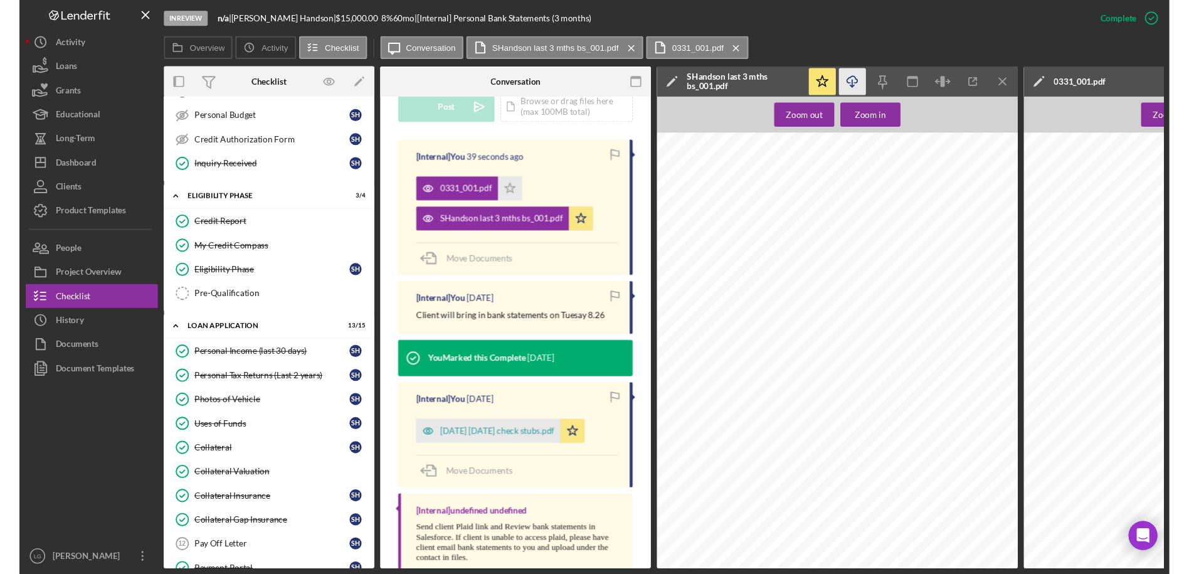
scroll to position [489, 0]
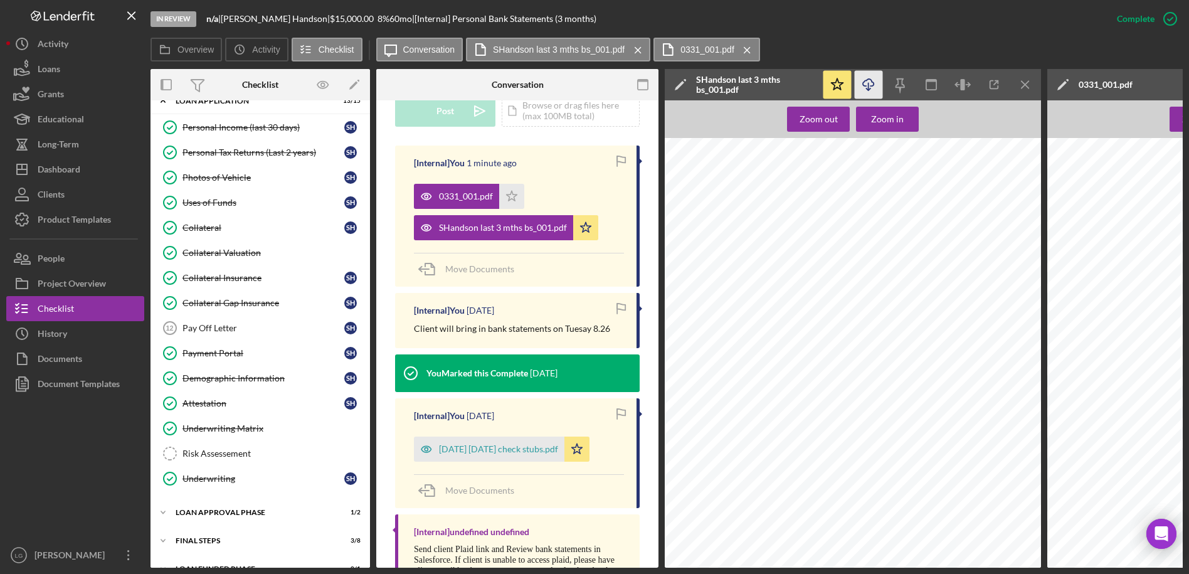
drag, startPoint x: 472, startPoint y: 432, endPoint x: 510, endPoint y: 412, distance: 43.2
click at [473, 444] on div "jul aug 2025 check stubs.pdf" at bounding box center [498, 449] width 119 height 10
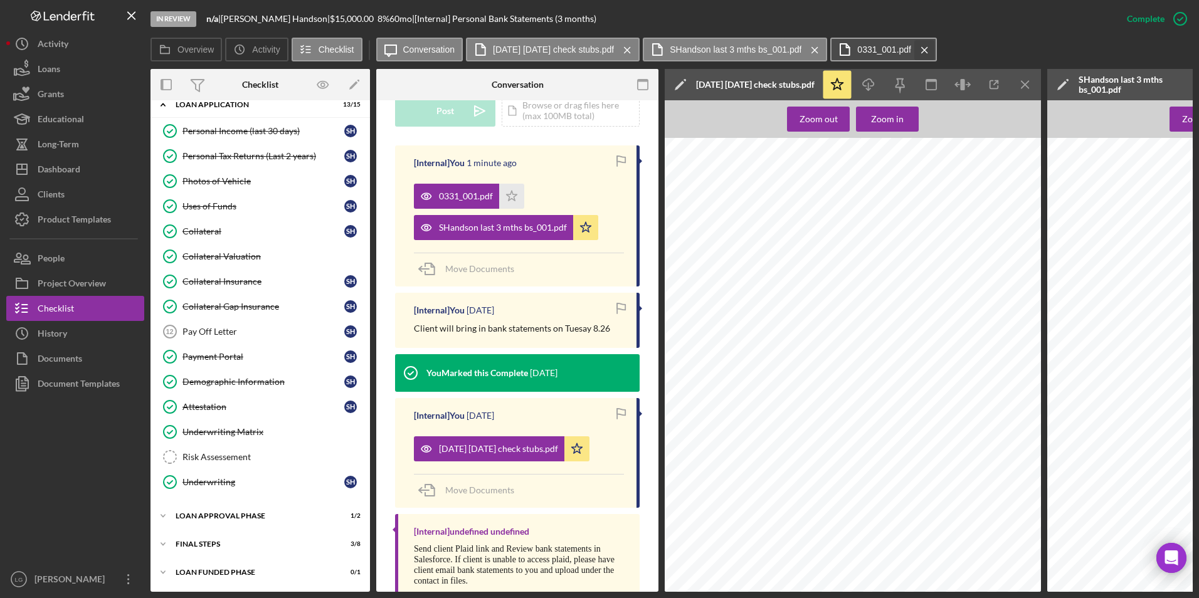
scroll to position [1049, 0]
click at [465, 184] on div "0331_001.pdf" at bounding box center [456, 196] width 85 height 25
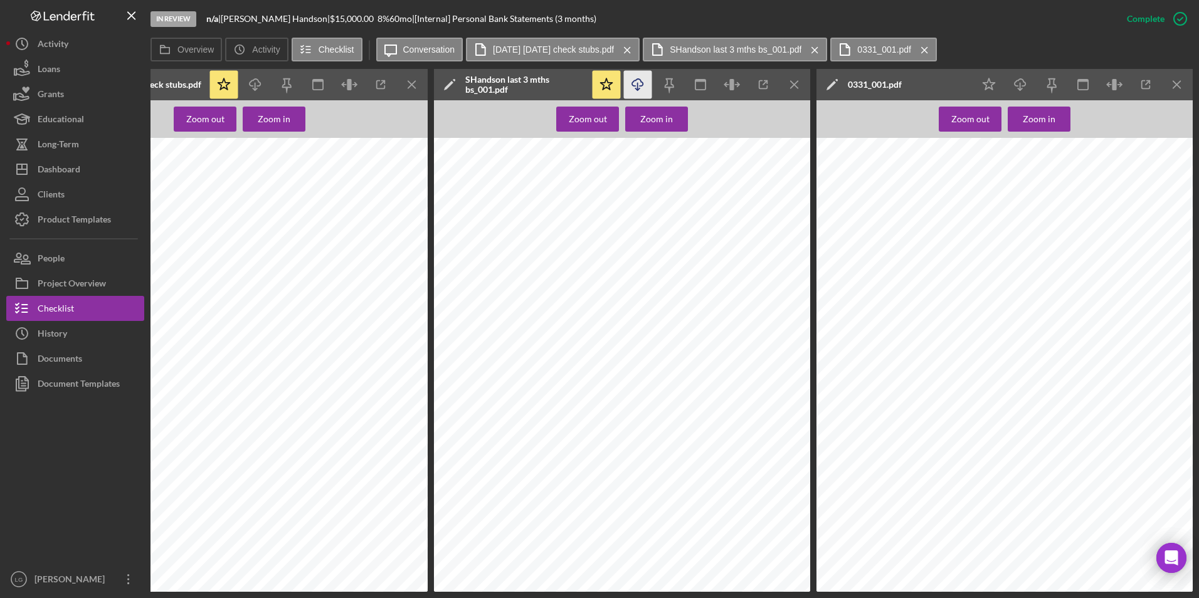
scroll to position [2123, 0]
drag, startPoint x: 60, startPoint y: 171, endPoint x: 75, endPoint y: 168, distance: 15.9
click at [60, 171] on div "Dashboard" at bounding box center [59, 171] width 43 height 28
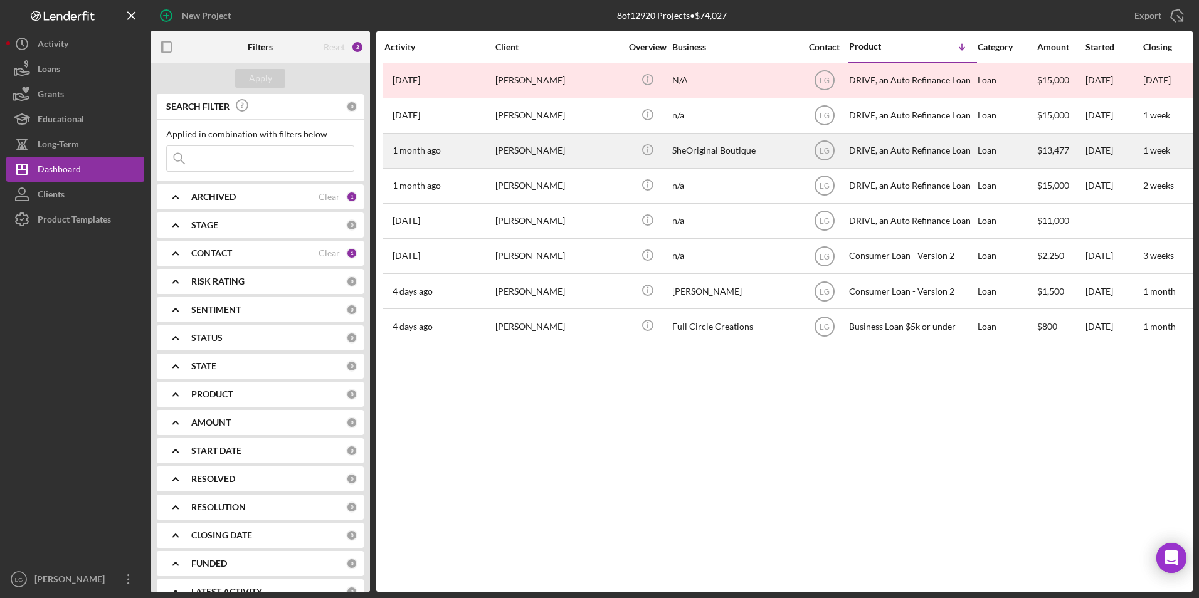
click at [513, 160] on div "Kenya Haywood" at bounding box center [557, 150] width 125 height 33
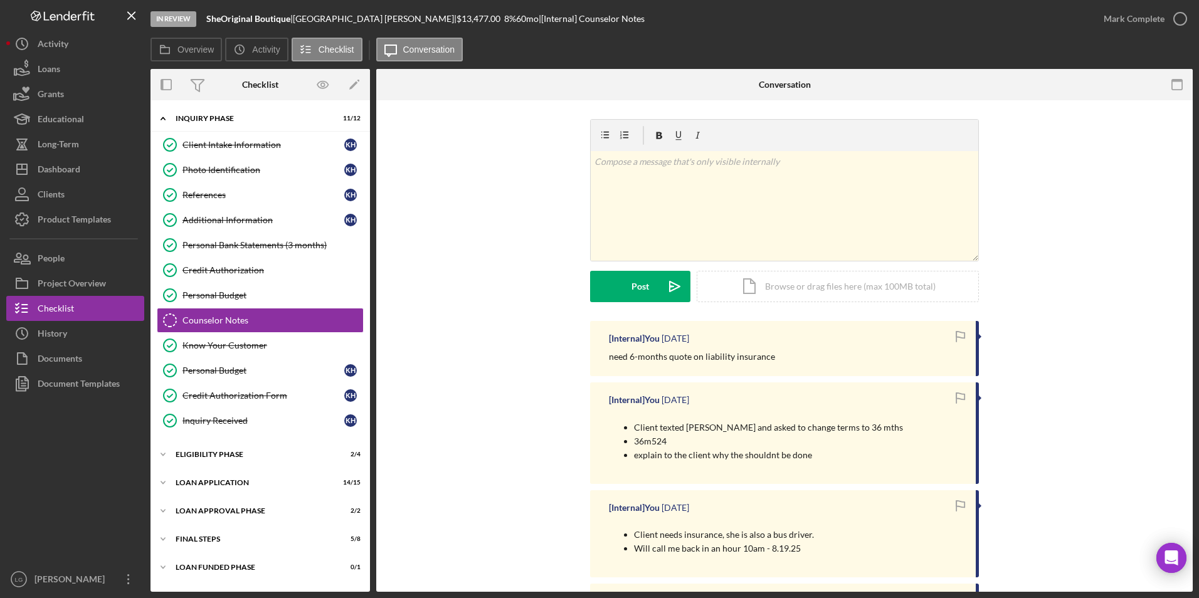
click at [88, 248] on button "People" at bounding box center [75, 258] width 138 height 25
click at [241, 145] on div "Client Intake Information" at bounding box center [263, 145] width 162 height 10
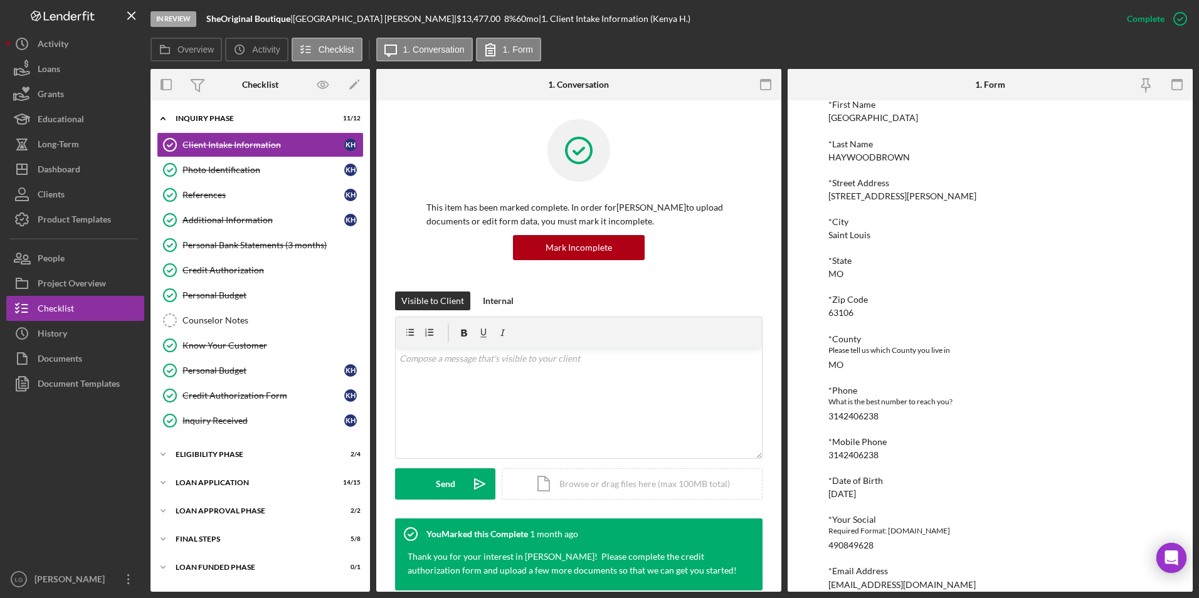
scroll to position [346, 0]
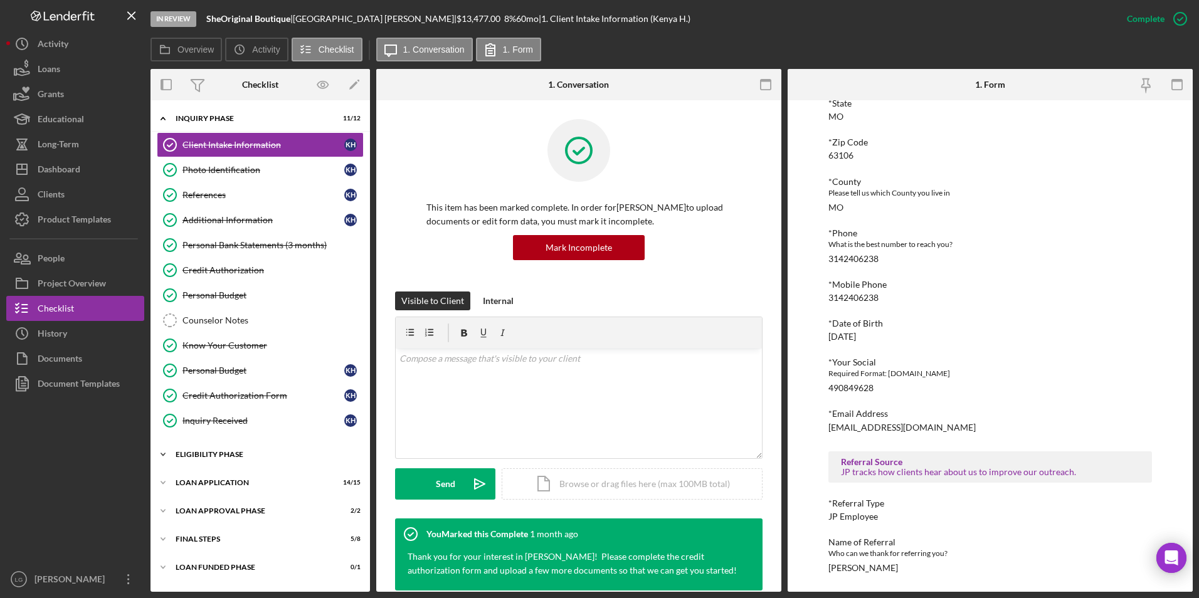
click at [221, 462] on div "Icon/Expander Eligibility Phase 2 / 4" at bounding box center [259, 454] width 219 height 25
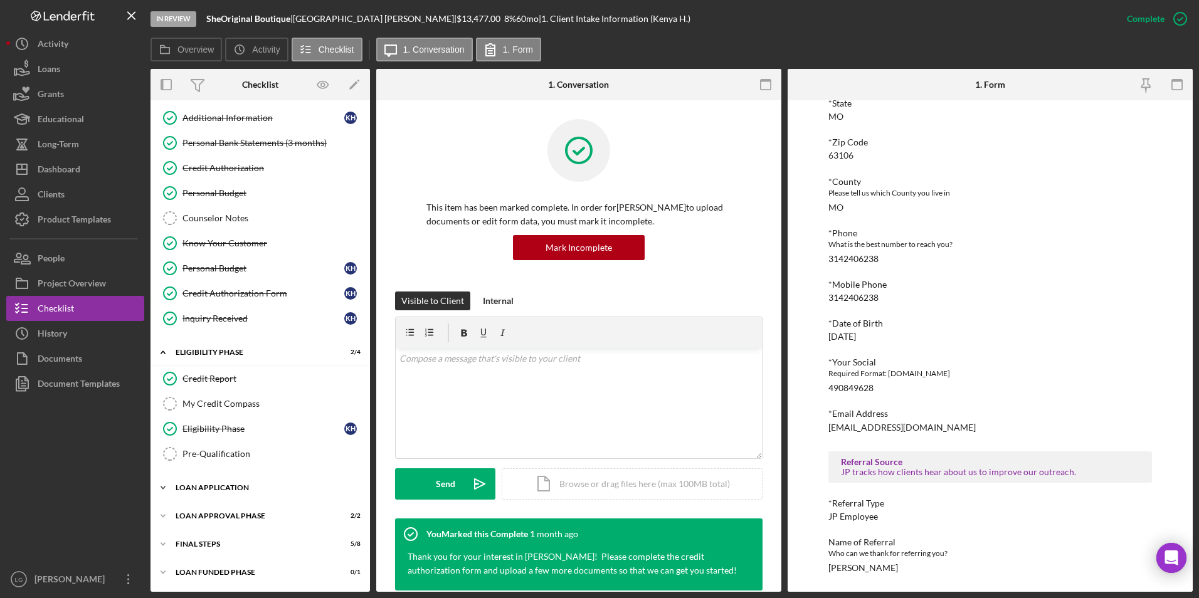
click at [216, 497] on div "Icon/Expander Loan Application 14 / 15" at bounding box center [259, 487] width 219 height 25
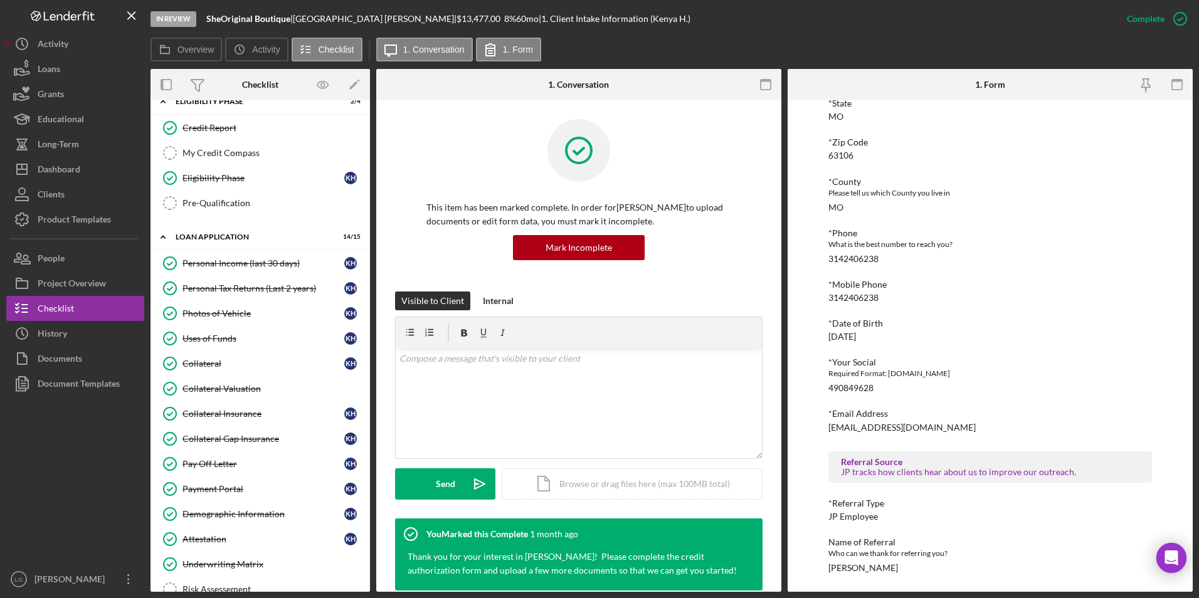
scroll to position [485, 0]
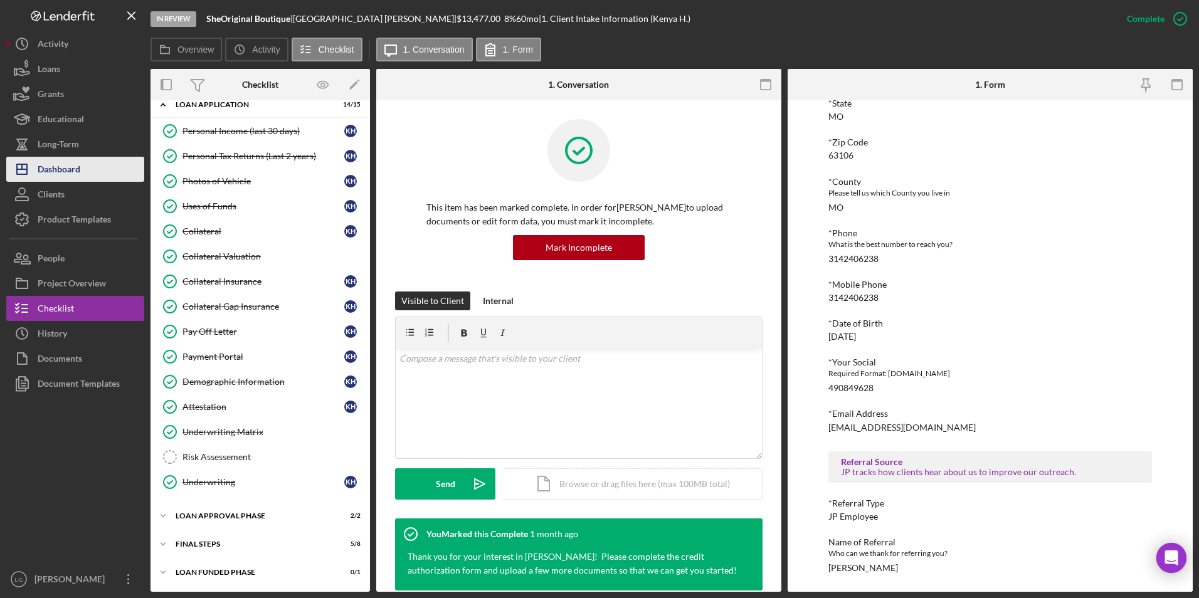
click at [78, 177] on div "Dashboard" at bounding box center [59, 171] width 43 height 28
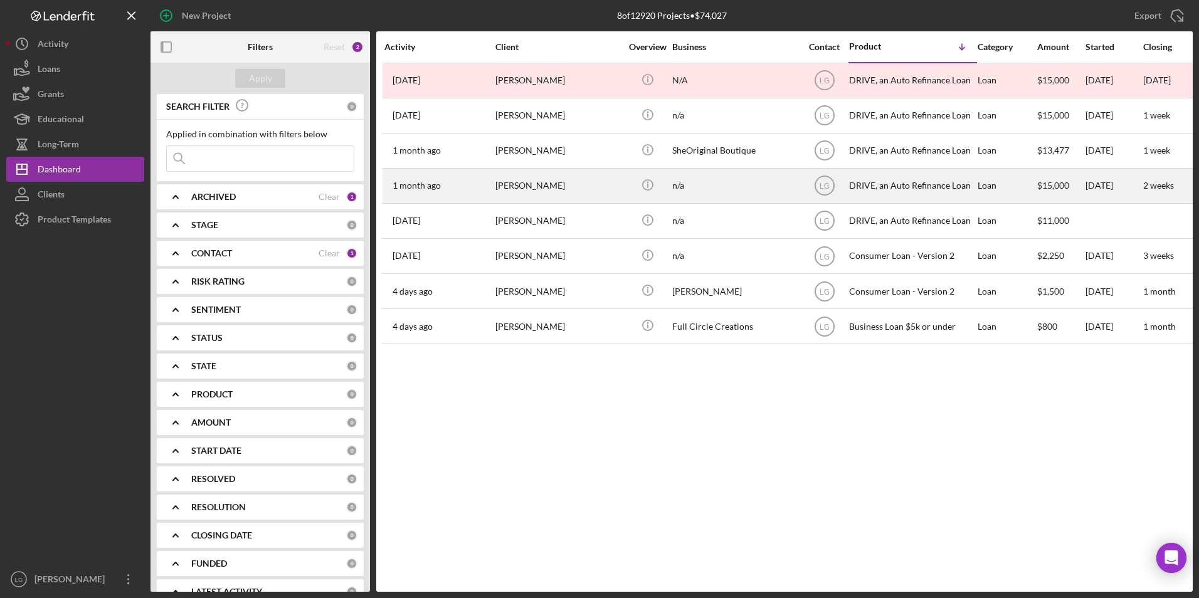
click at [527, 182] on div "[PERSON_NAME]" at bounding box center [557, 185] width 125 height 33
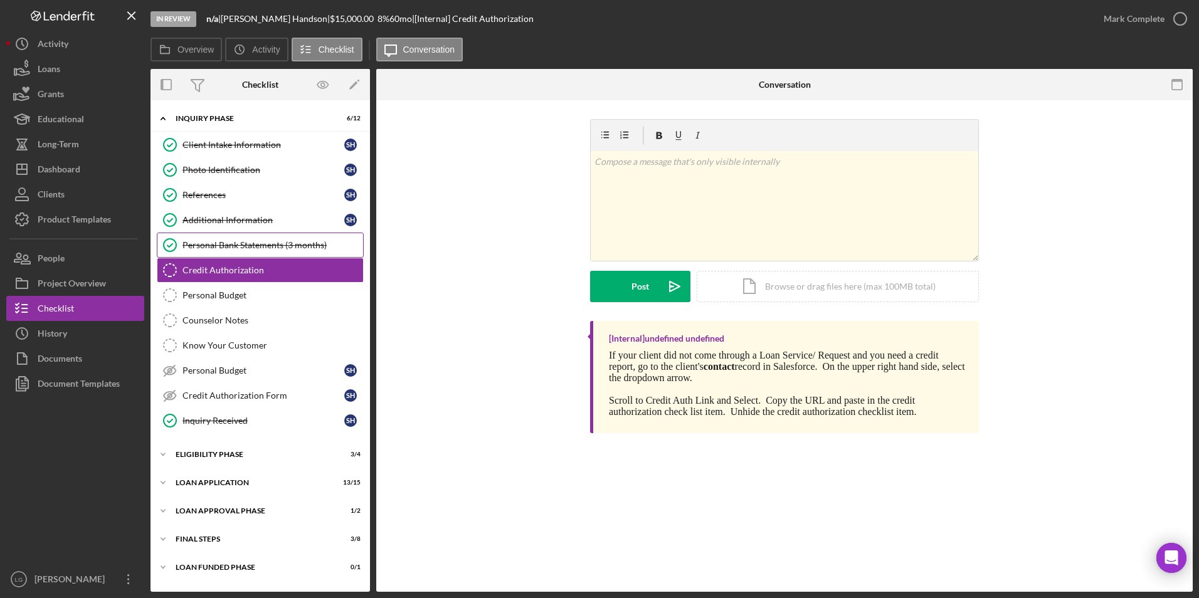
click at [244, 243] on div "Personal Bank Statements (3 months)" at bounding box center [272, 245] width 181 height 10
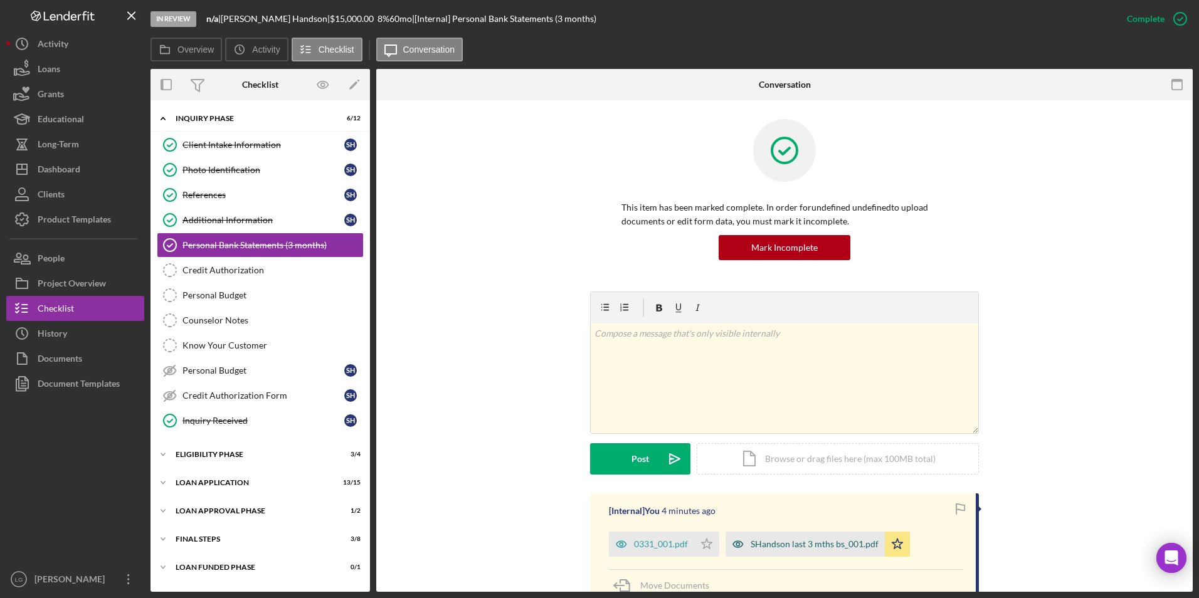
scroll to position [188, 0]
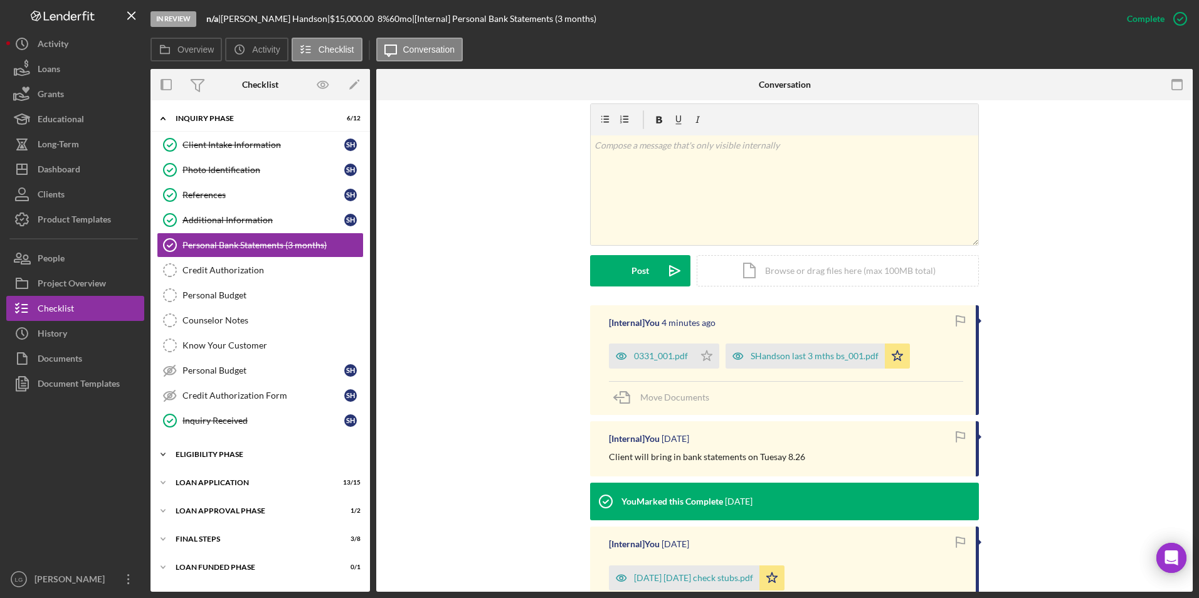
click at [186, 466] on div "Icon/Expander Eligibility Phase 3 / 4" at bounding box center [259, 454] width 219 height 25
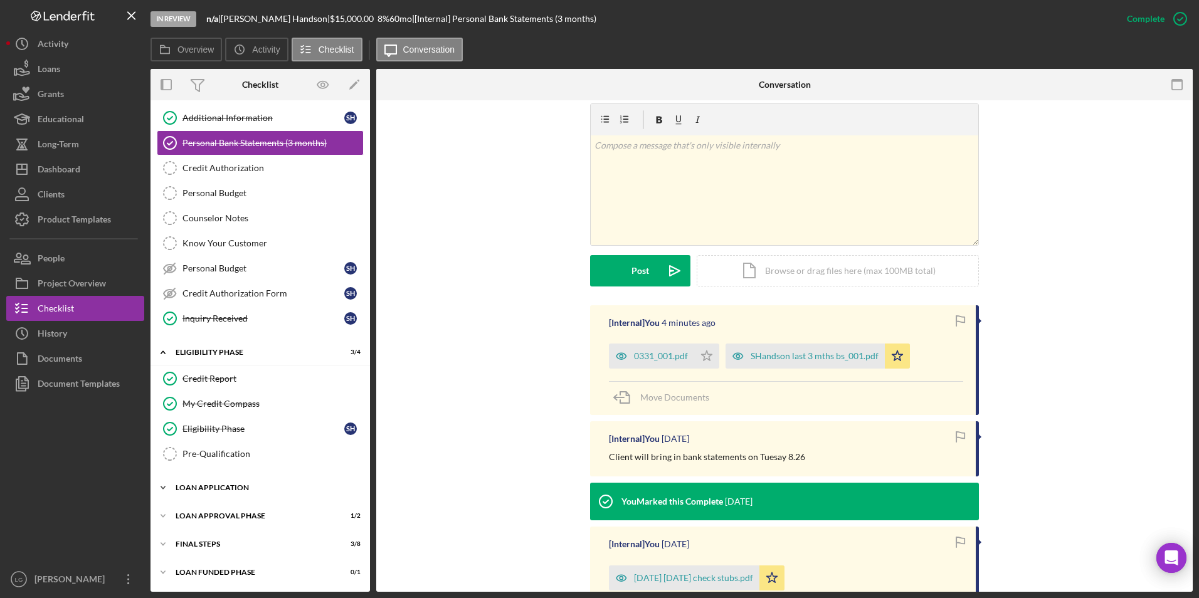
click at [197, 490] on div "Loan Application" at bounding box center [265, 488] width 179 height 8
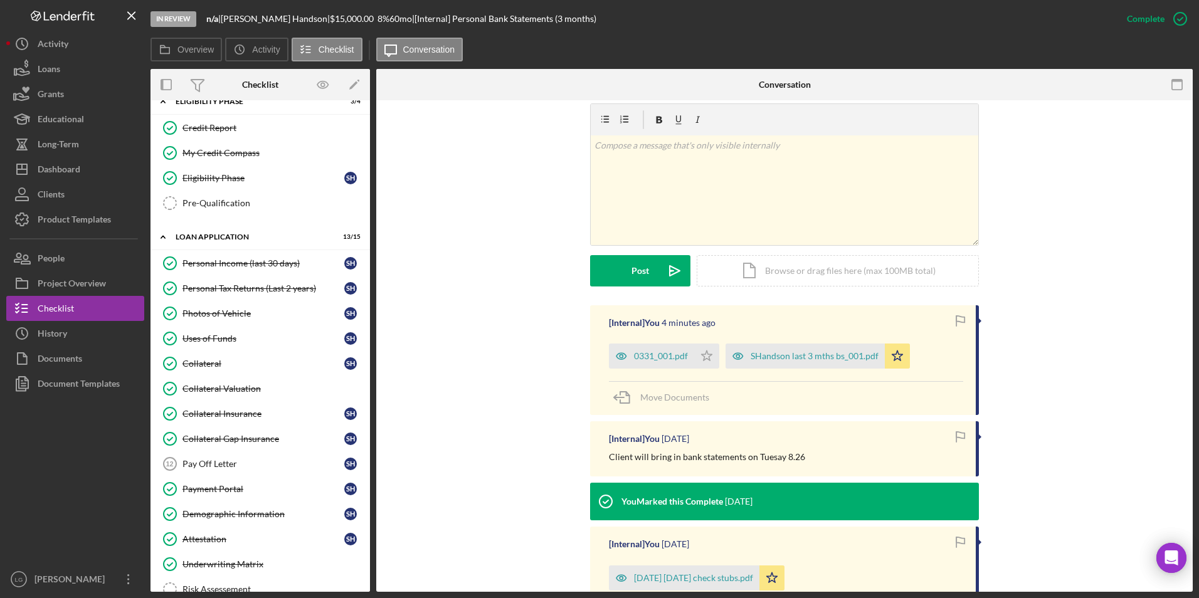
scroll to position [485, 0]
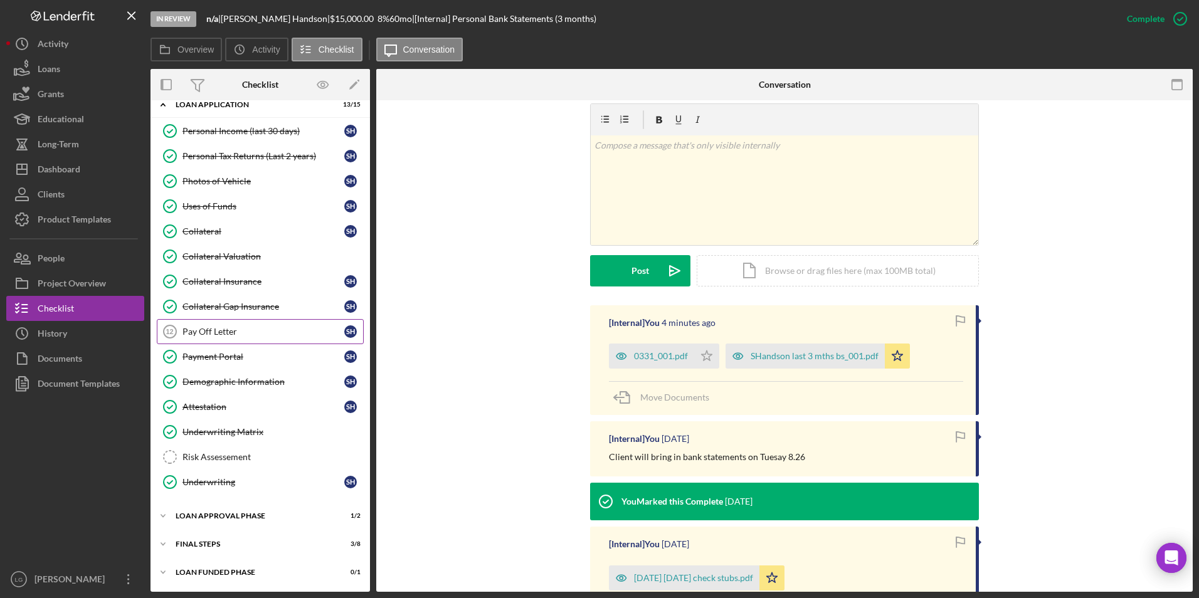
click at [237, 327] on div "Pay Off Letter" at bounding box center [263, 332] width 162 height 10
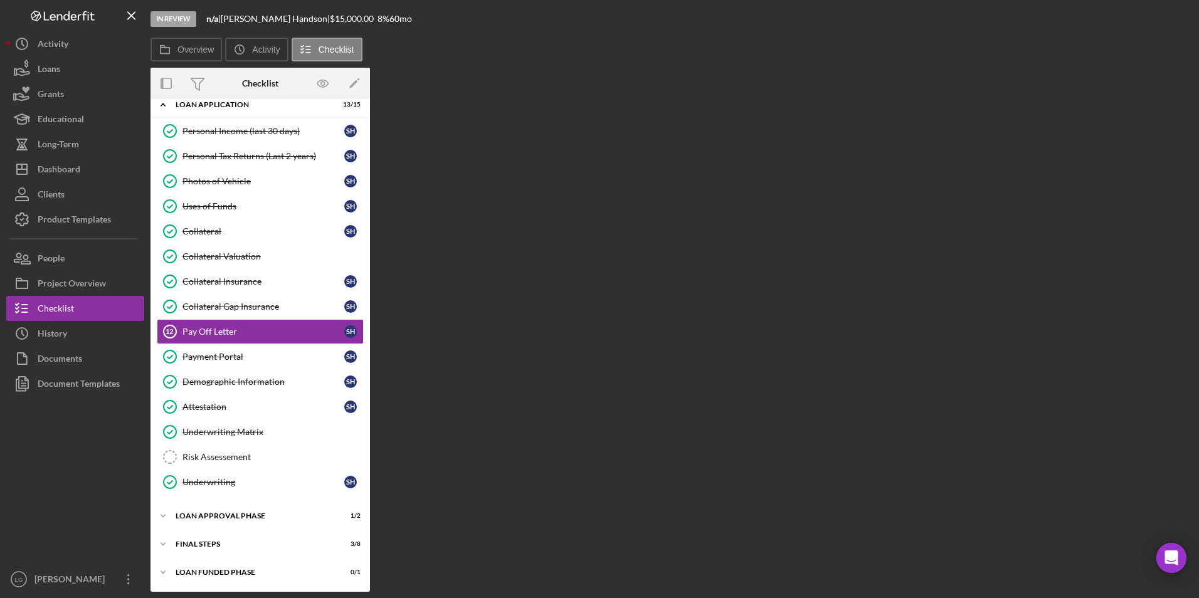
scroll to position [484, 0]
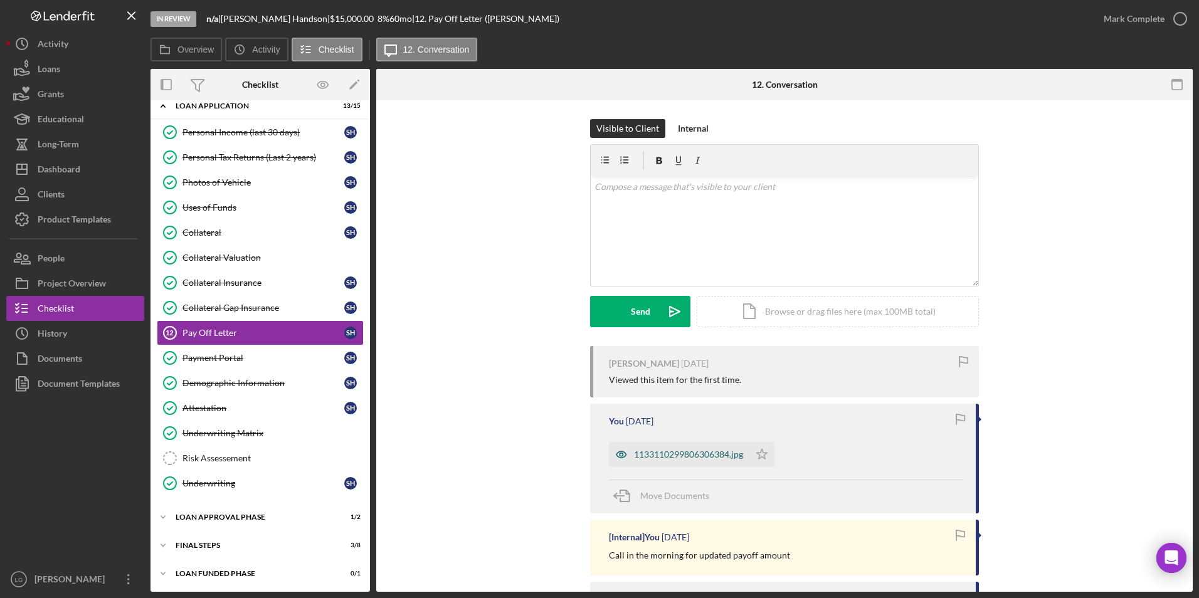
click at [673, 454] on div "1133110299806306384.jpg" at bounding box center [688, 455] width 109 height 10
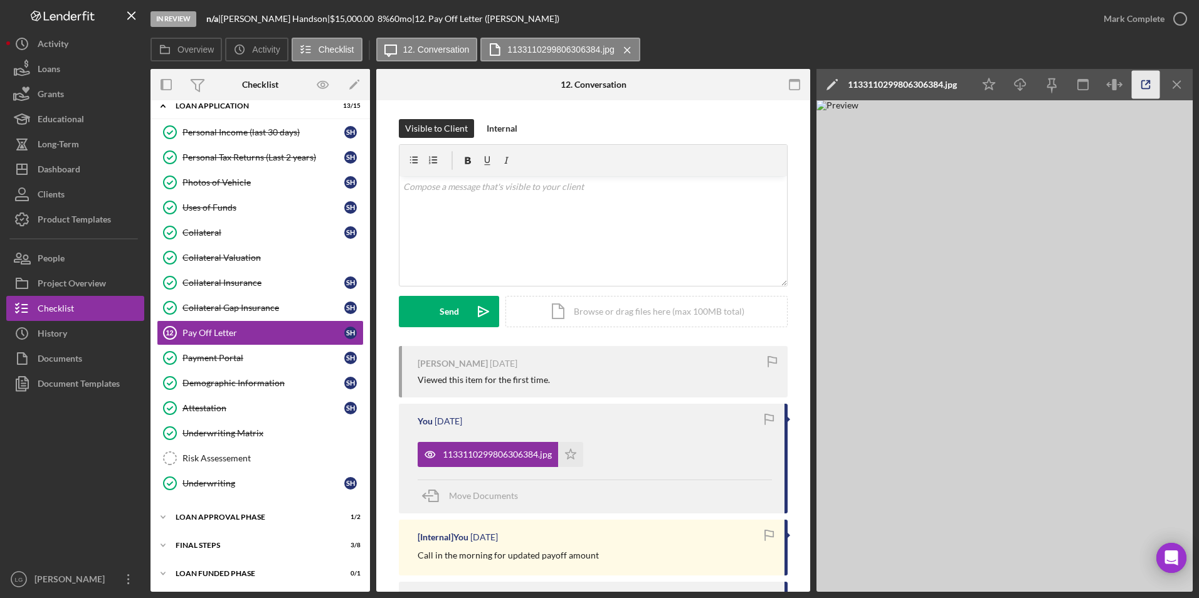
click at [1144, 82] on icon "button" at bounding box center [1146, 85] width 28 height 28
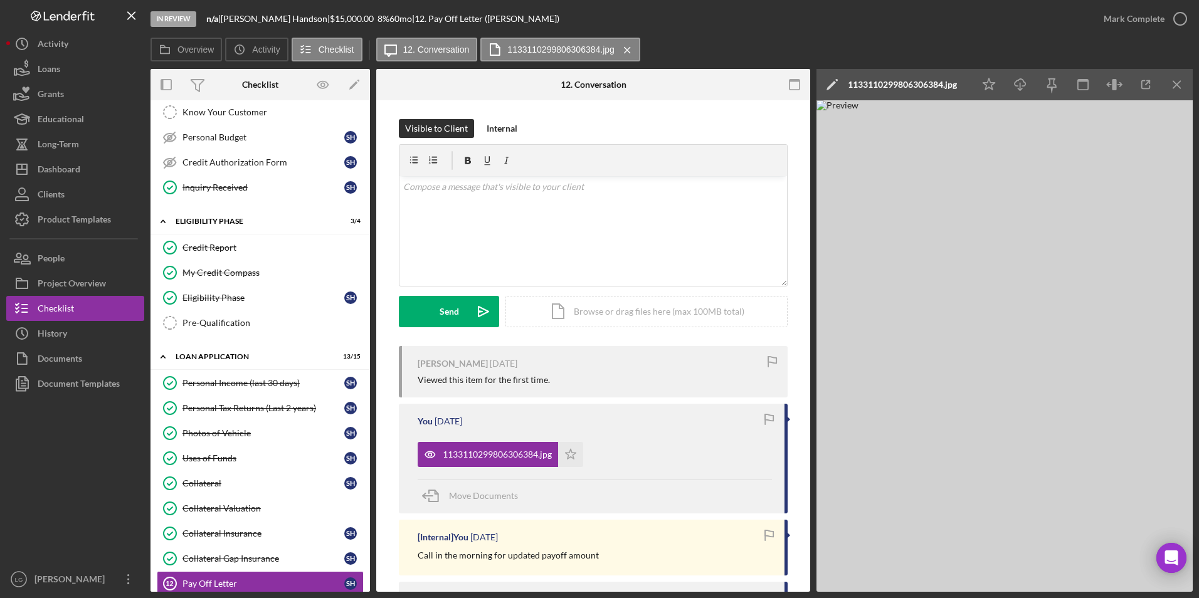
scroll to position [0, 0]
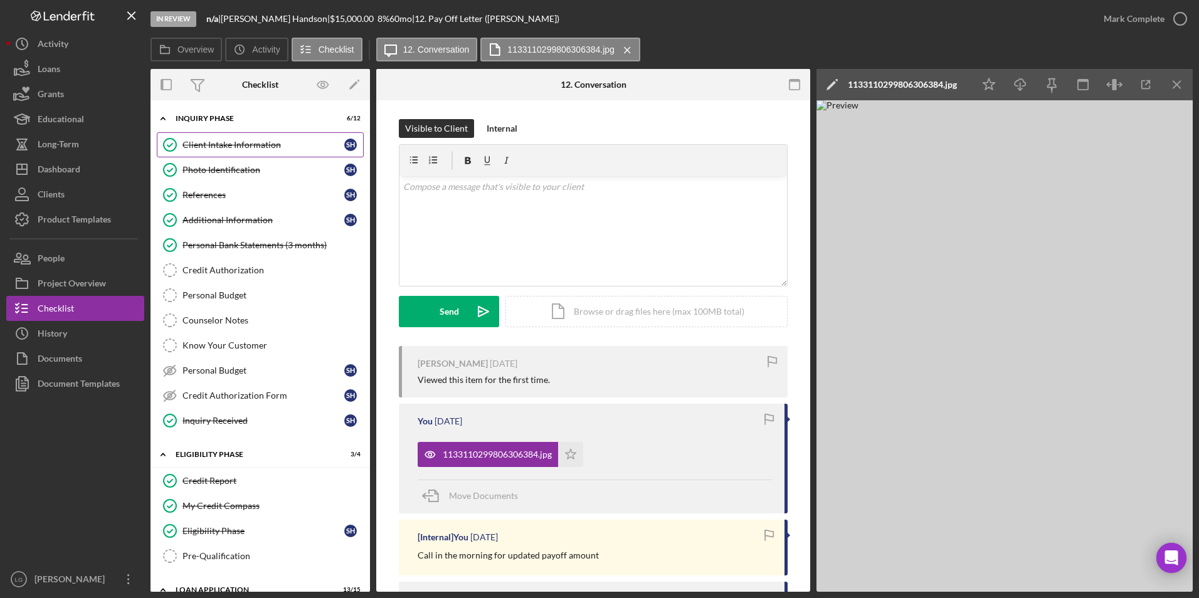
drag, startPoint x: 272, startPoint y: 135, endPoint x: 300, endPoint y: 135, distance: 27.6
click at [272, 135] on link "Client Intake Information Client Intake Information S H" at bounding box center [260, 144] width 207 height 25
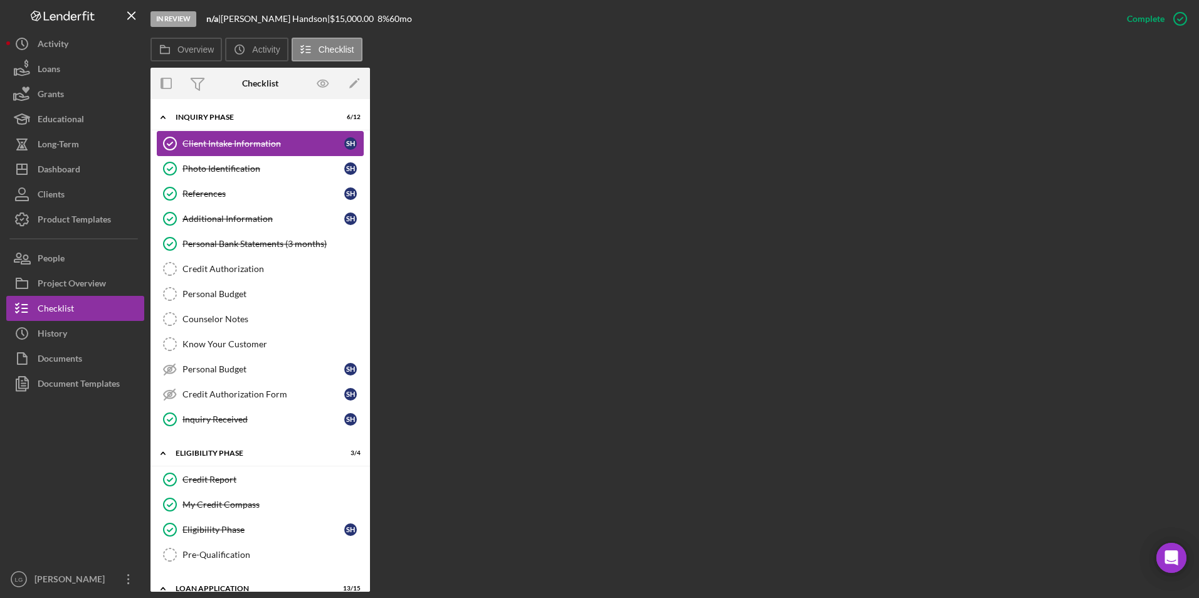
click at [284, 137] on link "Client Intake Information Client Intake Information S H" at bounding box center [260, 143] width 207 height 25
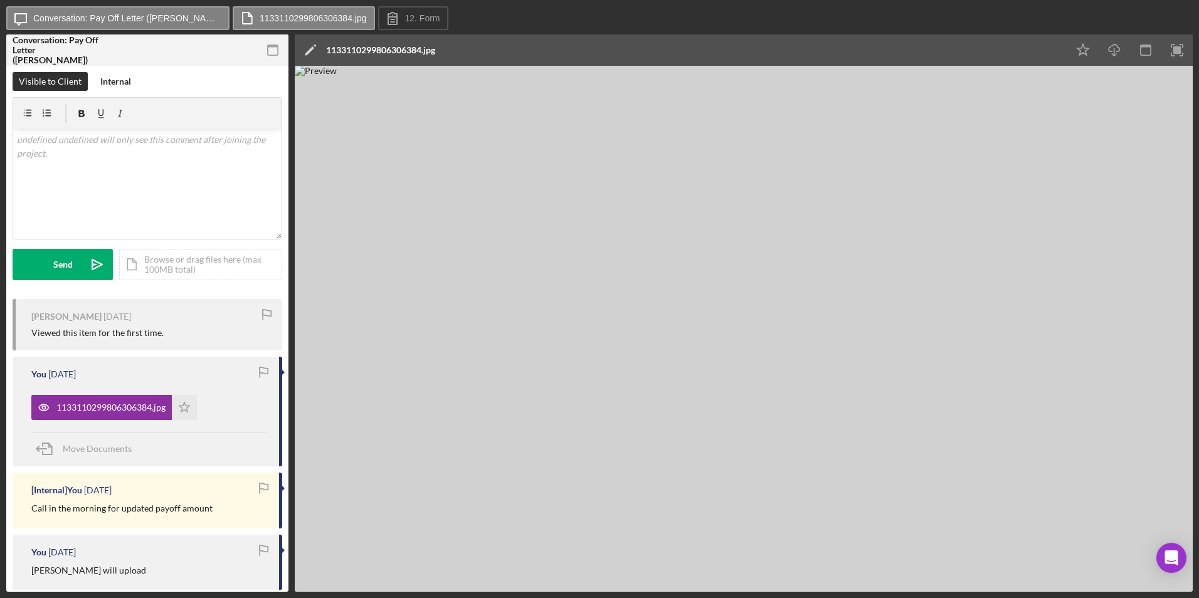
click at [764, 171] on img at bounding box center [744, 329] width 898 height 526
drag, startPoint x: 764, startPoint y: 171, endPoint x: 582, endPoint y: 358, distance: 261.2
click at [582, 358] on img at bounding box center [744, 329] width 898 height 526
click at [1119, 48] on icon "button" at bounding box center [1114, 48] width 11 height 7
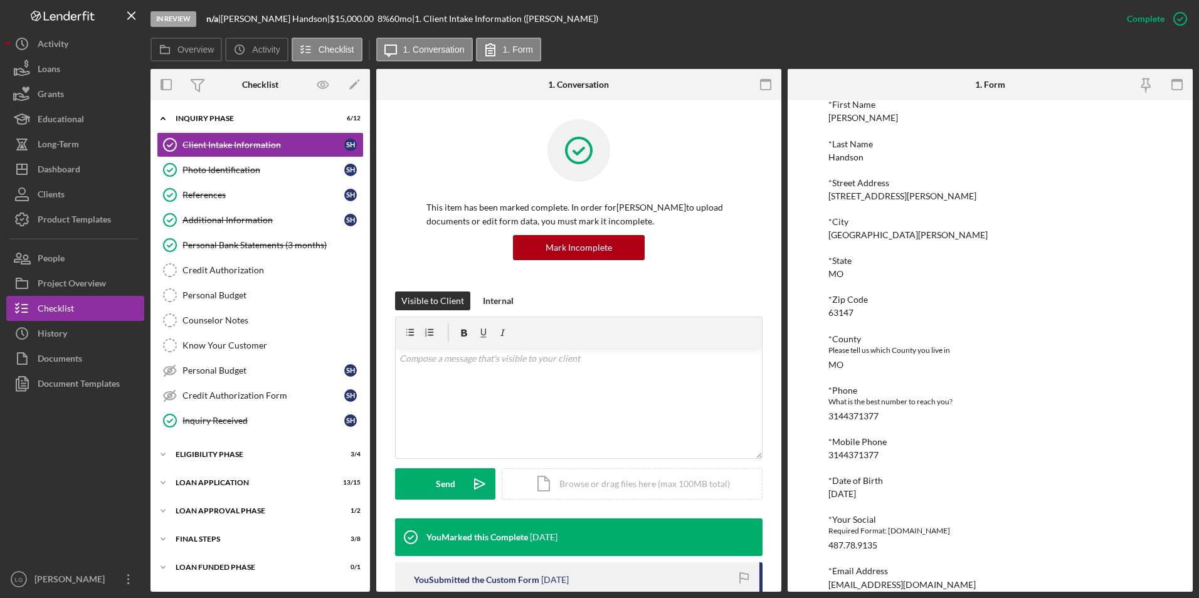
scroll to position [251, 0]
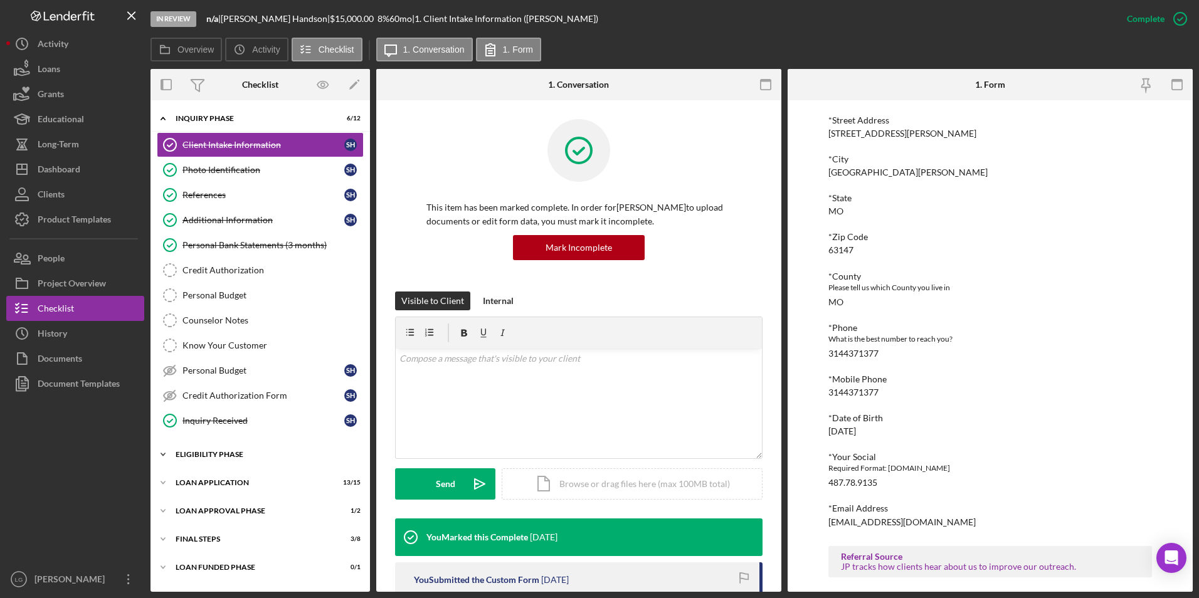
click at [213, 446] on div "Icon/Expander Eligibility Phase 3 / 4" at bounding box center [259, 454] width 219 height 25
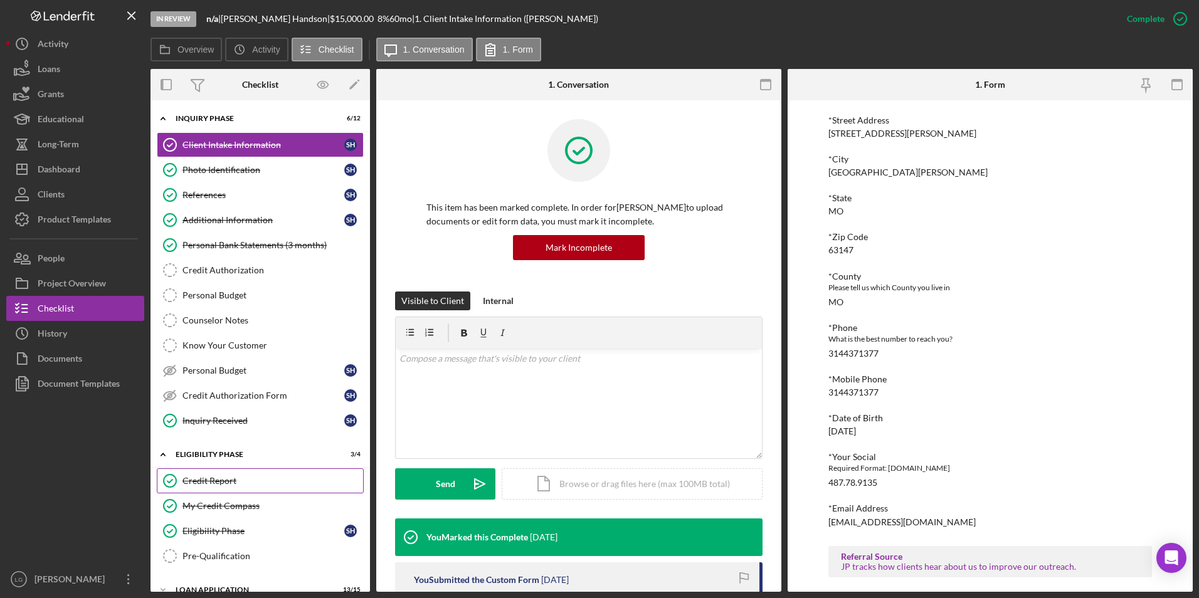
click at [216, 482] on div "Credit Report" at bounding box center [272, 481] width 181 height 10
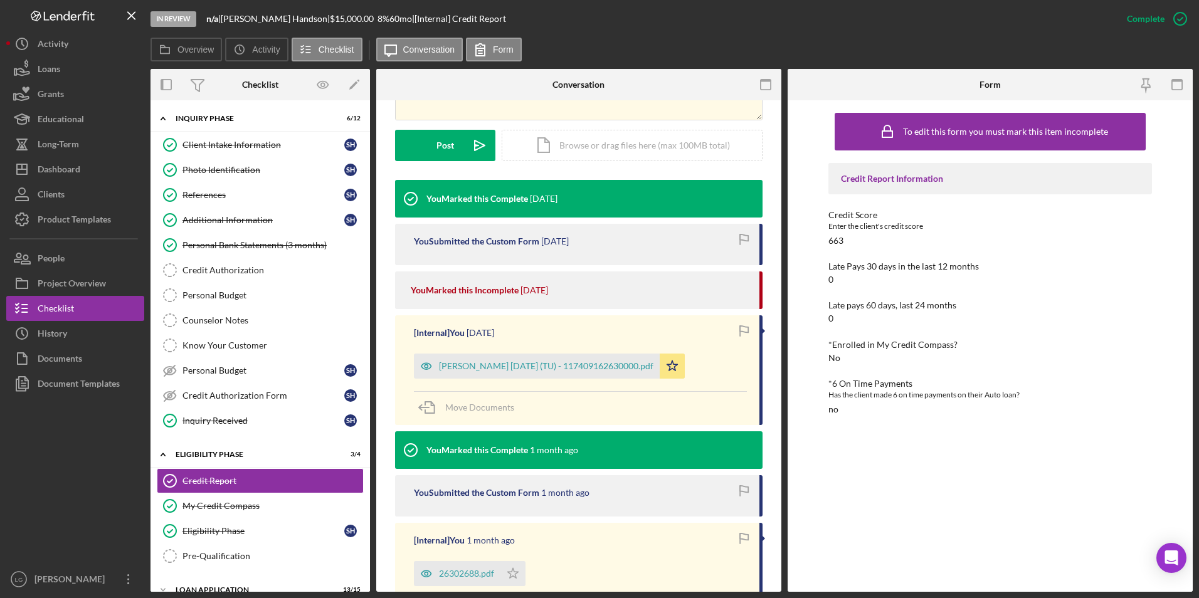
scroll to position [376, 0]
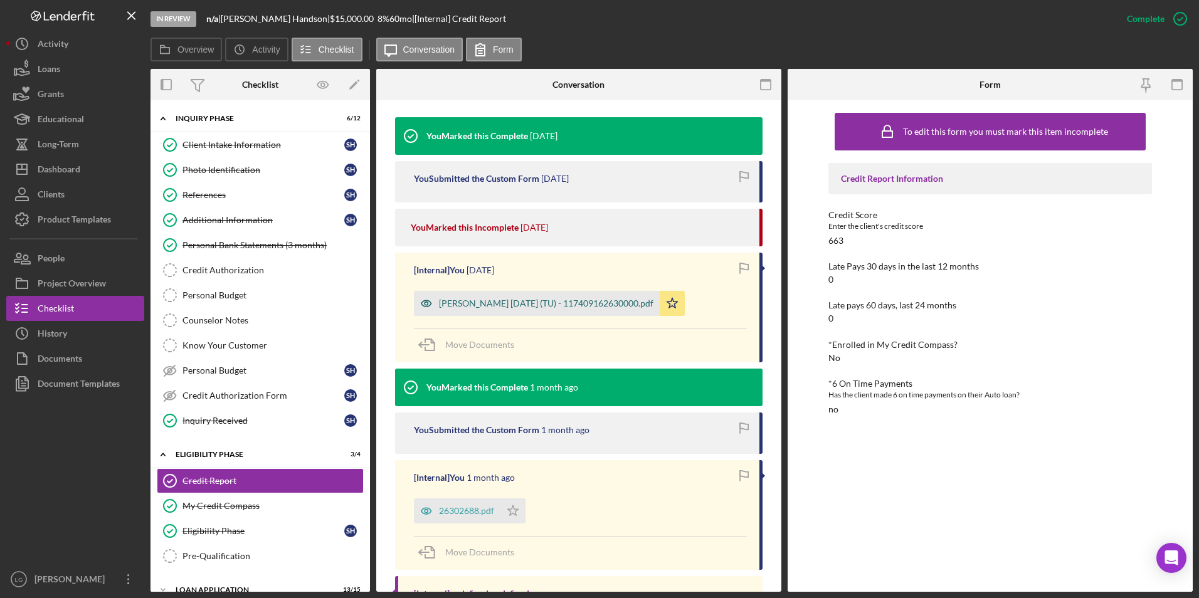
click at [472, 302] on div "[PERSON_NAME] [DATE] (TU) - 117409162630000.pdf" at bounding box center [546, 303] width 214 height 10
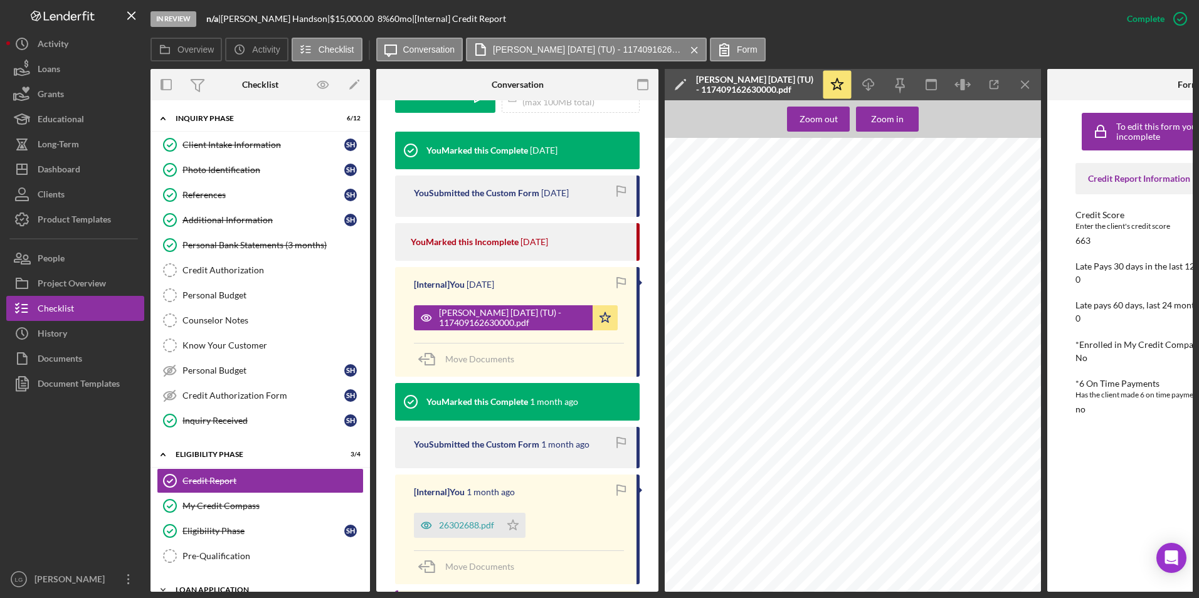
scroll to position [106, 0]
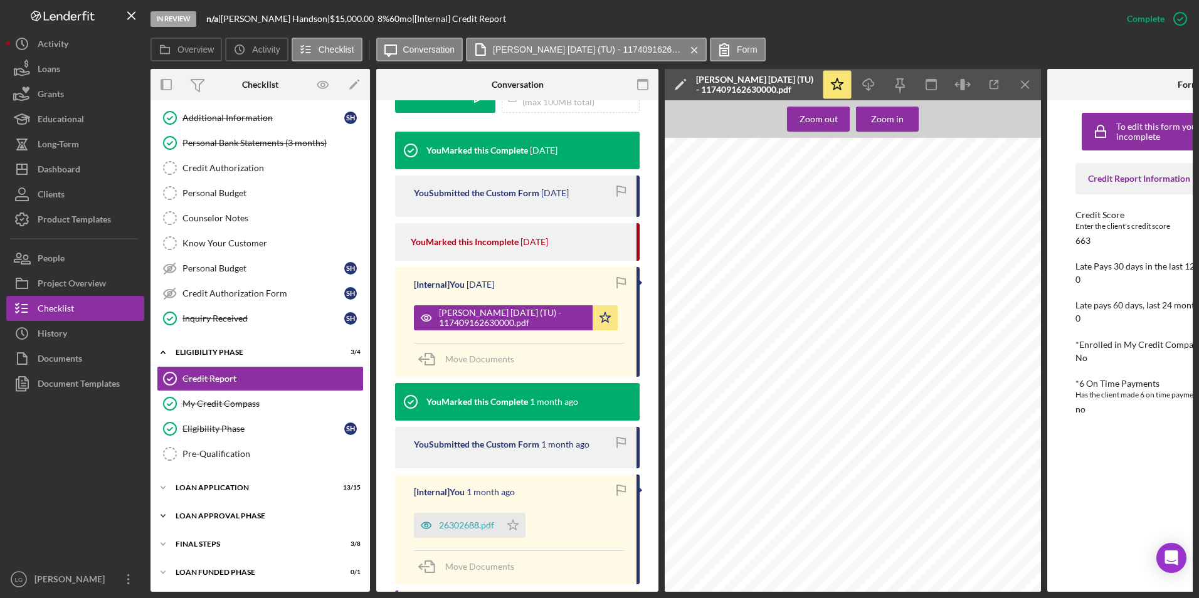
click at [209, 507] on div "Icon/Expander Loan Approval Phase 1 / 2" at bounding box center [259, 516] width 219 height 25
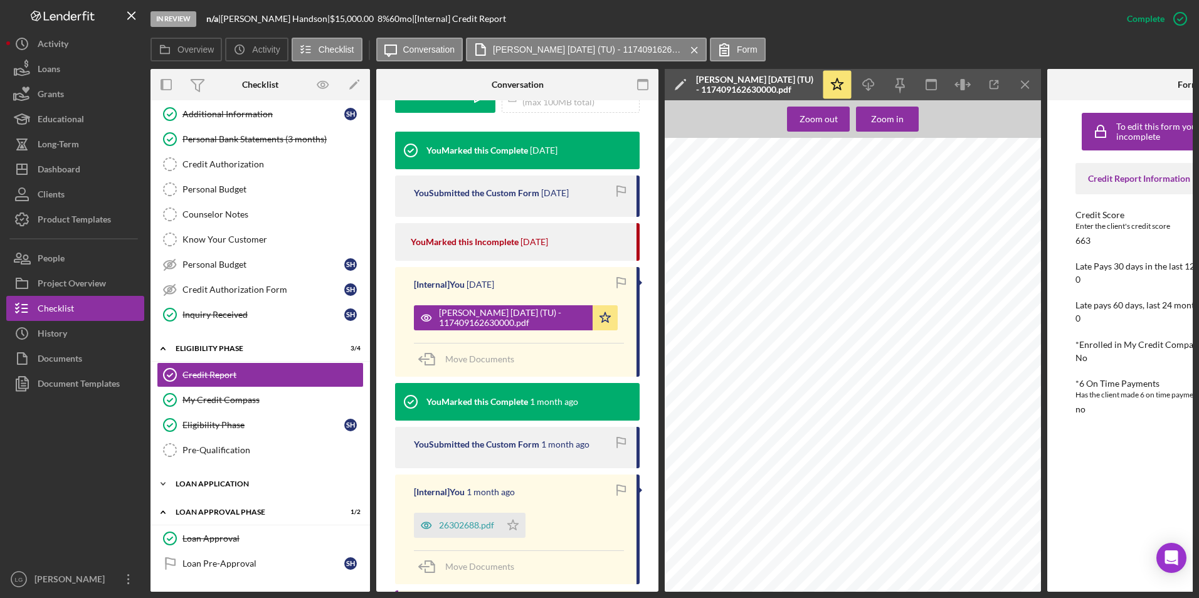
click at [211, 475] on div "Icon/Expander Loan Application 13 / 15" at bounding box center [259, 484] width 219 height 25
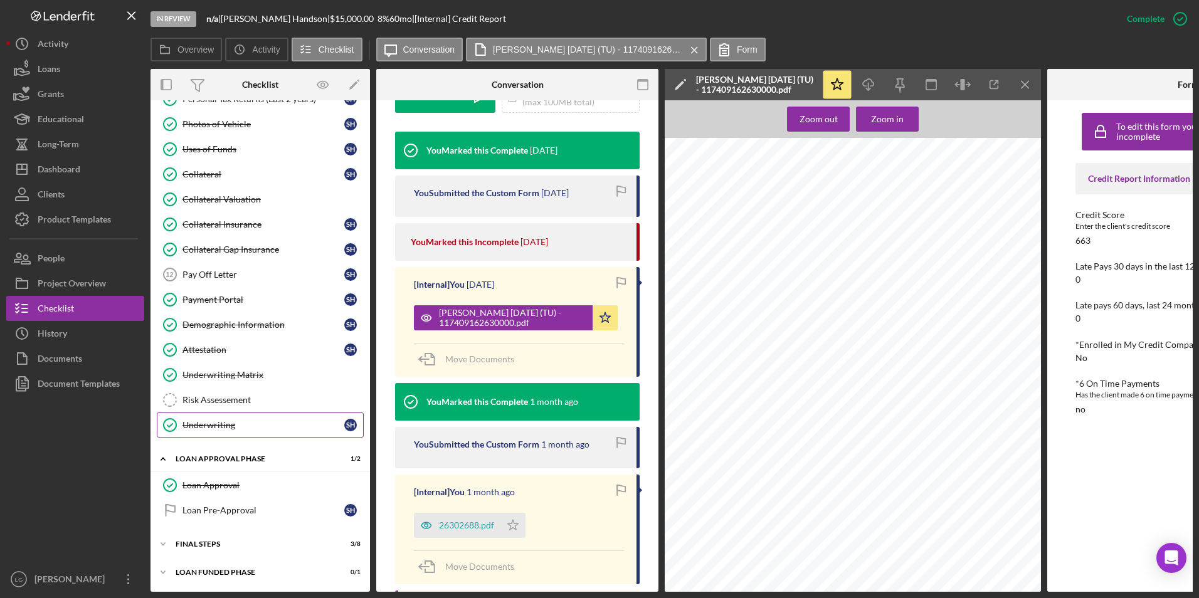
scroll to position [546, 0]
click at [204, 541] on div "FINAL STEPS" at bounding box center [265, 545] width 179 height 8
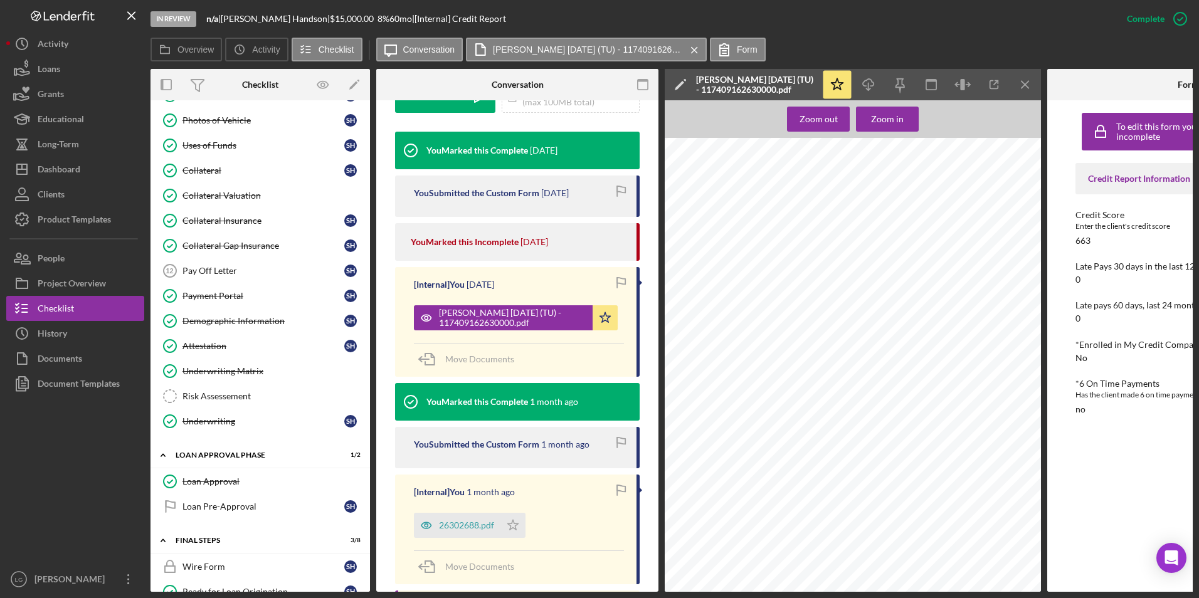
scroll to position [734, 0]
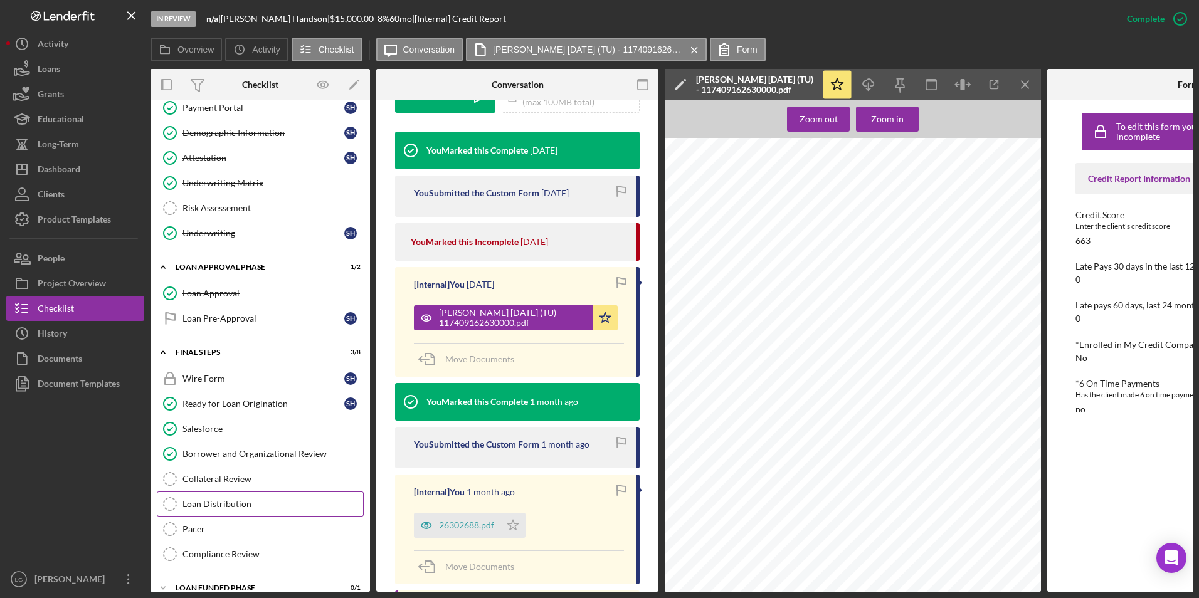
click at [235, 500] on div "Loan Distribution" at bounding box center [272, 504] width 181 height 10
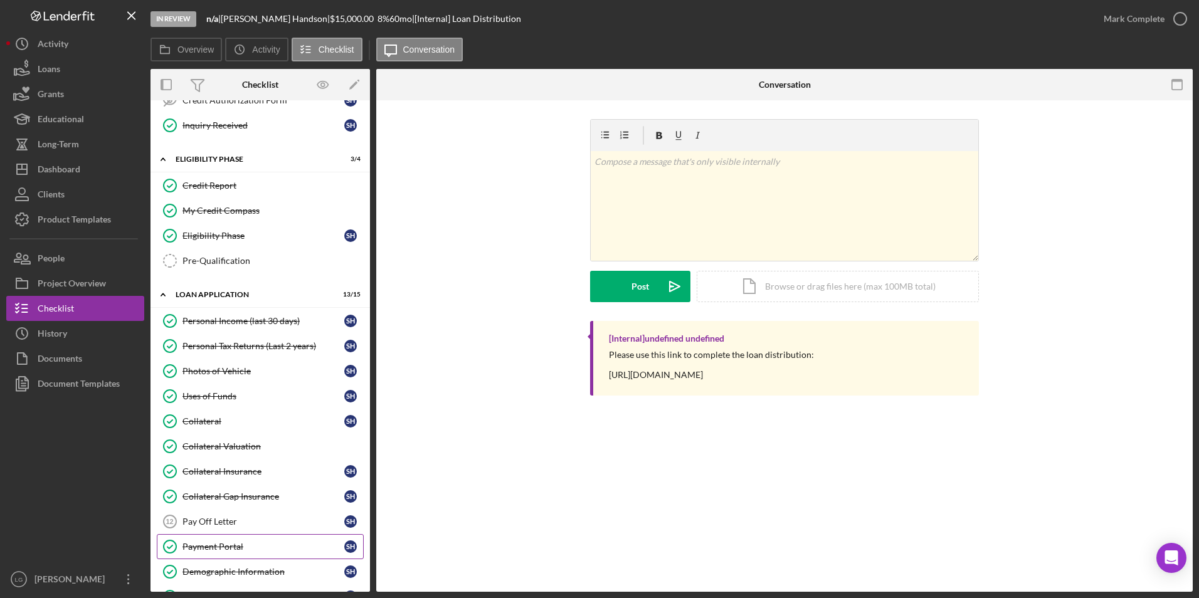
scroll to position [358, 0]
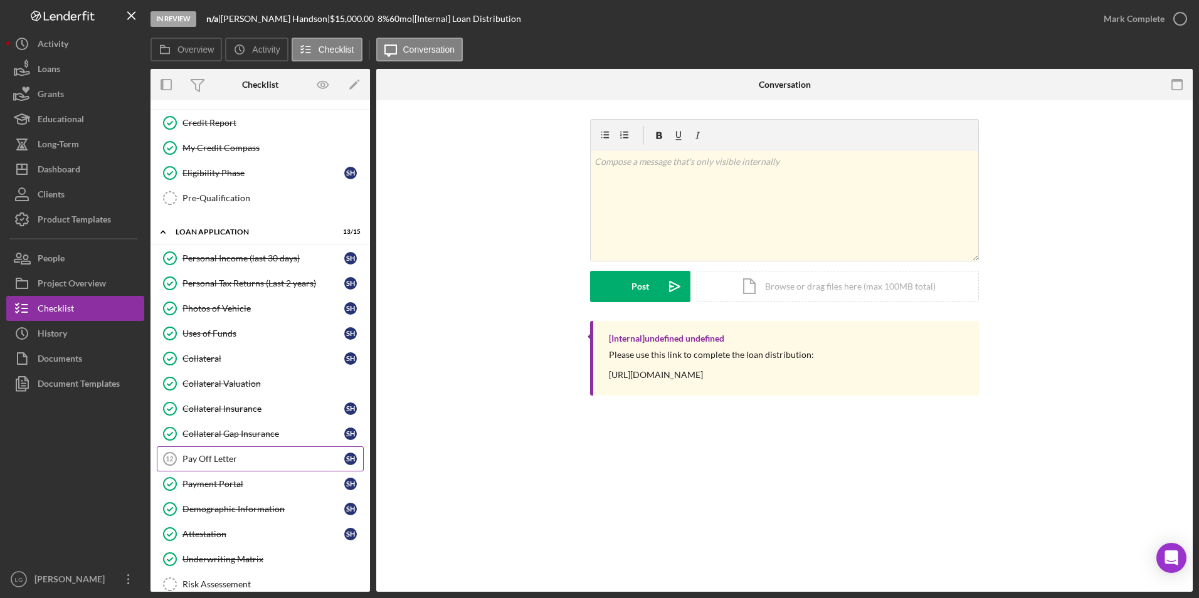
click at [216, 456] on div "Pay Off Letter" at bounding box center [263, 459] width 162 height 10
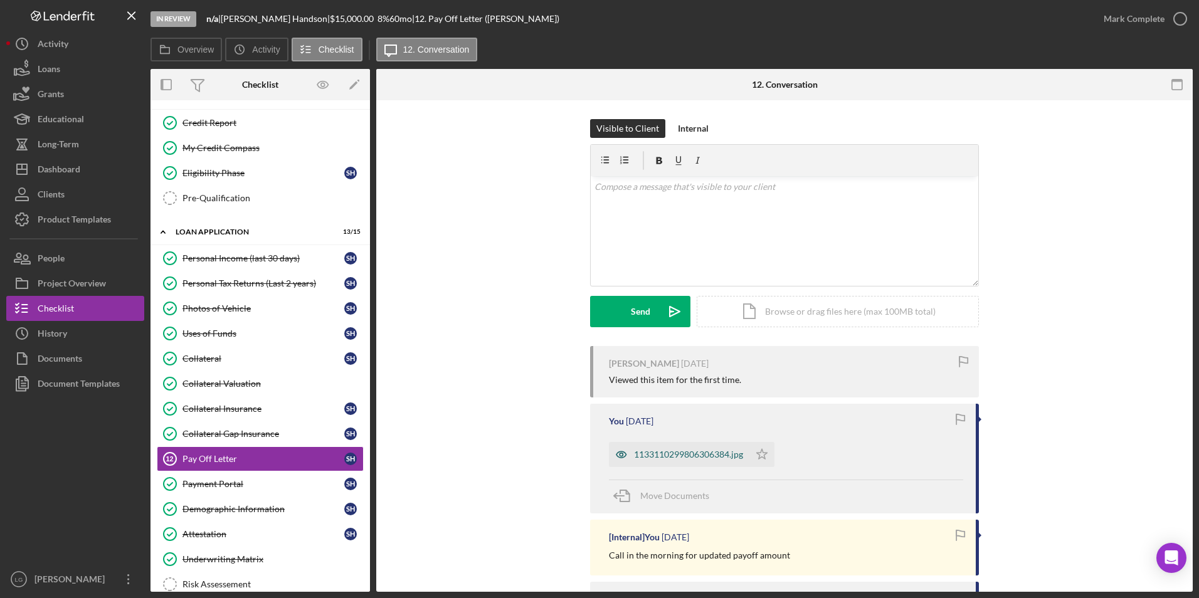
click at [692, 453] on div "1133110299806306384.jpg" at bounding box center [688, 455] width 109 height 10
